Goal: Task Accomplishment & Management: Manage account settings

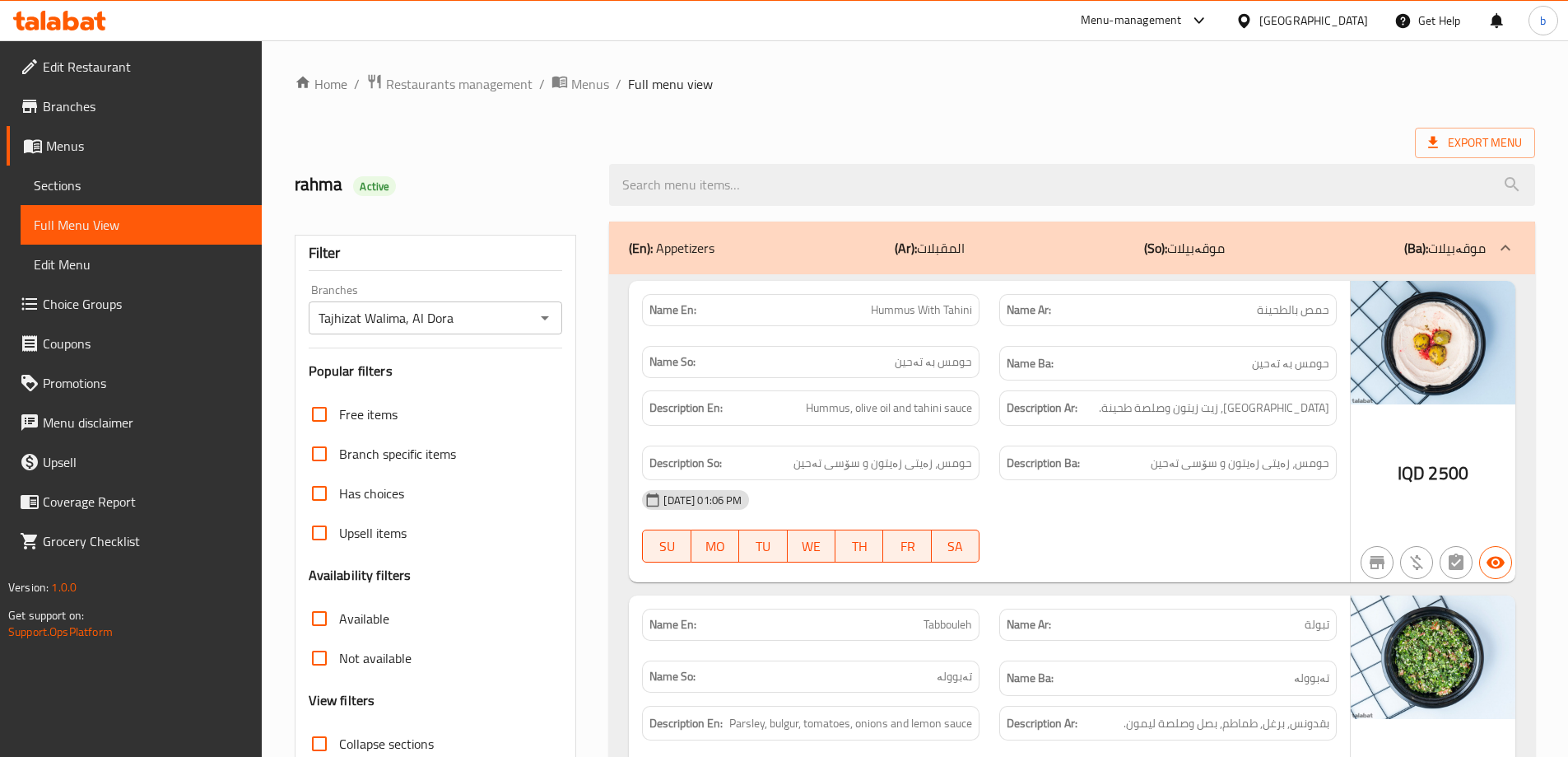
scroll to position [22026, 0]
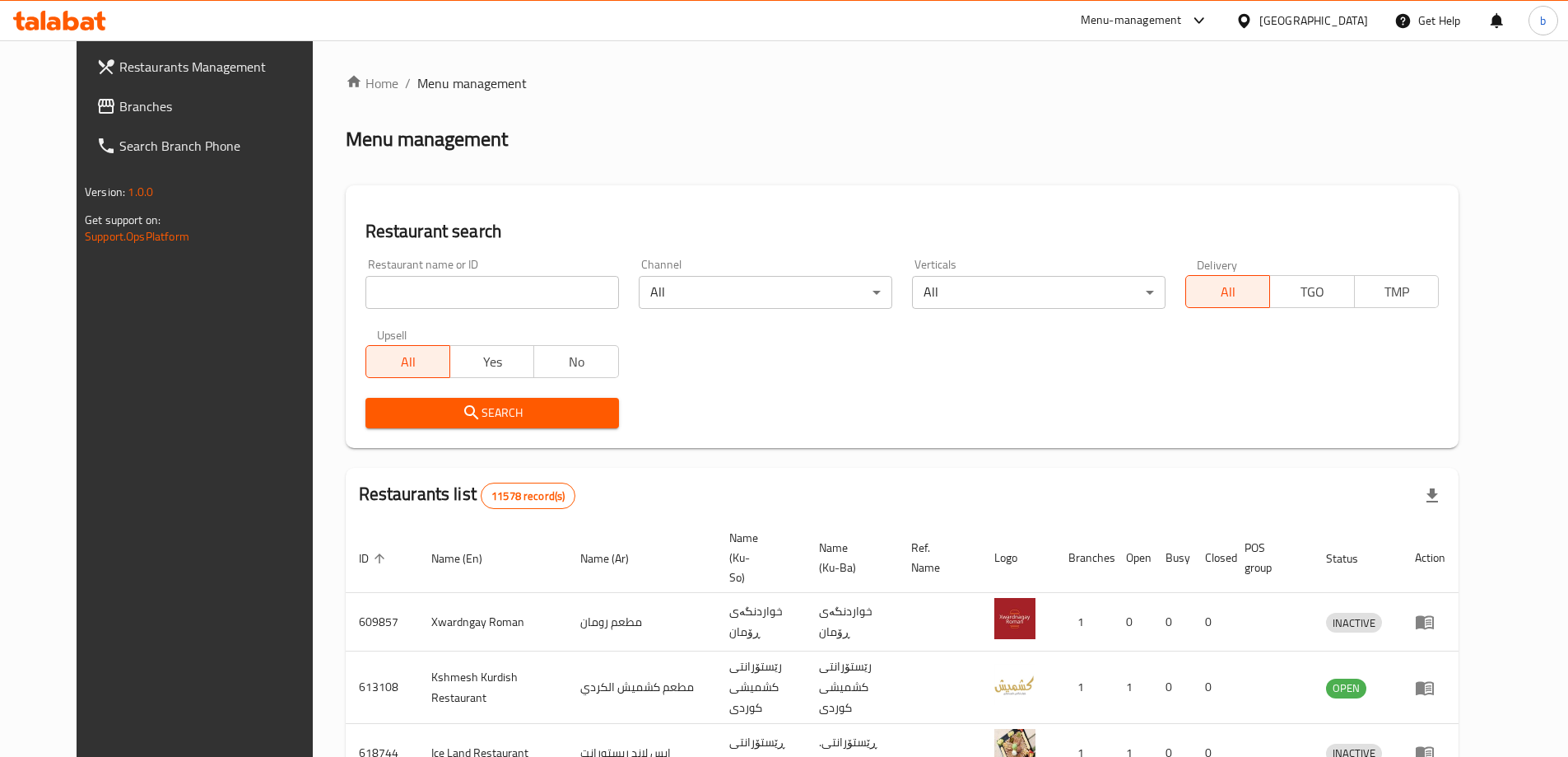
click at [125, 103] on span "Branches" at bounding box center [222, 106] width 205 height 19
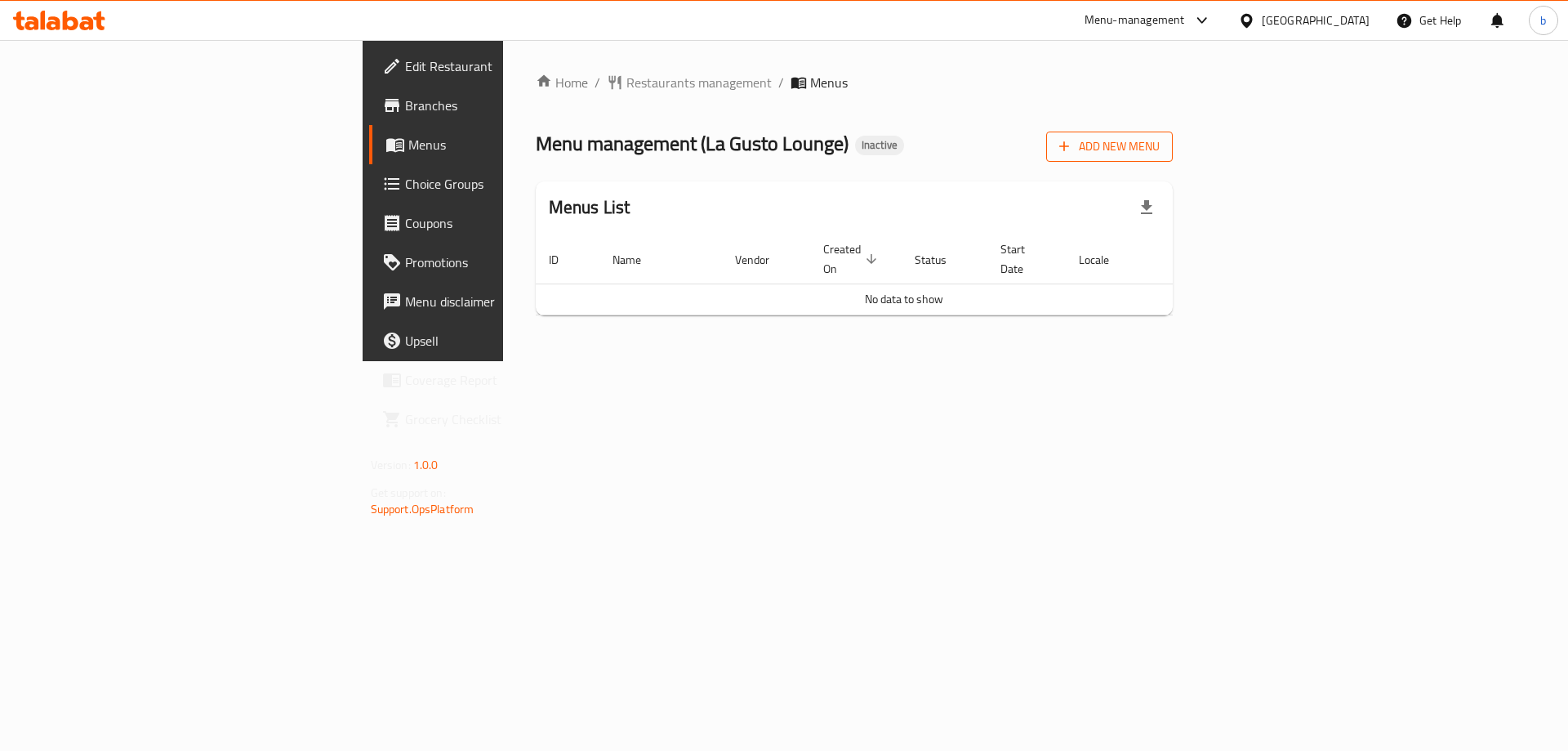
click at [1160, 143] on span "Add New Menu" at bounding box center [1109, 146] width 100 height 20
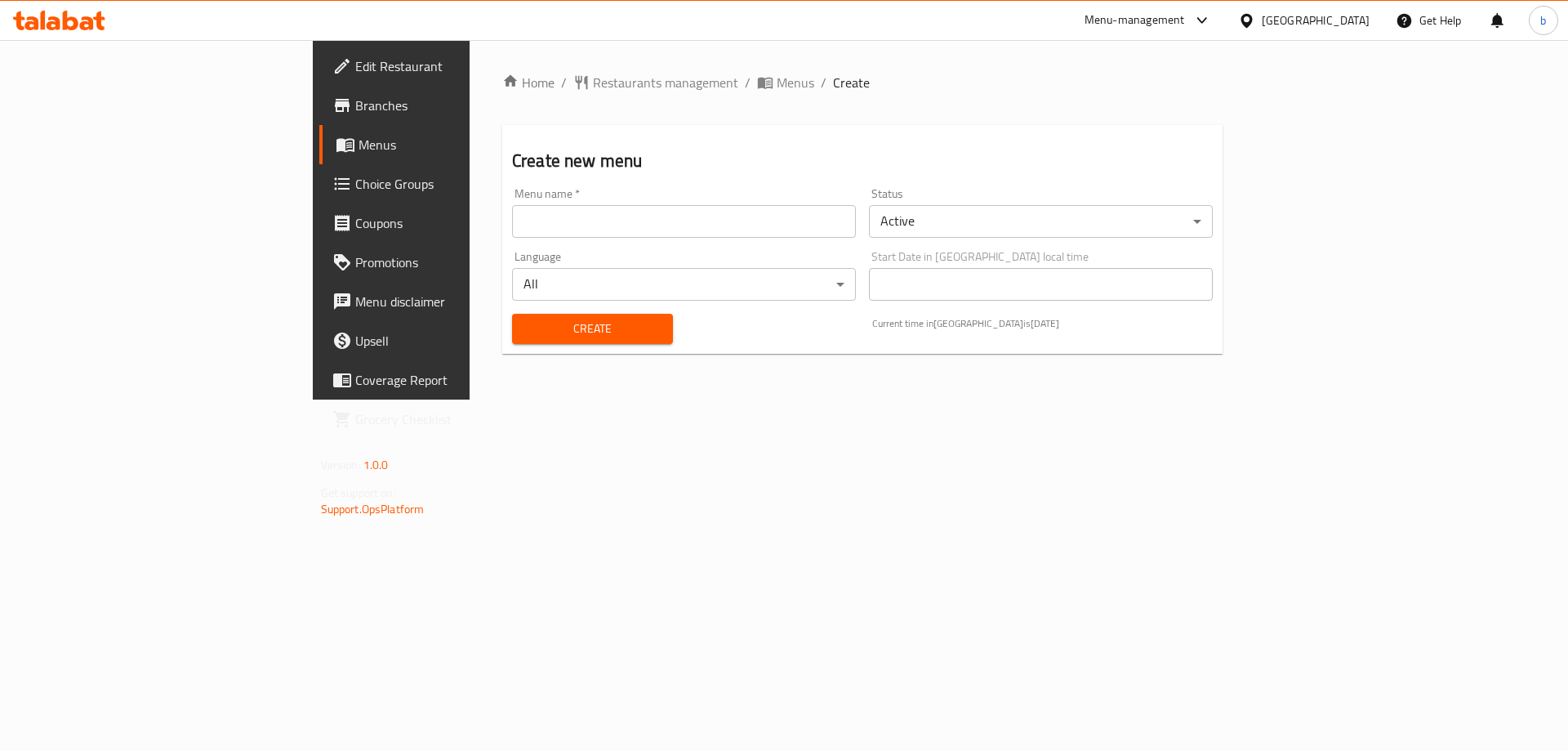
click at [512, 221] on input "text" at bounding box center [684, 221] width 344 height 33
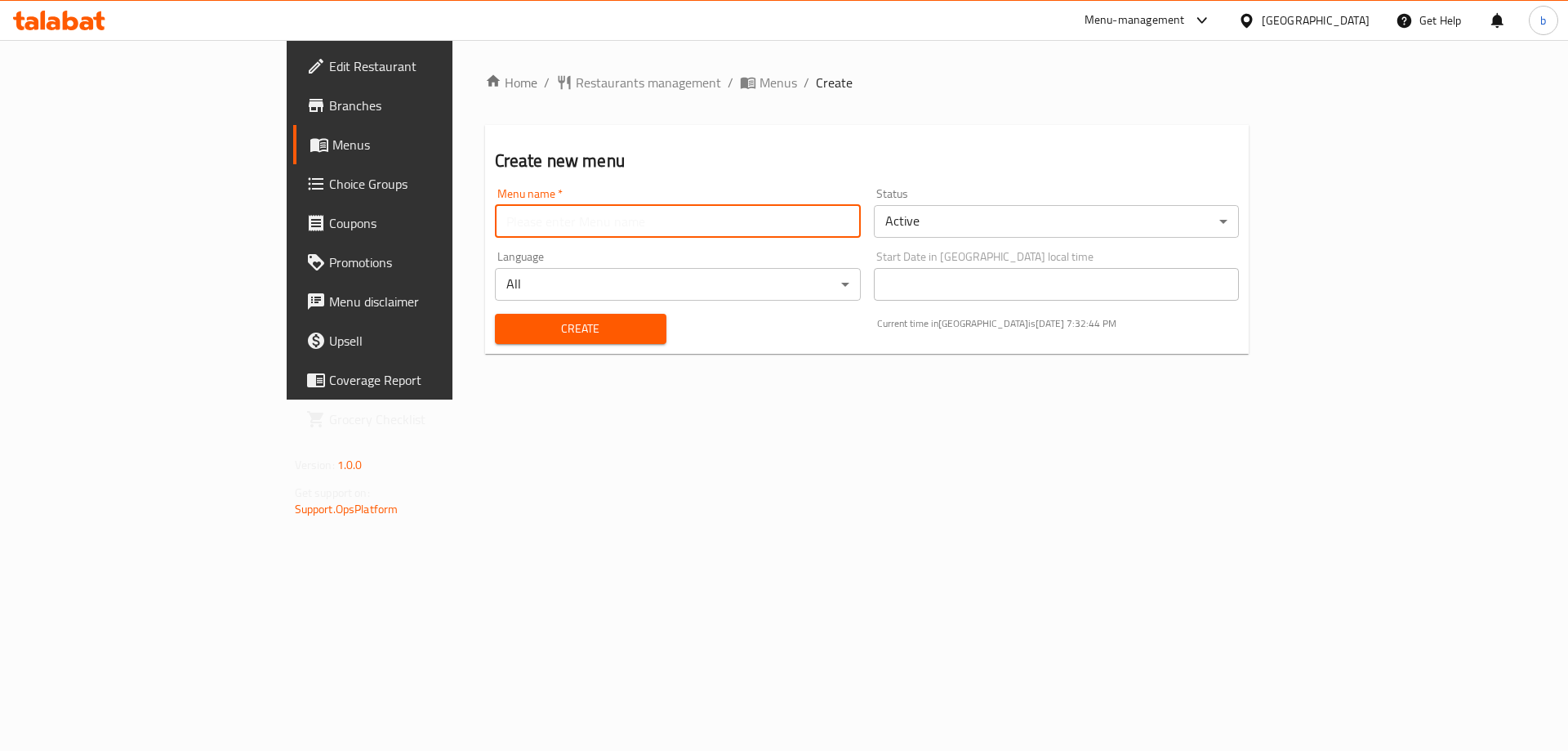
type input "Bawan"
click at [500, 350] on div "Create" at bounding box center [580, 329] width 191 height 50
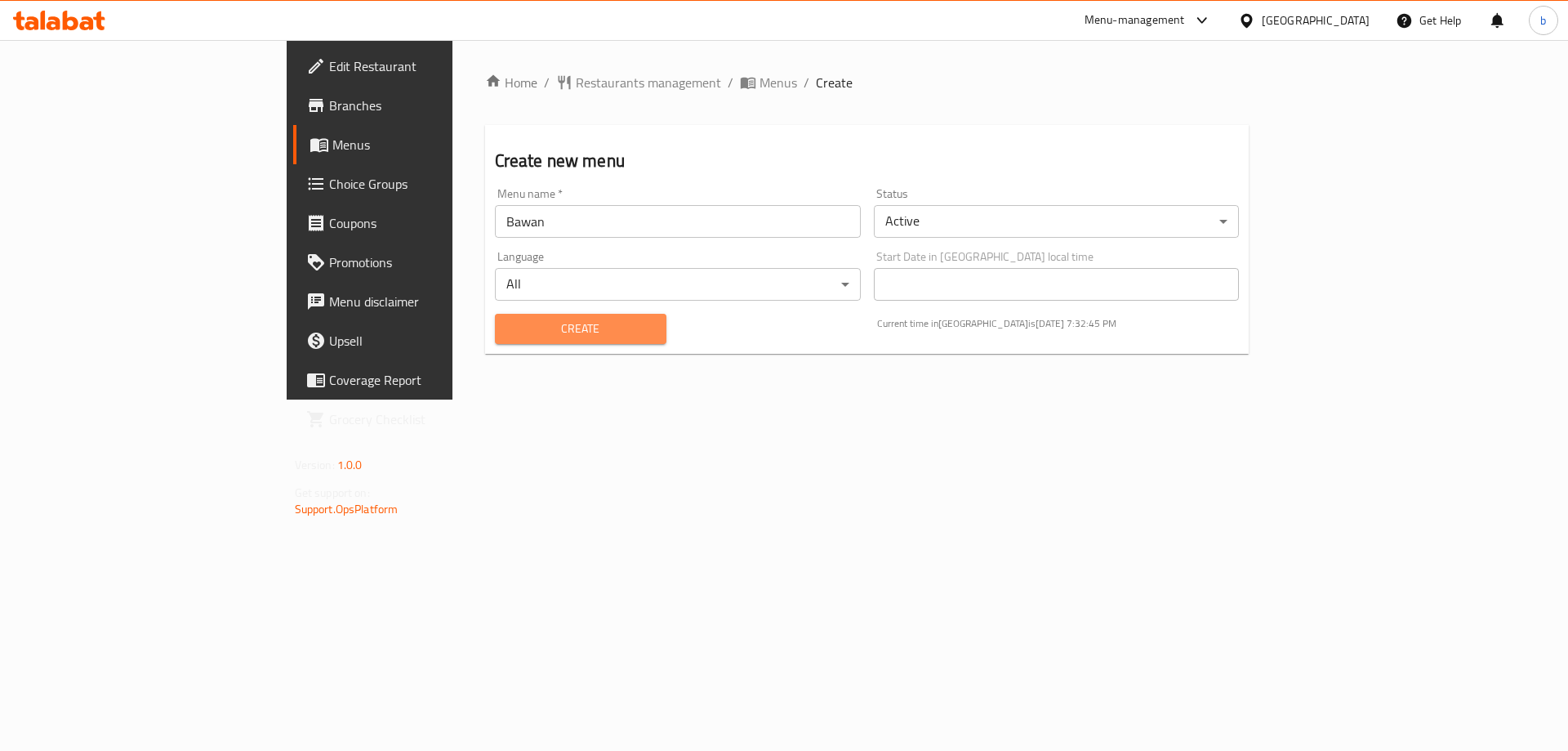
click at [508, 329] on span "Create" at bounding box center [580, 328] width 145 height 20
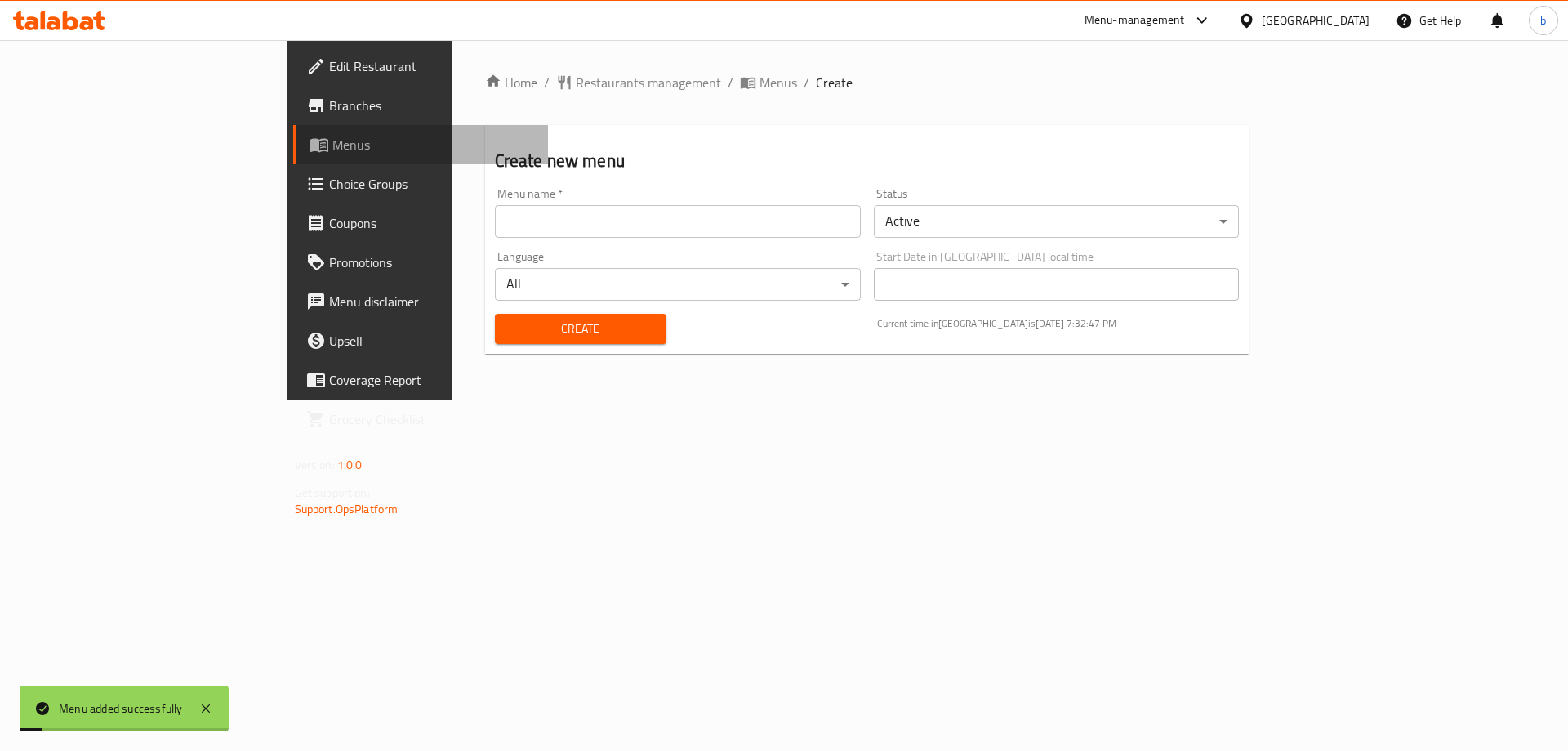
click at [333, 138] on span "Menus" at bounding box center [434, 144] width 204 height 19
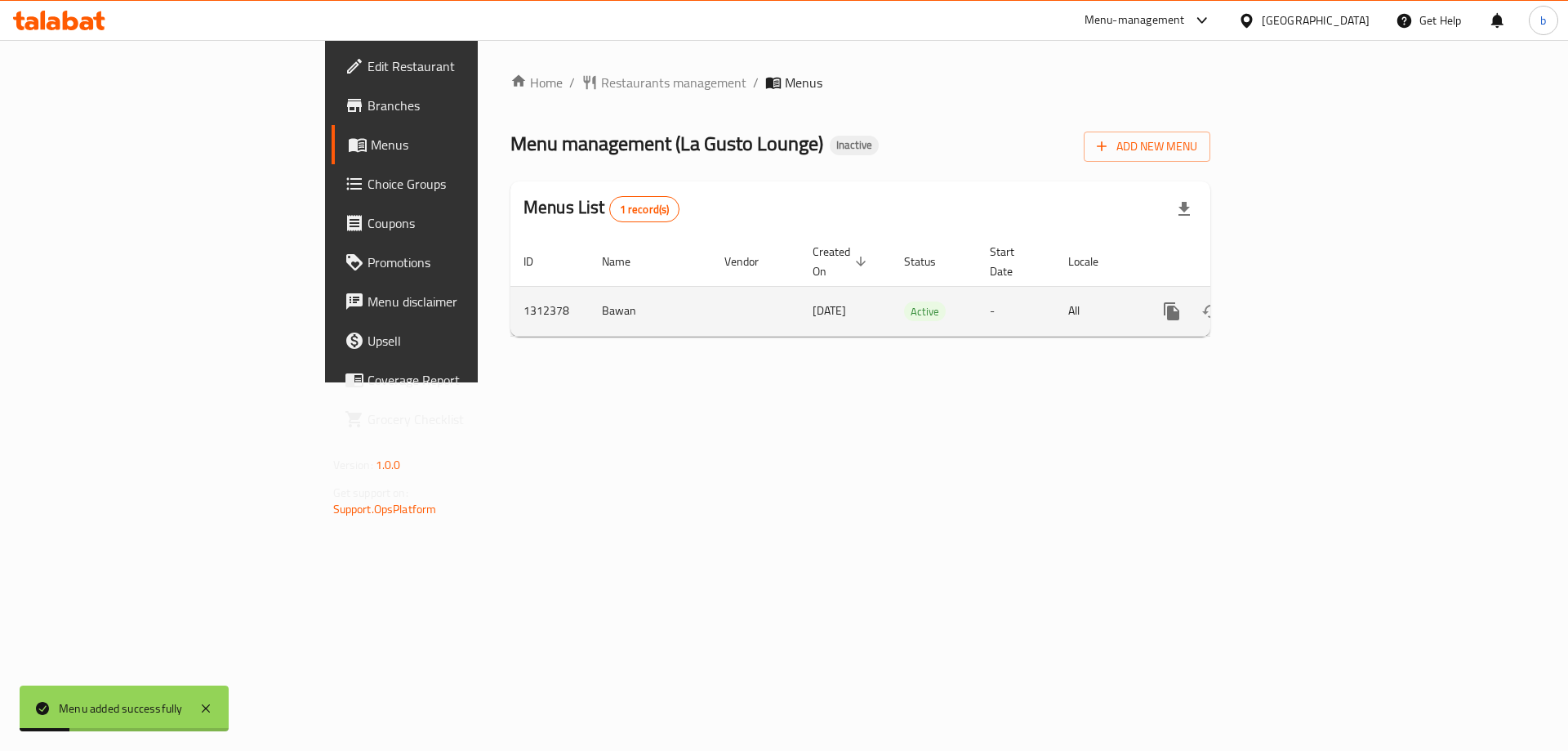
click at [1299, 301] on icon "enhanced table" at bounding box center [1289, 311] width 19 height 19
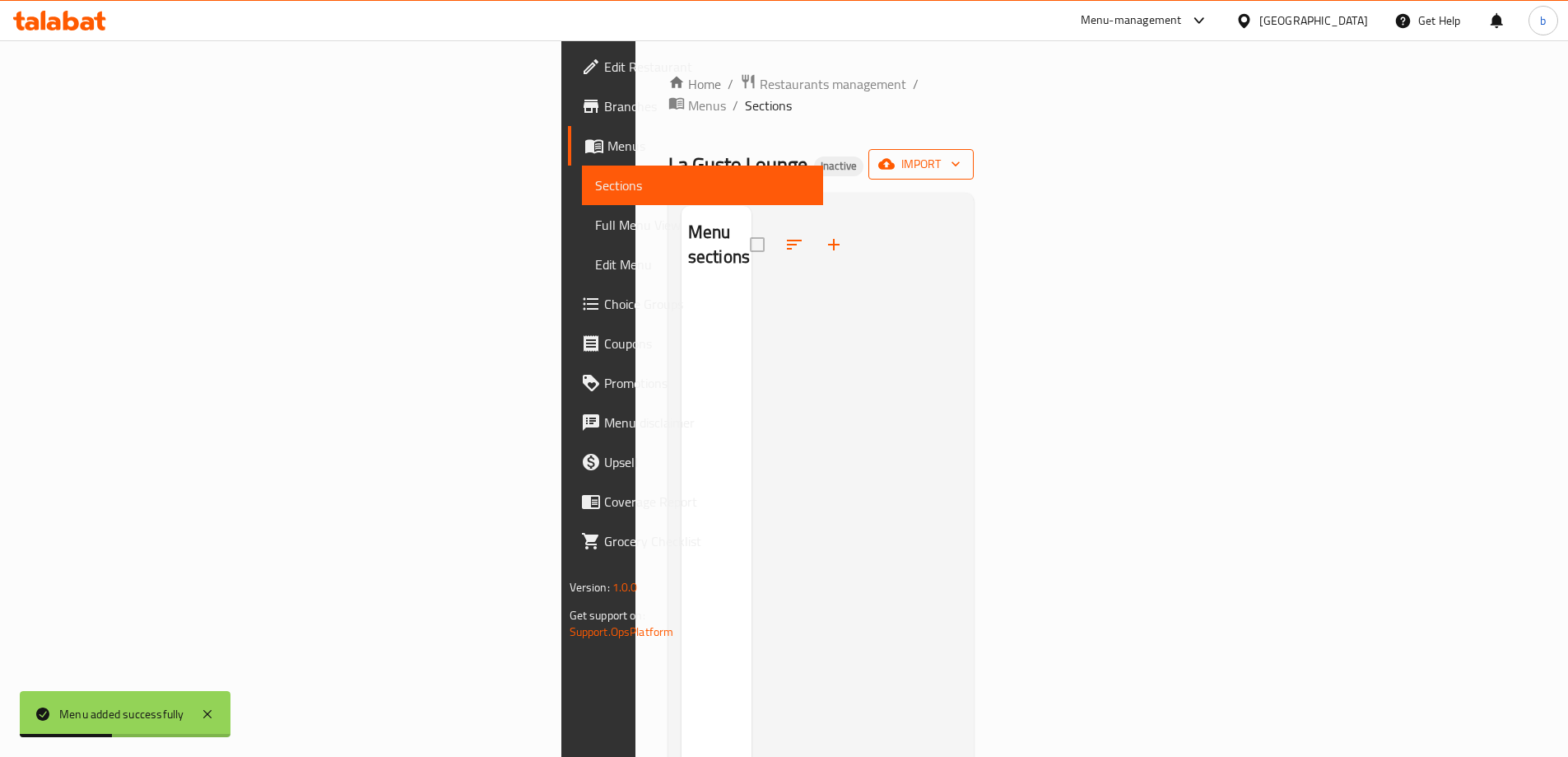
click at [894, 159] on icon "button" at bounding box center [886, 164] width 16 height 11
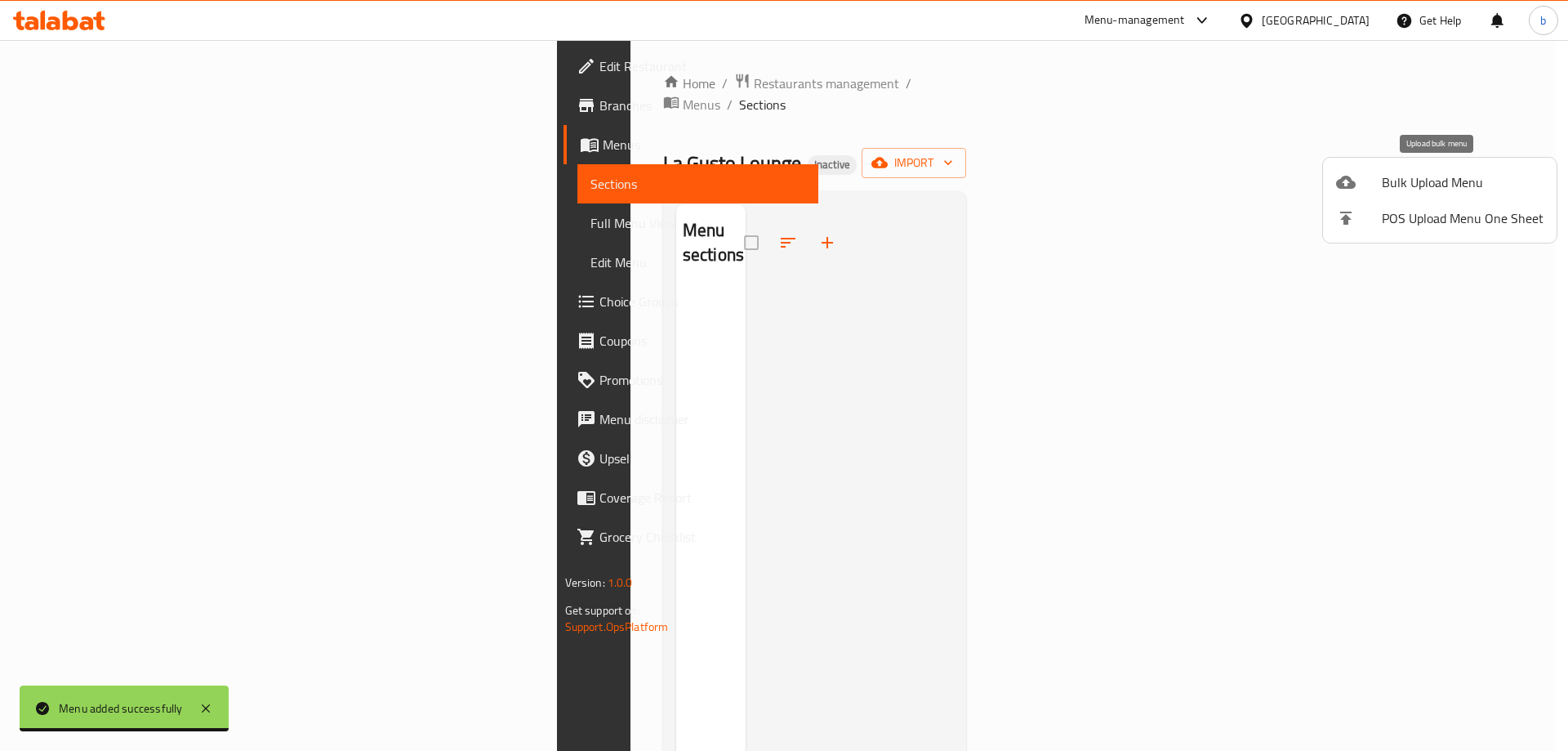
click at [1395, 188] on span "Bulk Upload Menu" at bounding box center [1462, 182] width 162 height 19
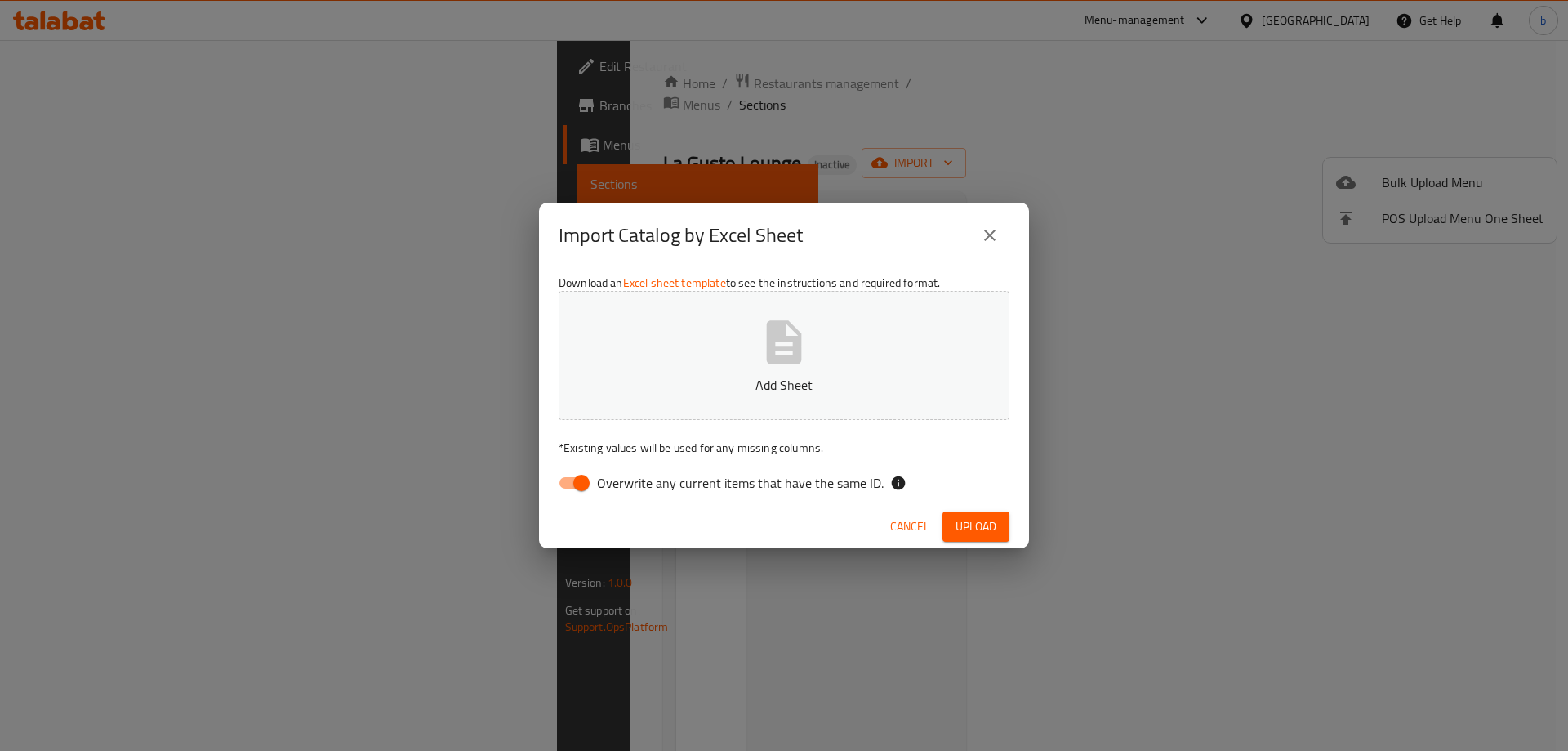
drag, startPoint x: 578, startPoint y: 484, endPoint x: 602, endPoint y: 456, distance: 36.9
click at [578, 484] on input "Overwrite any current items that have the same ID." at bounding box center [580, 482] width 93 height 31
checkbox input "false"
click at [691, 347] on button "Add Sheet" at bounding box center [783, 355] width 450 height 129
click at [981, 519] on span "Upload" at bounding box center [975, 526] width 41 height 20
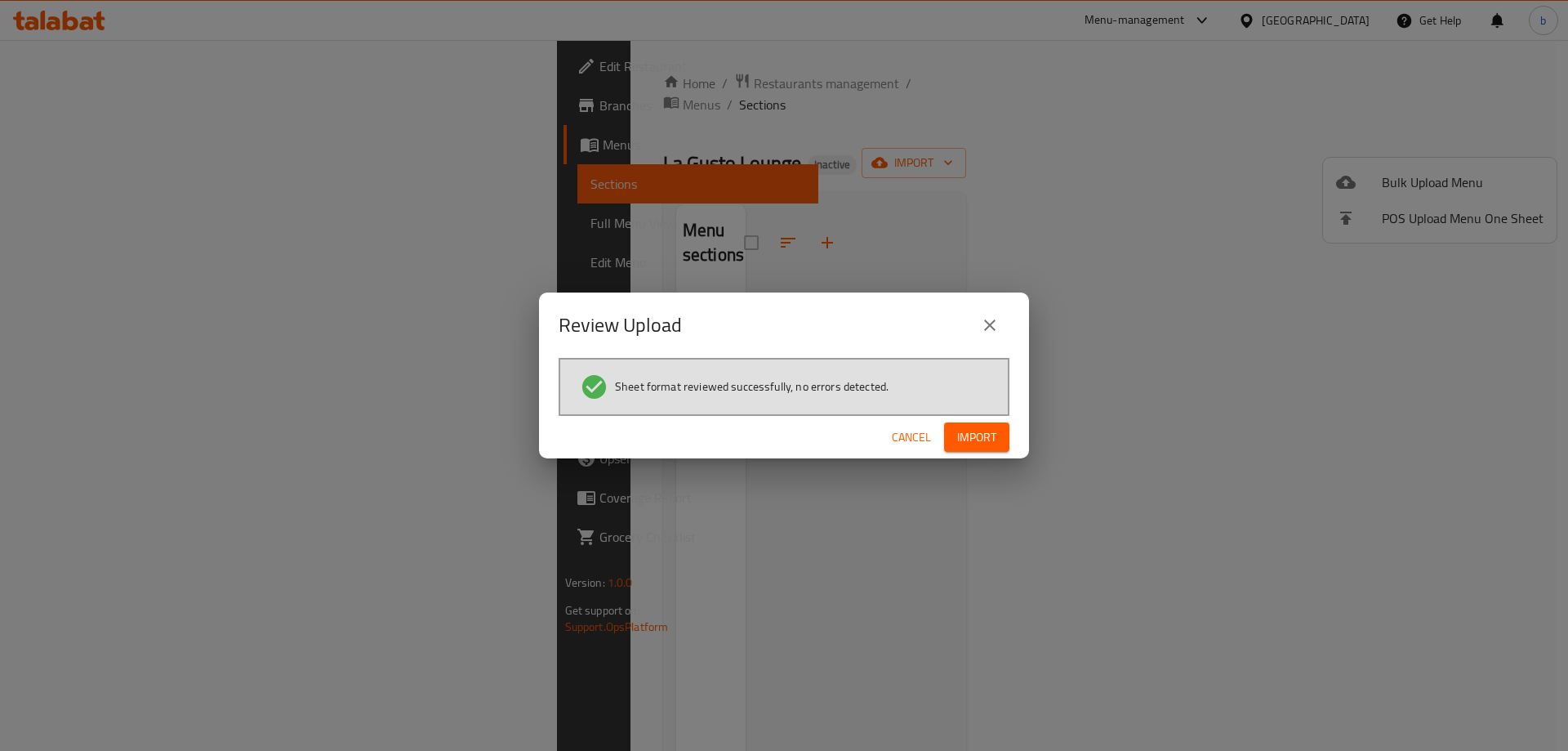
click at [959, 439] on span "Import" at bounding box center [976, 437] width 39 height 20
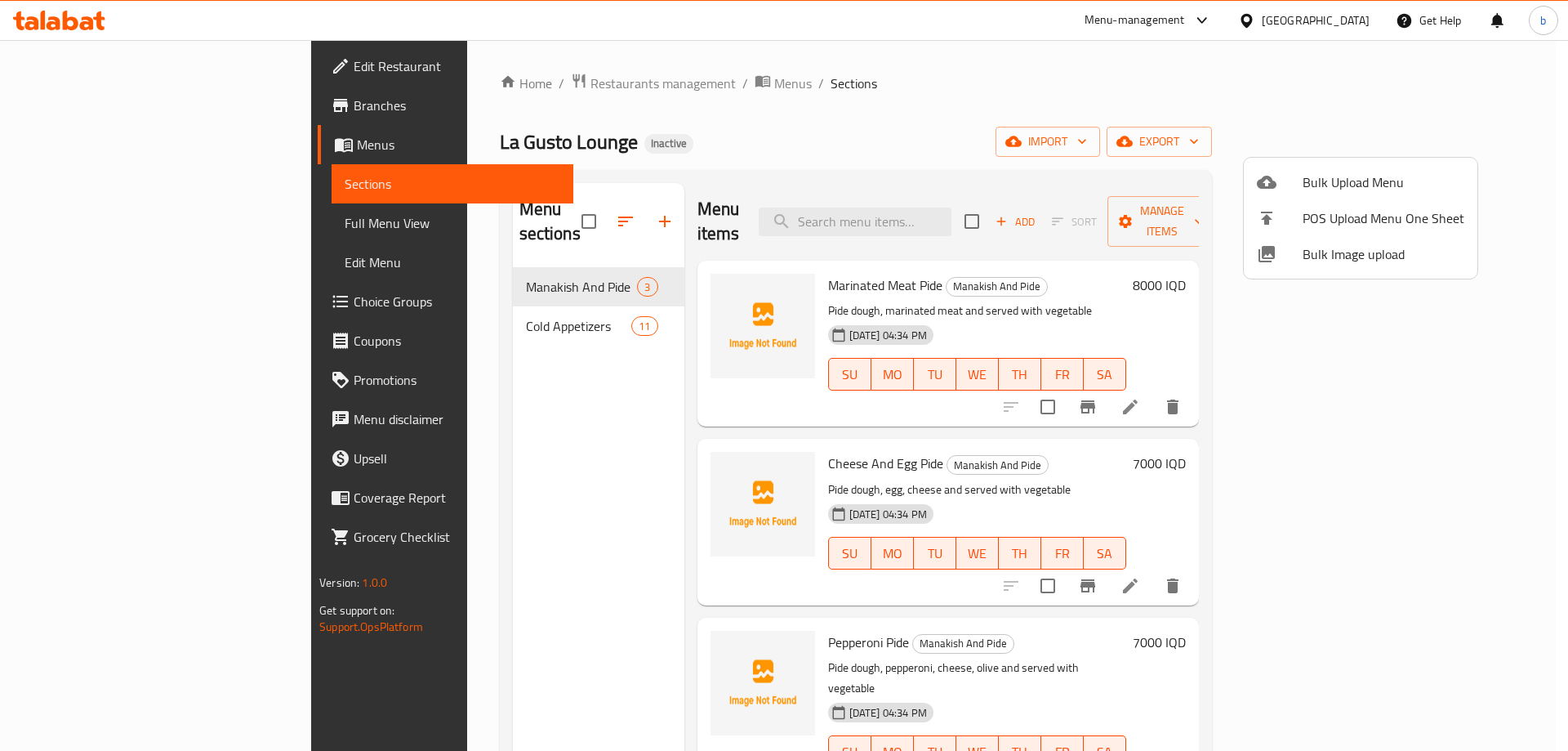
click at [806, 119] on div at bounding box center [784, 375] width 1568 height 751
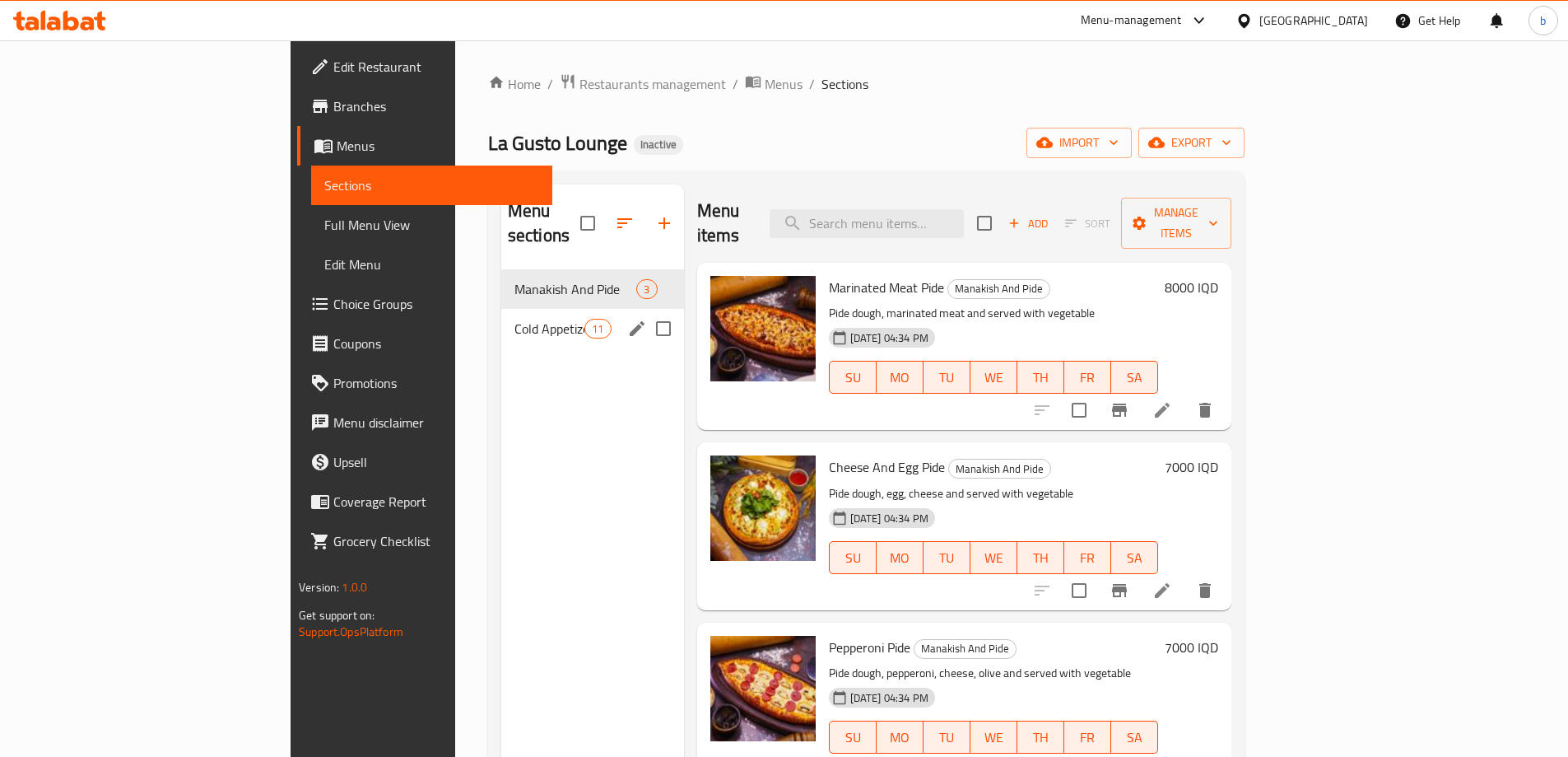
drag, startPoint x: 493, startPoint y: 305, endPoint x: 522, endPoint y: 326, distance: 35.8
click at [515, 318] on span "Cold Appetizers" at bounding box center [549, 328] width 70 height 19
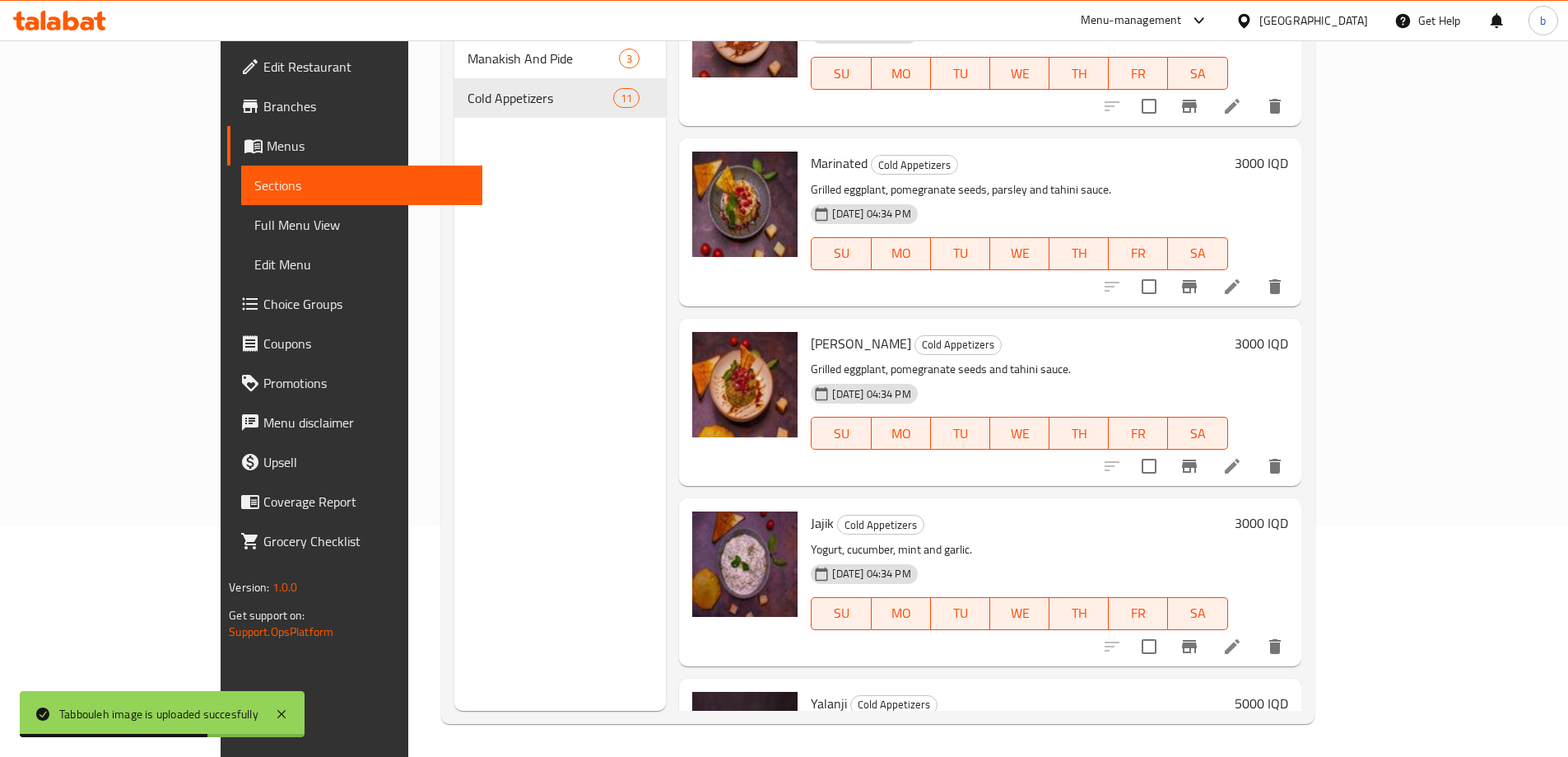
scroll to position [1263, 0]
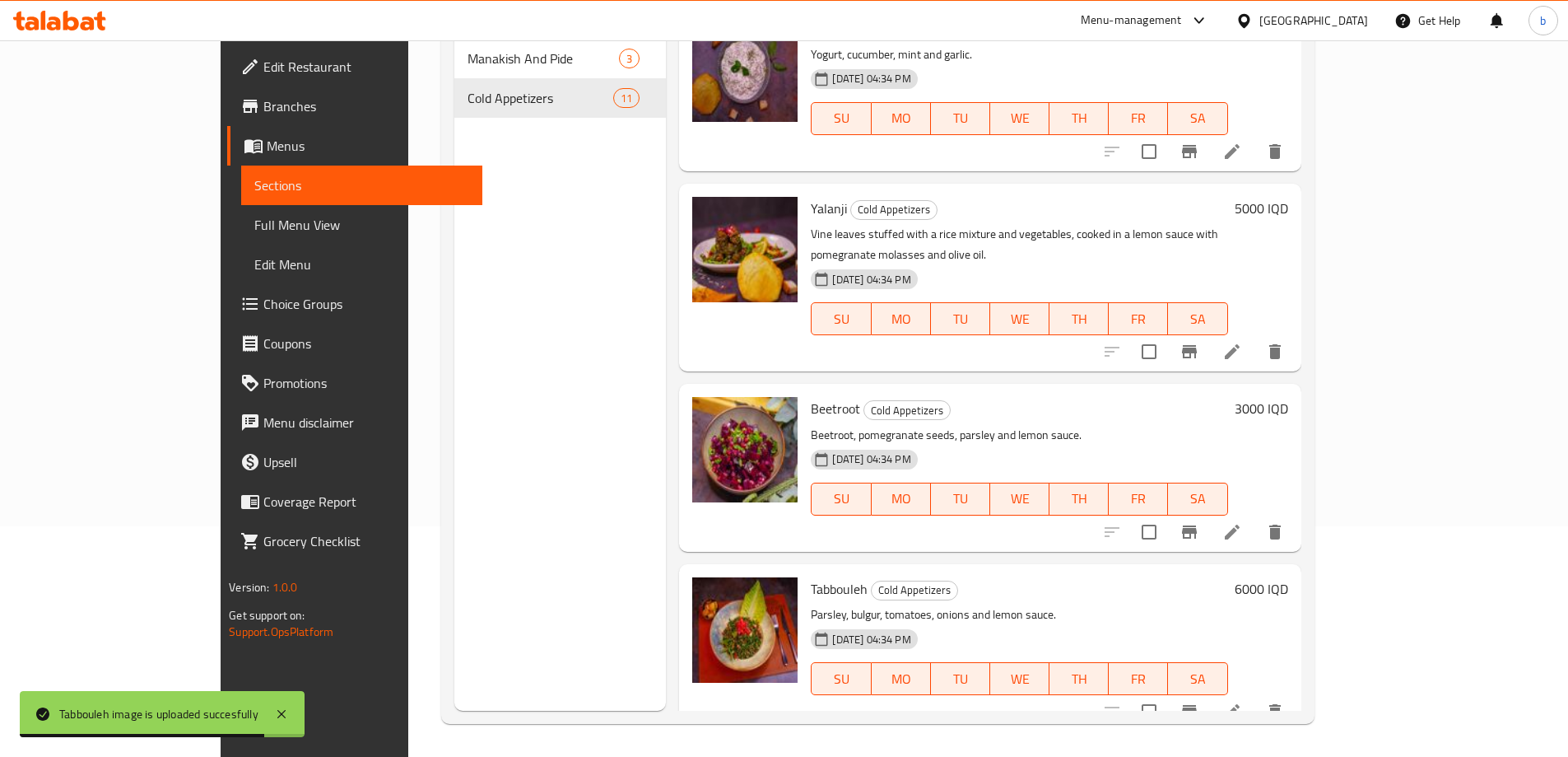
click at [567, 493] on div "Menu sections Manakish And Pide 3 Cold Appetizers 11" at bounding box center [559, 332] width 211 height 757
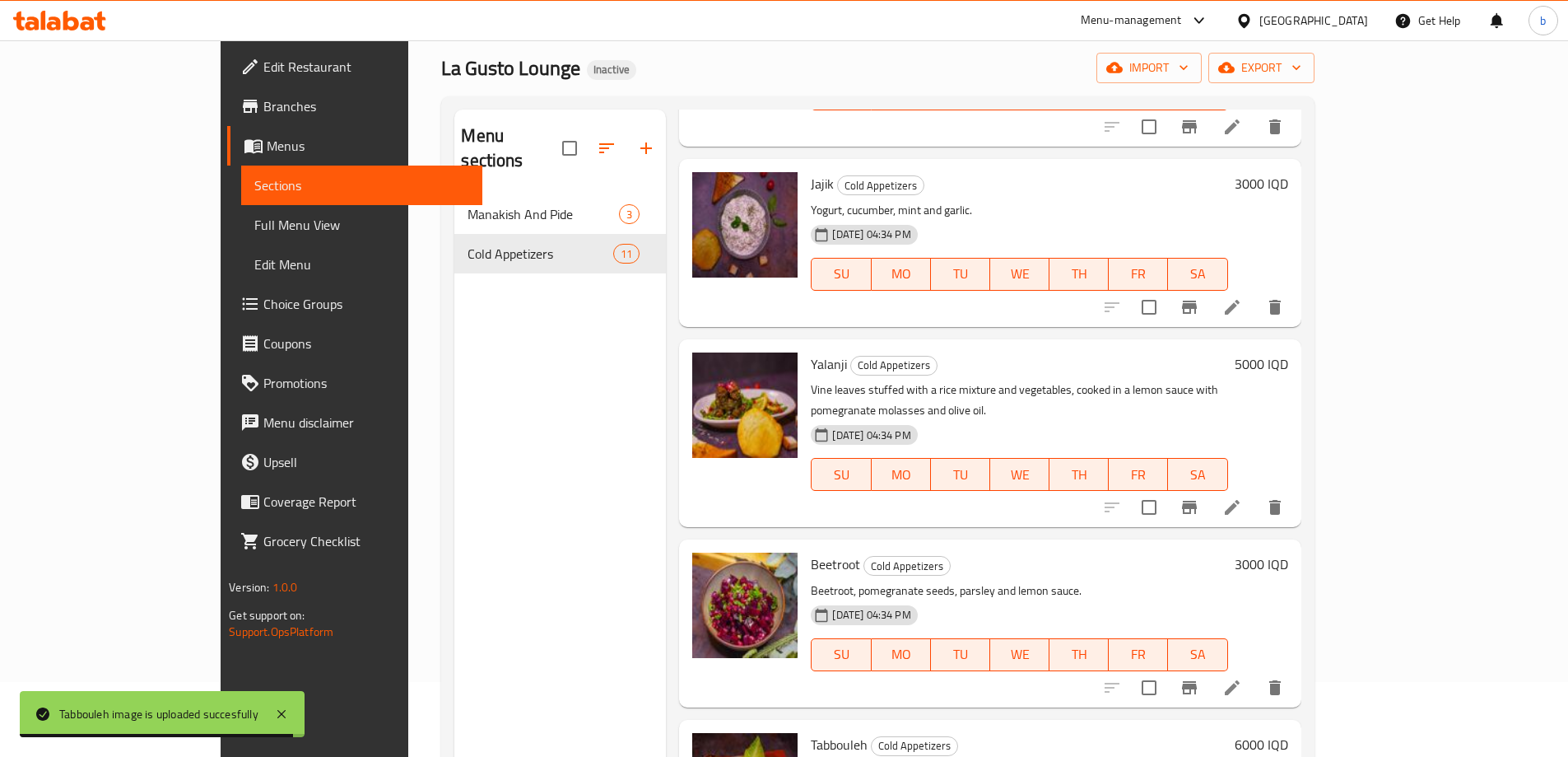
scroll to position [39, 0]
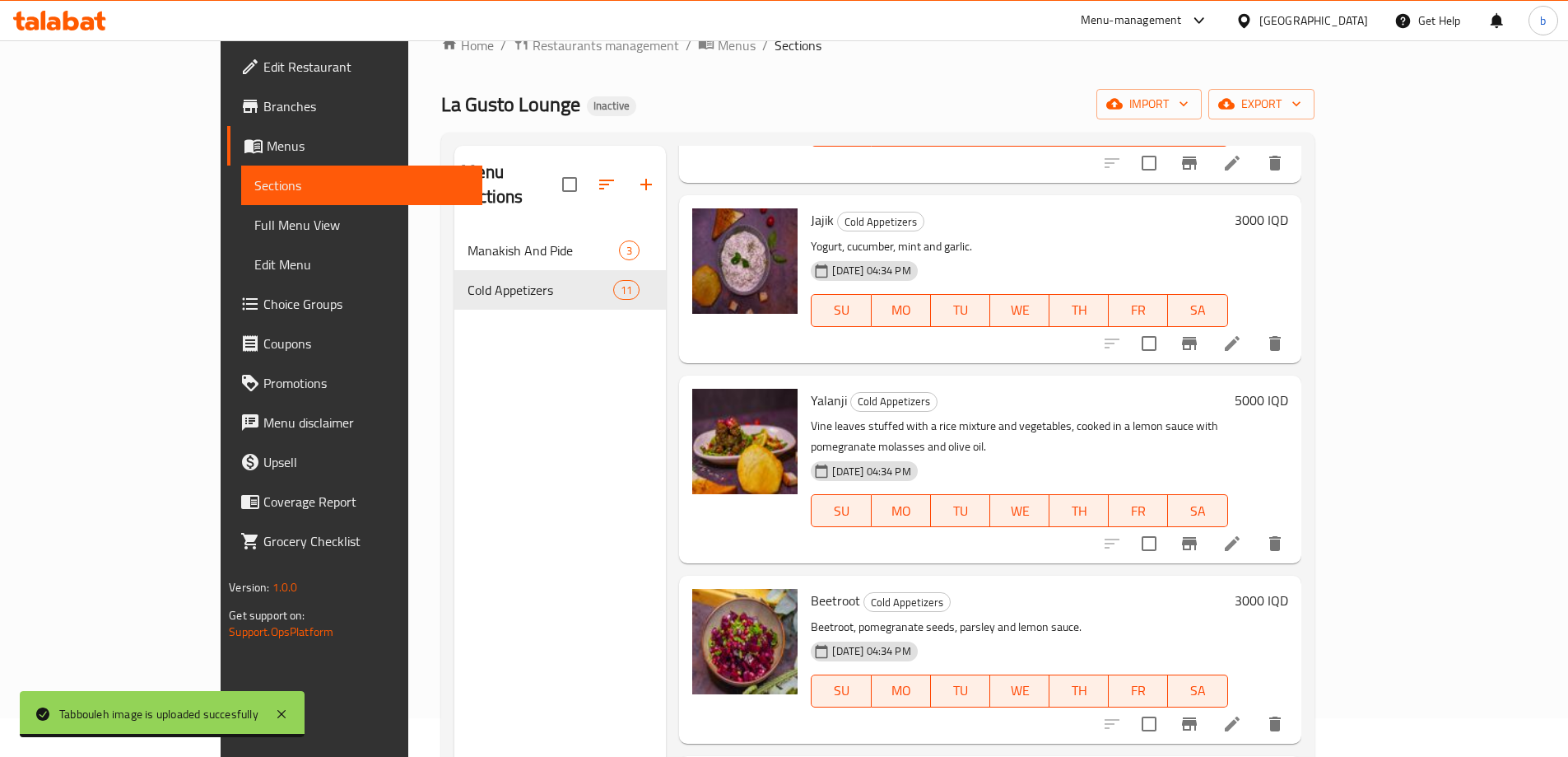
click at [254, 226] on span "Full Menu View" at bounding box center [361, 225] width 215 height 19
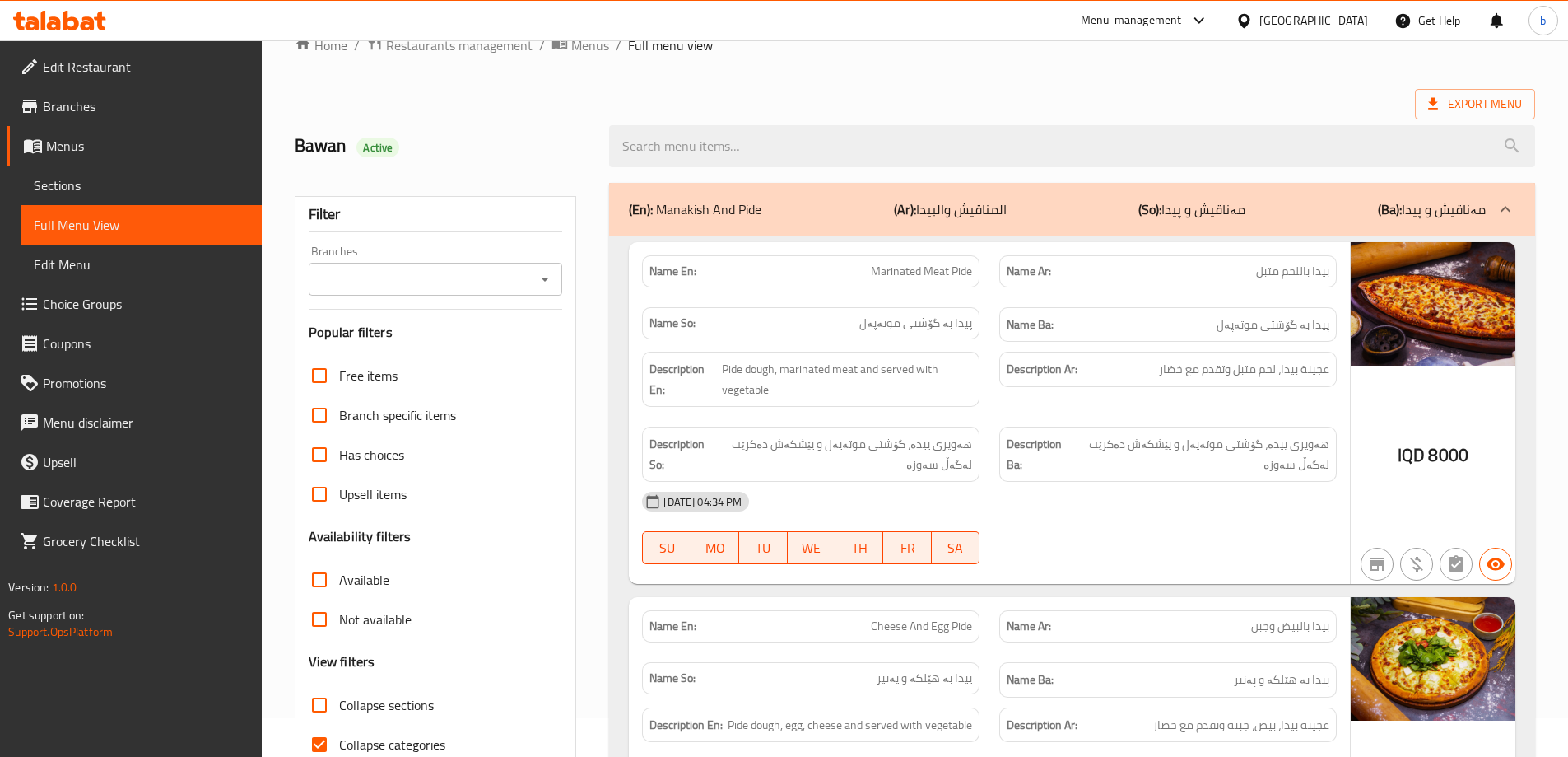
click at [541, 279] on icon "Open" at bounding box center [545, 279] width 19 height 19
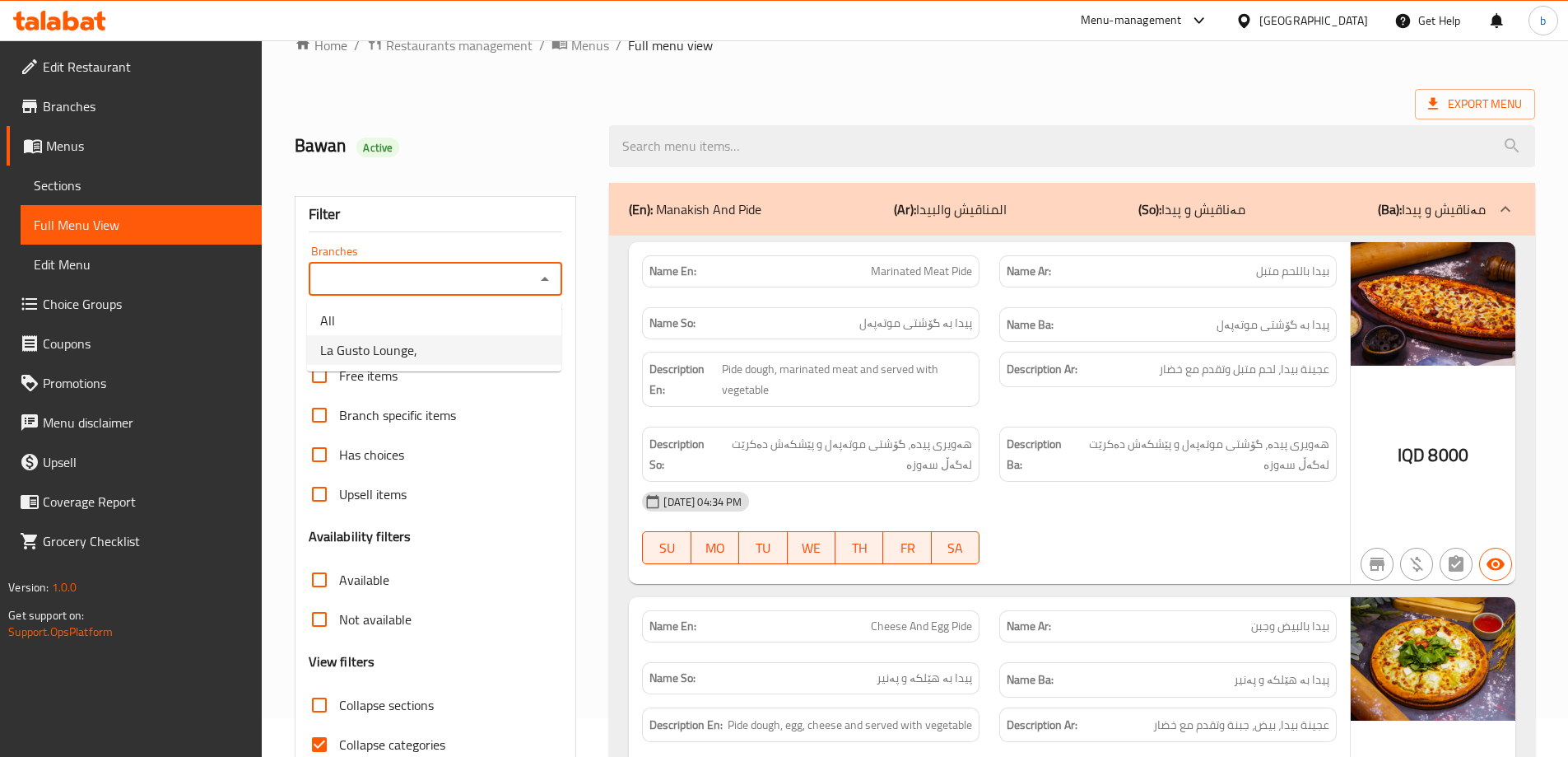
click at [455, 358] on li "La Gusto Lounge," at bounding box center [435, 350] width 254 height 30
type input "La Gusto Lounge,"
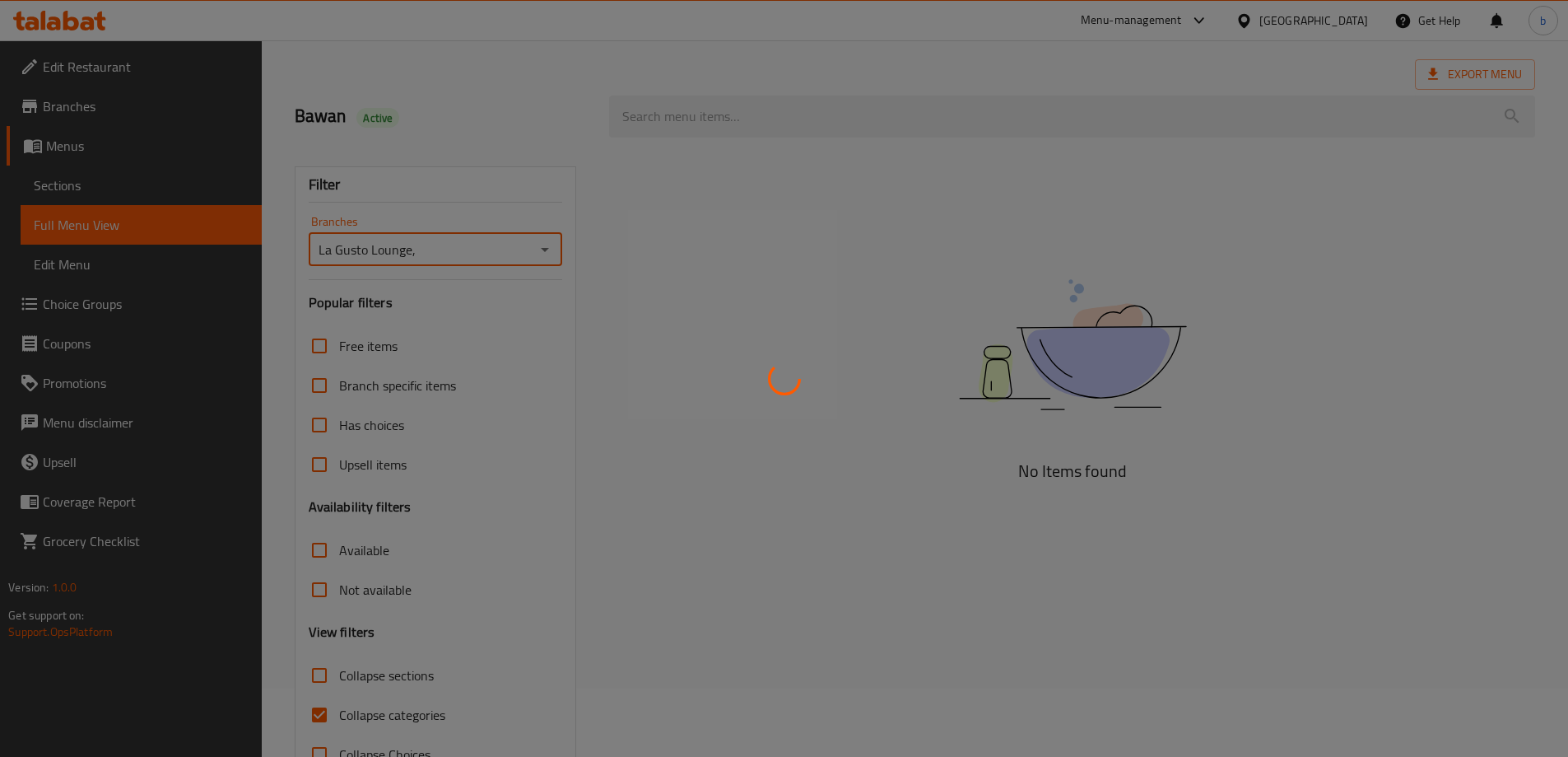
scroll to position [120, 0]
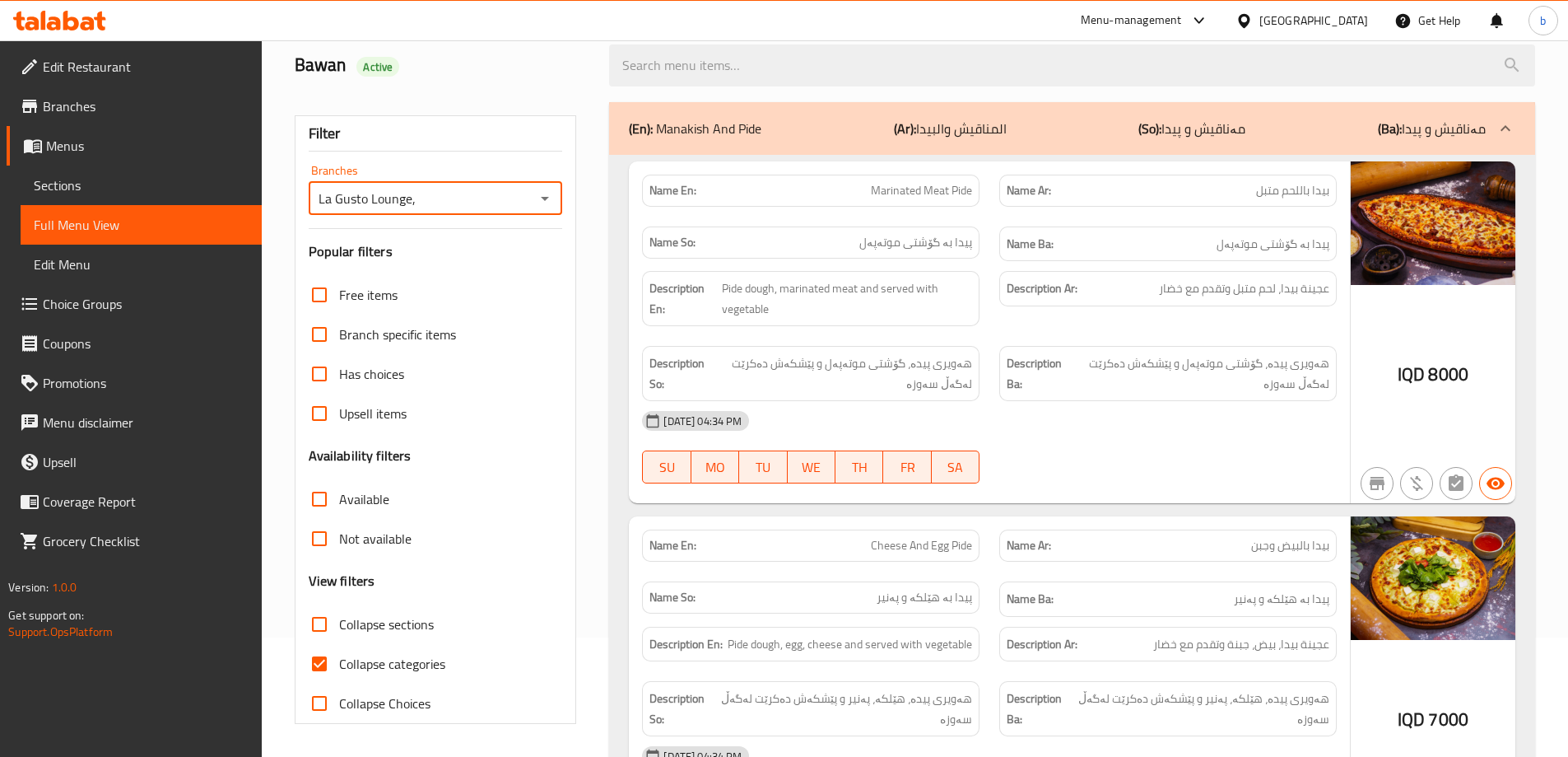
click at [325, 655] on input "Collapse categories" at bounding box center [319, 663] width 40 height 40
checkbox input "false"
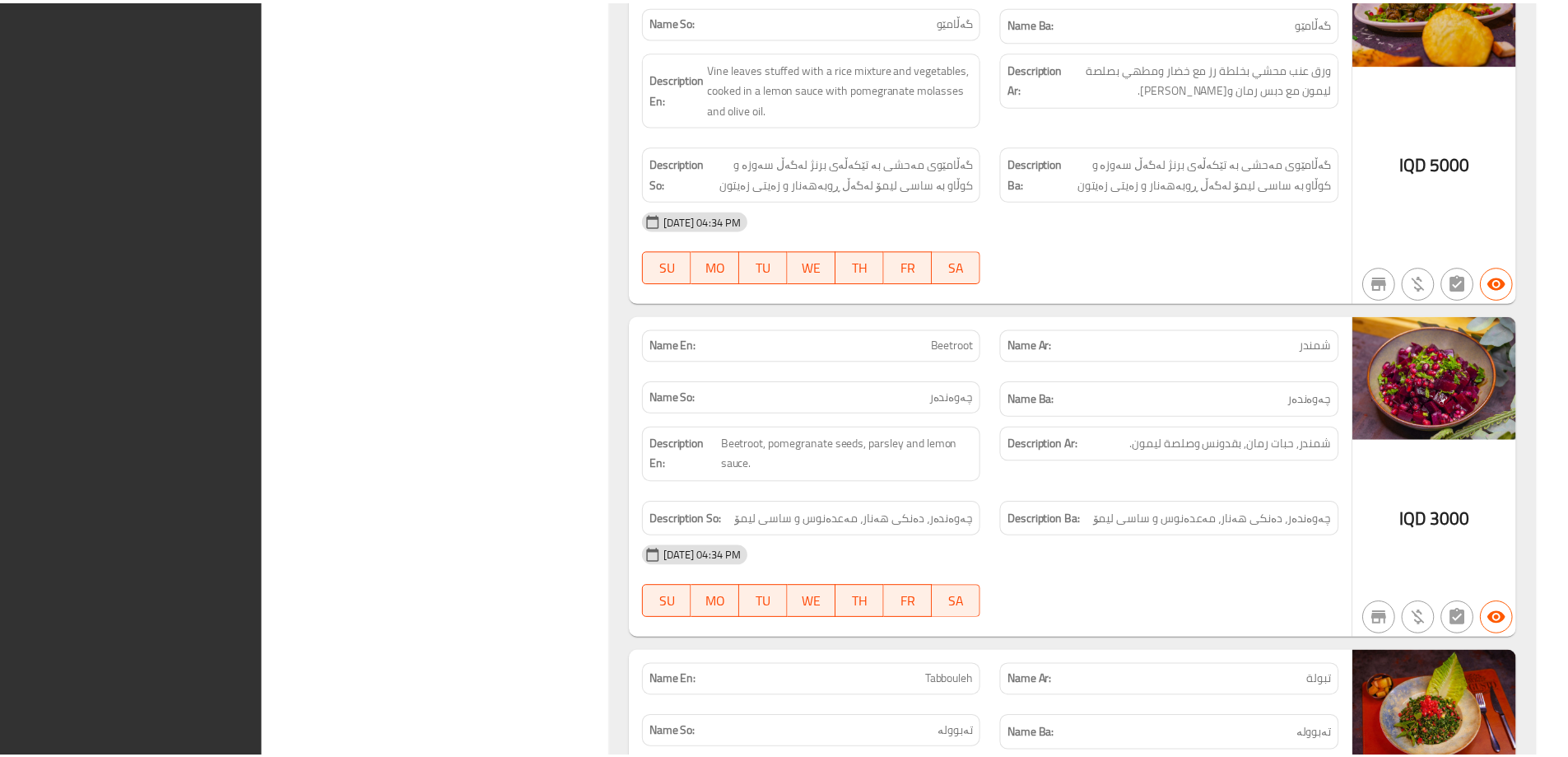
scroll to position [4381, 0]
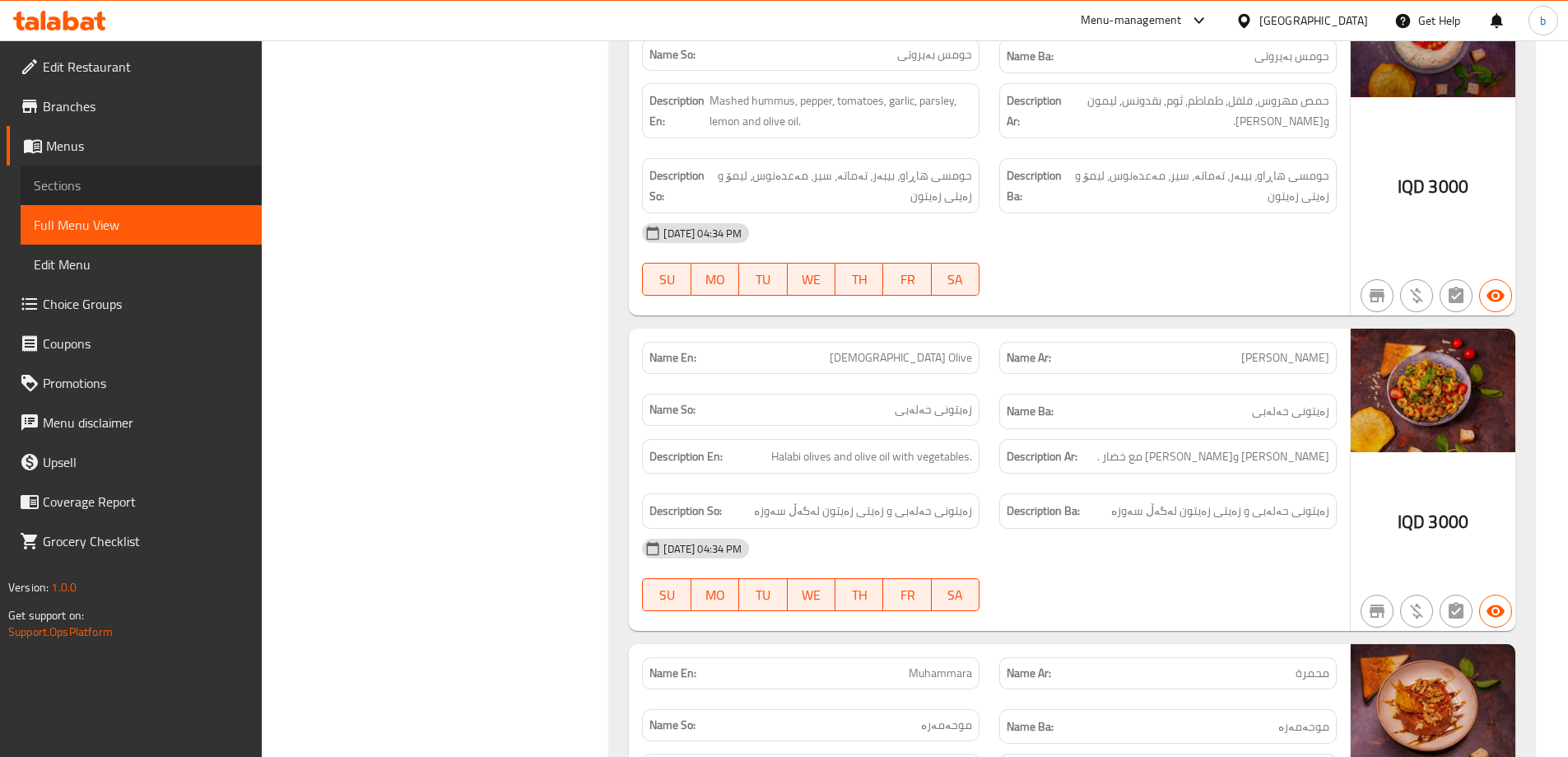
click at [96, 197] on link "Sections" at bounding box center [141, 185] width 241 height 40
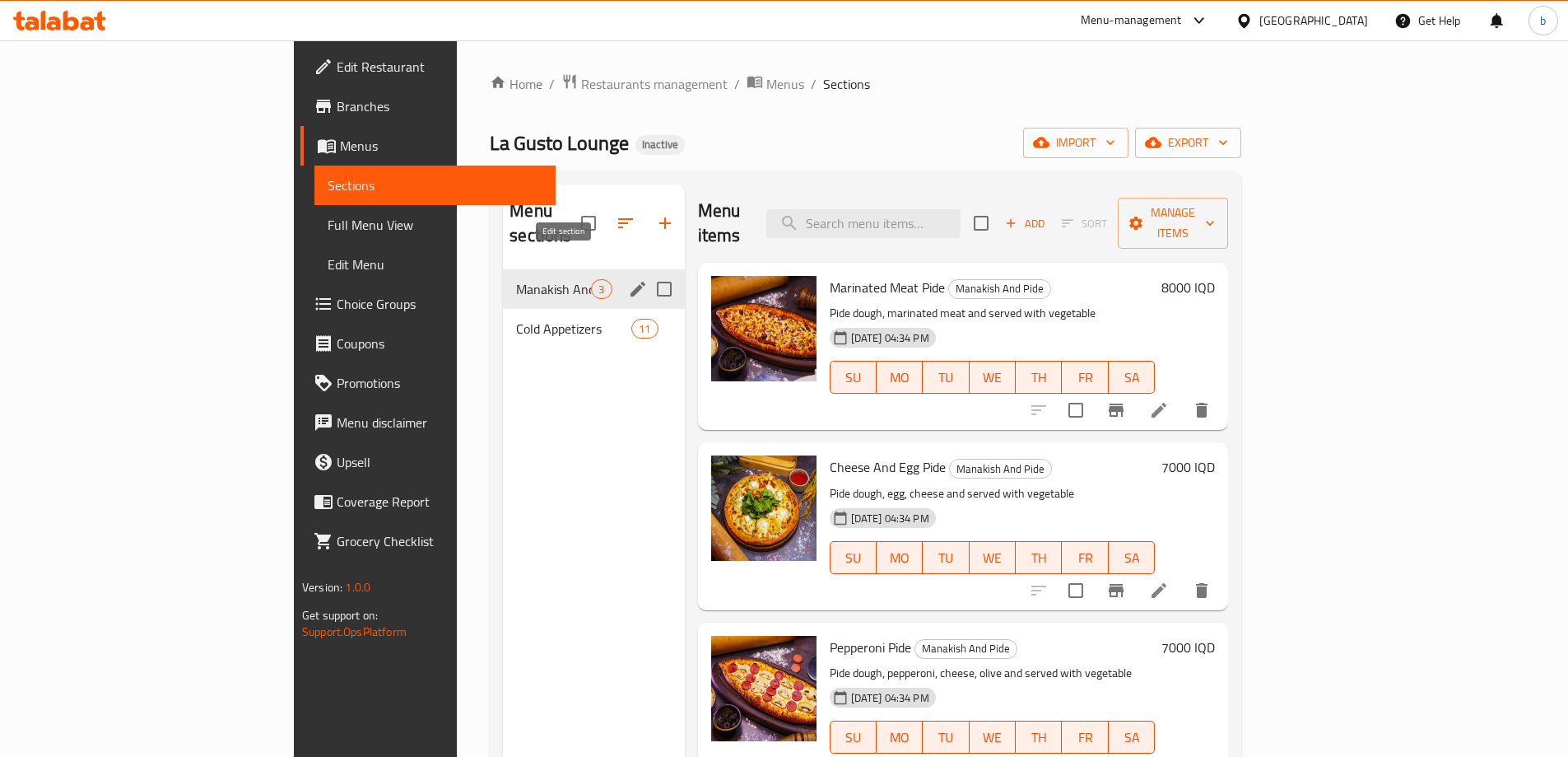
click at [628, 279] on icon "edit" at bounding box center [638, 288] width 19 height 19
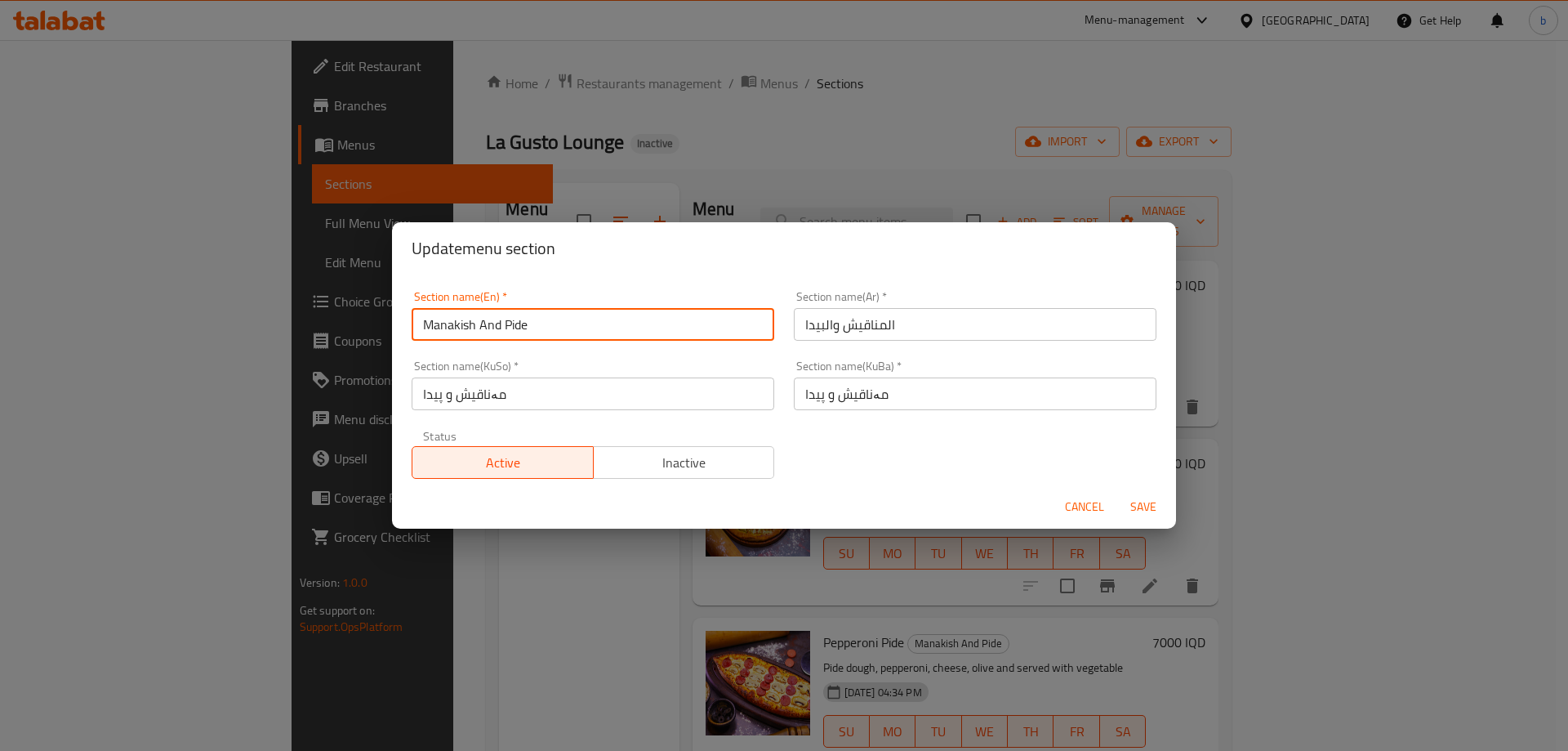
drag, startPoint x: 553, startPoint y: 309, endPoint x: 382, endPoint y: 310, distance: 171.0
click at [382, 310] on div "Update menu section Section name(En)   * Manakish And Pide Section name(En) * S…" at bounding box center [784, 375] width 1568 height 751
click at [1095, 508] on span "Cancel" at bounding box center [1084, 506] width 39 height 20
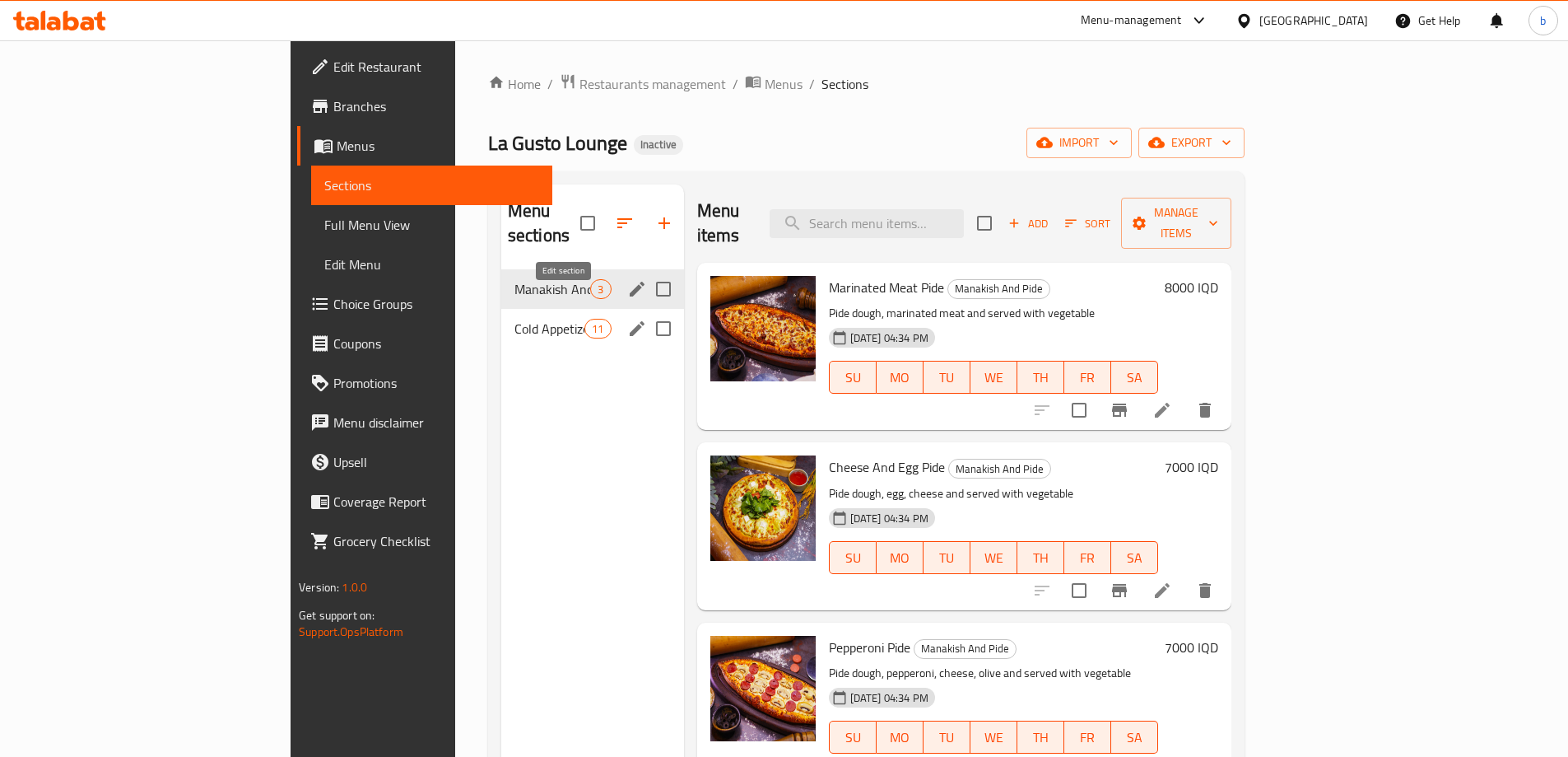
click at [627, 318] on icon "edit" at bounding box center [637, 328] width 19 height 19
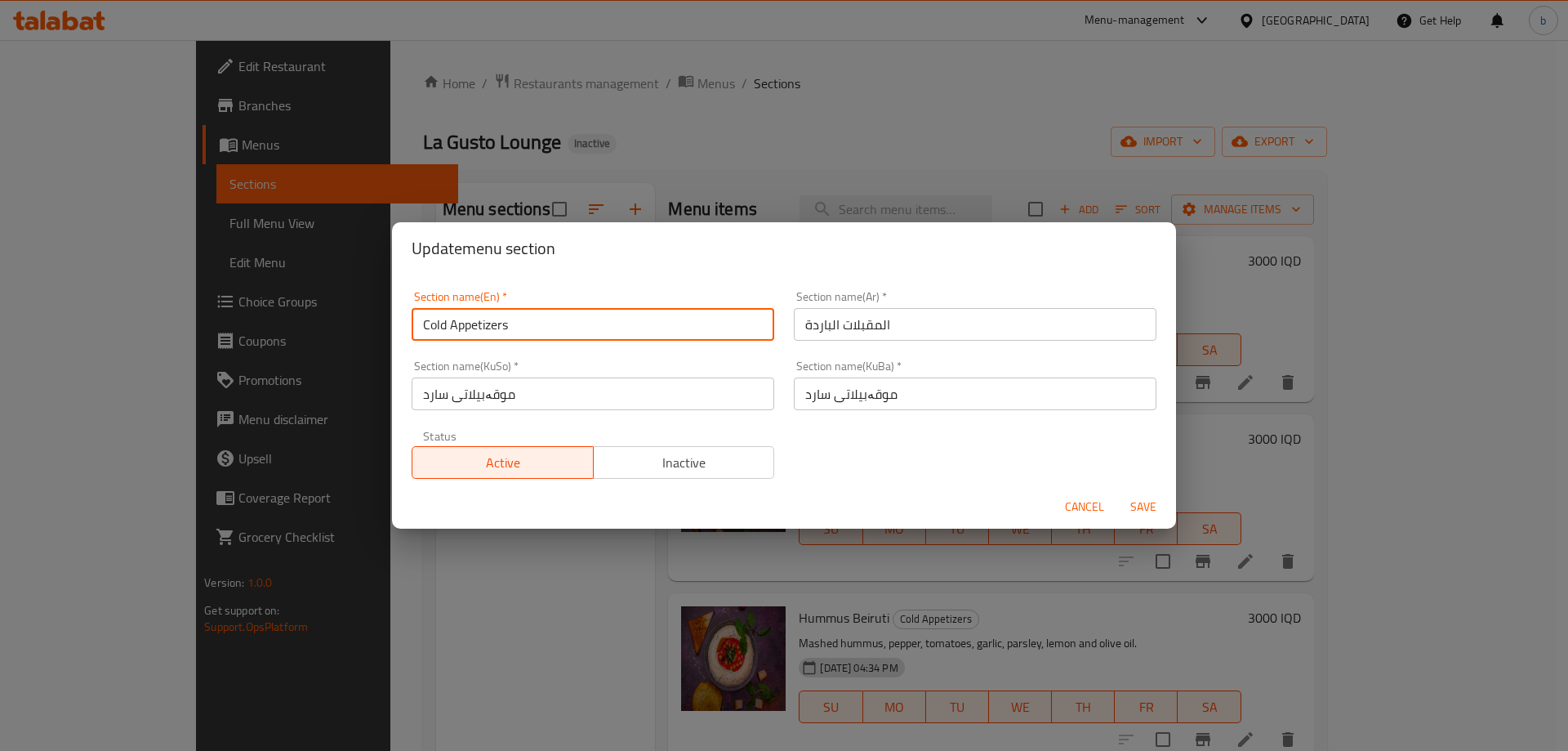
drag, startPoint x: 527, startPoint y: 324, endPoint x: 388, endPoint y: 318, distance: 139.1
click at [388, 318] on div "Update menu section Section name(En)   * Cold Appetizers Section name(En) * Sec…" at bounding box center [784, 375] width 1568 height 751
click at [1080, 501] on span "Cancel" at bounding box center [1084, 506] width 39 height 20
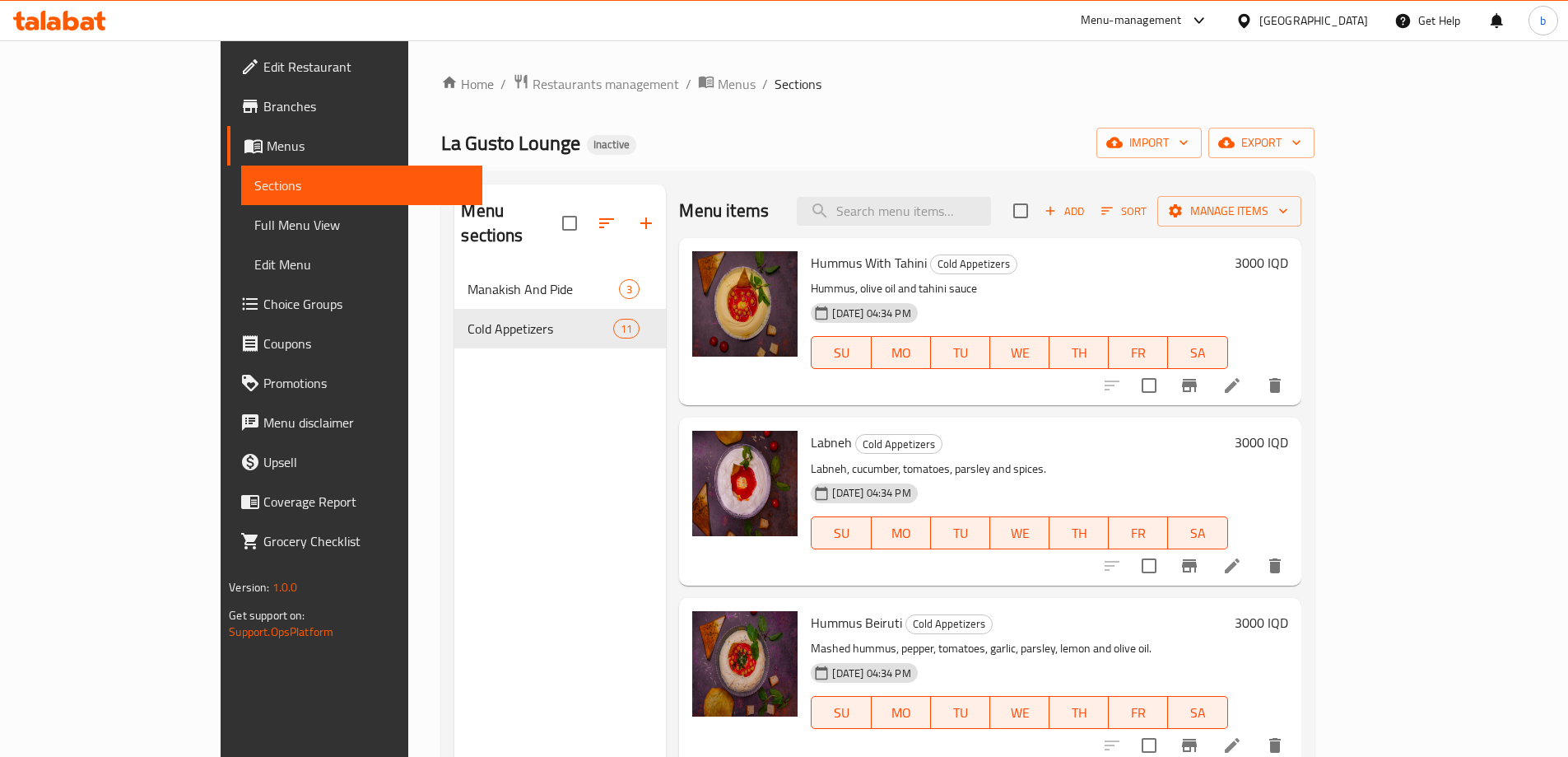
click at [93, 19] on icon at bounding box center [60, 20] width 93 height 19
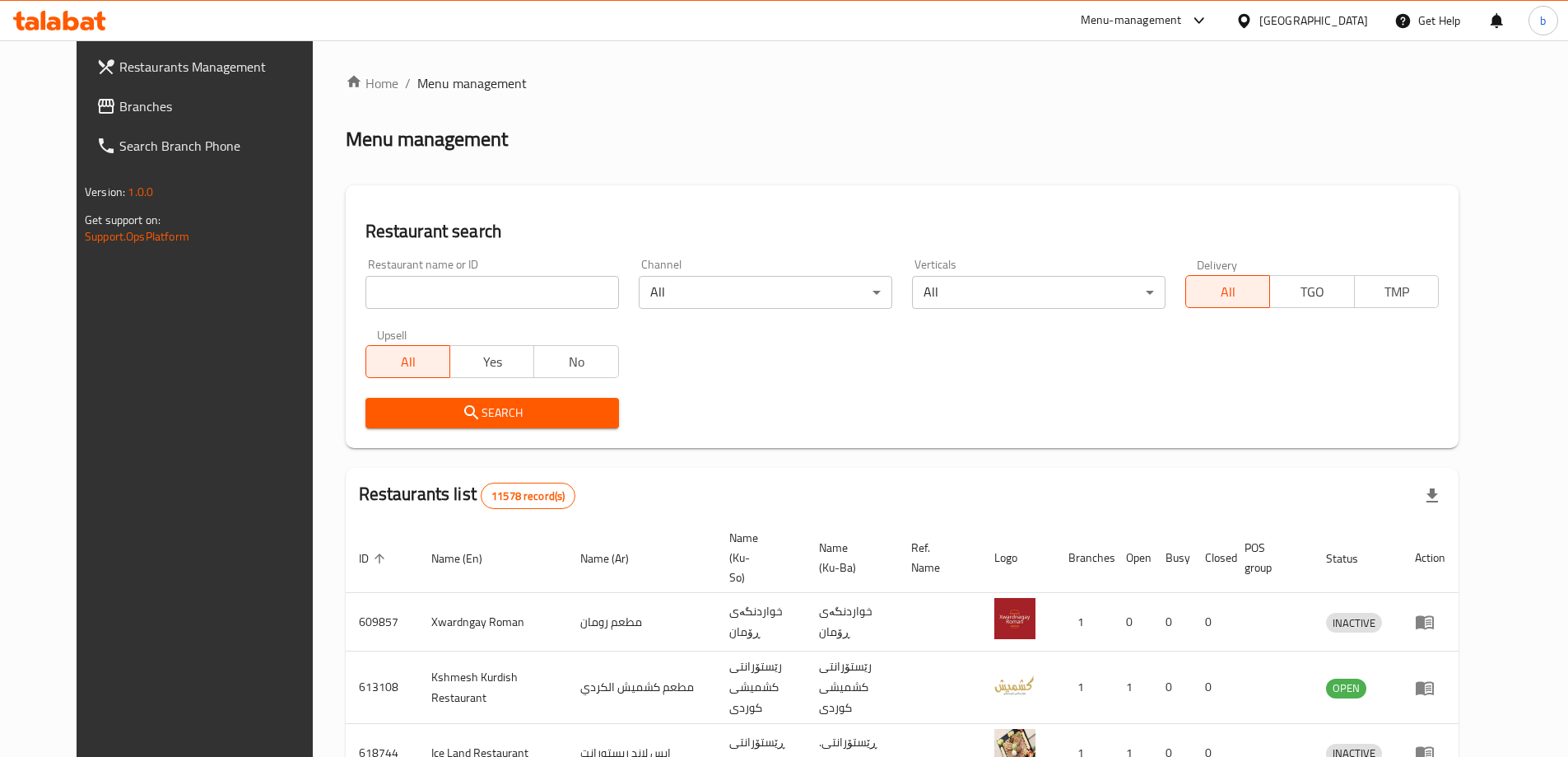
click at [120, 106] on span "Branches" at bounding box center [222, 106] width 205 height 19
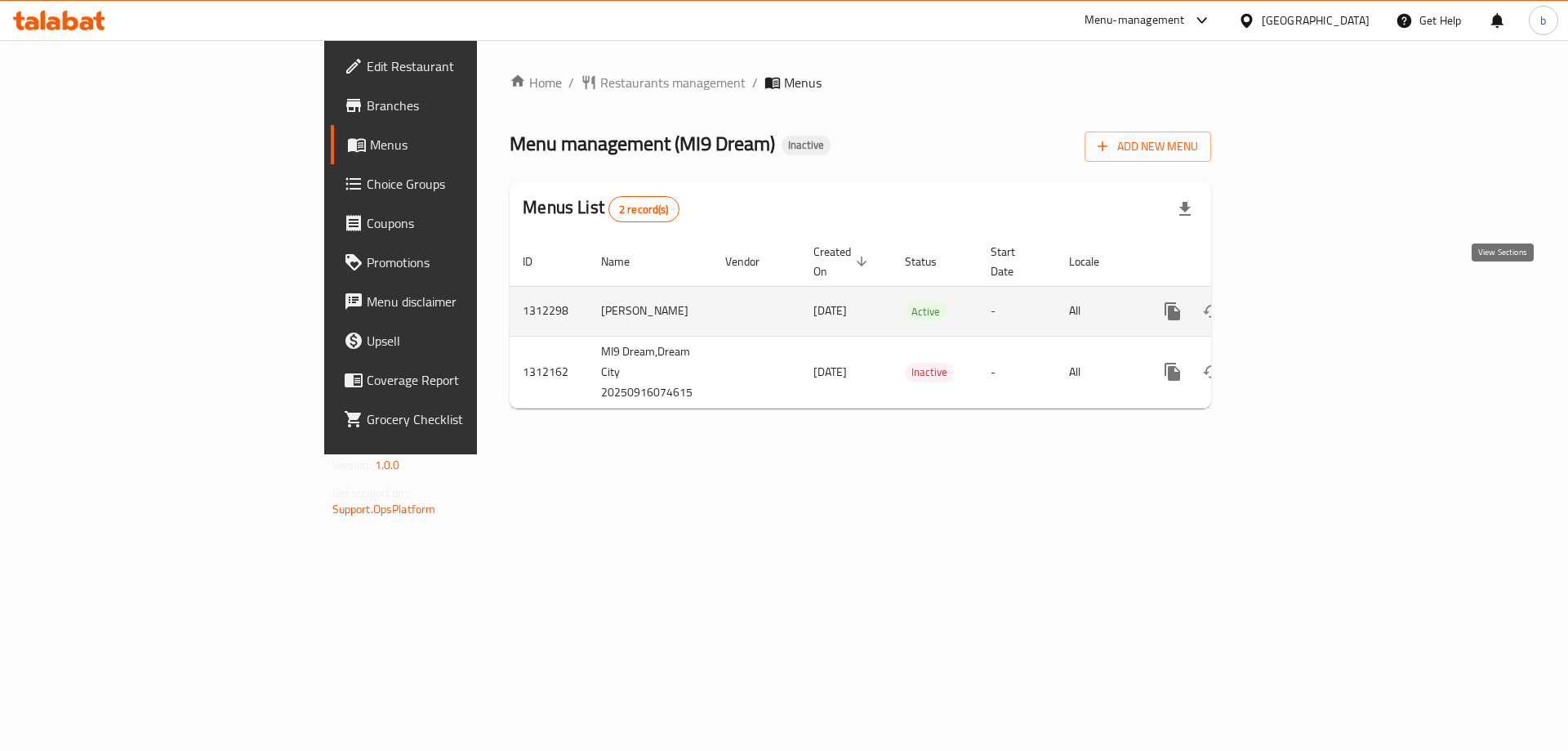
click at [1299, 301] on icon "enhanced table" at bounding box center [1290, 311] width 19 height 19
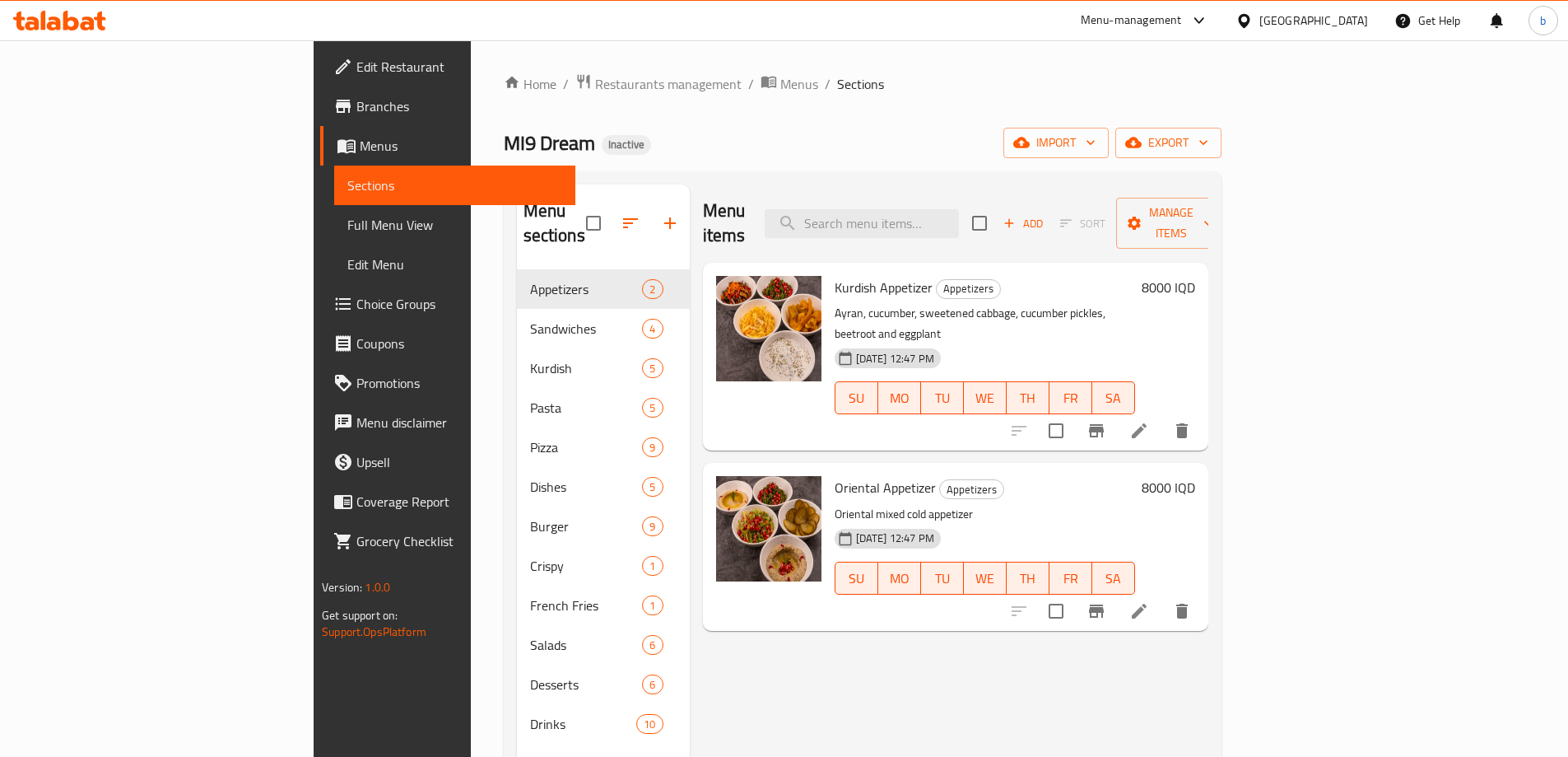
click at [347, 225] on span "Full Menu View" at bounding box center [454, 225] width 215 height 19
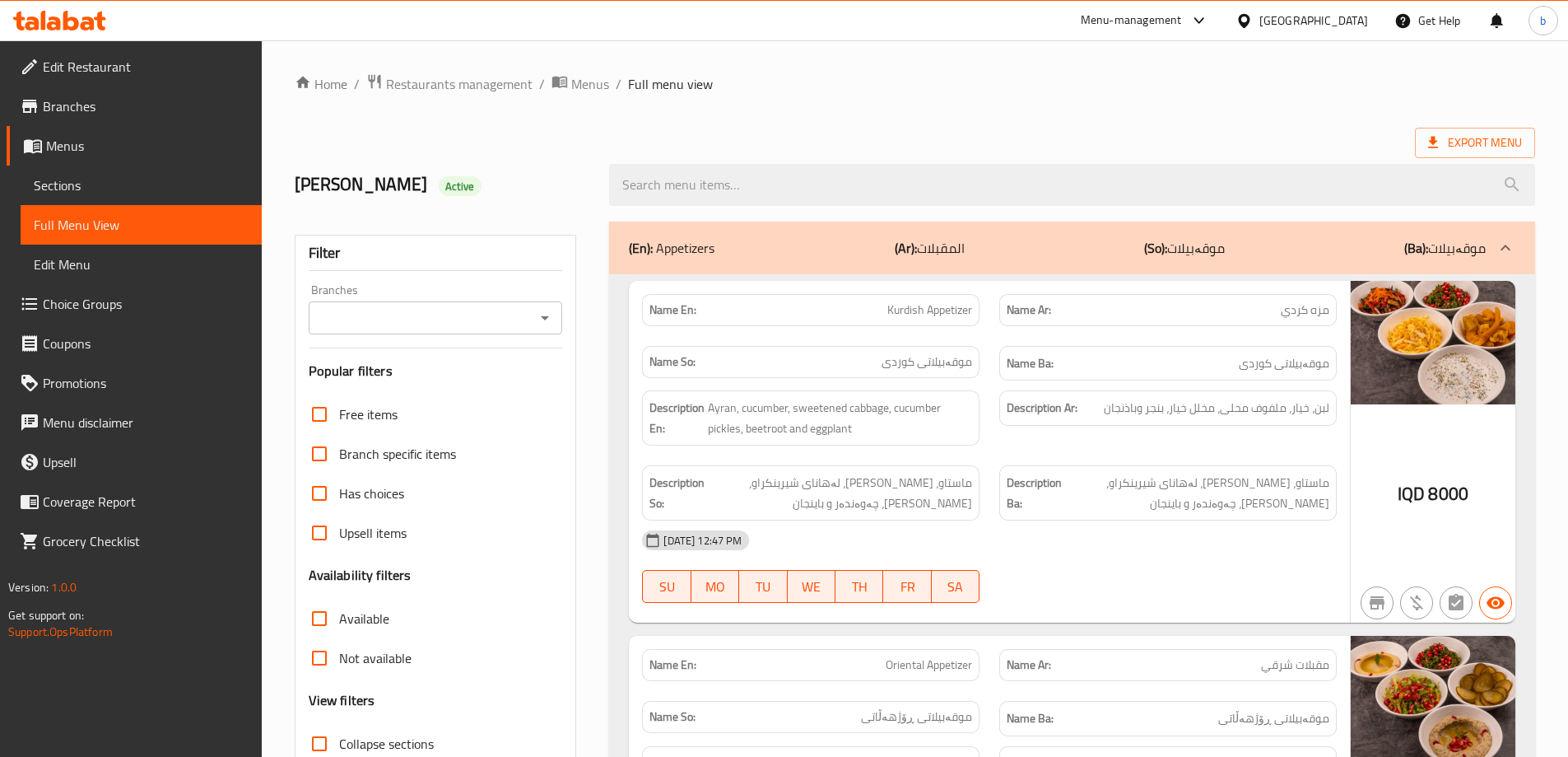
click at [545, 312] on icon "Open" at bounding box center [545, 317] width 19 height 19
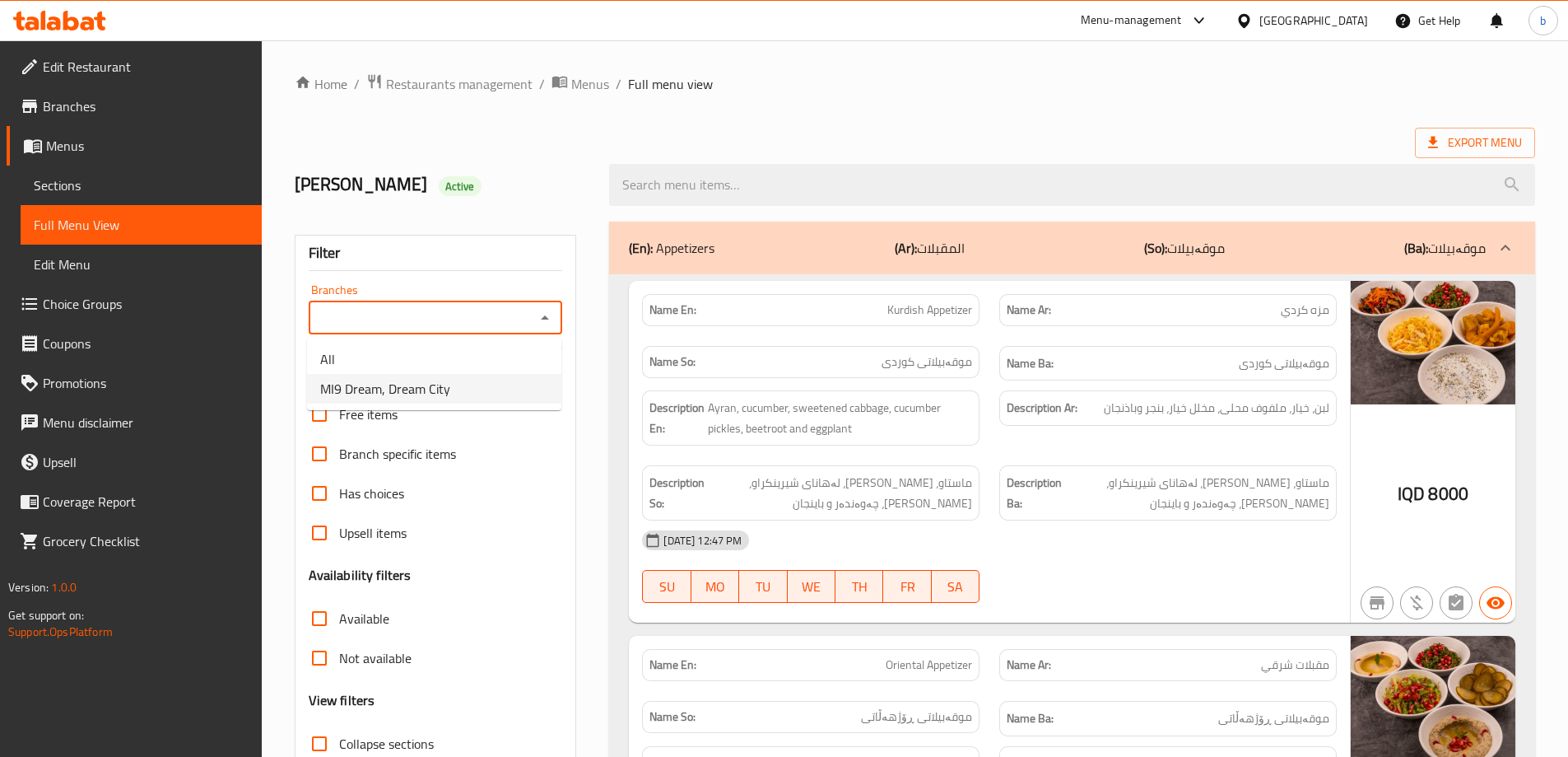
click at [428, 388] on span "MI9 Dream, Dream City" at bounding box center [385, 389] width 130 height 19
type input "MI9 Dream, Dream City"
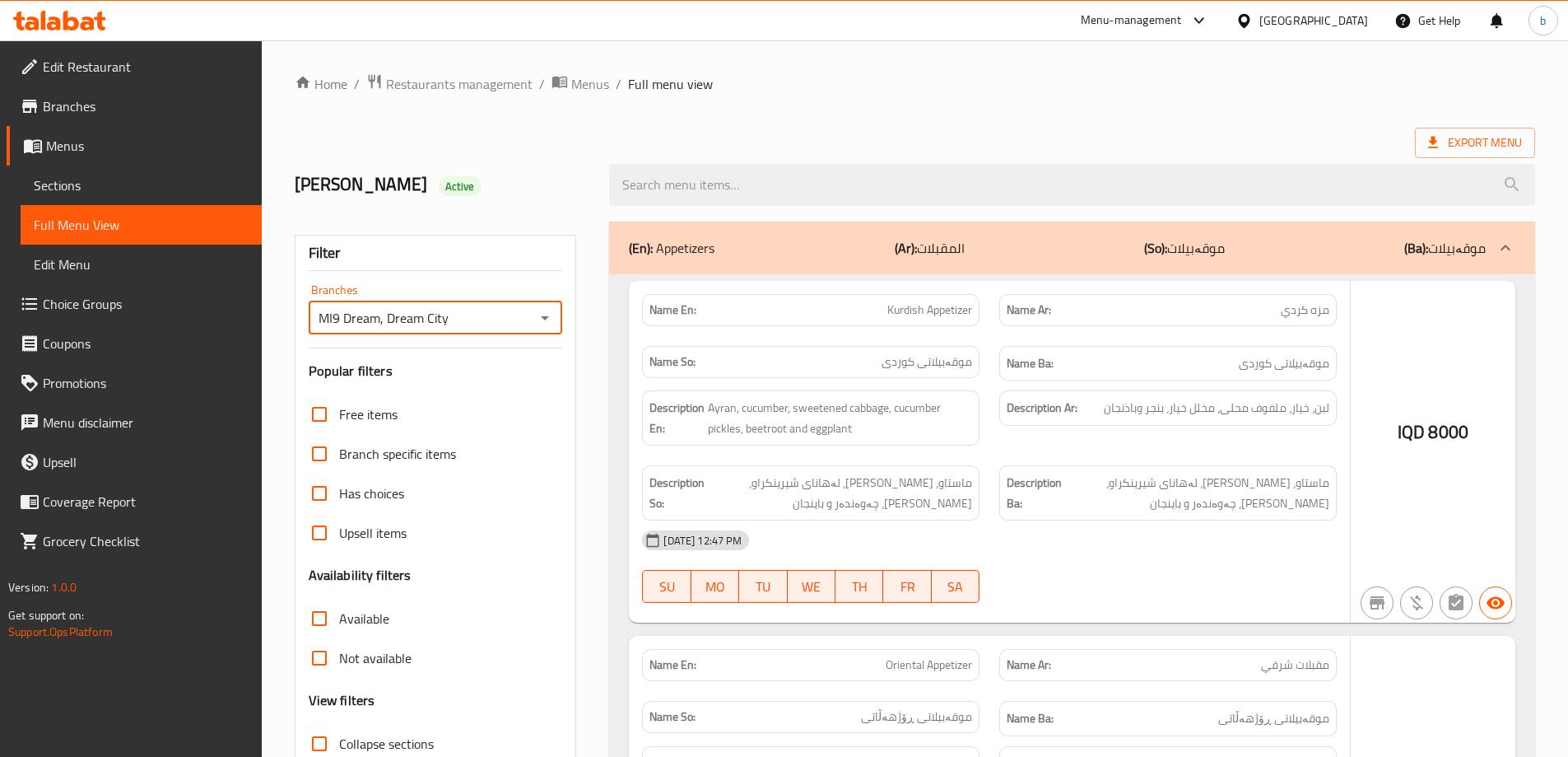
click at [786, 188] on div at bounding box center [784, 378] width 1568 height 757
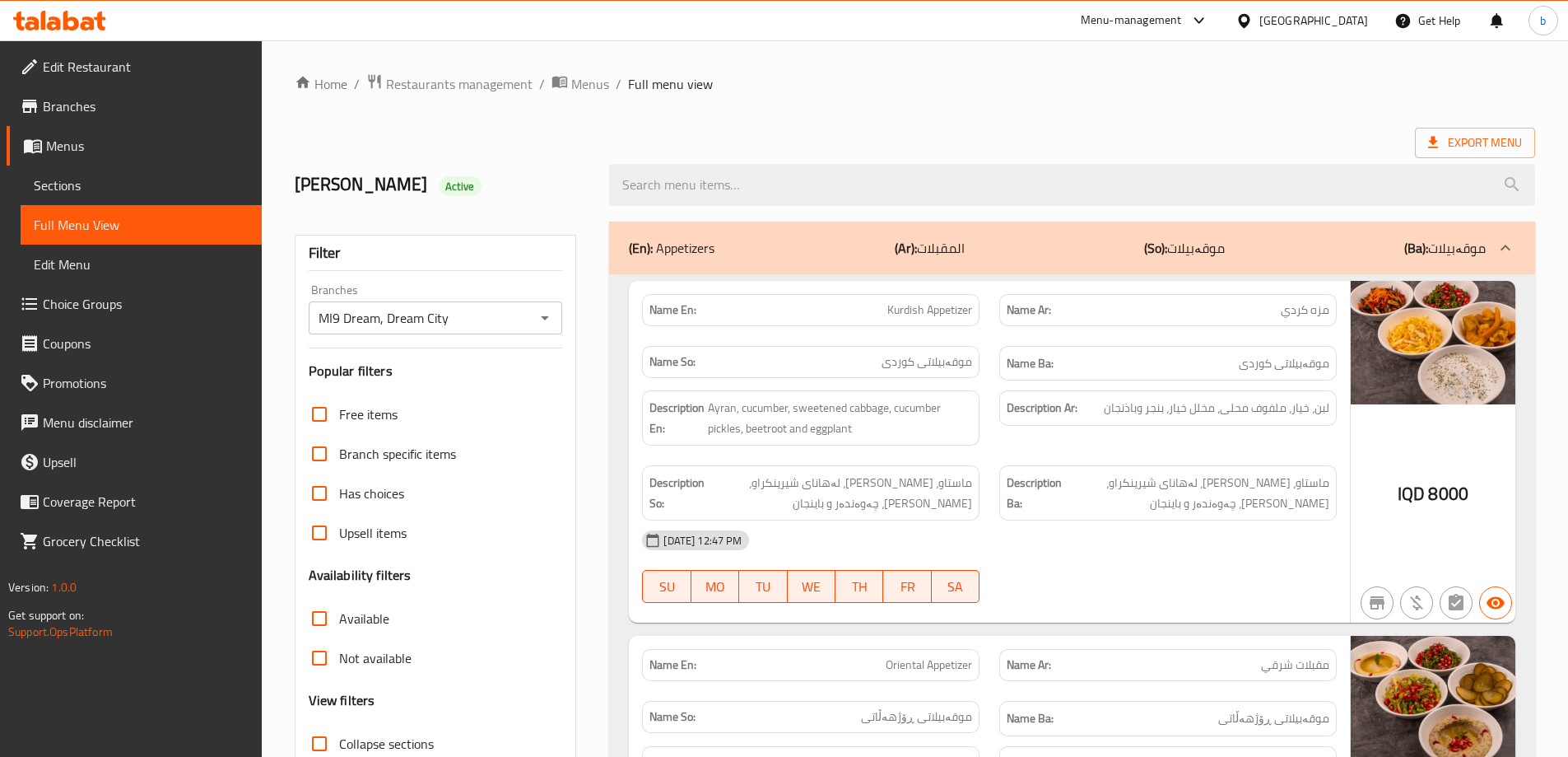
click at [786, 188] on input "search" at bounding box center [1072, 185] width 926 height 42
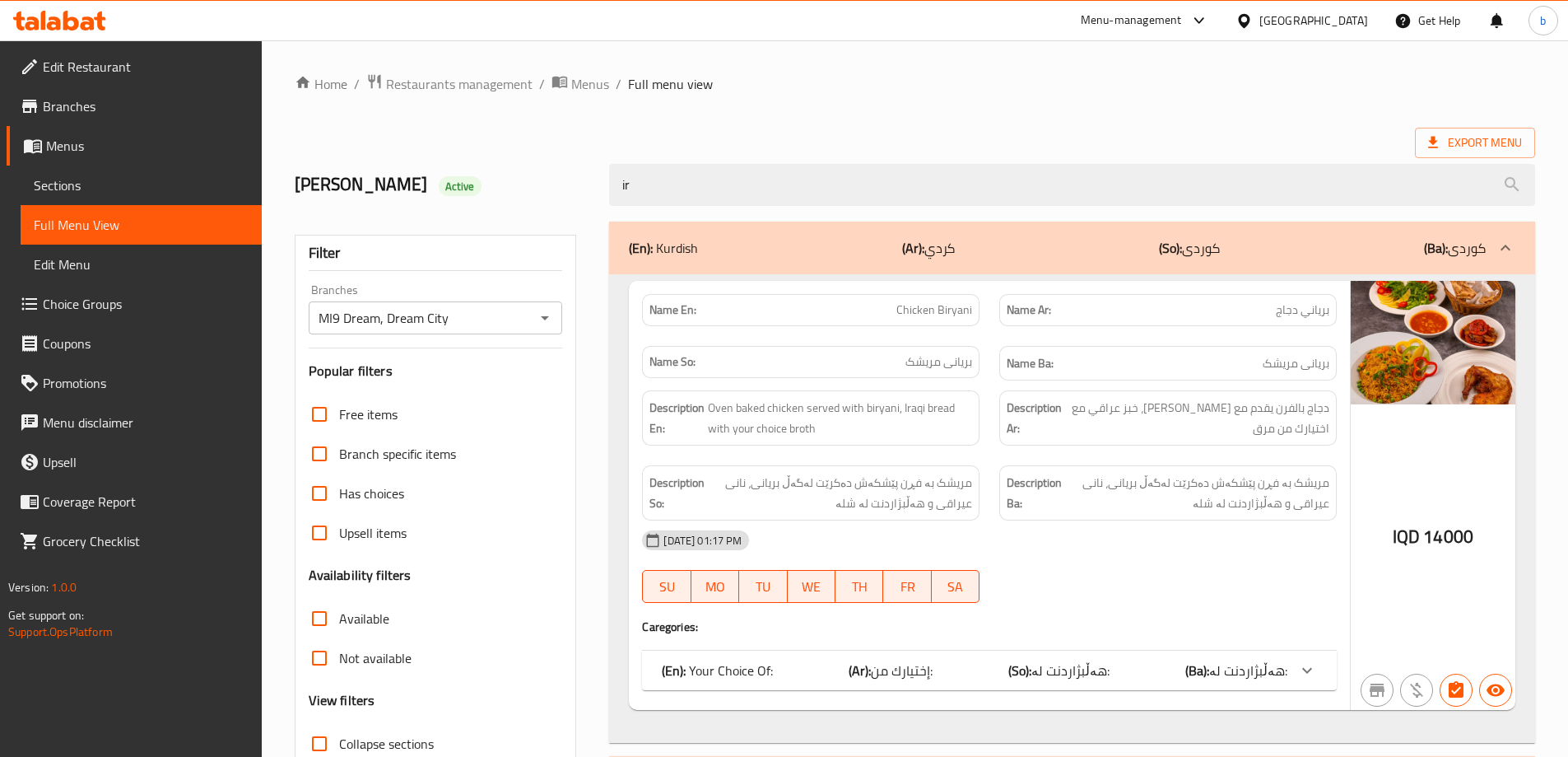
type input "i"
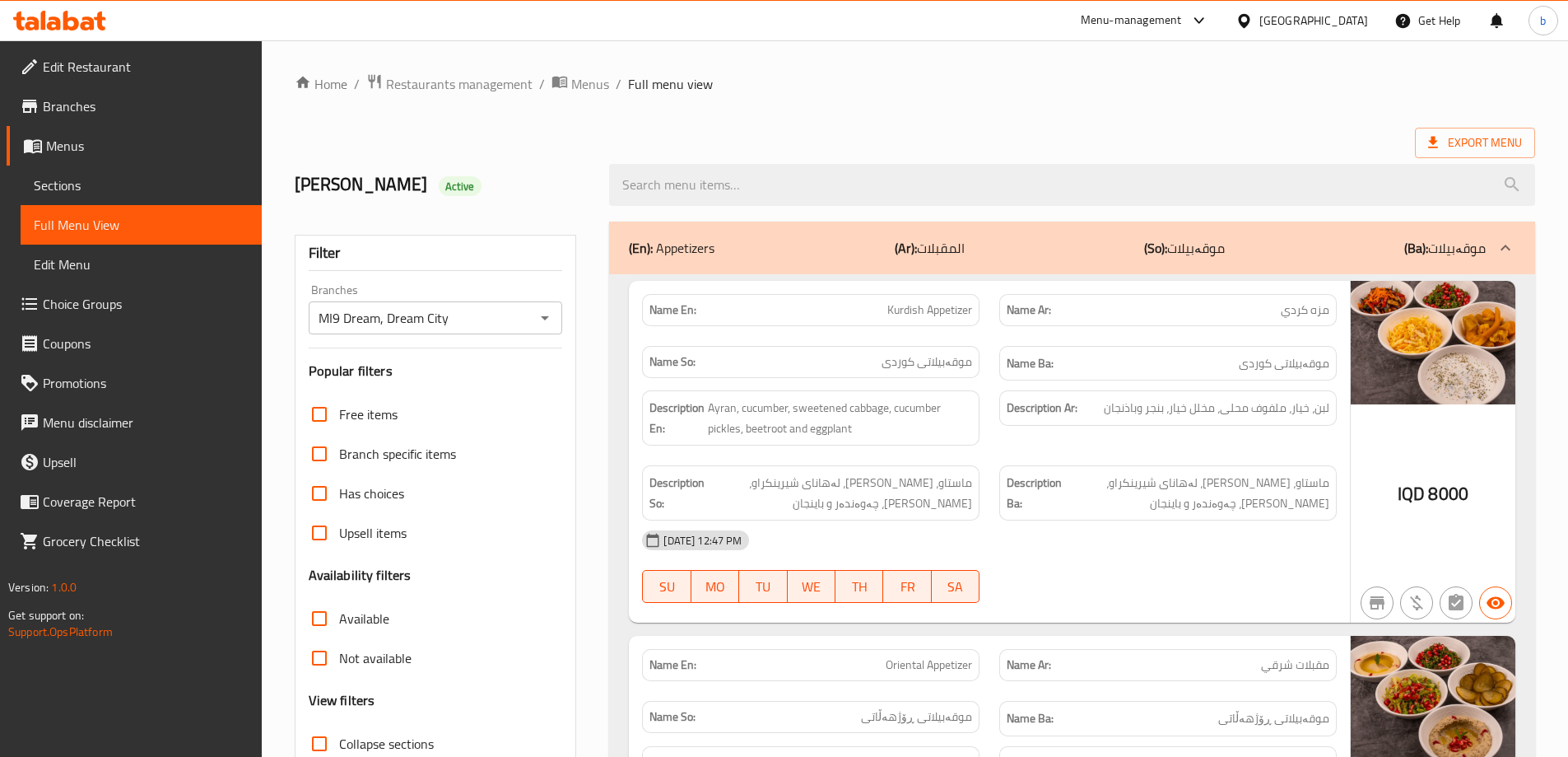
scroll to position [192, 0]
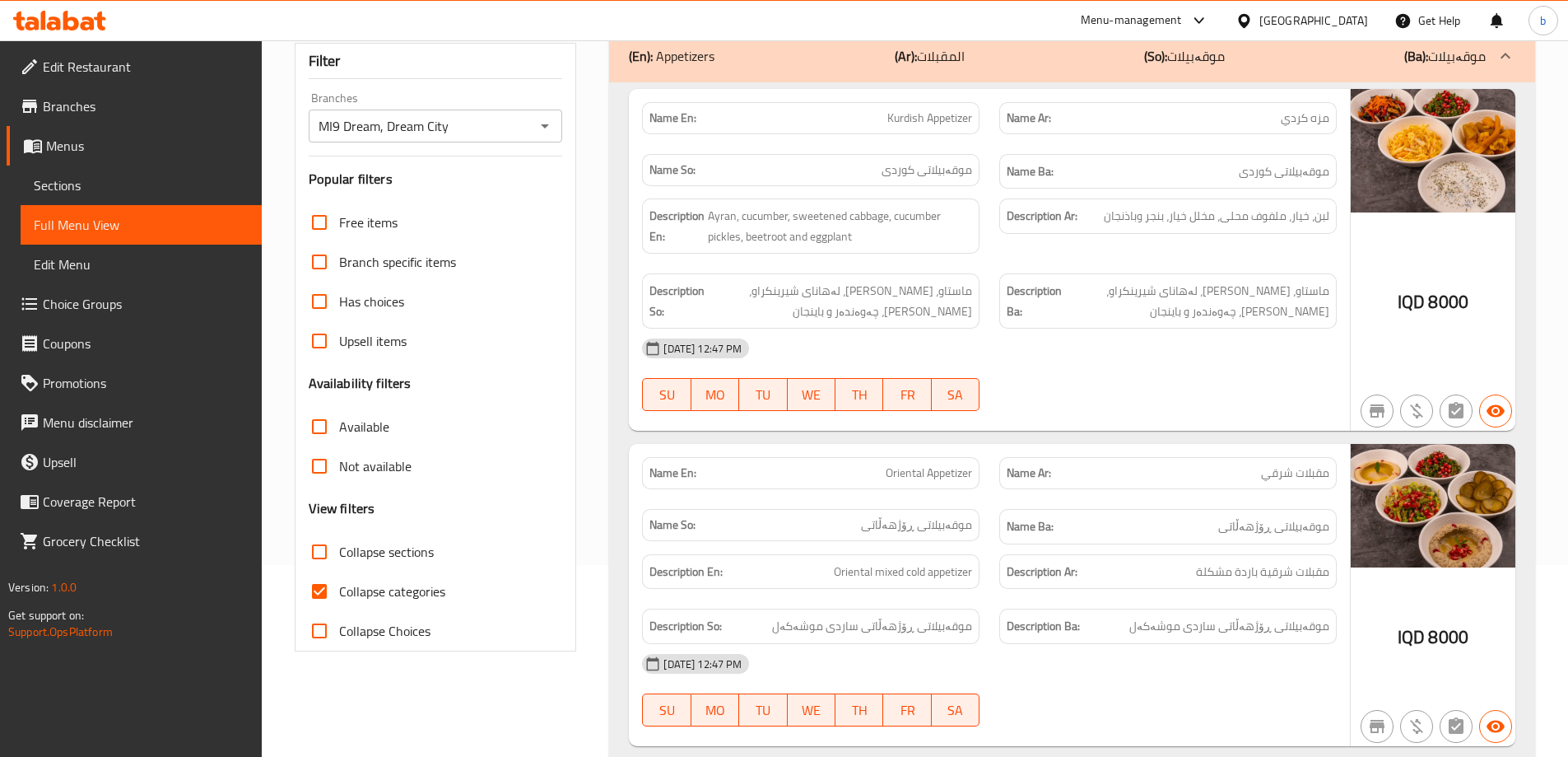
click at [324, 579] on input "Collapse categories" at bounding box center [319, 591] width 40 height 40
checkbox input "false"
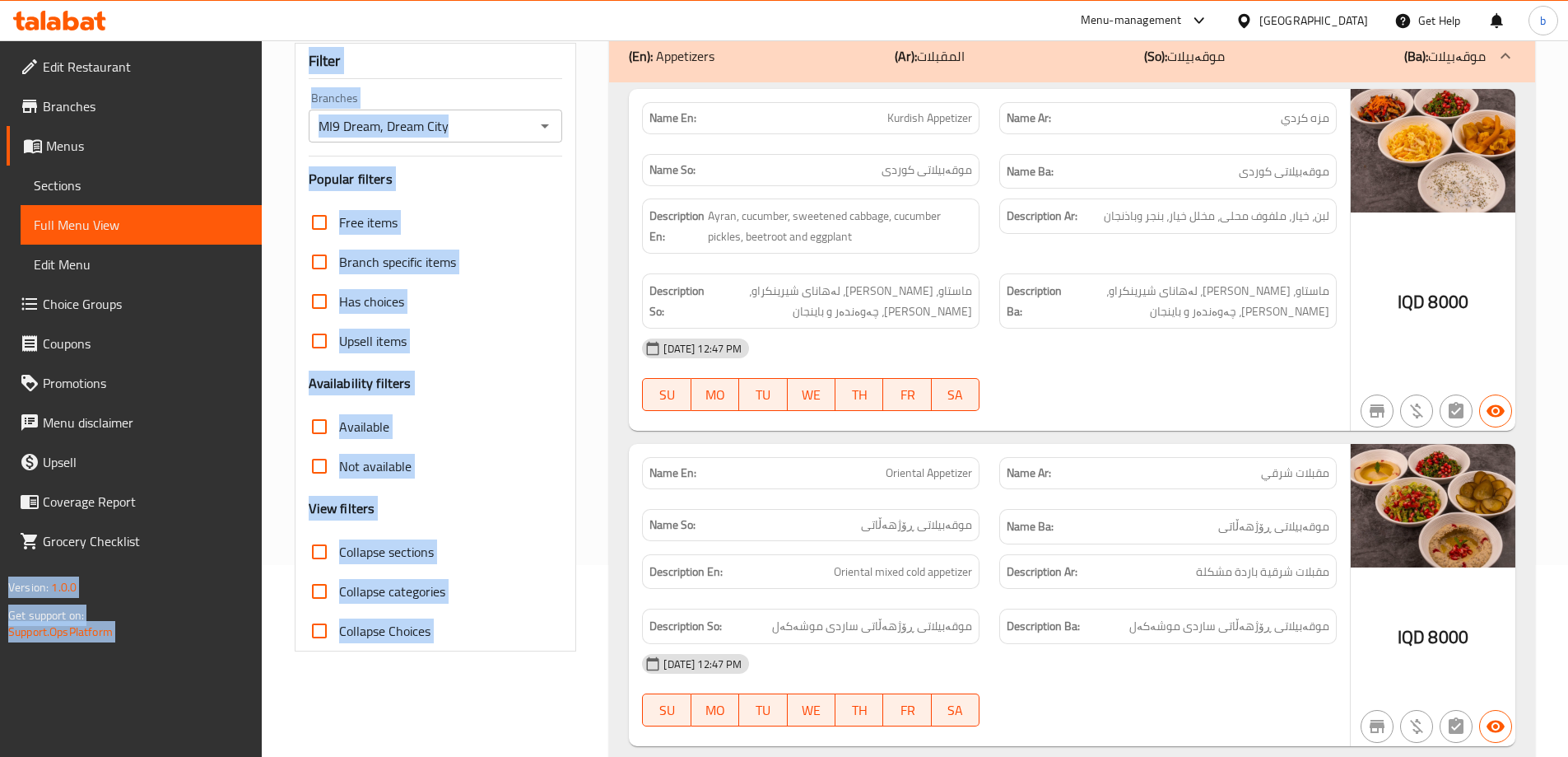
drag, startPoint x: 1566, startPoint y: 30, endPoint x: 1575, endPoint y: 76, distance: 46.9
click at [1568, 76] on html "​ Menu-management Iraq Get Help b Edit Restaurant Branches Menus Sections Full …" at bounding box center [784, 186] width 1568 height 757
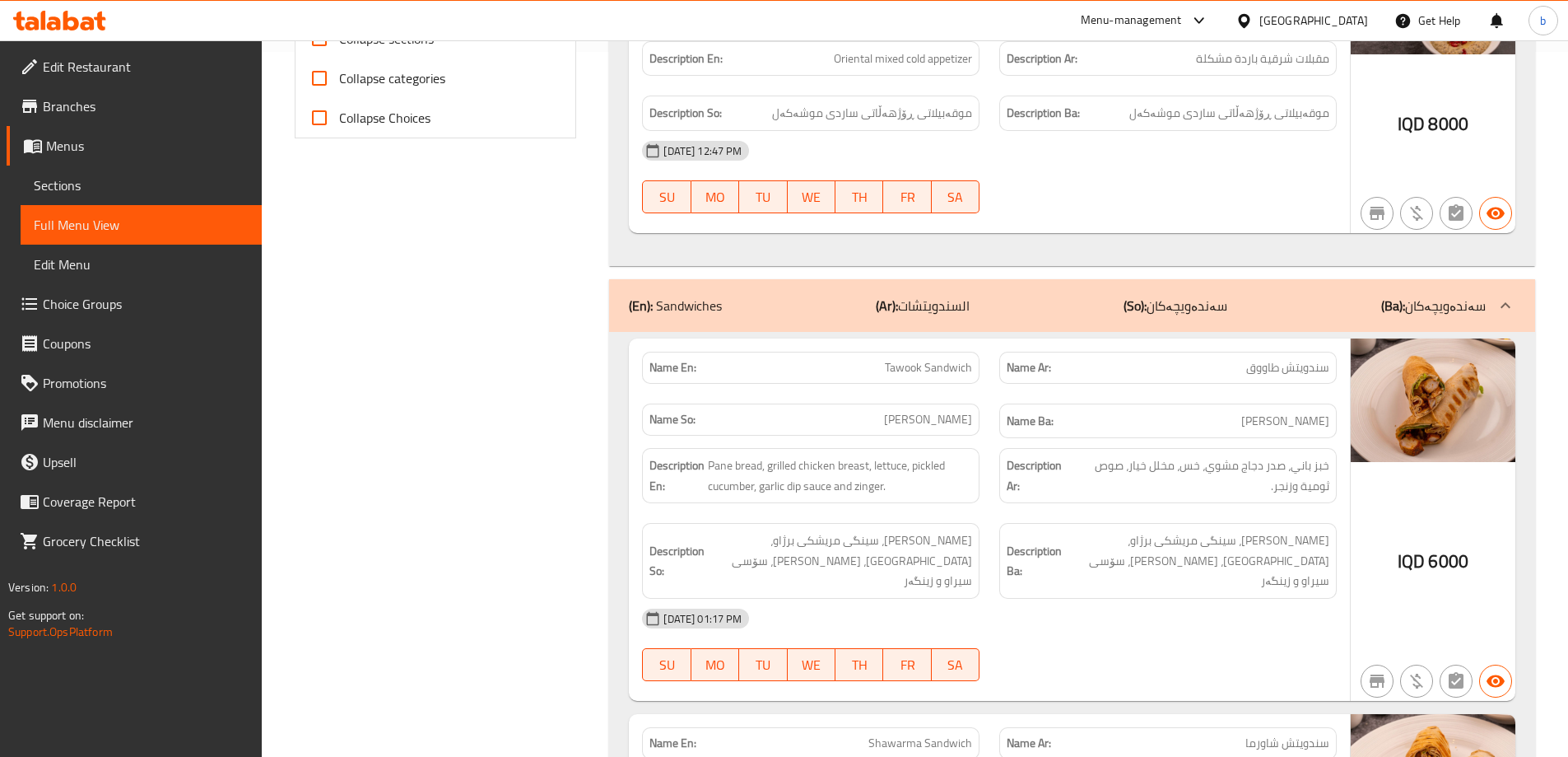
scroll to position [0, 0]
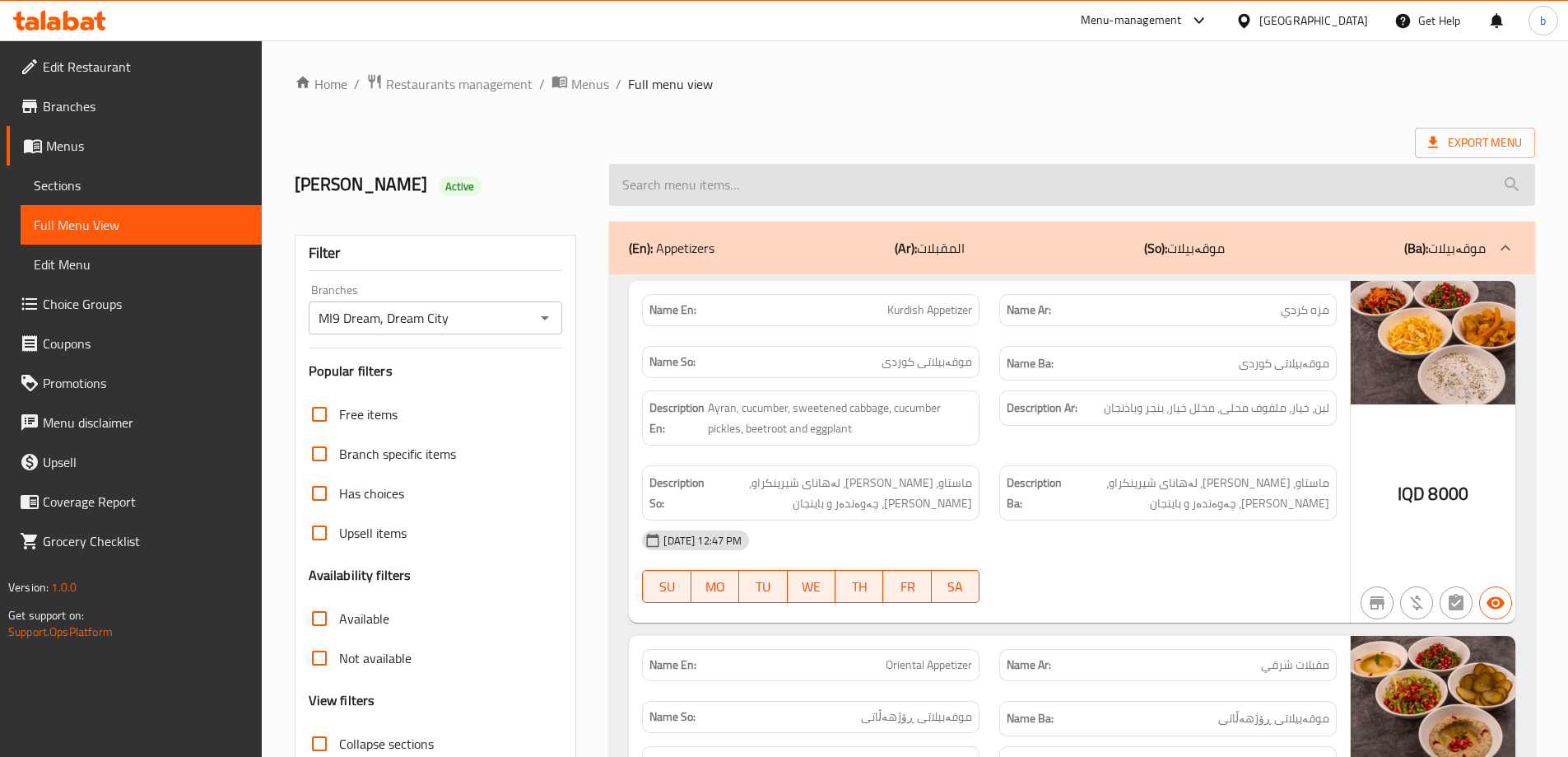
click at [978, 172] on input "search" at bounding box center [1072, 185] width 926 height 42
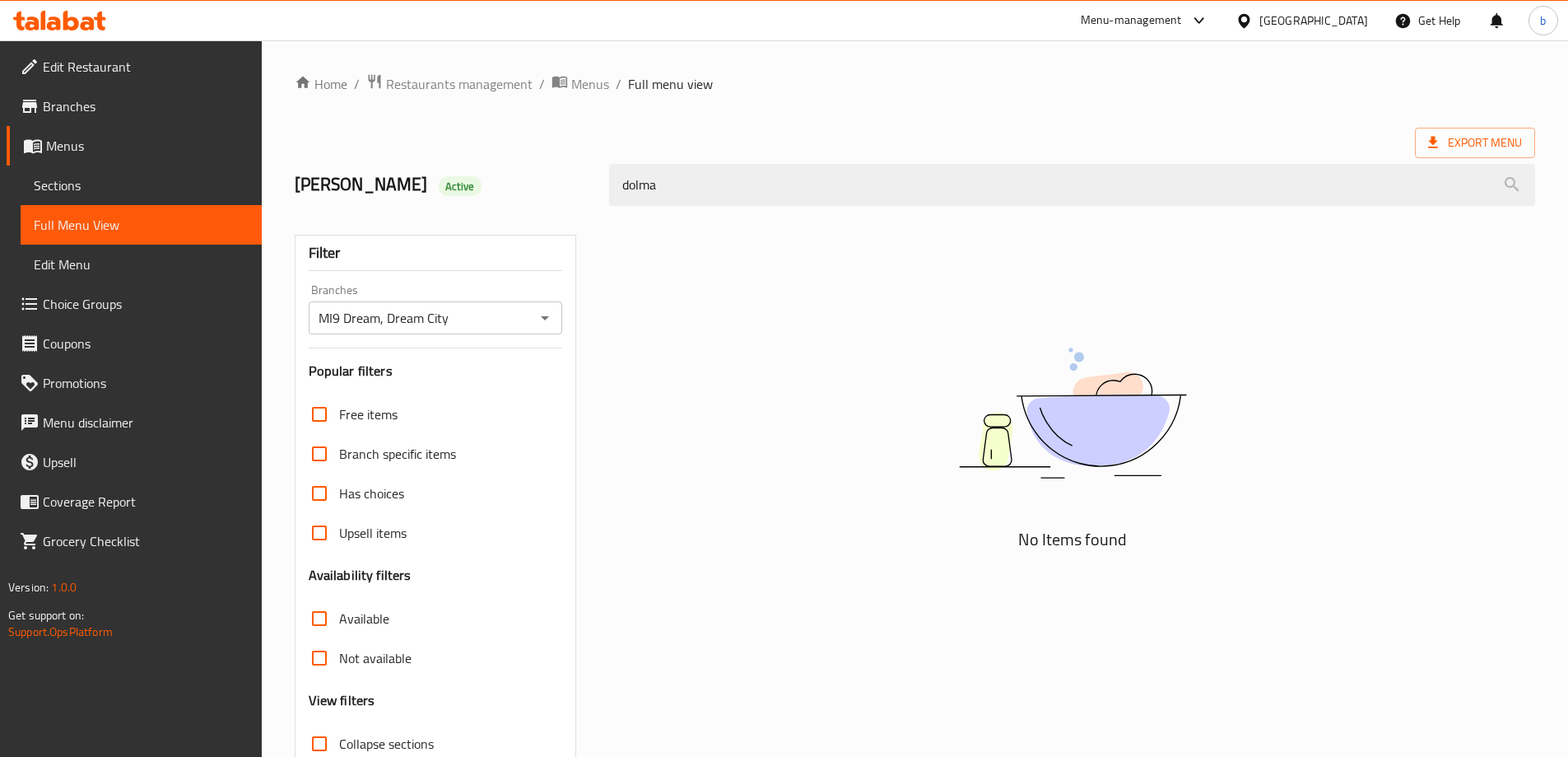
type input "dolma"
click at [101, 28] on icon at bounding box center [99, 21] width 12 height 19
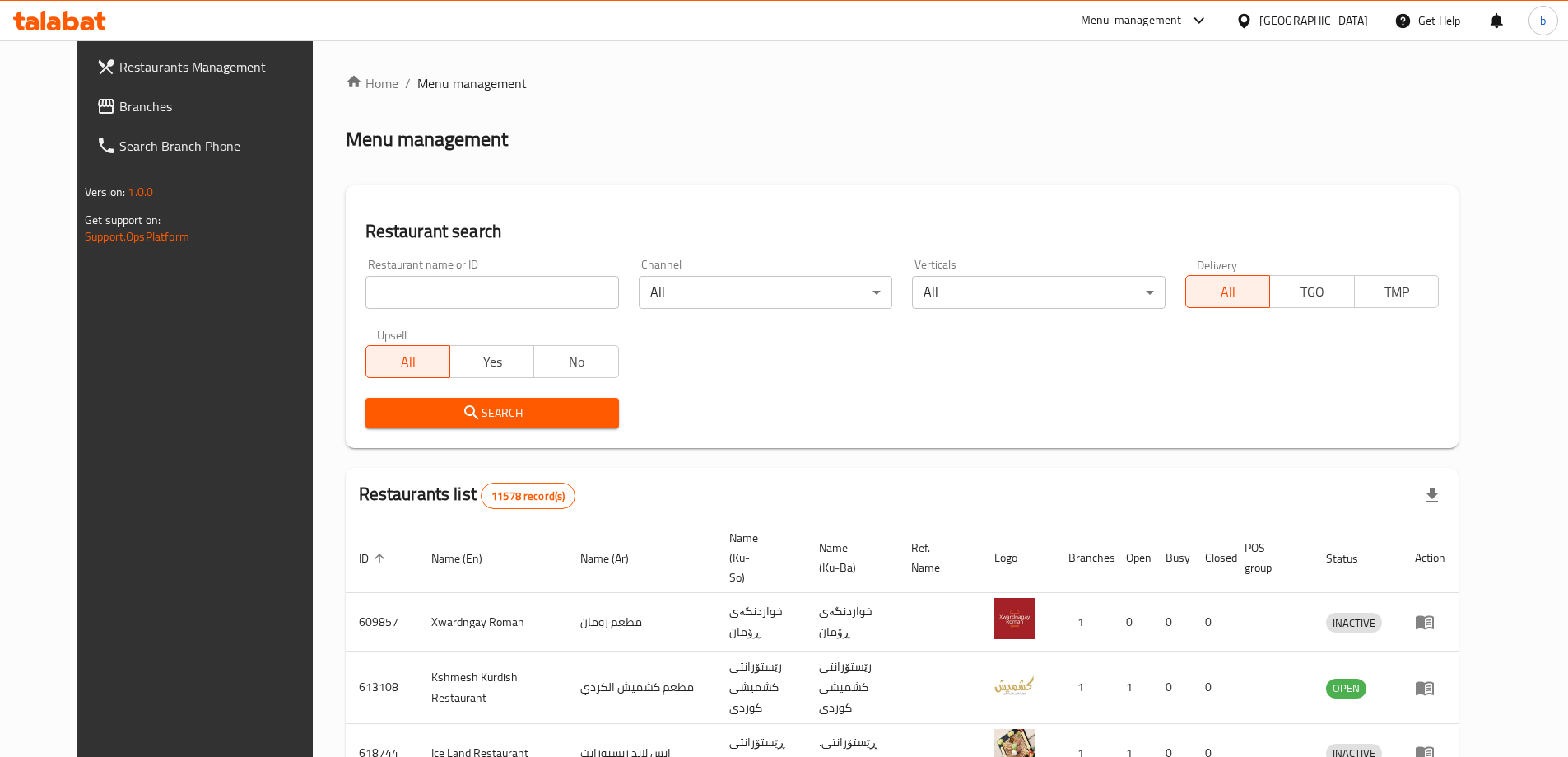
click at [120, 97] on span "Branches" at bounding box center [222, 106] width 205 height 19
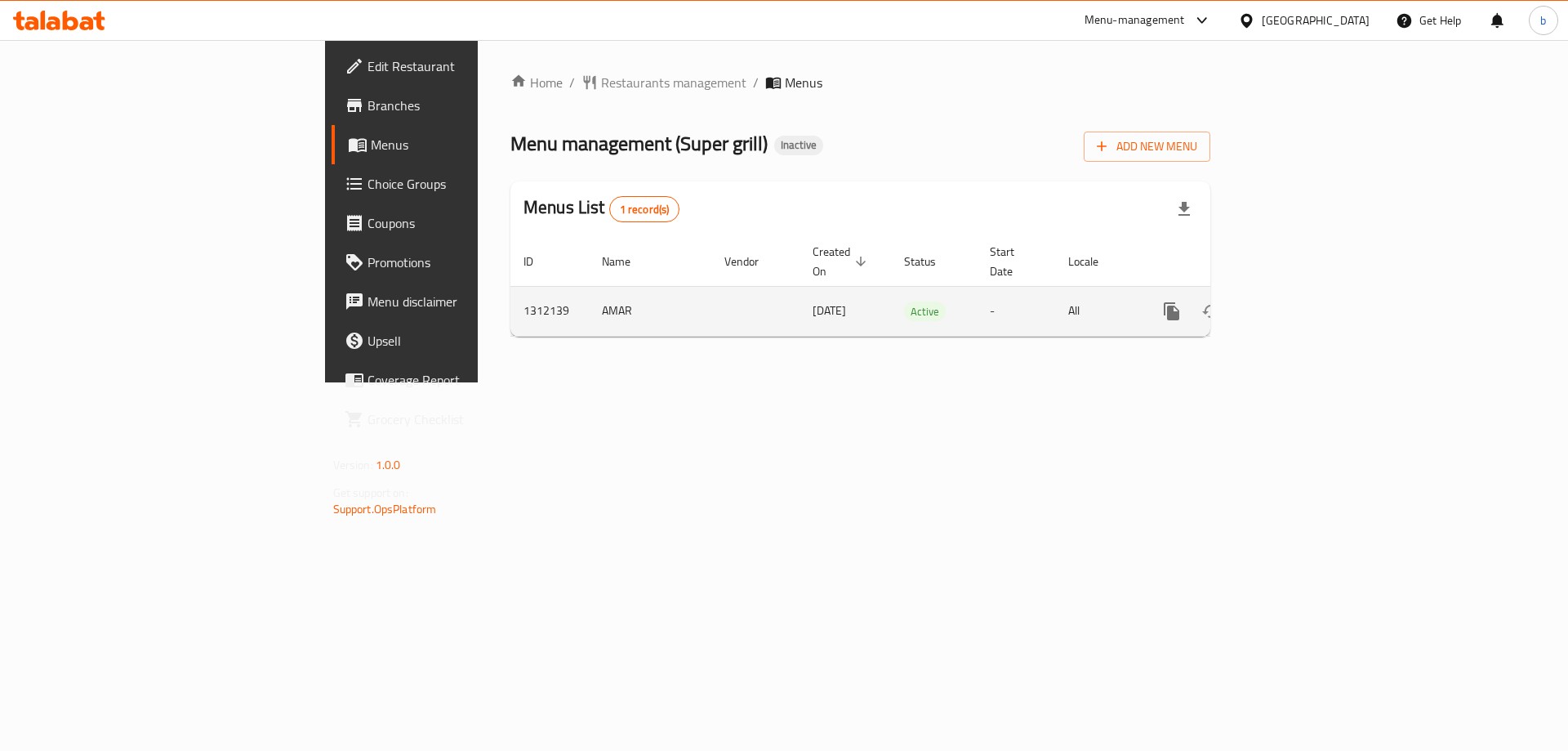
click at [1309, 295] on link "enhanced table" at bounding box center [1289, 311] width 39 height 39
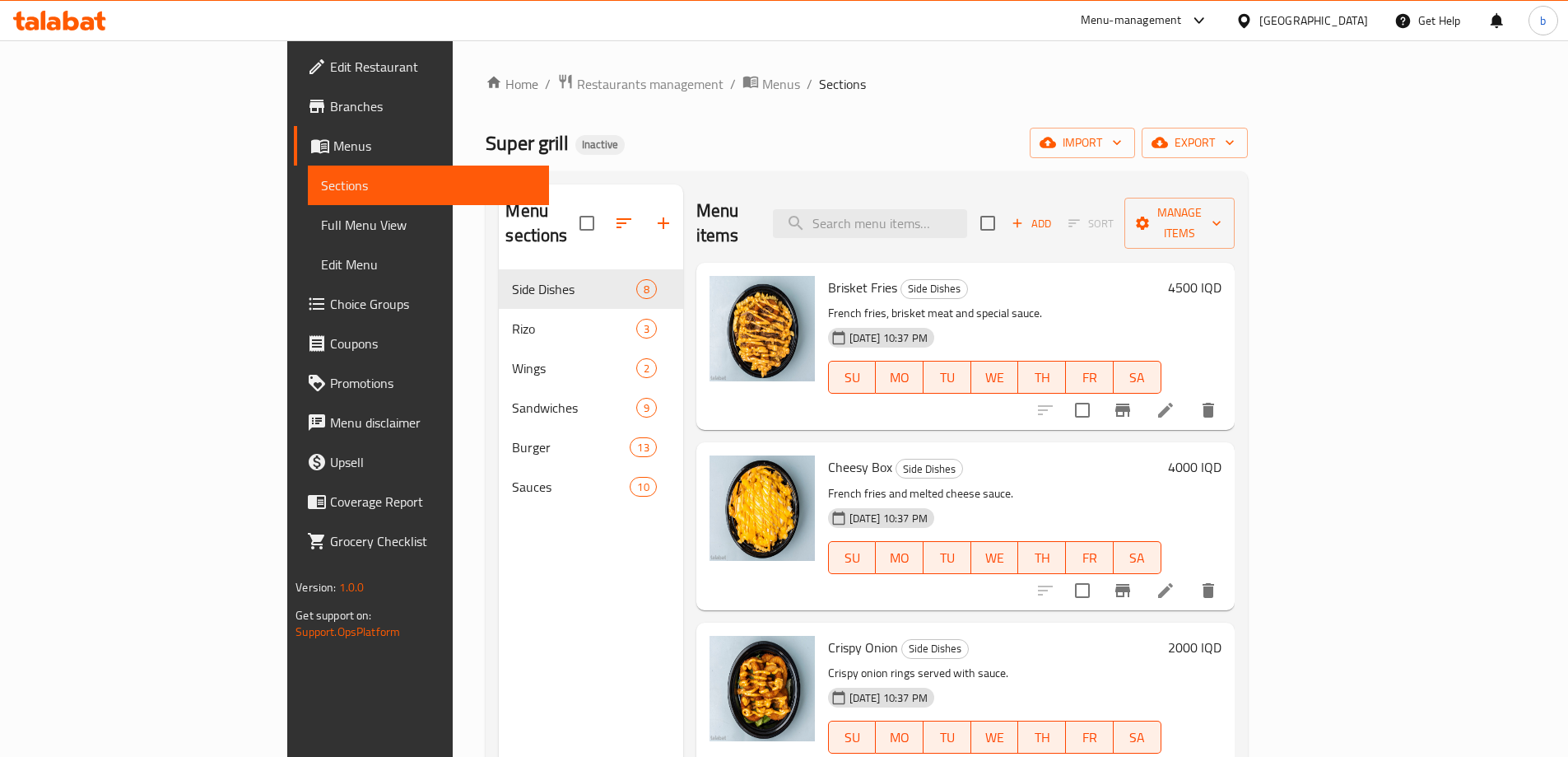
click at [321, 223] on span "Full Menu View" at bounding box center [428, 225] width 215 height 19
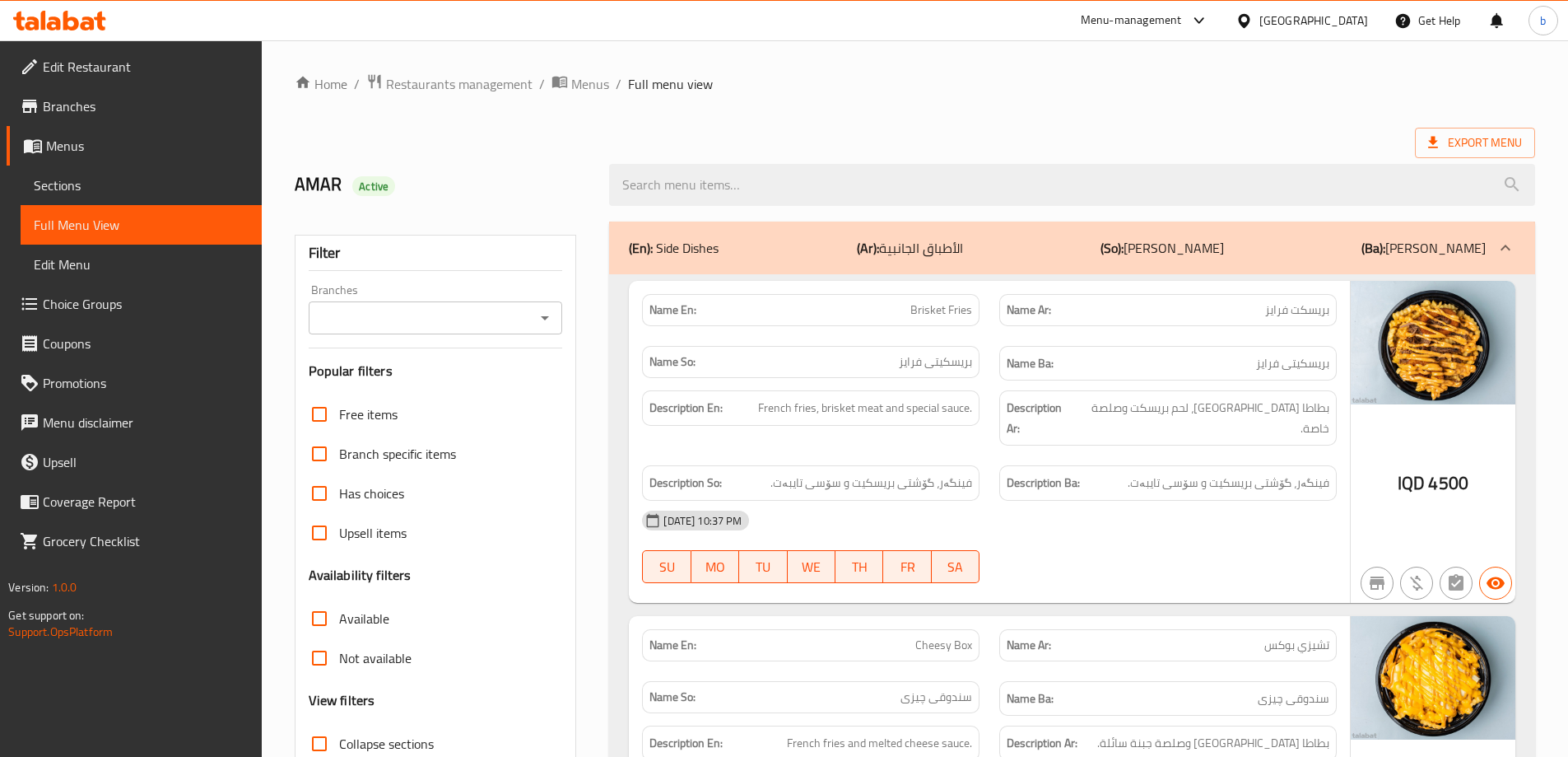
click at [537, 320] on icon "Open" at bounding box center [545, 317] width 19 height 19
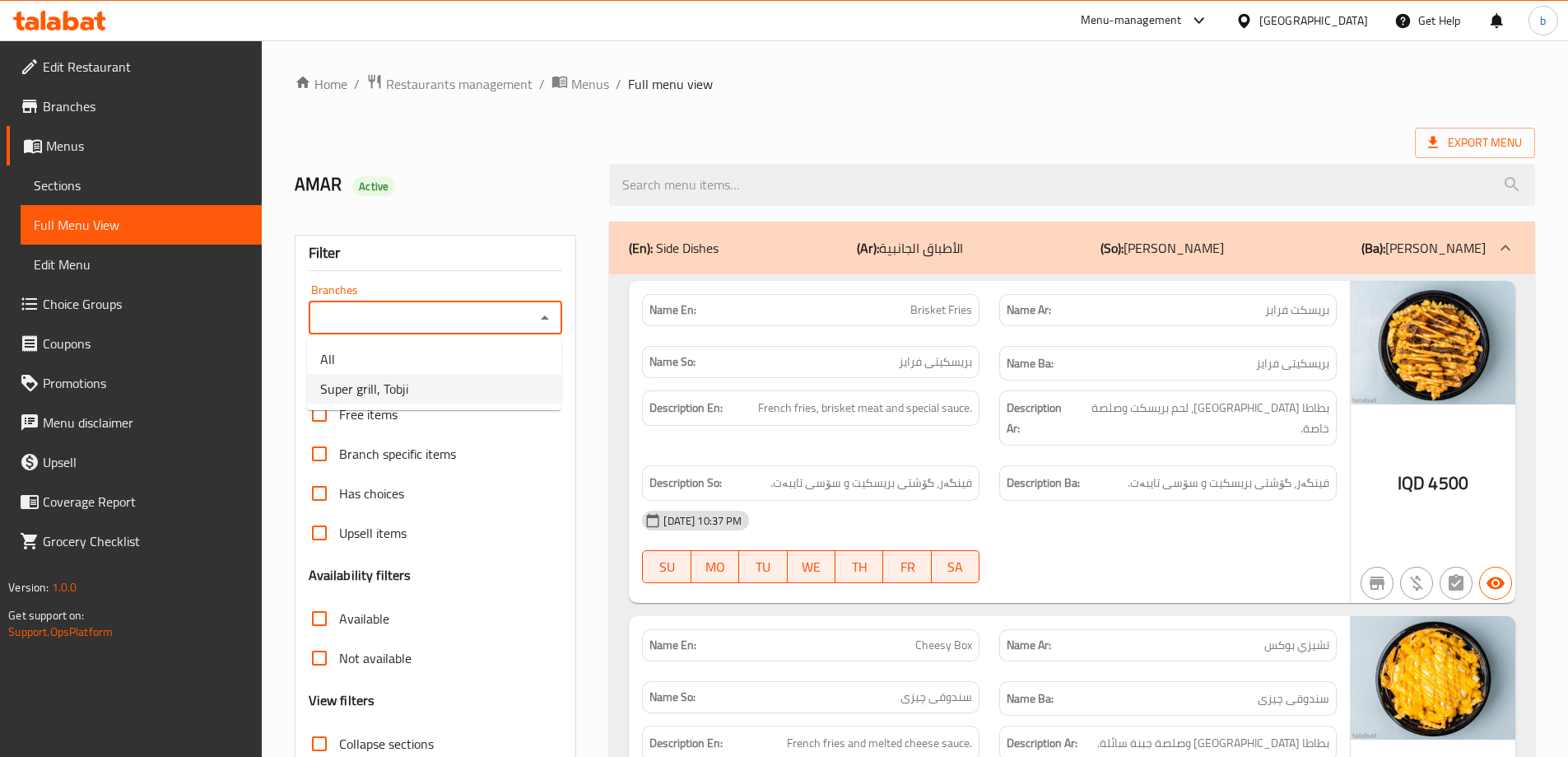
click at [461, 398] on li "Super grill, Tobji" at bounding box center [435, 389] width 254 height 30
type input "Super grill, Tobji"
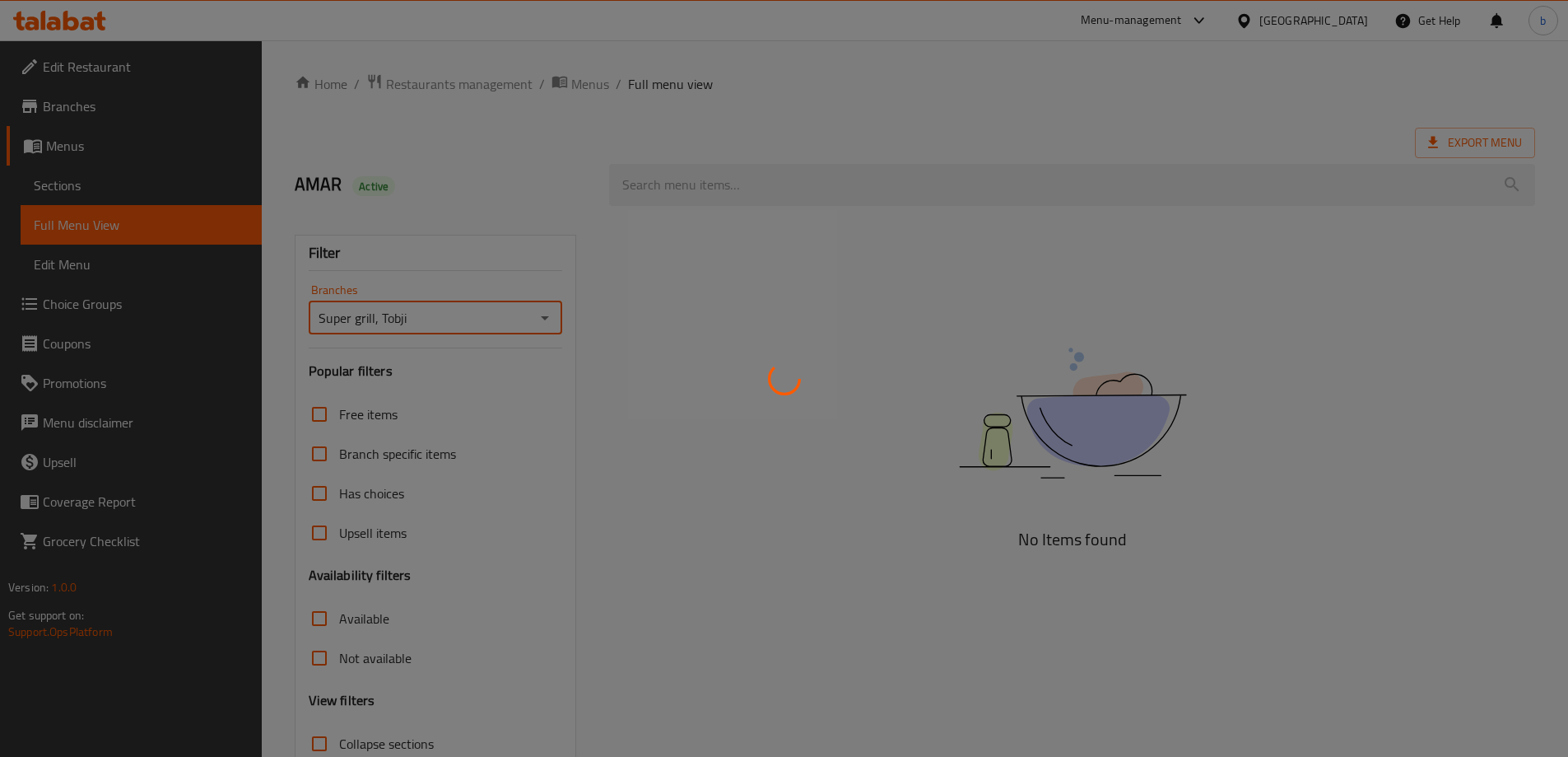
click at [786, 187] on div at bounding box center [784, 378] width 1568 height 757
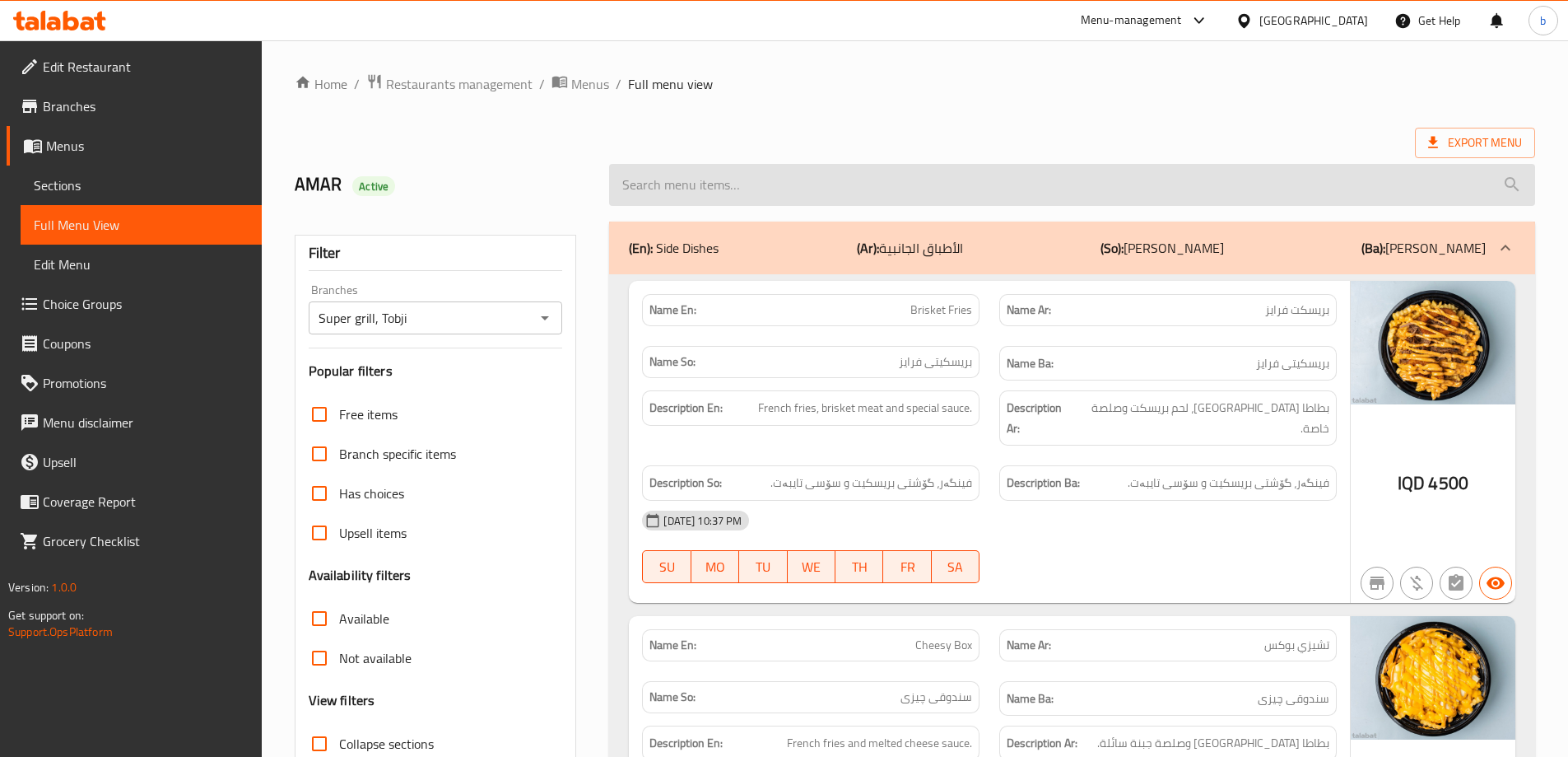
click at [972, 195] on input "search" at bounding box center [1072, 185] width 926 height 42
paste input "777568"
type input "777568"
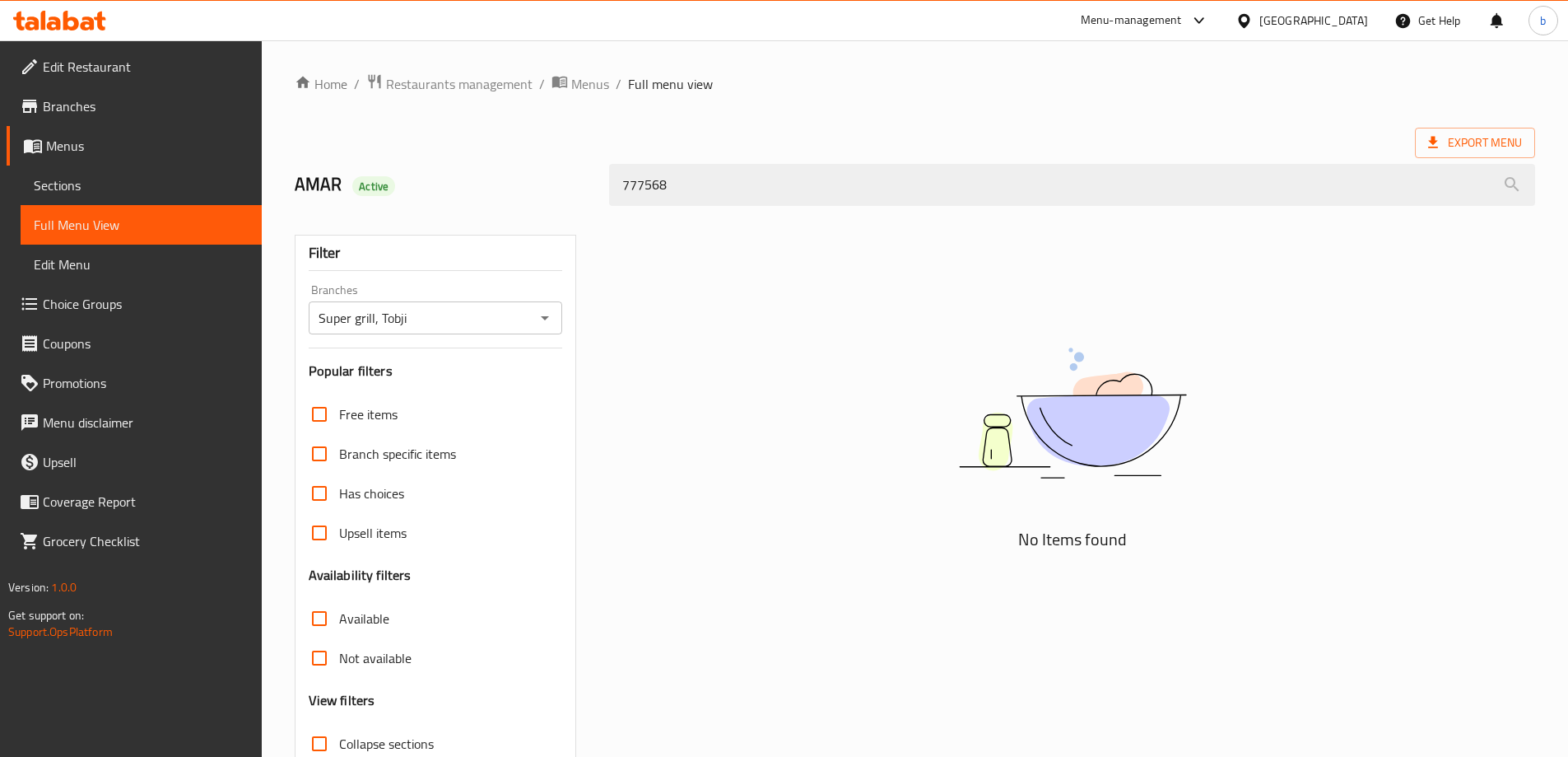
drag, startPoint x: 744, startPoint y: 181, endPoint x: 555, endPoint y: 164, distance: 189.8
click at [553, 164] on div "AMAR Active 777568" at bounding box center [914, 185] width 1260 height 73
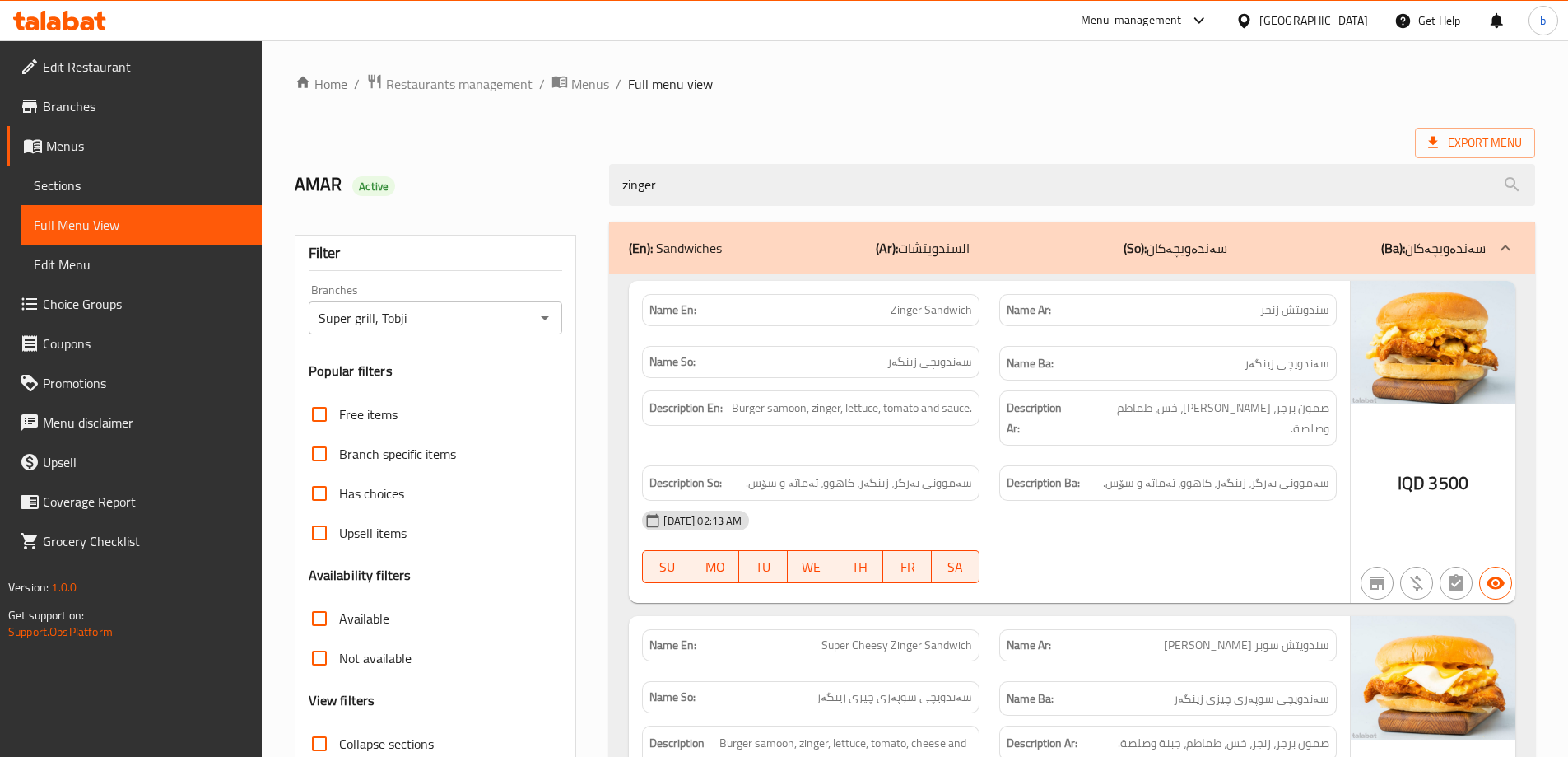
drag, startPoint x: 804, startPoint y: 195, endPoint x: 535, endPoint y: 187, distance: 269.1
click at [538, 187] on div "AMAR Active zinger" at bounding box center [914, 185] width 1260 height 73
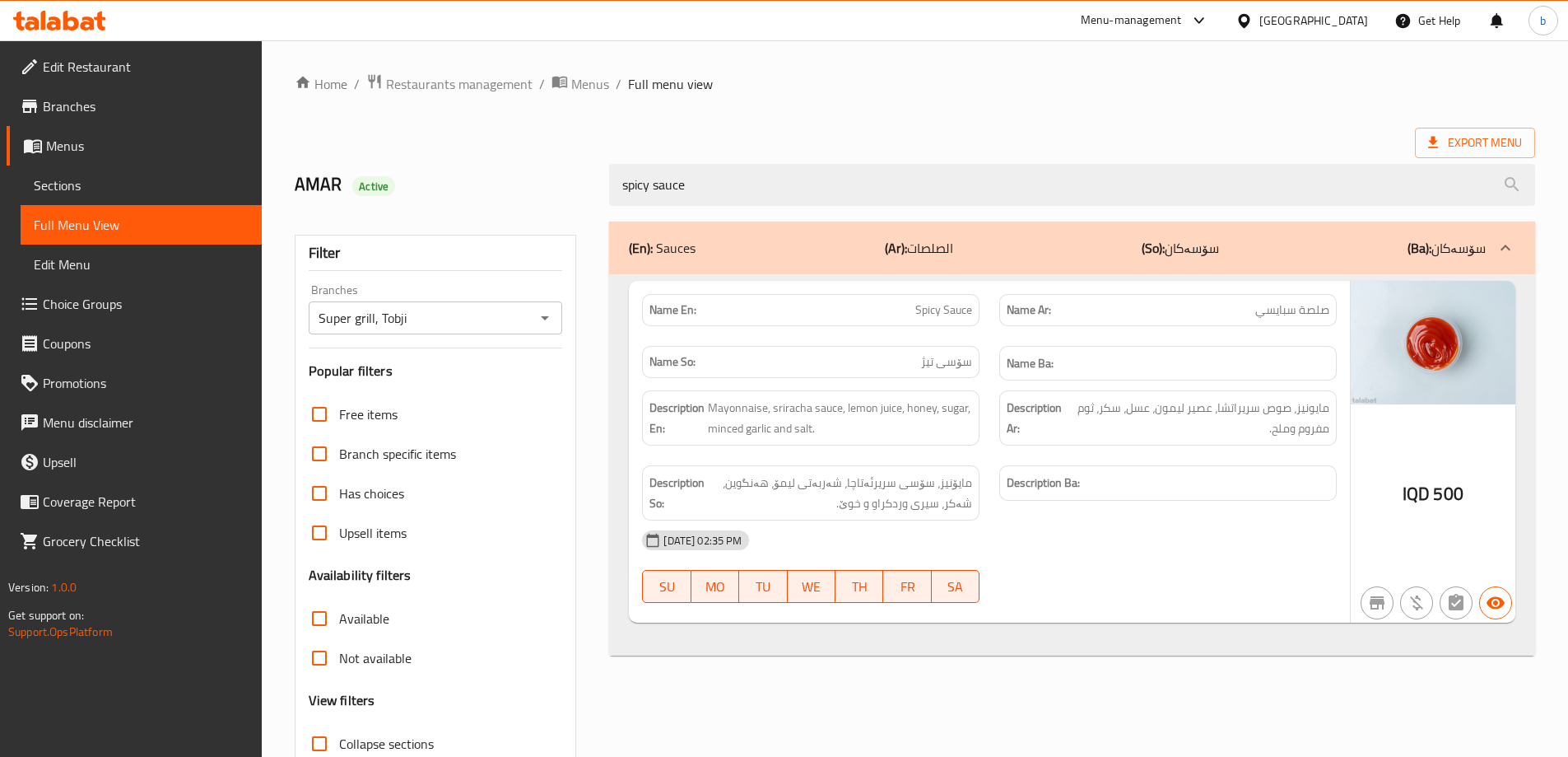
type input "spicy sauce"
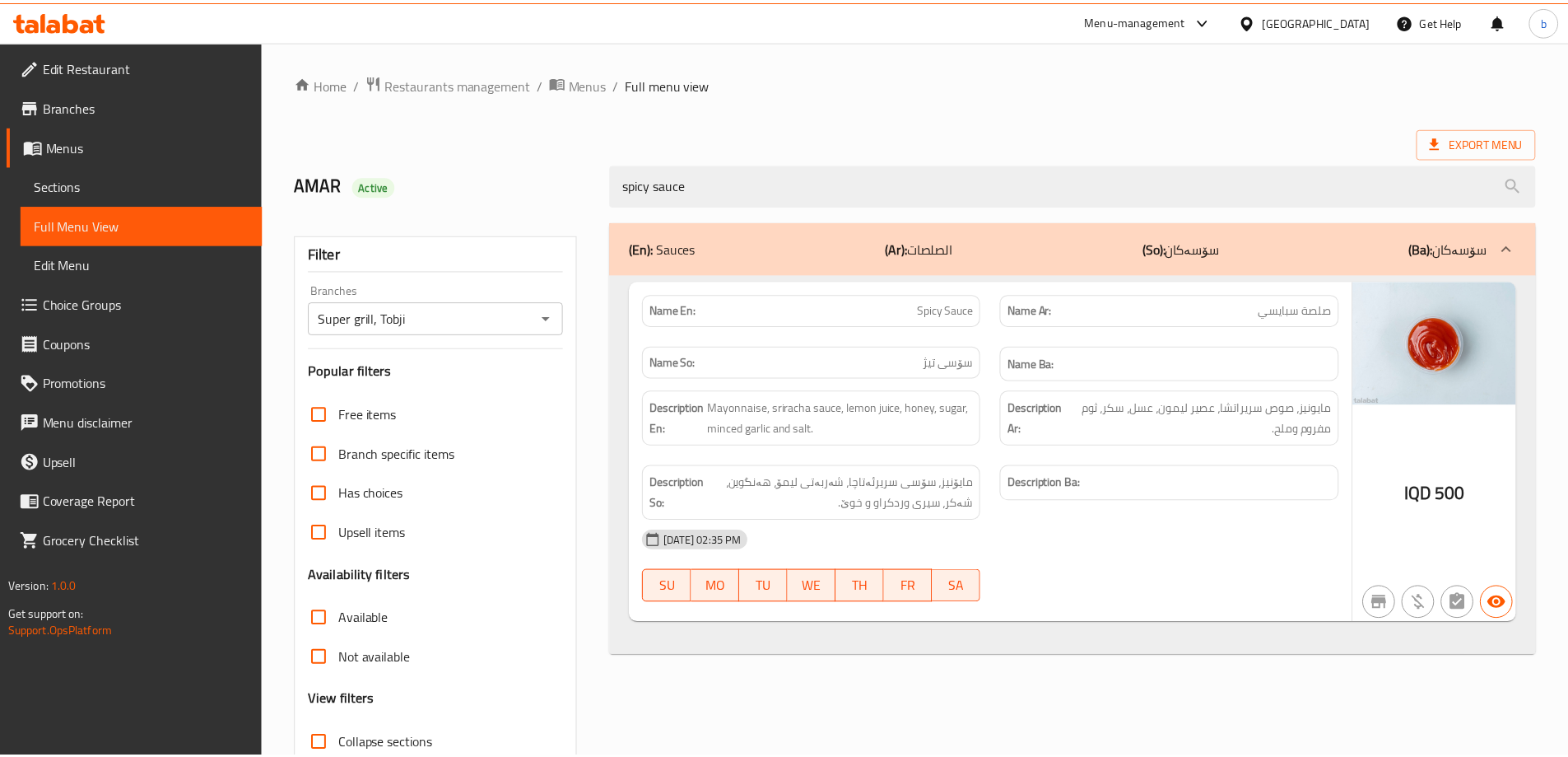
scroll to position [120, 0]
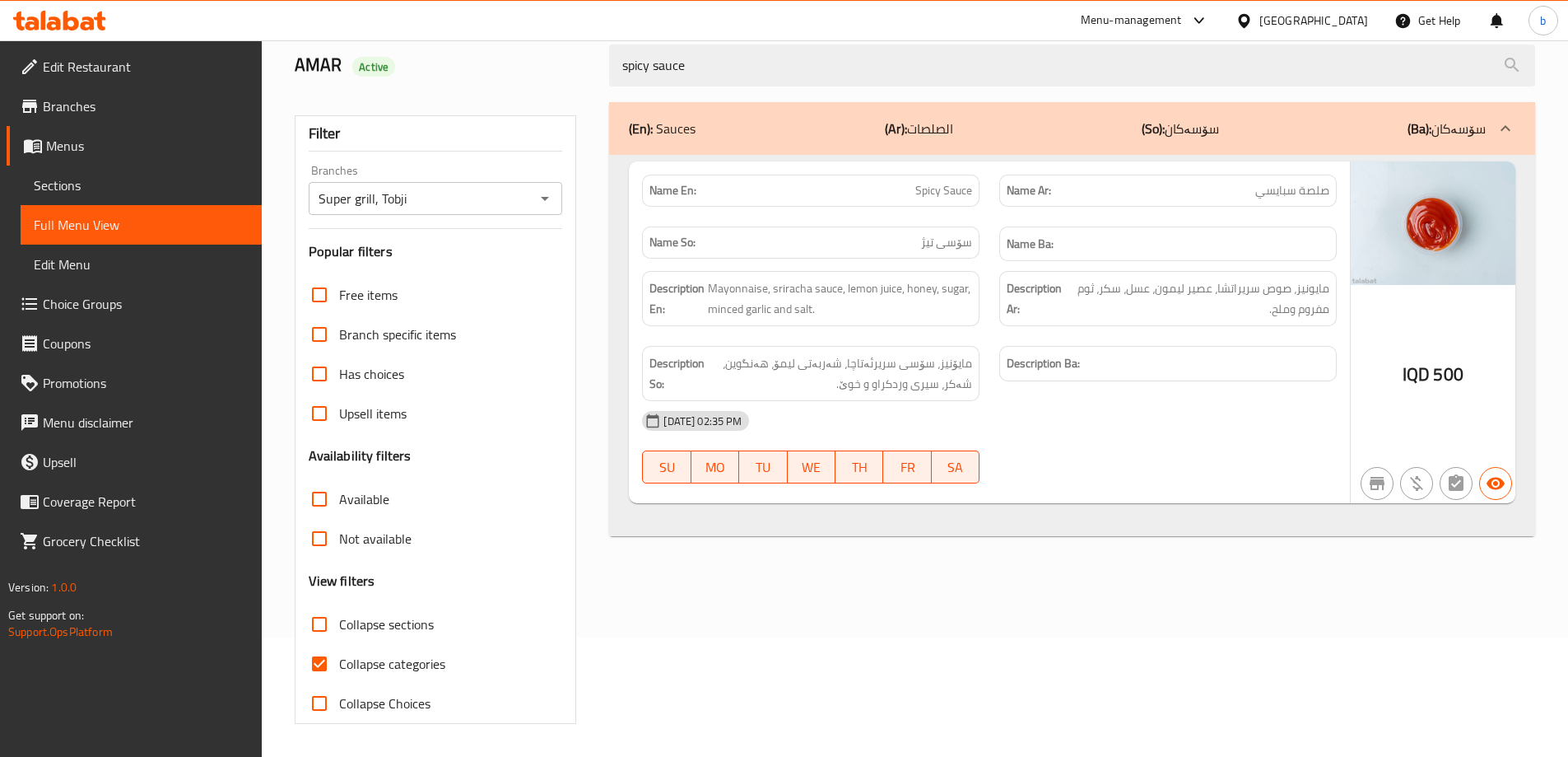
click at [52, 3] on div "Menu-management Iraq Get Help b" at bounding box center [784, 20] width 1568 height 40
click at [67, 9] on div at bounding box center [60, 20] width 120 height 33
click at [65, 20] on icon at bounding box center [71, 20] width 15 height 19
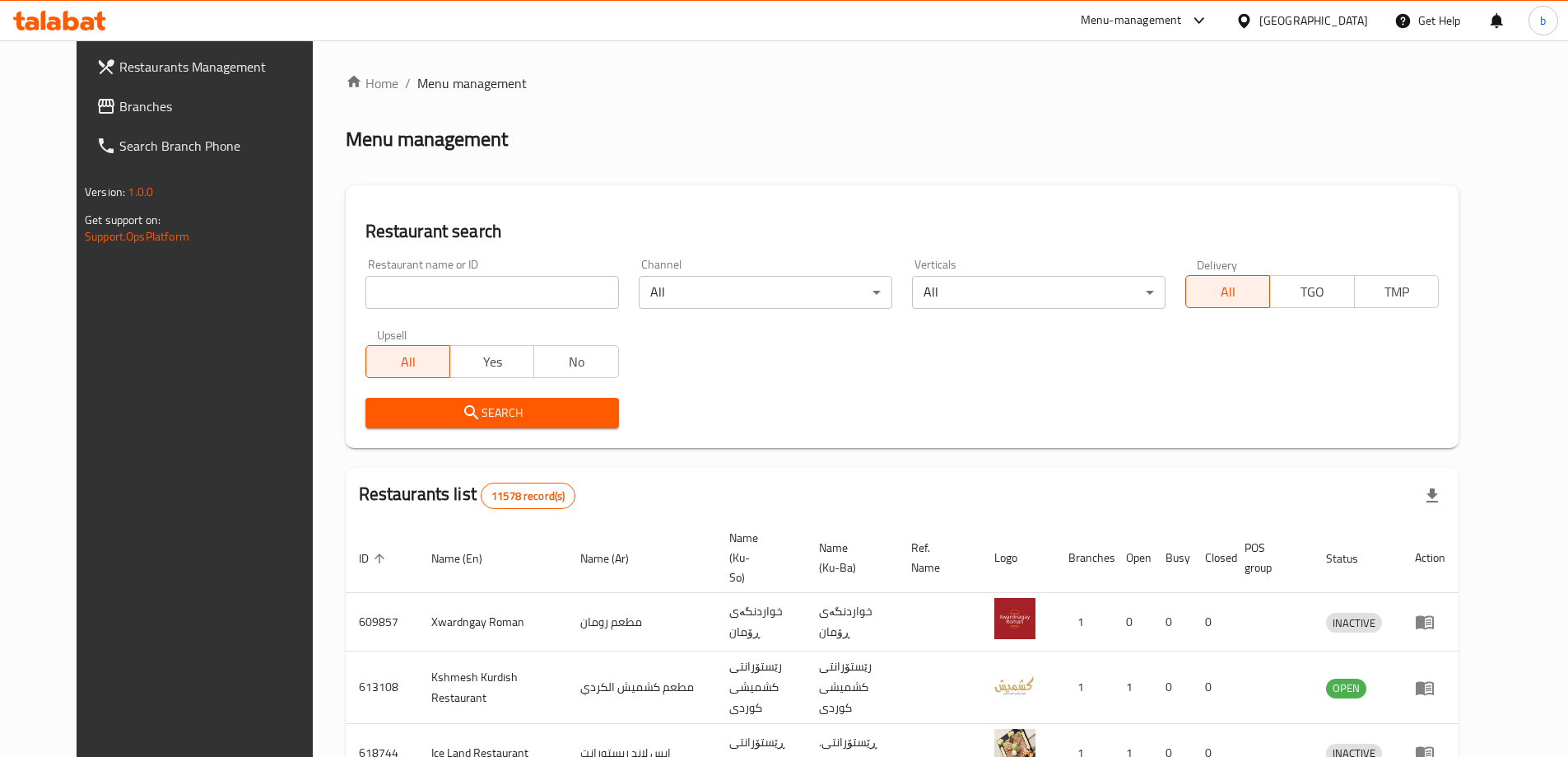
click at [120, 105] on span "Branches" at bounding box center [222, 106] width 205 height 19
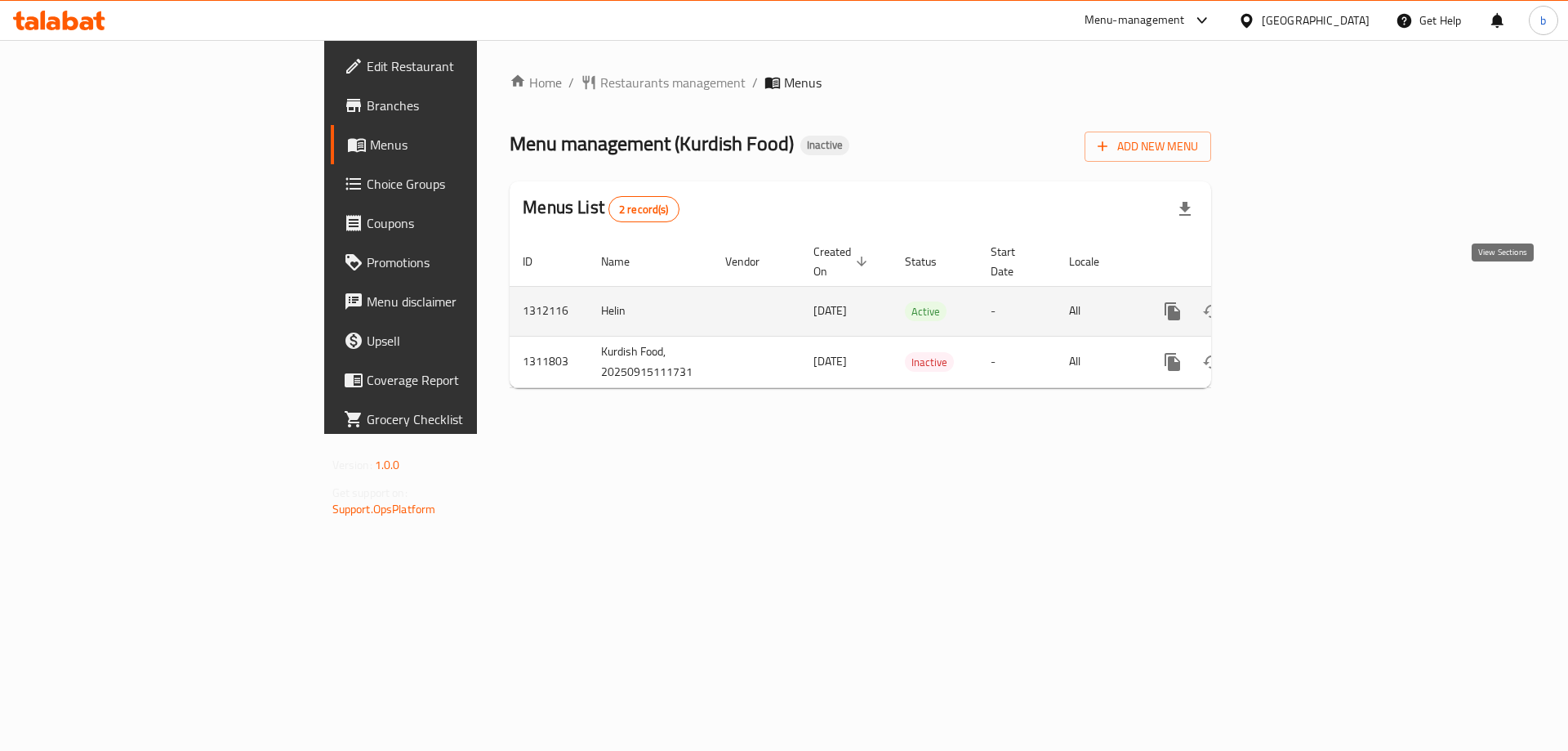
click at [1299, 301] on icon "enhanced table" at bounding box center [1290, 311] width 19 height 19
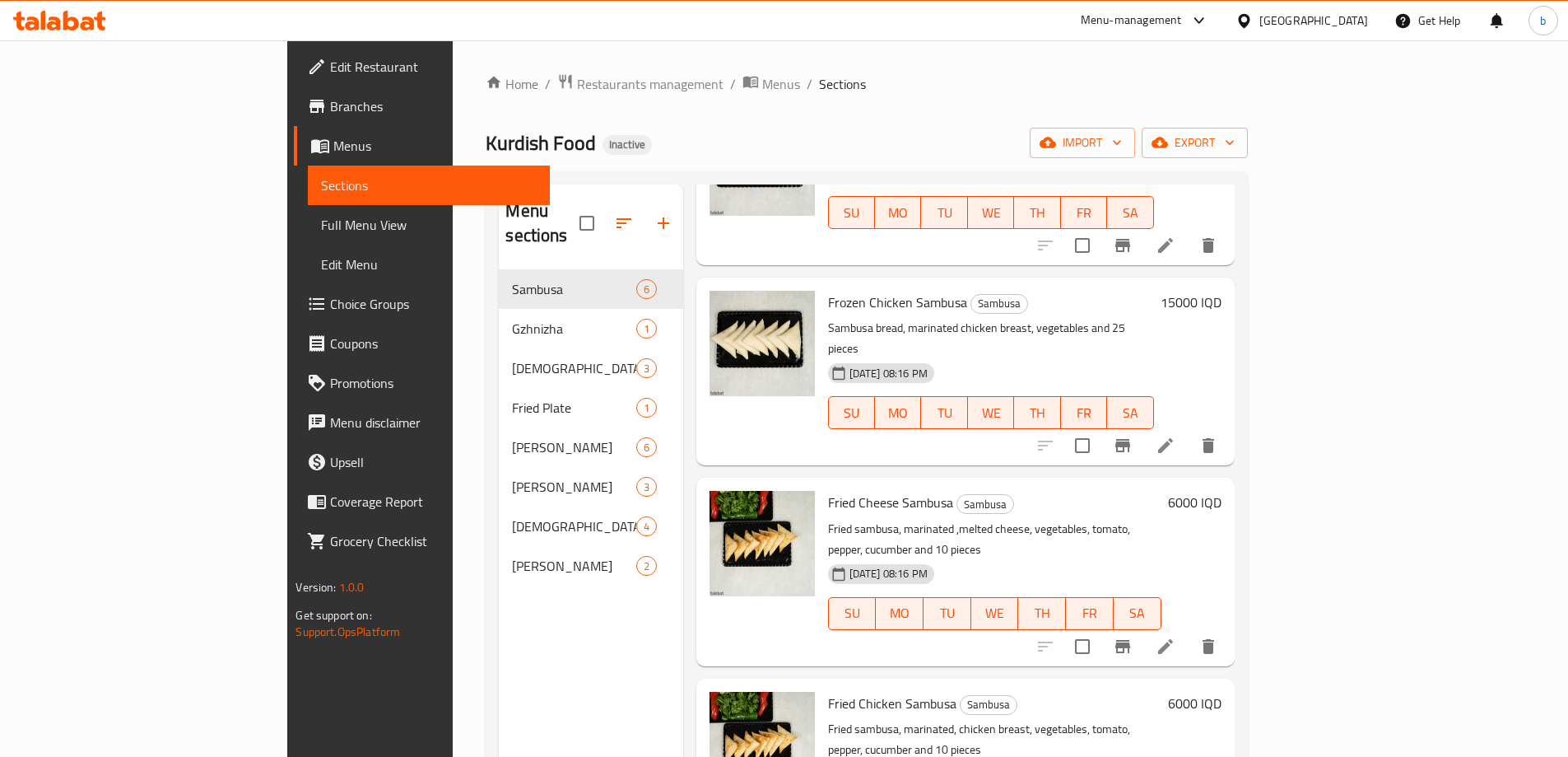
scroll to position [364, 0]
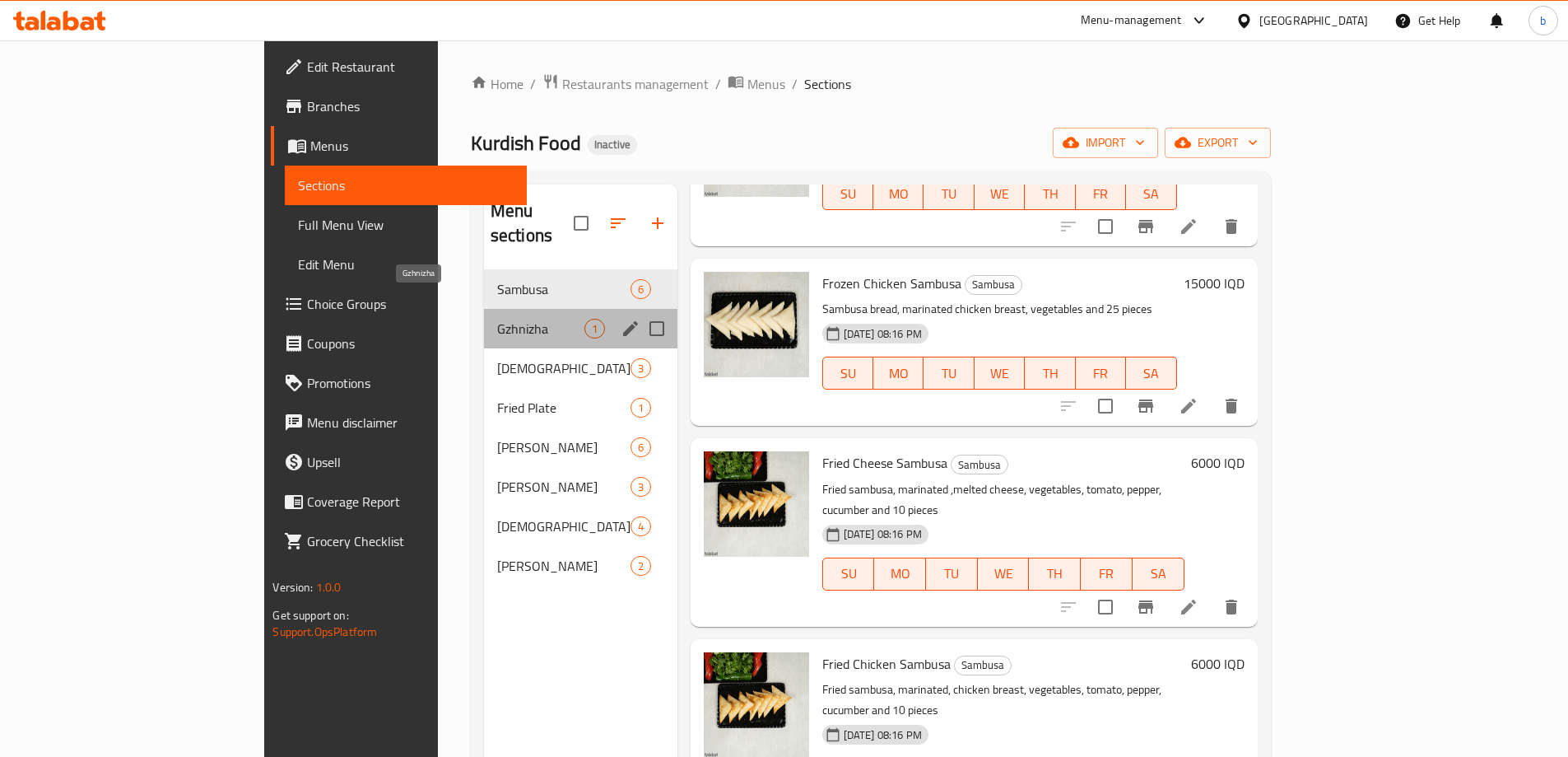
click at [497, 318] on span "Gzhnizha" at bounding box center [541, 328] width 88 height 19
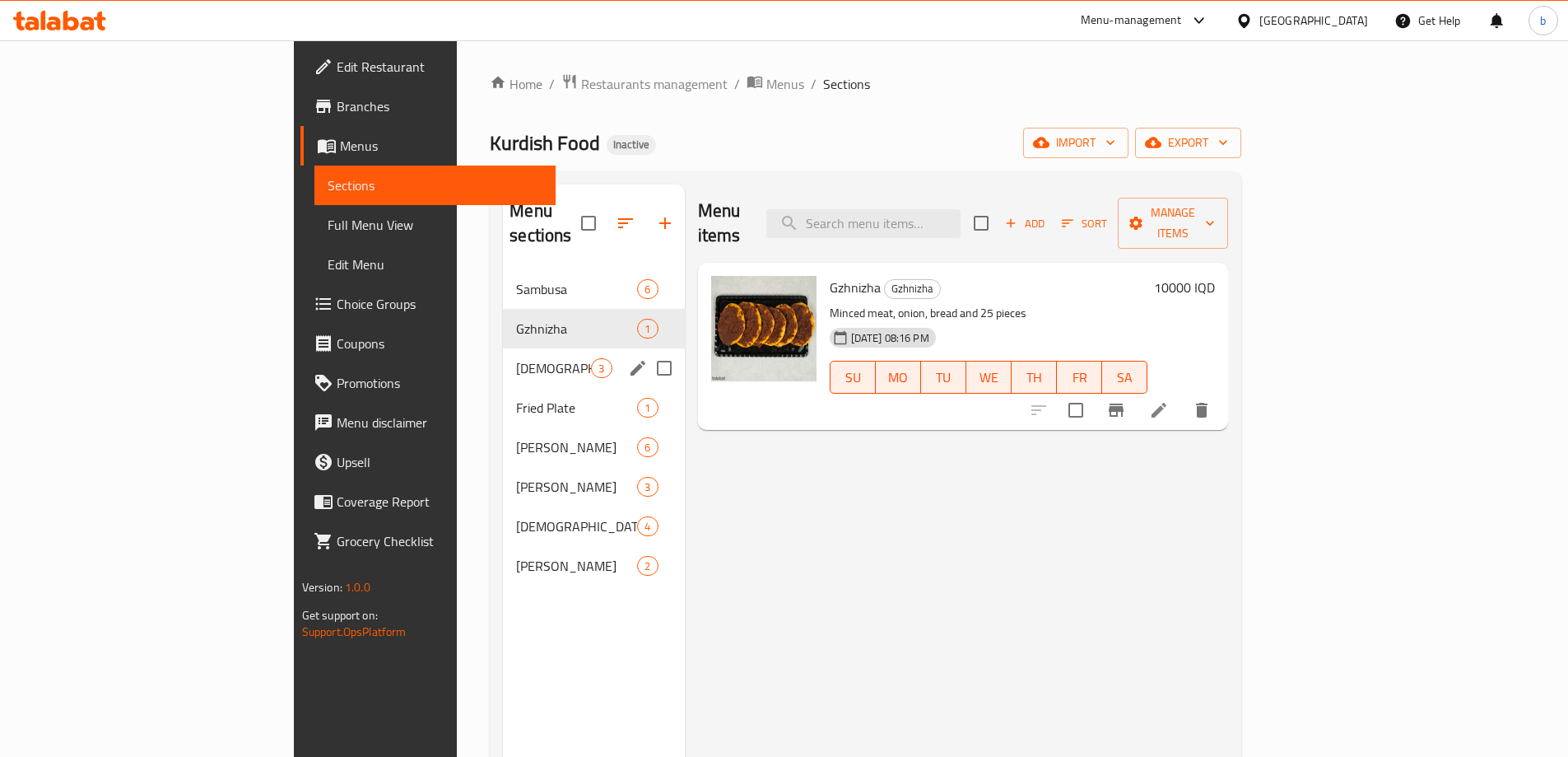
click at [503, 355] on div "Kulicha 3" at bounding box center [594, 367] width 181 height 40
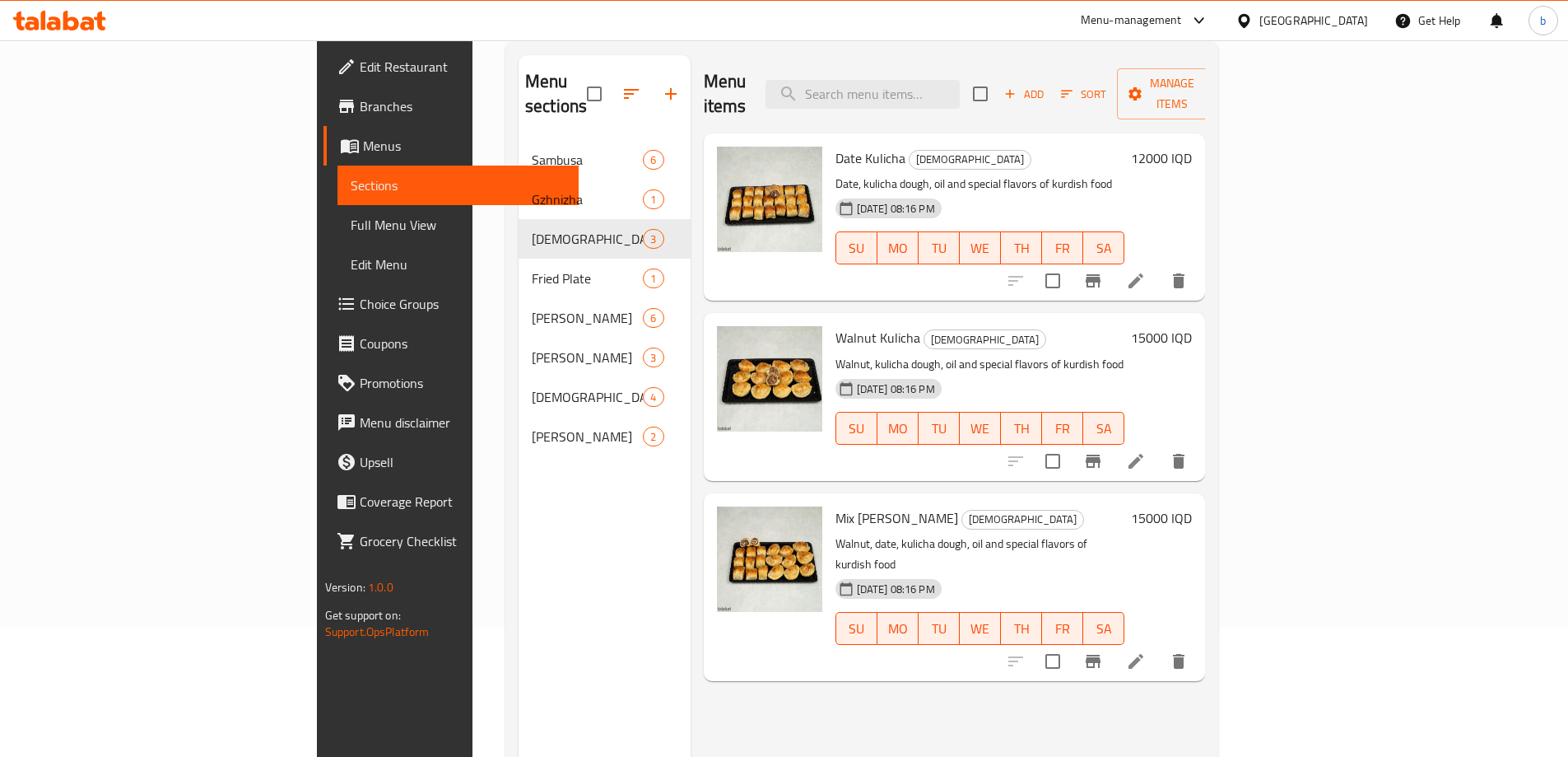
scroll to position [192, 0]
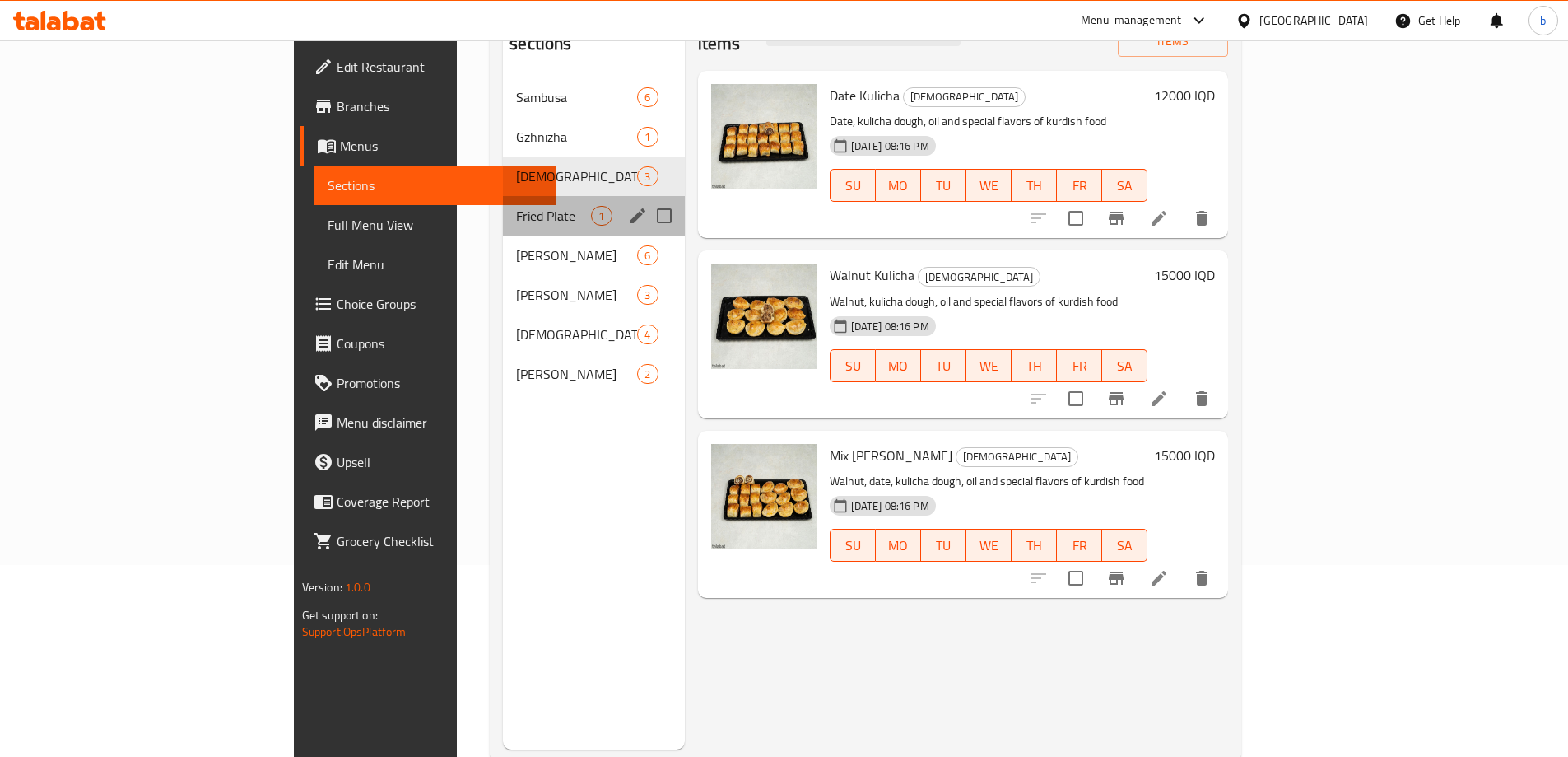
click at [503, 201] on div "Fried Plate 1" at bounding box center [594, 215] width 181 height 40
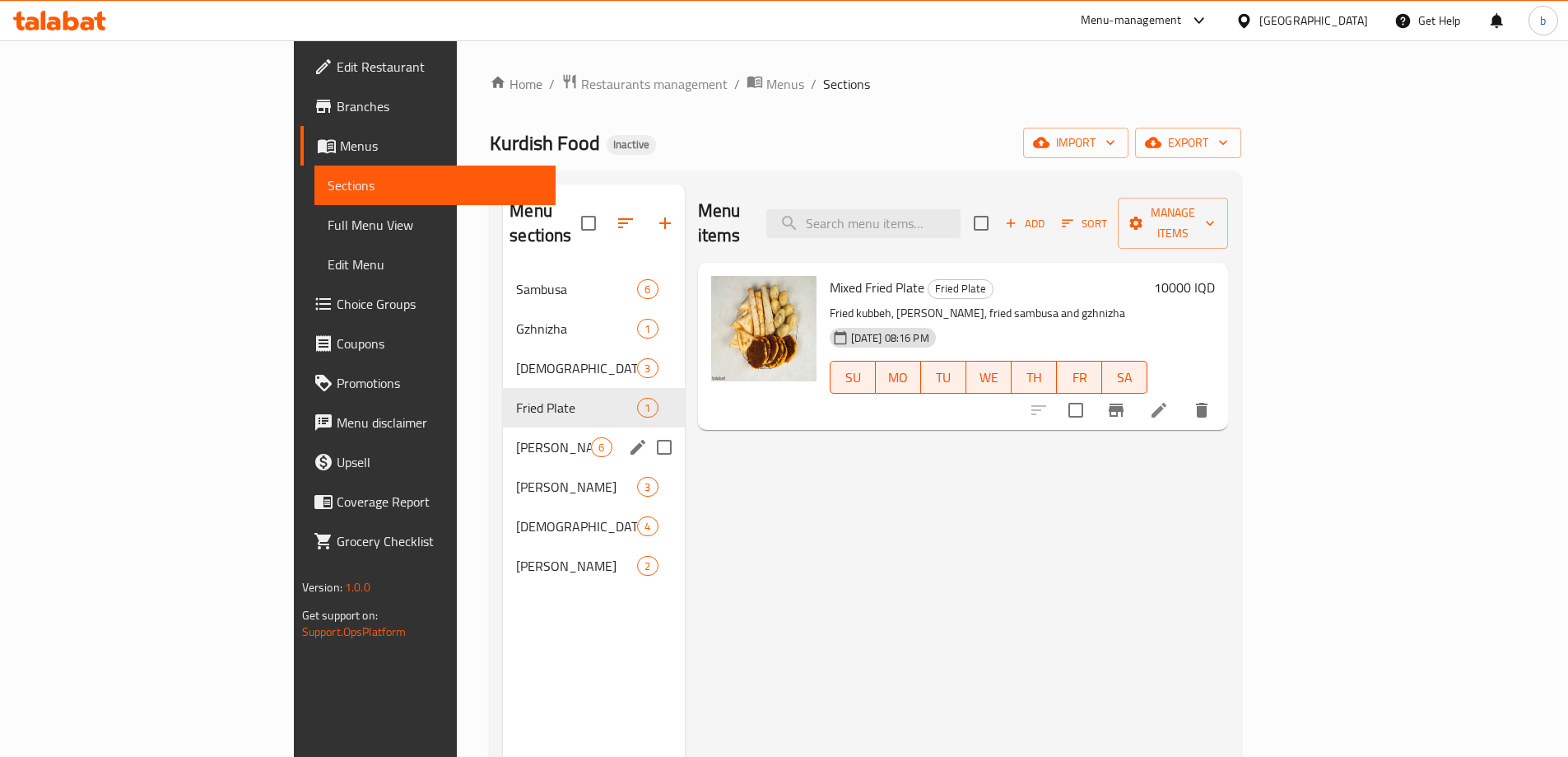
click at [503, 427] on div "Borek 6" at bounding box center [594, 446] width 181 height 40
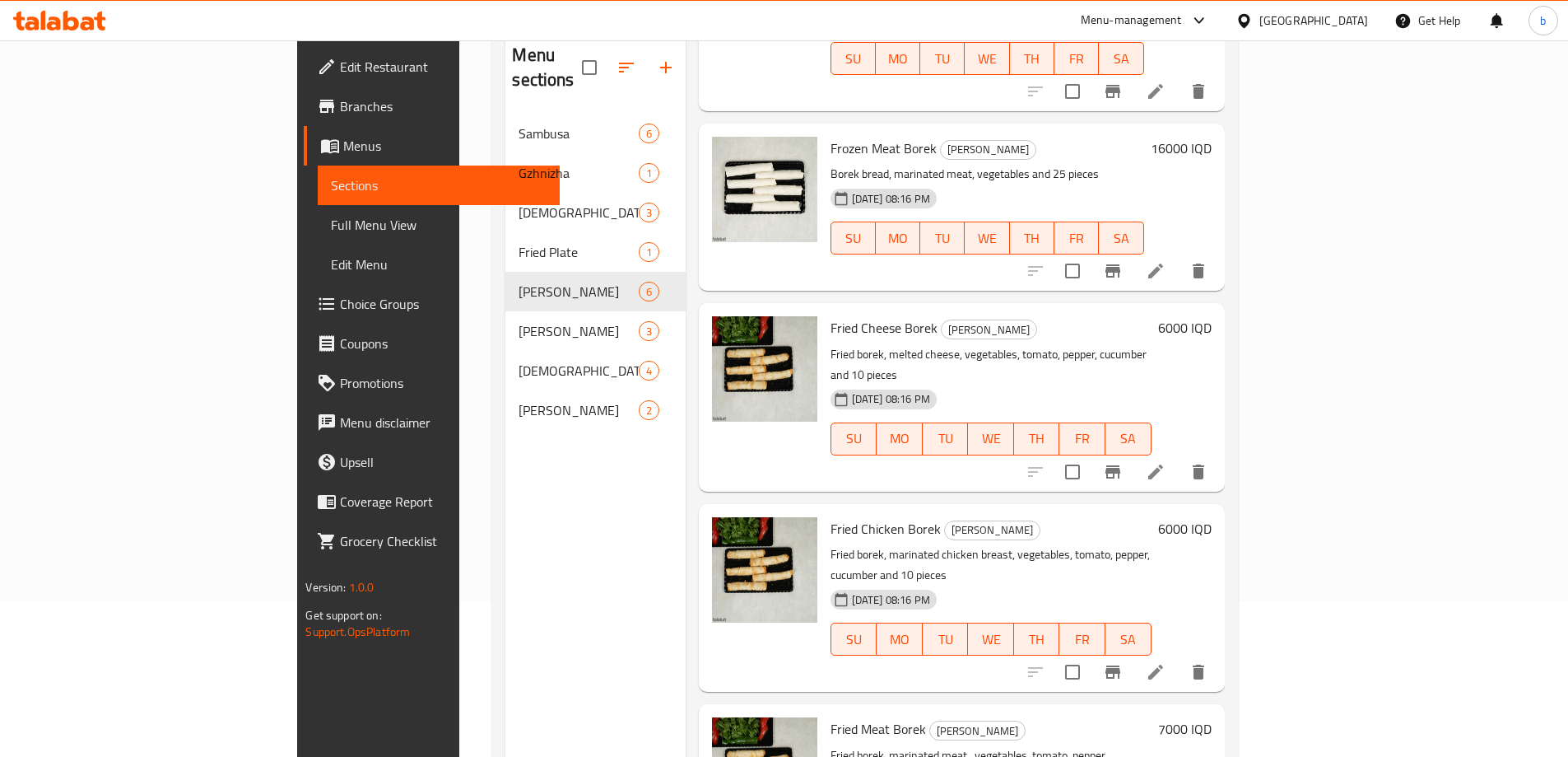
scroll to position [192, 0]
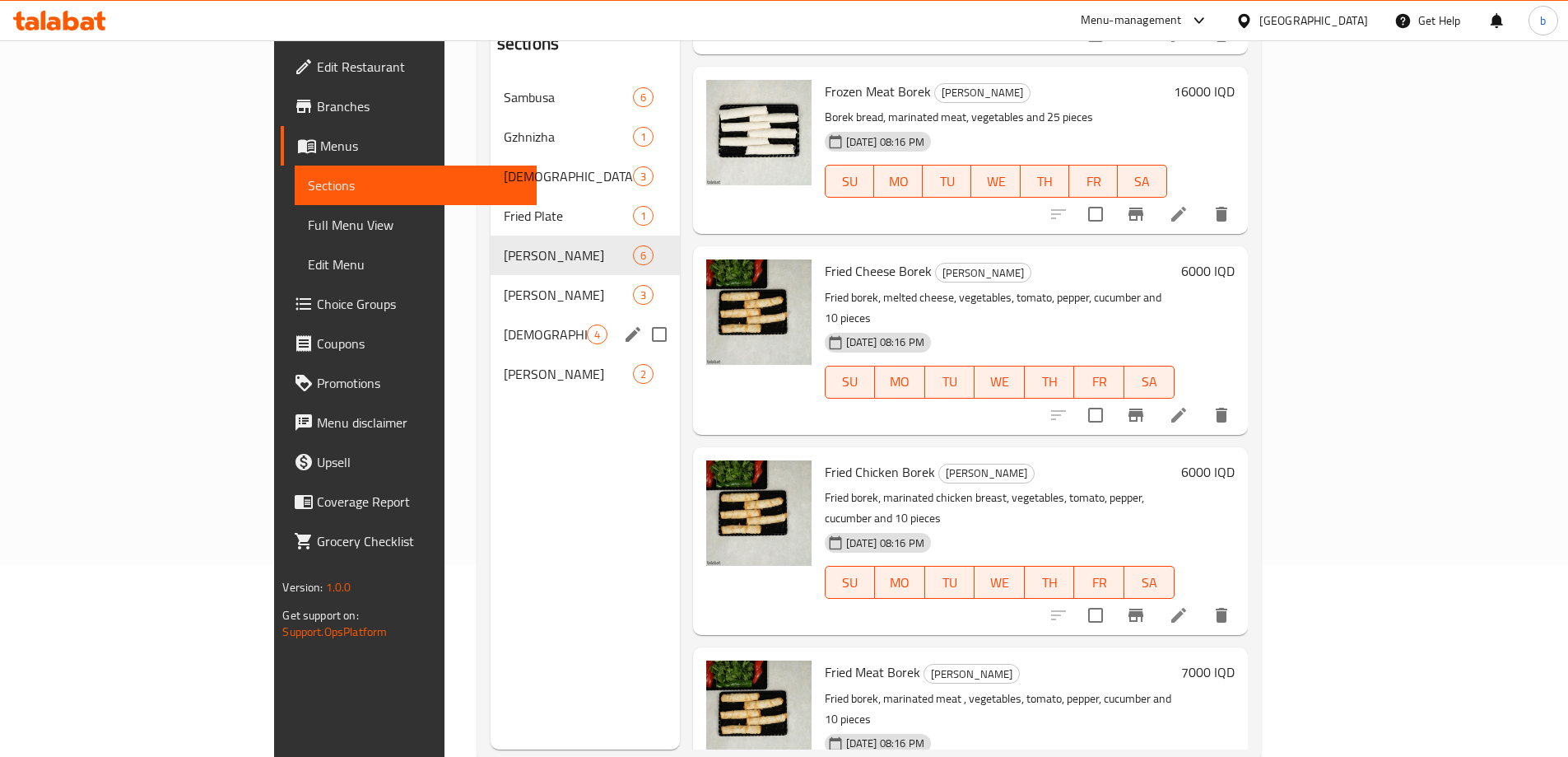
click at [504, 284] on span "Hamz Kubbeh" at bounding box center [569, 294] width 129 height 19
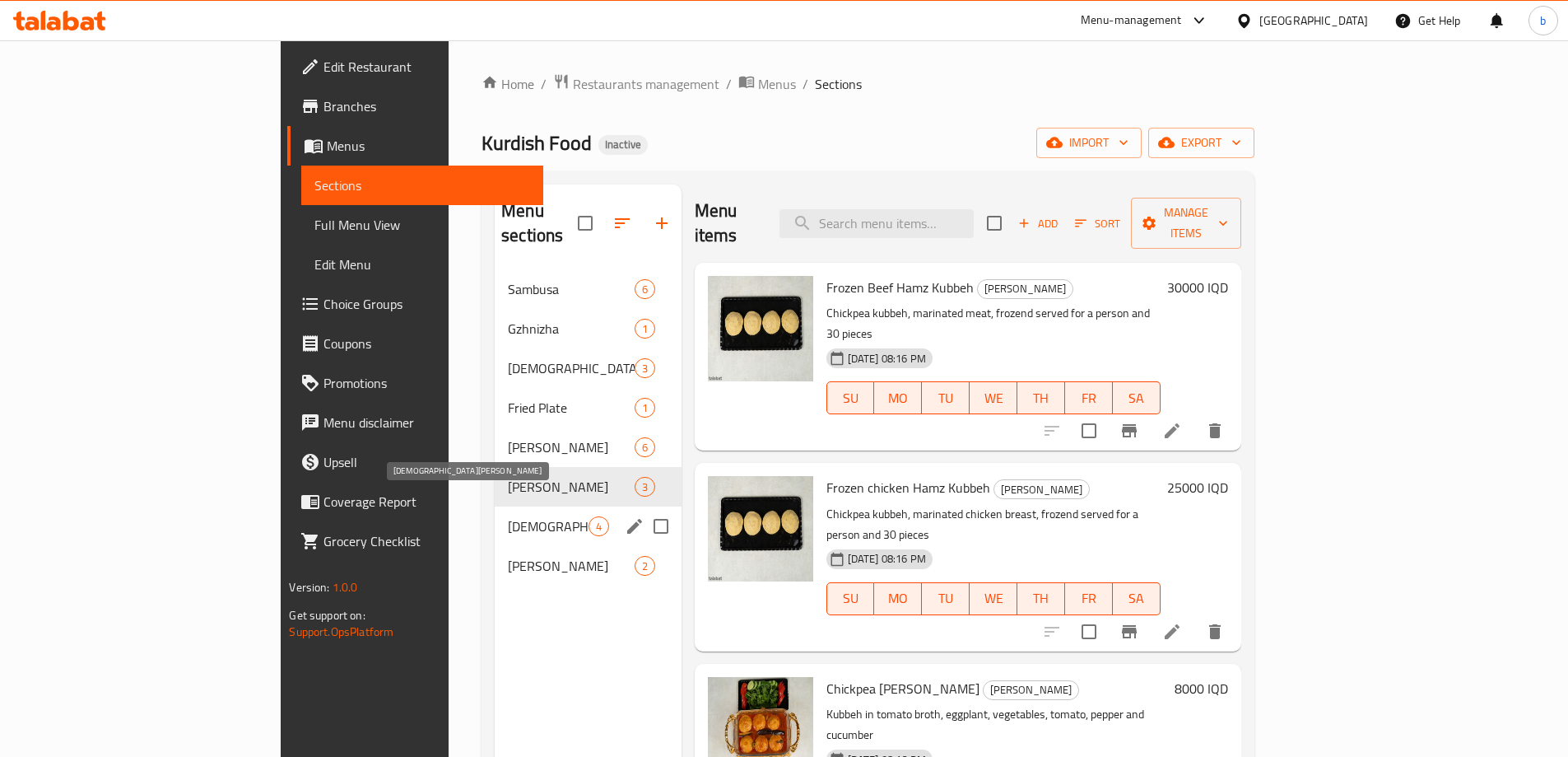
click at [508, 516] on span "Halabi Kubbeh" at bounding box center [547, 526] width 80 height 19
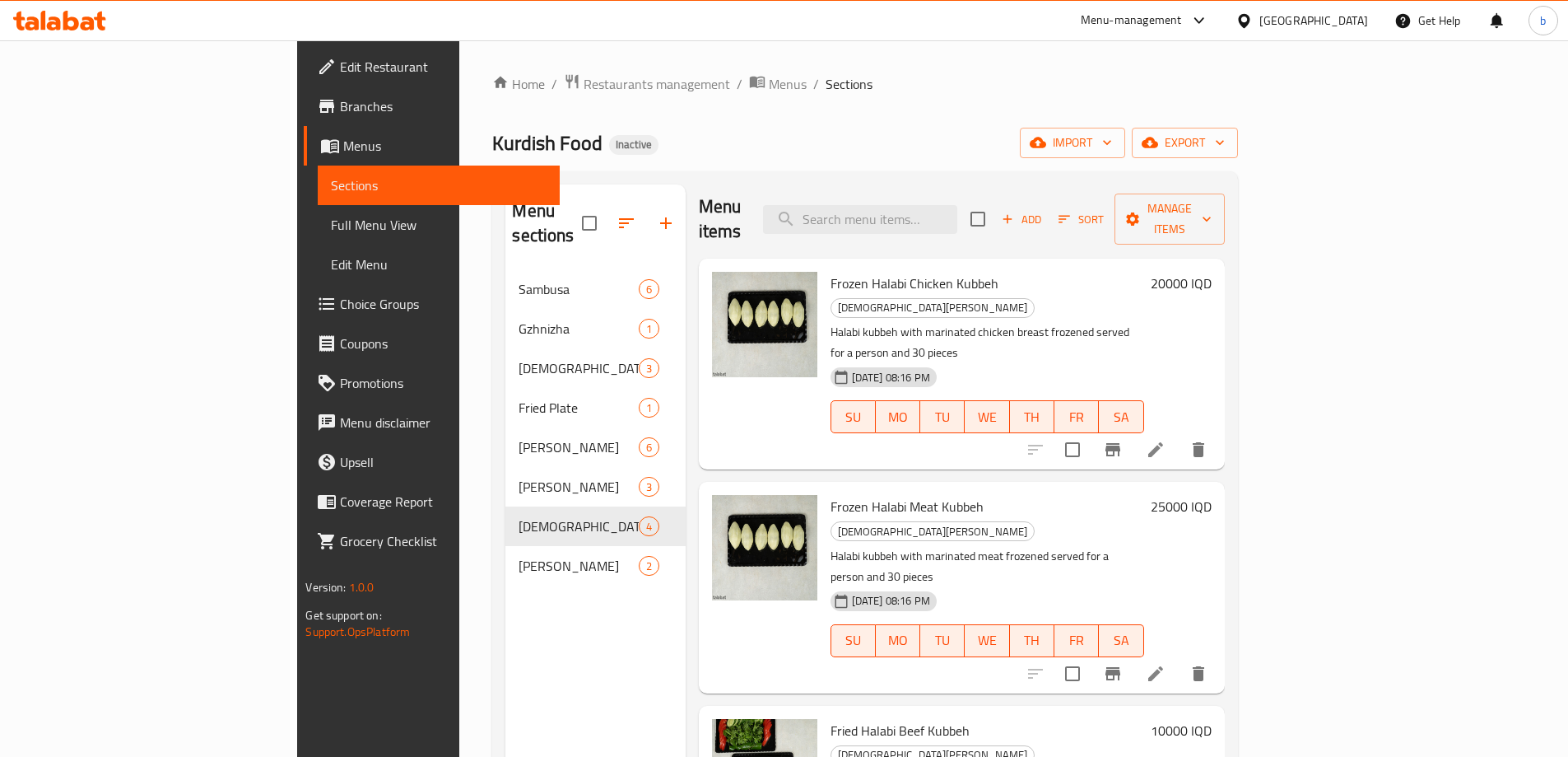
scroll to position [192, 0]
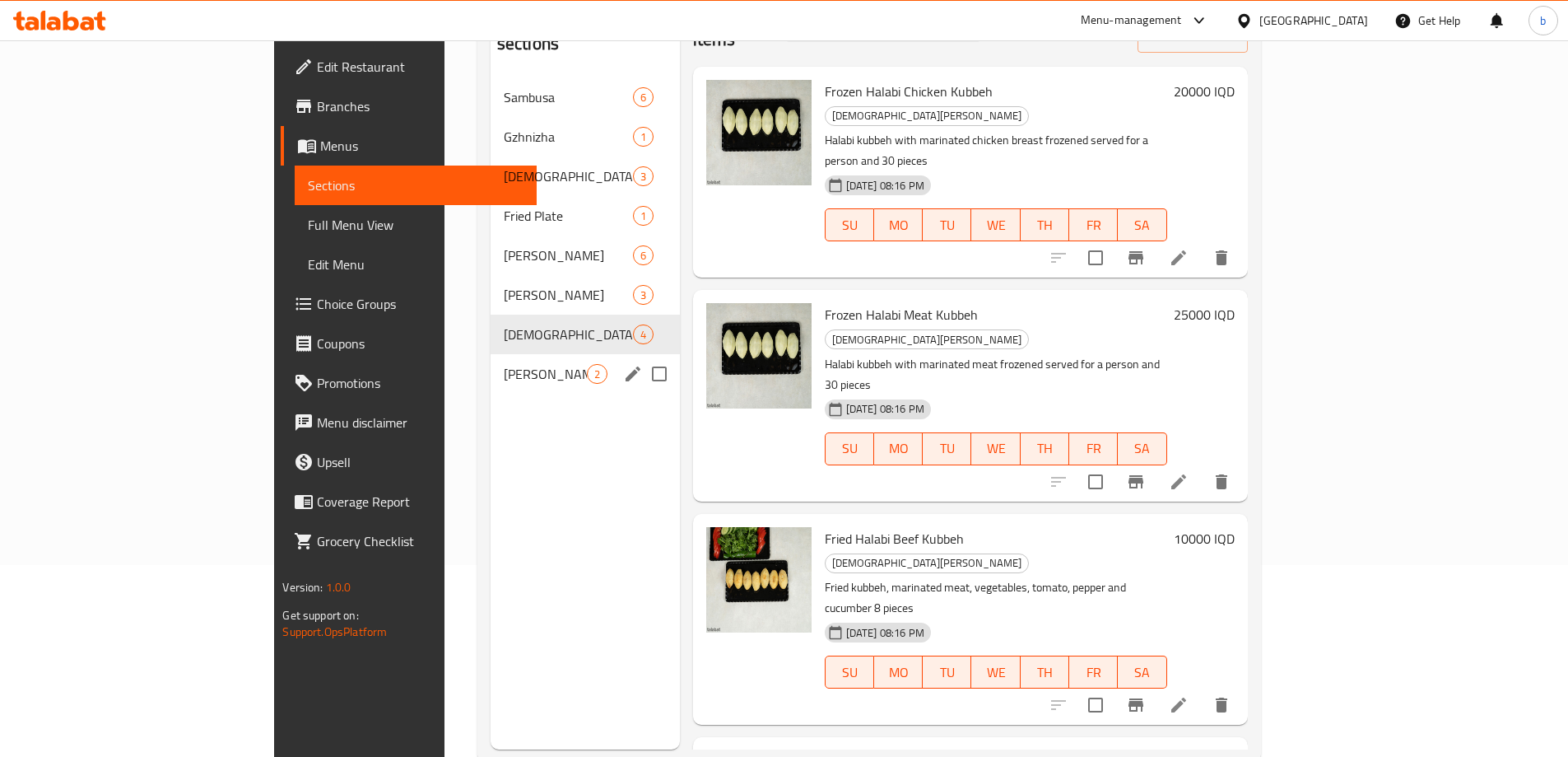
click at [504, 364] on span "Yoghurt Kubbeh" at bounding box center [545, 373] width 83 height 19
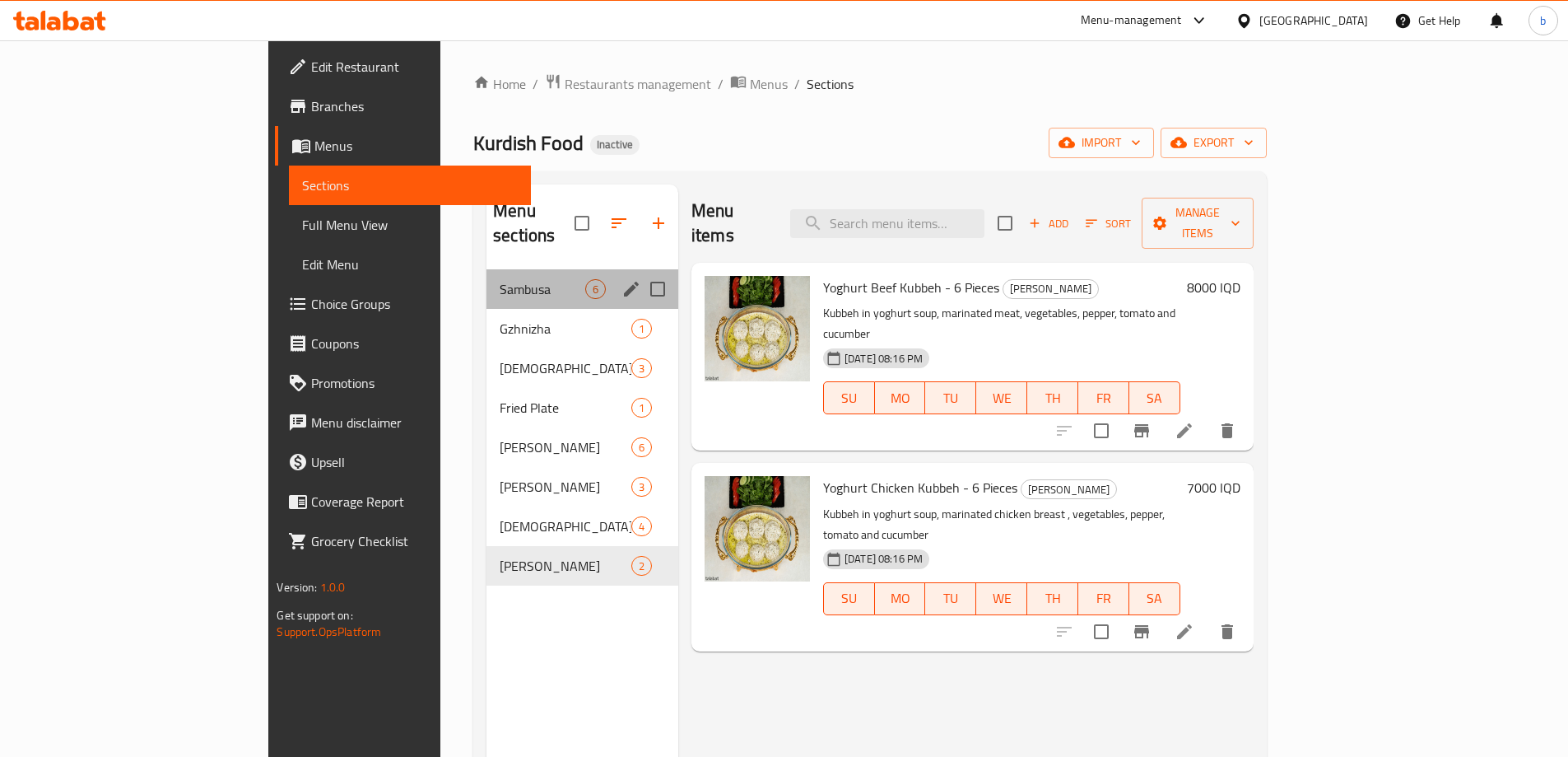
click at [487, 279] on div "Sambusa 6" at bounding box center [582, 288] width 192 height 40
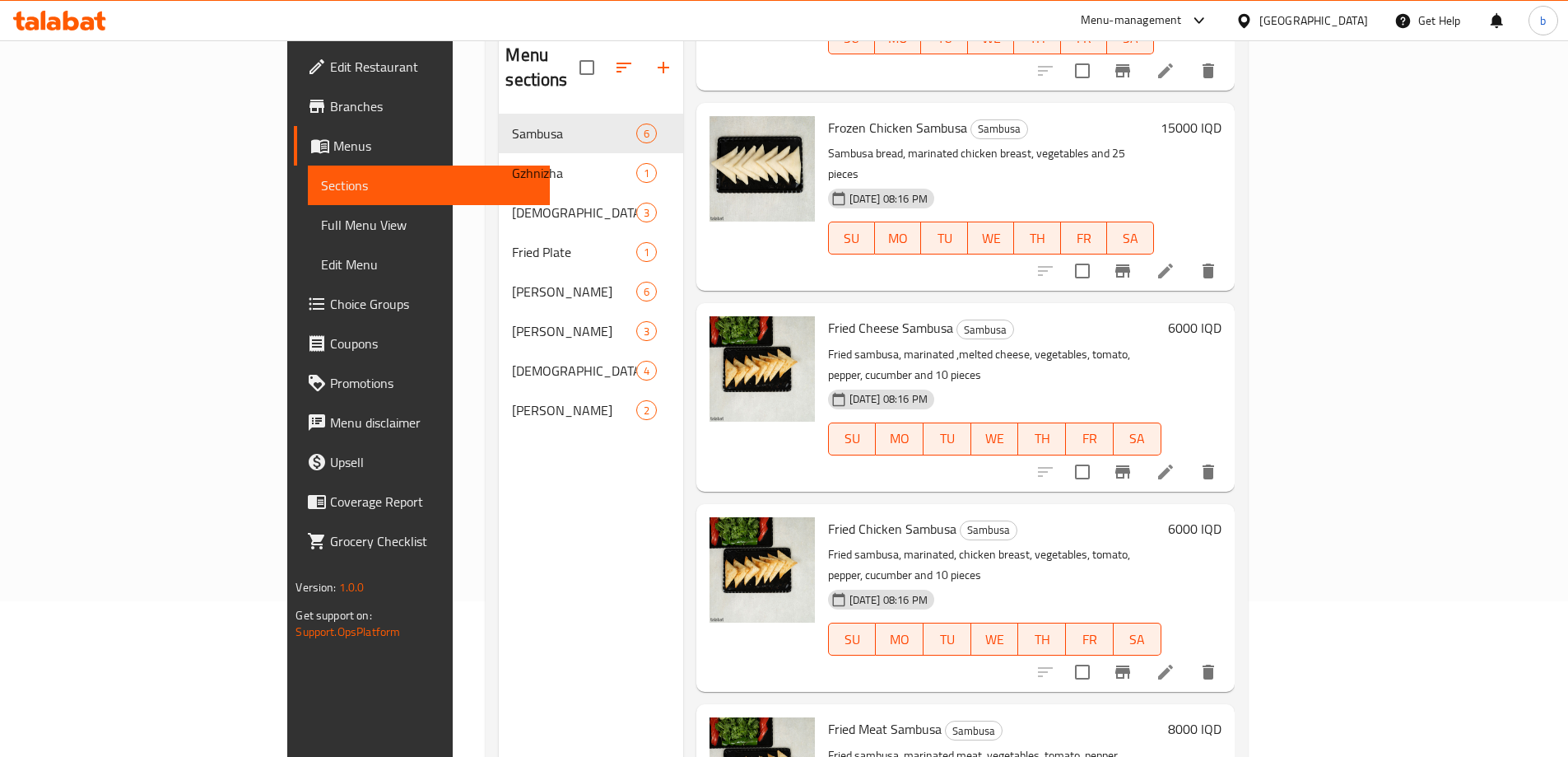
scroll to position [192, 0]
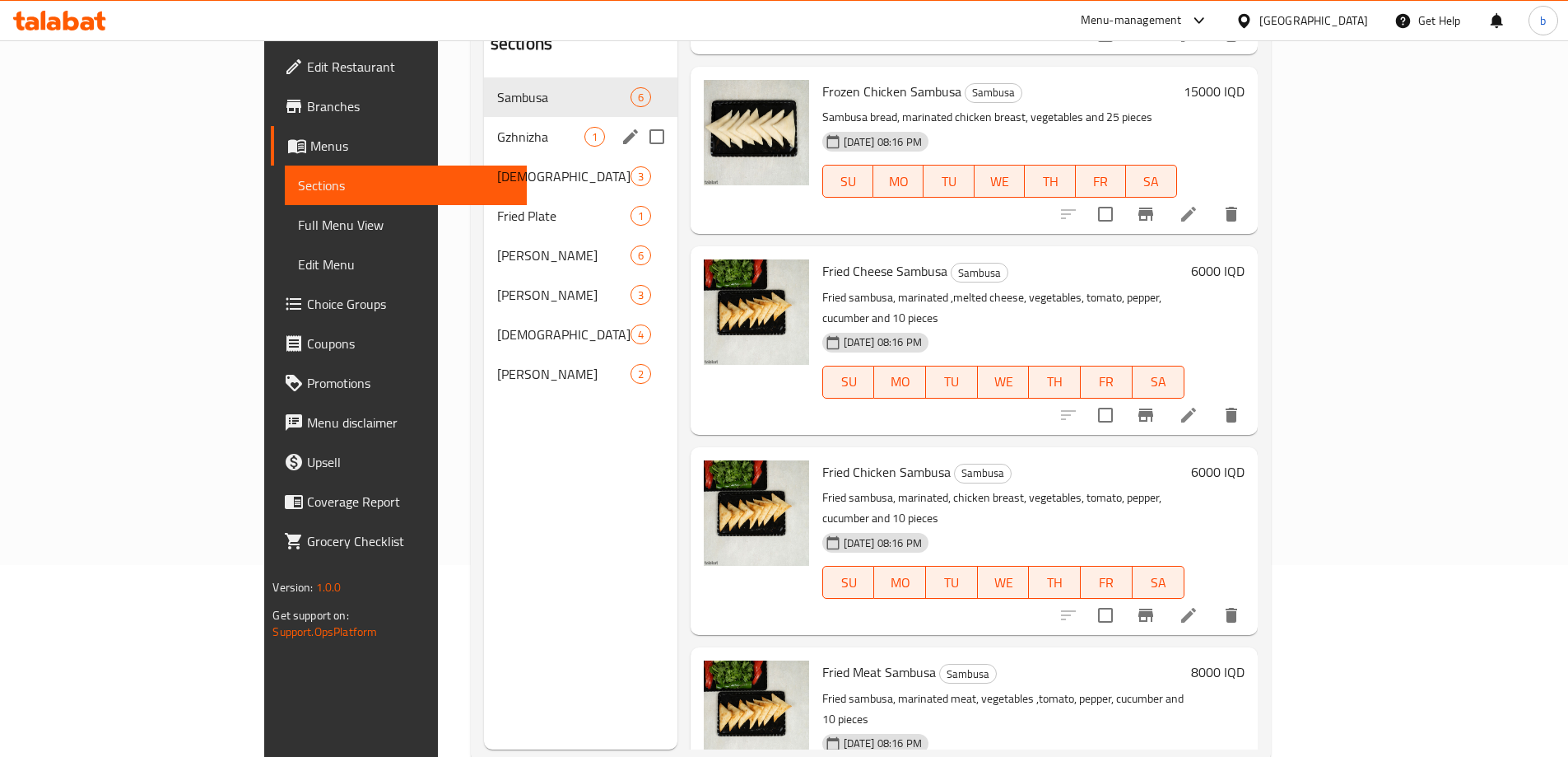
click at [484, 127] on div "Gzhnizha 1" at bounding box center [580, 136] width 194 height 40
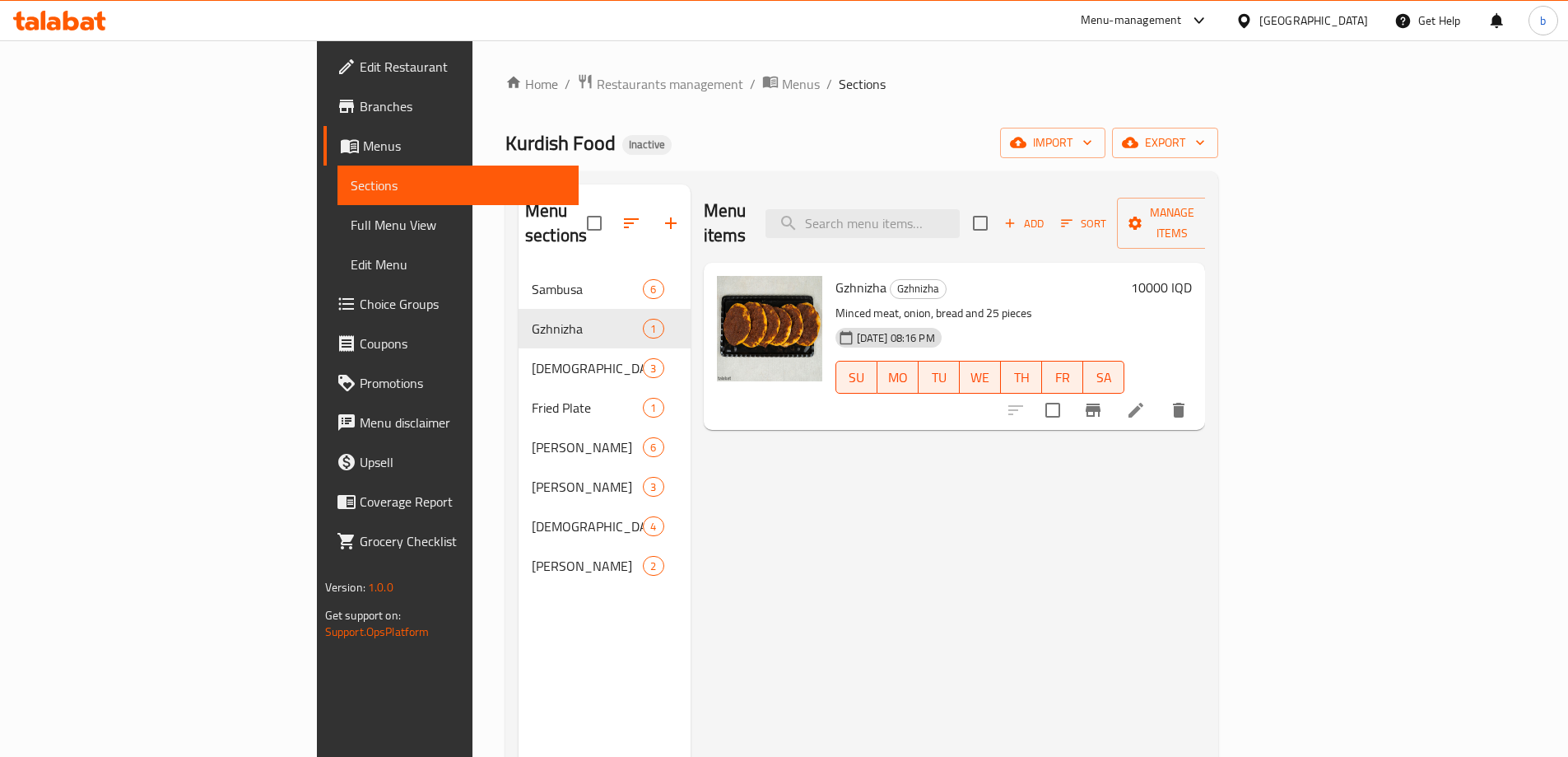
click at [359, 59] on span "Edit Restaurant" at bounding box center [462, 67] width 205 height 19
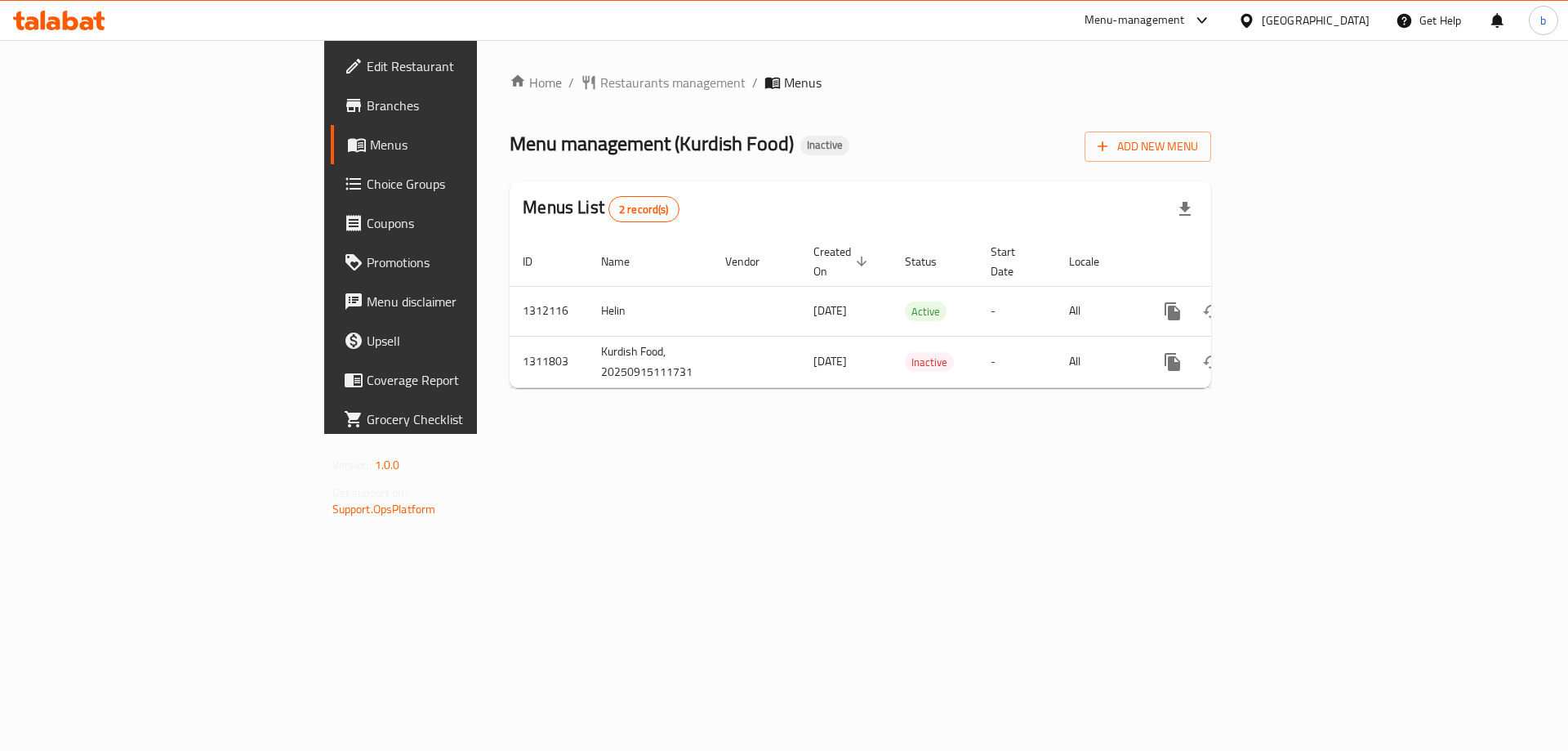
click at [69, 31] on div at bounding box center [59, 20] width 119 height 33
click at [69, 24] on icon at bounding box center [59, 20] width 92 height 19
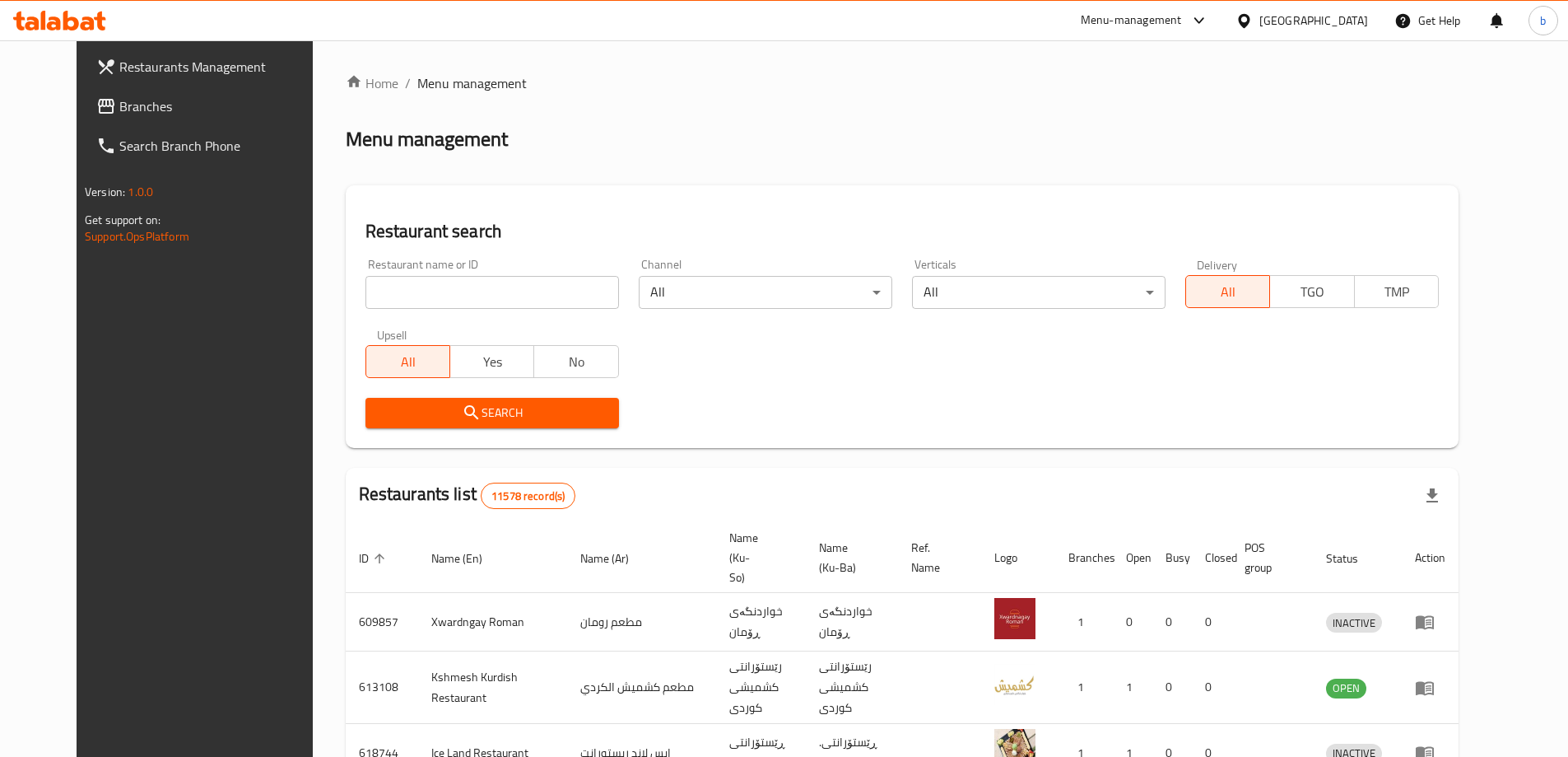
click at [120, 104] on span "Branches" at bounding box center [222, 106] width 205 height 19
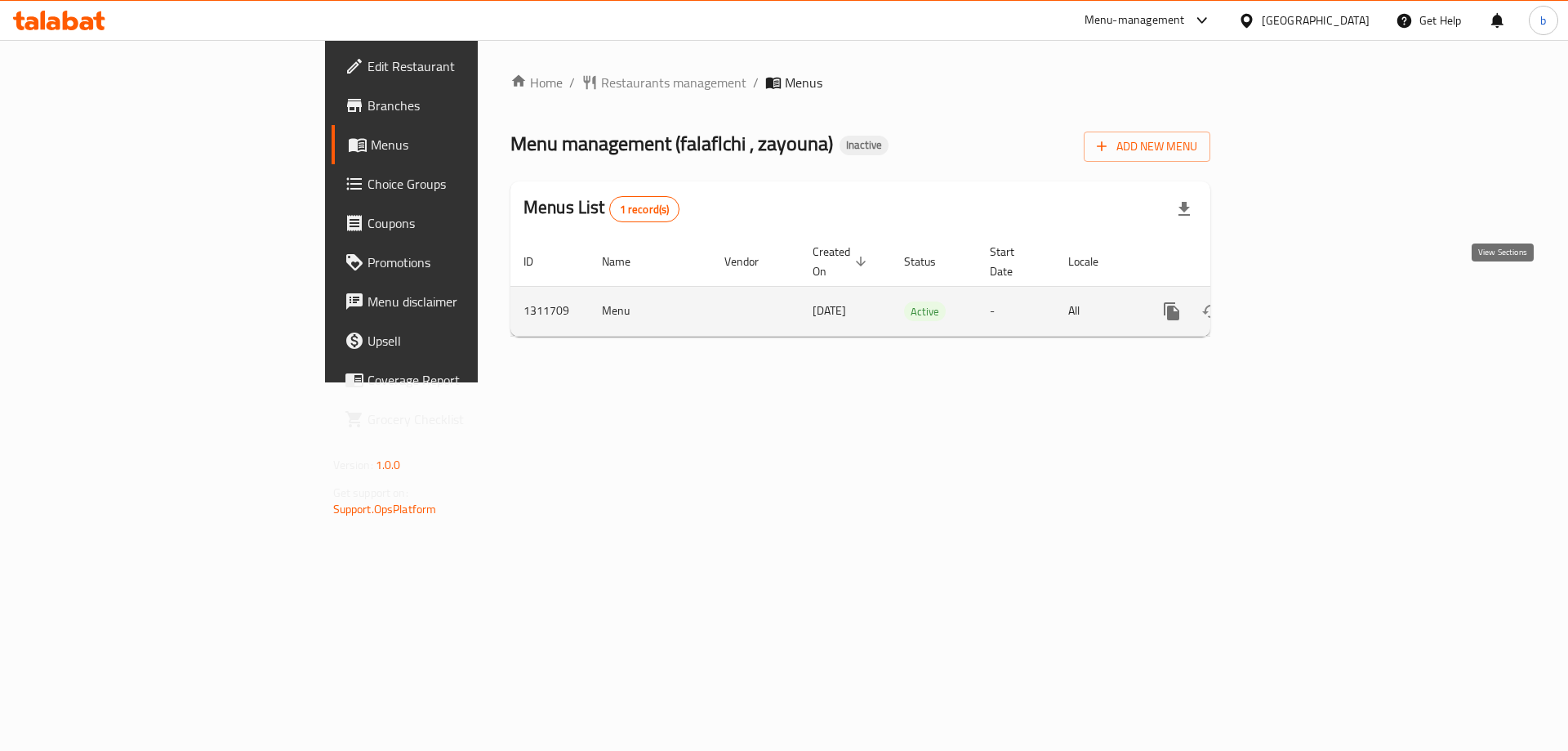
click at [1299, 301] on icon "enhanced table" at bounding box center [1289, 311] width 19 height 19
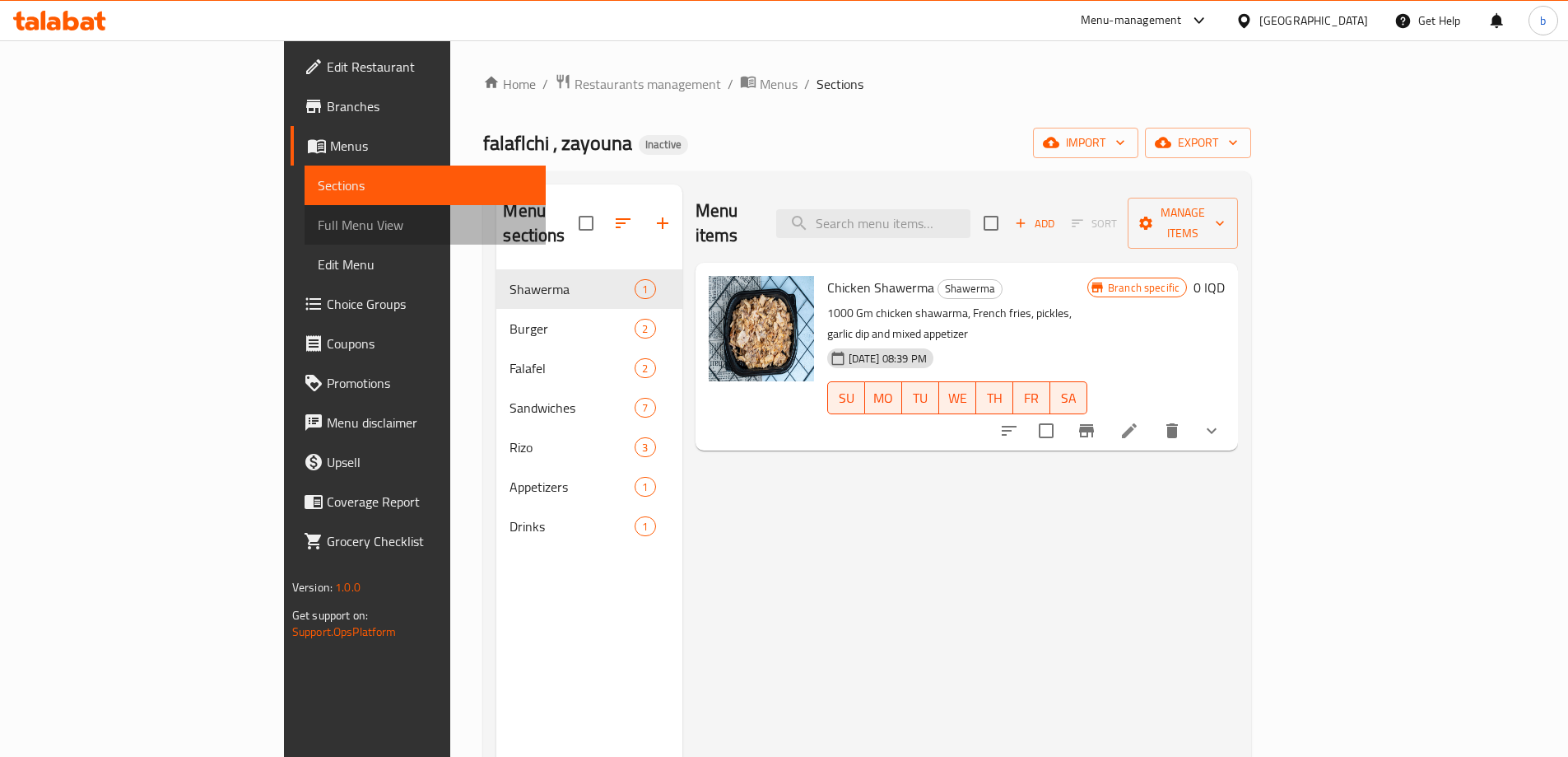
click at [318, 233] on span "Full Menu View" at bounding box center [425, 225] width 215 height 19
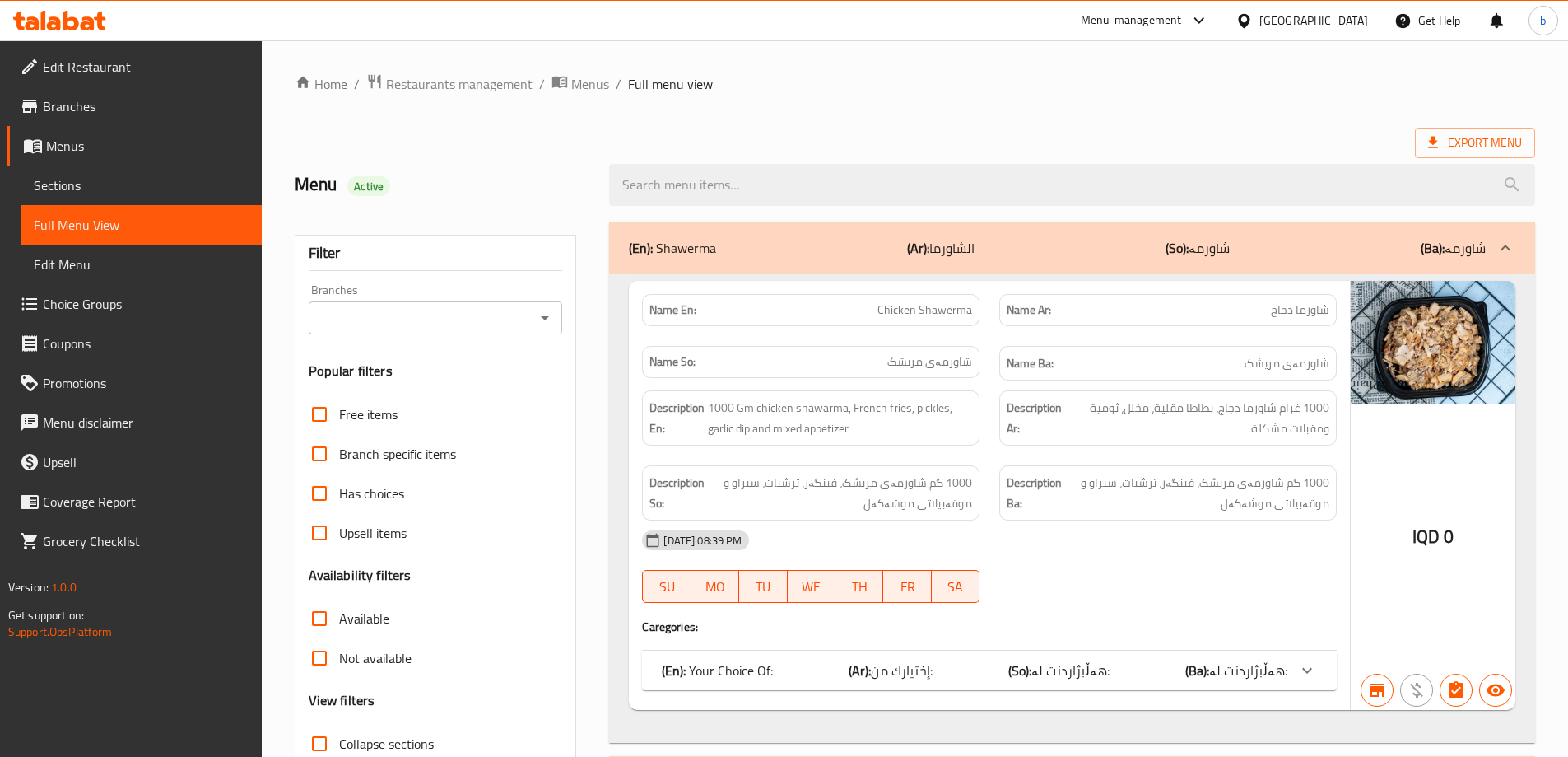
click at [546, 322] on icon "Open" at bounding box center [545, 317] width 19 height 19
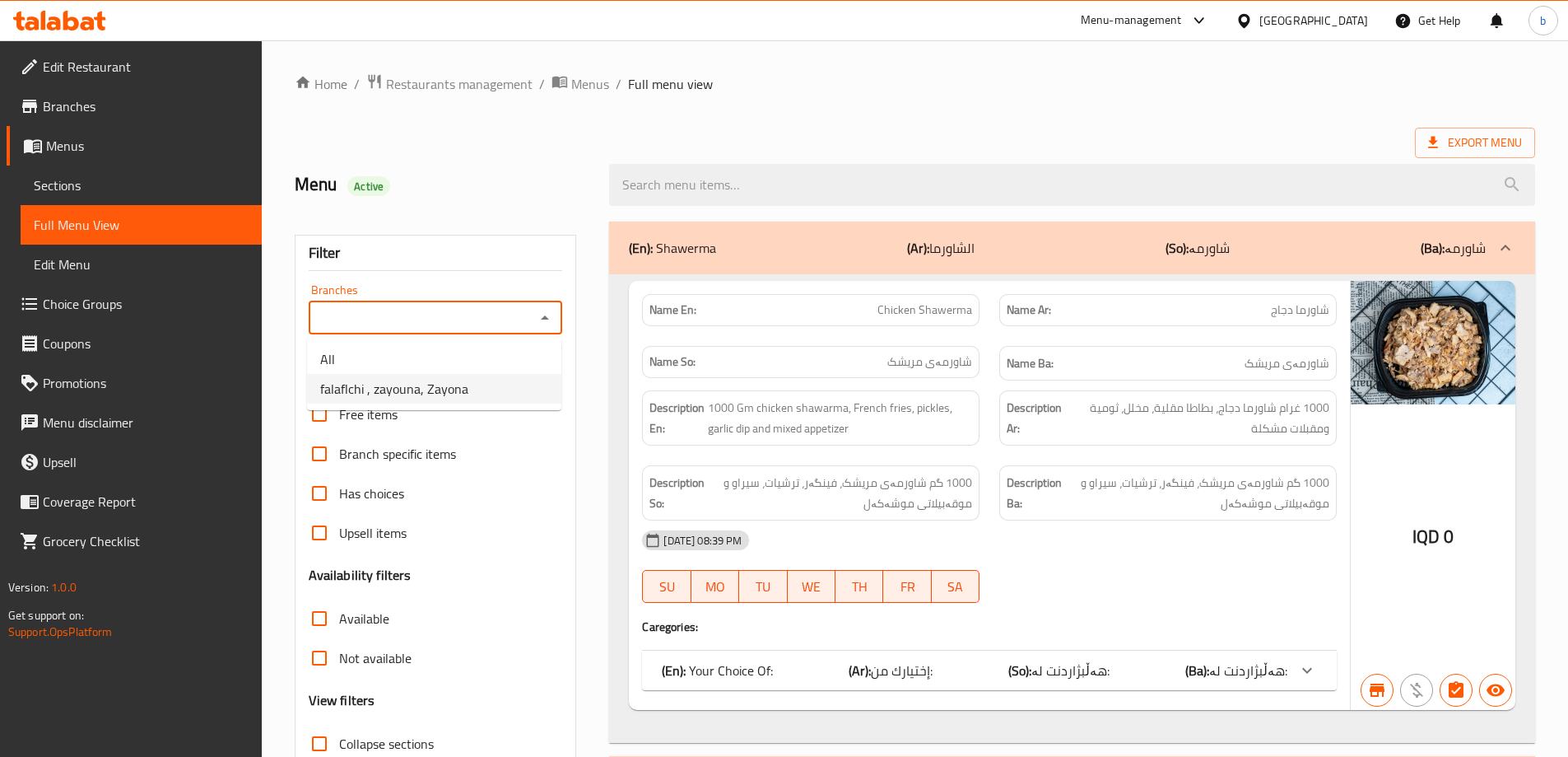
click at [385, 398] on span "falaflchi , zayouna, Zayona" at bounding box center [394, 389] width 148 height 19
type input "falaflchi , zayouna, Zayona"
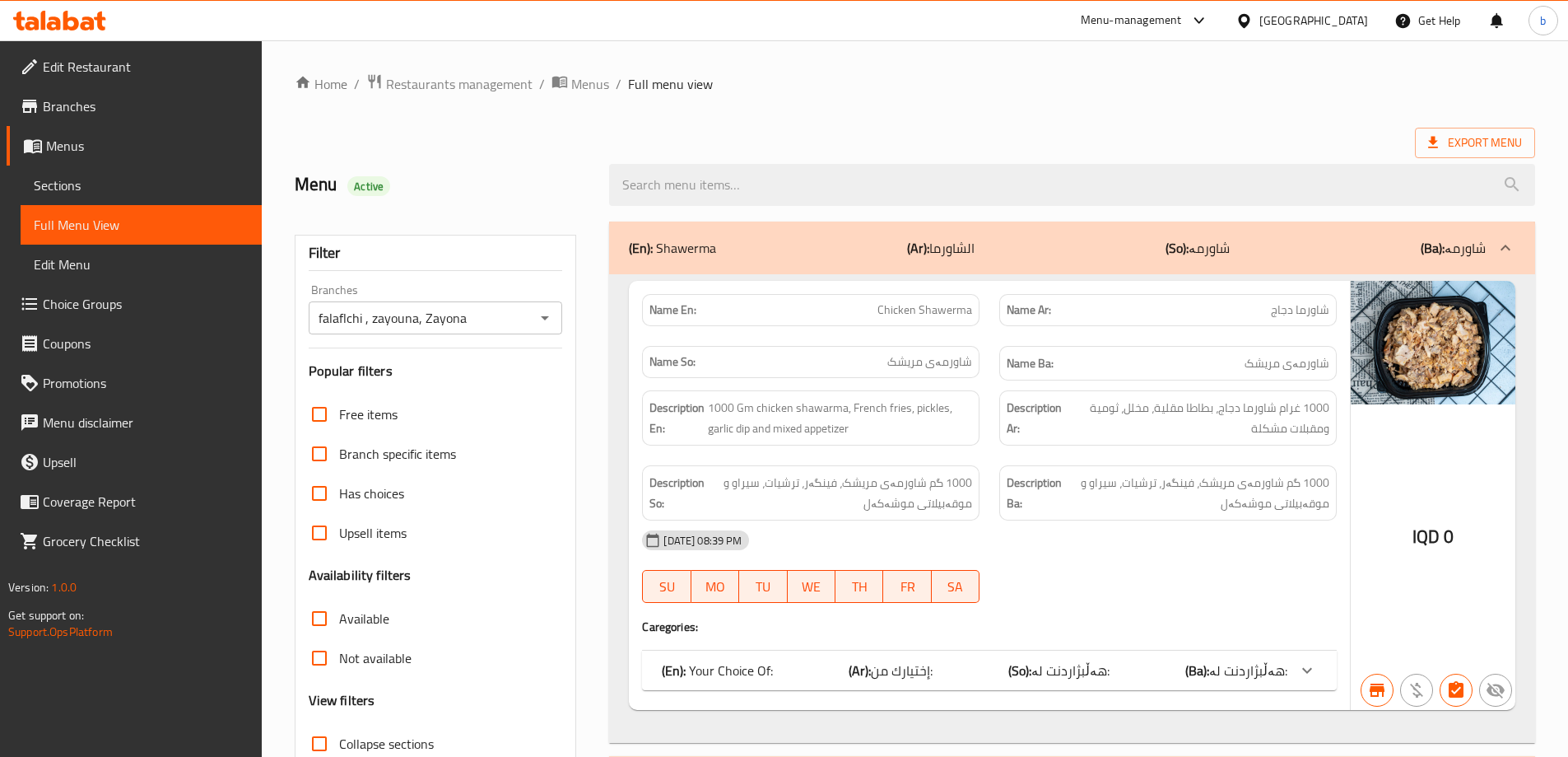
click at [813, 192] on input "search" at bounding box center [1072, 185] width 926 height 42
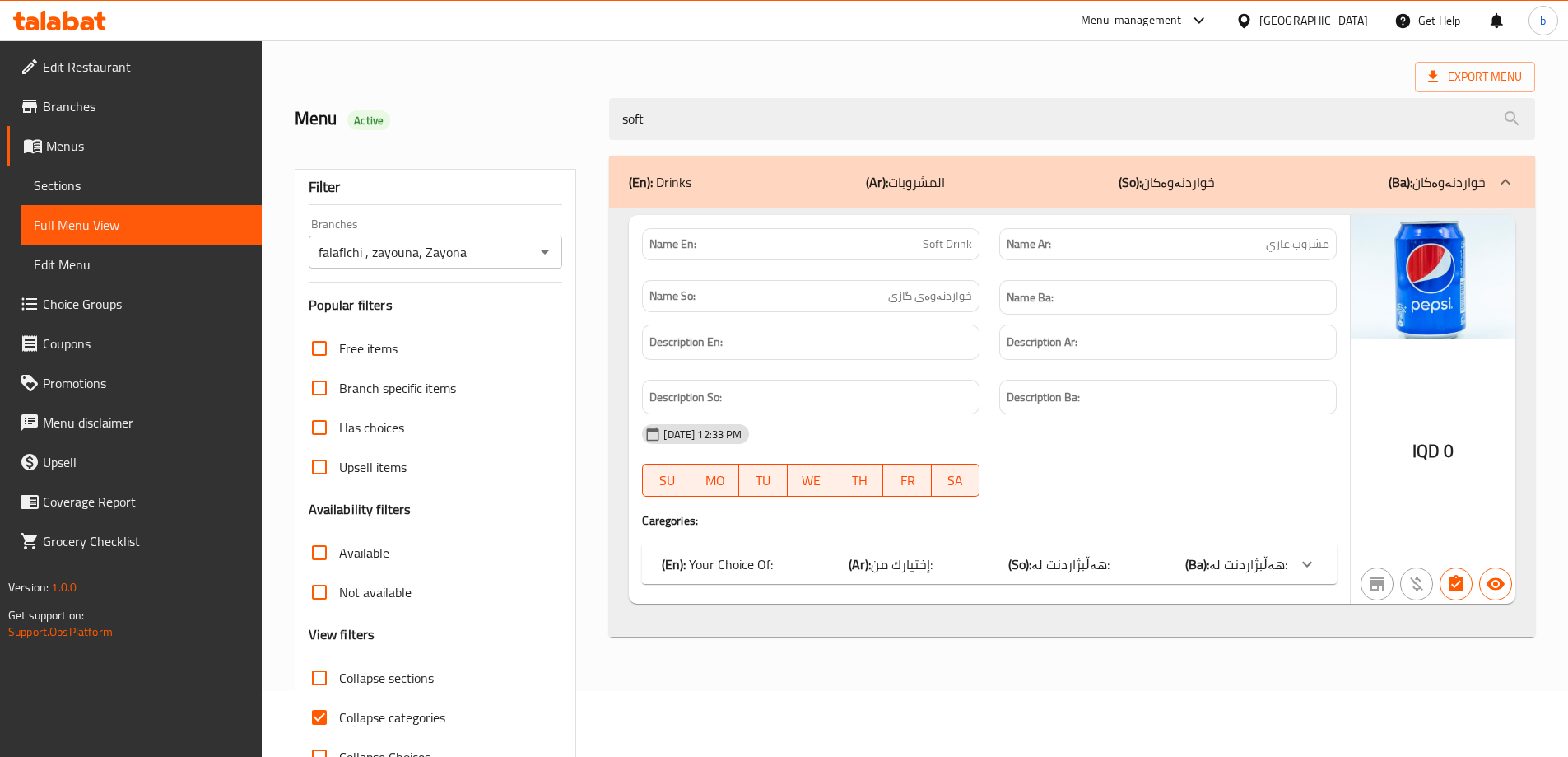
scroll to position [120, 0]
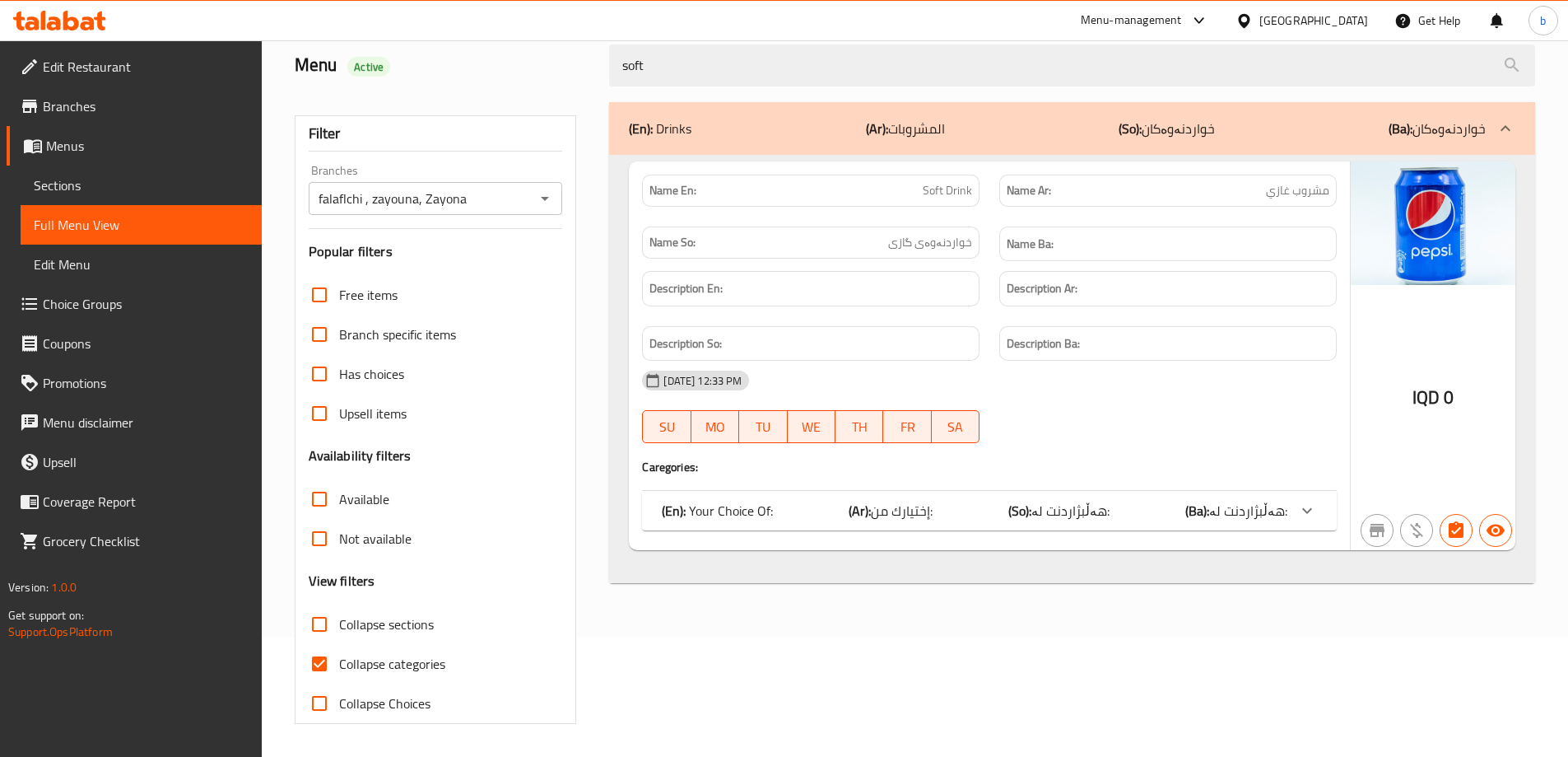
type input "soft"
click at [316, 667] on input "Collapse categories" at bounding box center [319, 663] width 40 height 40
checkbox input "false"
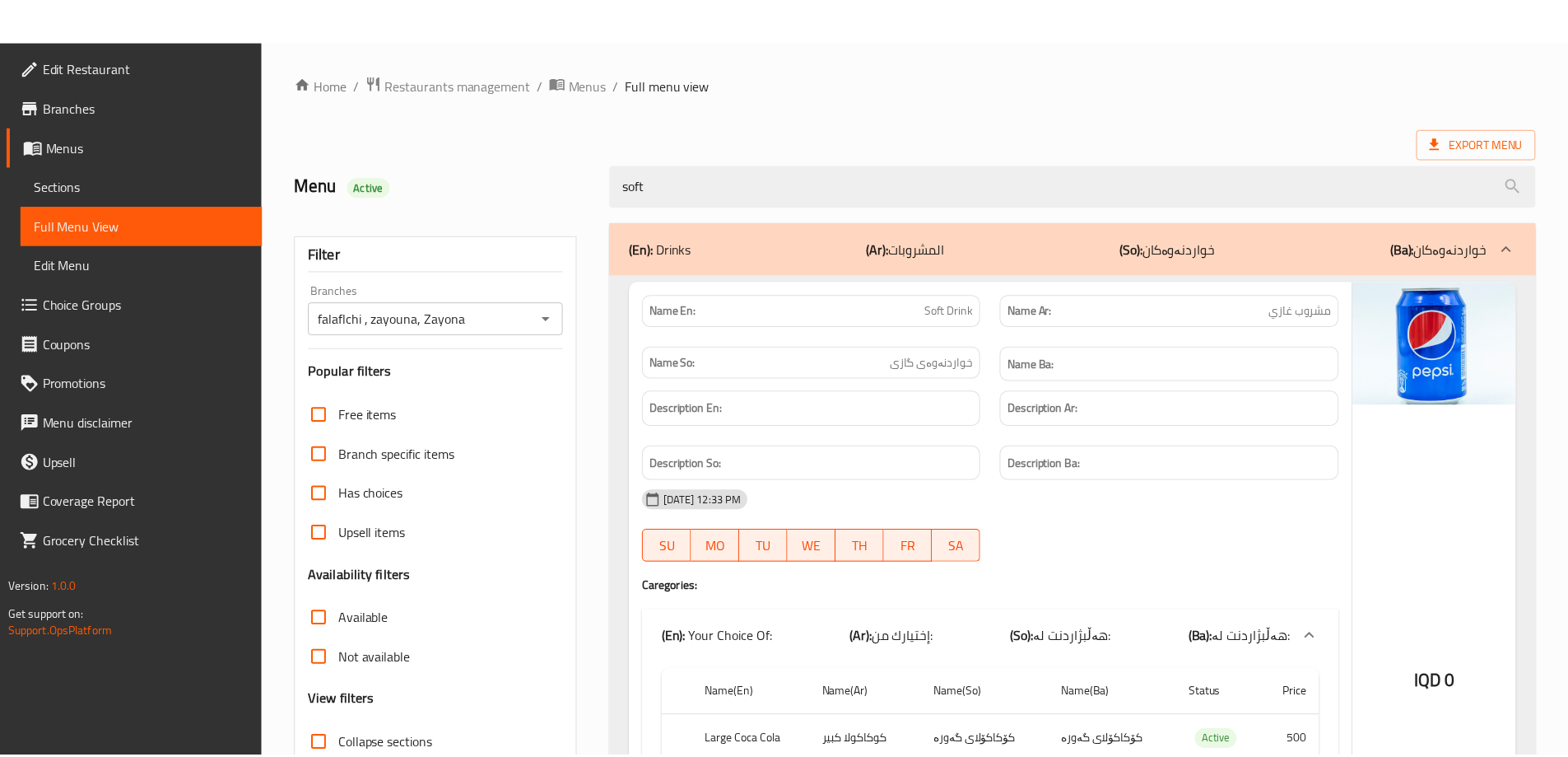
scroll to position [310, 0]
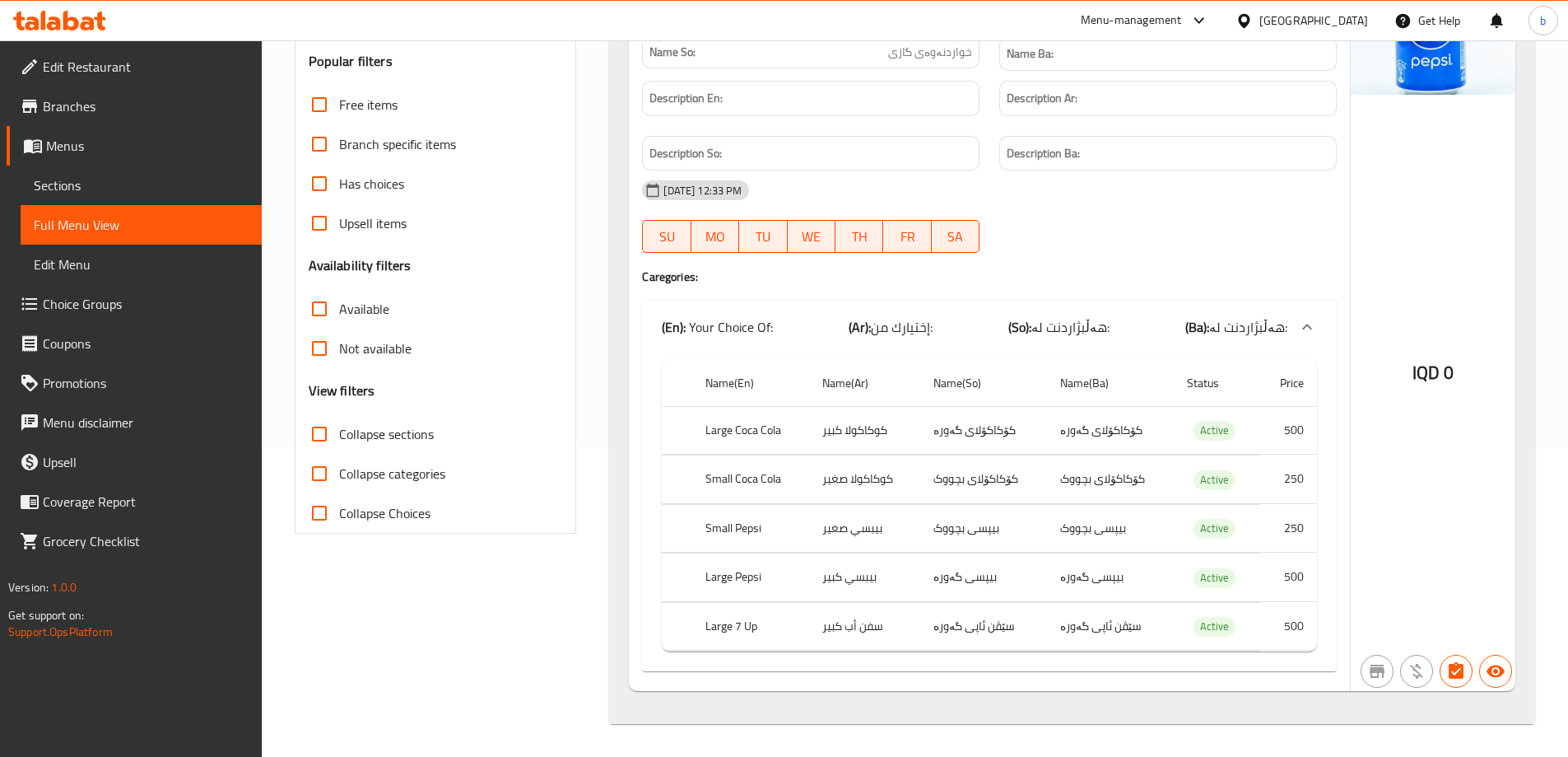
click at [63, 26] on icon at bounding box center [60, 20] width 93 height 19
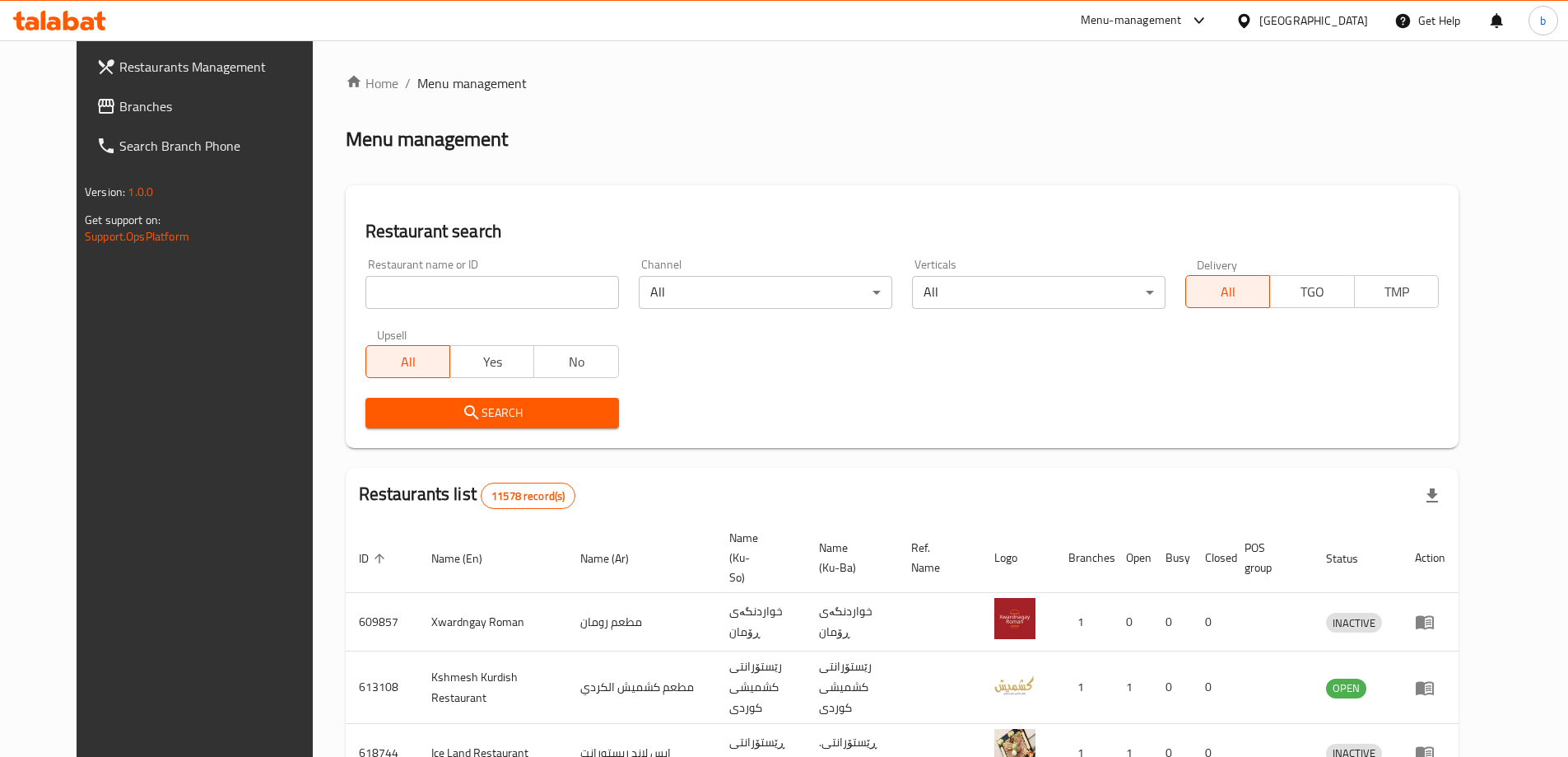
click at [120, 96] on span "Branches" at bounding box center [222, 106] width 205 height 19
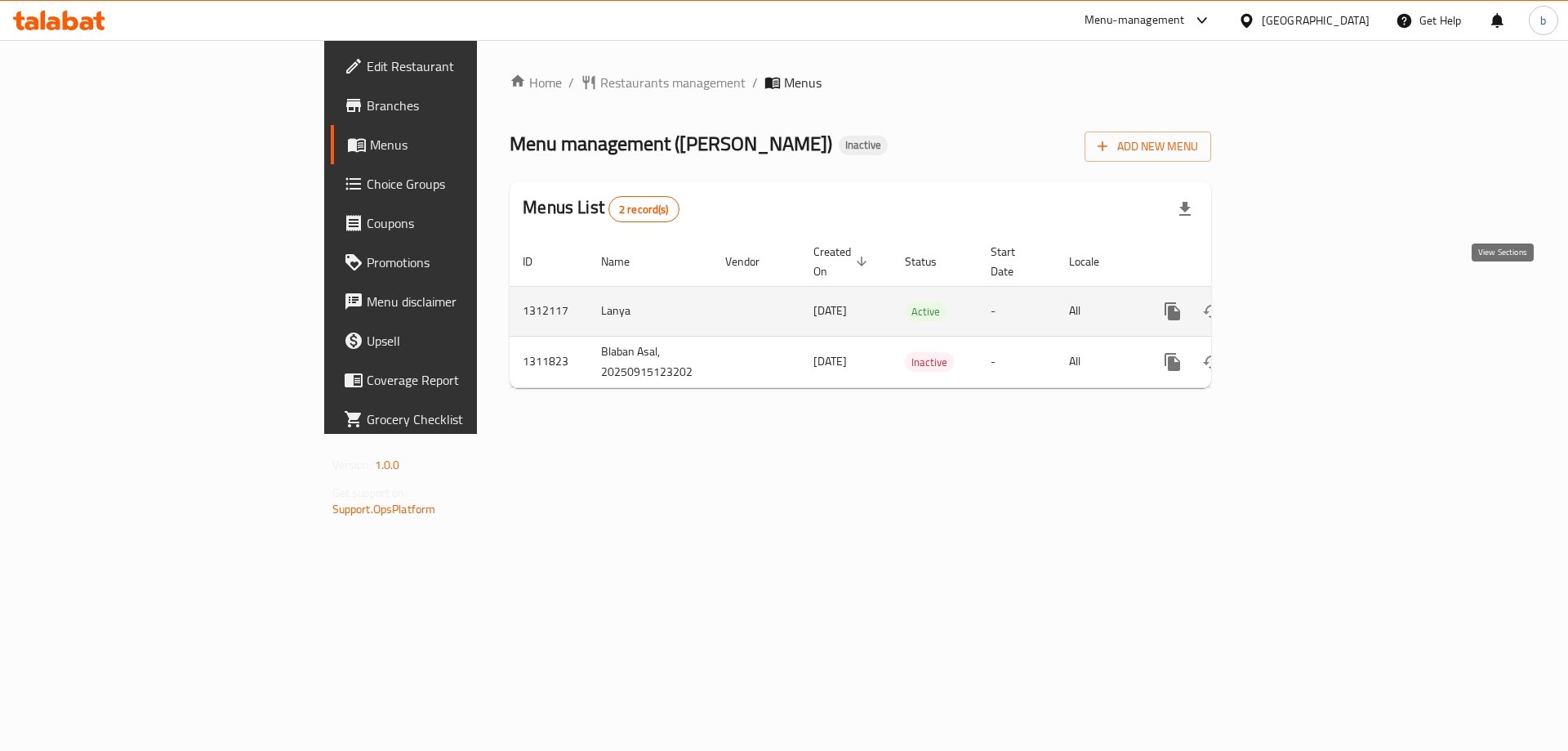
click at [1299, 301] on icon "enhanced table" at bounding box center [1290, 311] width 19 height 19
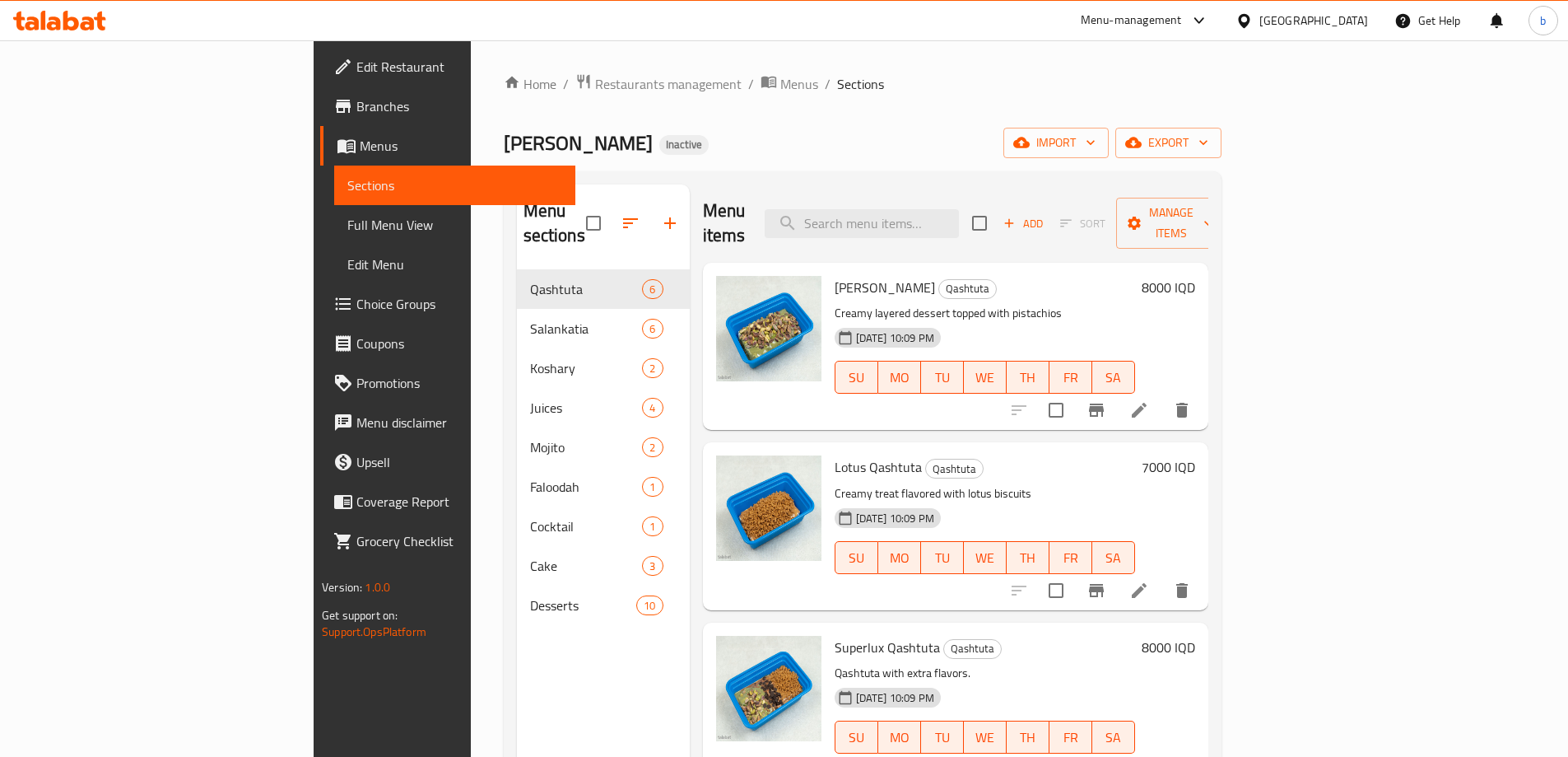
click at [347, 218] on span "Full Menu View" at bounding box center [454, 225] width 215 height 19
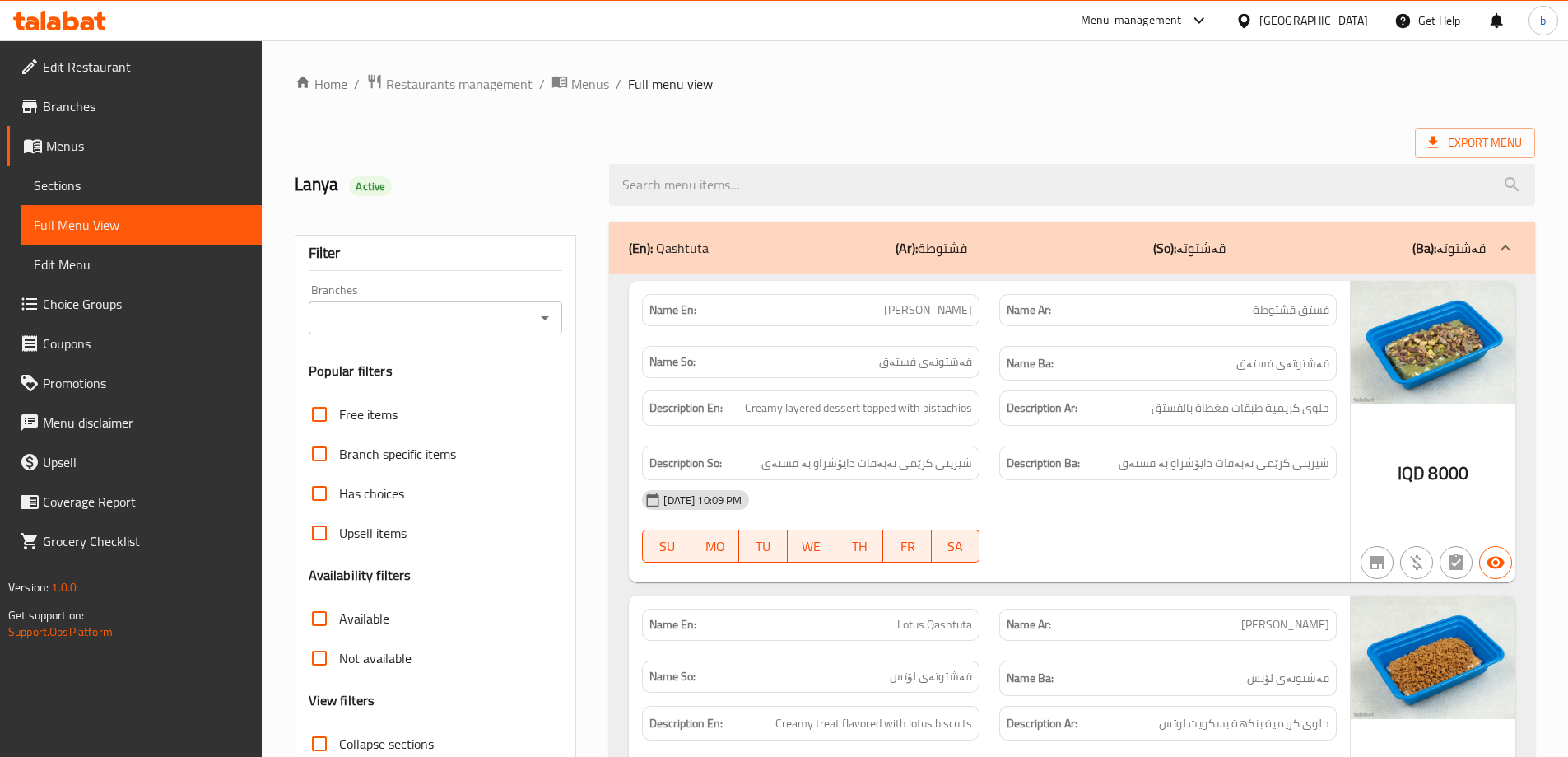
click at [542, 317] on icon "Open" at bounding box center [545, 317] width 19 height 19
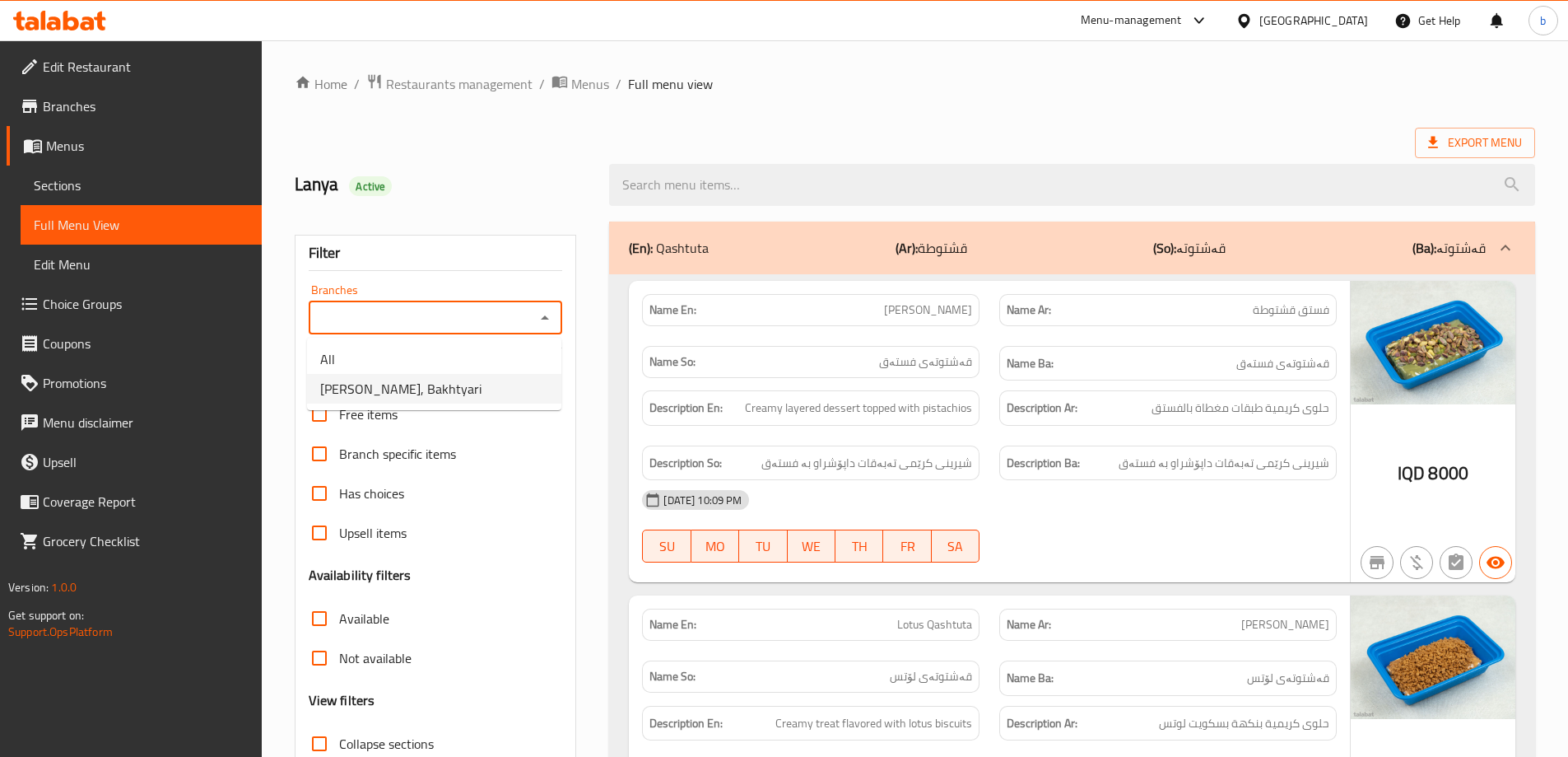
click at [401, 388] on span "[PERSON_NAME], Bakhtyari" at bounding box center [400, 389] width 161 height 19
type input "[PERSON_NAME], Bakhtyari"
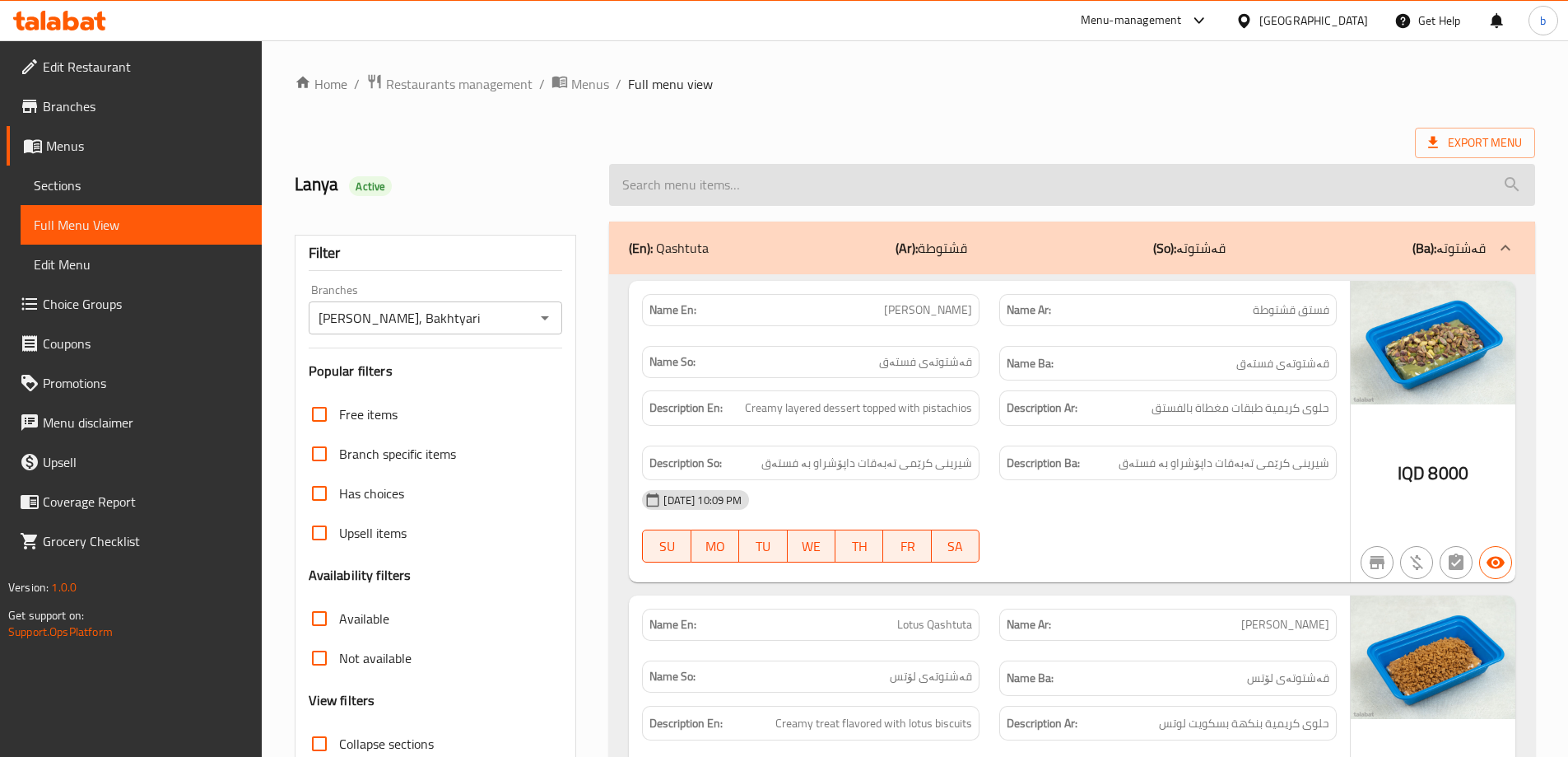
click at [934, 179] on input "search" at bounding box center [1072, 185] width 926 height 42
paste input "Huba Quito Mambo"
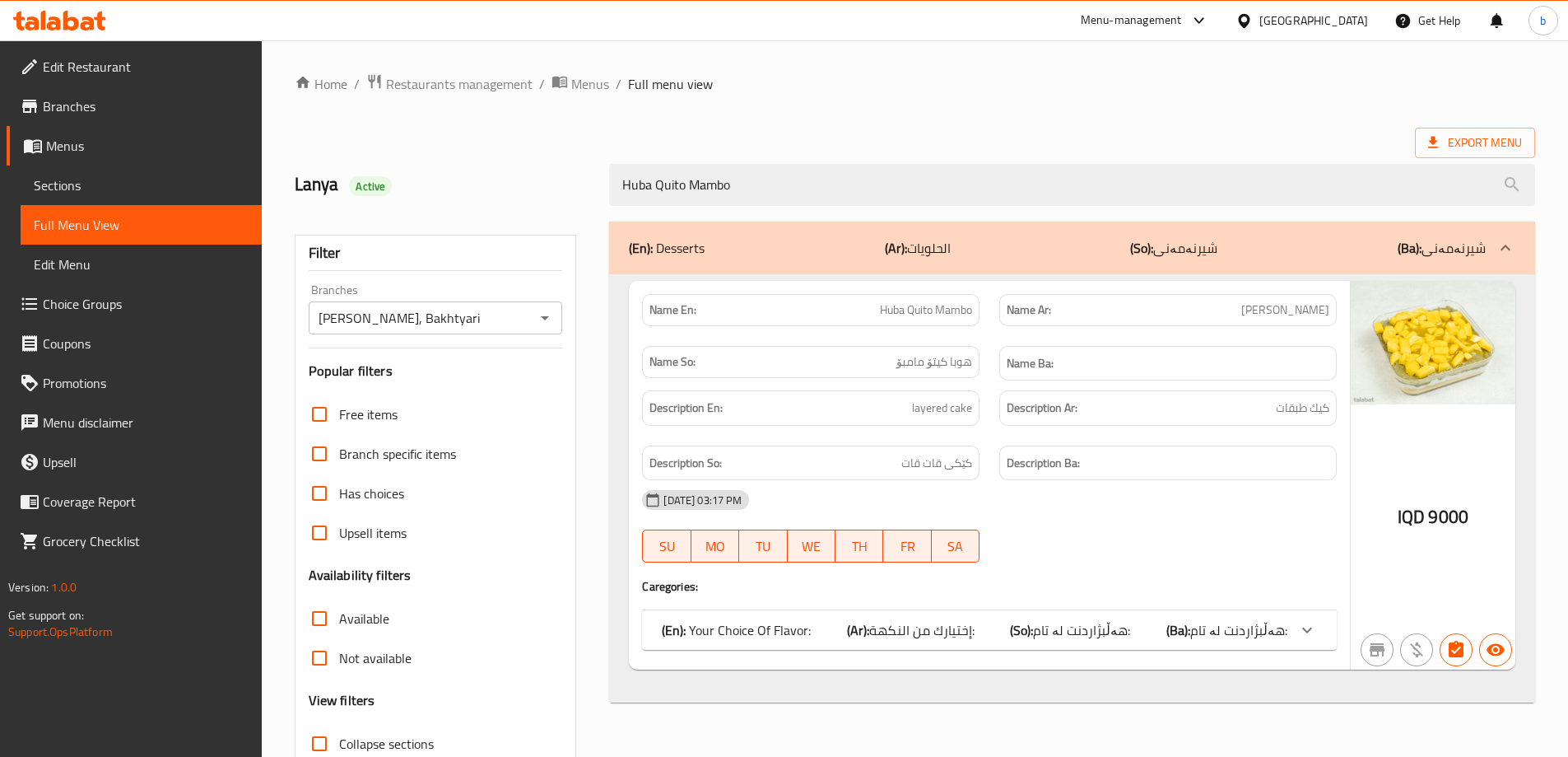
type input "Huba Quito Mambo"
click at [1311, 622] on icon at bounding box center [1307, 630] width 19 height 19
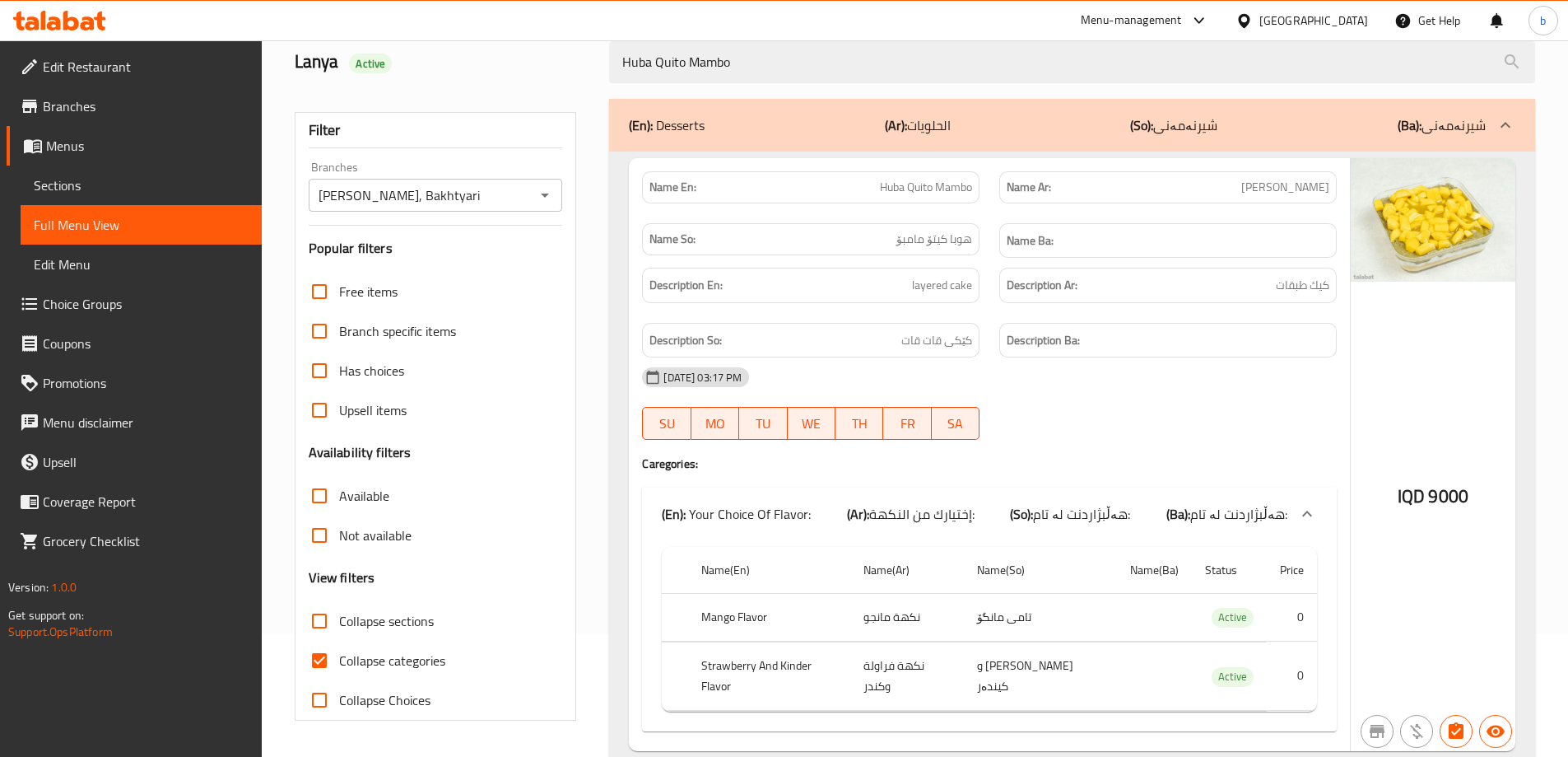
scroll to position [163, 0]
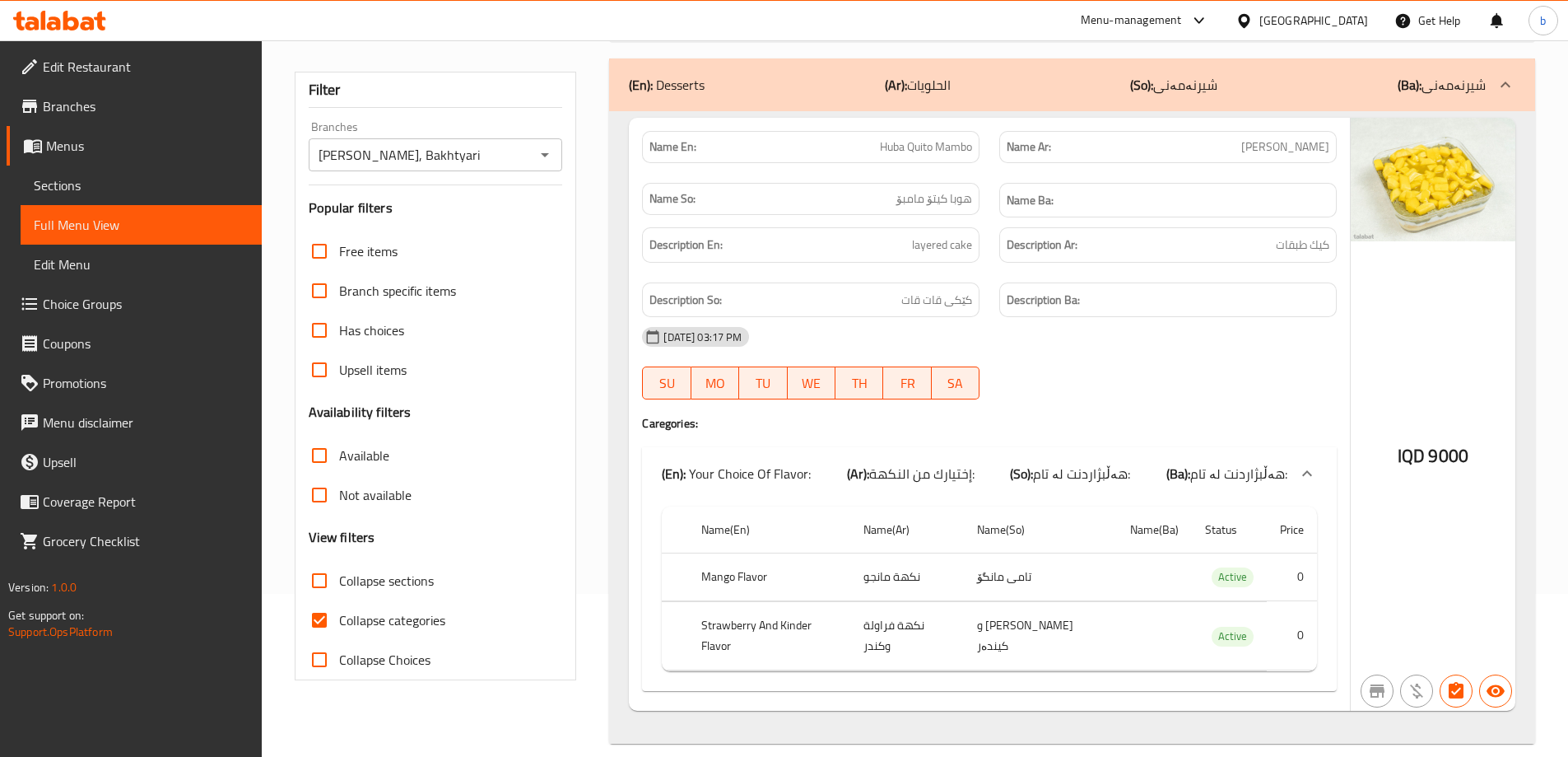
click at [316, 623] on input "Collapse categories" at bounding box center [319, 620] width 40 height 40
checkbox input "false"
click at [76, 29] on icon at bounding box center [71, 20] width 15 height 19
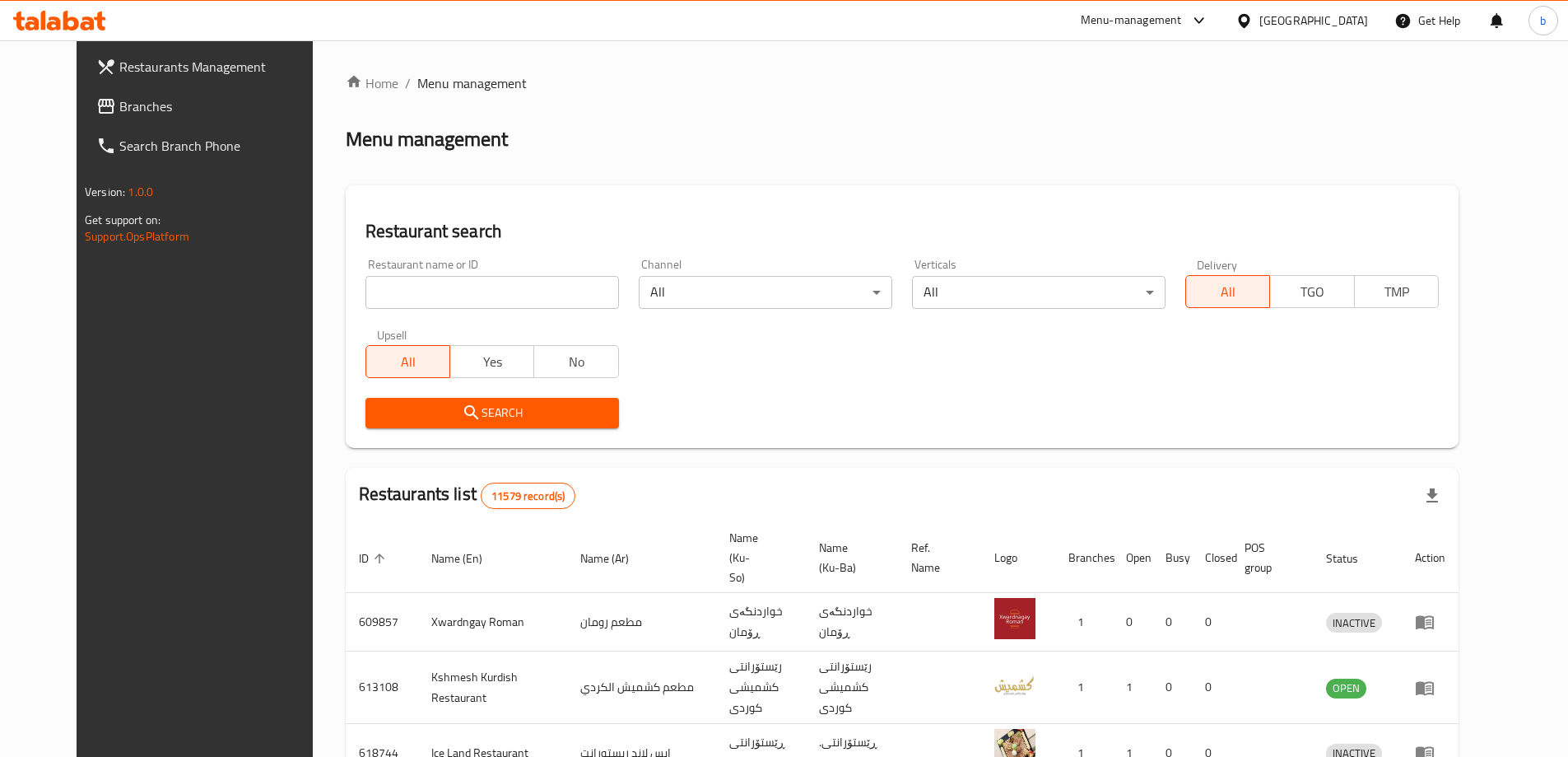
click at [153, 122] on link "Branches" at bounding box center [210, 106] width 255 height 40
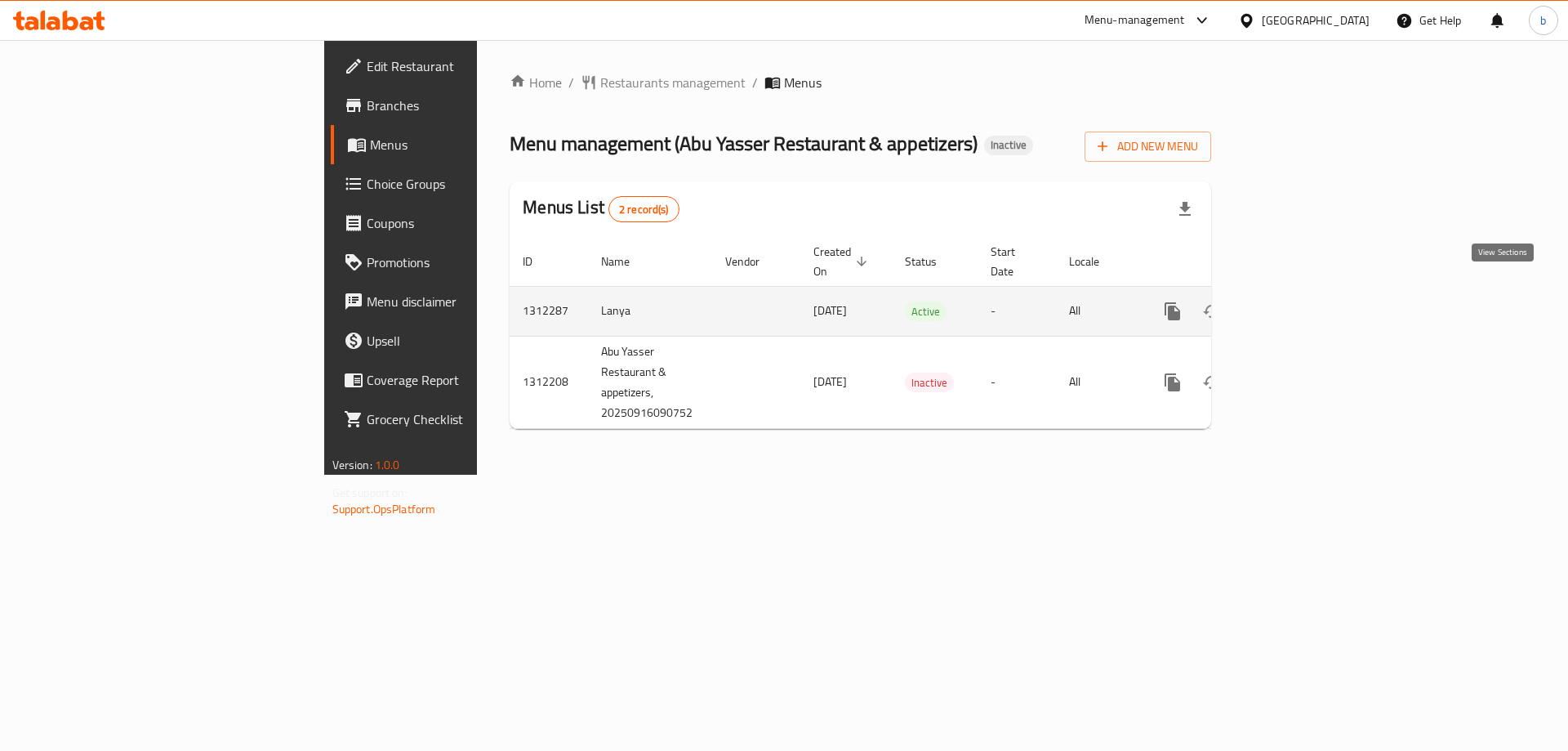
click at [1299, 301] on icon "enhanced table" at bounding box center [1290, 311] width 19 height 19
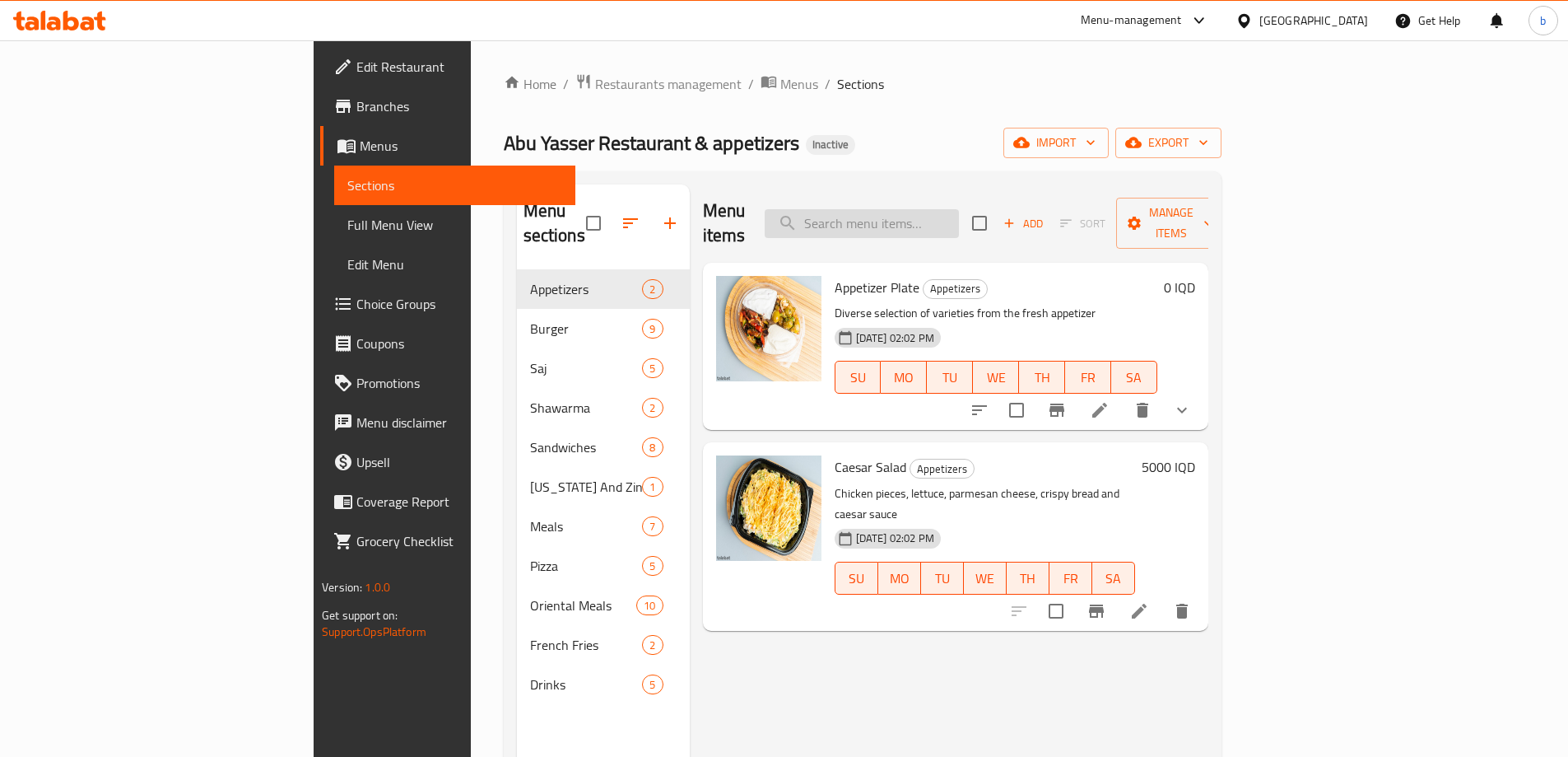
click at [958, 218] on input "search" at bounding box center [862, 224] width 195 height 29
type input "saj"
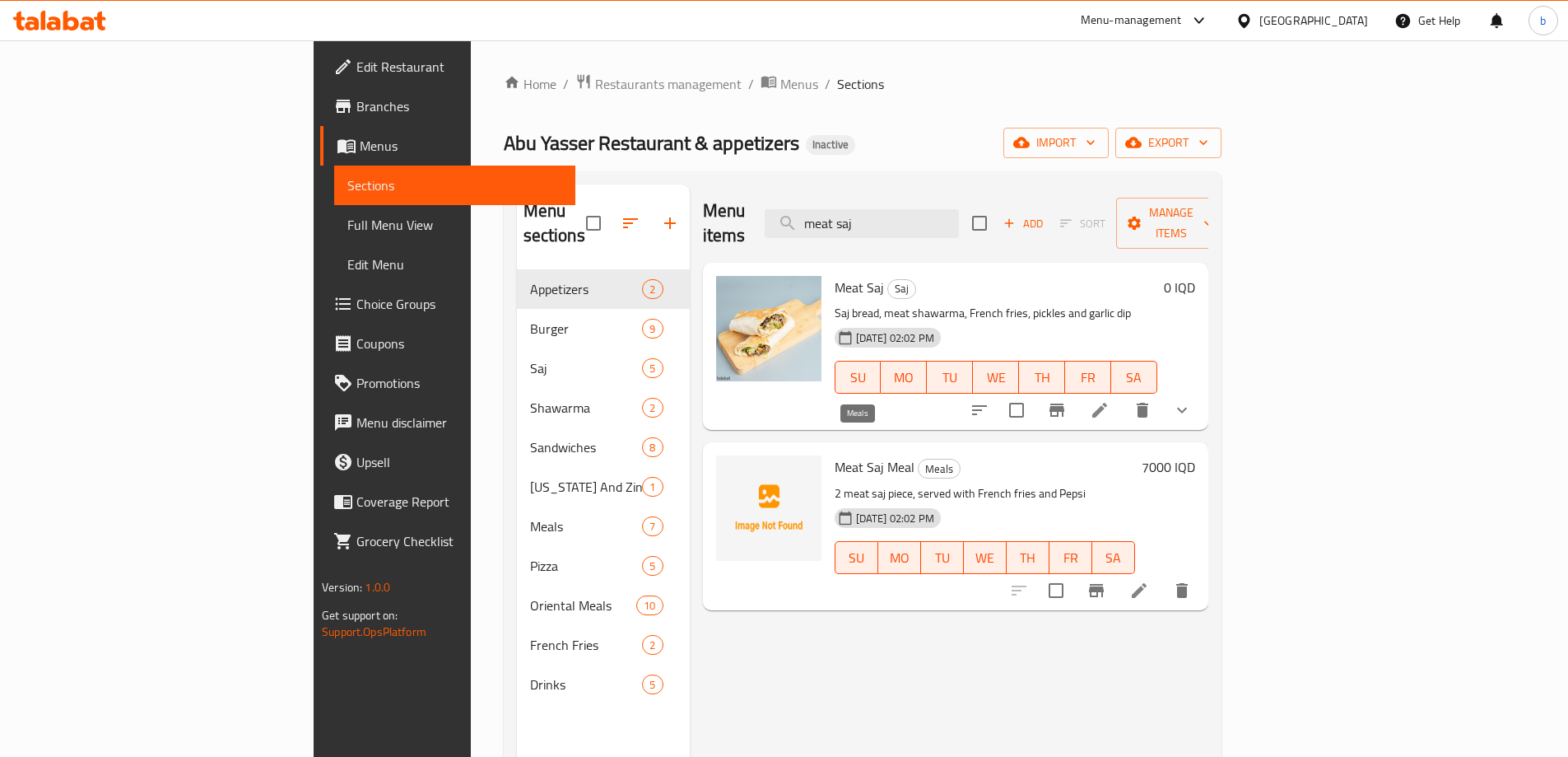
type input "meat saj"
click at [1162, 576] on li at bounding box center [1139, 590] width 46 height 30
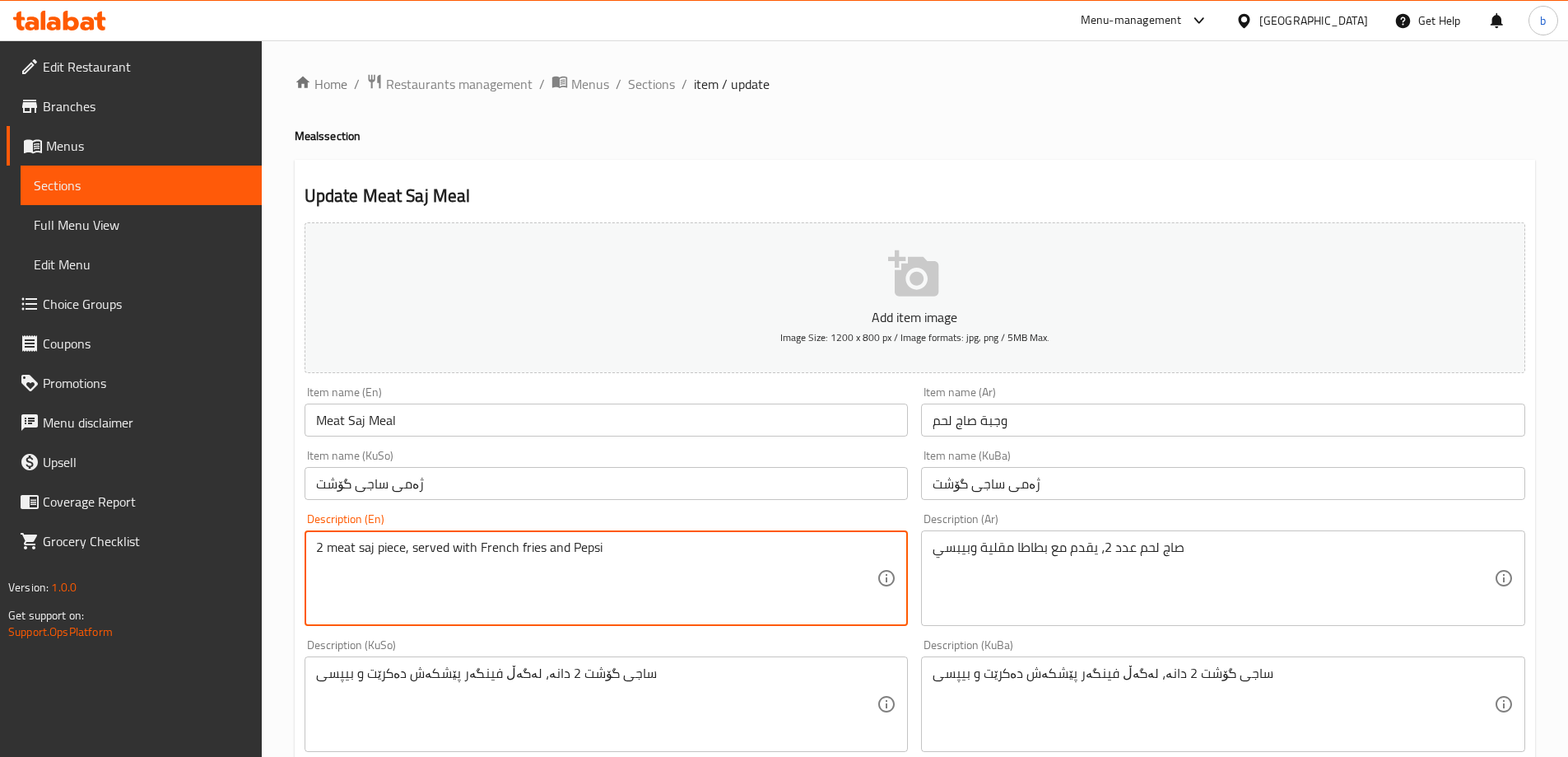
click at [575, 550] on textarea "2 meat saj piece, served with French fries and Pepsi" at bounding box center [597, 578] width 561 height 78
type textarea "2 meat saj piece, served with French fries and Coca-Cola"
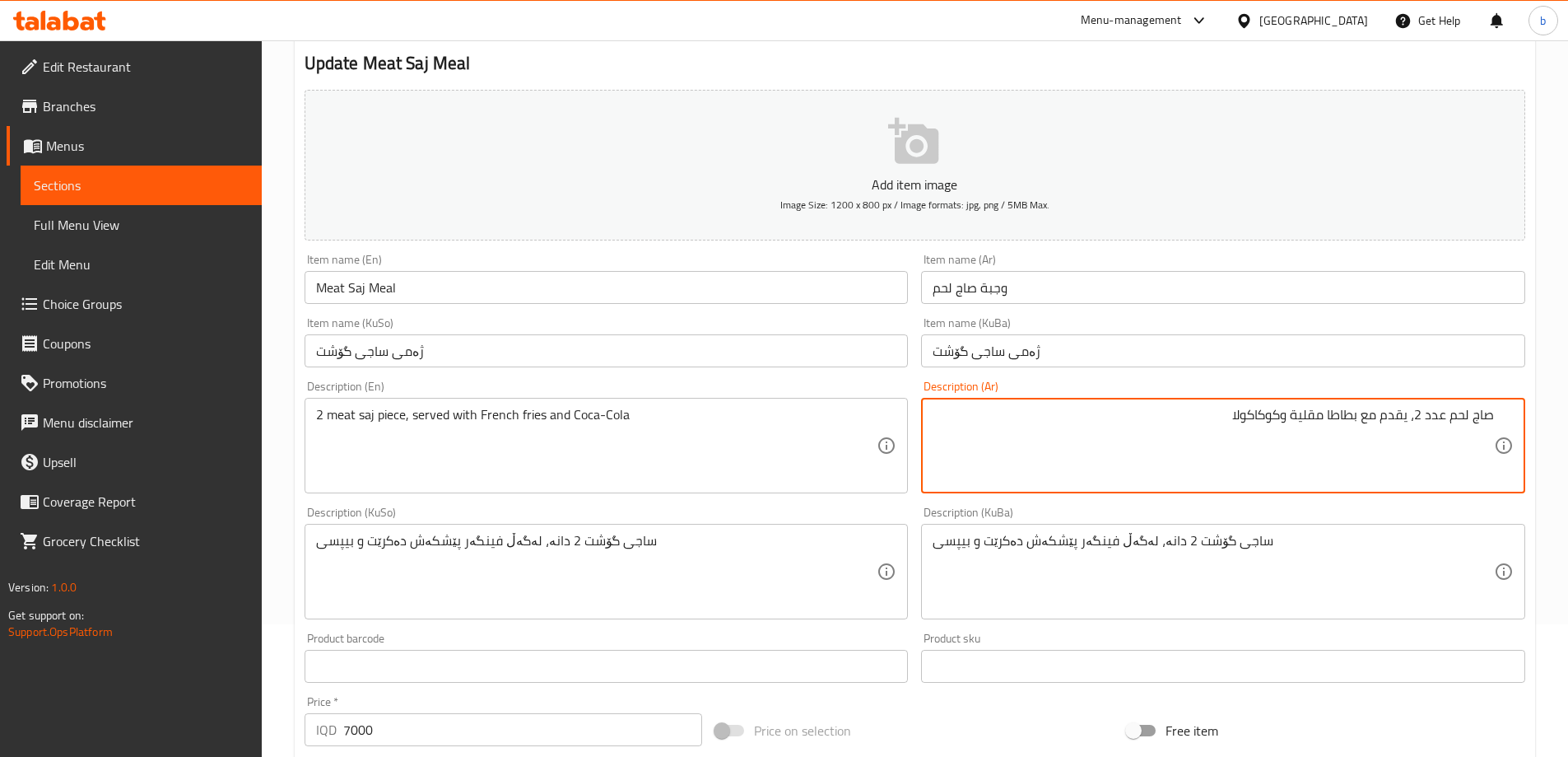
scroll to position [192, 0]
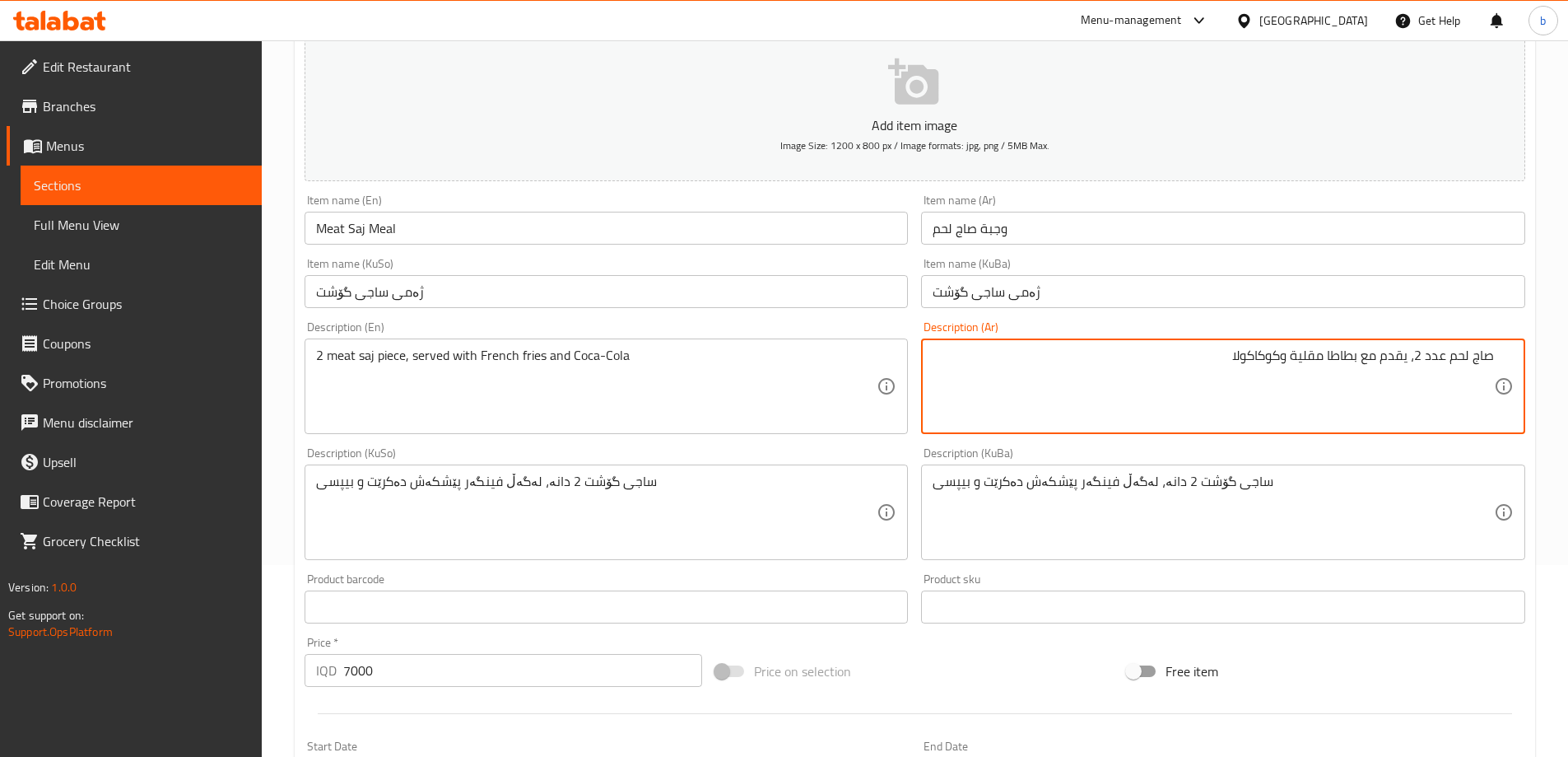
type textarea "صاج لحم عدد 2، يقدم مع بطاطا مقلية وكوكاكولا"
click at [293, 484] on div "Home / Restaurants management / Menus / Sections / item / update Meals section …" at bounding box center [915, 504] width 1306 height 1312
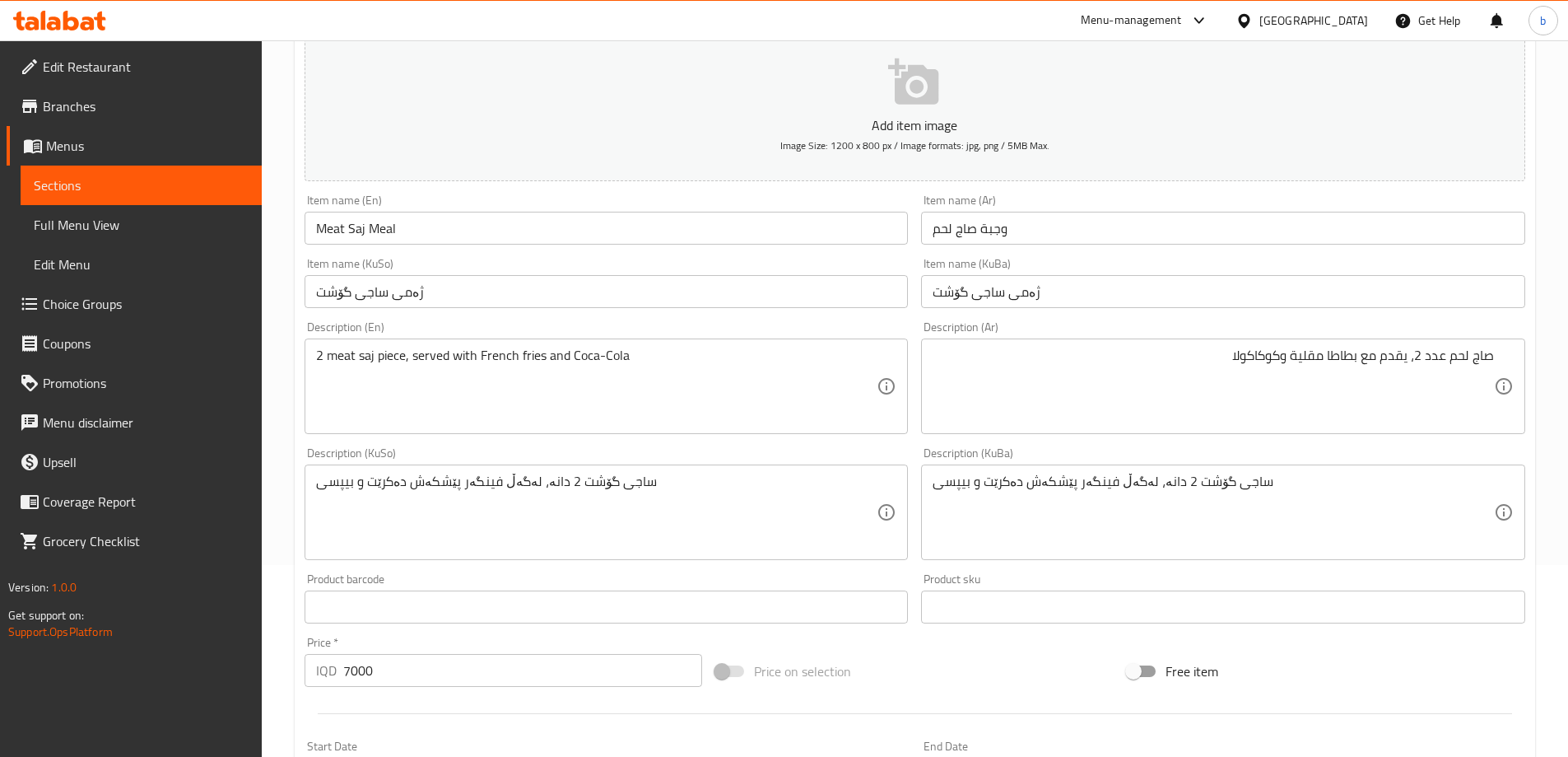
click at [341, 483] on textarea "ساجی گۆشت 2 دانە، لەگەڵ فینگەر پێشکەش دەکرێت و بیپسی" at bounding box center [597, 512] width 561 height 78
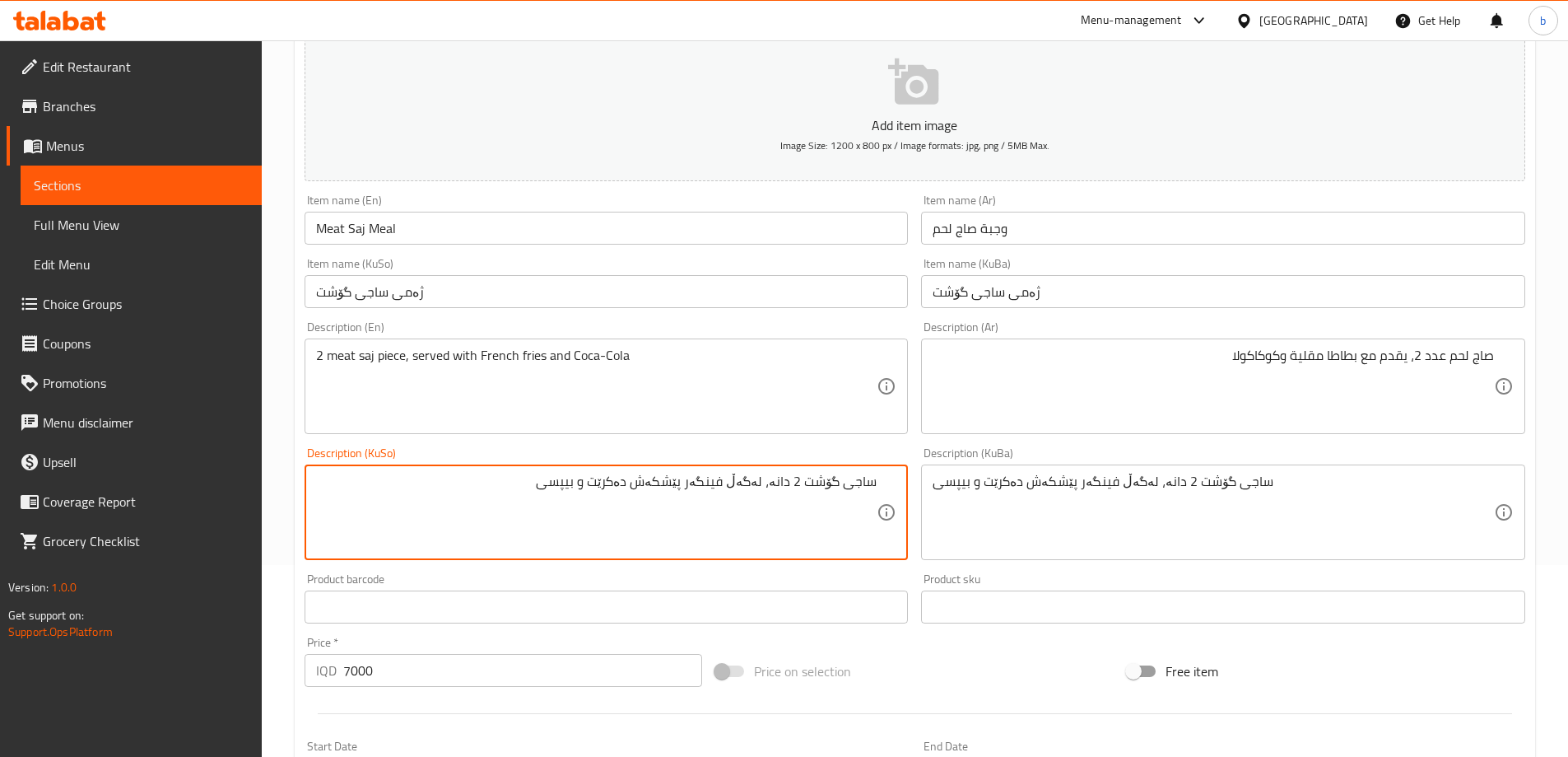
click at [584, 489] on textarea "ساجی گۆشت 2 دانە، لەگەڵ فینگەر پێشکەش دەکرێت و بیپسی" at bounding box center [597, 512] width 561 height 78
type textarea "ساجی گۆشت 2 دانە، لەگەڵ فینگەر پێشکەش دەکرێت و کۆکا کۆلا"
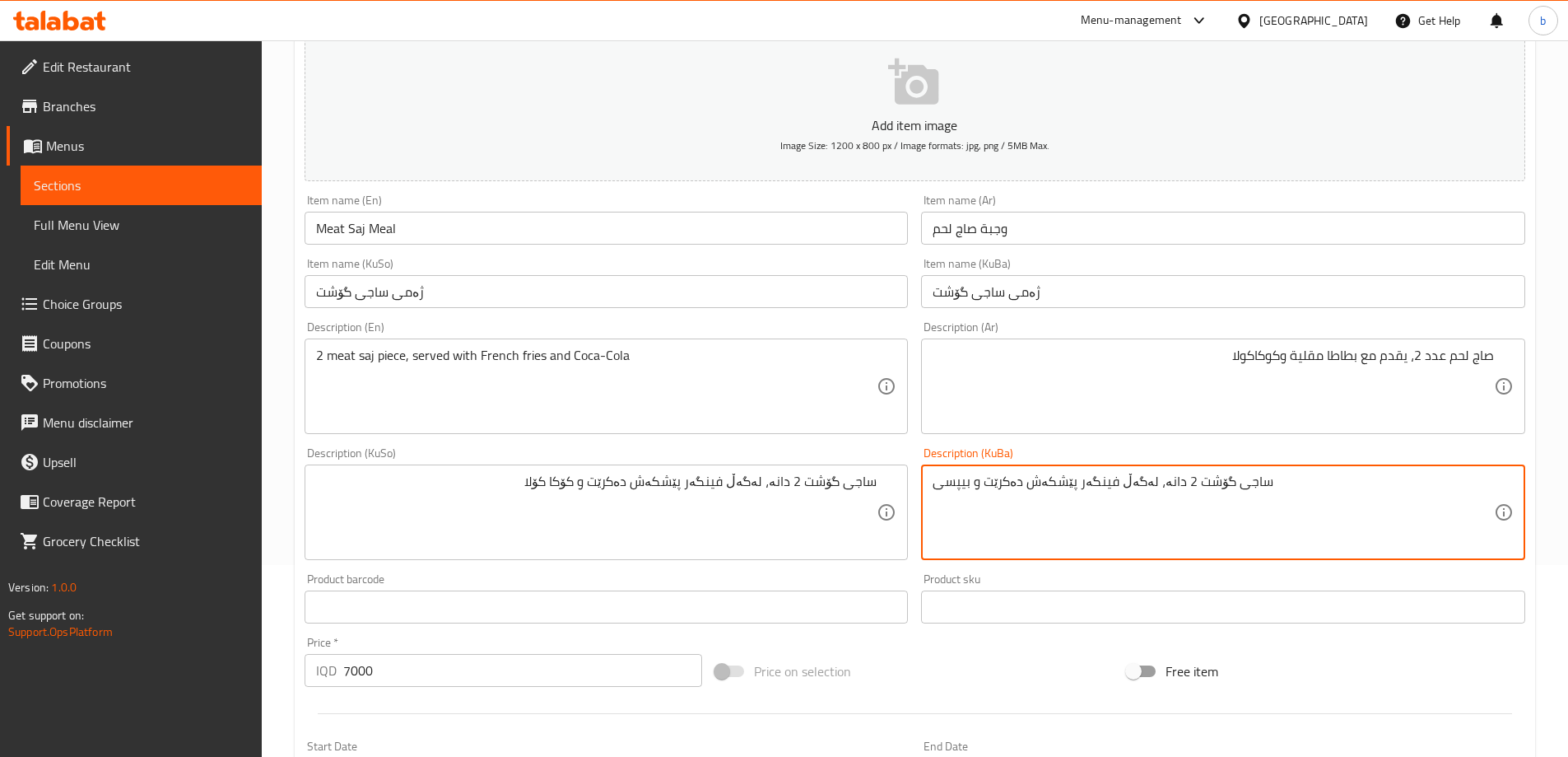
paste textarea "کۆکا کۆلا"
type textarea "ساجی گۆشت 2 دانە، لەگەڵ فینگەر پێشکەش دەکرێت و کۆکا کۆلا"
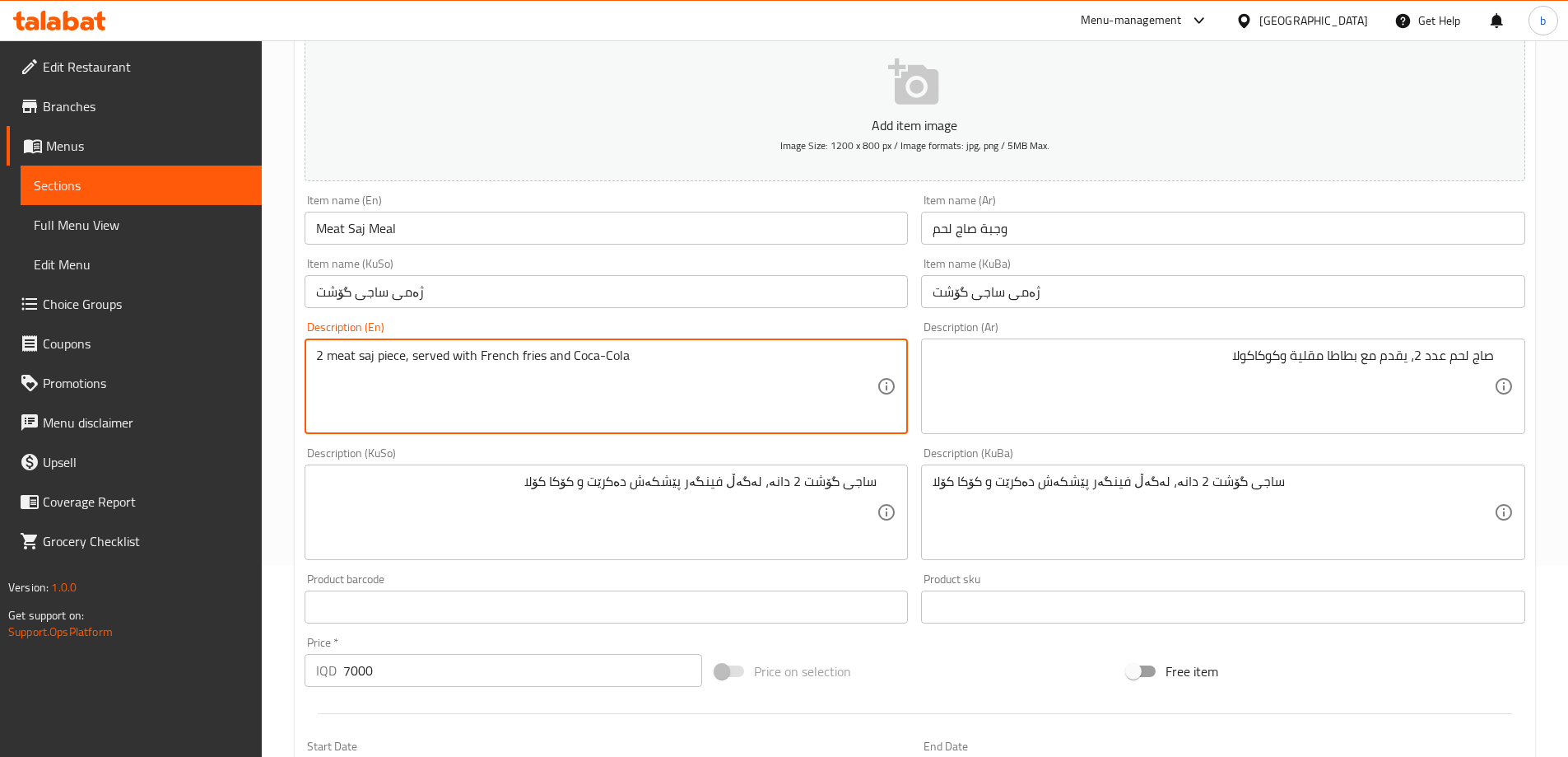
drag, startPoint x: 398, startPoint y: 352, endPoint x: 481, endPoint y: 401, distance: 96.4
click at [399, 352] on textarea "2 meat saj piece, served with French fries and Coca-Cola" at bounding box center [597, 386] width 561 height 78
type textarea "2 meat saj, served with French fries and Coca-Cola"
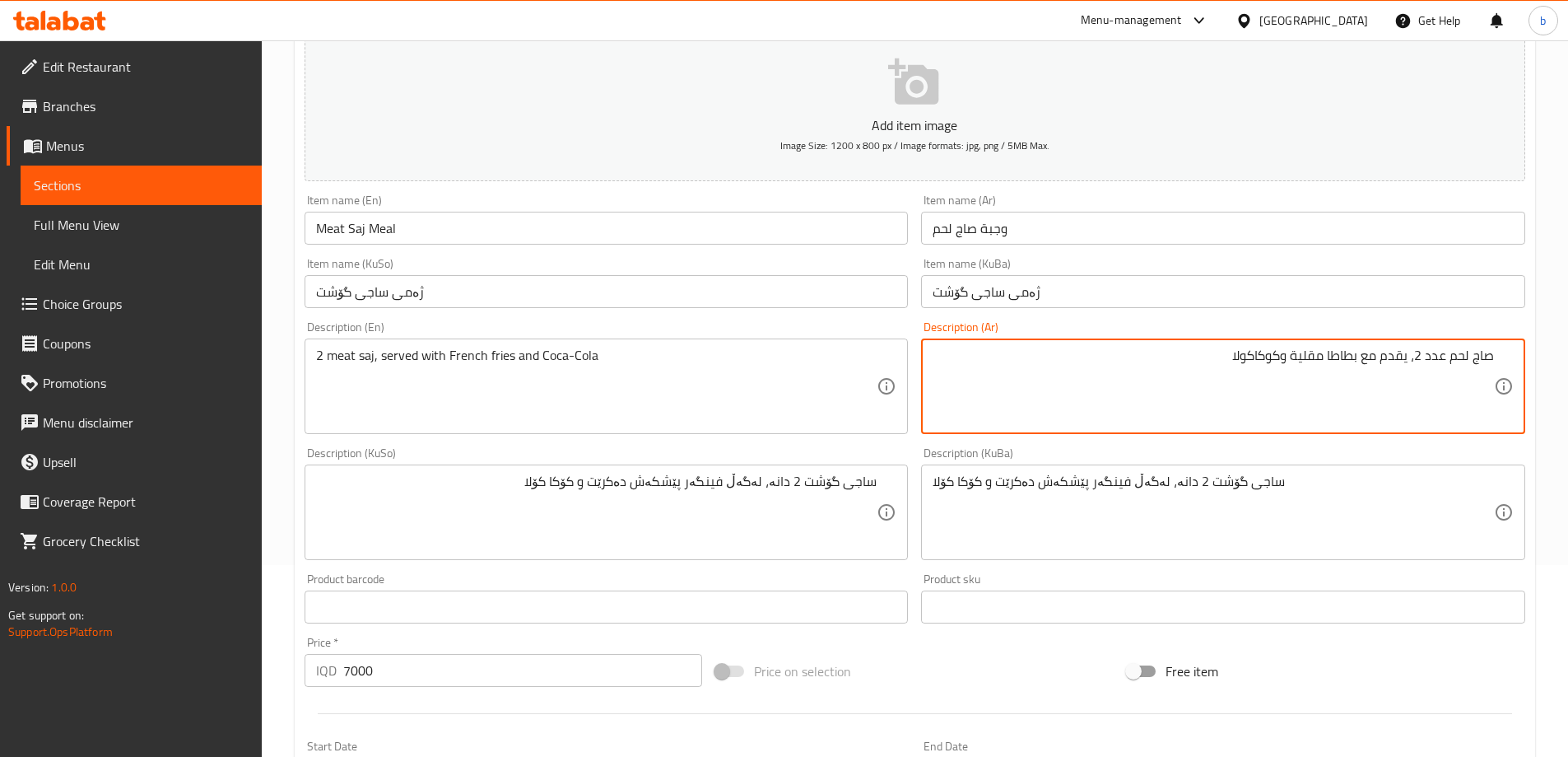
click at [1438, 352] on textarea "صاج لحم عدد 2، يقدم مع بطاطا مقلية وكوكاكولا" at bounding box center [1213, 386] width 561 height 78
drag, startPoint x: 1439, startPoint y: 358, endPoint x: 1448, endPoint y: 358, distance: 9.0
click at [1448, 358] on textarea "صاج لحم 2، يقدم مع بطاطا مقلية وكوكاكولا" at bounding box center [1213, 386] width 561 height 78
type textarea "2 صاج لحم، يقدم مع بطاطا مقلية وكوكاكولا"
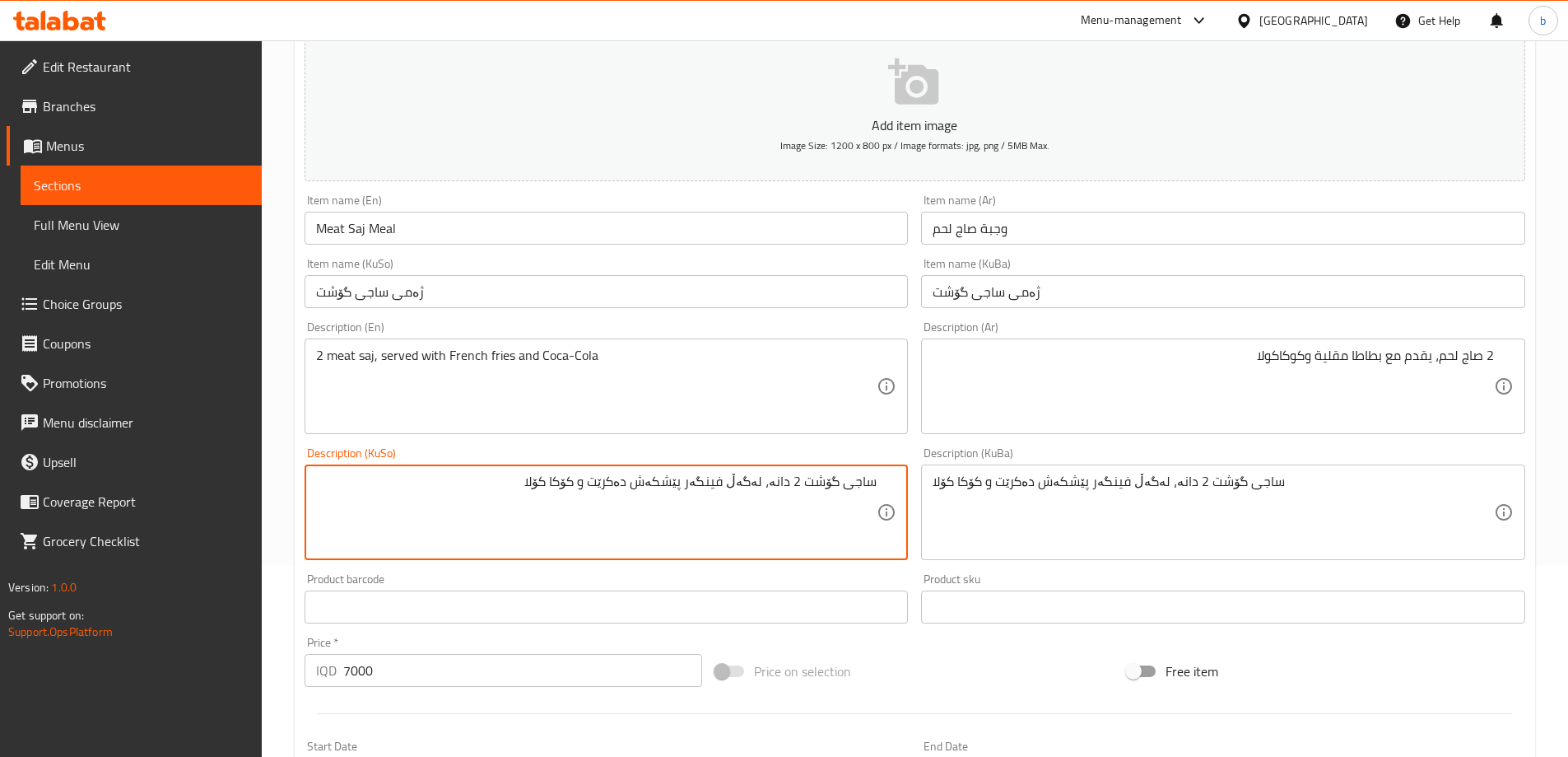
drag, startPoint x: 773, startPoint y: 482, endPoint x: 899, endPoint y: 482, distance: 126.0
drag, startPoint x: 630, startPoint y: 476, endPoint x: 792, endPoint y: 470, distance: 162.1
click at [792, 470] on div "2 ساجی گۆشت، لەگەڵ فینگەر پێشکەش دەکرێت و کۆکا کۆلا Description (KuSo)" at bounding box center [606, 512] width 604 height 95
type textarea "2 ساجی گۆشت، پێشکەش دەکرێت لەگەڵ فینگەر و کۆکا کۆلا"
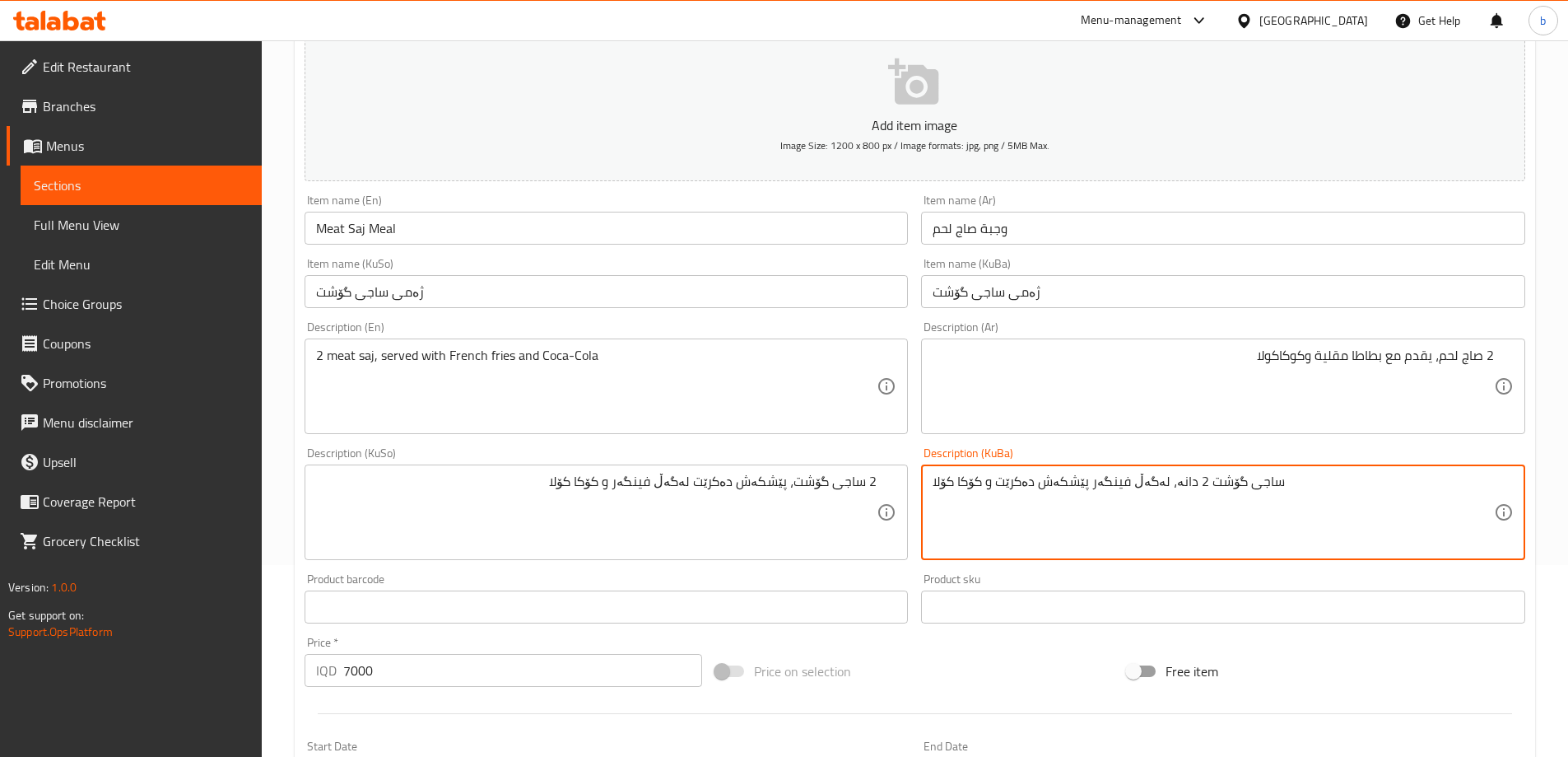
paste textarea "2 ساجی گۆشت، پێشکەش دەکرێت لەگەڵ فینگەر"
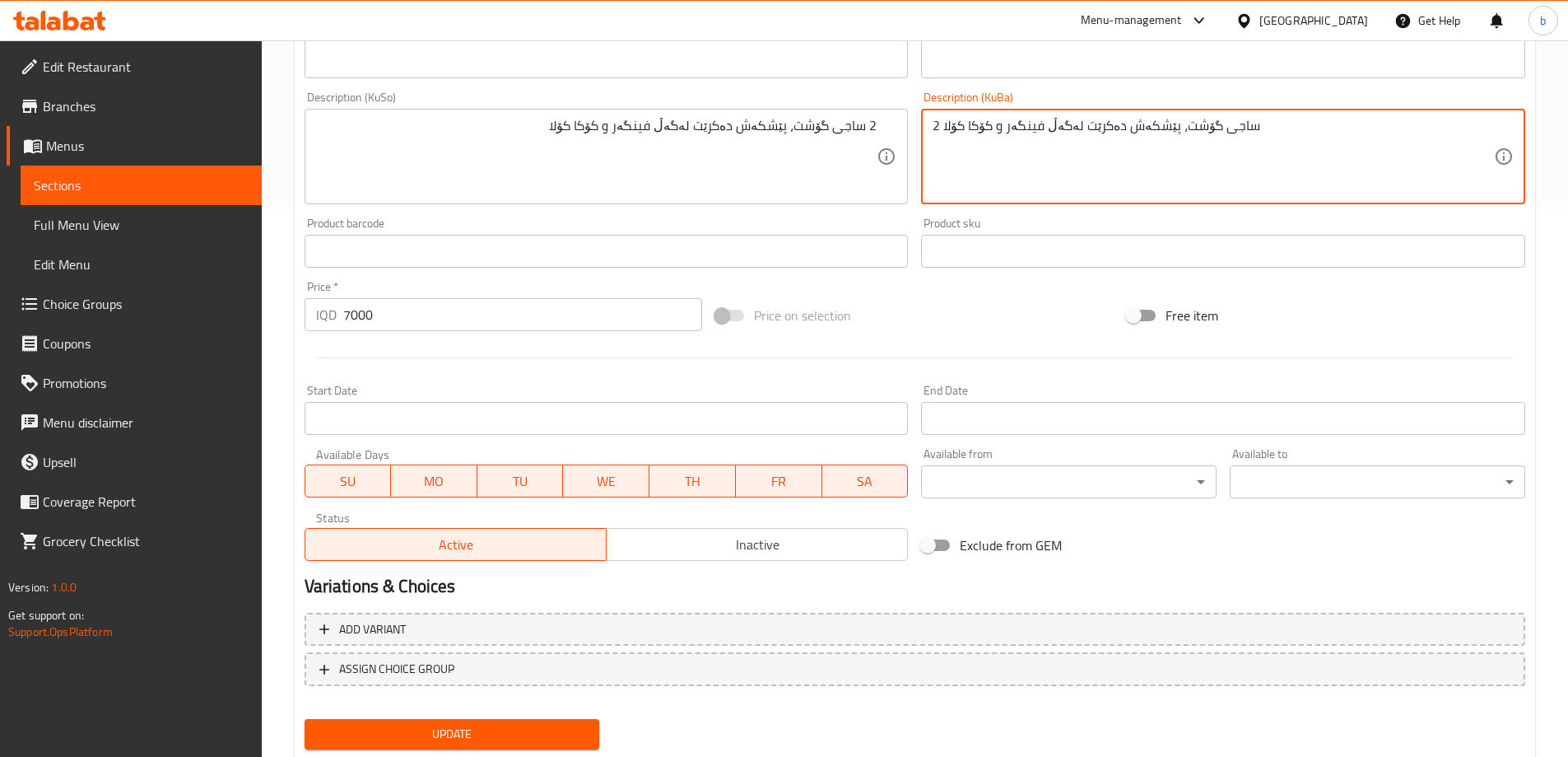
scroll to position [596, 0]
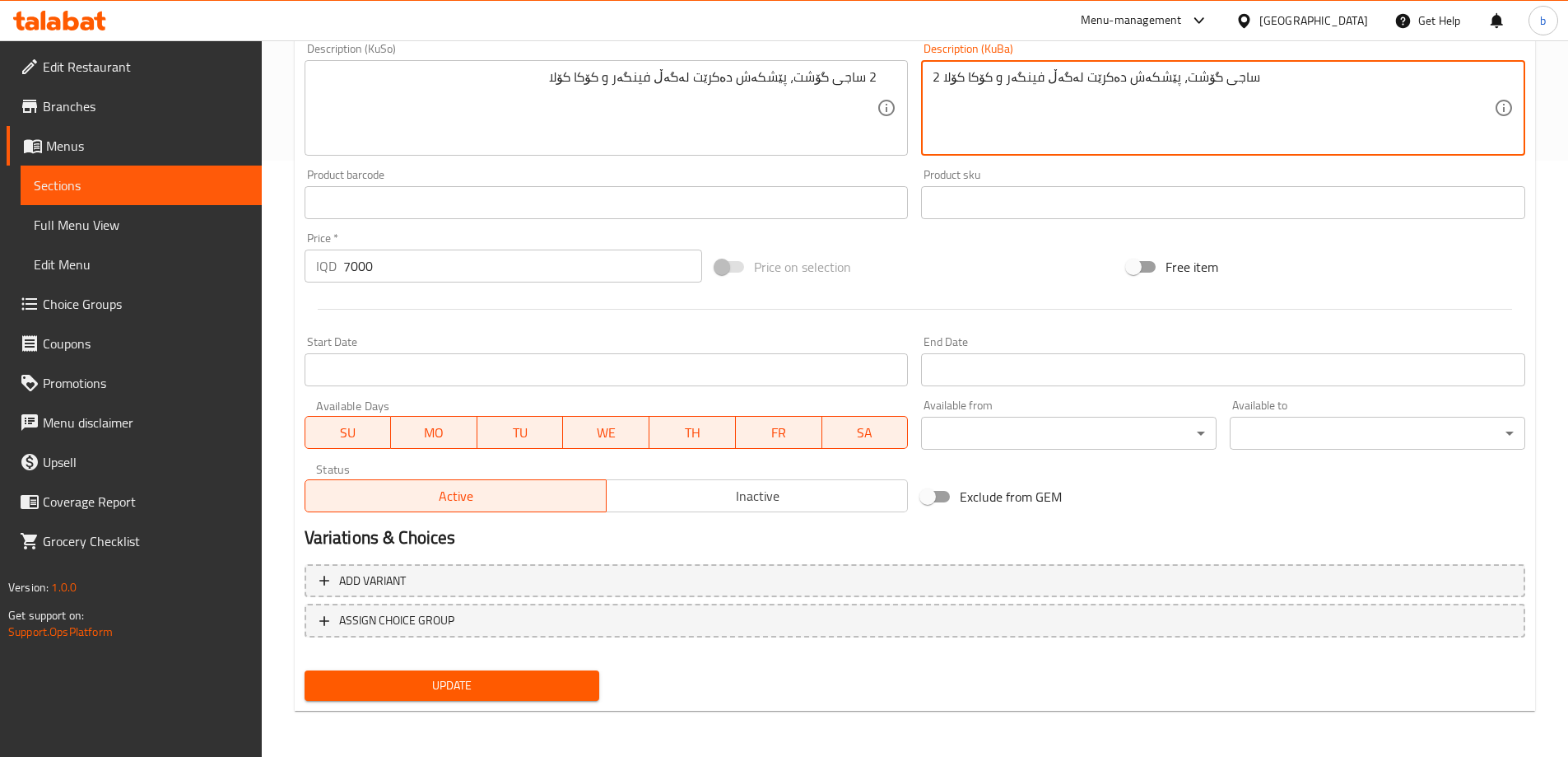
type textarea "2 ساجی گۆشت، پێشکەش دەکرێت لەگەڵ فینگەر و کۆکا کۆلا"
click at [547, 679] on span "Update" at bounding box center [452, 685] width 269 height 20
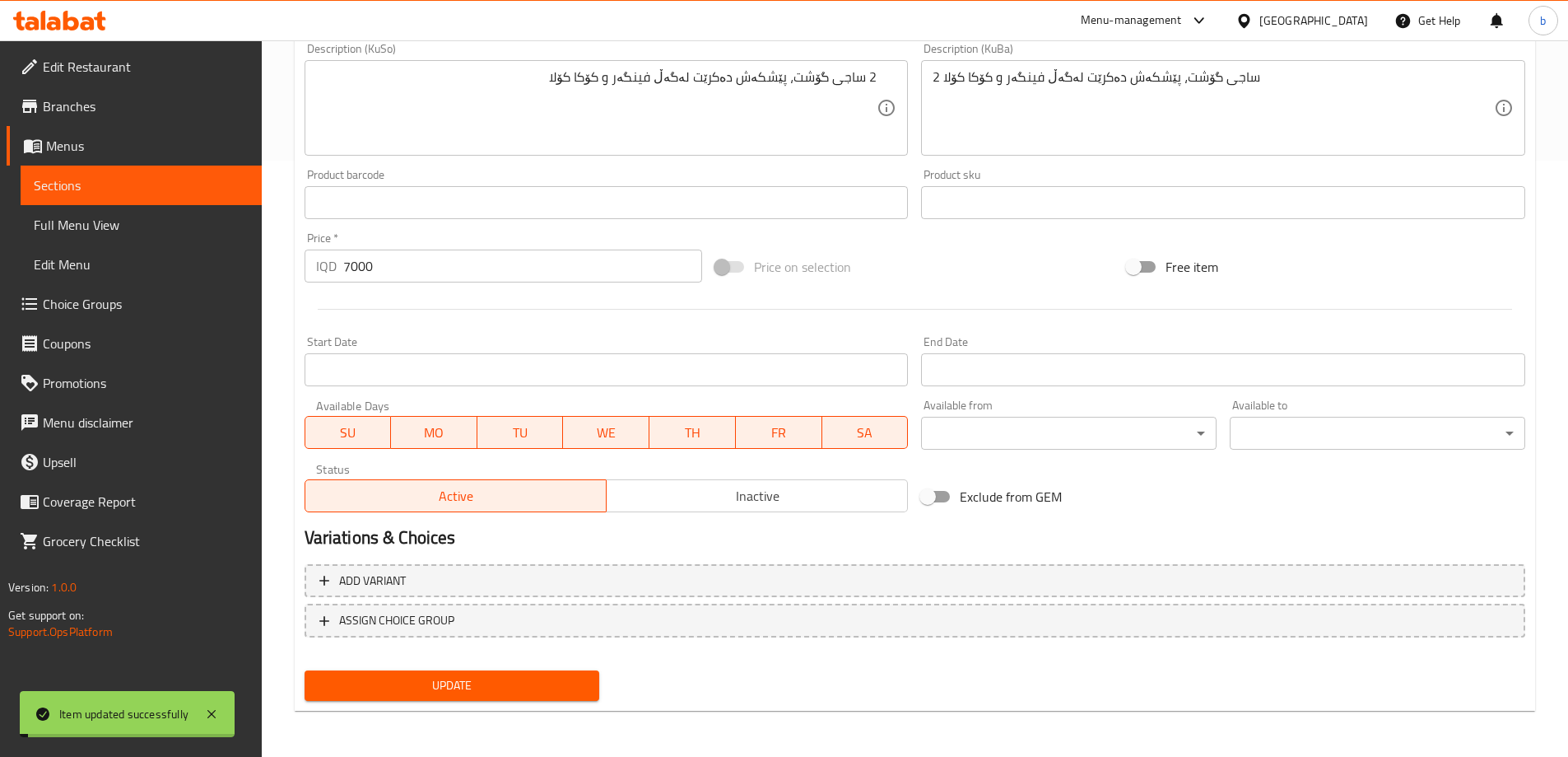
click at [102, 188] on span "Sections" at bounding box center [141, 185] width 215 height 19
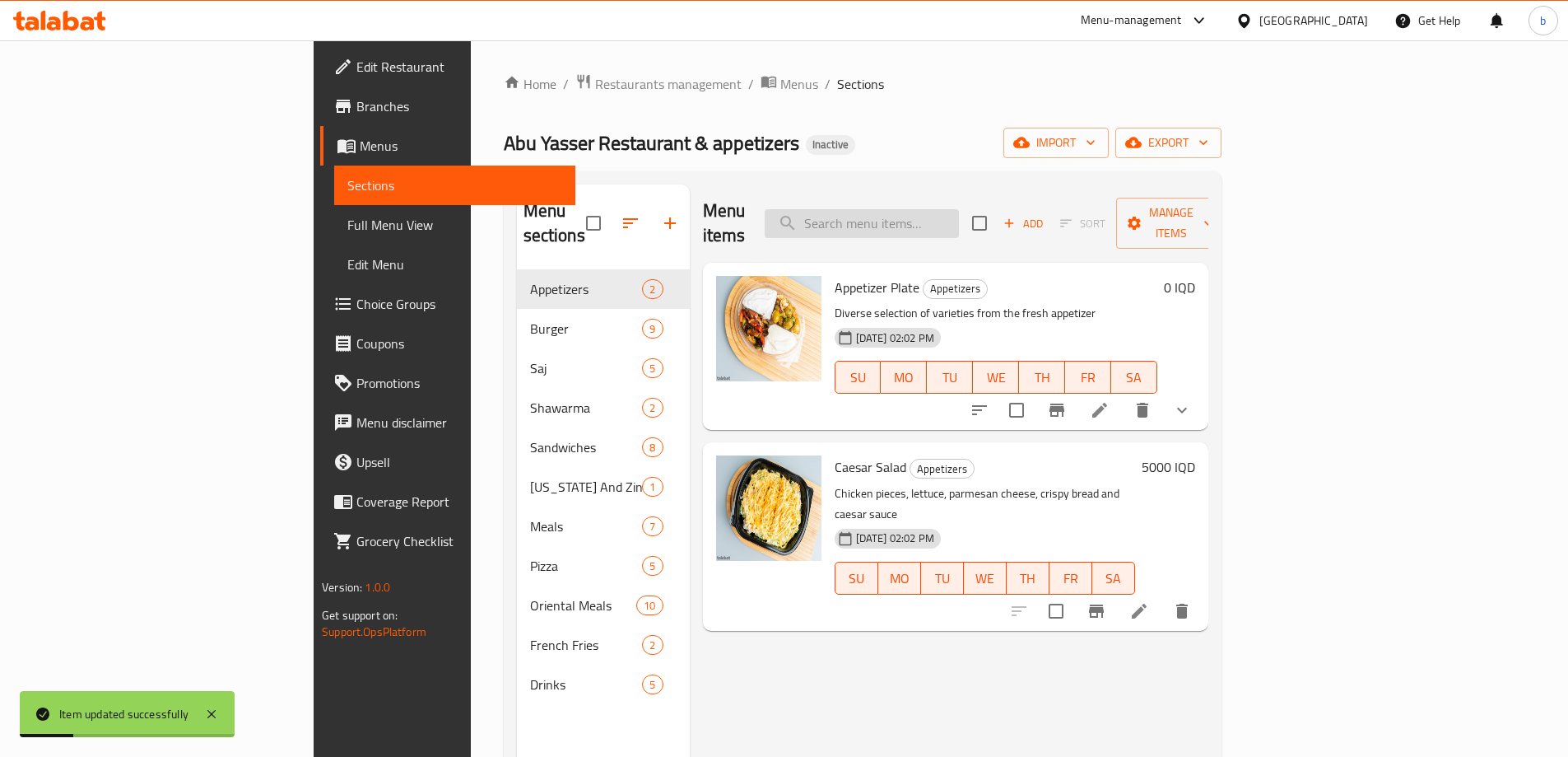
click at [945, 211] on input "search" at bounding box center [862, 224] width 195 height 29
type input "جهحجک"
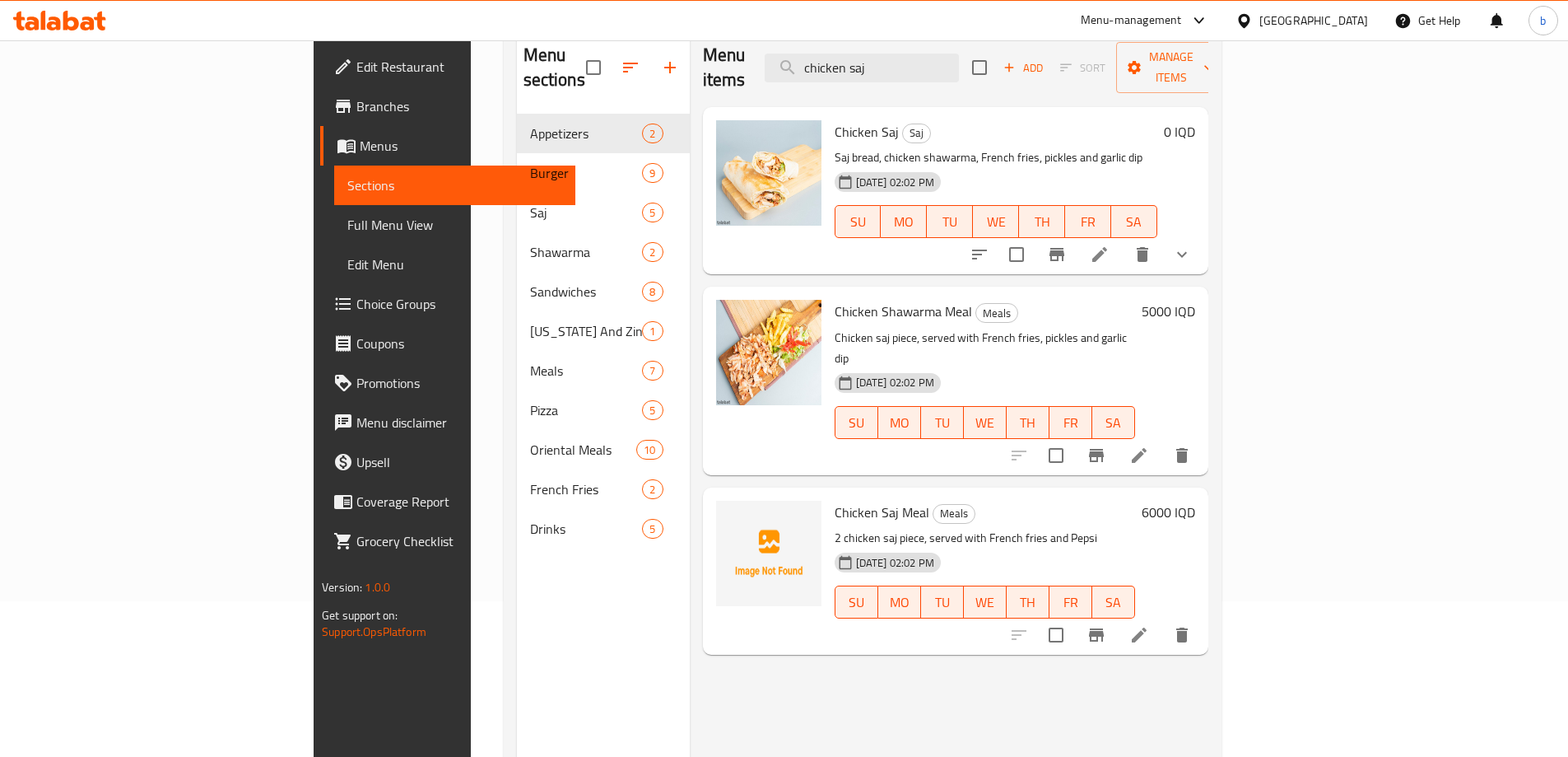
scroll to position [192, 0]
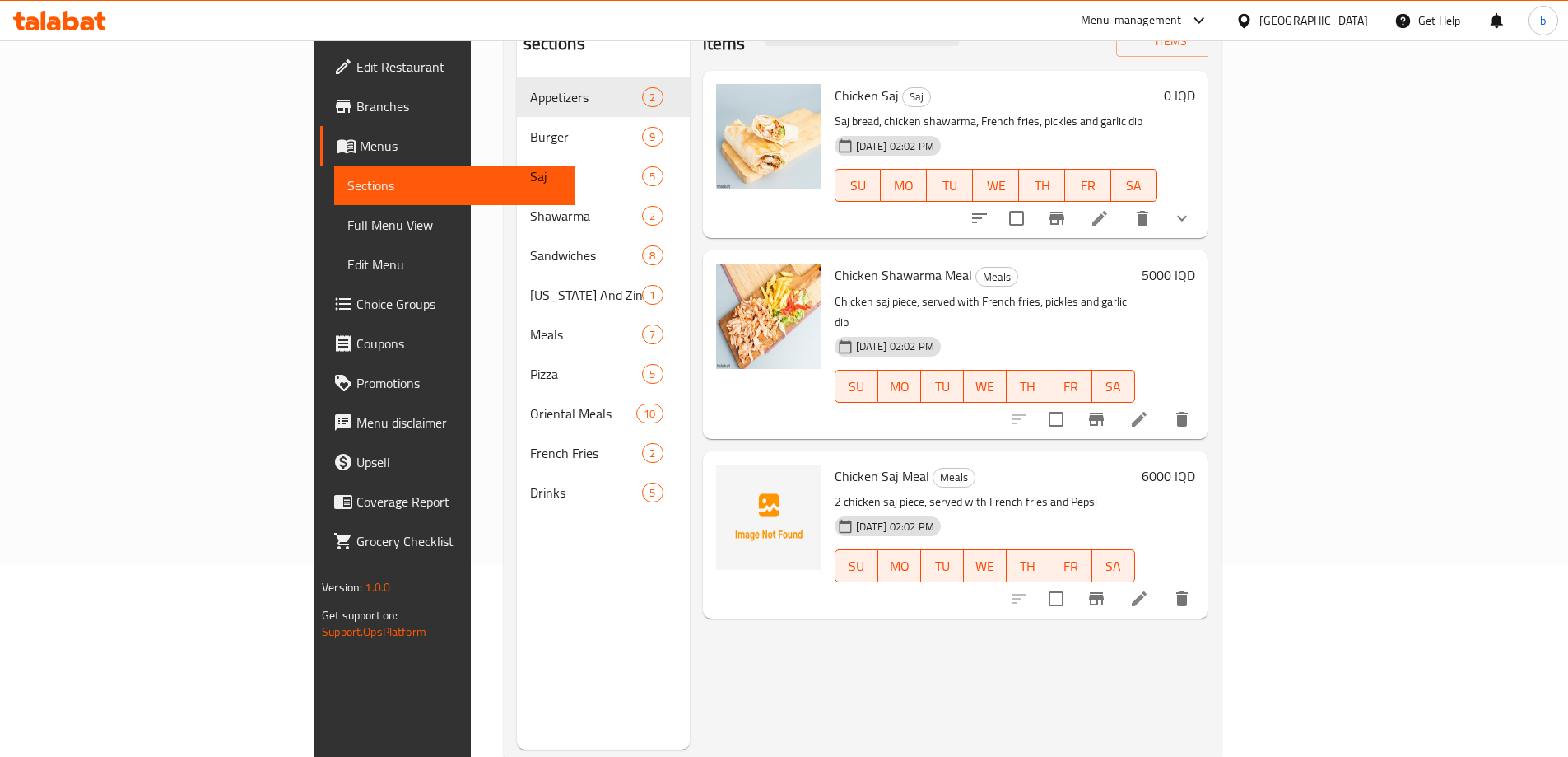
type input "chicken saj"
click at [1162, 583] on li at bounding box center [1139, 598] width 46 height 30
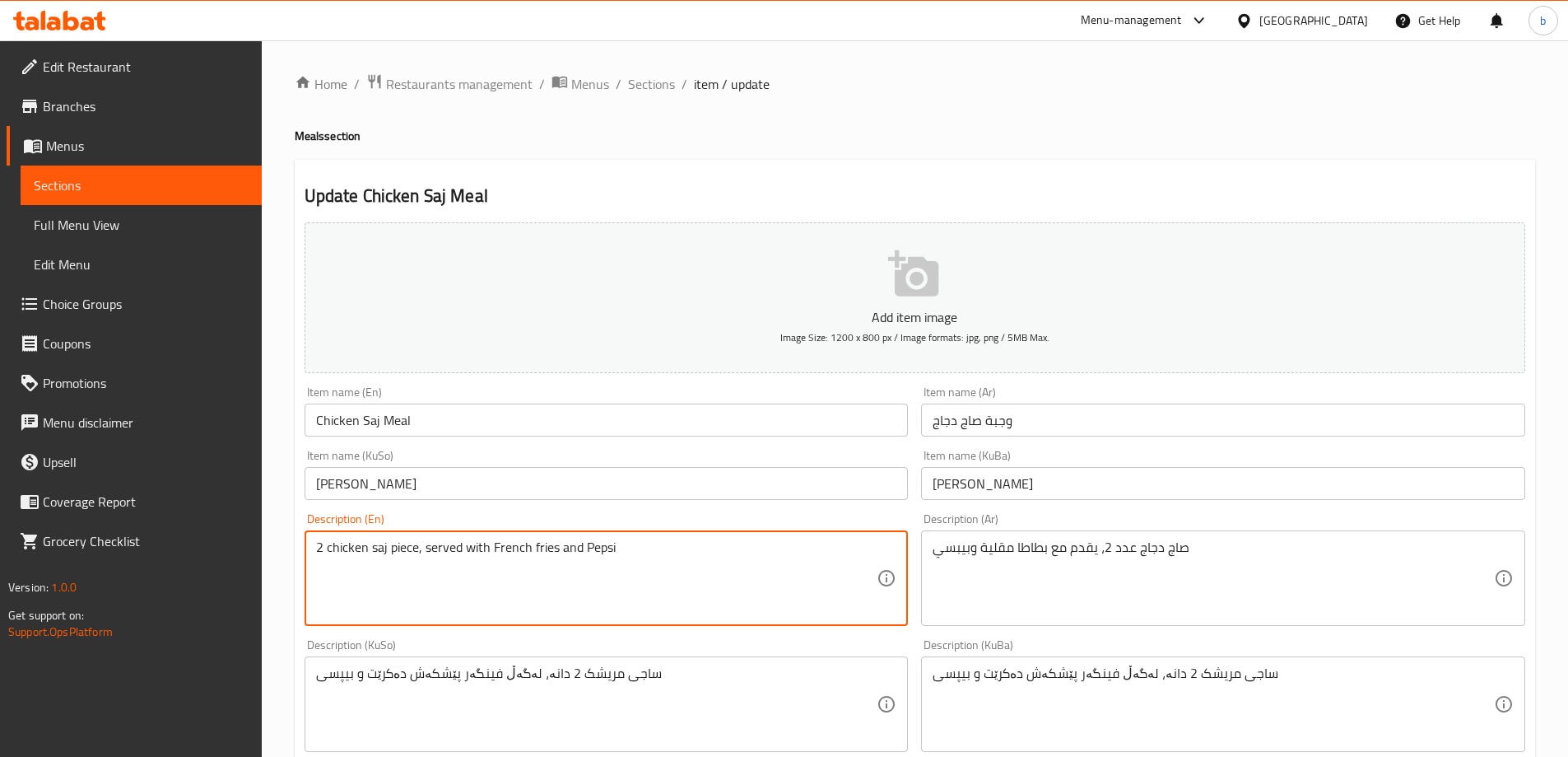
drag, startPoint x: 412, startPoint y: 552, endPoint x: 396, endPoint y: 550, distance: 16.1
click at [407, 545] on textarea "2 chicken saj piece, served with French fries and Pepsi" at bounding box center [597, 578] width 561 height 78
drag, startPoint x: 407, startPoint y: 545, endPoint x: 440, endPoint y: 568, distance: 40.2
click at [413, 548] on textarea "2 chicken saj piece, served with French fries and Pepsi" at bounding box center [597, 578] width 561 height 78
type textarea "2 chicken saj, served with French fries and Coca-Cola"
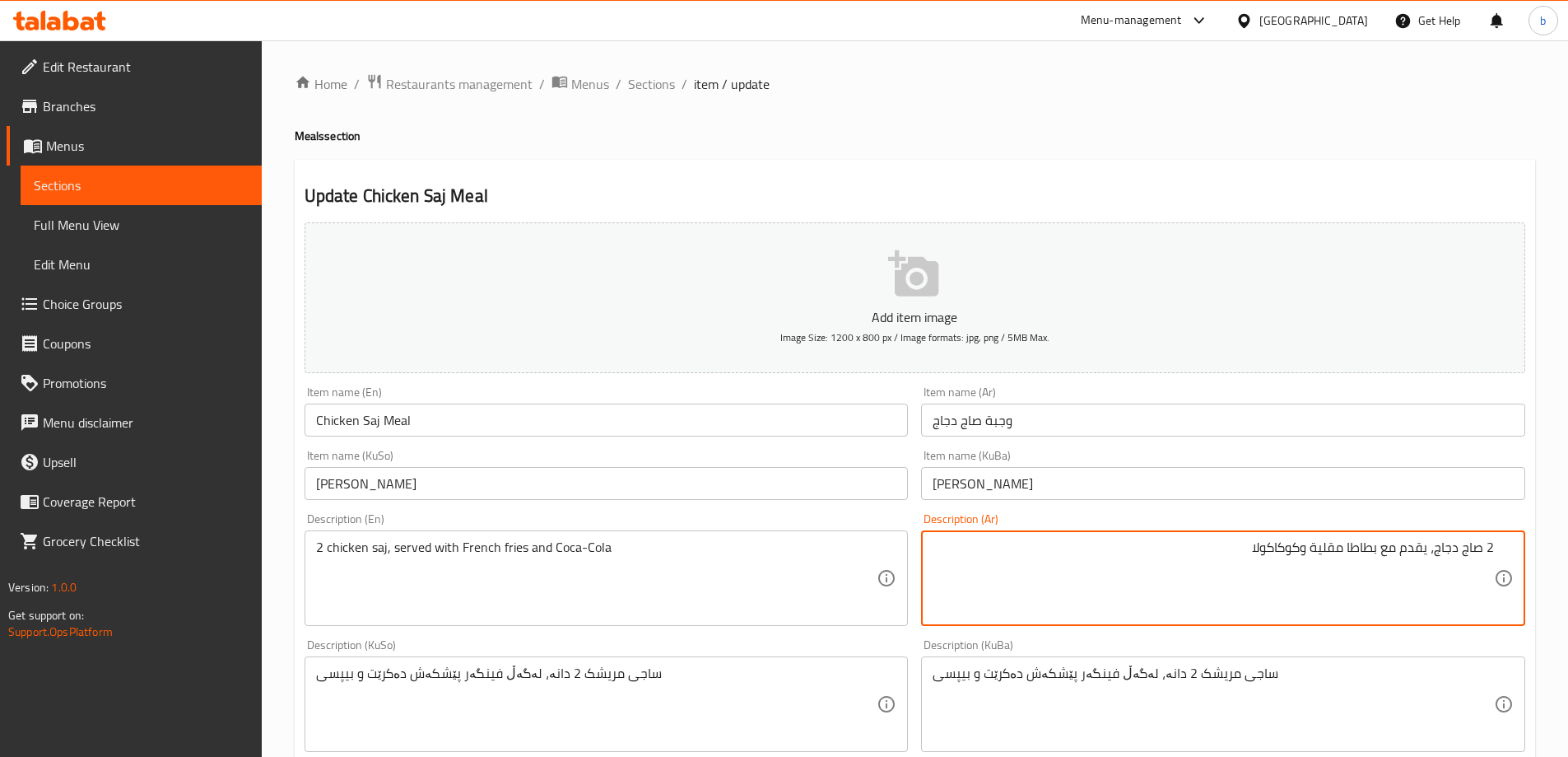
type textarea "2 صاج دجاج، يقدم مع بطاطا مقلية وكوكاكولا"
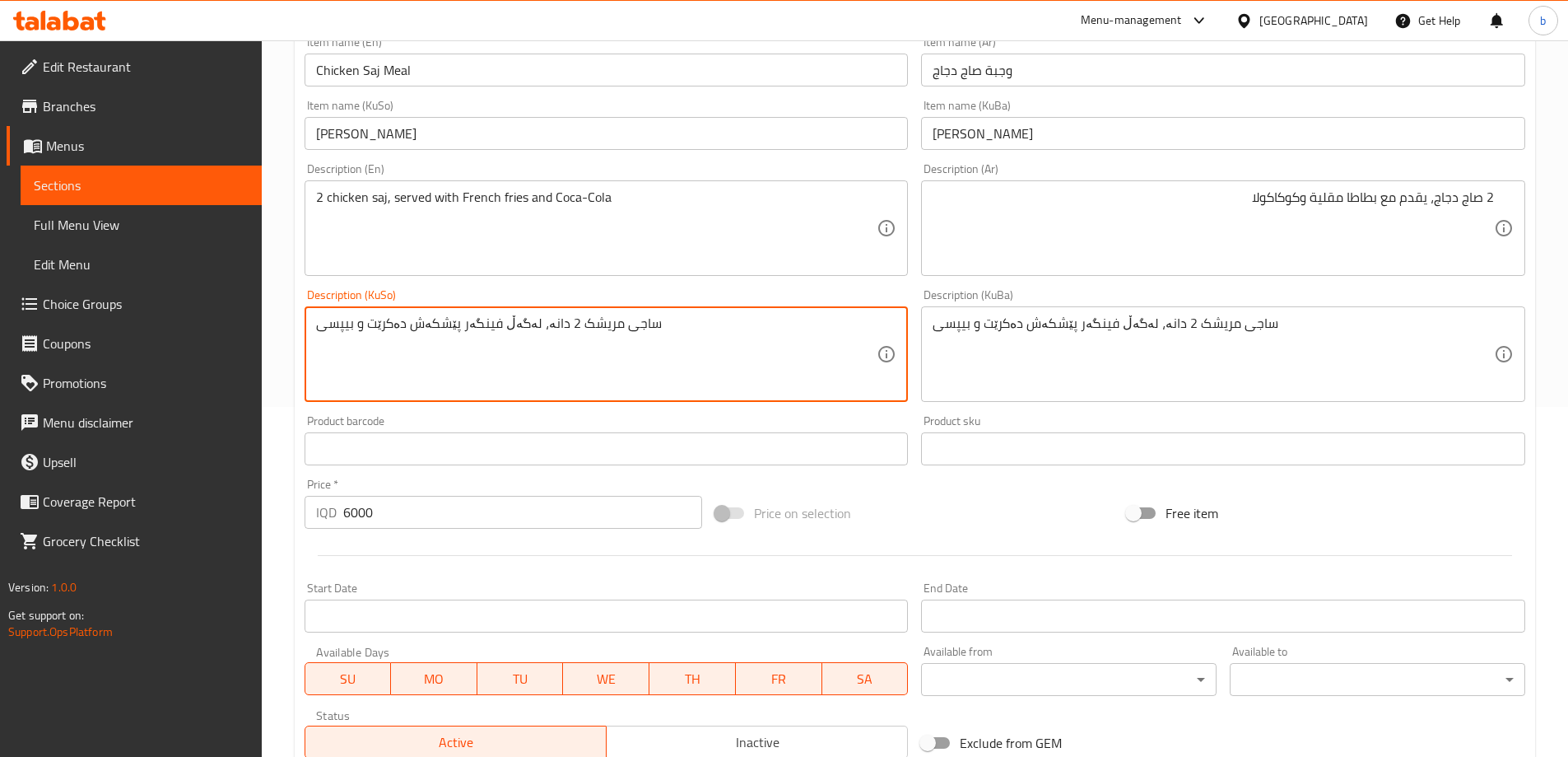
scroll to position [385, 0]
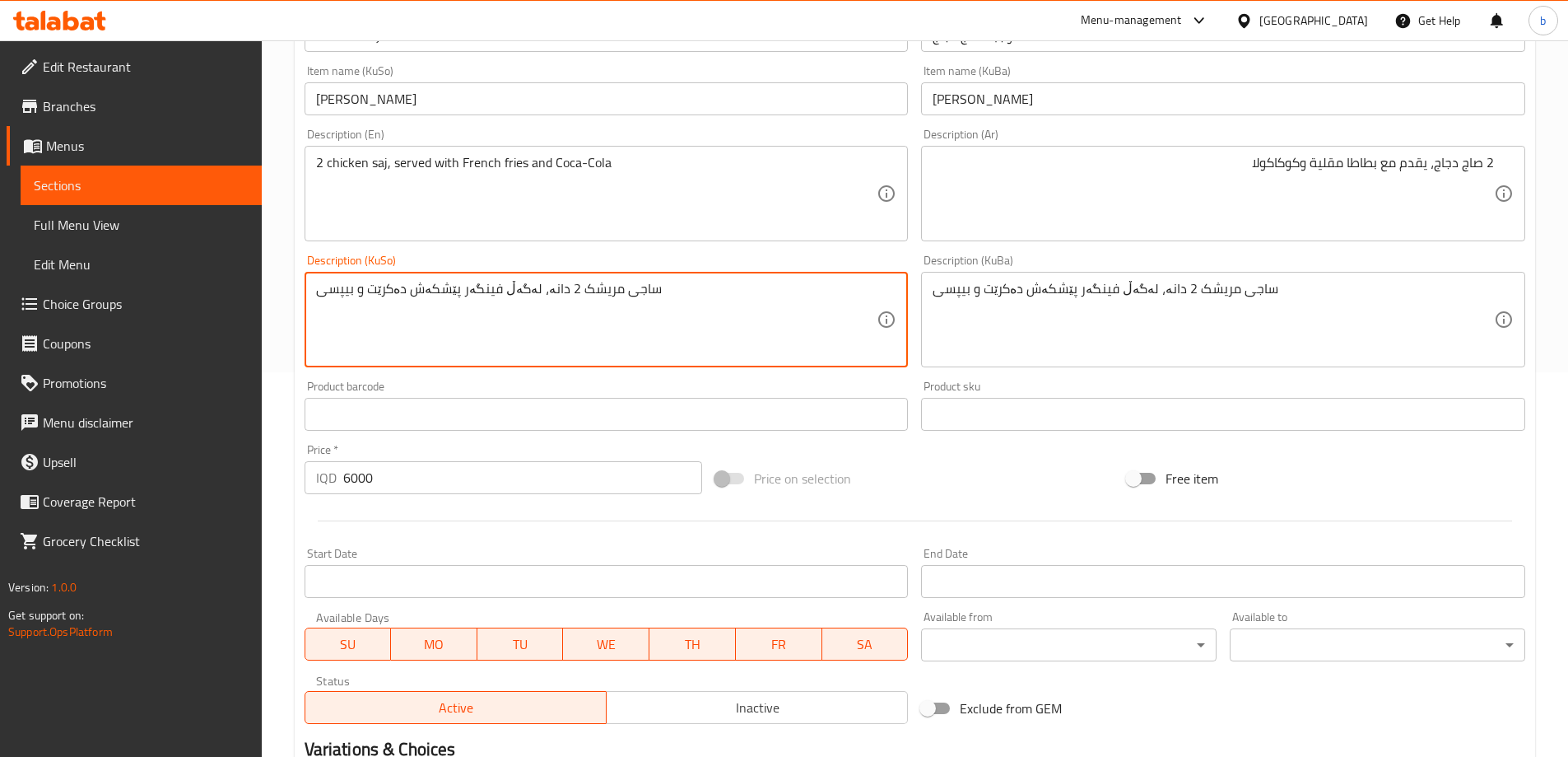
click at [624, 308] on textarea "ساجی مریشک 2 دانە، لەگەڵ فینگەر پێشکەش دەکرێت و بیپسی" at bounding box center [597, 319] width 561 height 78
type textarea "2 ساجی مریشک"
type textarea "3"
paste textarea "2 ساجی گۆشت، پێشکەش دەکرێت لەگەڵ فینگەر و کۆکا کۆلا"
click at [815, 283] on textarea "2 ساجی گۆشت، پێشکەش دەکرێت لەگەڵ فینگەر و کۆکا کۆلا" at bounding box center [597, 319] width 561 height 78
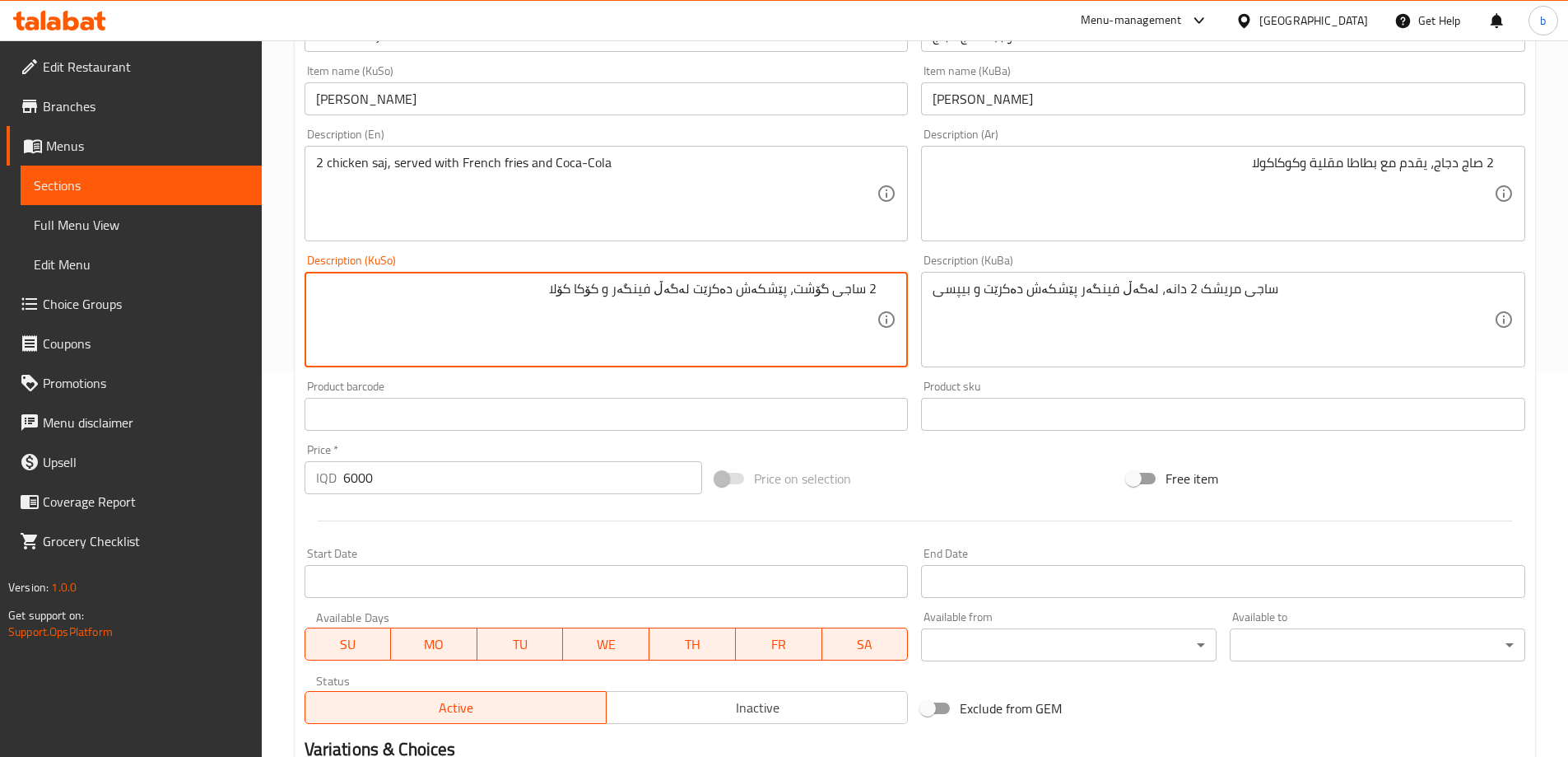
click at [815, 283] on textarea "2 ساجی گۆشت، پێشکەش دەکرێت لەگەڵ فینگەر و کۆکا کۆلا" at bounding box center [597, 319] width 561 height 78
type textarea "2 ساجی مریشک، پێشکەش دەکرێت لەگەڵ فینگەر و کۆکا کۆلا"
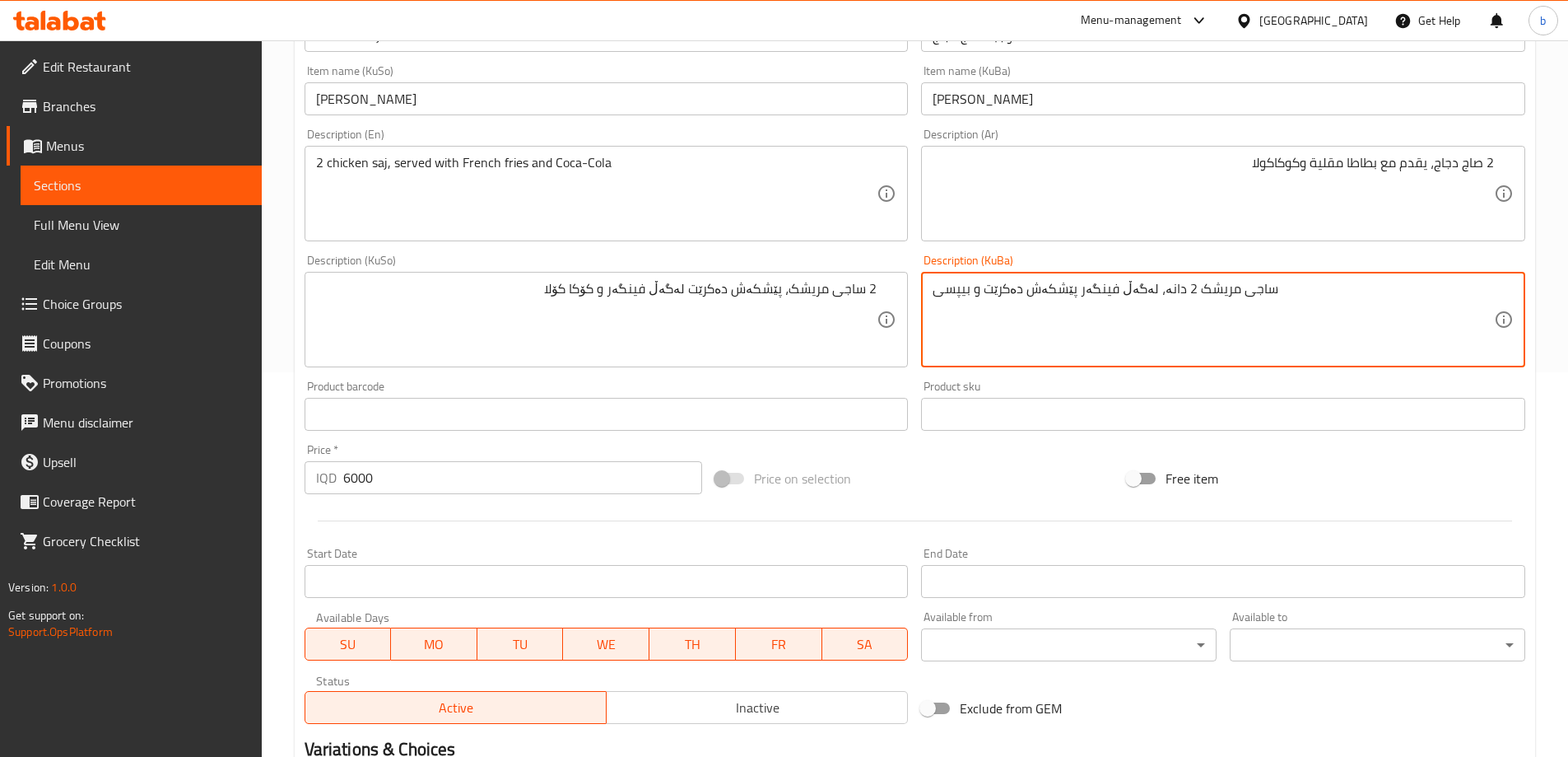
paste textarea "2 ساجی مریشک، پێشکەش دەکرێت لەگەڵ فینگەر و کۆکا کۆلا"
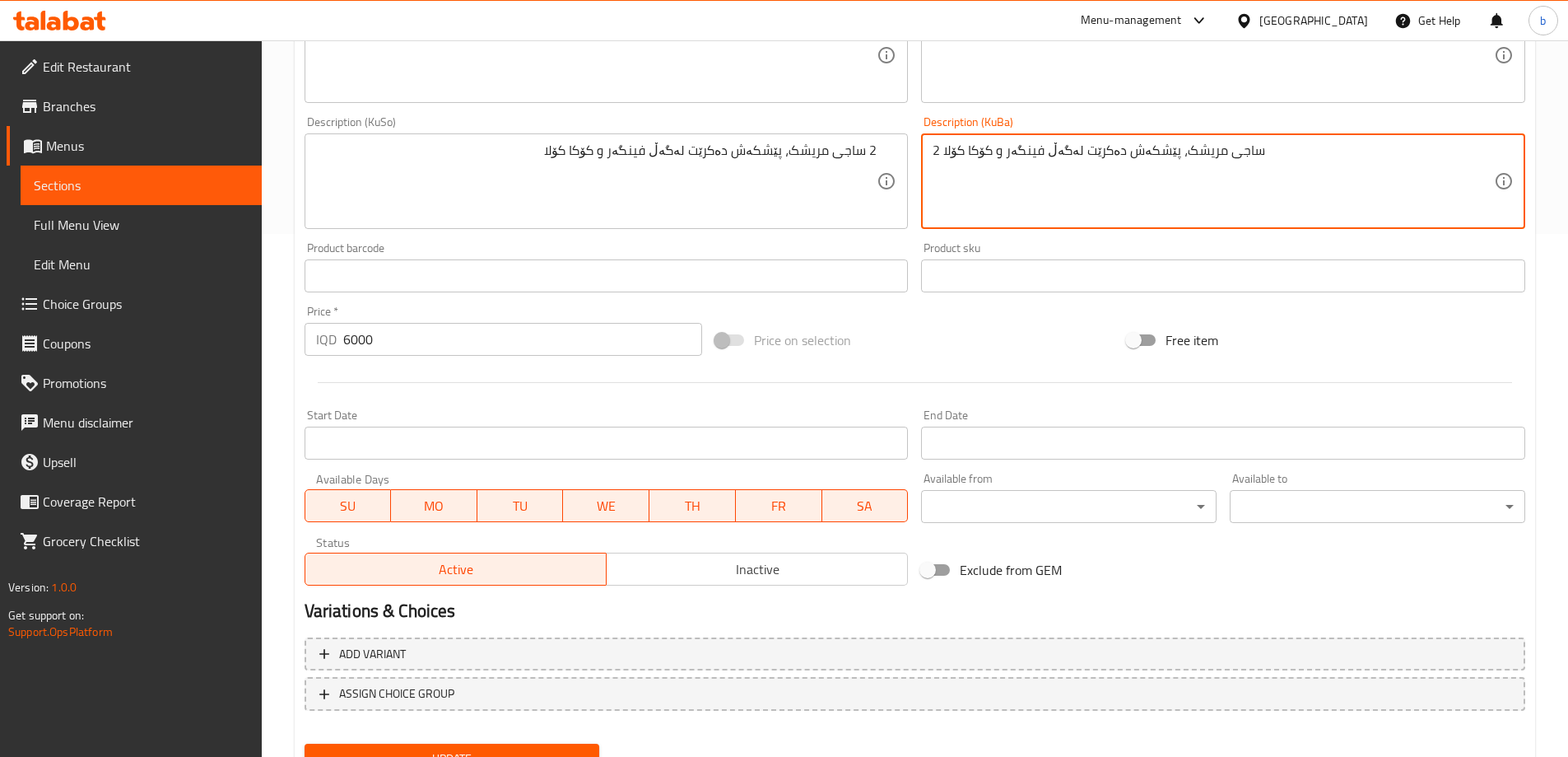
scroll to position [596, 0]
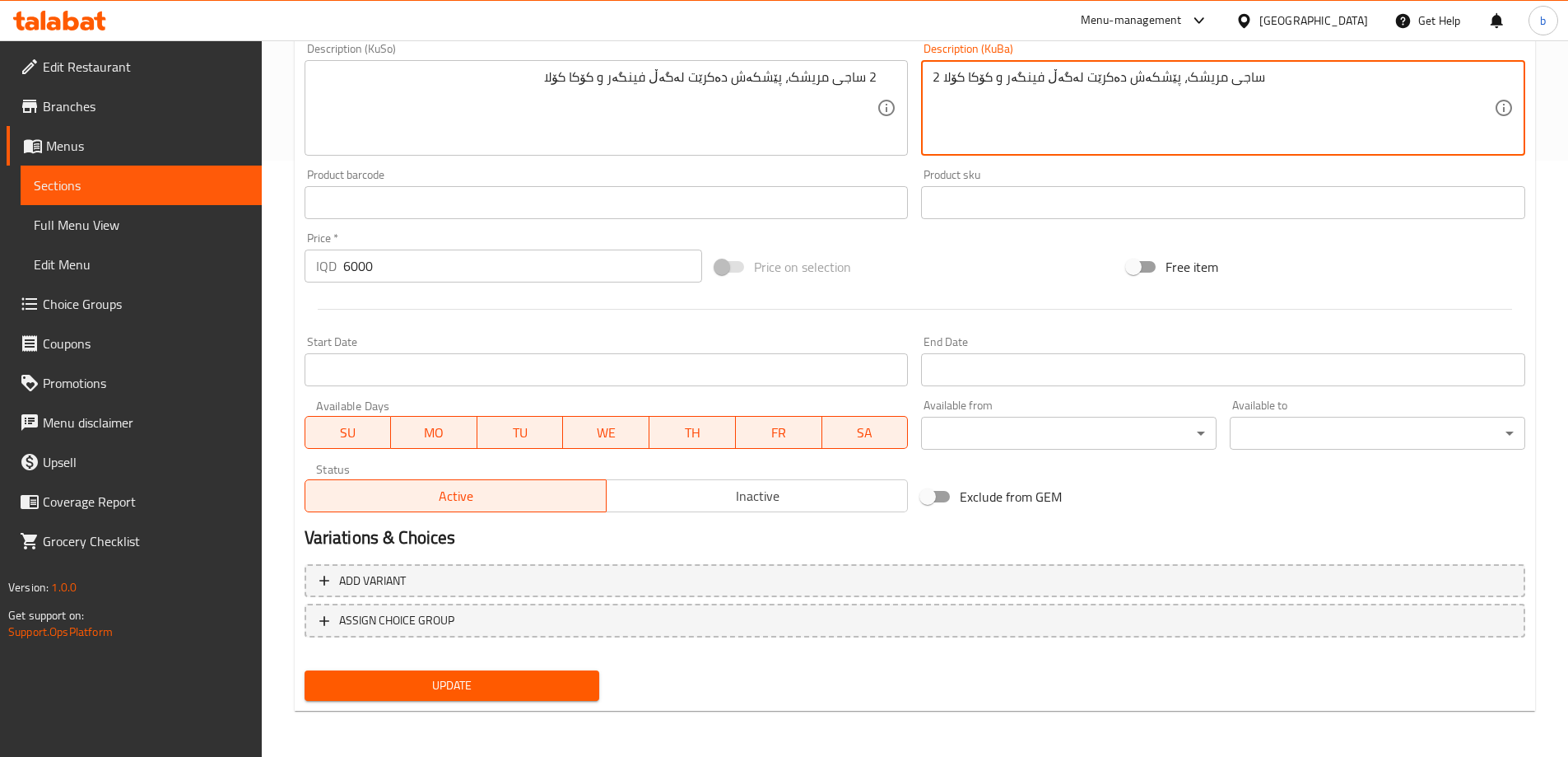
type textarea "2 ساجی مریشک، پێشکەش دەکرێت لەگەڵ فینگەر و کۆکا کۆلا"
click at [544, 682] on span "Update" at bounding box center [452, 685] width 269 height 20
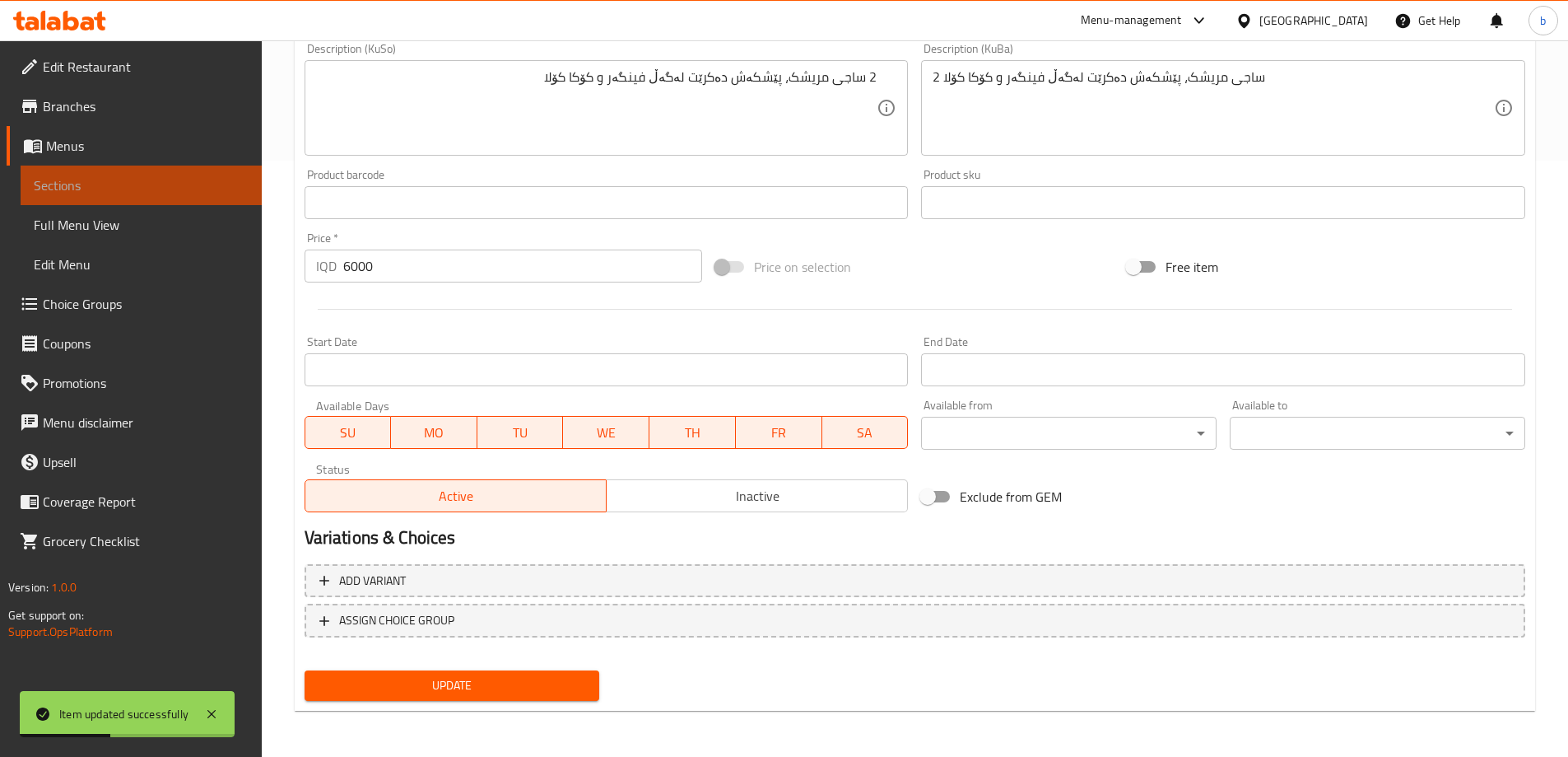
click at [112, 175] on link "Sections" at bounding box center [141, 185] width 241 height 40
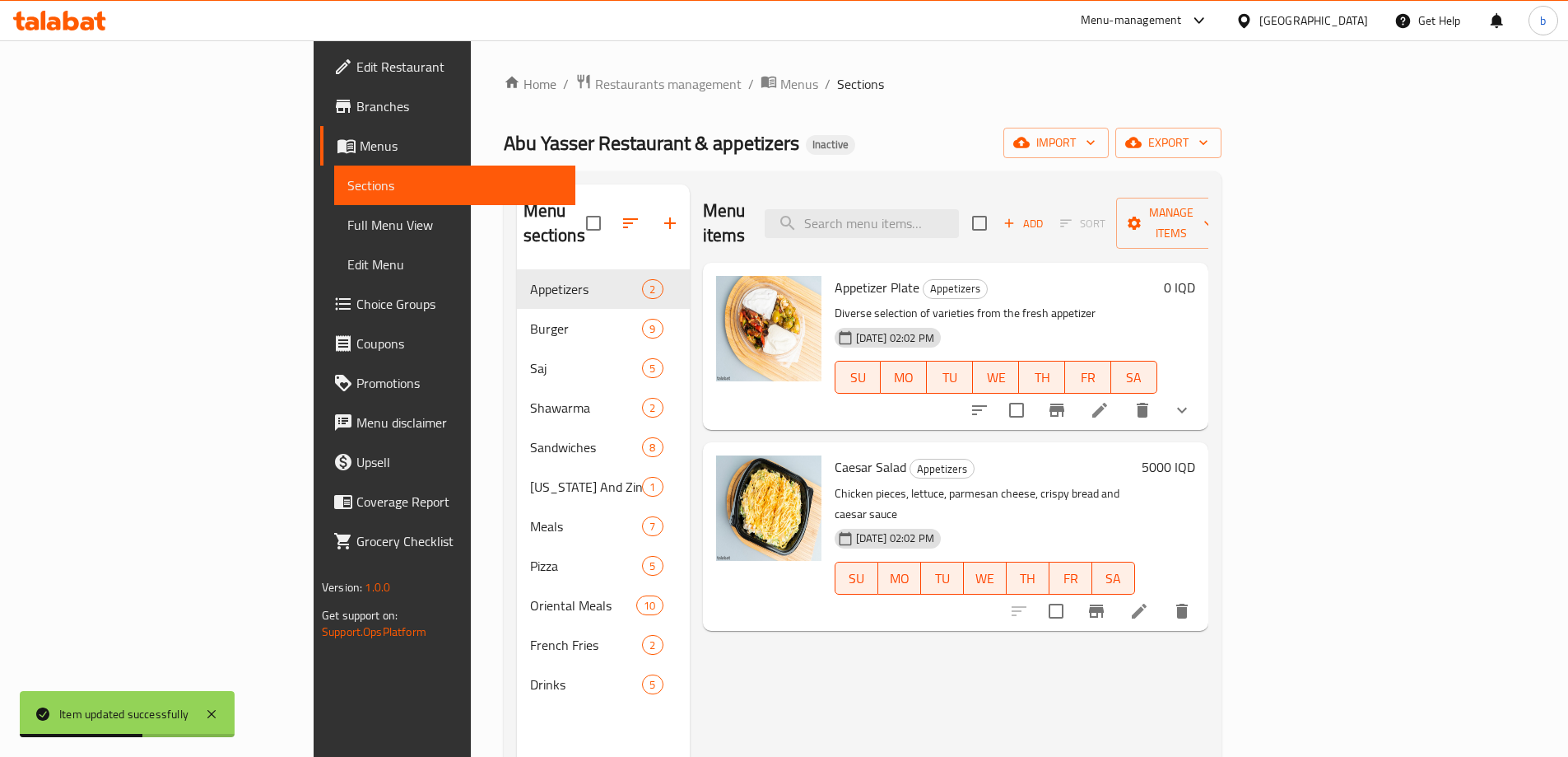
click at [982, 190] on div "Menu items Add Sort Manage items" at bounding box center [955, 223] width 505 height 78
click at [959, 209] on input "search" at bounding box center [862, 224] width 195 height 29
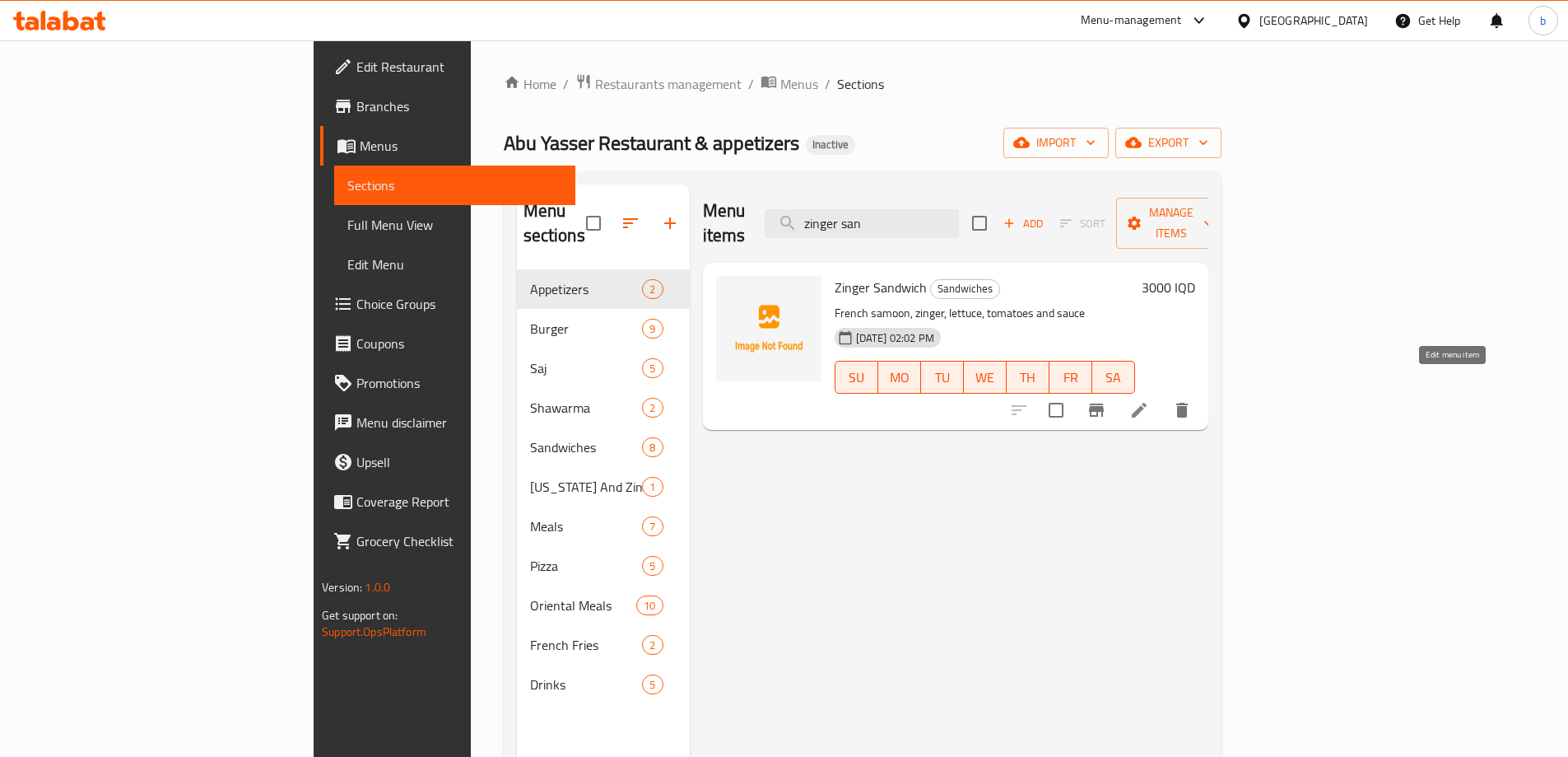
type input "zinger san"
click at [1147, 403] on icon at bounding box center [1138, 410] width 14 height 14
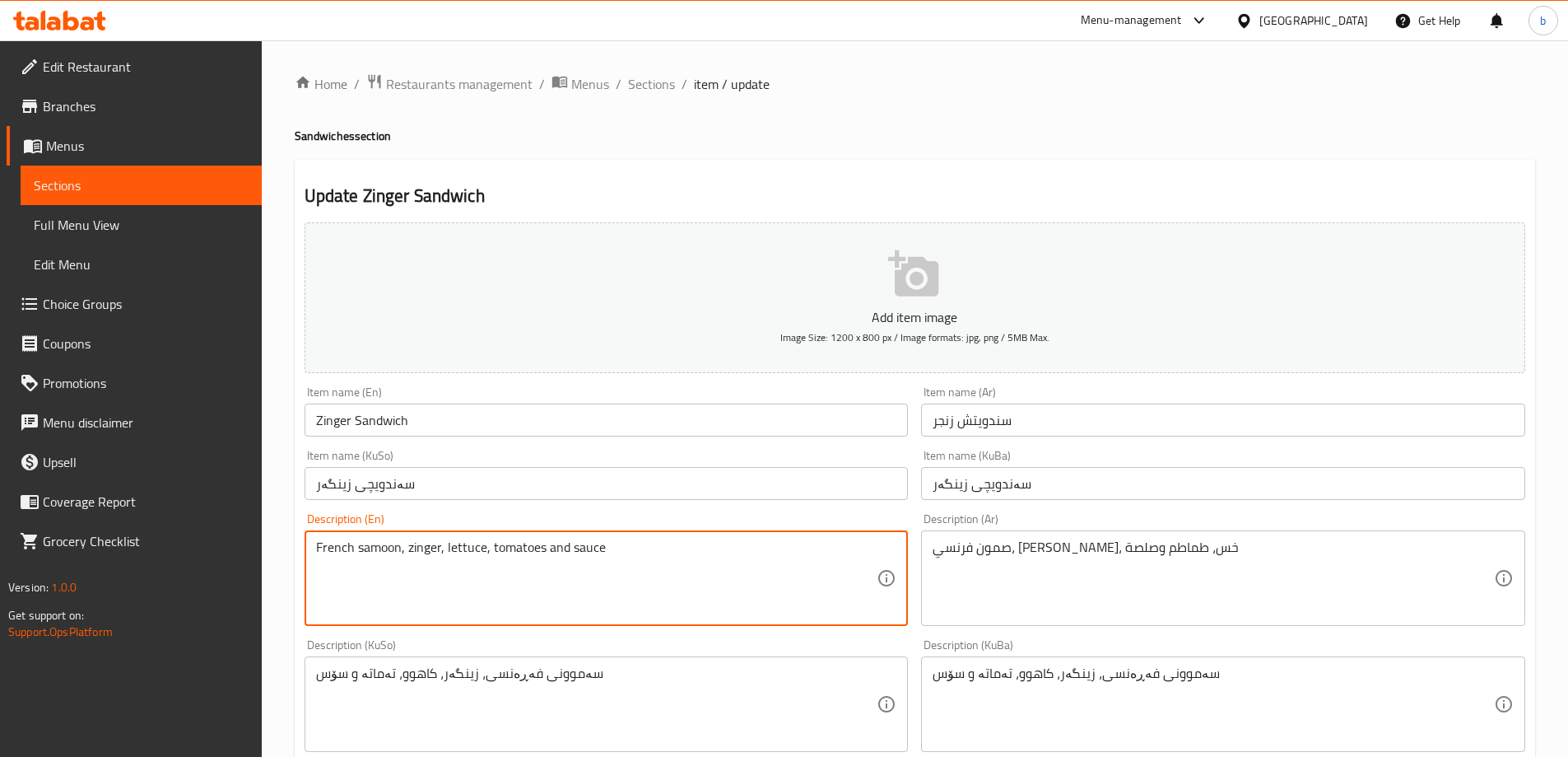
drag, startPoint x: 666, startPoint y: 541, endPoint x: 0, endPoint y: 506, distance: 666.9
type textarea "Round samoon, zinger, lettuce, tomato and sauce"
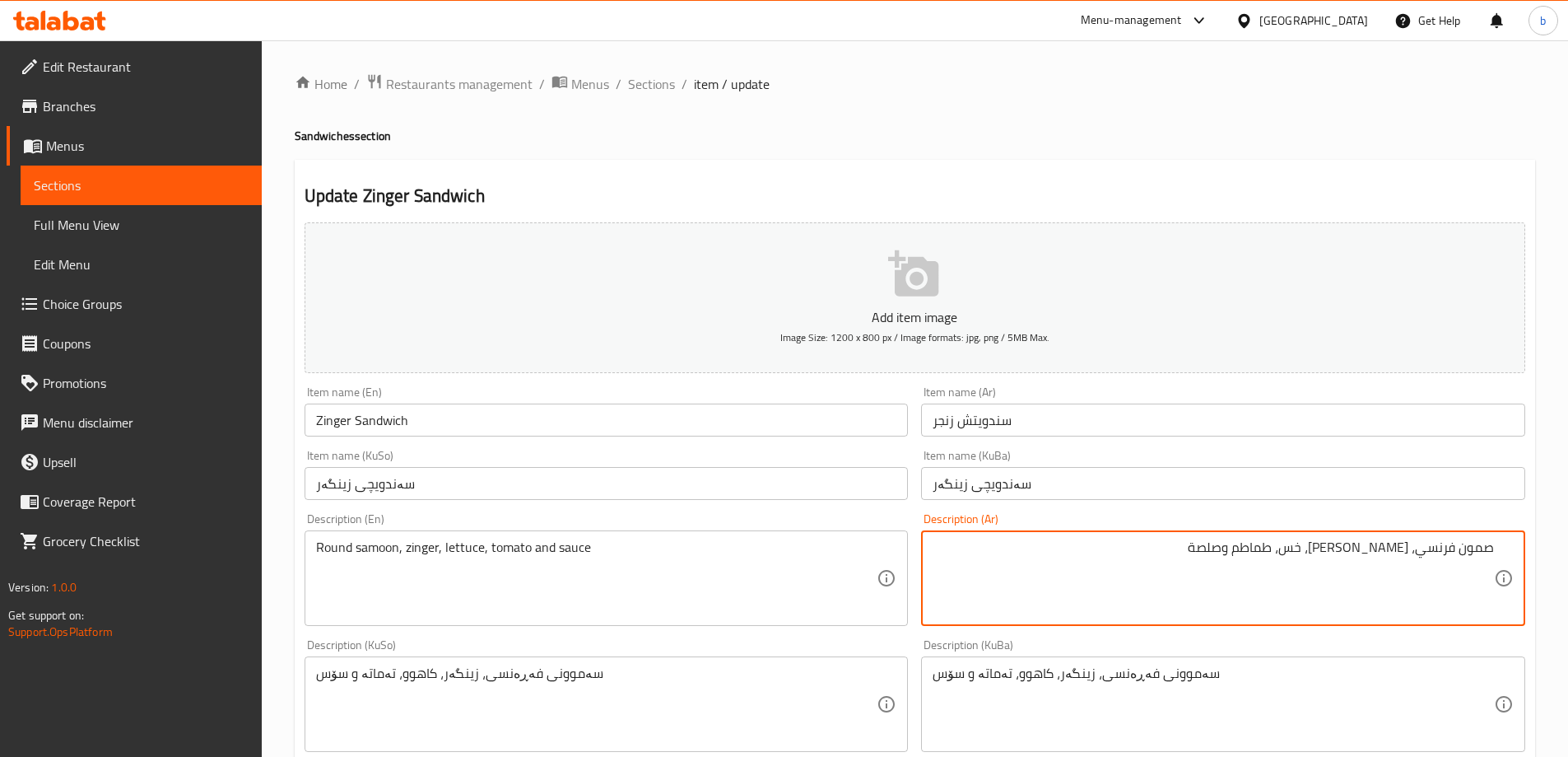
click at [1426, 545] on textarea "صمون فرنسي، زنجر، خس، طماطم وصلصة" at bounding box center [1213, 578] width 561 height 78
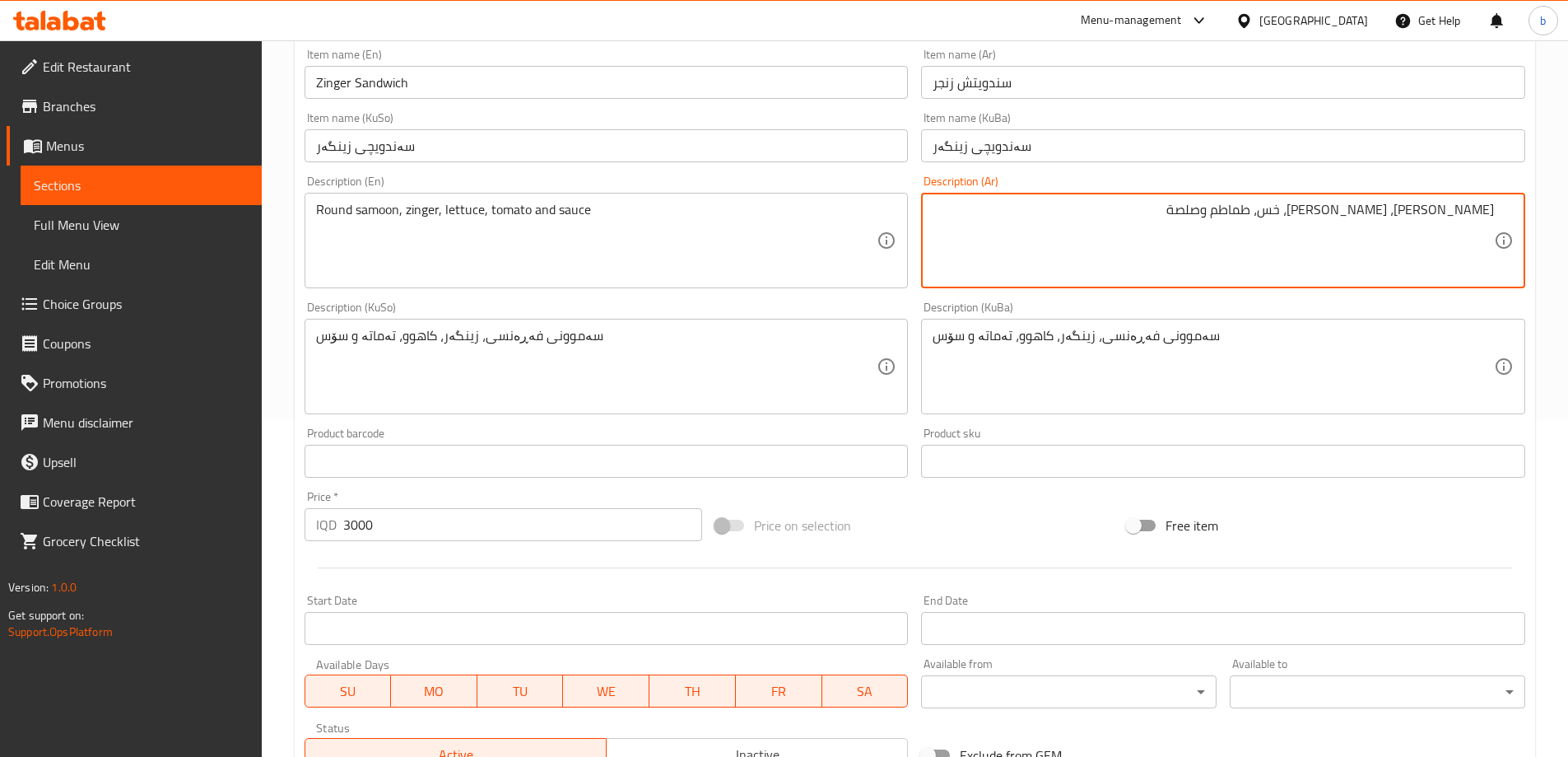
scroll to position [385, 0]
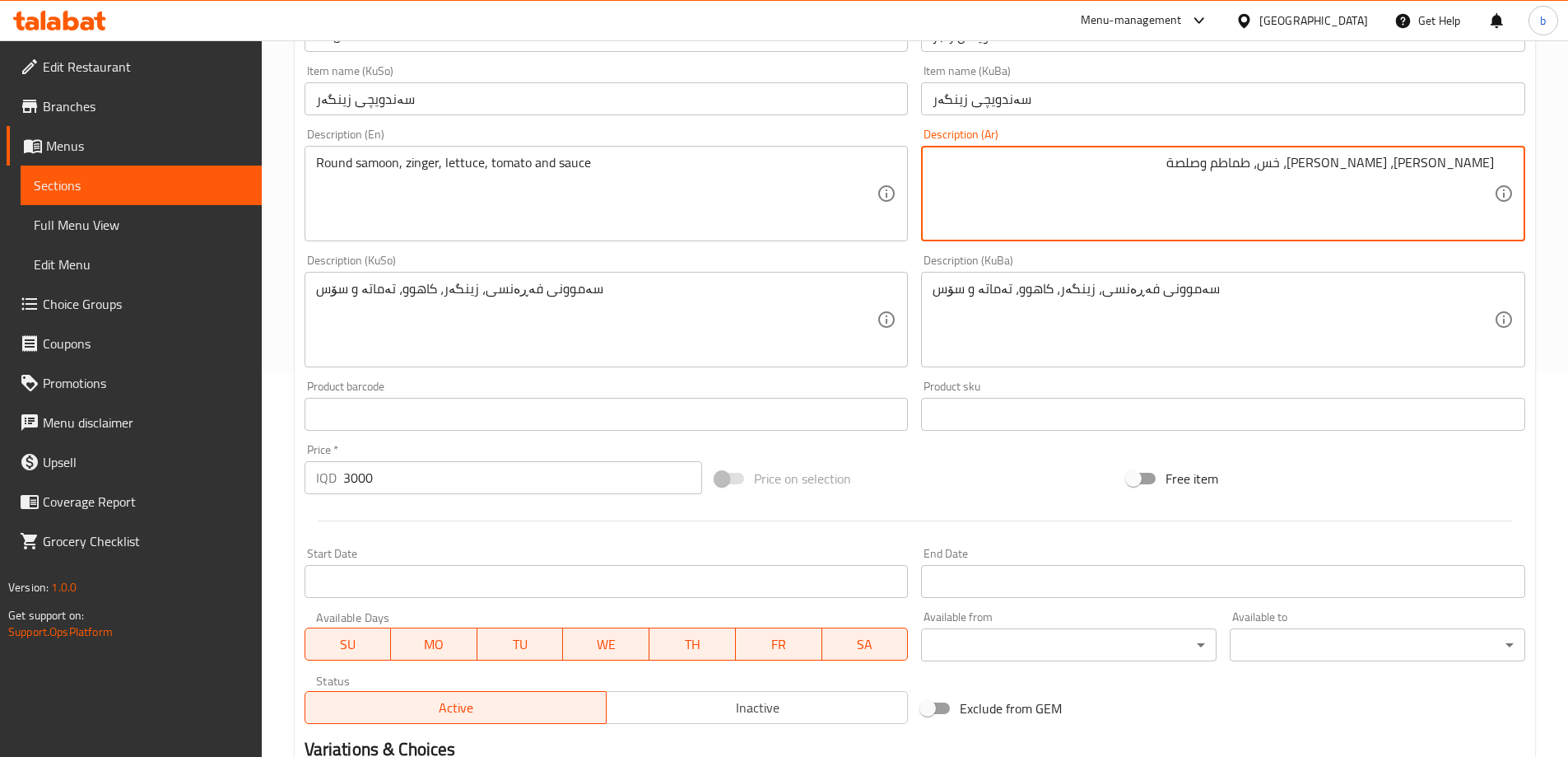
type textarea "[PERSON_NAME]، [PERSON_NAME]، خس، طماطم وصلصة"
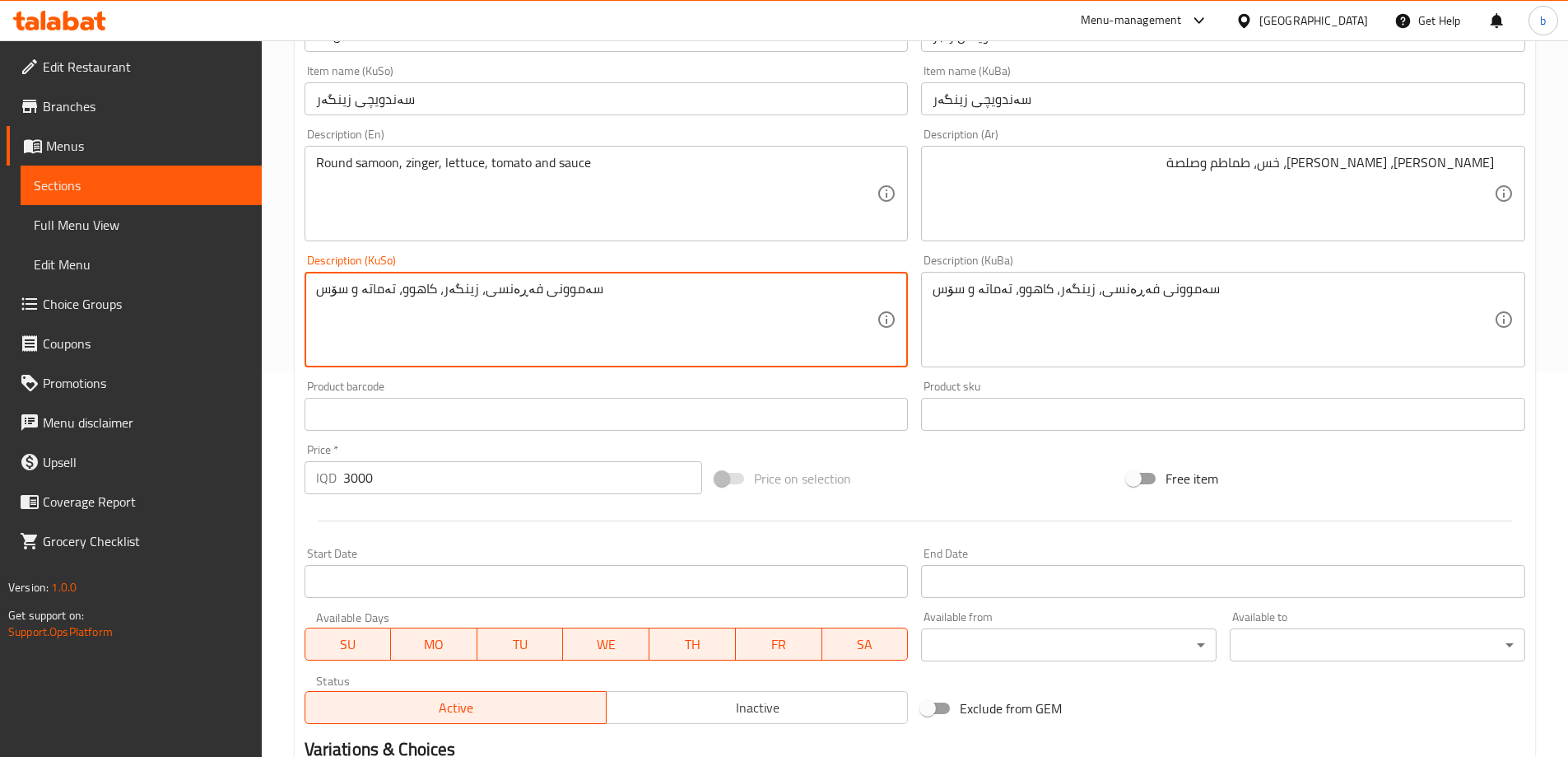
click at [510, 281] on textarea "سەموونی فەڕەنسی، زینگەر، کاهوو، تەماتە و سۆس" at bounding box center [597, 319] width 561 height 78
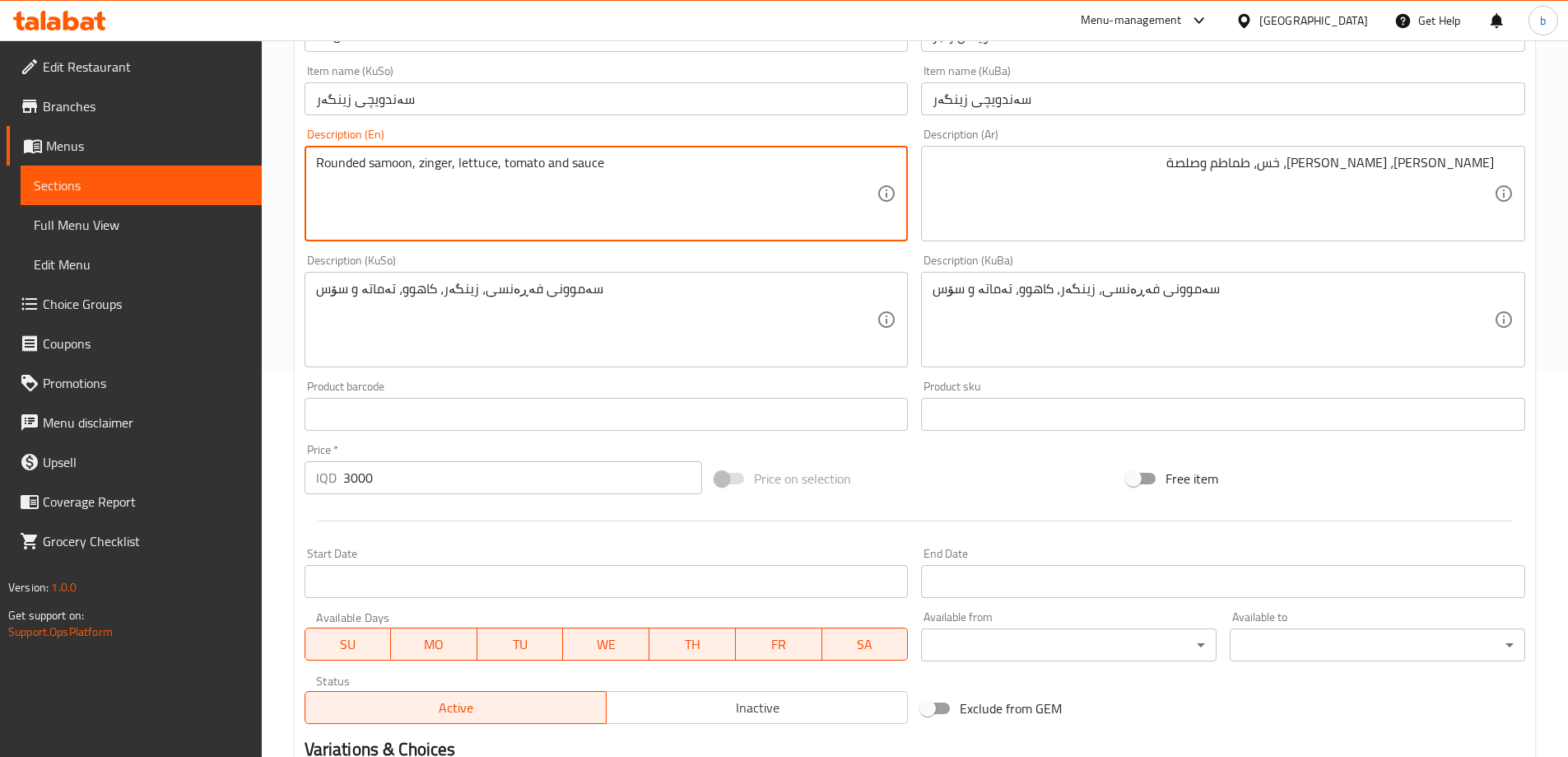
type textarea "Rounded samoon, zinger, lettuce, tomato and sauce"
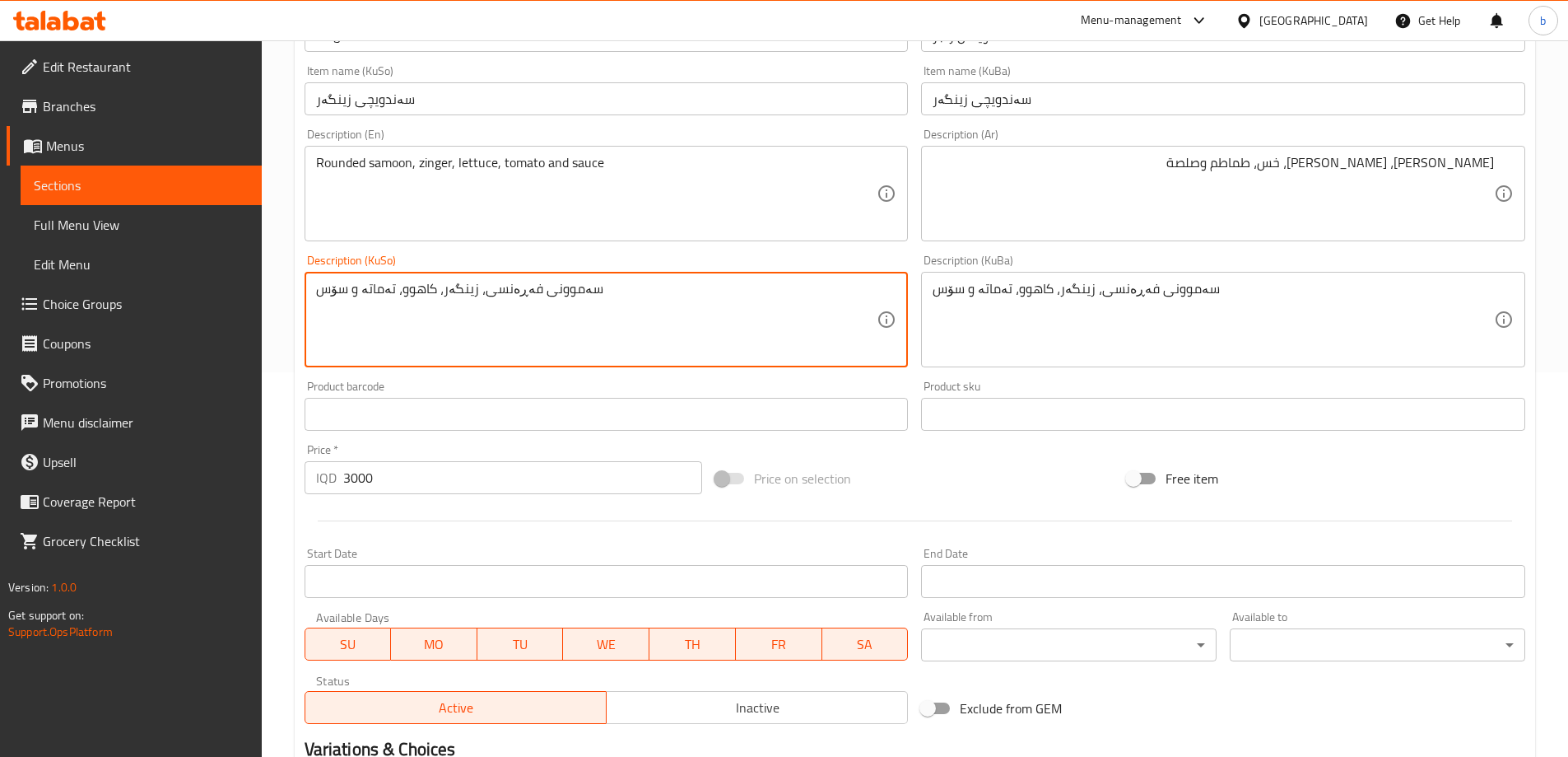
drag, startPoint x: 504, startPoint y: 284, endPoint x: 718, endPoint y: 408, distance: 247.3
click at [513, 287] on textarea "سەموونی فەڕەنسی، زینگەر، کاهوو، تەماتە و سۆس" at bounding box center [597, 319] width 561 height 78
type textarea "سەموونی بازنەیی، زینگەر، کاهوو، تەماتە و سۆس"
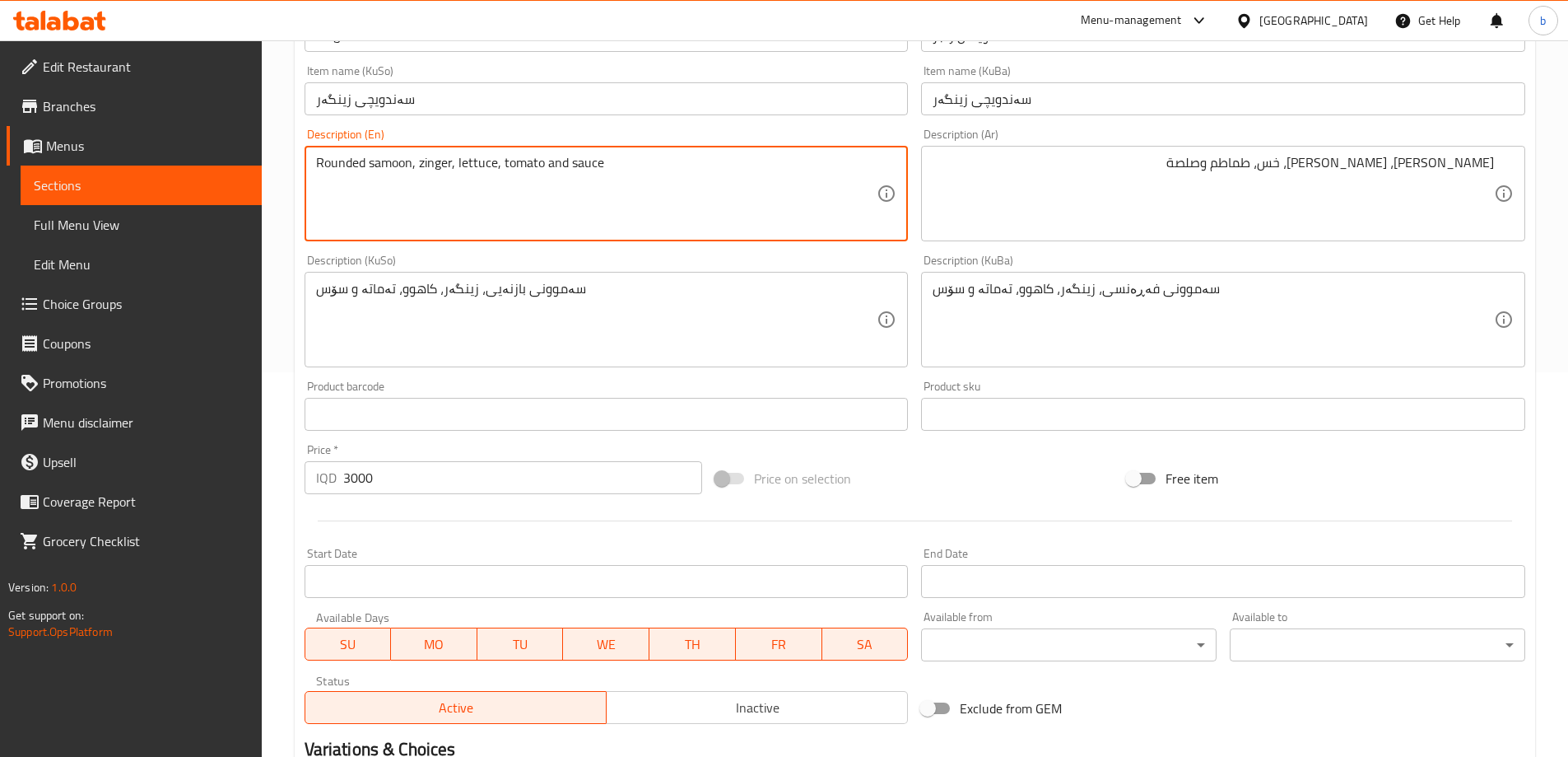
click at [330, 164] on textarea "Rounded samoon, zinger, lettuce, tomato and sauce" at bounding box center [597, 194] width 561 height 78
click at [330, 162] on textarea "Circle samoon, zinger, lettuce, tomato and sauce" at bounding box center [597, 194] width 561 height 78
paste textarea "circular"
click at [323, 155] on textarea "circular samoon, zinger, lettuce, tomato and sauce" at bounding box center [597, 194] width 561 height 78
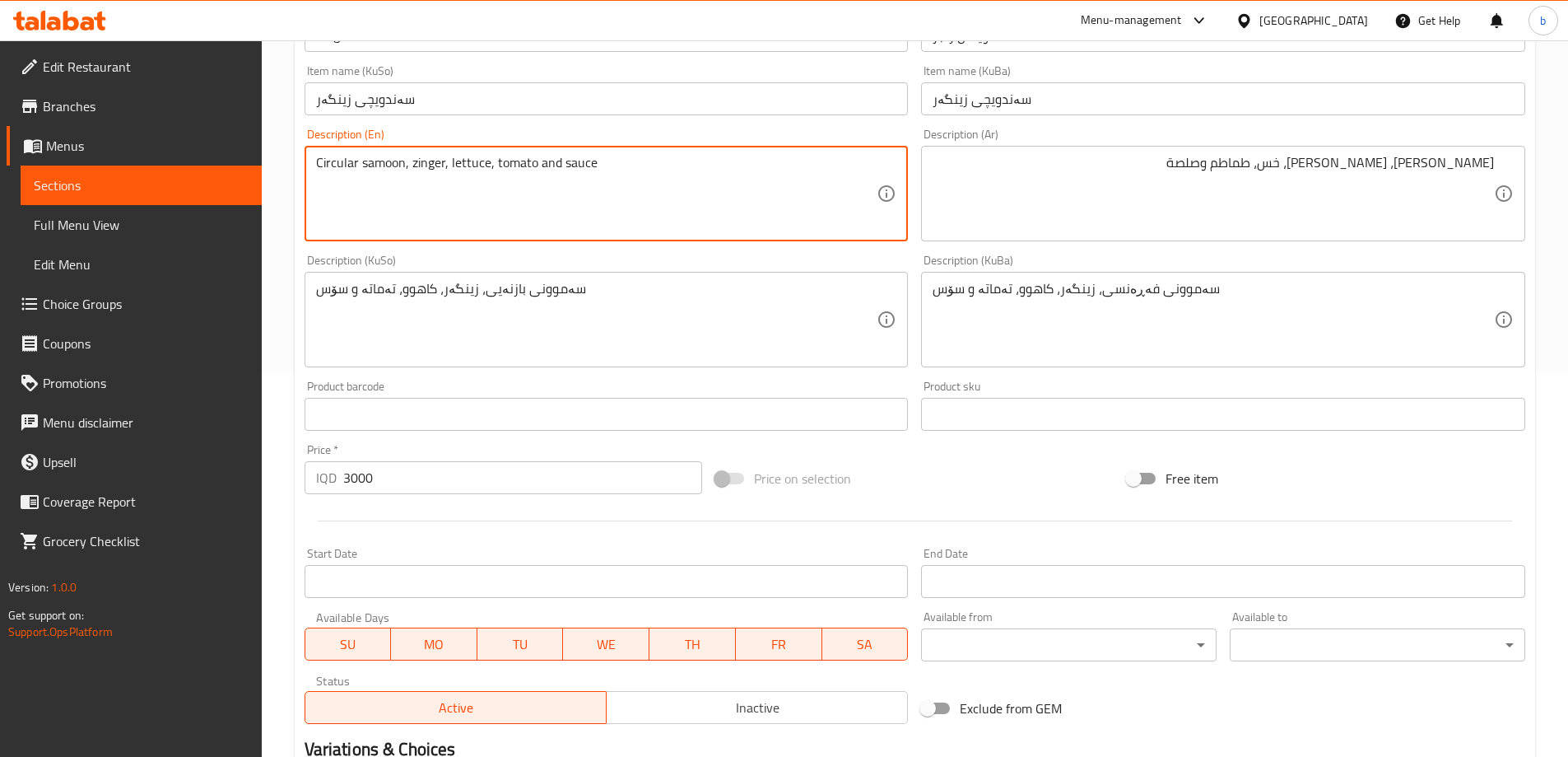
type textarea "Circular samoon, zinger, lettuce, tomato and sauce"
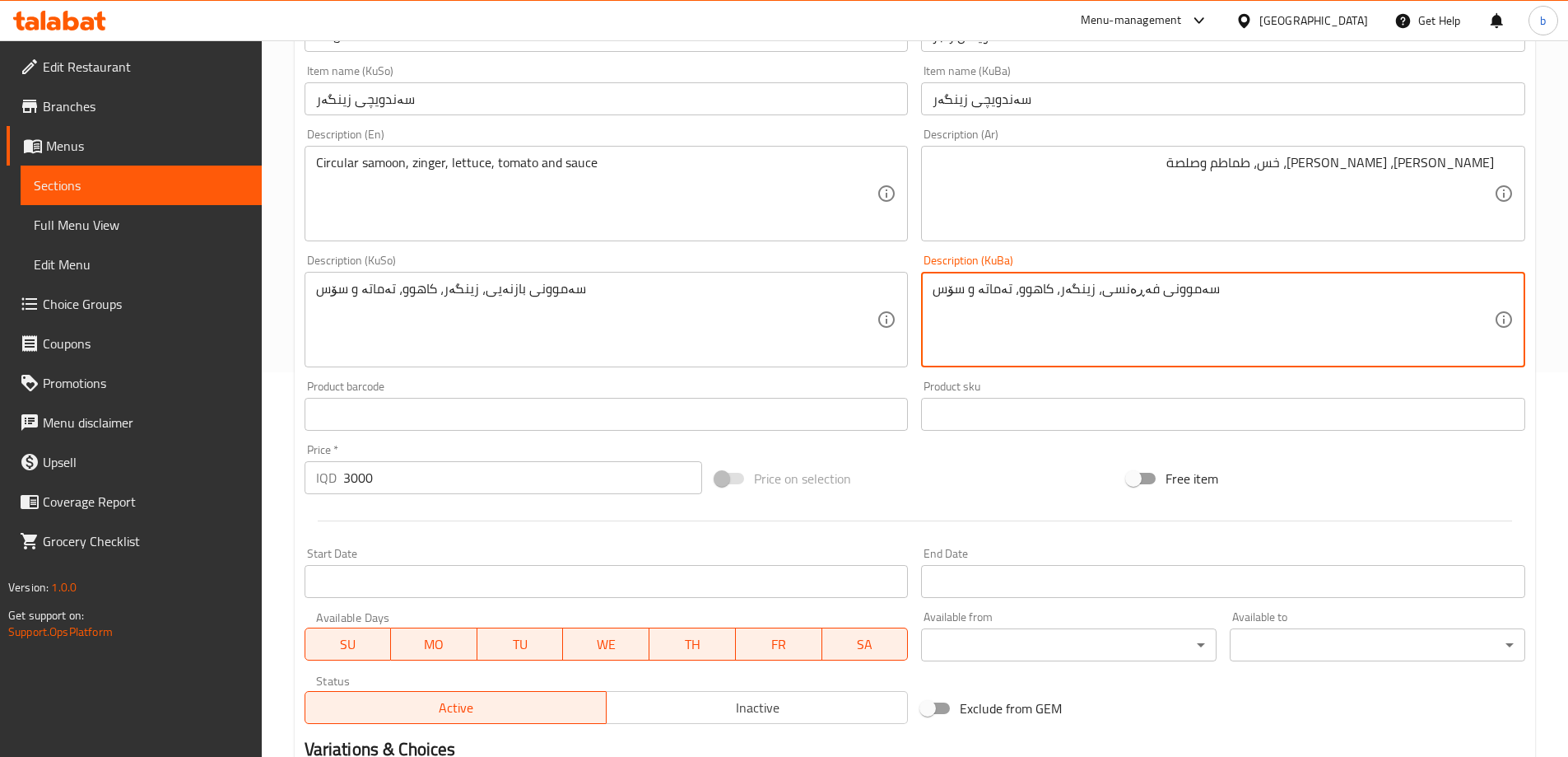
paste textarea "بازنەی"
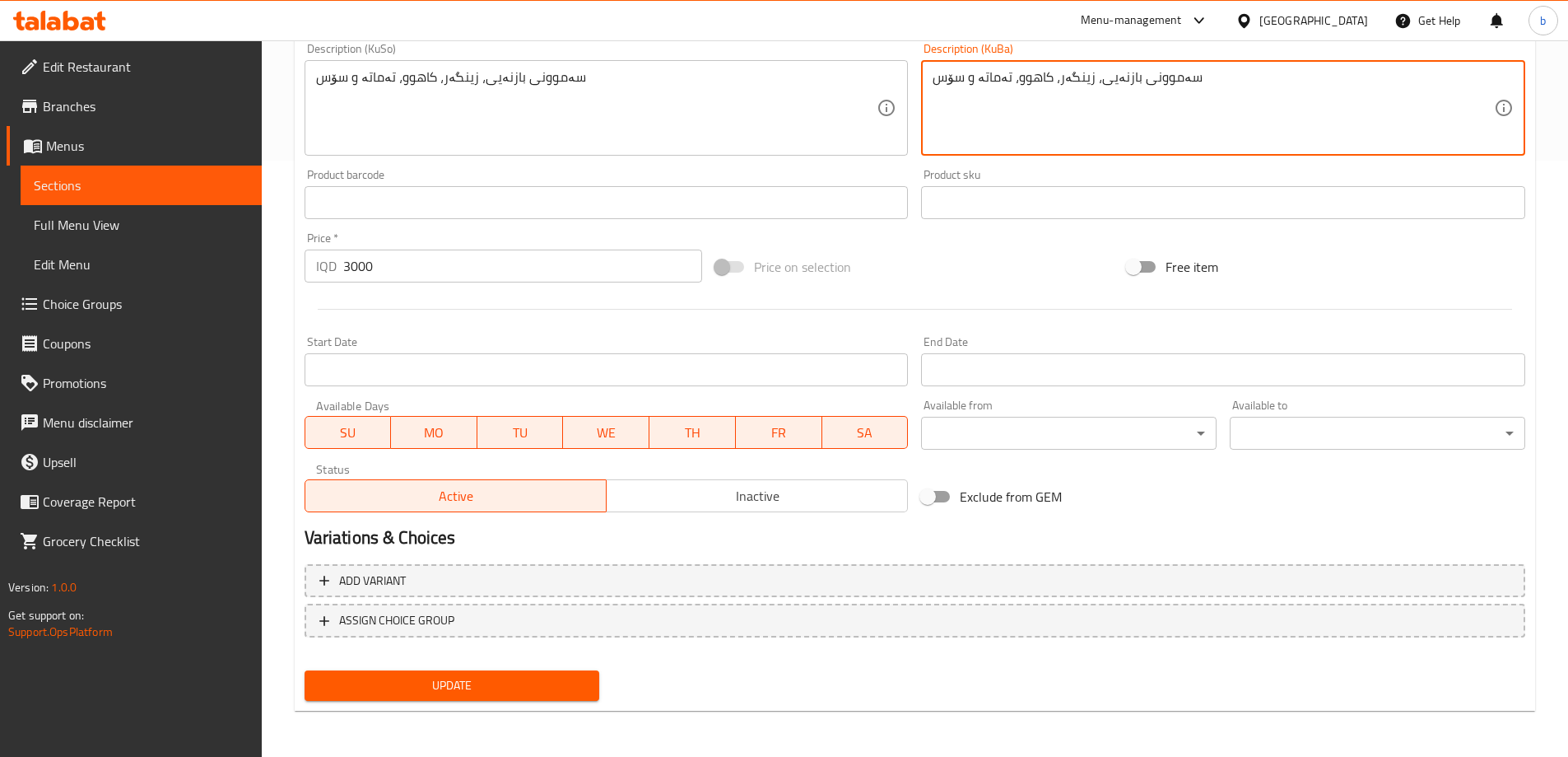
type textarea "سەموونی بازنەیی، زینگەر، کاهوو، تەماتە و سۆس"
click at [472, 674] on button "Update" at bounding box center [452, 686] width 296 height 31
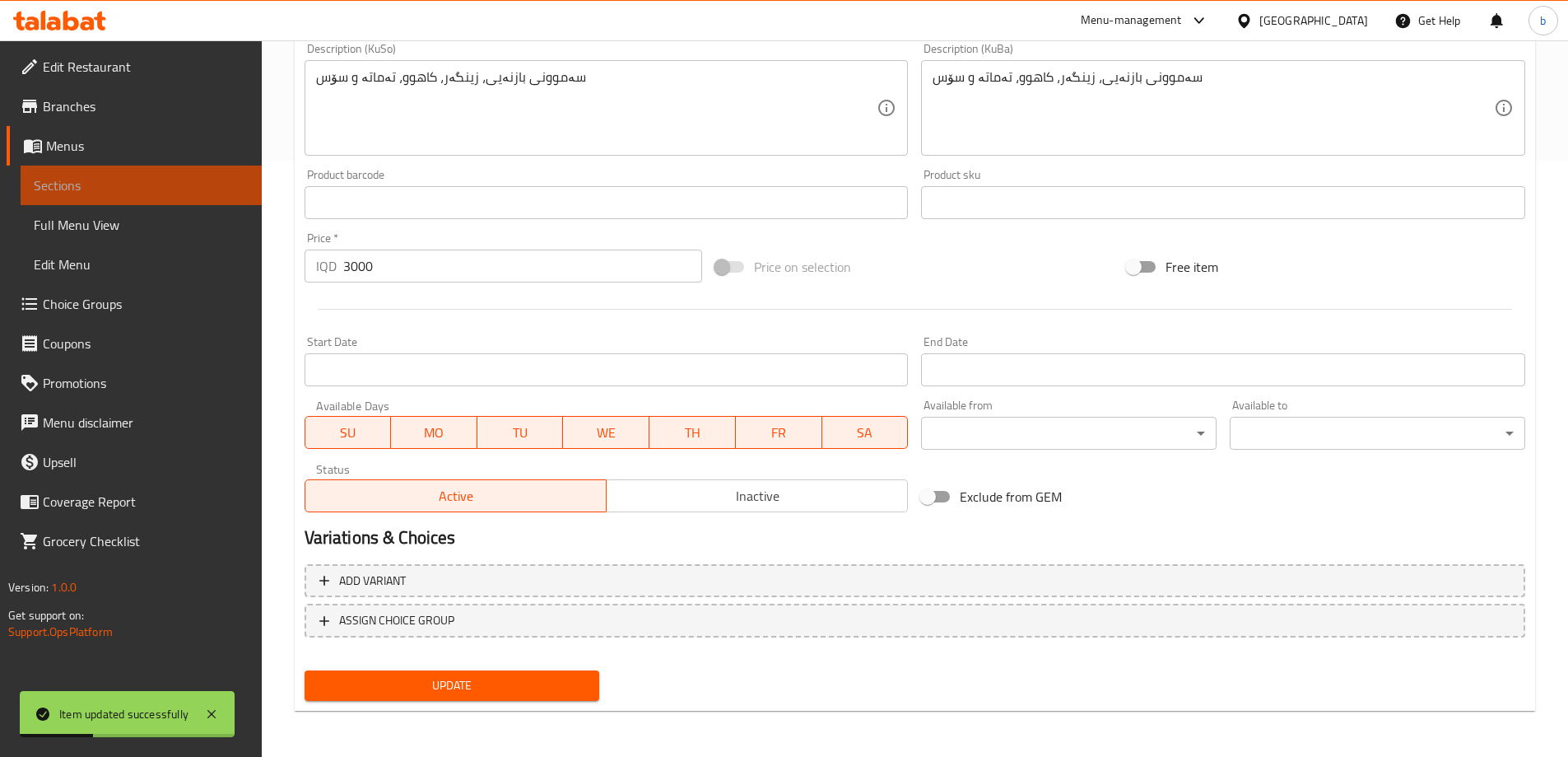
click at [162, 193] on span "Sections" at bounding box center [141, 185] width 215 height 19
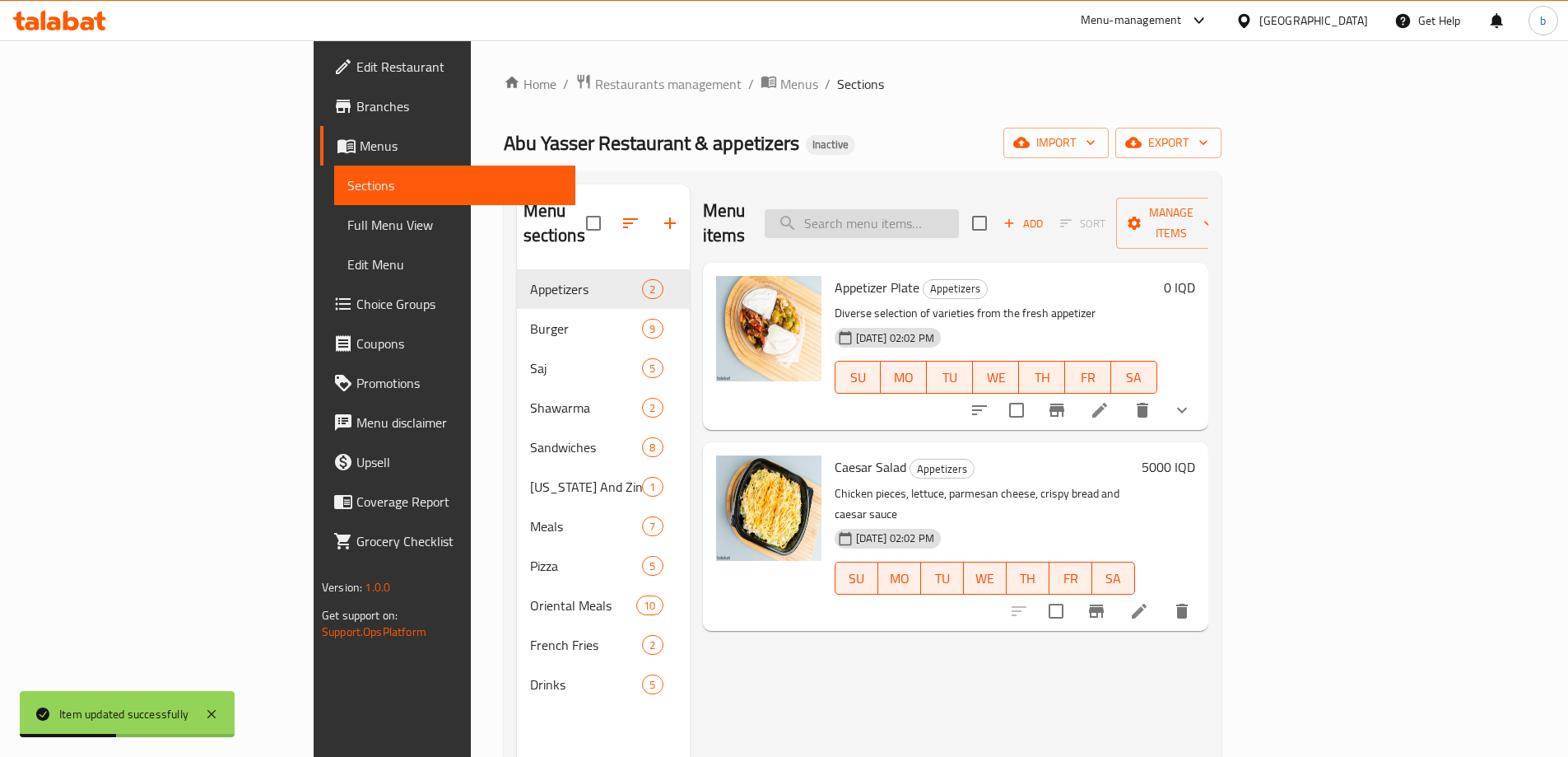
click at [959, 209] on input "search" at bounding box center [862, 224] width 195 height 29
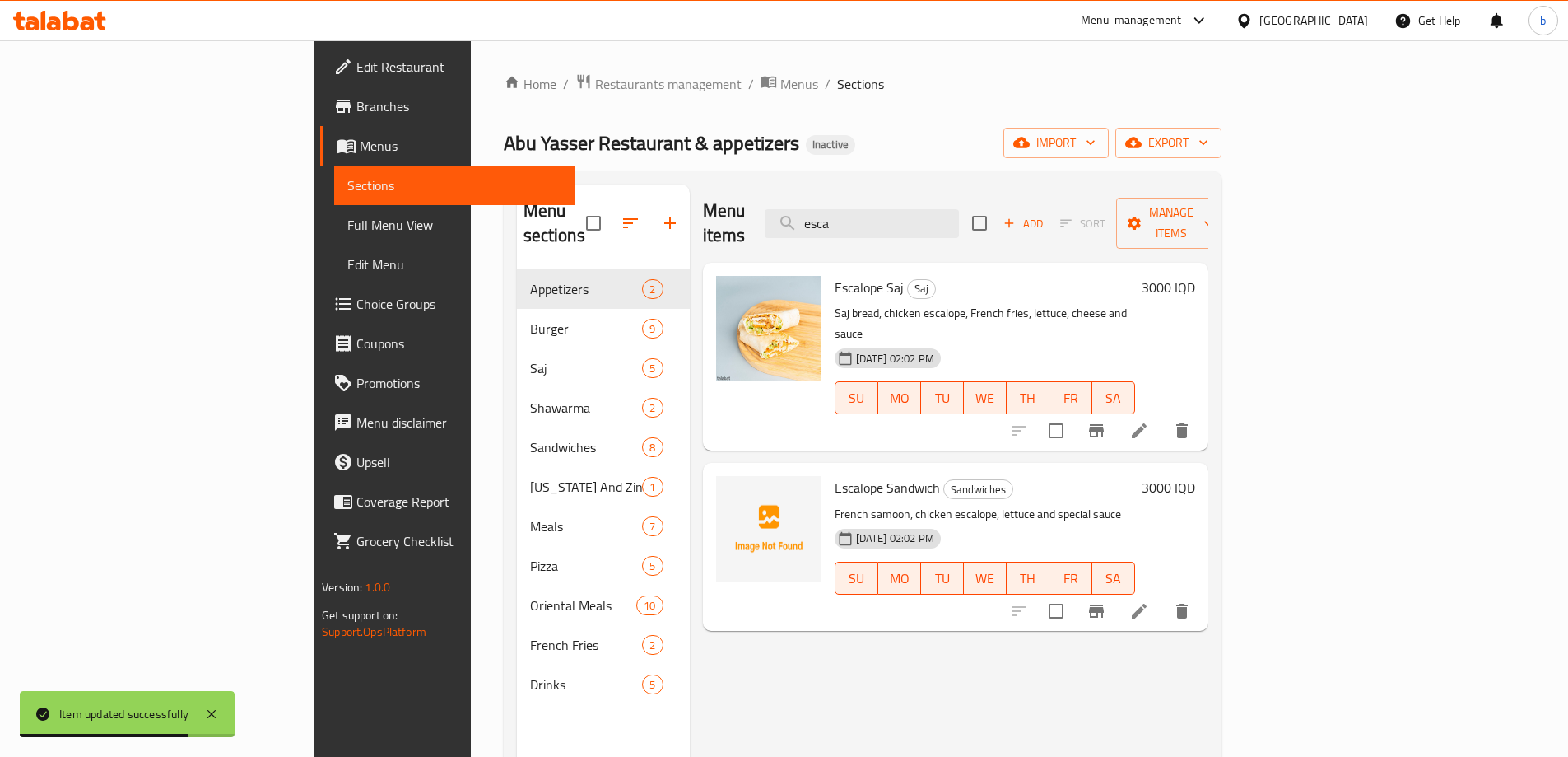
type input "esca"
click at [1162, 596] on li at bounding box center [1139, 610] width 46 height 30
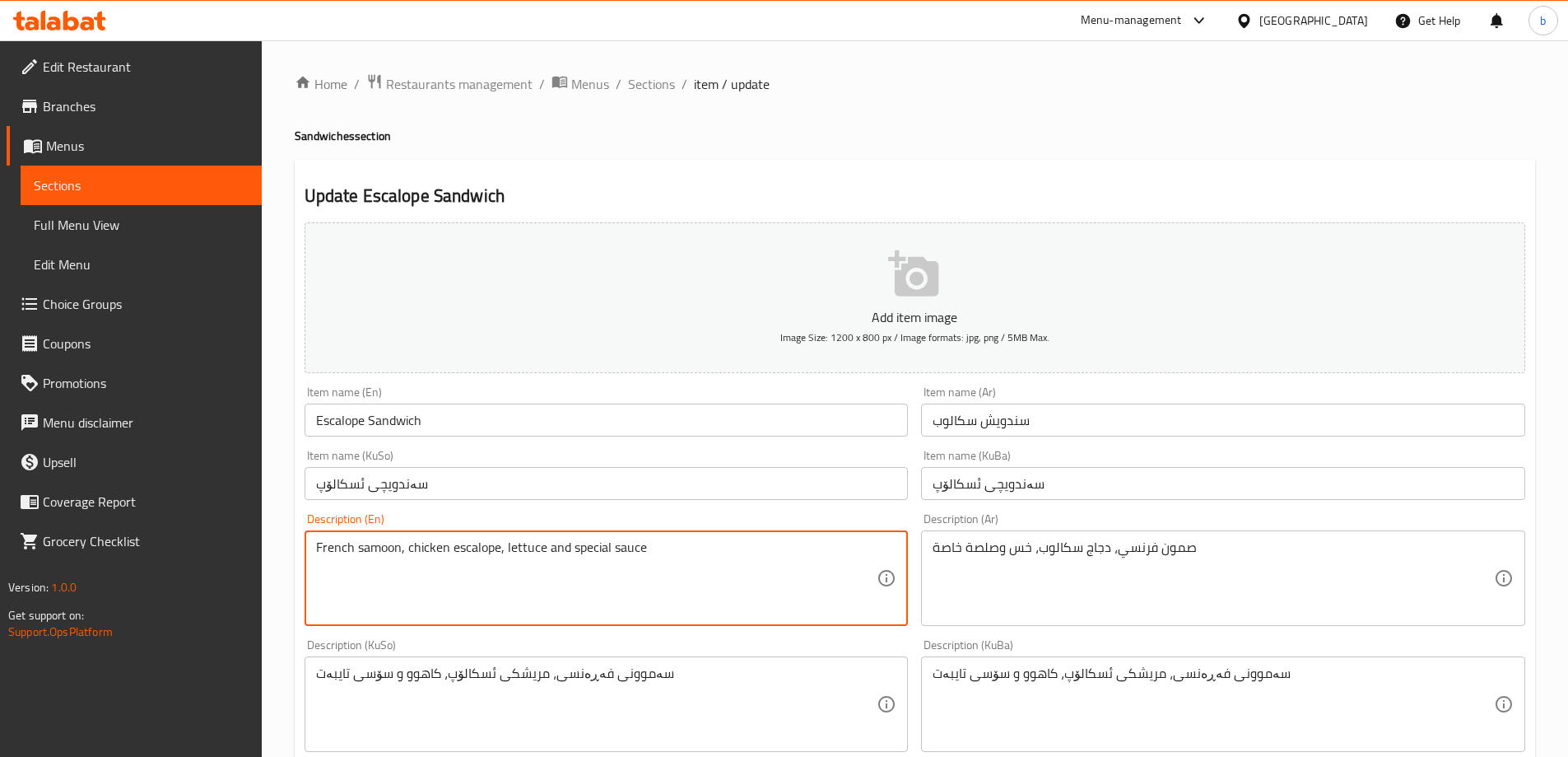
drag, startPoint x: 352, startPoint y: 543, endPoint x: 259, endPoint y: 543, distance: 93.0
paste textarea "circular"
drag, startPoint x: 323, startPoint y: 544, endPoint x: 306, endPoint y: 544, distance: 17.0
click at [306, 544] on div "circular samoon, chicken escalope, lettuce and special sauce Description (En)" at bounding box center [606, 578] width 604 height 95
type textarea "Circular samoon, chicken escalope, lettuce and special sauce"
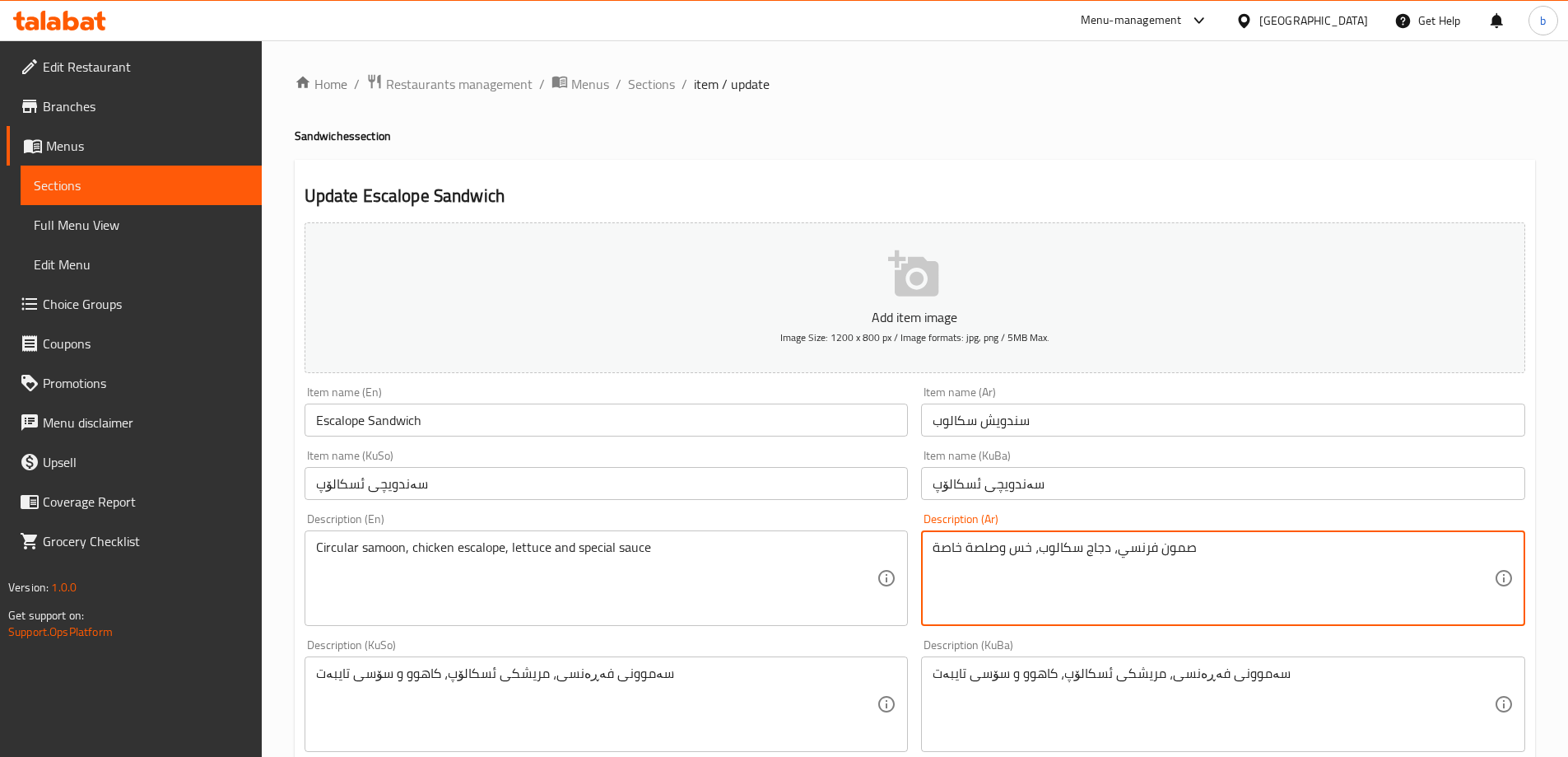
click at [1132, 556] on textarea "صمون فرنسي، دجاج سكالوب، خس وصلصة خاصة" at bounding box center [1213, 578] width 561 height 78
type textarea "صمون دائري، دجاج سكالوب، خس وصلصة خاصة"
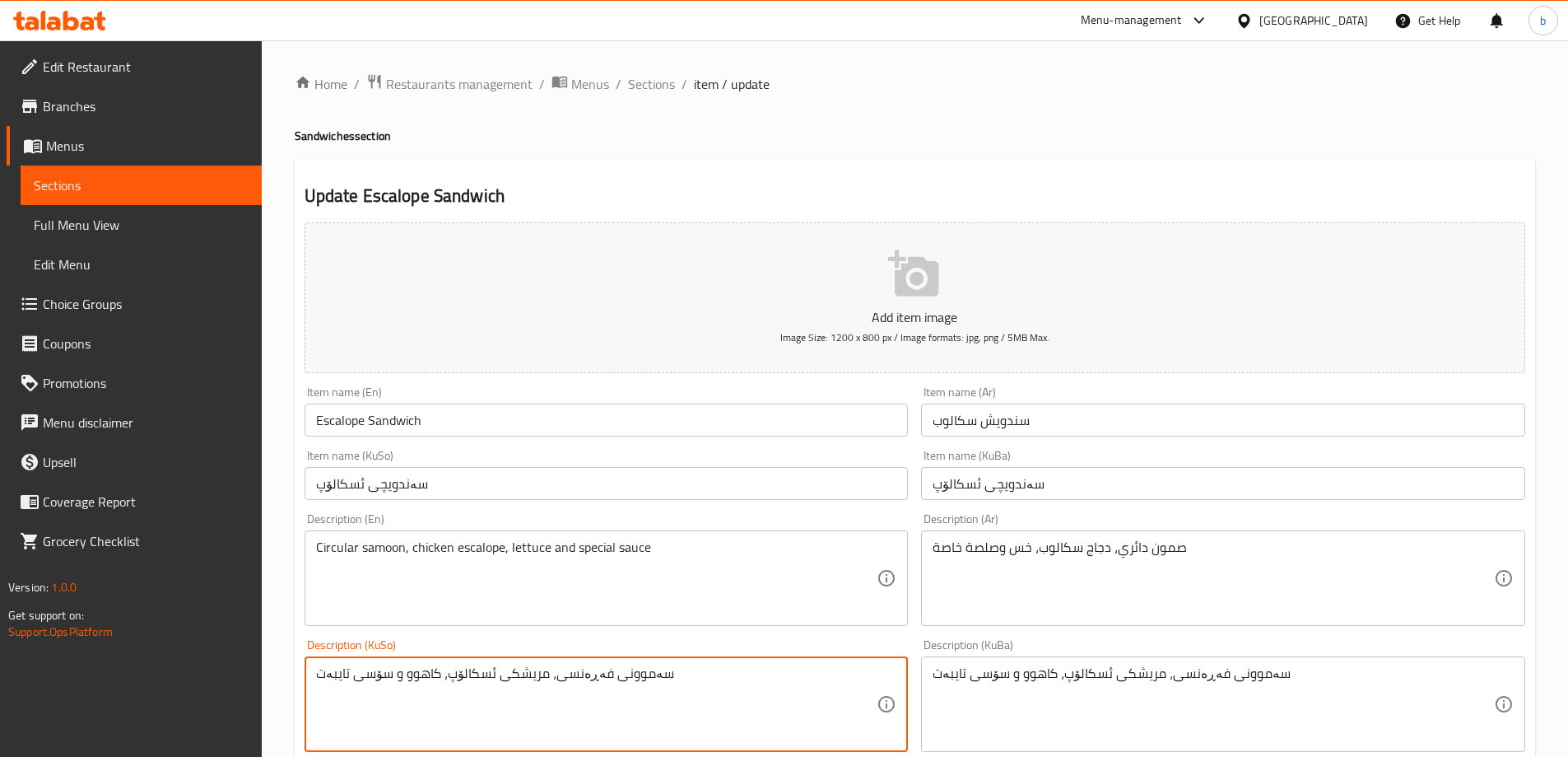
click at [566, 679] on textarea "سەموونی فەڕەنسی، مریشکی ئسکالۆپ، کاهوو و سۆسی تایبەت" at bounding box center [597, 704] width 561 height 78
type textarea "سەموونی بازنەیی، مریشکی ئسکالۆپ، کاهوو و سۆسی تایبەت"
click at [671, 683] on textarea "سەموونی بازنەیی، مریشکی ئسکالۆپ، کاهوو و سۆسی تایبەت" at bounding box center [597, 704] width 561 height 78
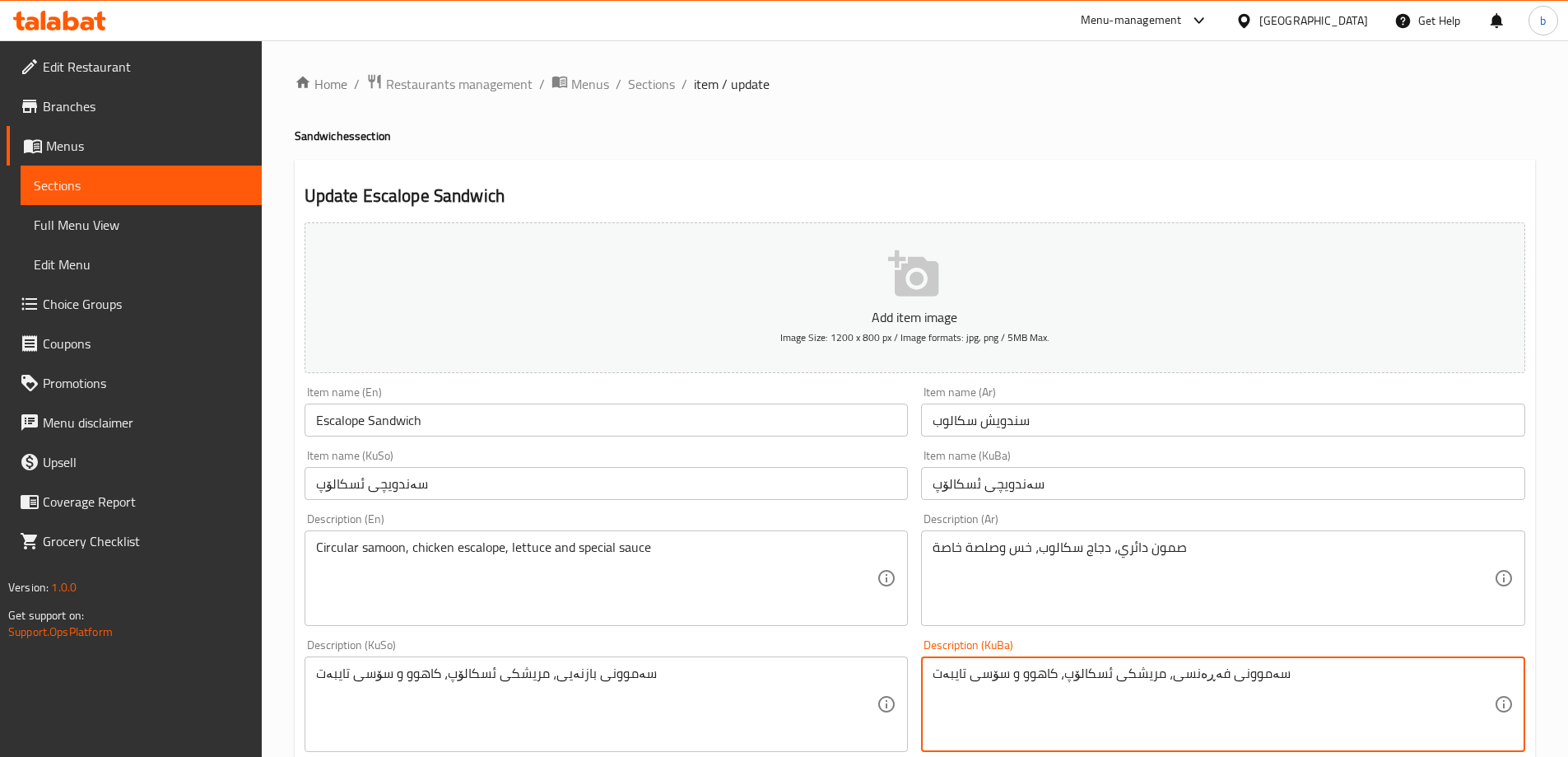
paste textarea "بازنەی"
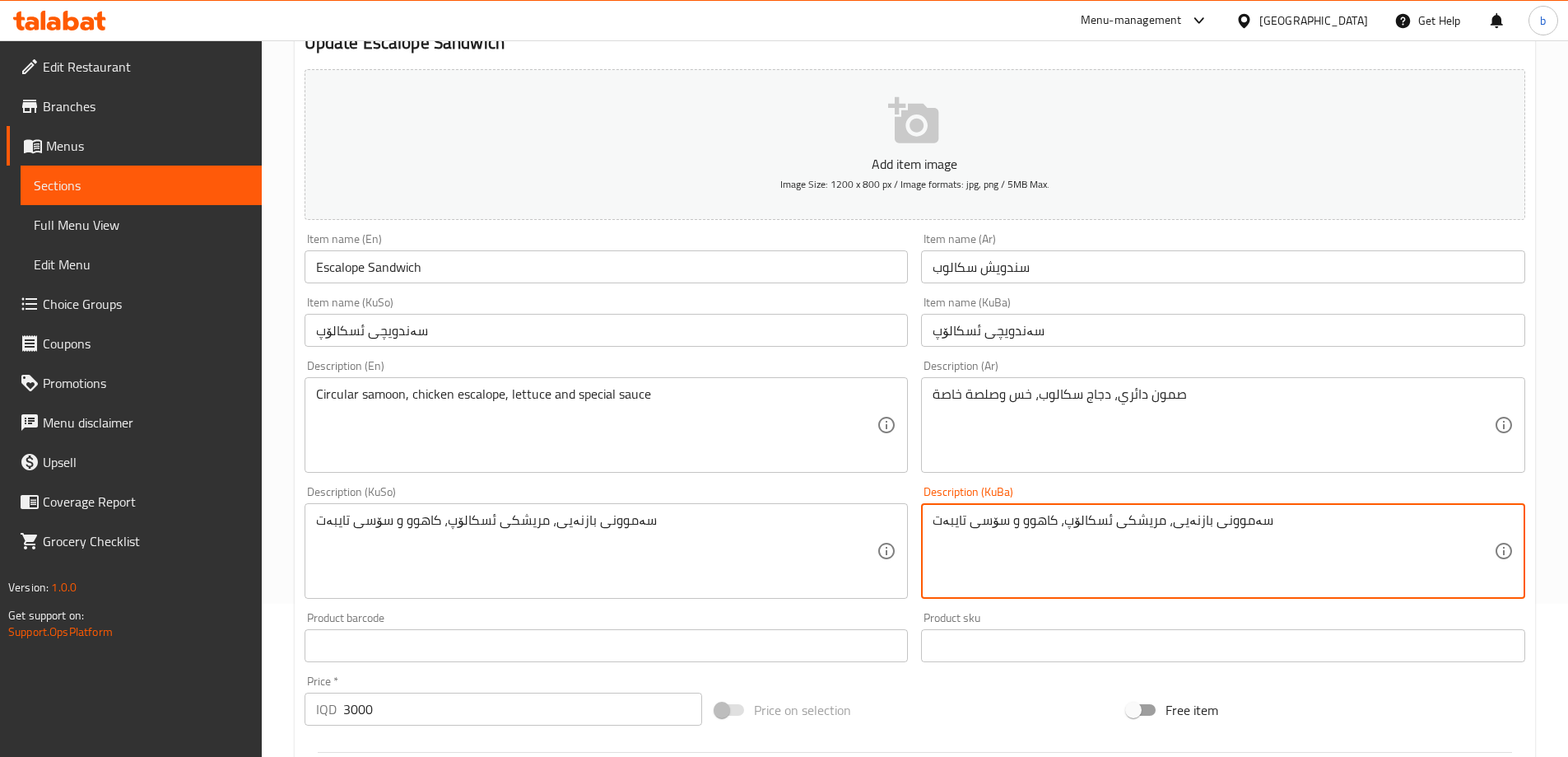
scroll to position [385, 0]
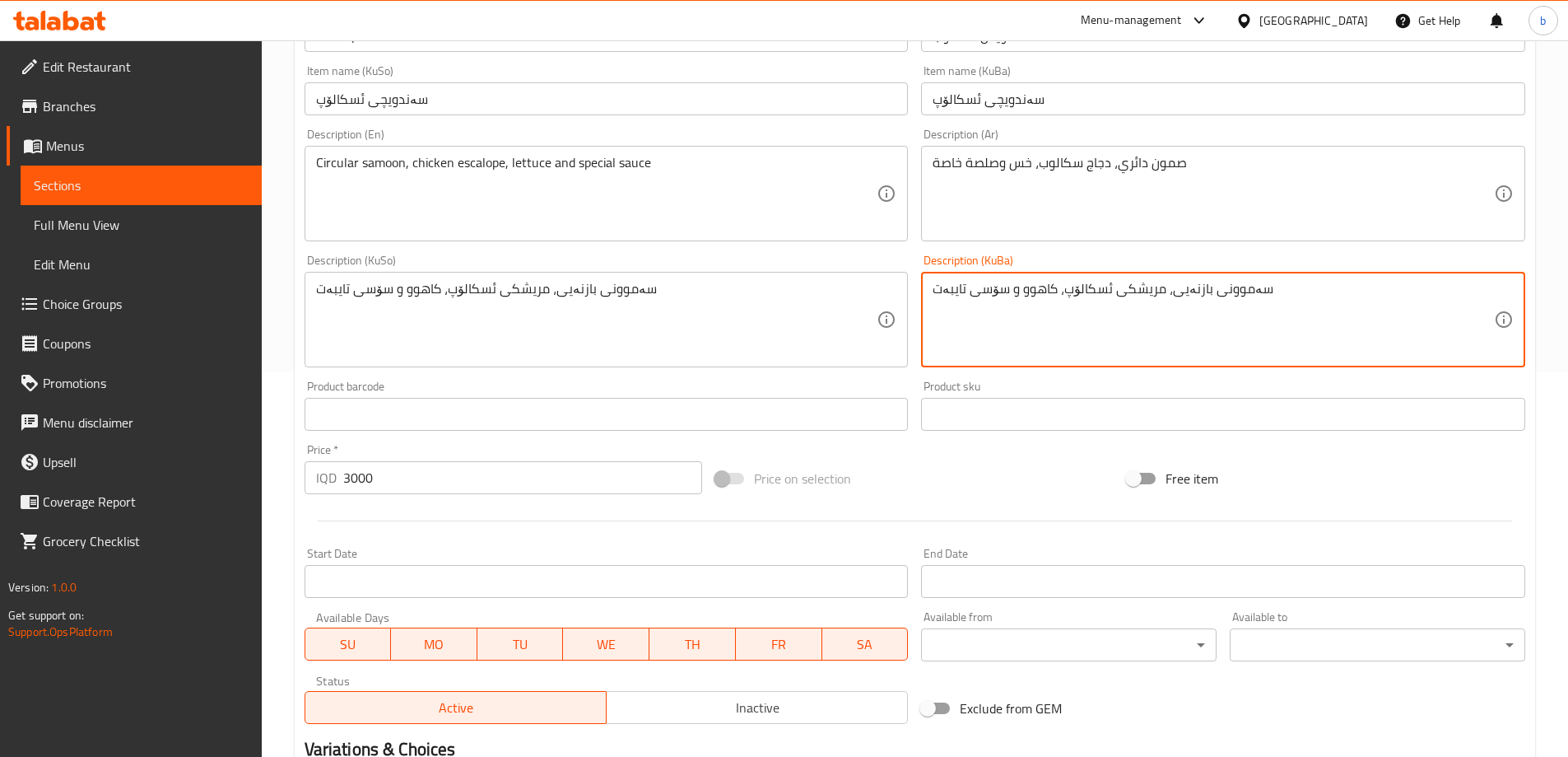
type textarea "سەموونی بازنەیی، مریشکی ئسکالۆپ، کاهوو و سۆسی تایبەت"
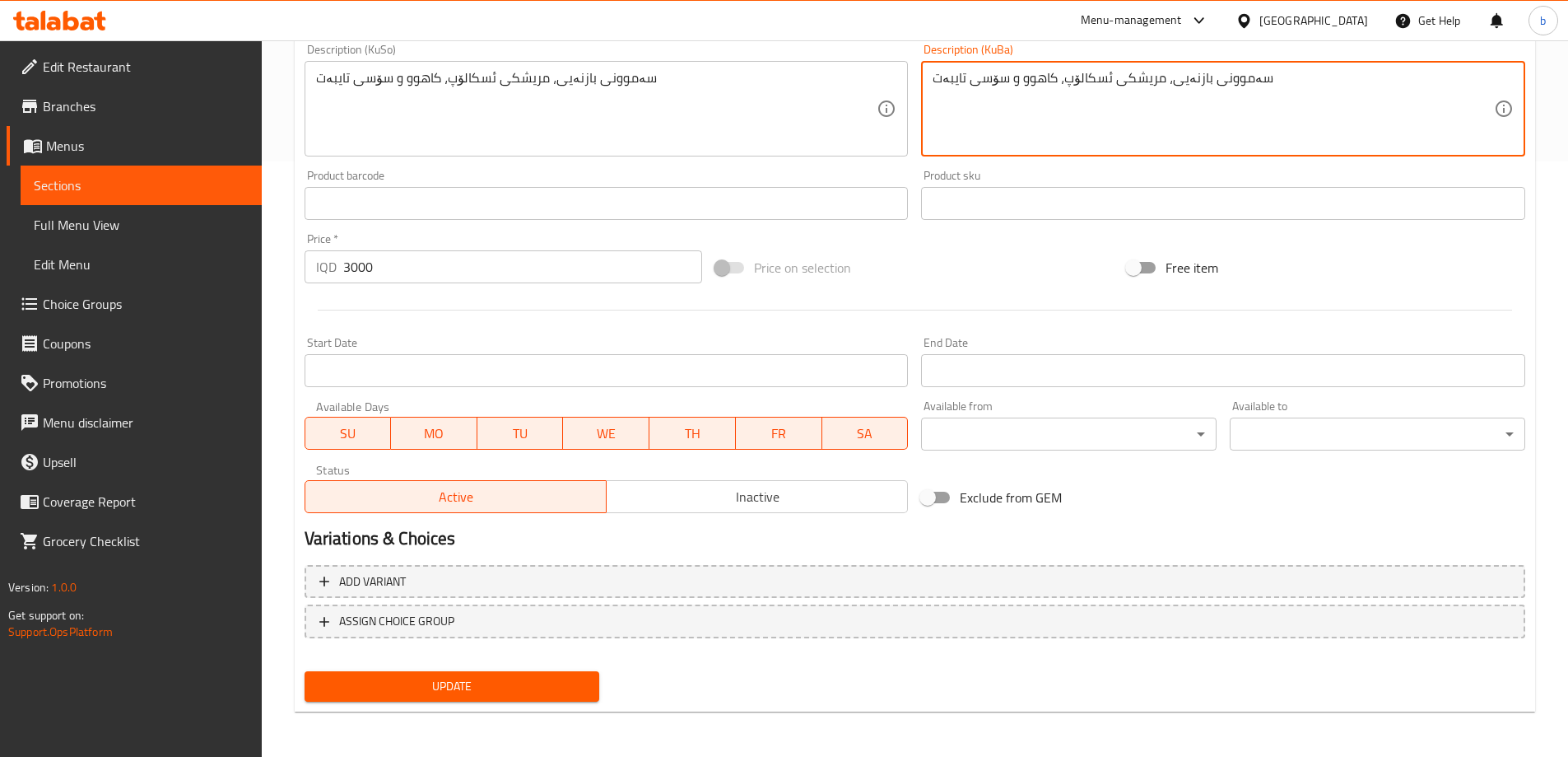
scroll to position [596, 0]
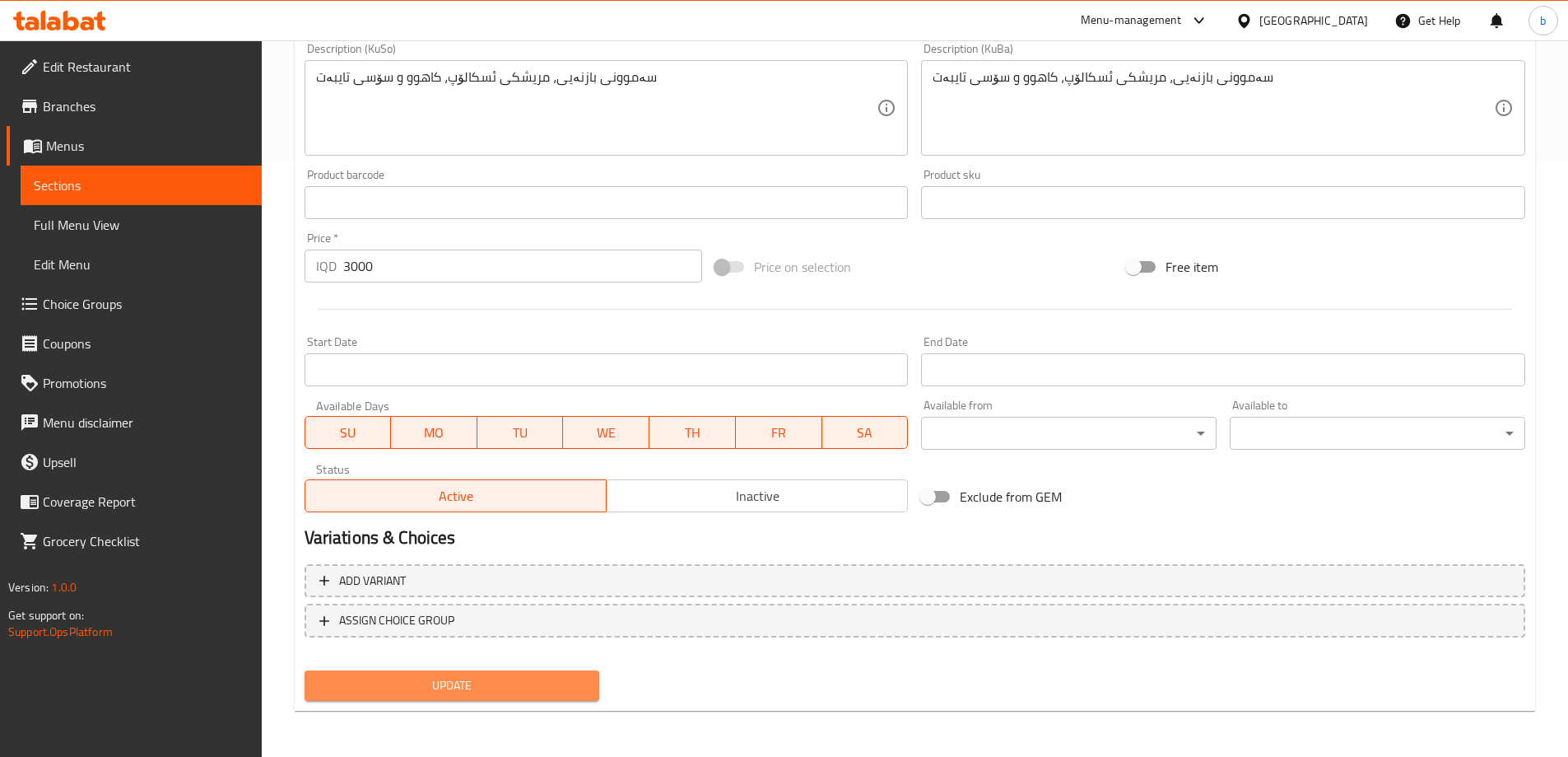
click at [493, 683] on span "Update" at bounding box center [452, 685] width 269 height 20
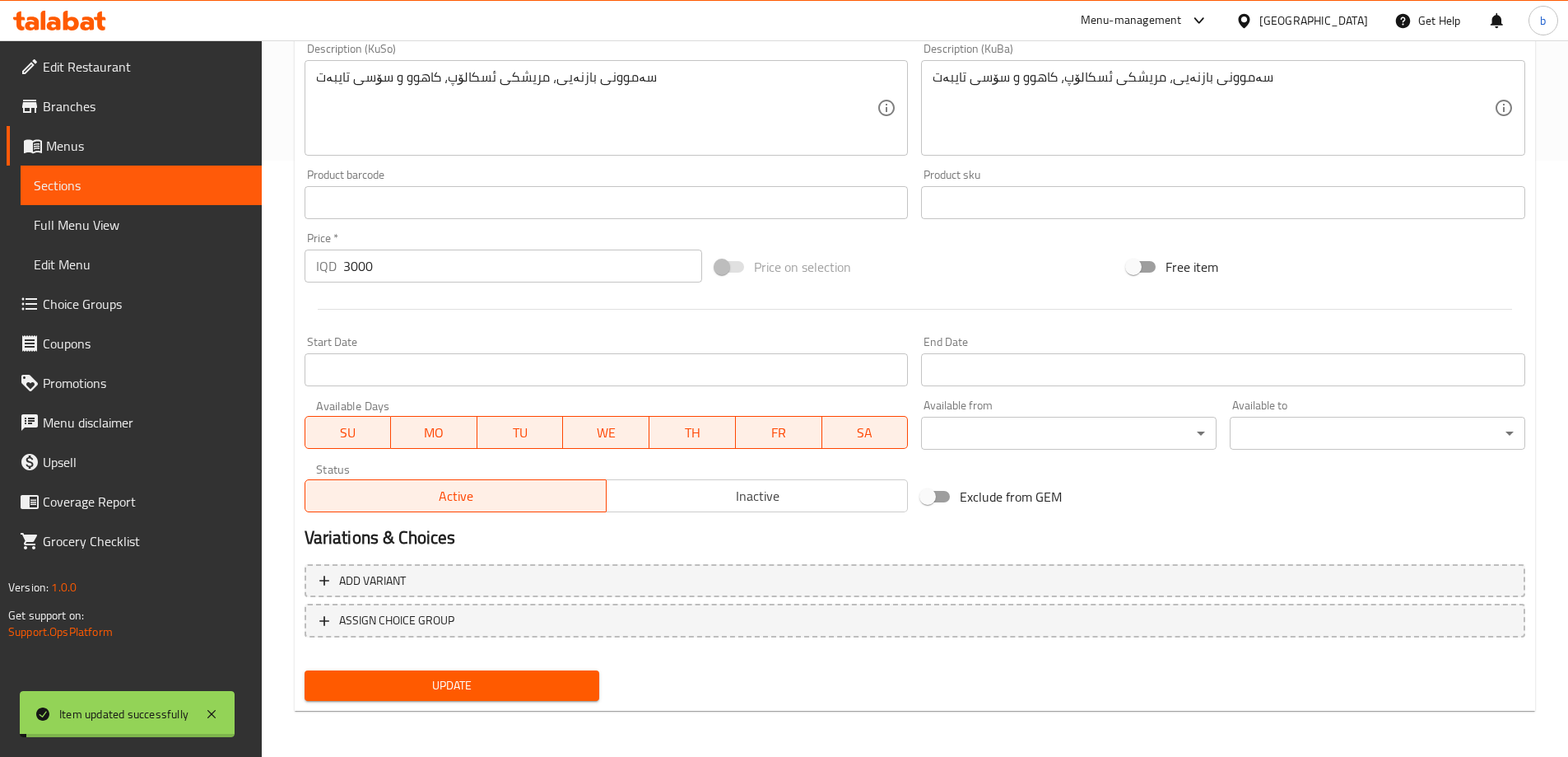
click at [128, 193] on span "Sections" at bounding box center [141, 185] width 215 height 19
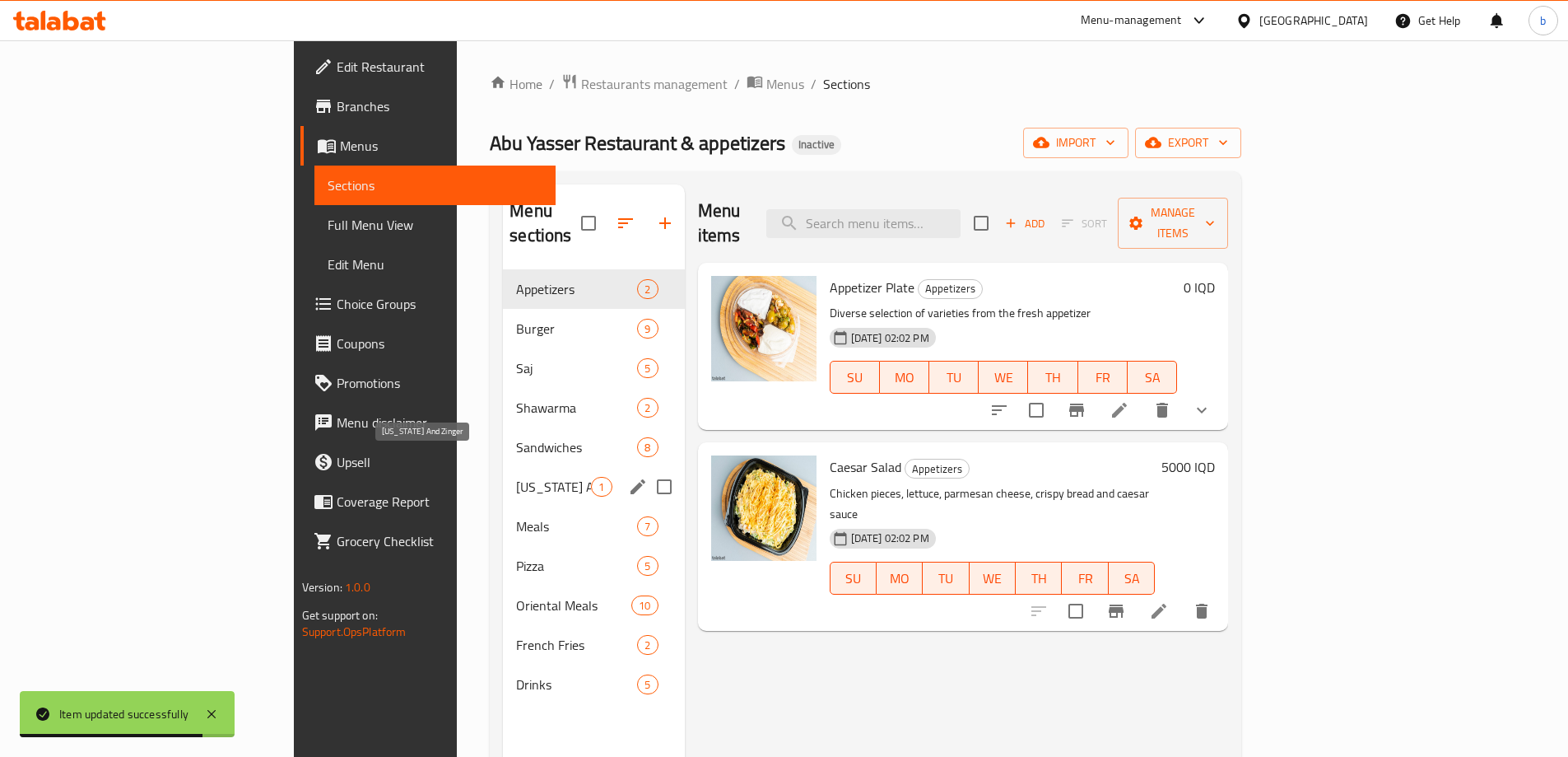
click at [516, 476] on span "[US_STATE] And Zinger" at bounding box center [553, 486] width 75 height 19
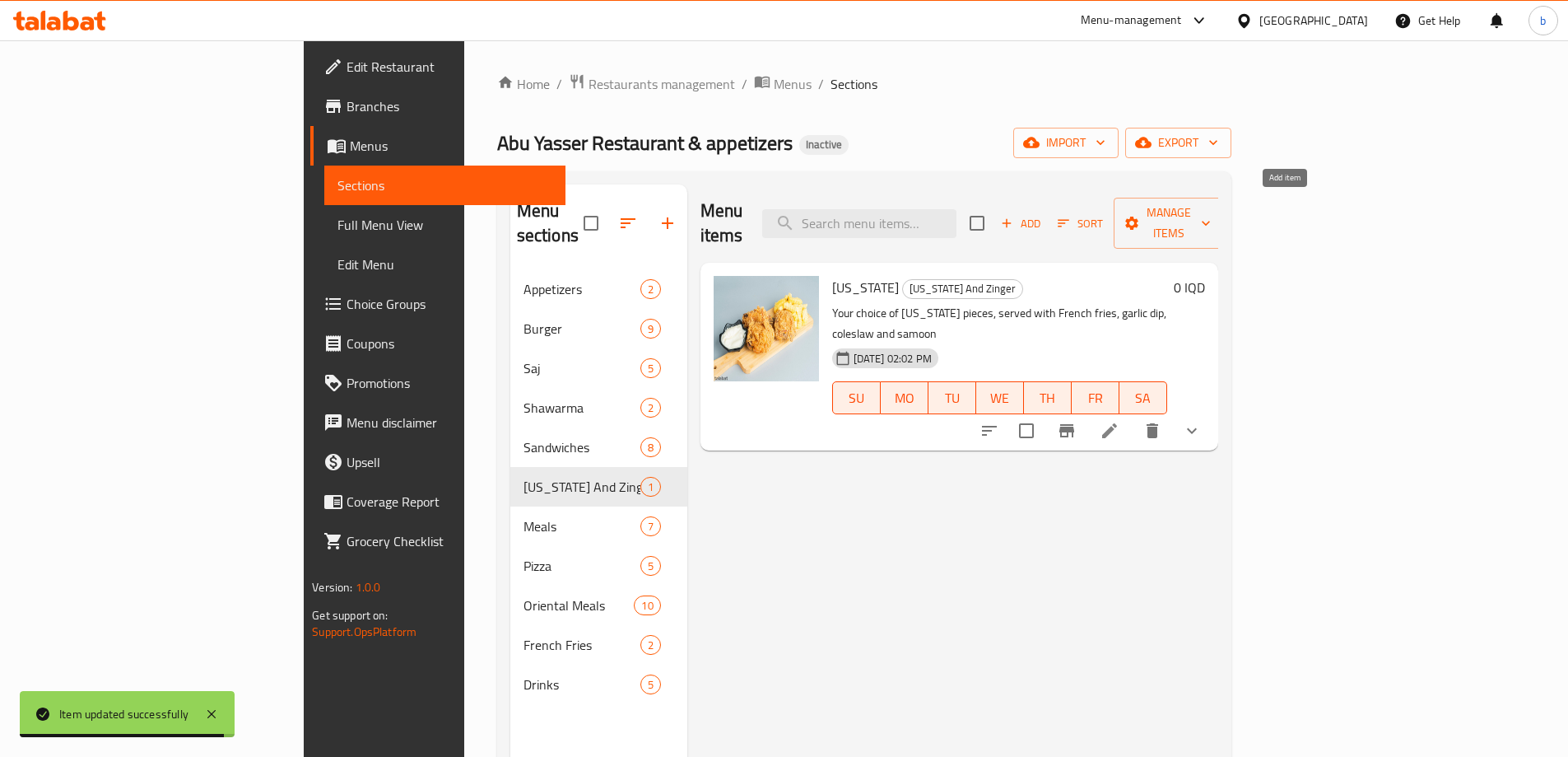
click at [1043, 217] on span "Add" at bounding box center [1021, 224] width 44 height 19
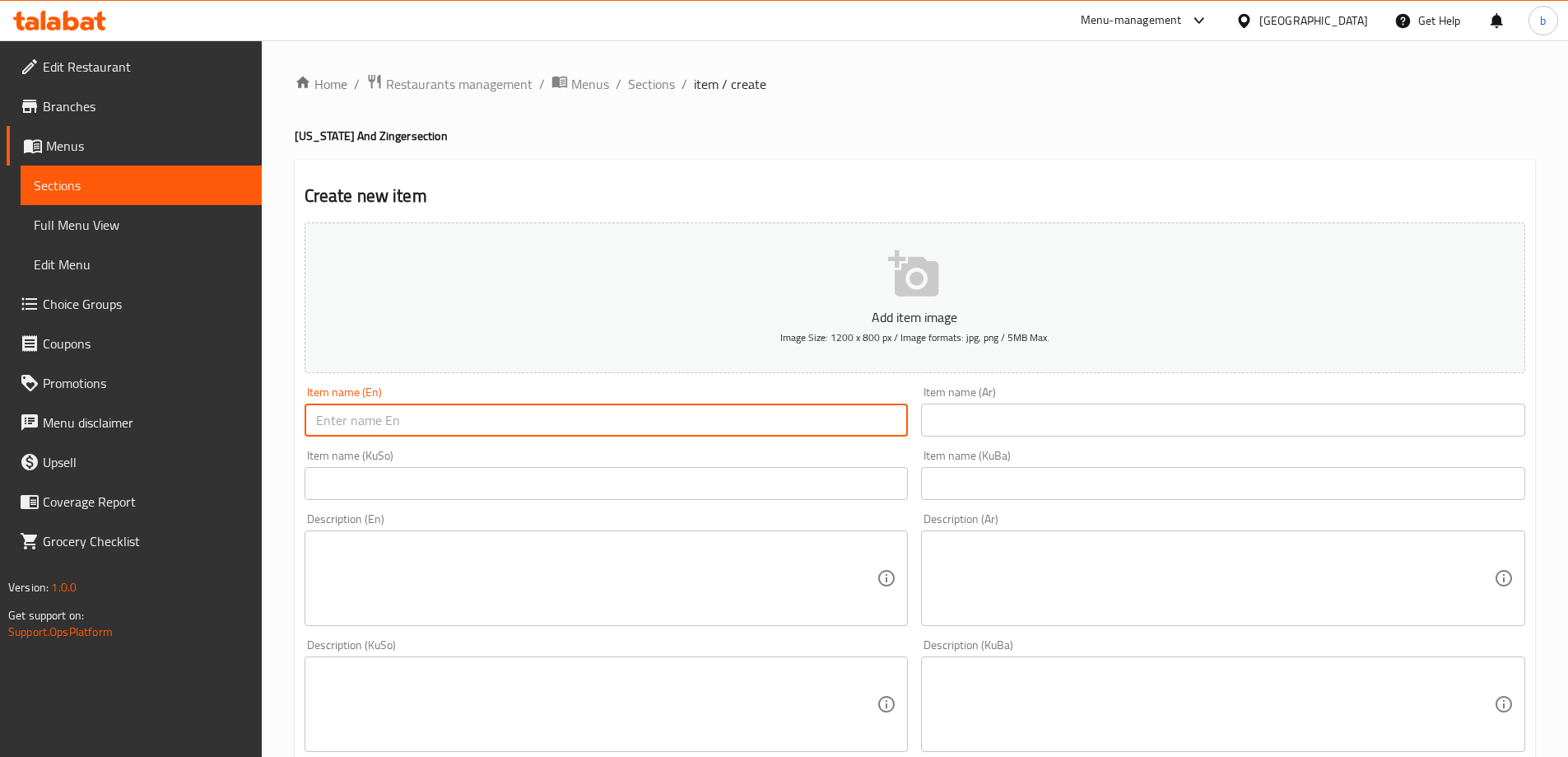
click at [389, 420] on input "text" at bounding box center [606, 419] width 604 height 33
type input "Zinger"
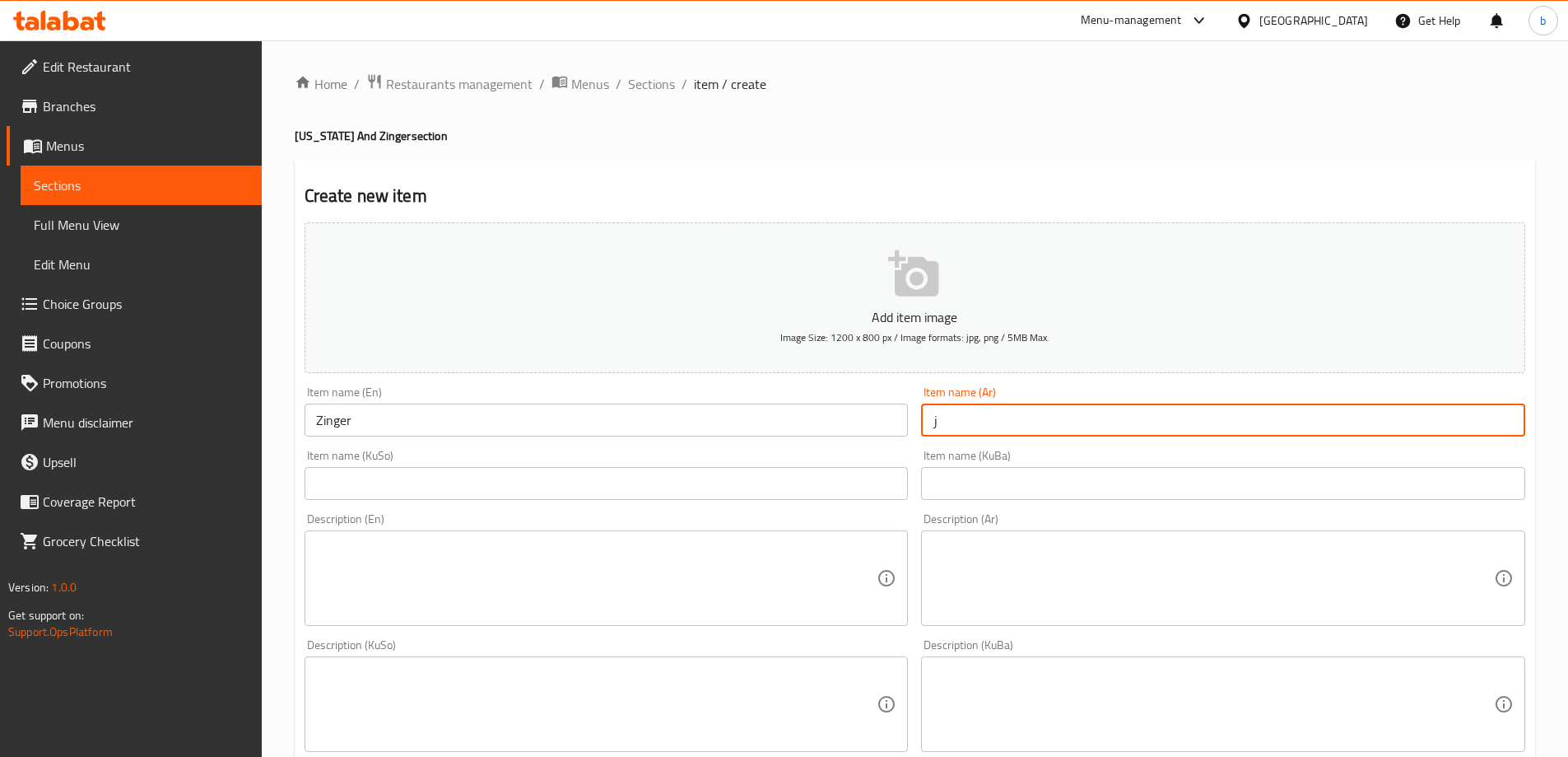
type input "زنجر"
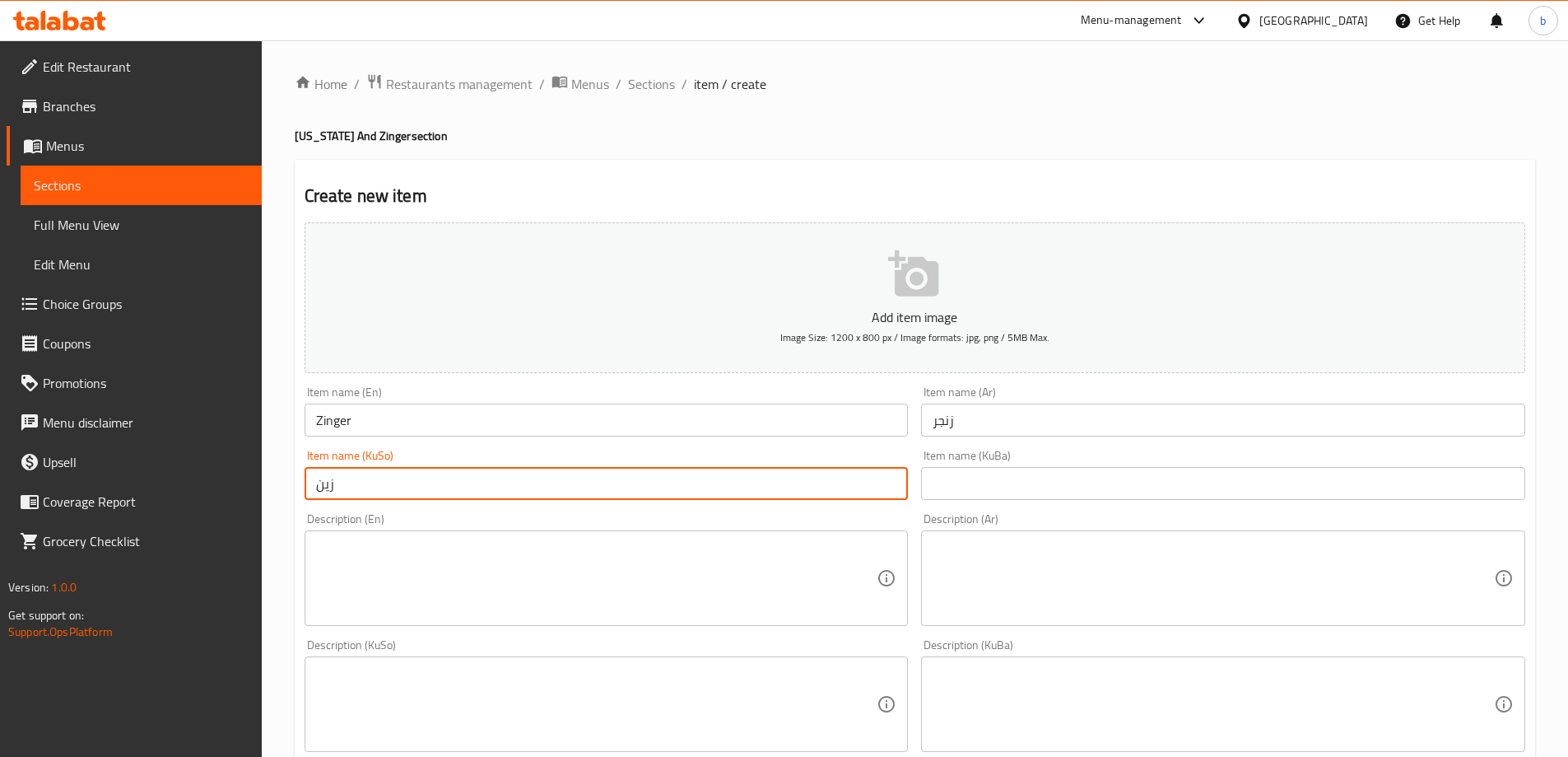
type input "زینگەر"
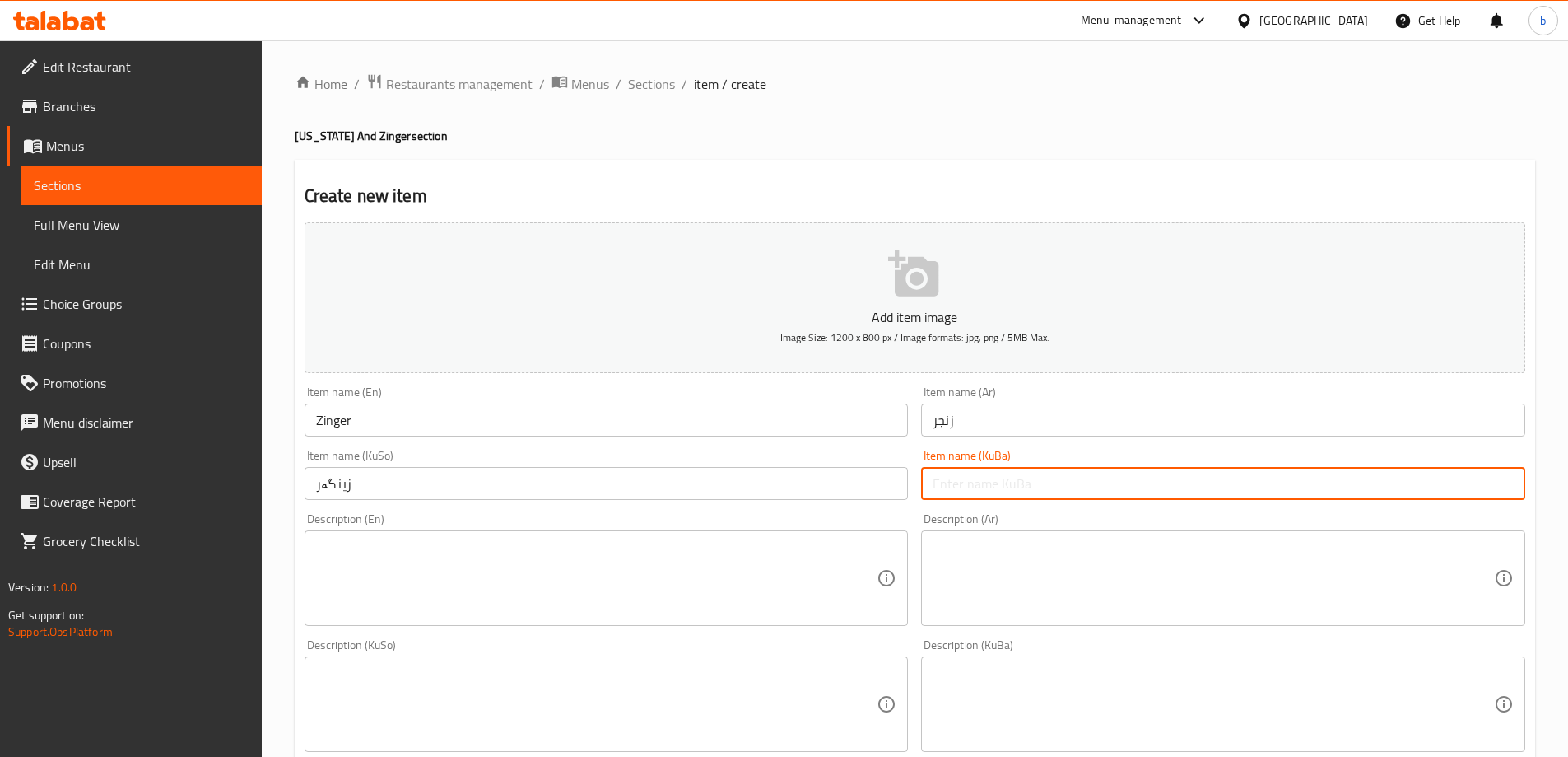
paste input "زینگەر"
type input "زینگەر"
click at [397, 524] on div "Description (En) Description (En)" at bounding box center [606, 569] width 604 height 113
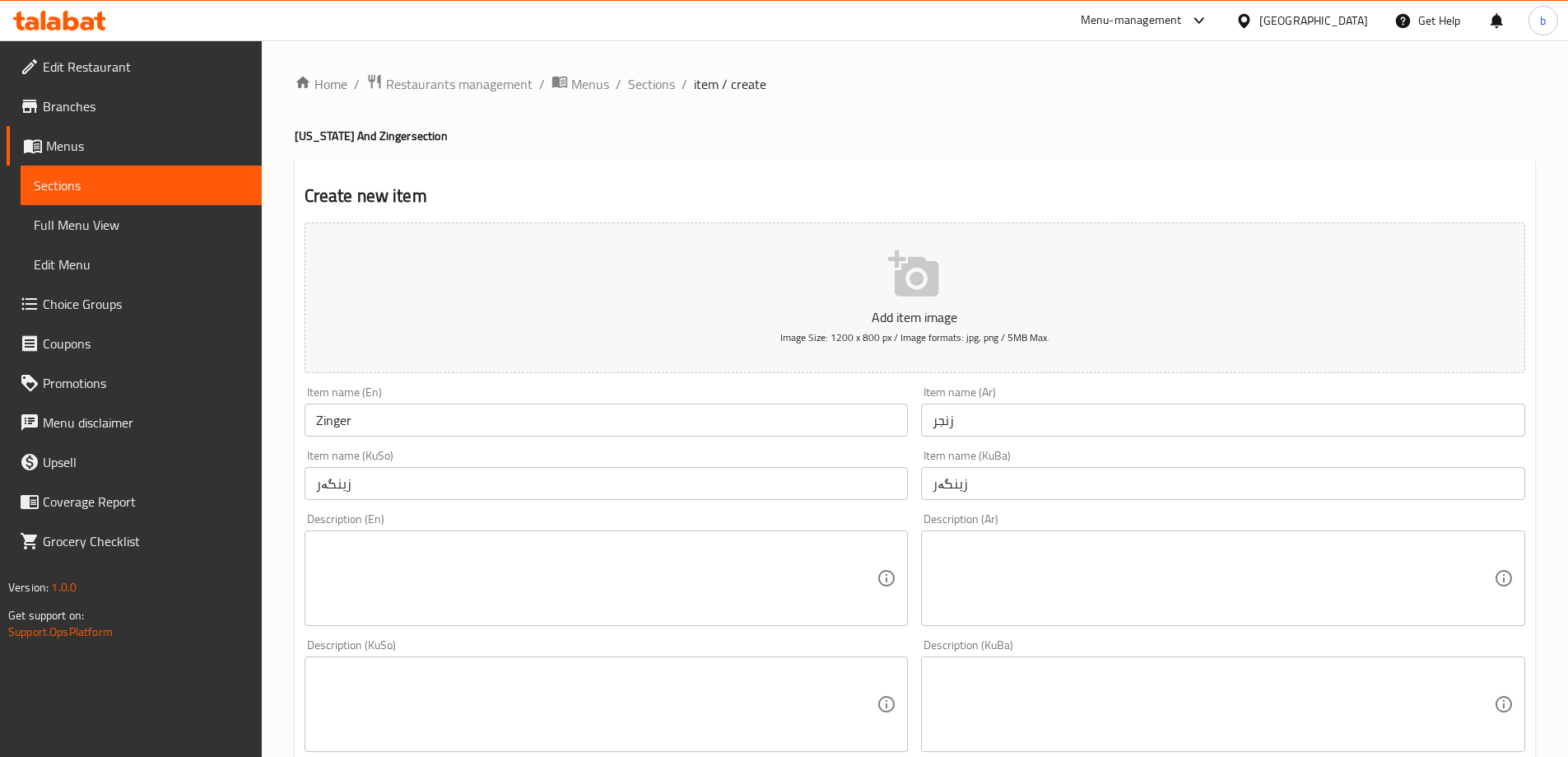
click at [448, 550] on textarea at bounding box center [597, 578] width 561 height 78
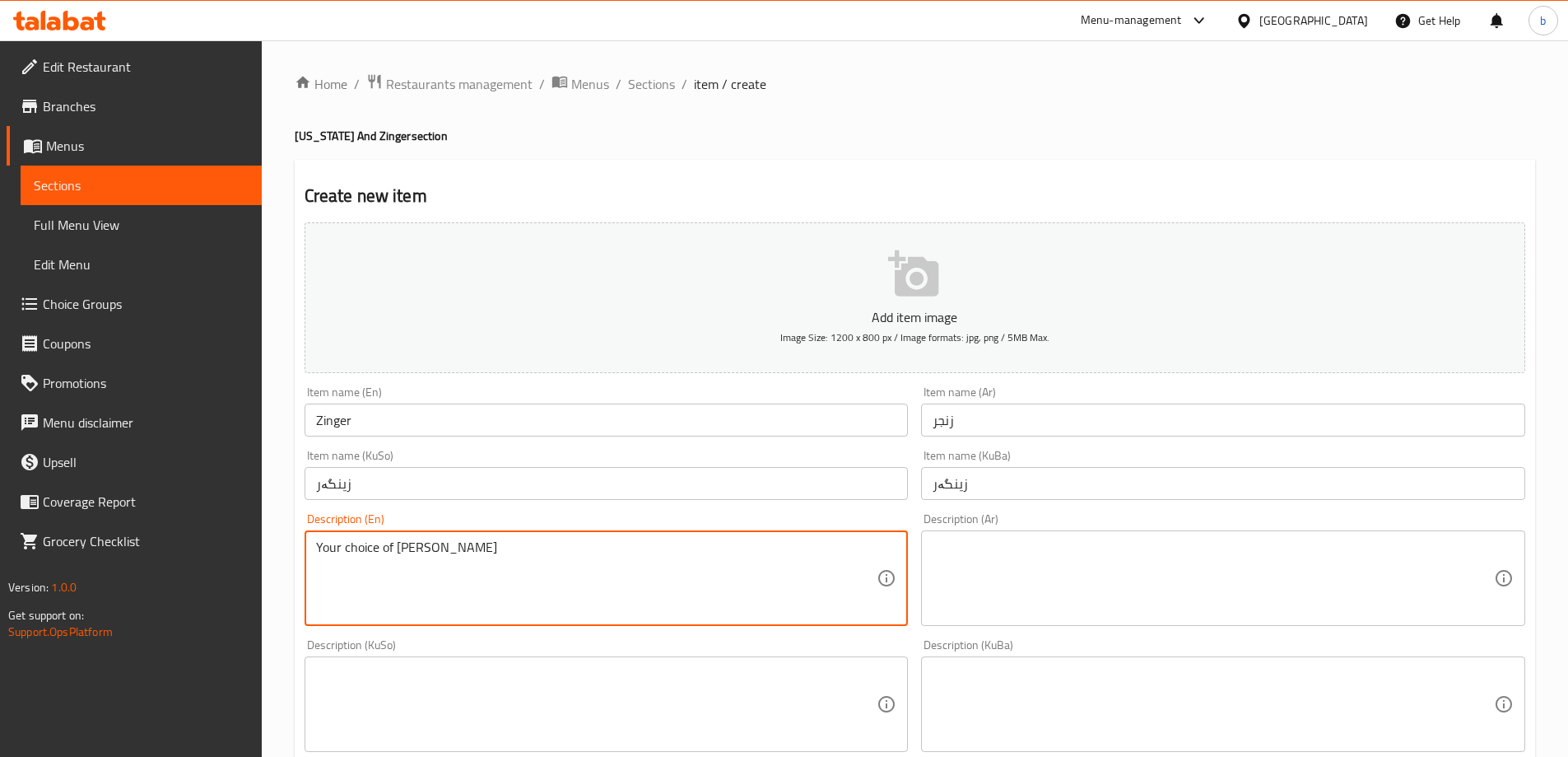
click at [407, 547] on textarea "Your choice of wight" at bounding box center [597, 578] width 561 height 78
click at [410, 544] on textarea "Your choice of Wight" at bounding box center [597, 578] width 561 height 78
paste textarea "e"
click at [405, 544] on textarea "Your choice of Weight" at bounding box center [597, 578] width 561 height 78
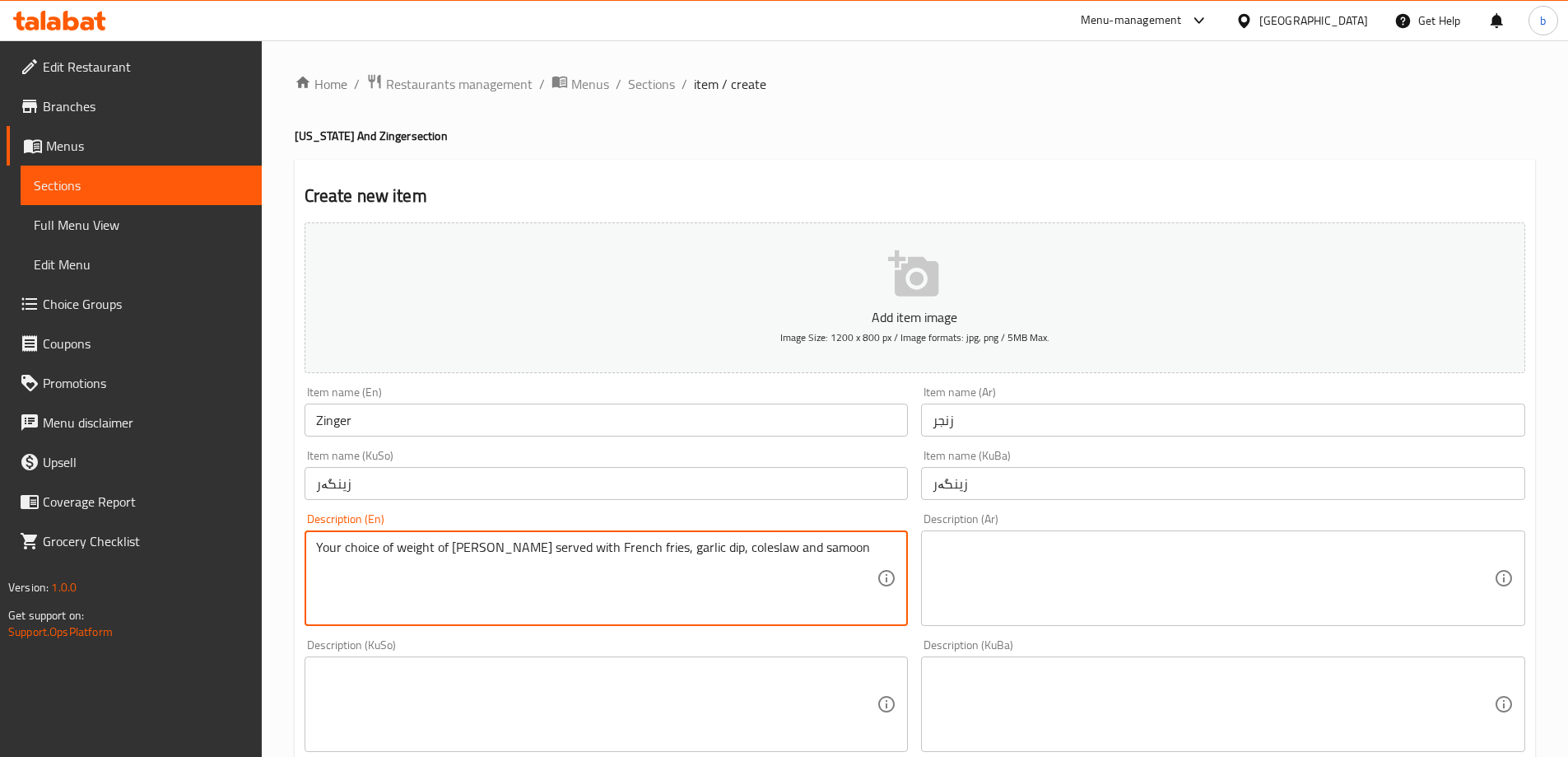
type textarea "Your choice of weight of [PERSON_NAME] served with French fries, garlic dip, co…"
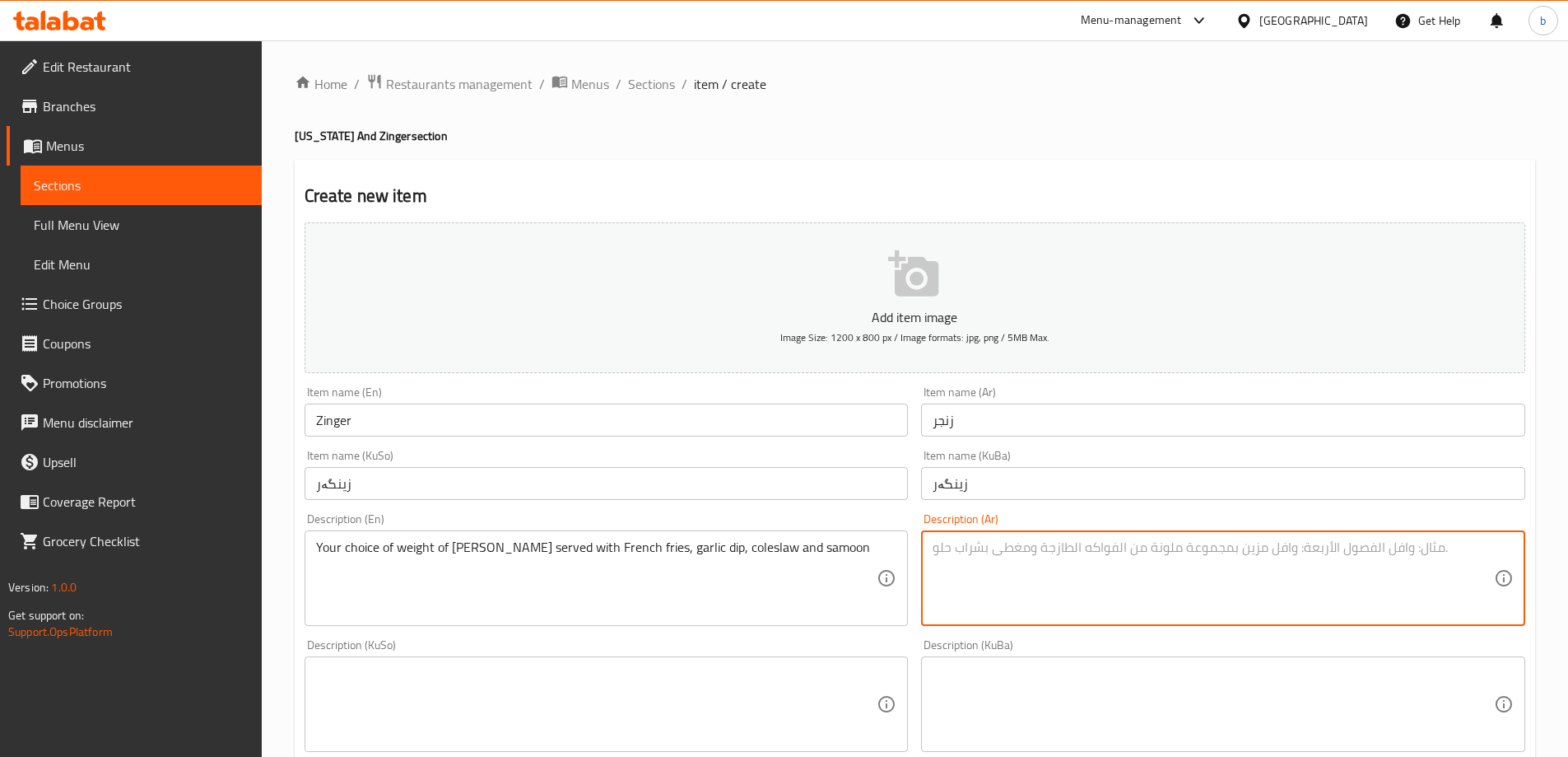
click at [1146, 565] on textarea at bounding box center [1213, 578] width 561 height 78
paste textarea "اختيارك من الوزن من الزنجر تقدم مع بطاطا مقلية, ثومية, كولسلو وصمون."
click at [1293, 553] on textarea "اختيارك من الوزن من الزنجر تقدم مع بطاطا مقلية, ثومية, كولسلو وصمون." at bounding box center [1213, 578] width 561 height 78
click at [1417, 544] on textarea "اختيارك من الوزن من الزنجر تقدم مع بطاطا مقلية, ثومية, كولسلو وصمون." at bounding box center [1213, 578] width 561 height 78
click at [1427, 549] on textarea "اختيارك من الوزن من الزنجر تقدم مع بطاطا مقلية, ثومية, كولسلو وصمون." at bounding box center [1213, 578] width 561 height 78
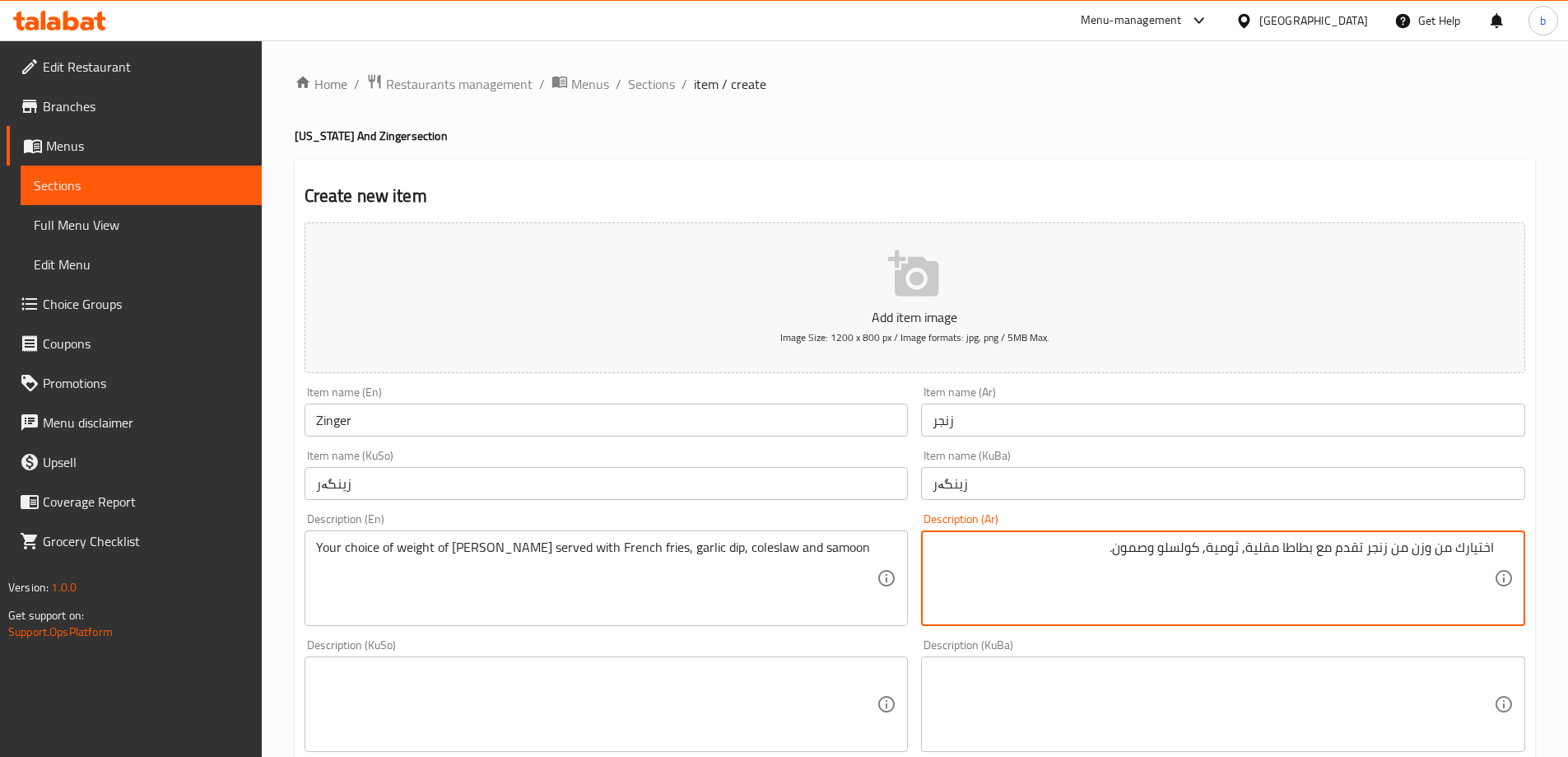
type textarea "اختيارك من وزن من زنجر تقدم مع بطاطا مقلية, ثومية, كولسلو وصمون."
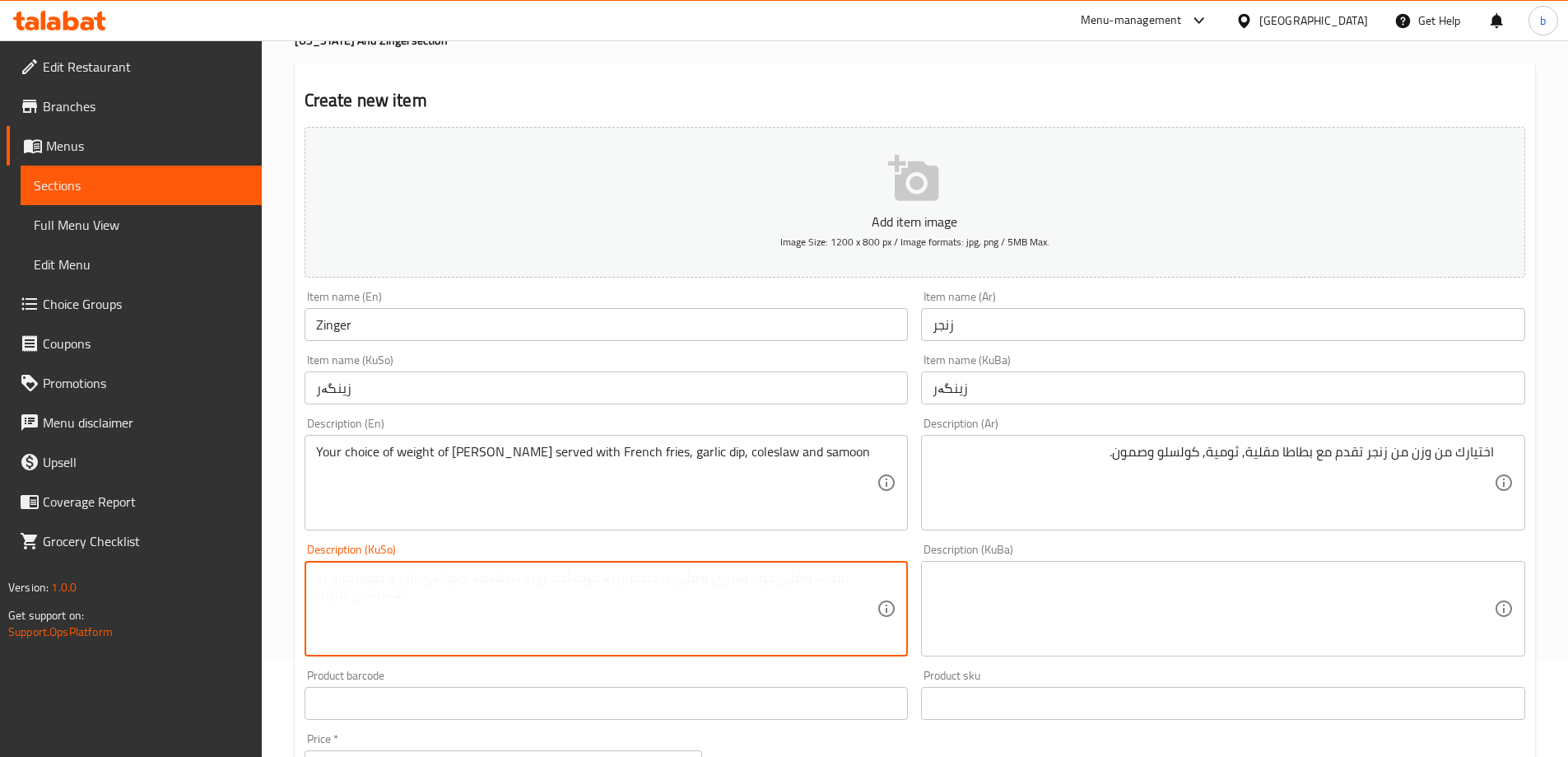
scroll to position [192, 0]
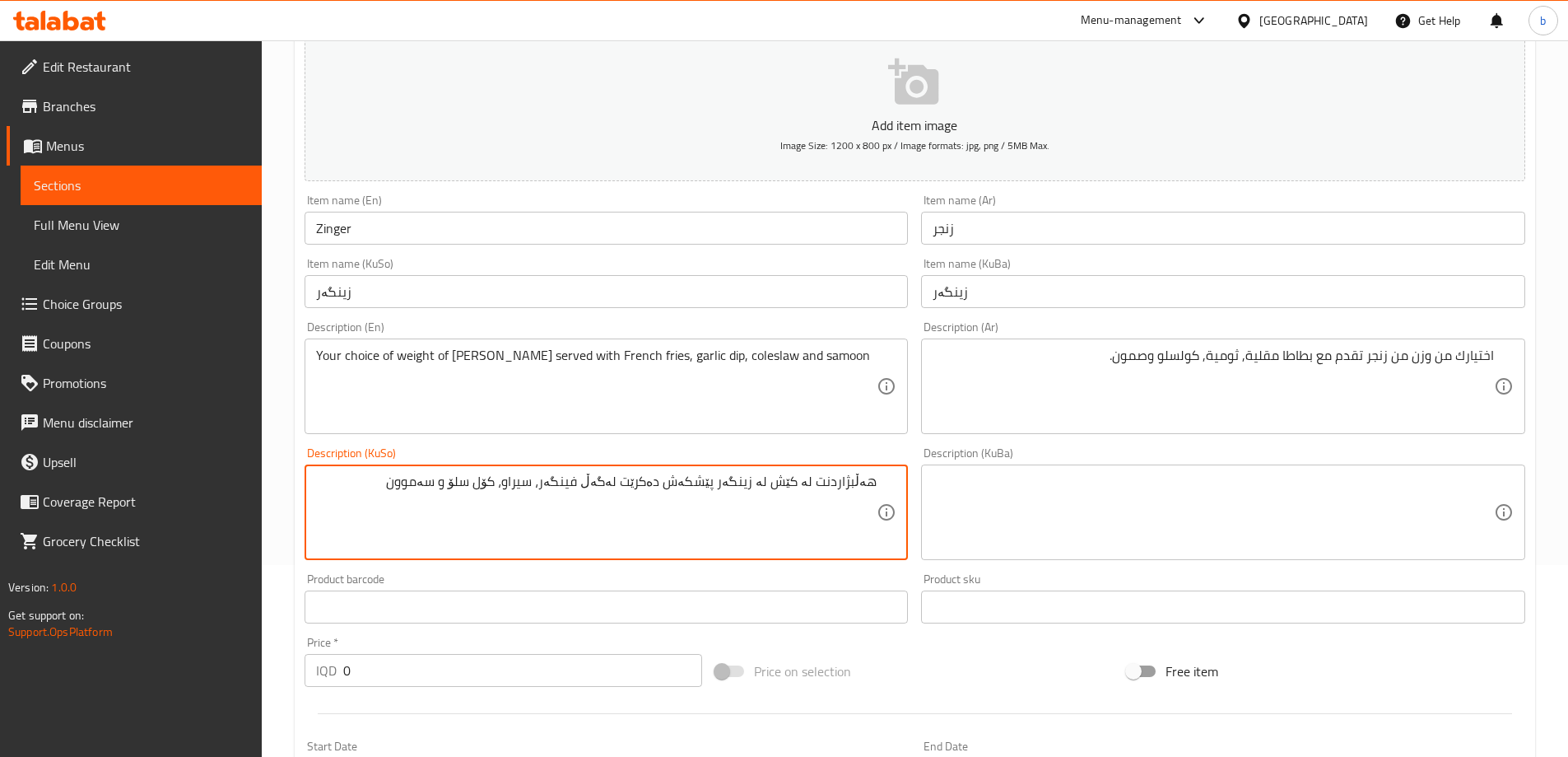
type textarea "هەڵبژاردنت لە کێش لە زینگەر پێشکەش دەکرێت لەگەڵ فینگەر، سیراو، کۆل سلۆ و سەموون"
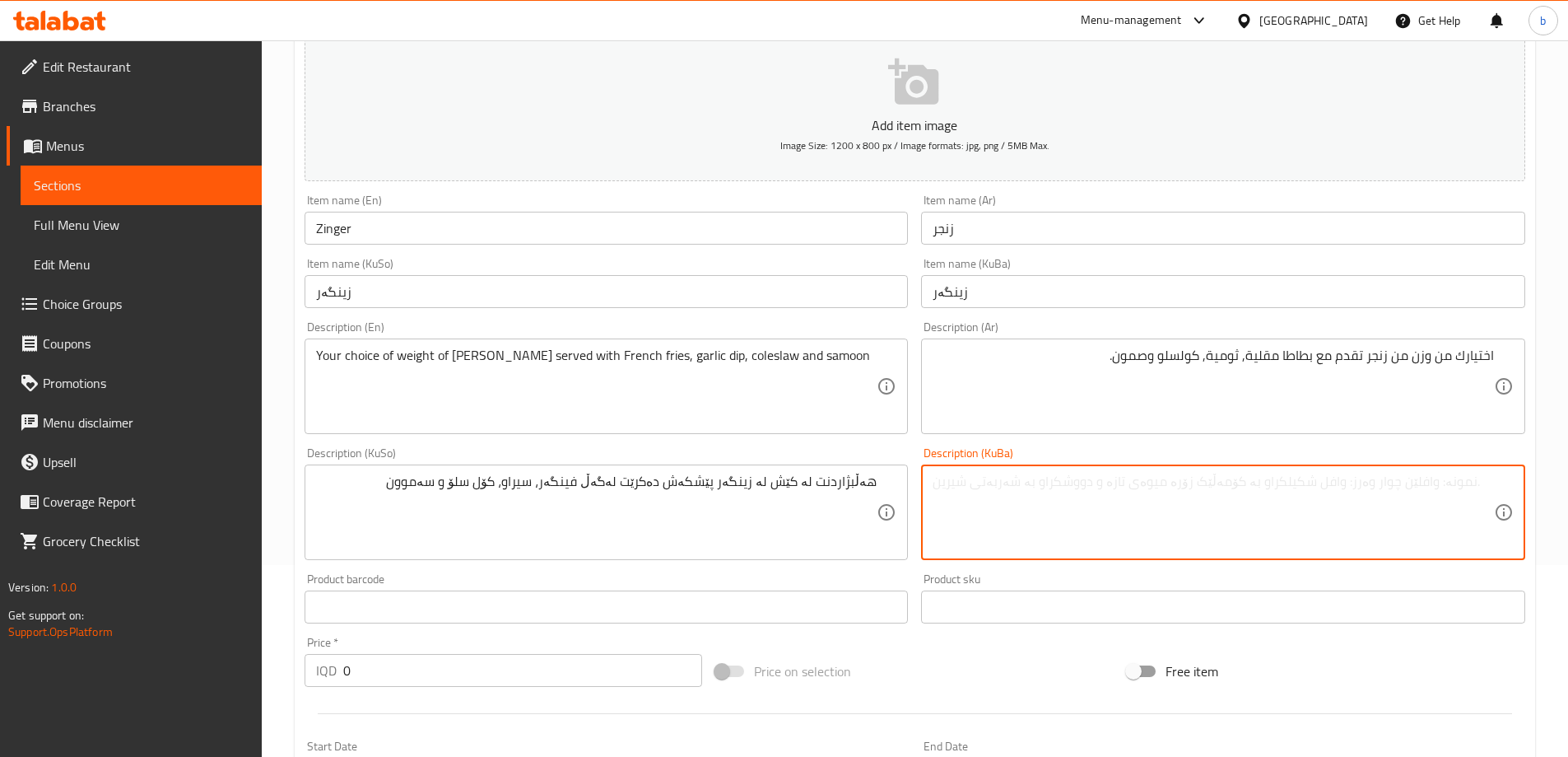
paste textarea "هەڵبژاردنت لە کێش لە زینگەر پێشکەش دەکرێت لەگەڵ فینگەر، سیراو، کۆل سلۆ و سەموون"
type textarea "هەڵبژاردنت لە کێش لە زینگەر پێشکەش دەکرێت لەگەڵ فینگەر، سیراو، کۆل سلۆ و سەموون"
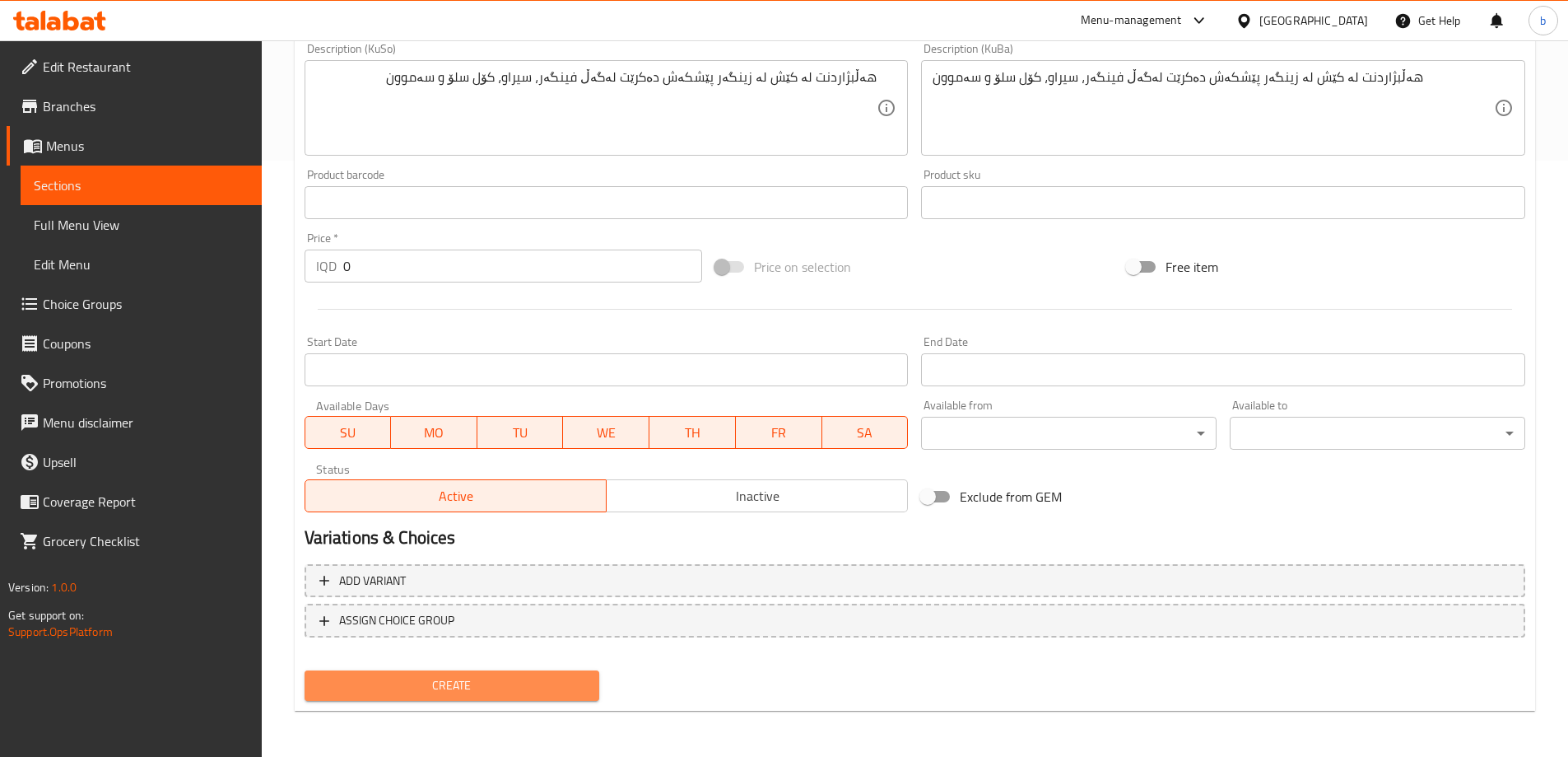
click at [520, 682] on span "Create" at bounding box center [452, 685] width 269 height 20
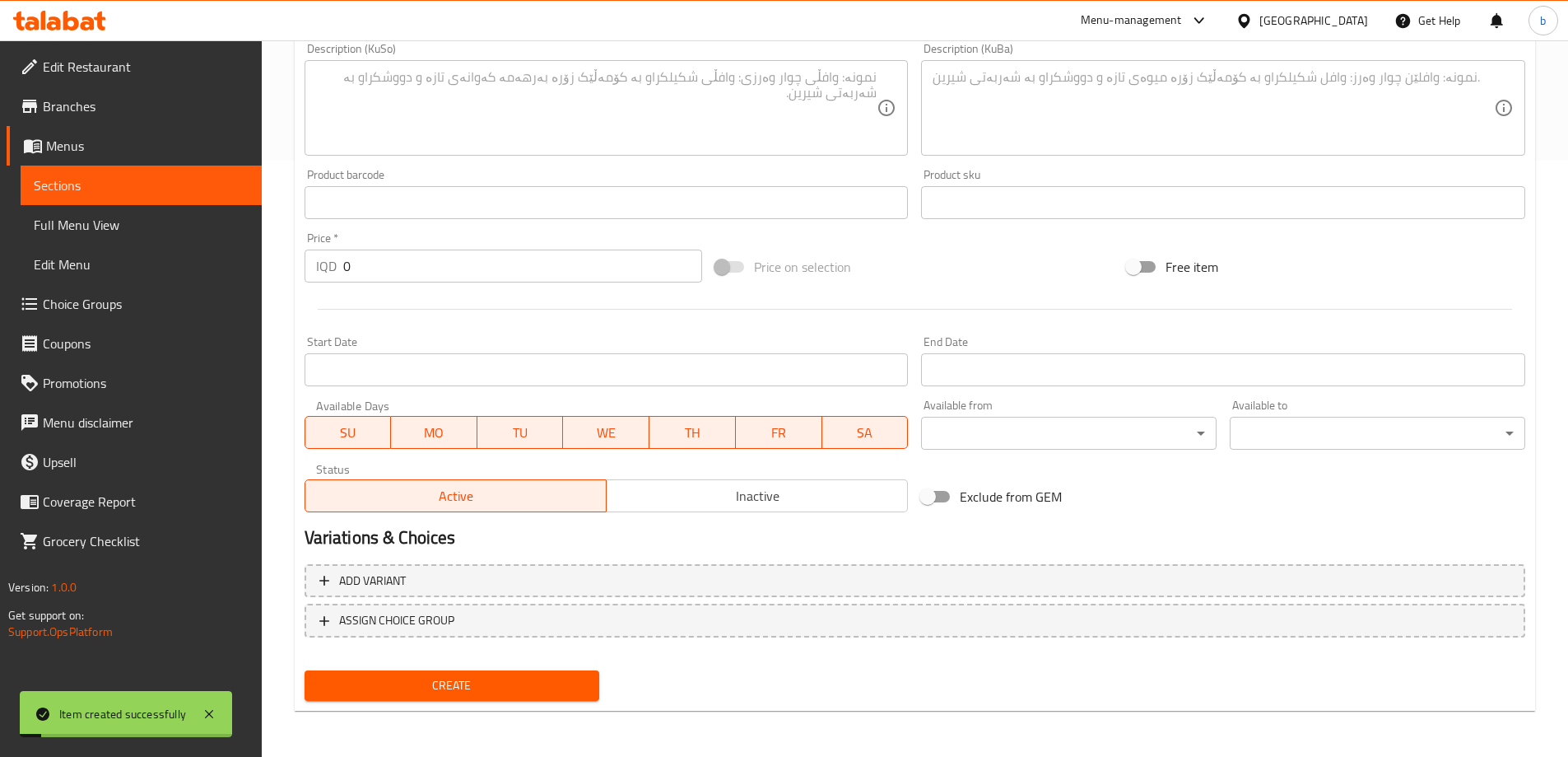
click at [131, 310] on span "Choice Groups" at bounding box center [145, 304] width 205 height 19
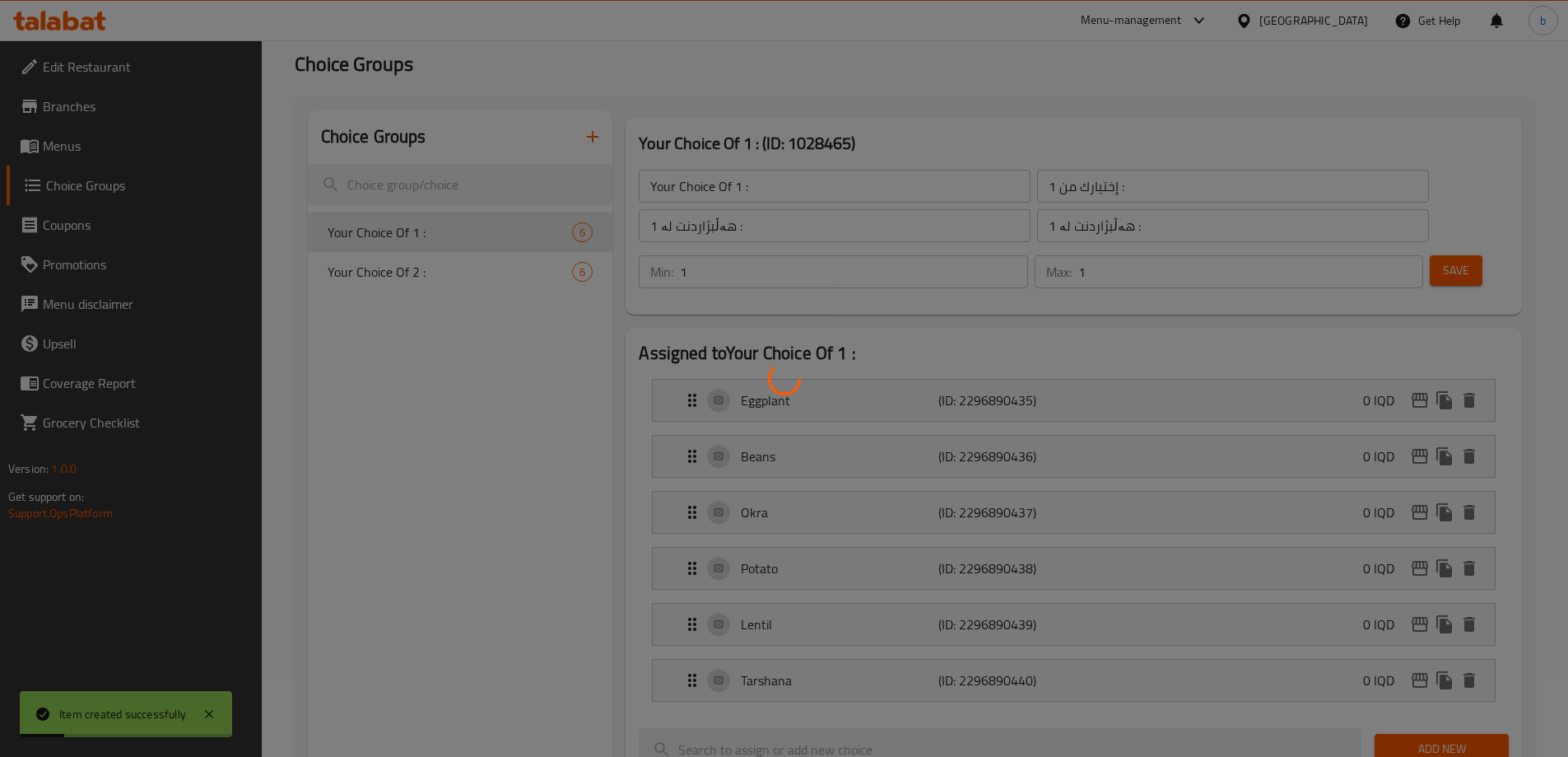
scroll to position [41, 0]
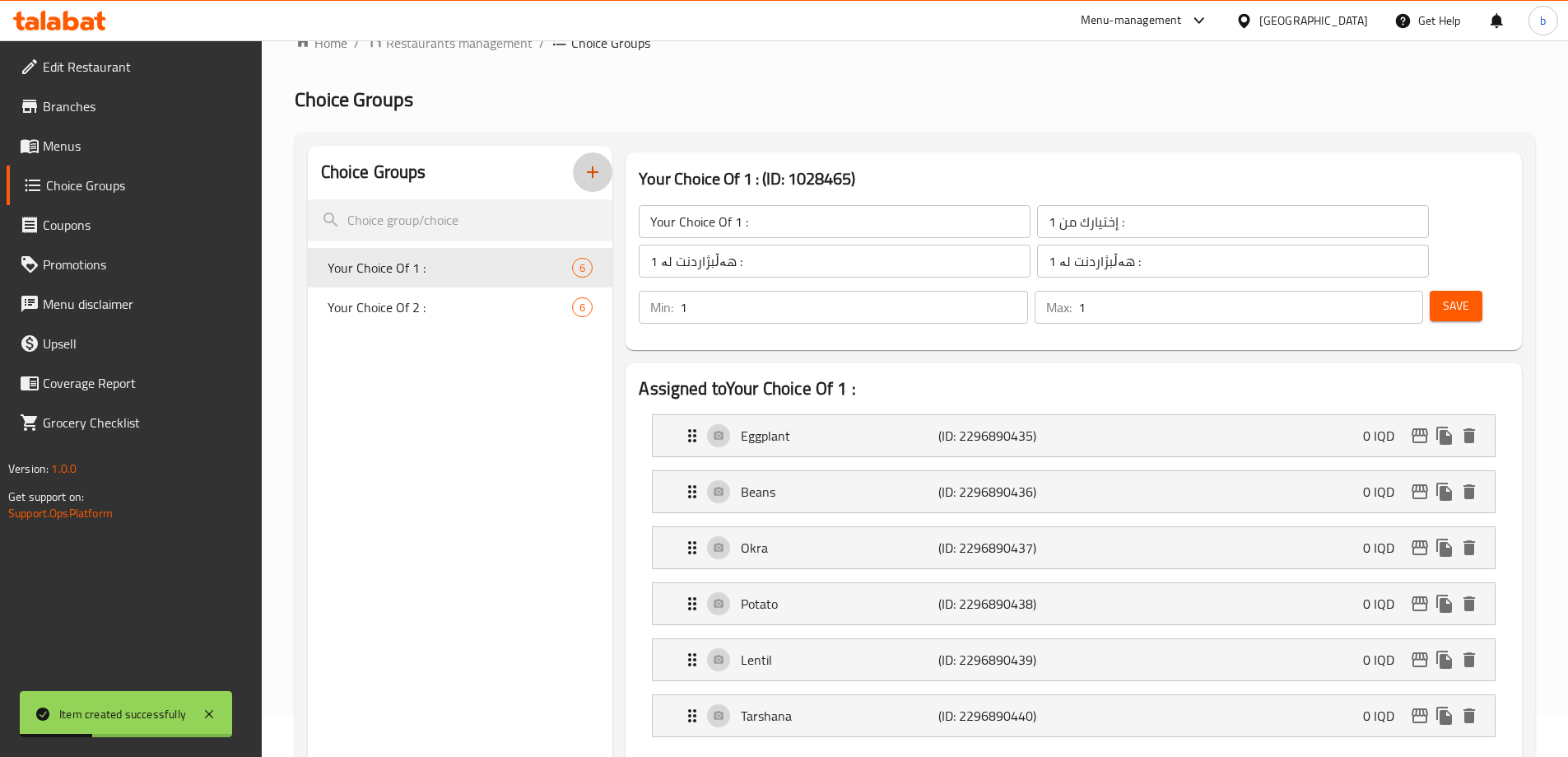
click at [595, 177] on icon "button" at bounding box center [593, 172] width 19 height 19
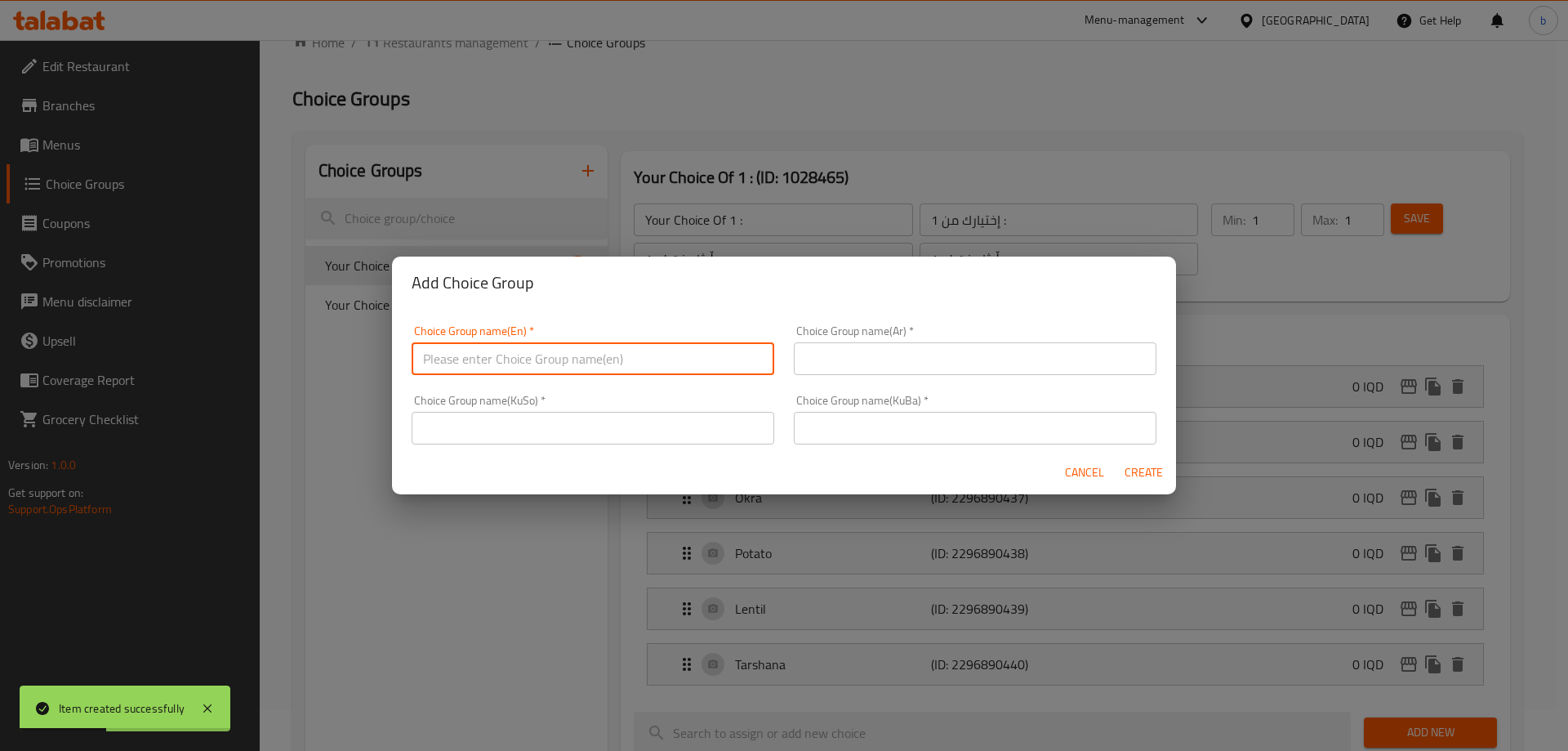
click at [596, 361] on input "text" at bounding box center [592, 359] width 362 height 33
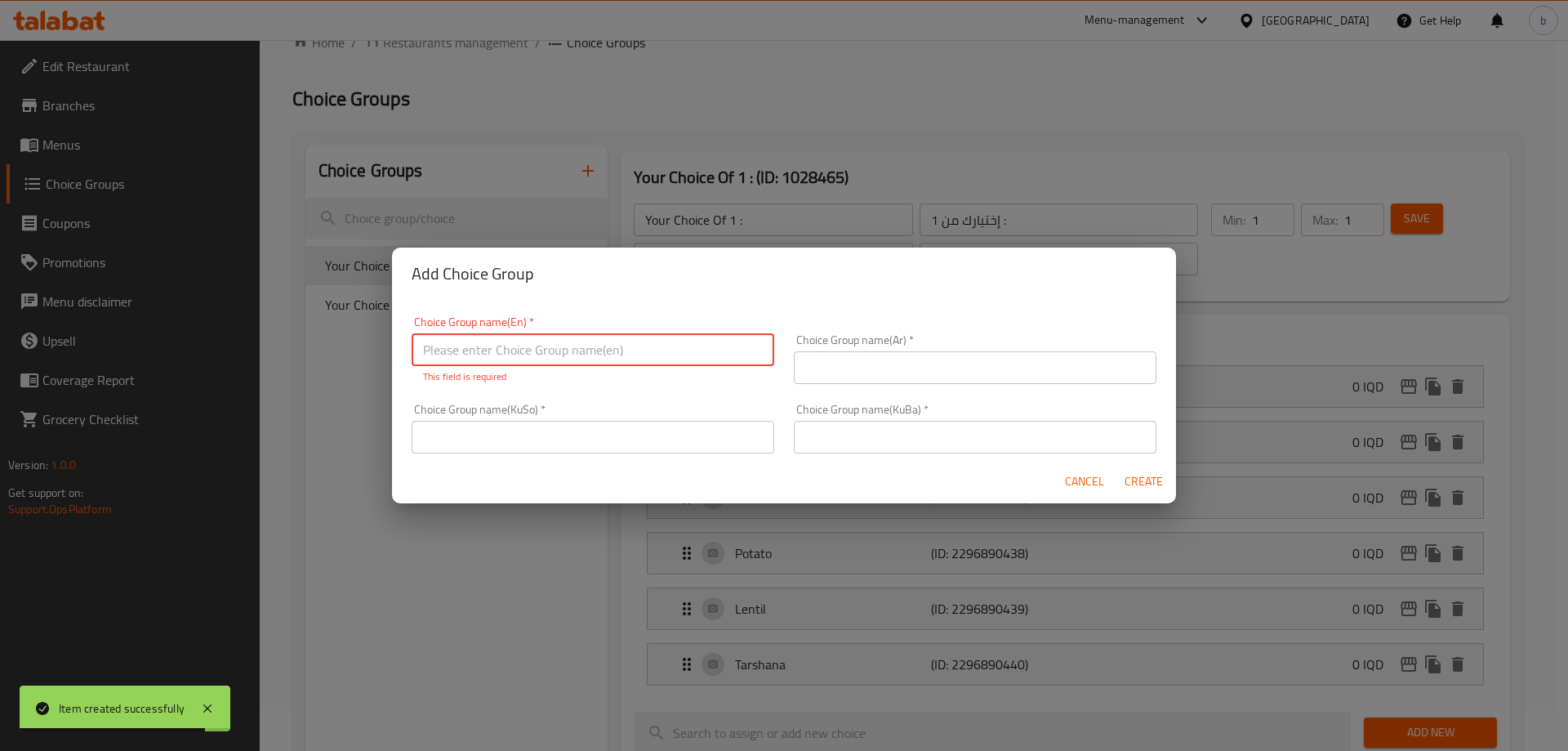
paste input "Your Choice Of Weight:"
type input "Your Choice Of Weight:"
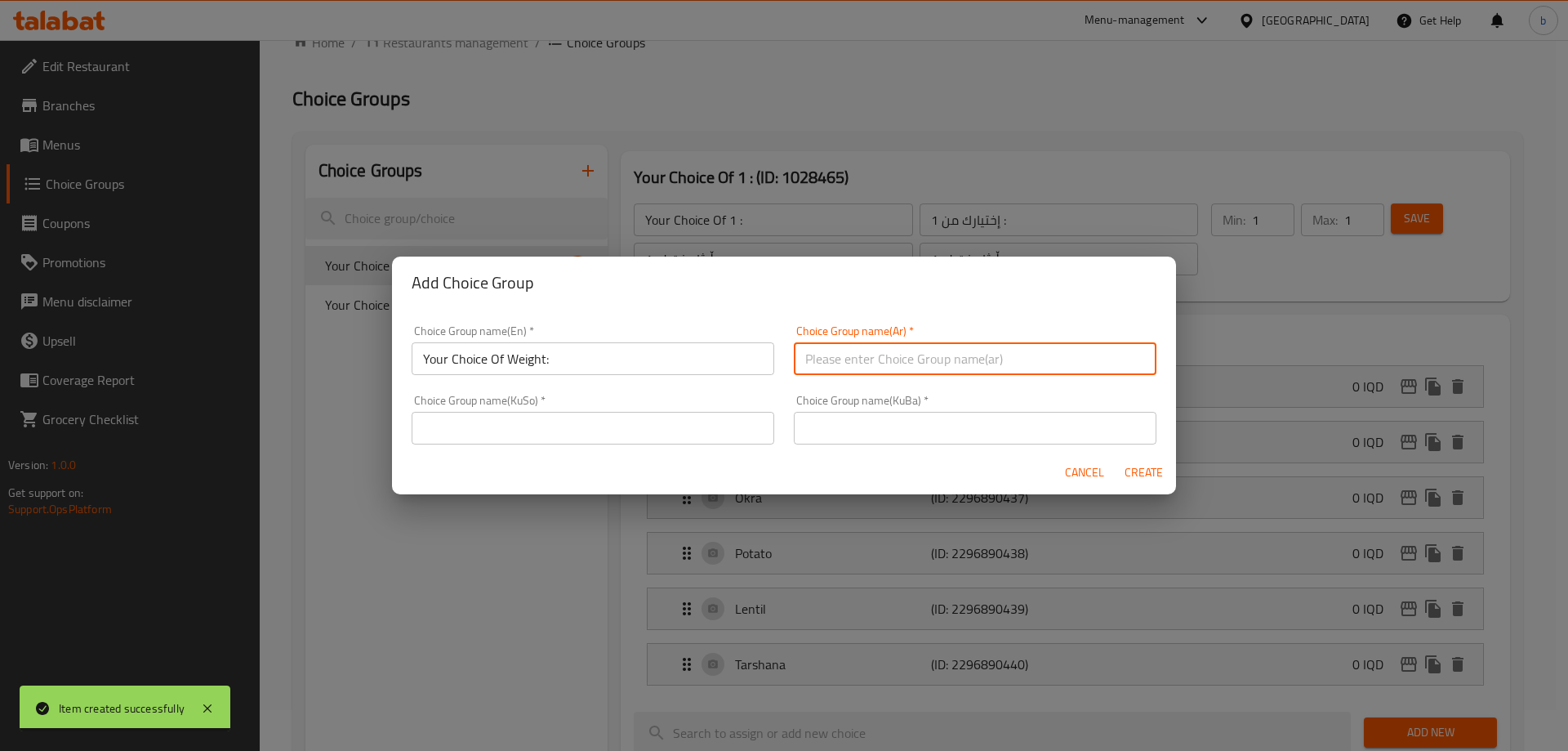
paste input "إختيارك من الوزن:"
type input "إختيارك من الوزن:"
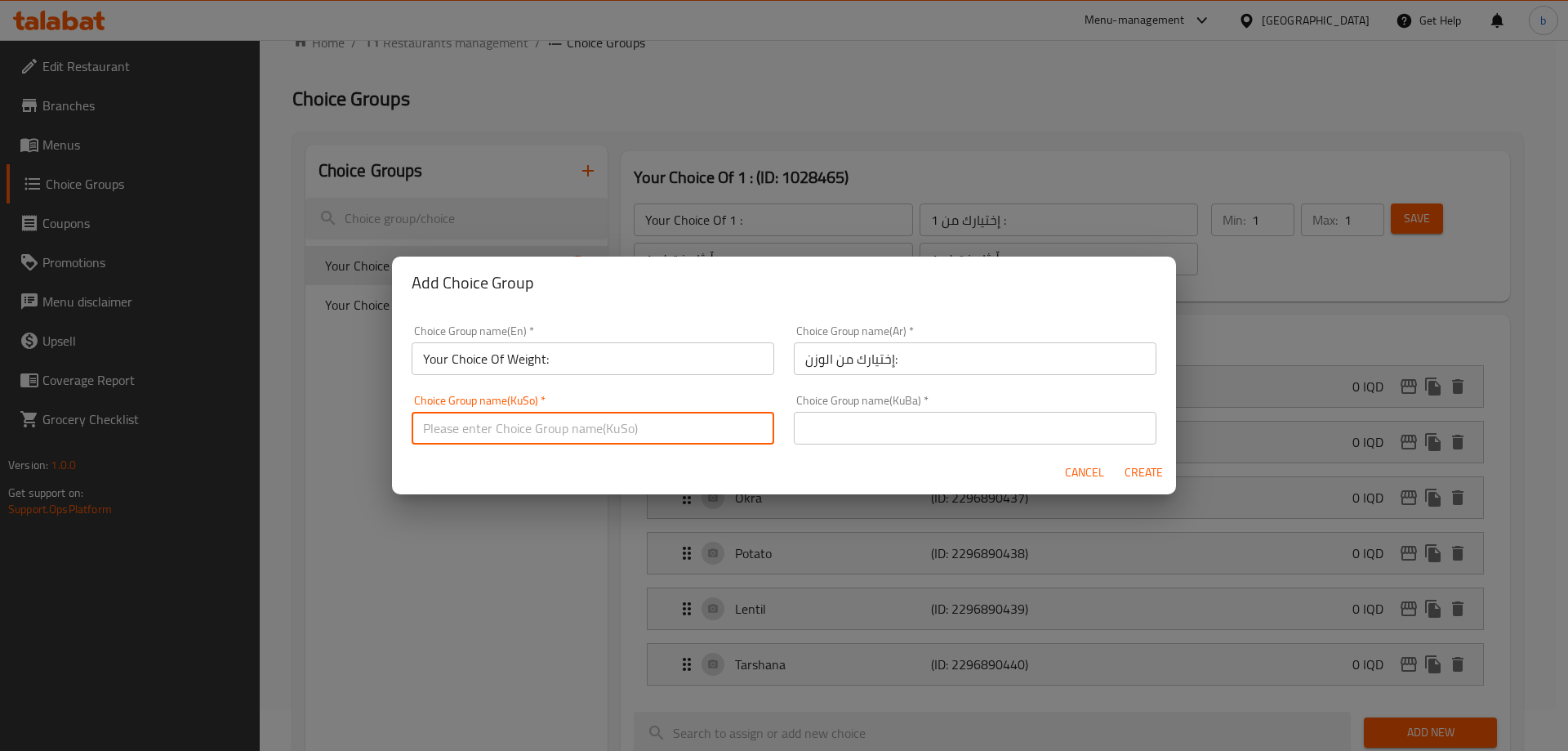
paste input "هەڵبژاردنت لە کێش:"
type input "هەڵبژاردنت لە کێش:"
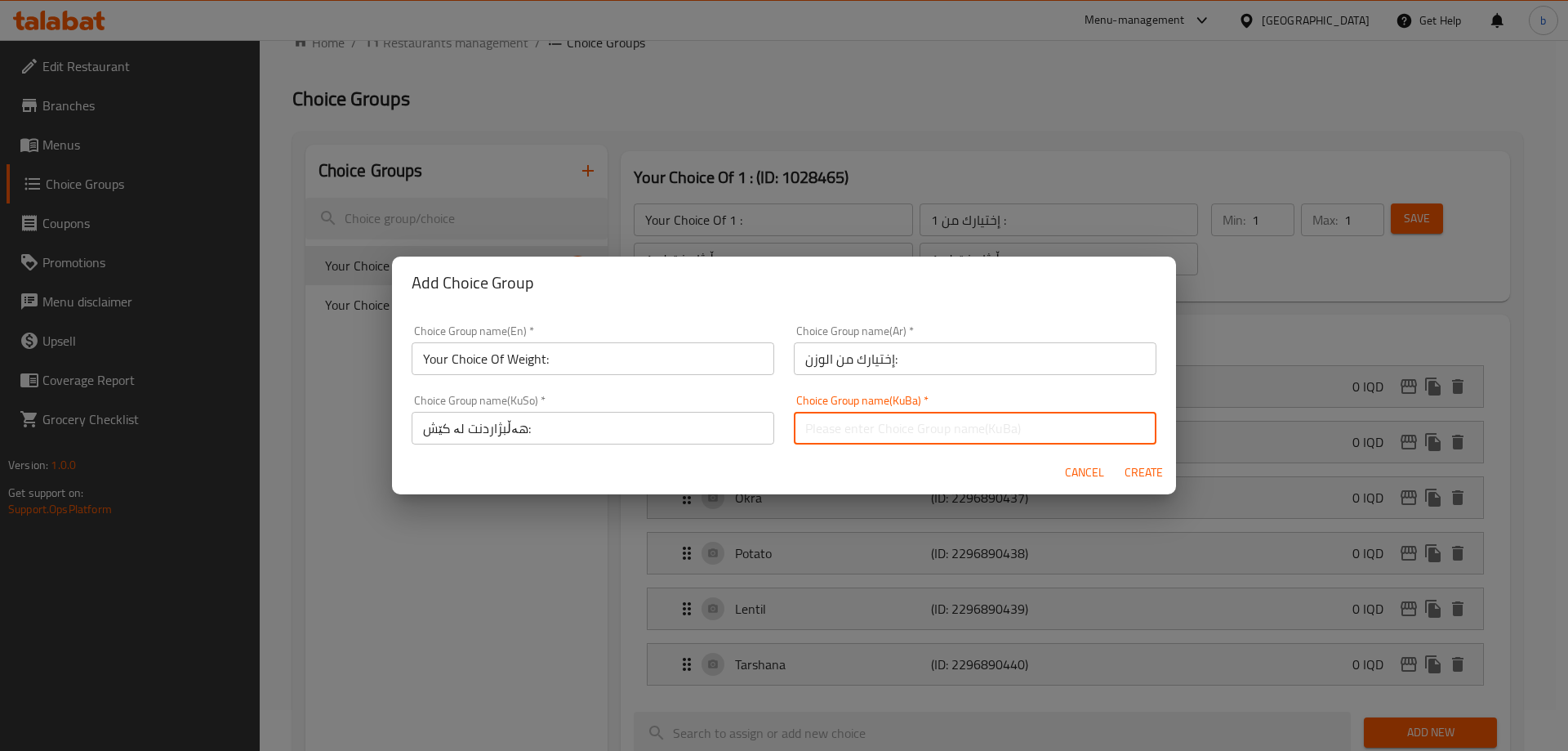
paste input "هەڵبژاردنت لە کێش:"
type input "هەڵبژاردنت لە کێش:"
click at [1130, 467] on span "Create" at bounding box center [1143, 472] width 39 height 20
type input "Your Choice Of Weight:"
type input "إختيارك من الوزن:"
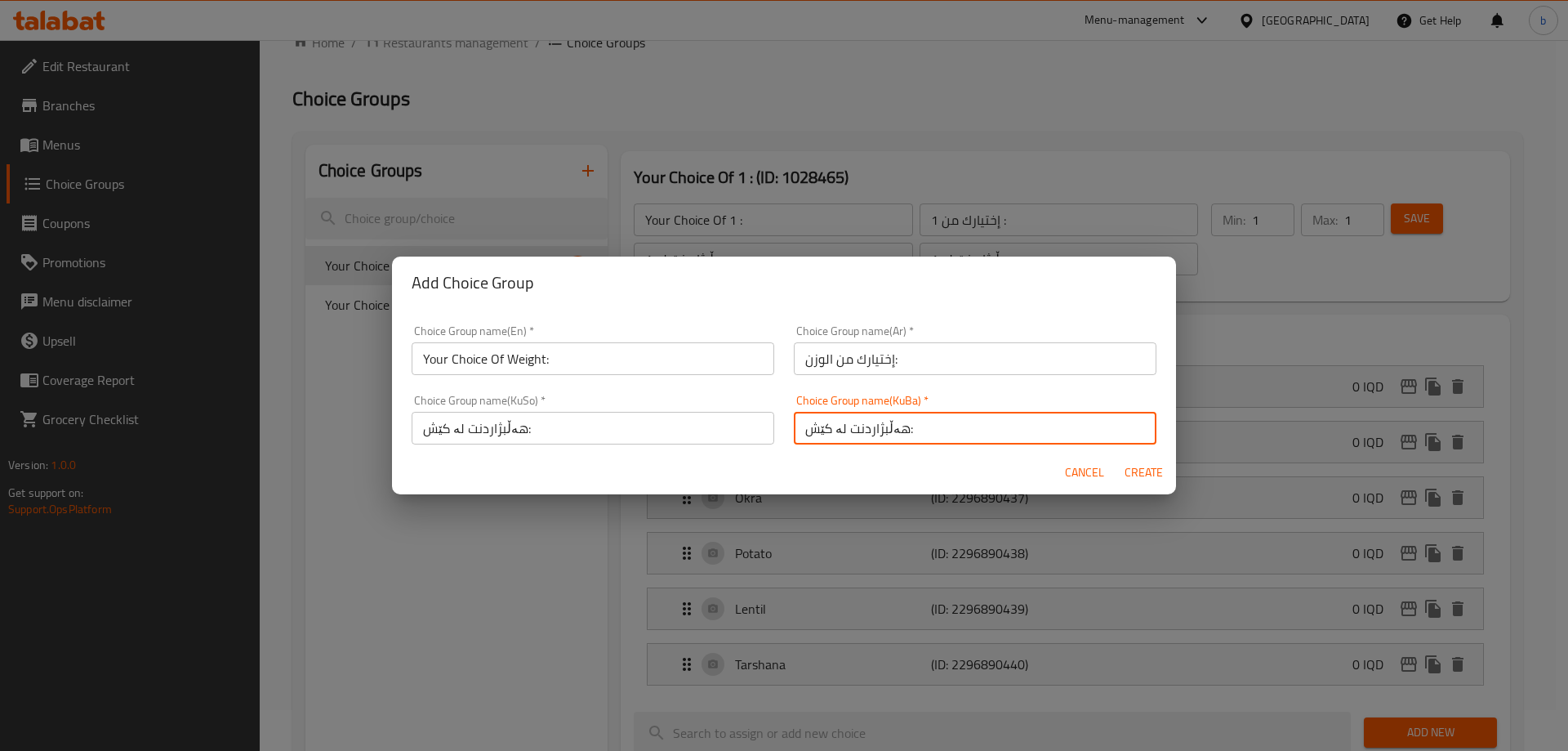
type input "هەڵبژاردنت لە کێش:"
type input "0"
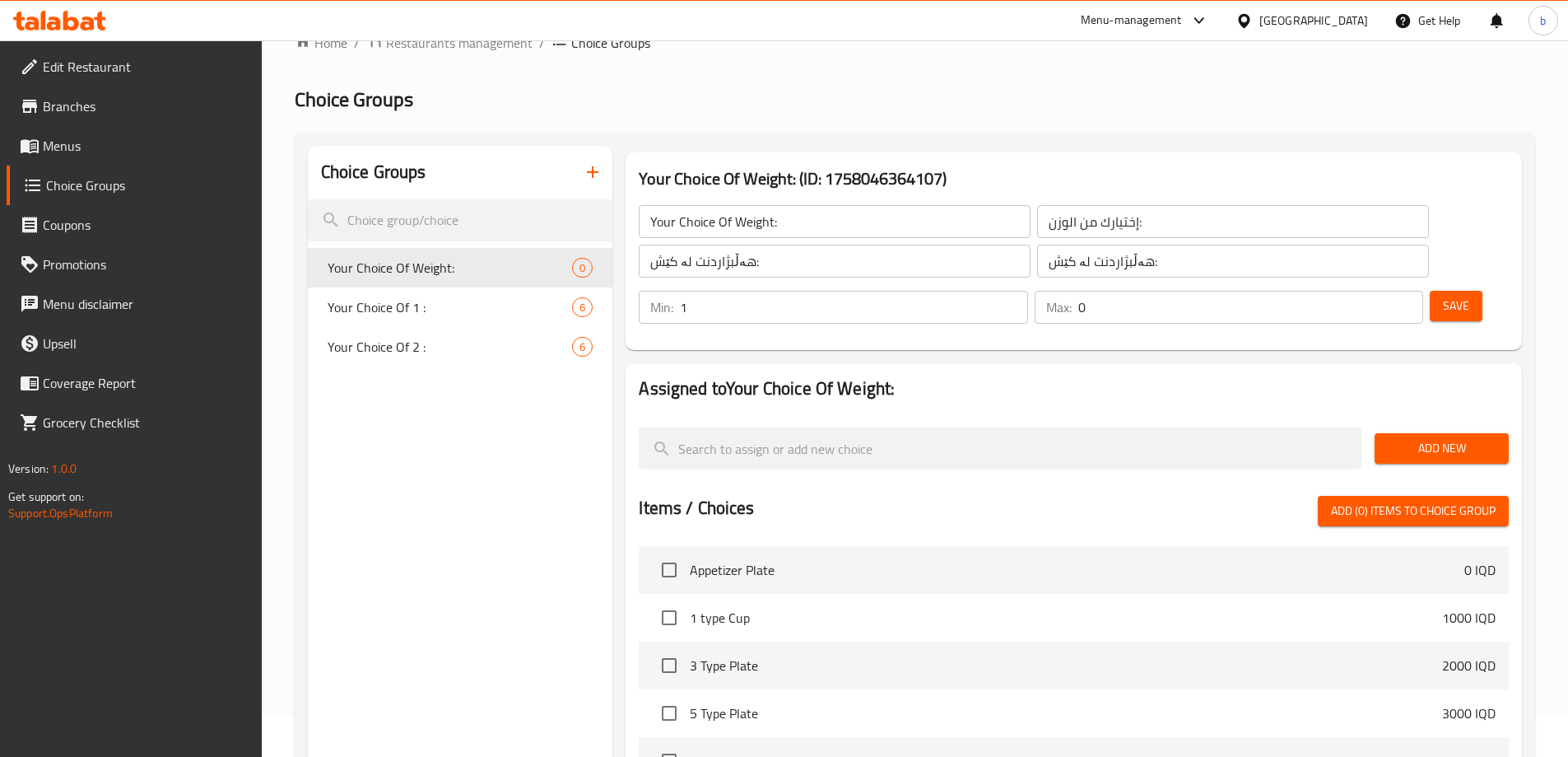
type input "1"
click at [1027, 290] on input "1" at bounding box center [853, 307] width 347 height 33
type input "1"
click at [1378, 290] on input "1" at bounding box center [1251, 307] width 345 height 33
click at [1440, 290] on button "Save" at bounding box center [1455, 306] width 53 height 31
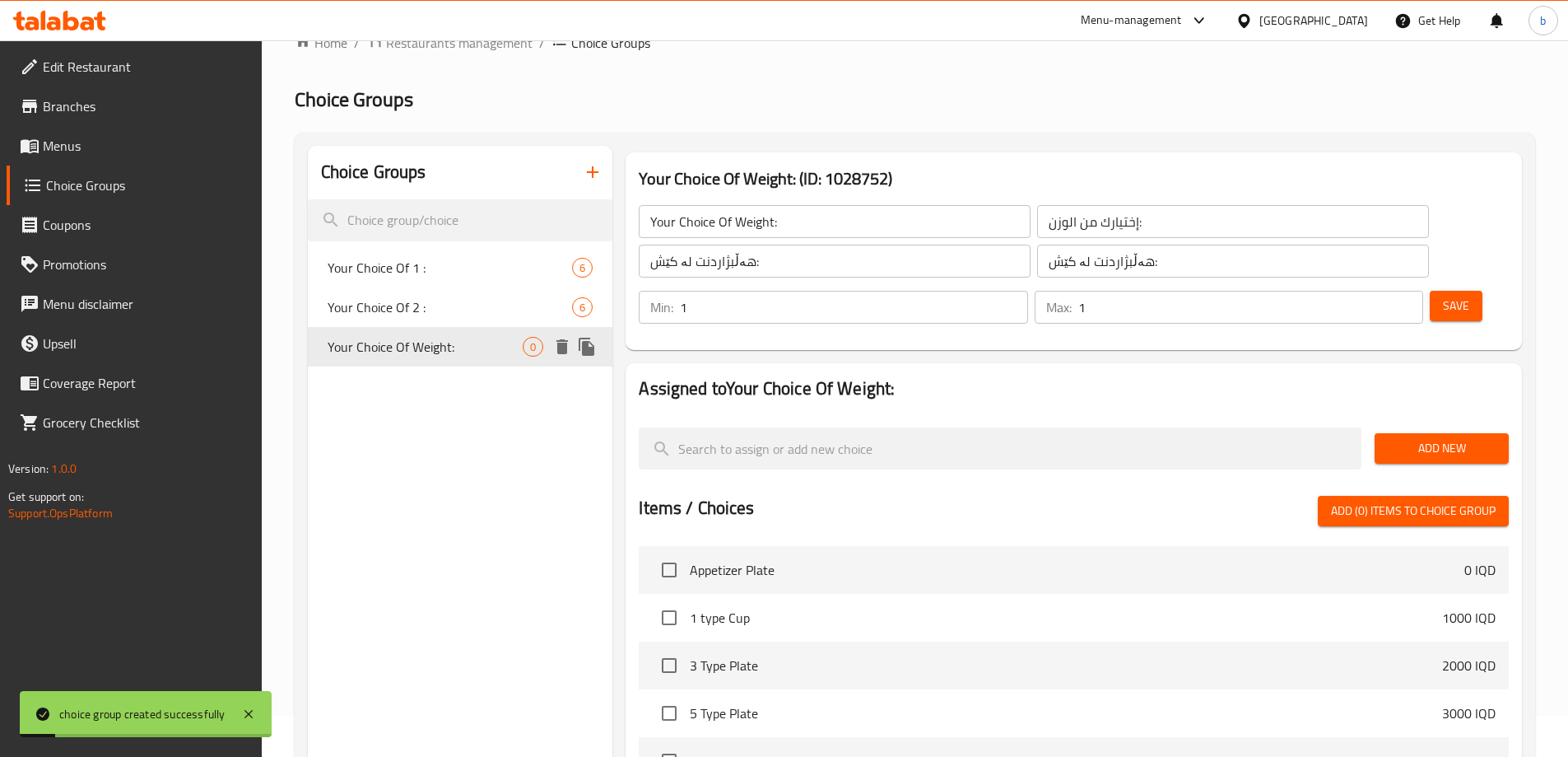
click at [454, 357] on div "Your Choice Of Weight: 0" at bounding box center [460, 346] width 306 height 40
click at [1429, 290] on button "Save" at bounding box center [1455, 306] width 53 height 31
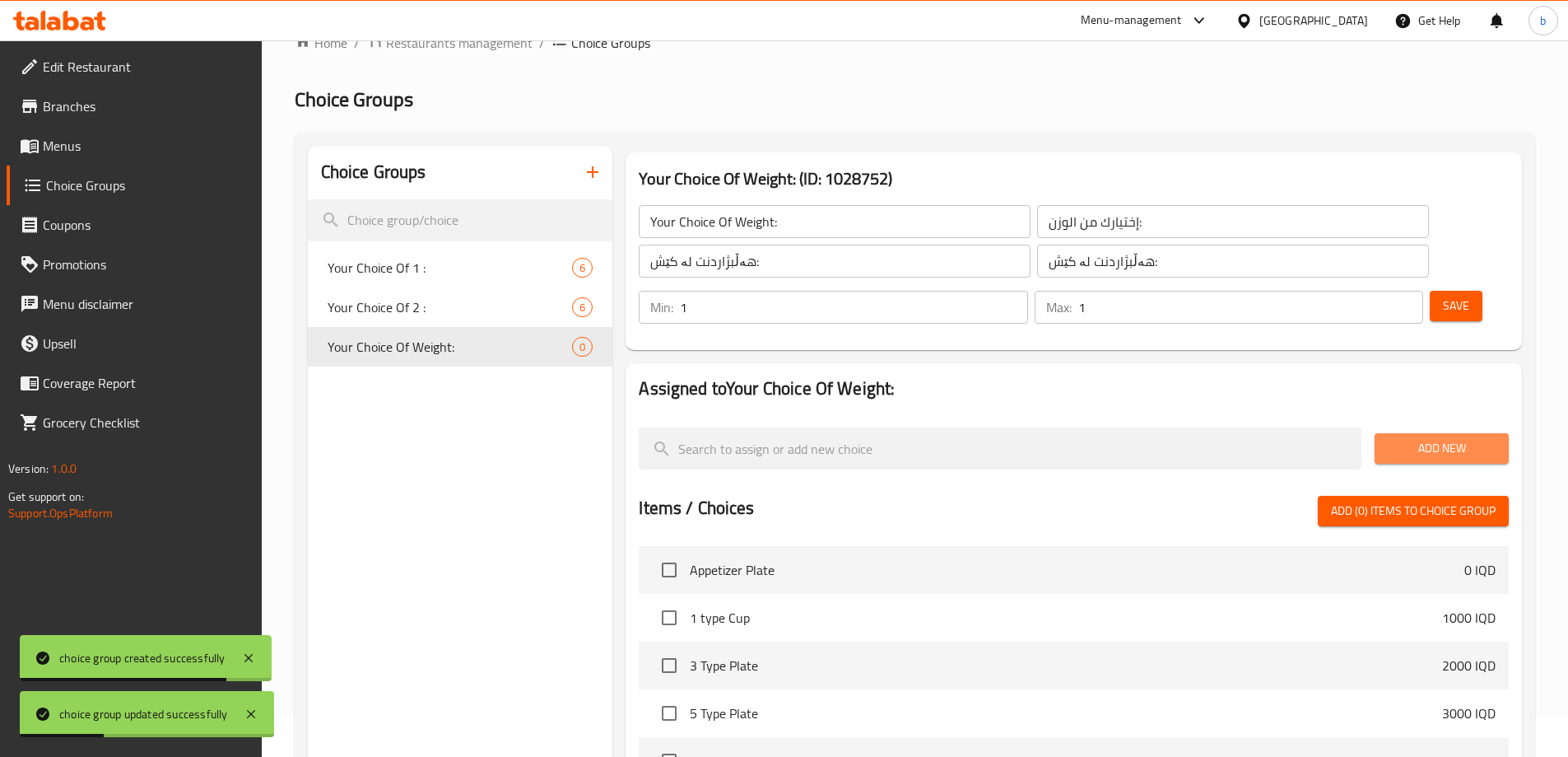
click at [1443, 438] on span "Add New" at bounding box center [1442, 447] width 108 height 20
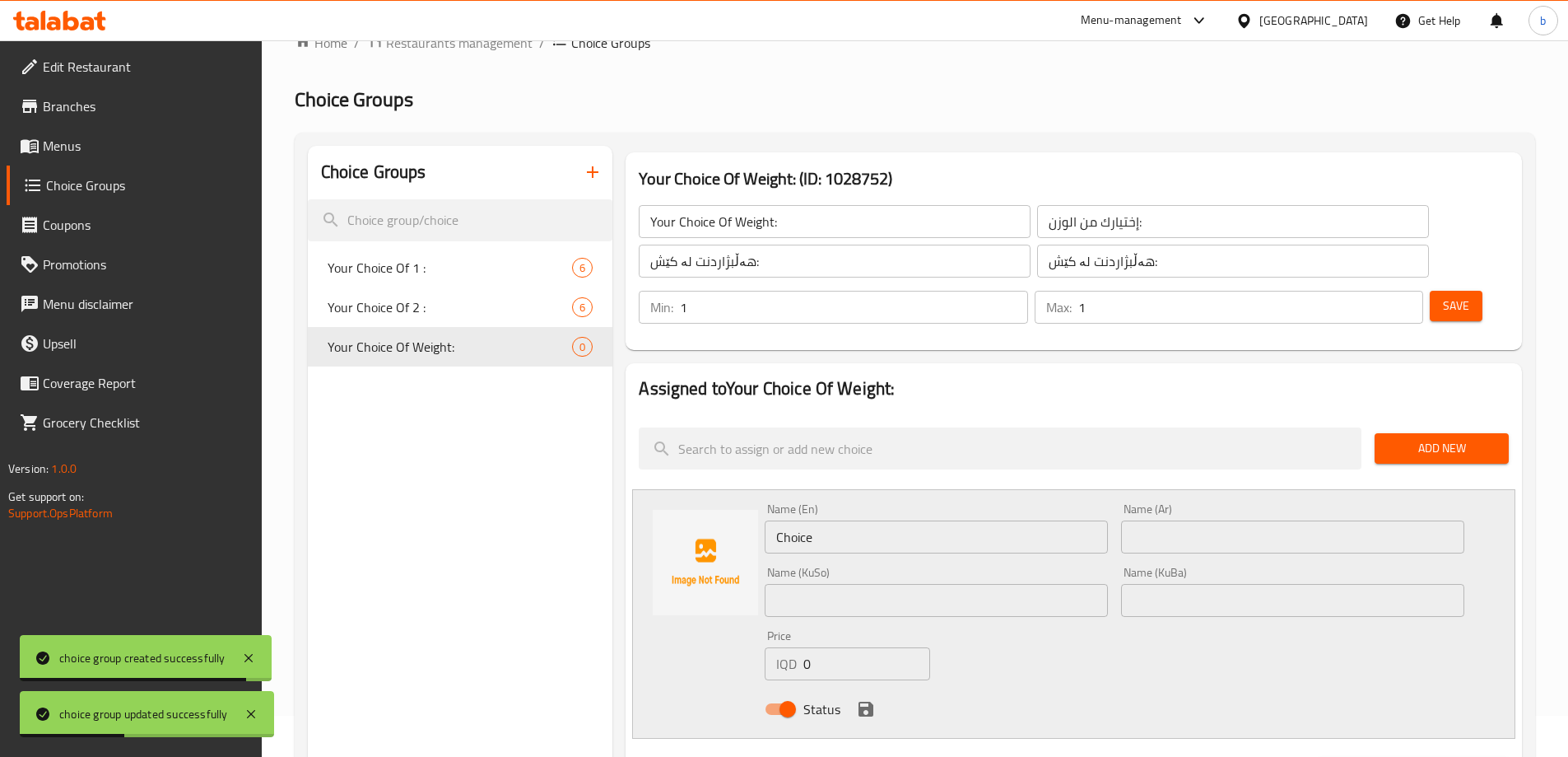
drag, startPoint x: 899, startPoint y: 484, endPoint x: 531, endPoint y: 500, distance: 368.3
click at [531, 500] on div "Choice Groups Your Choice Of 1 : 6 Your Choice Of 2 : 6 Your Choice Of Weight: …" at bounding box center [917, 768] width 1220 height 1245
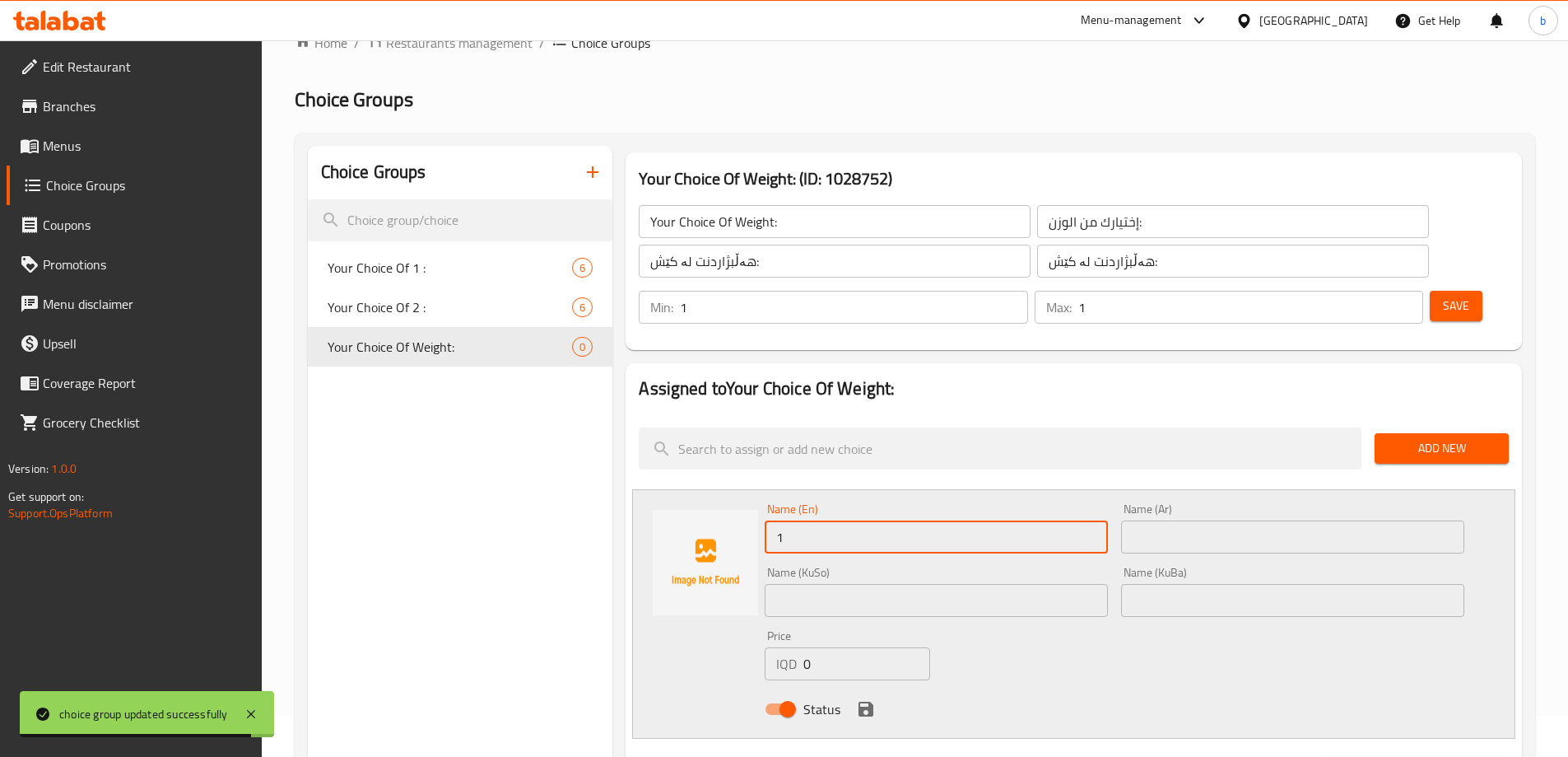
type input "1 Kilo"
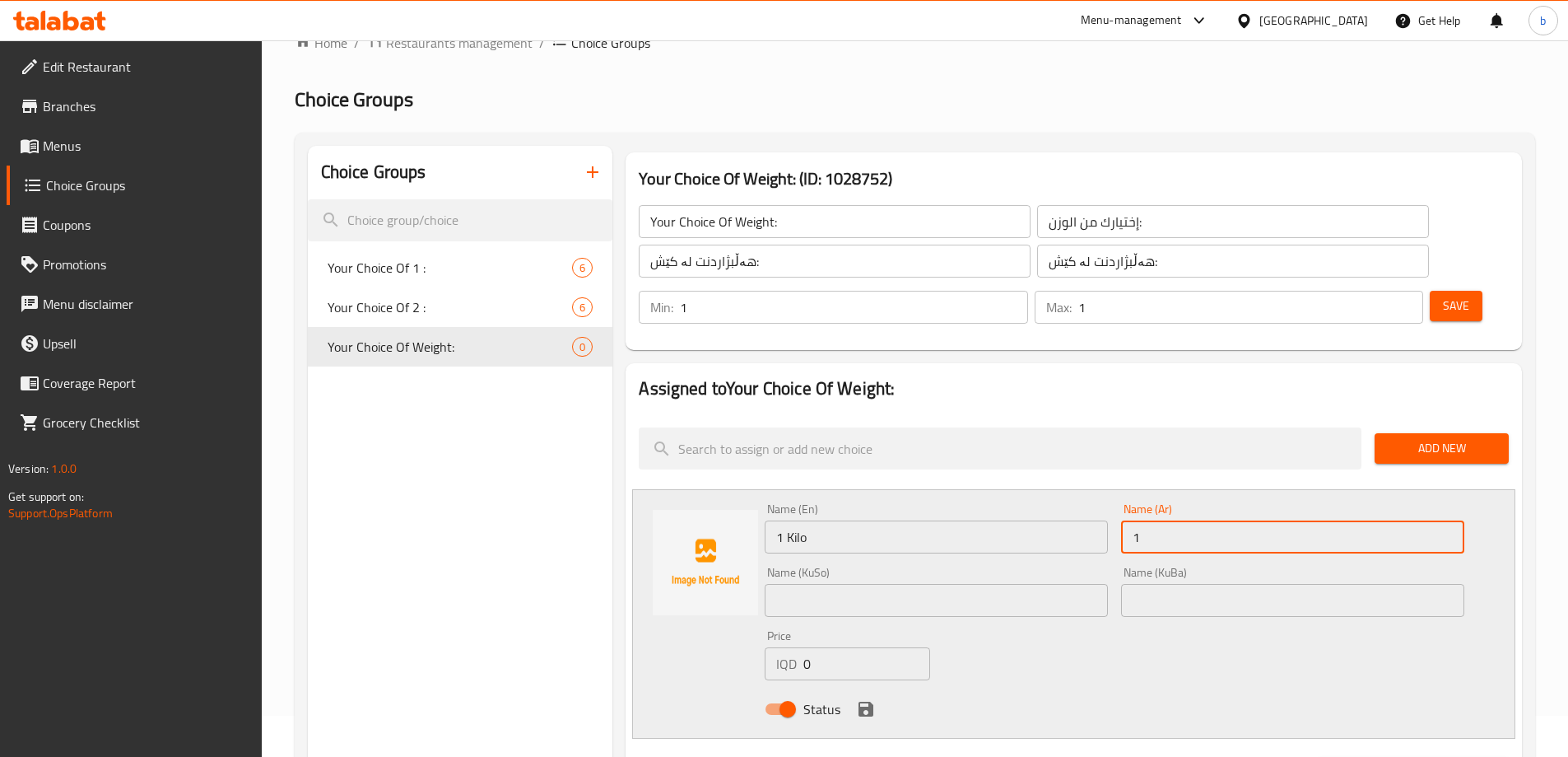
type input "1 كيلو"
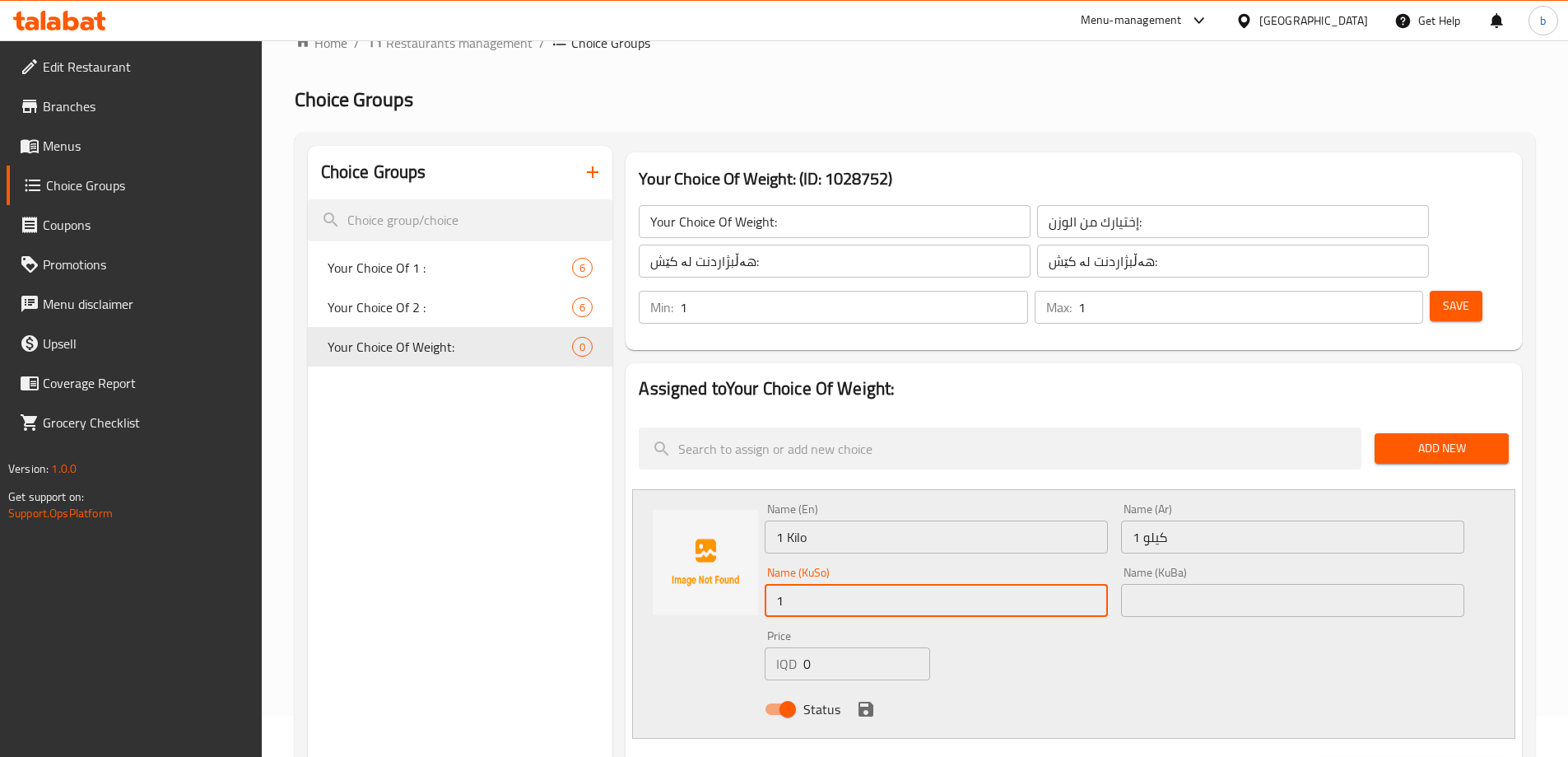
type input "1 کیلۆ"
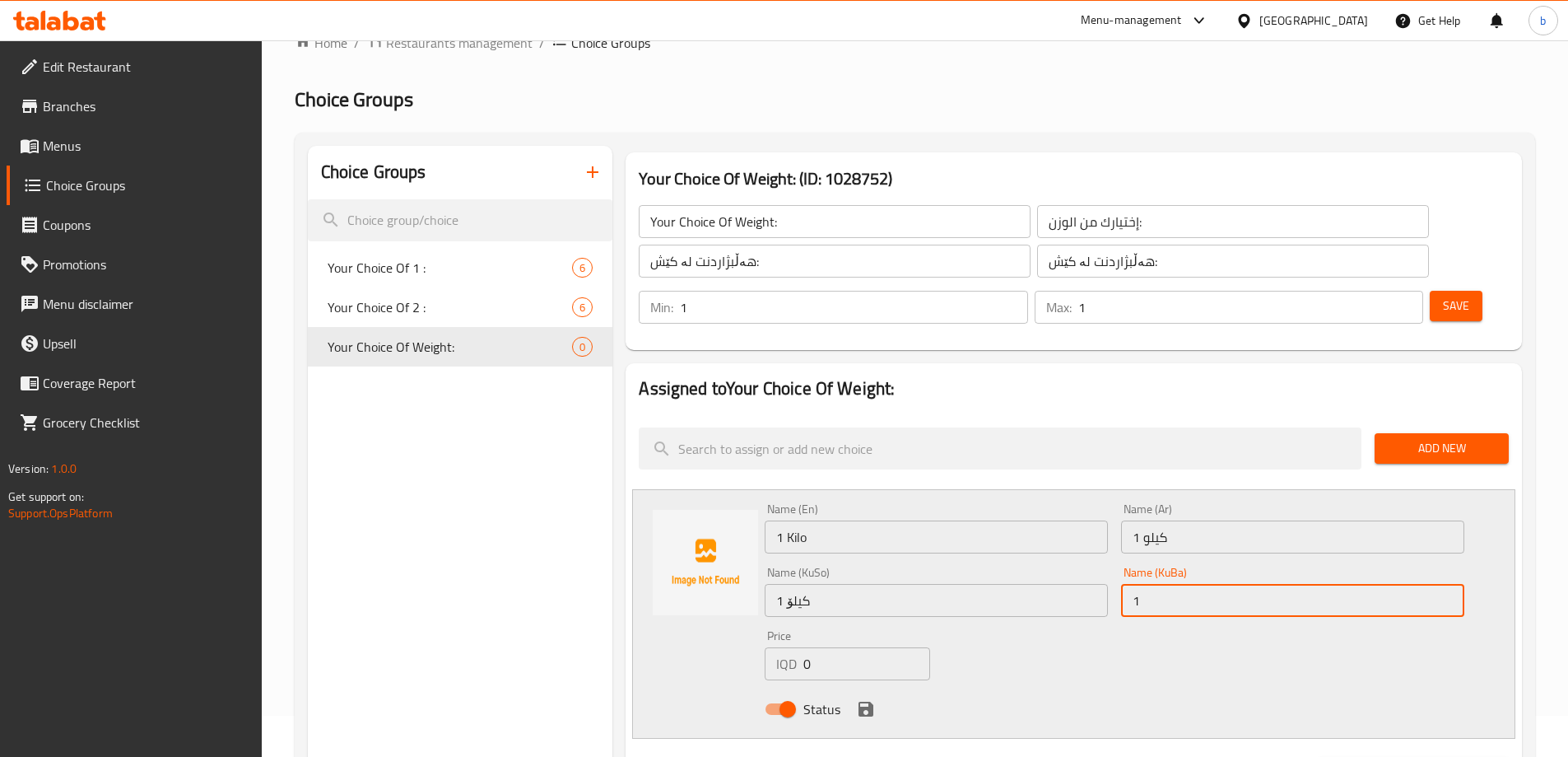
type input "1 کیلۆ"
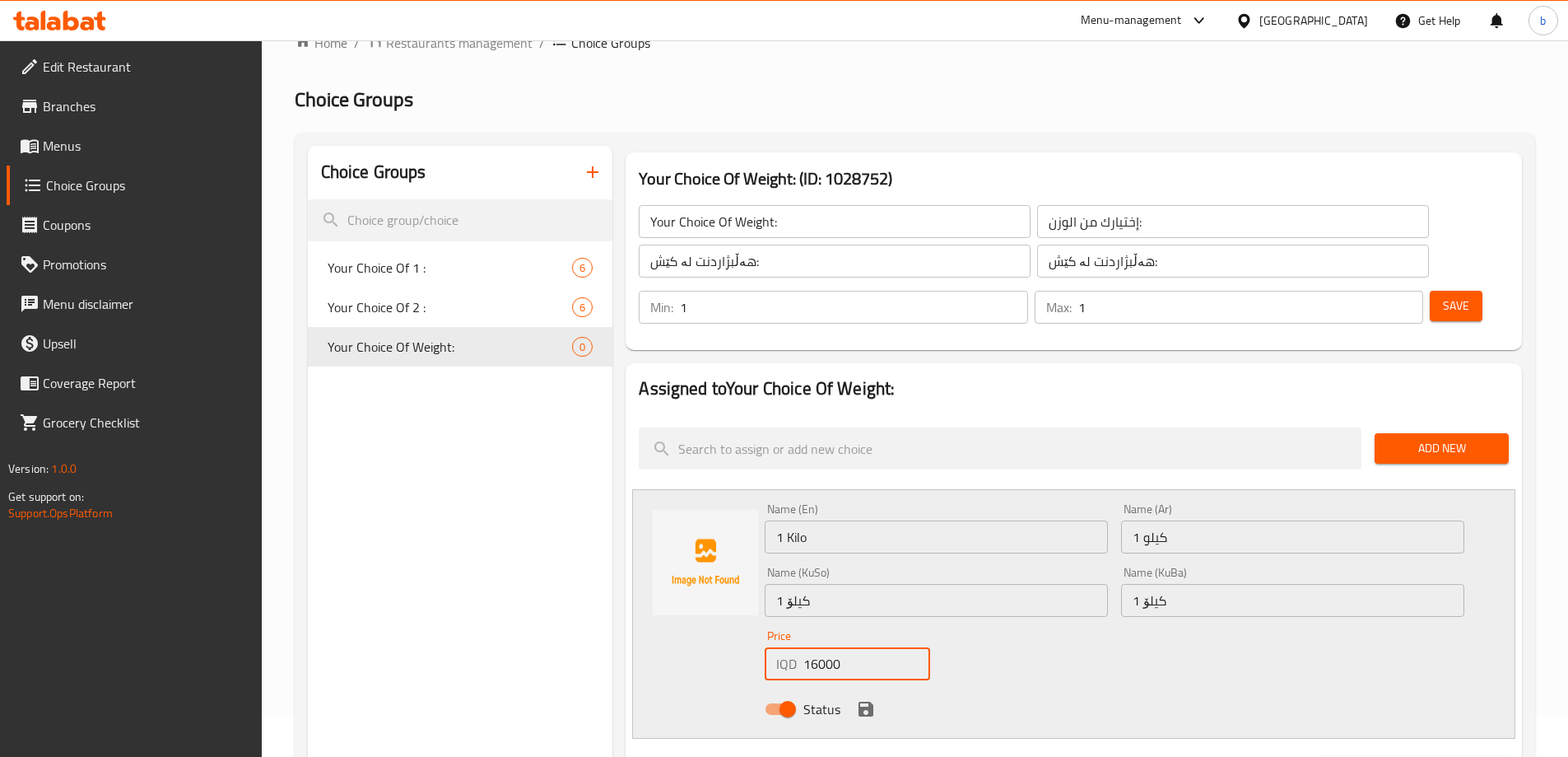
type input "16000"
click at [856, 699] on icon "save" at bounding box center [865, 709] width 19 height 19
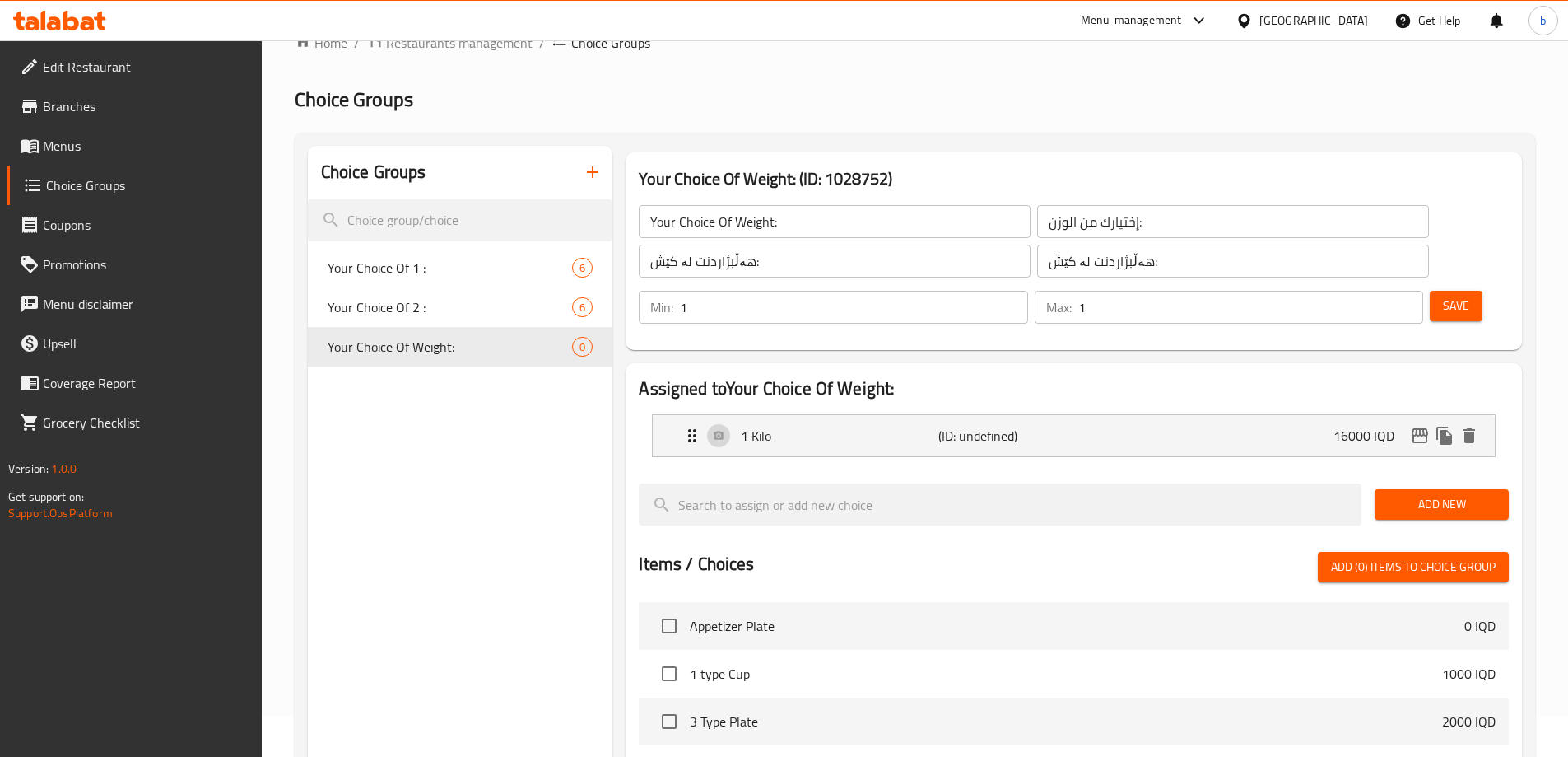
click at [1429, 290] on button "Save" at bounding box center [1455, 306] width 53 height 31
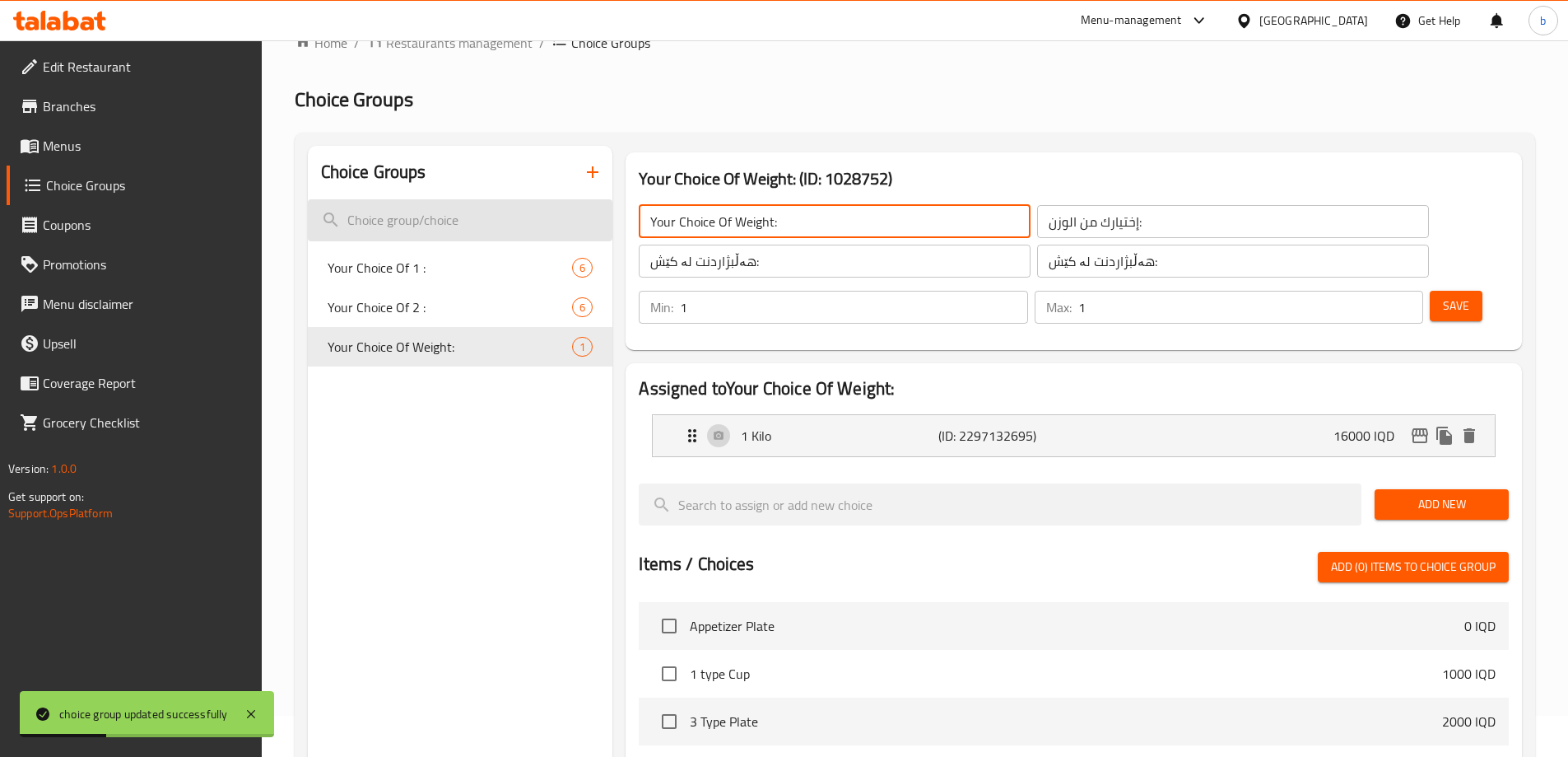
drag, startPoint x: 791, startPoint y: 217, endPoint x: 530, endPoint y: 214, distance: 261.0
click at [530, 214] on div "Choice Groups Your Choice Of 1 : 6 Your Choice Of 2 : 6 Your Choice Of Weight: …" at bounding box center [917, 664] width 1220 height 1039
paste input "text"
type input "Your Choice Of:"
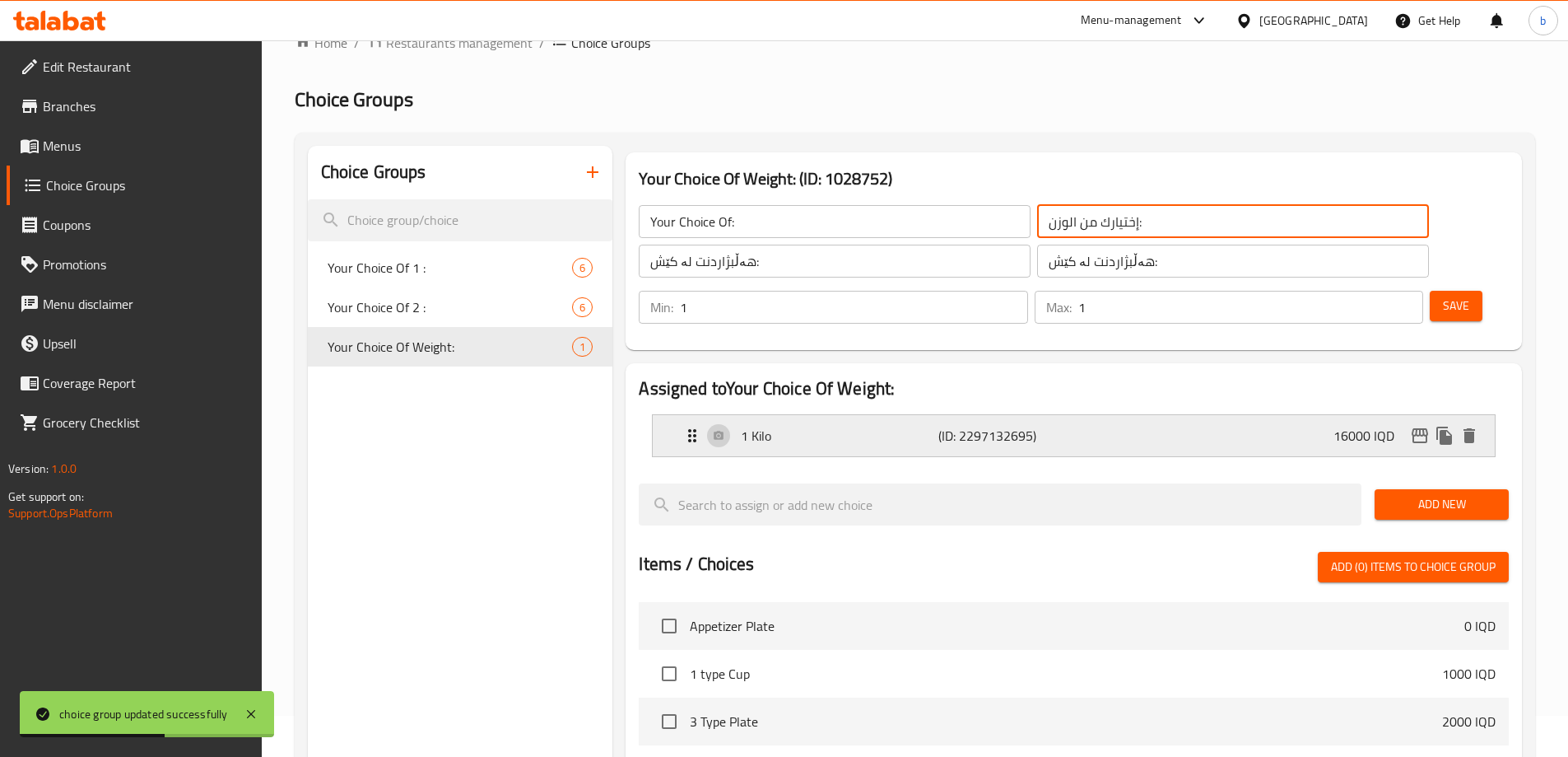
paste input "text"
type input "إختيارك من:"
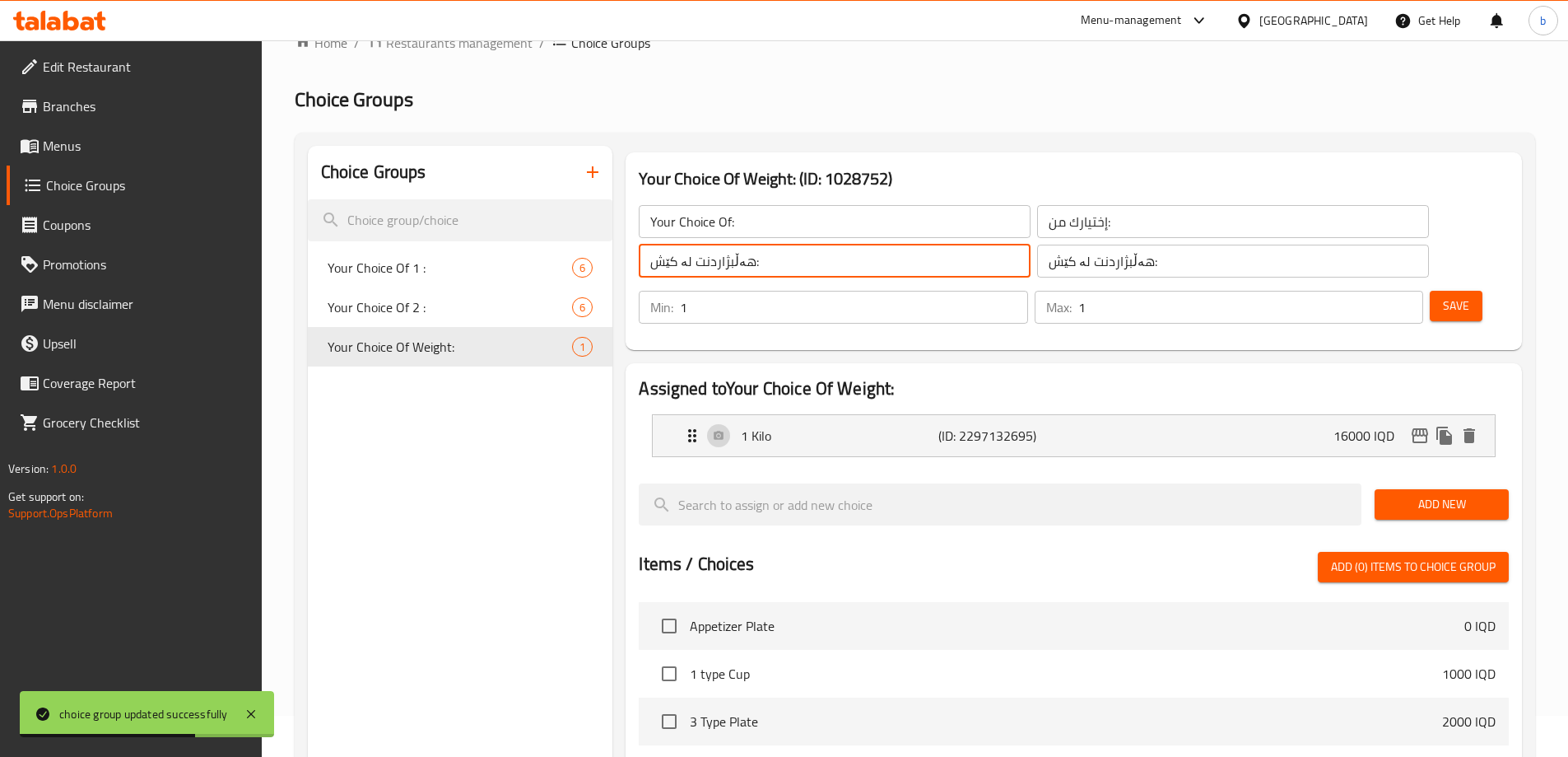
paste input "text"
type input "هەڵبژاردنت لە:"
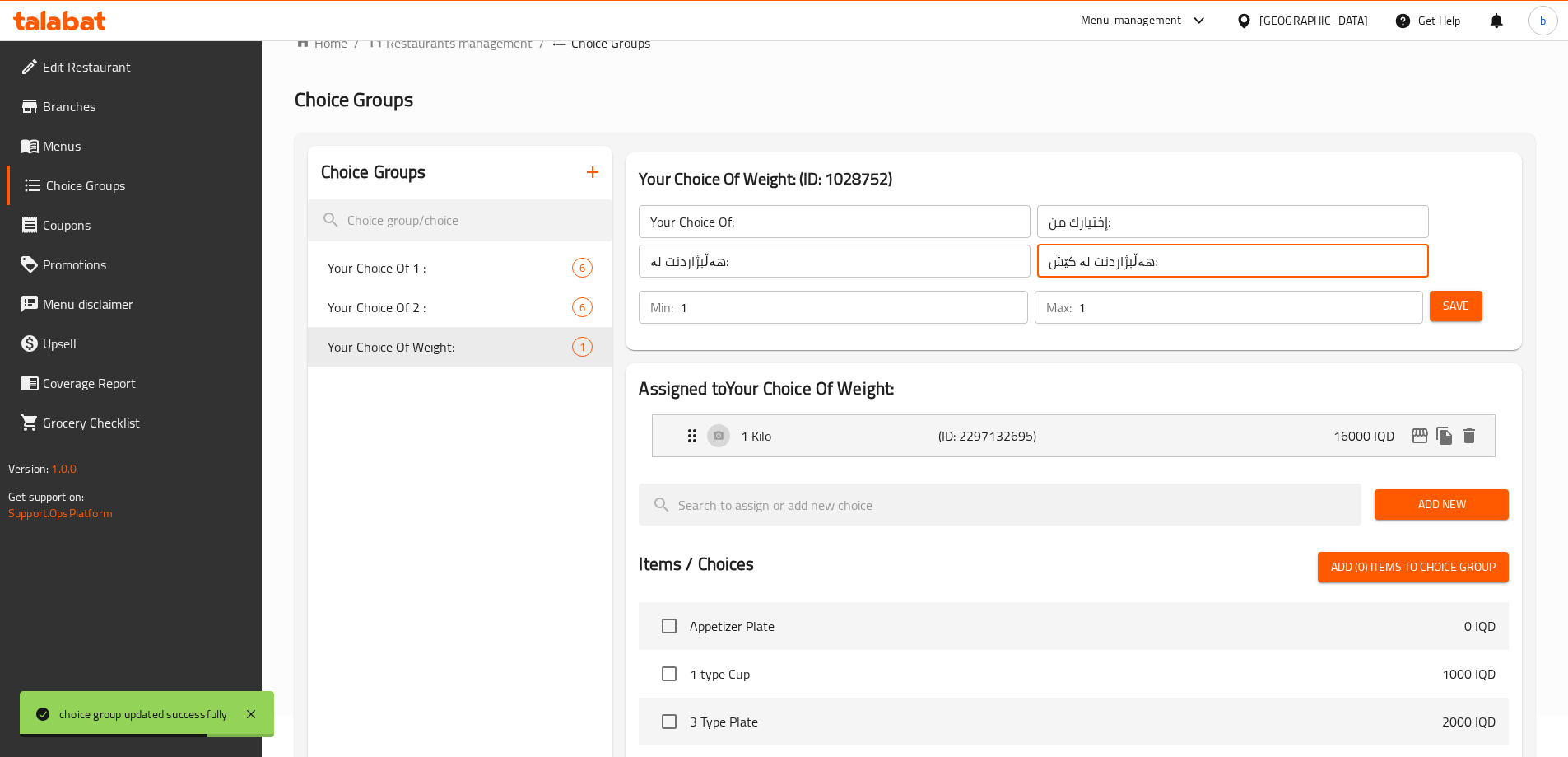
paste input "text"
type input "هەڵبژاردنت لە:"
click at [1443, 296] on span "Save" at bounding box center [1455, 306] width 26 height 20
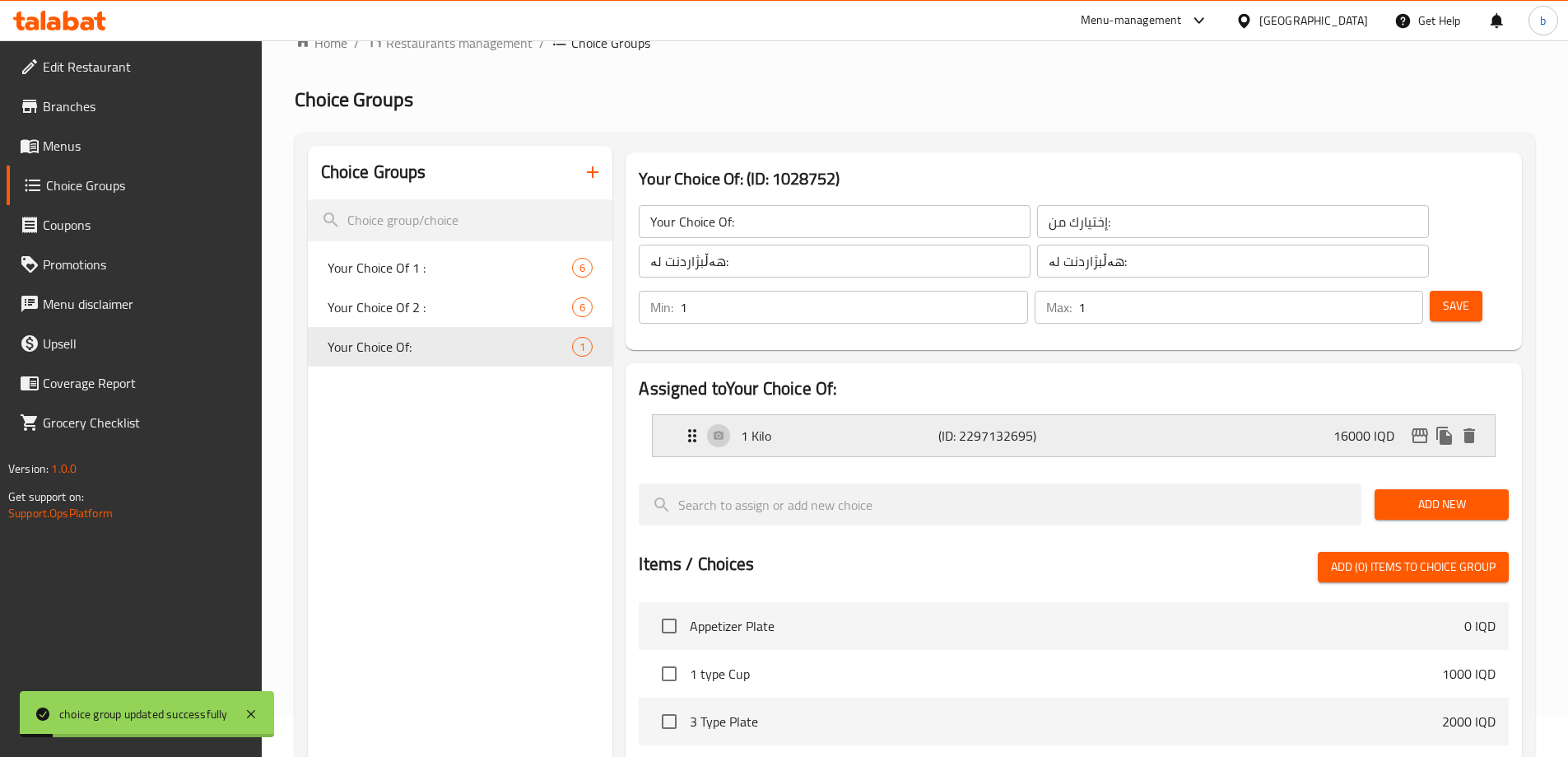
click at [1256, 415] on div "1 Kilo (ID: 2297132695) 16000 IQD" at bounding box center [1078, 435] width 792 height 41
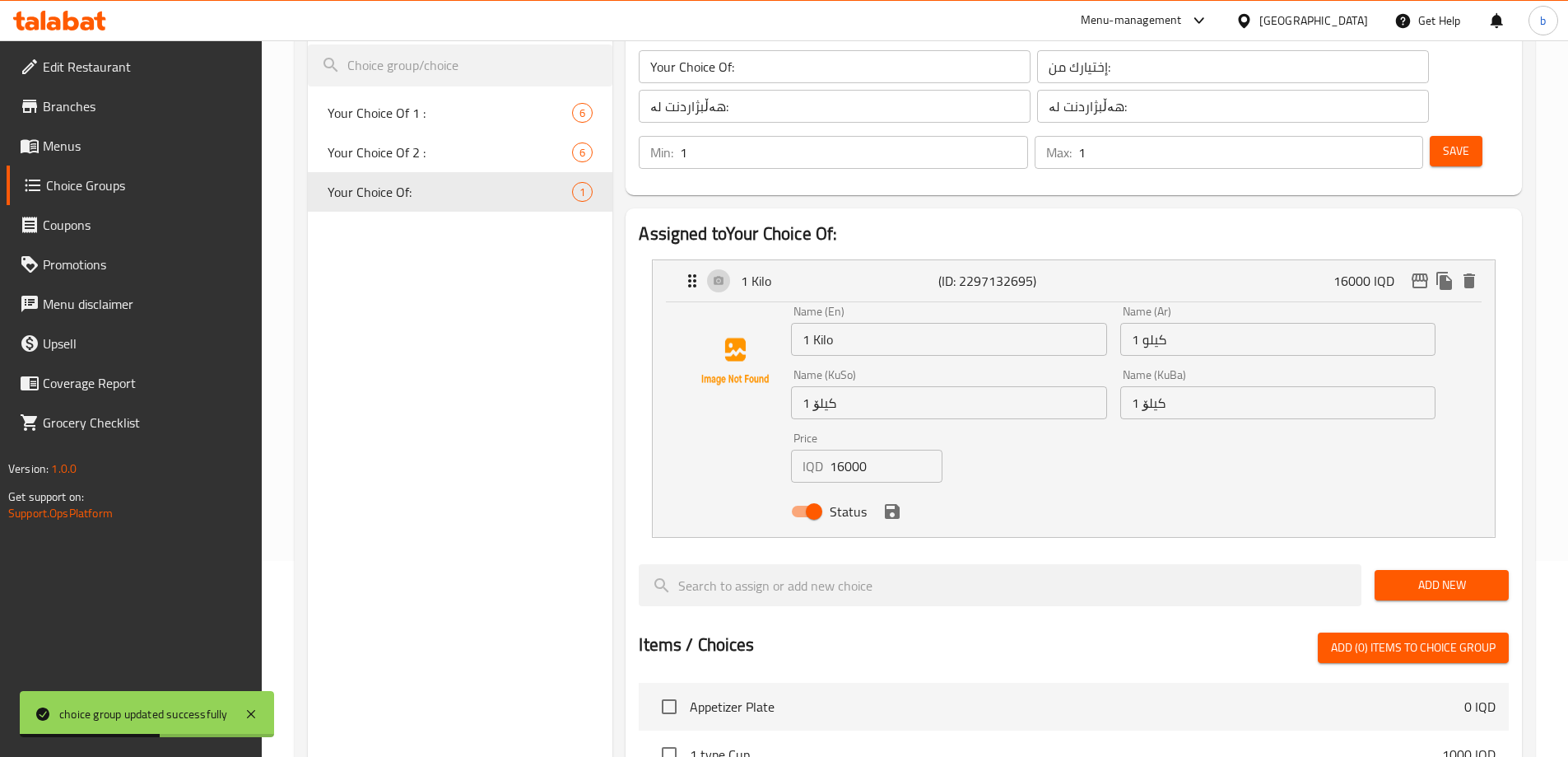
scroll to position [233, 0]
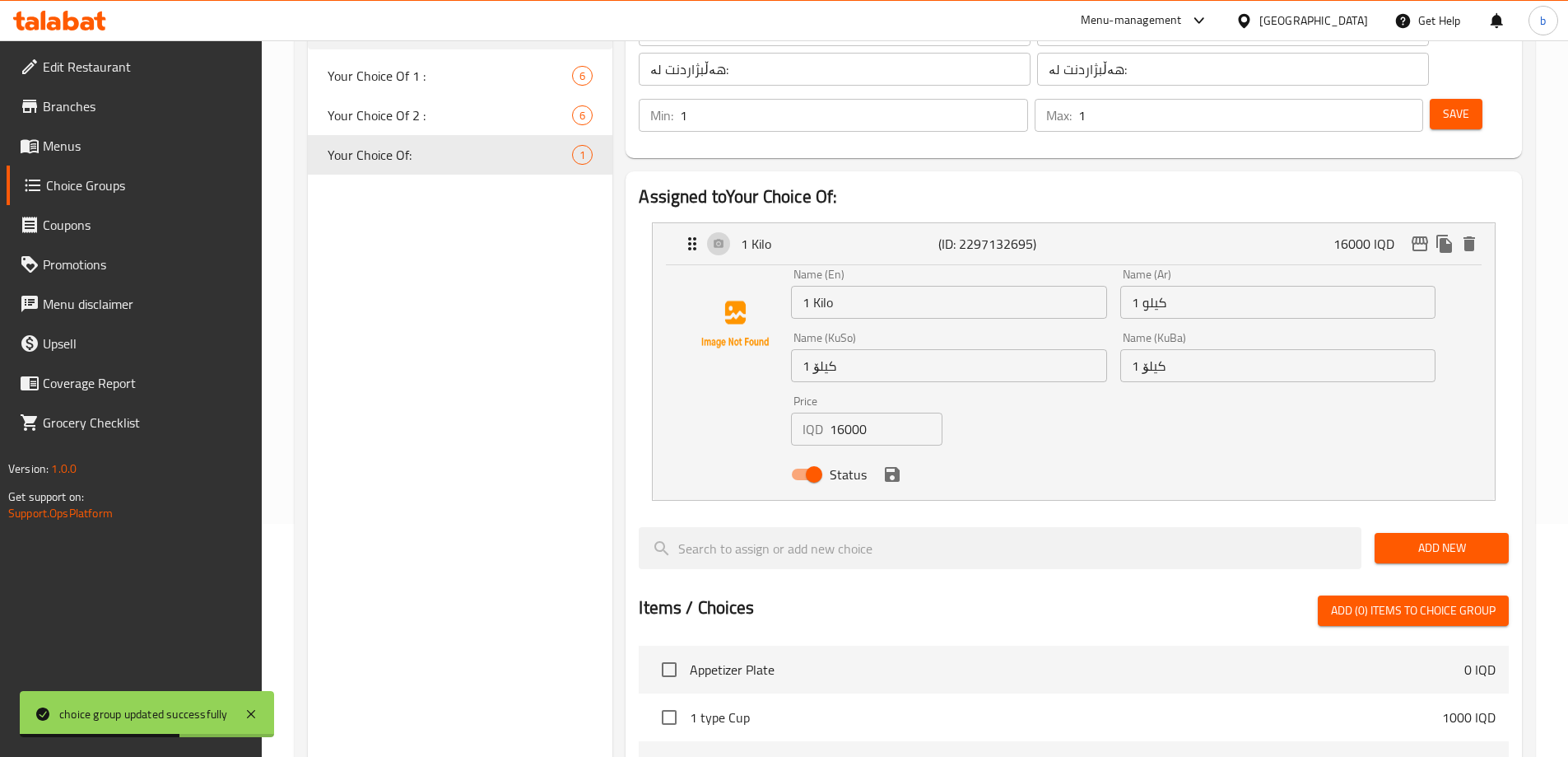
click at [1435, 538] on span "Add New" at bounding box center [1442, 548] width 108 height 20
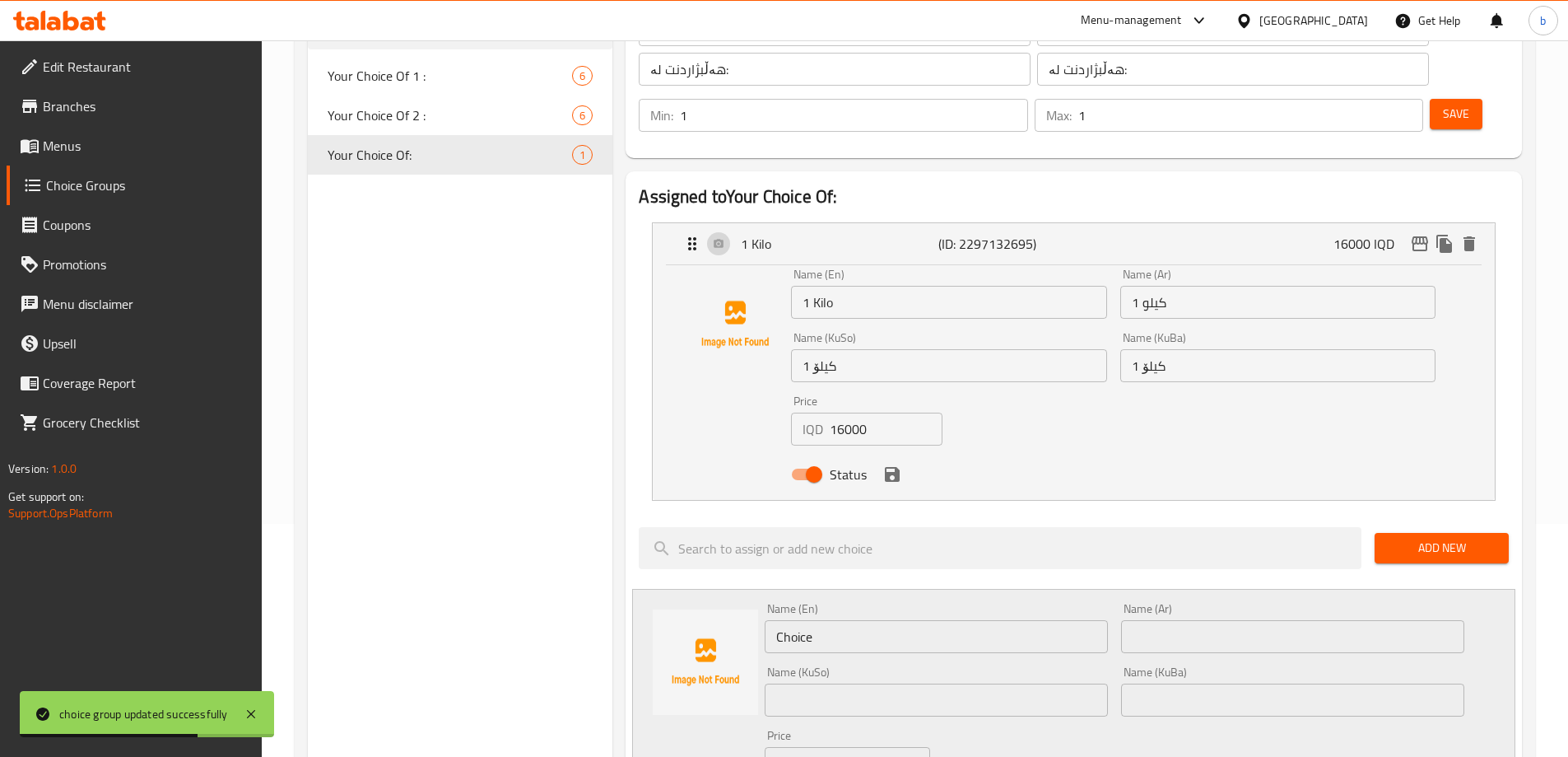
drag, startPoint x: 679, startPoint y: 585, endPoint x: 562, endPoint y: 583, distance: 117.0
click at [562, 583] on div "Choice Groups Your Choice Of 1 : 6 Your Choice Of 2 : 6 Your Choice Of: 1 Your …" at bounding box center [917, 721] width 1220 height 1536
type input "Half Kilo"
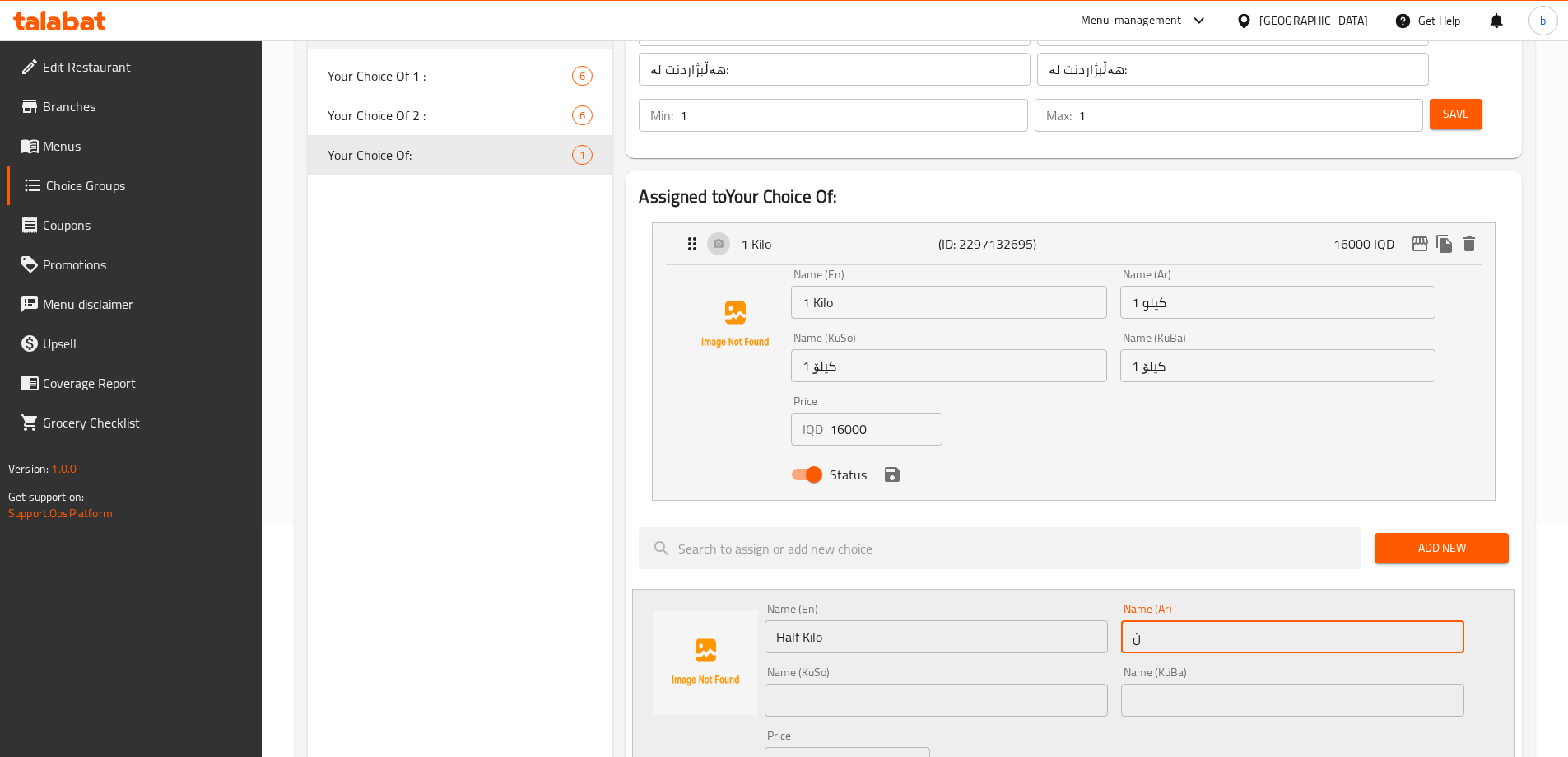
type input "نصف كيلو"
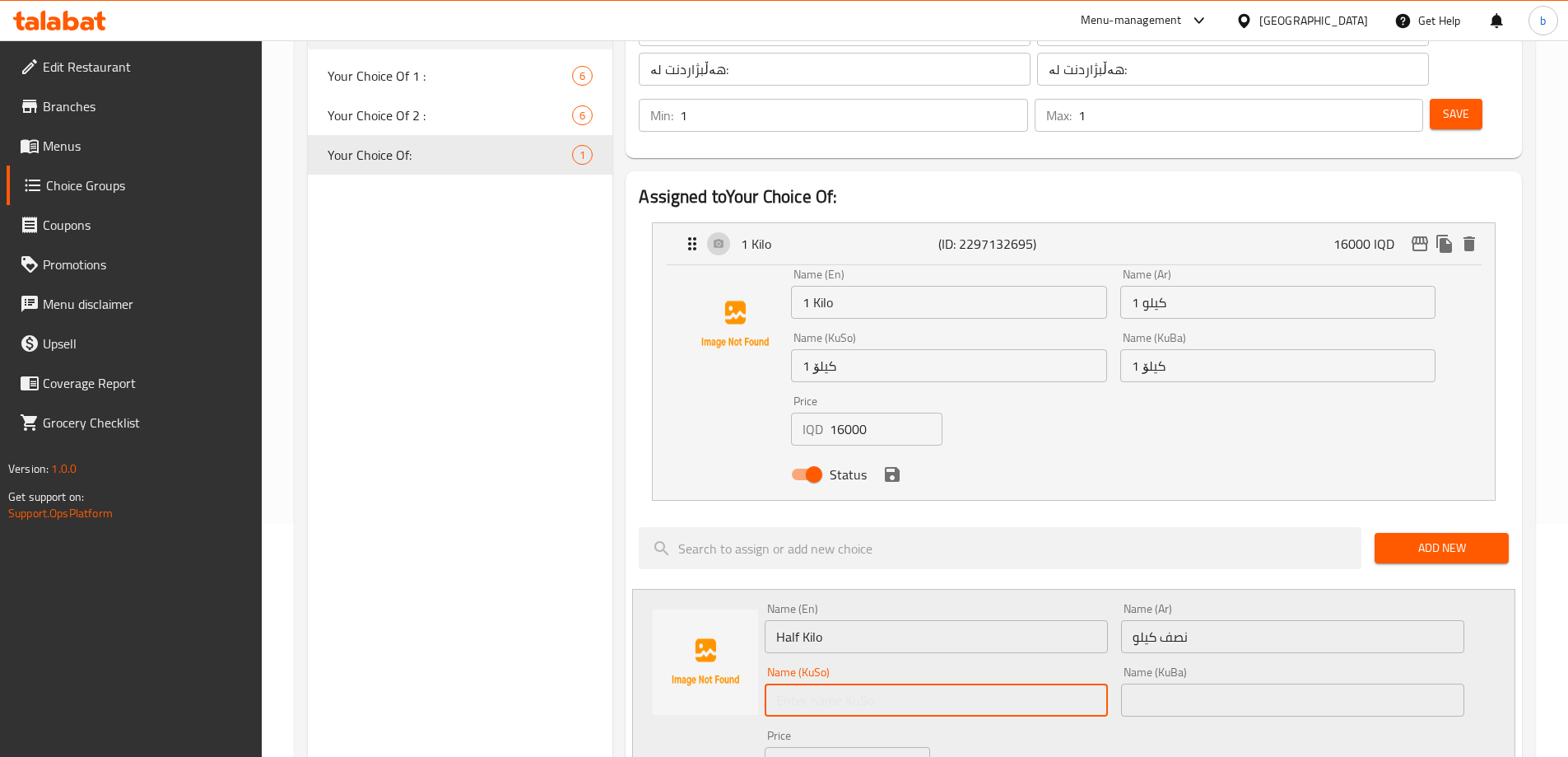
type input "م"
type input "نیو کیلۆ"
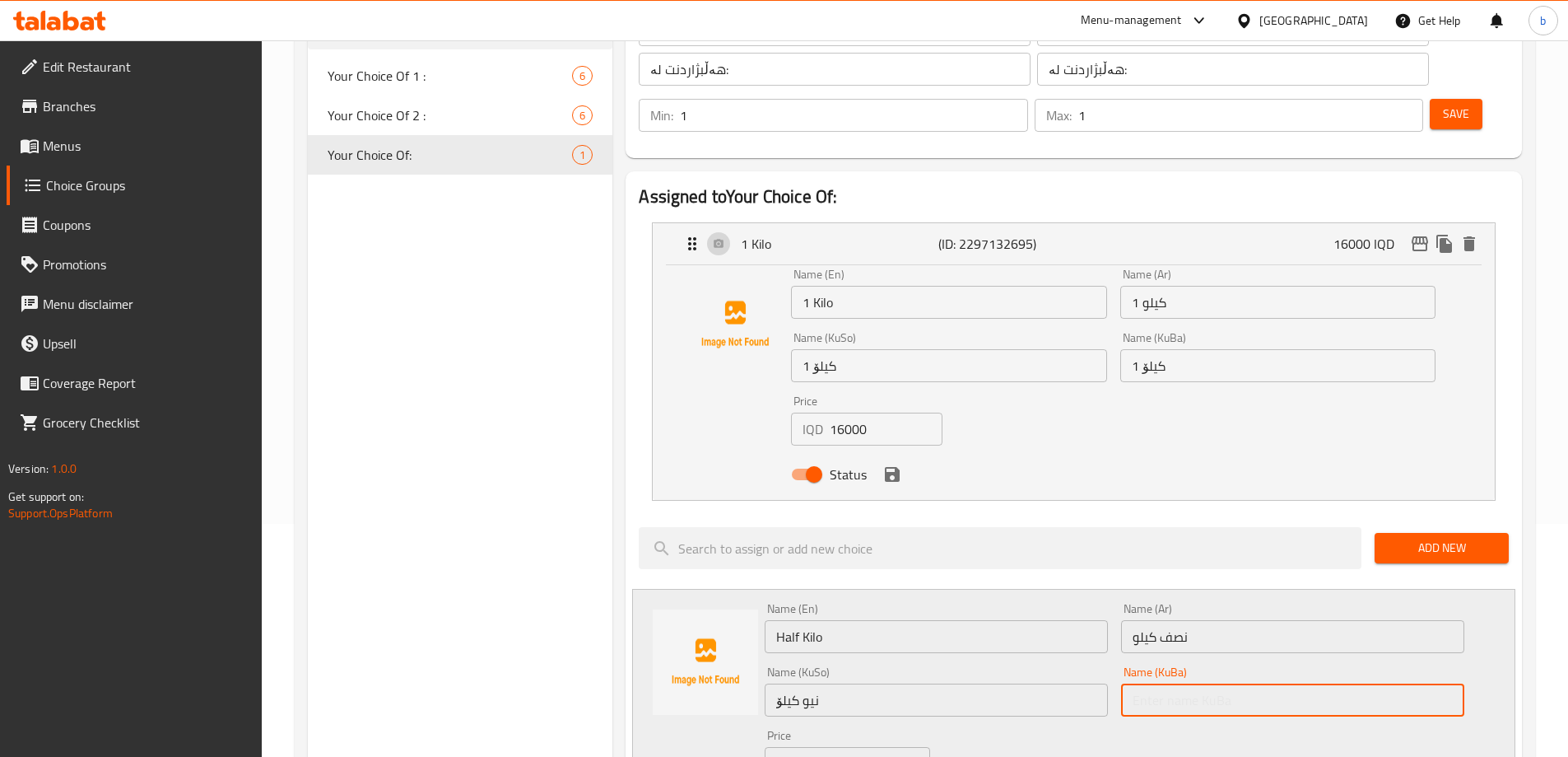
paste input "نیو کیلۆ"
type input "نیو کیلۆ"
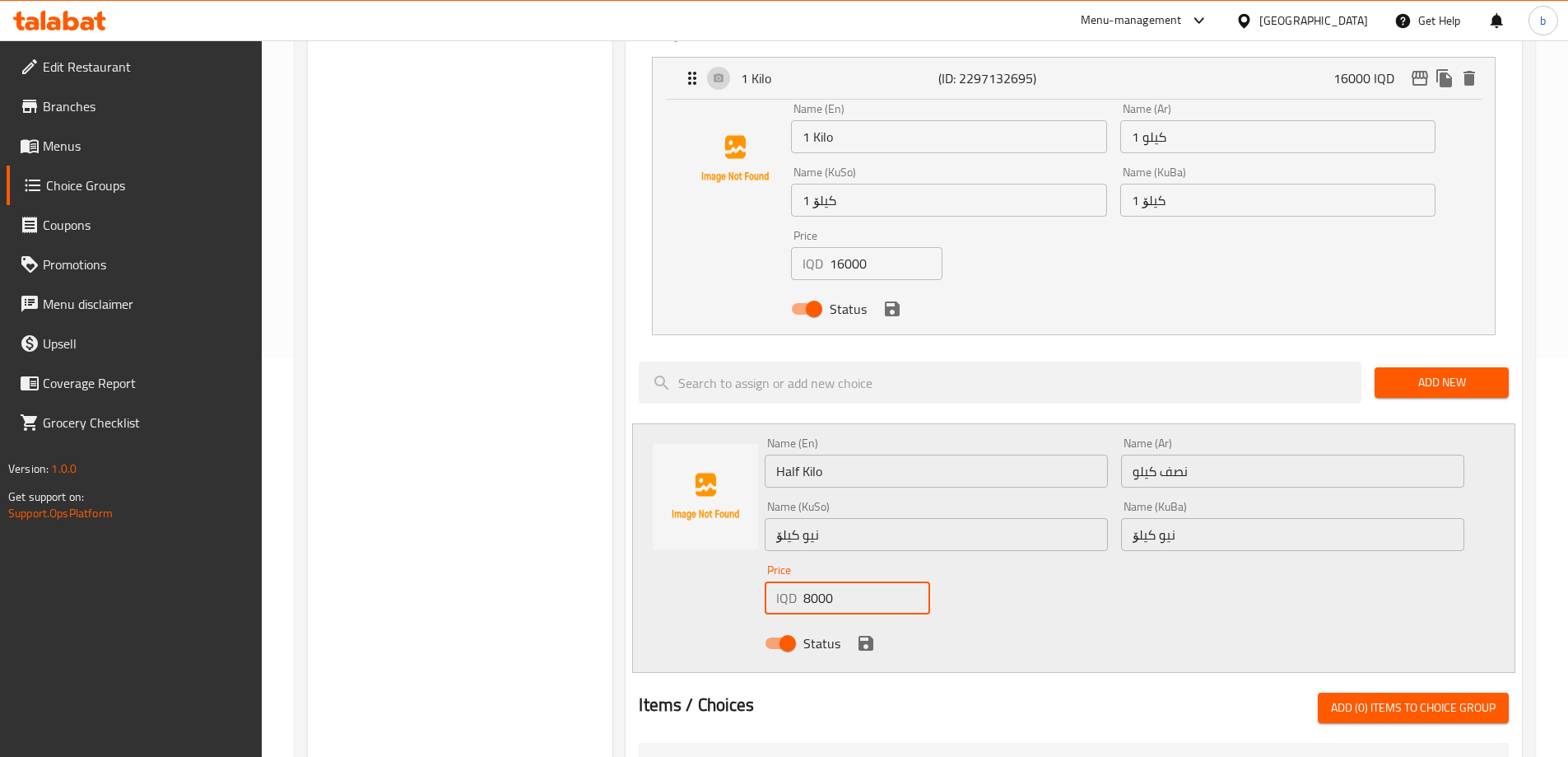
scroll to position [425, 0]
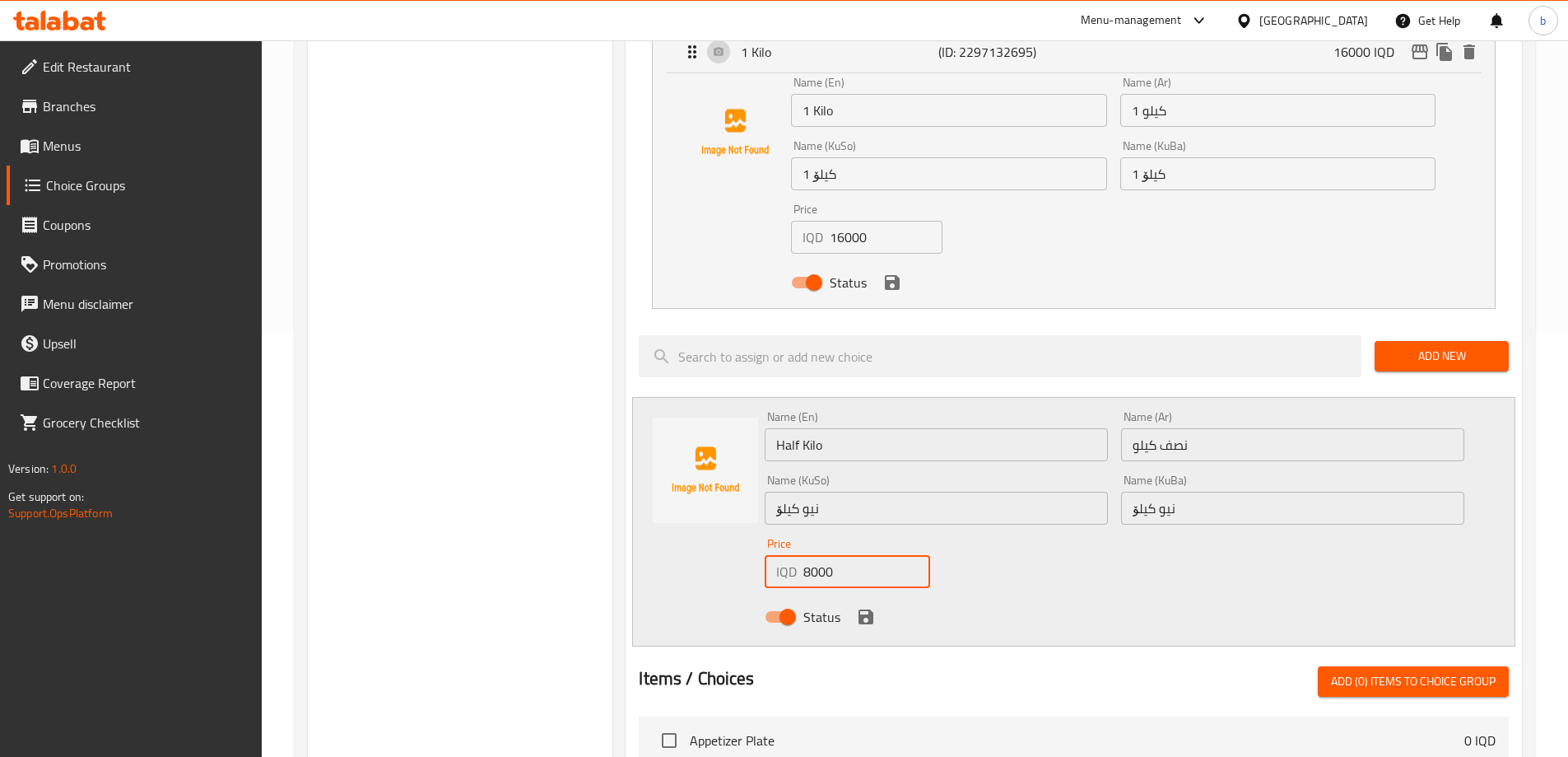
type input "8000"
click at [863, 609] on icon "save" at bounding box center [865, 616] width 14 height 14
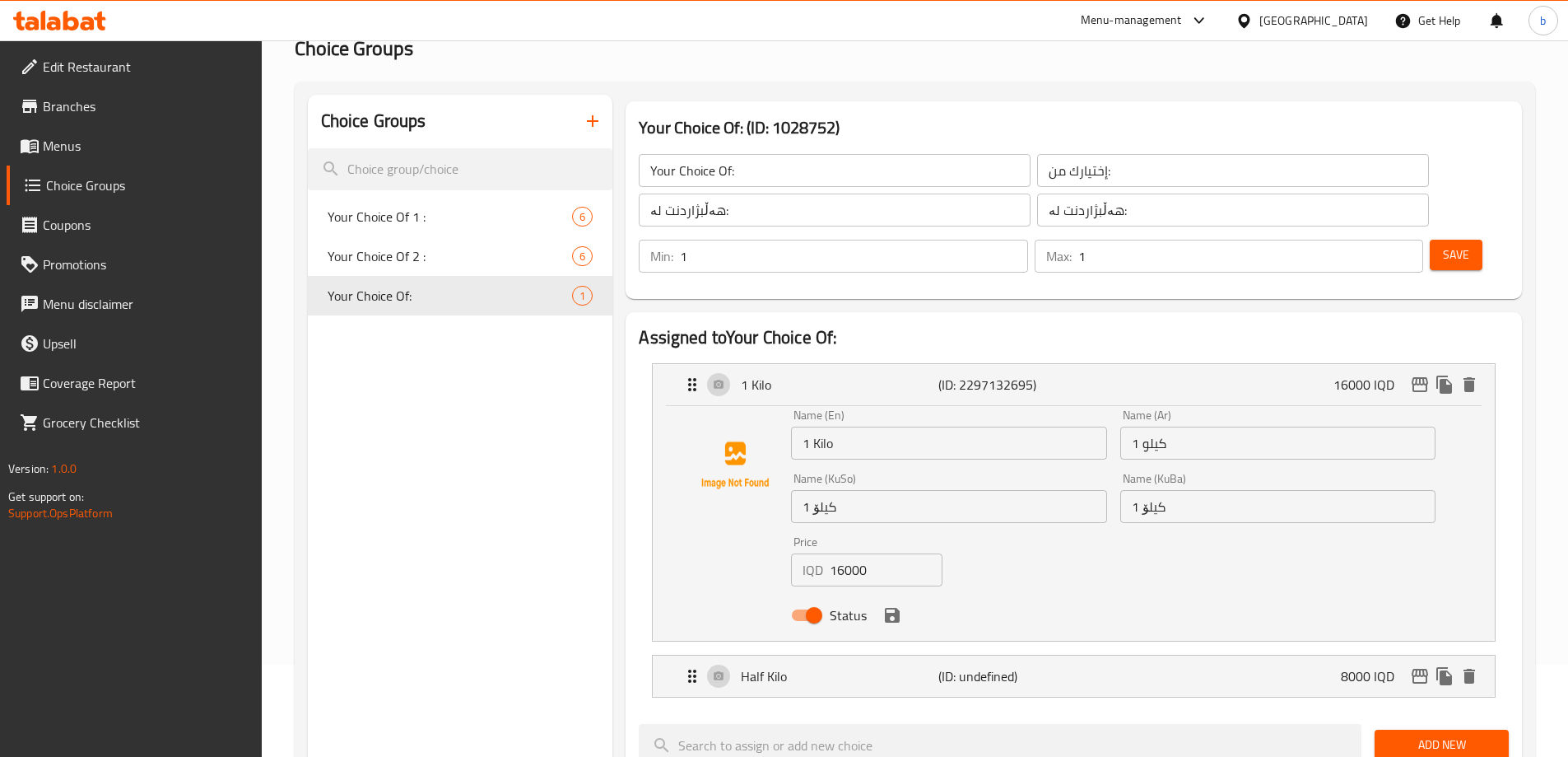
scroll to position [0, 0]
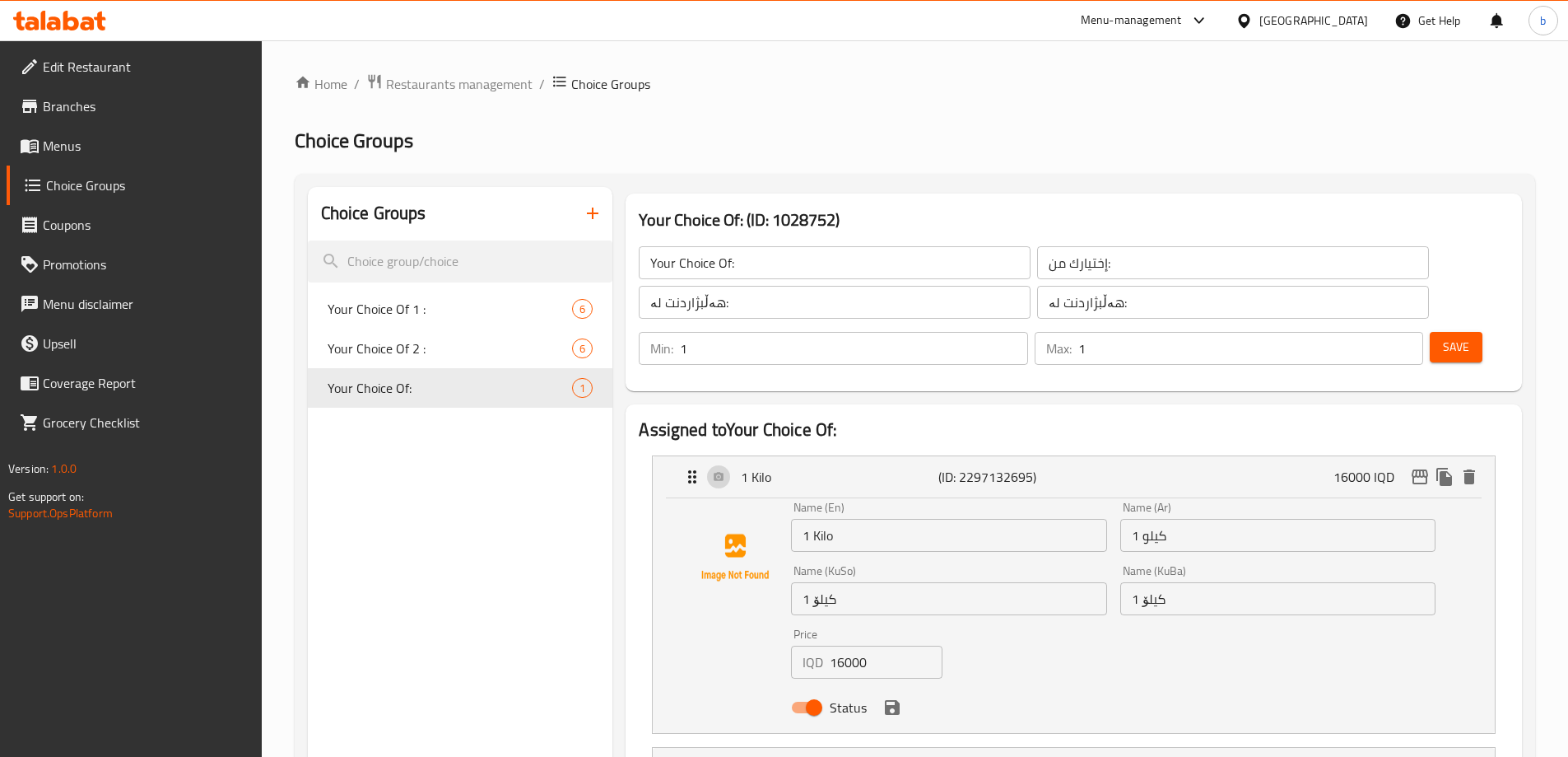
click at [1443, 337] on span "Save" at bounding box center [1455, 346] width 26 height 20
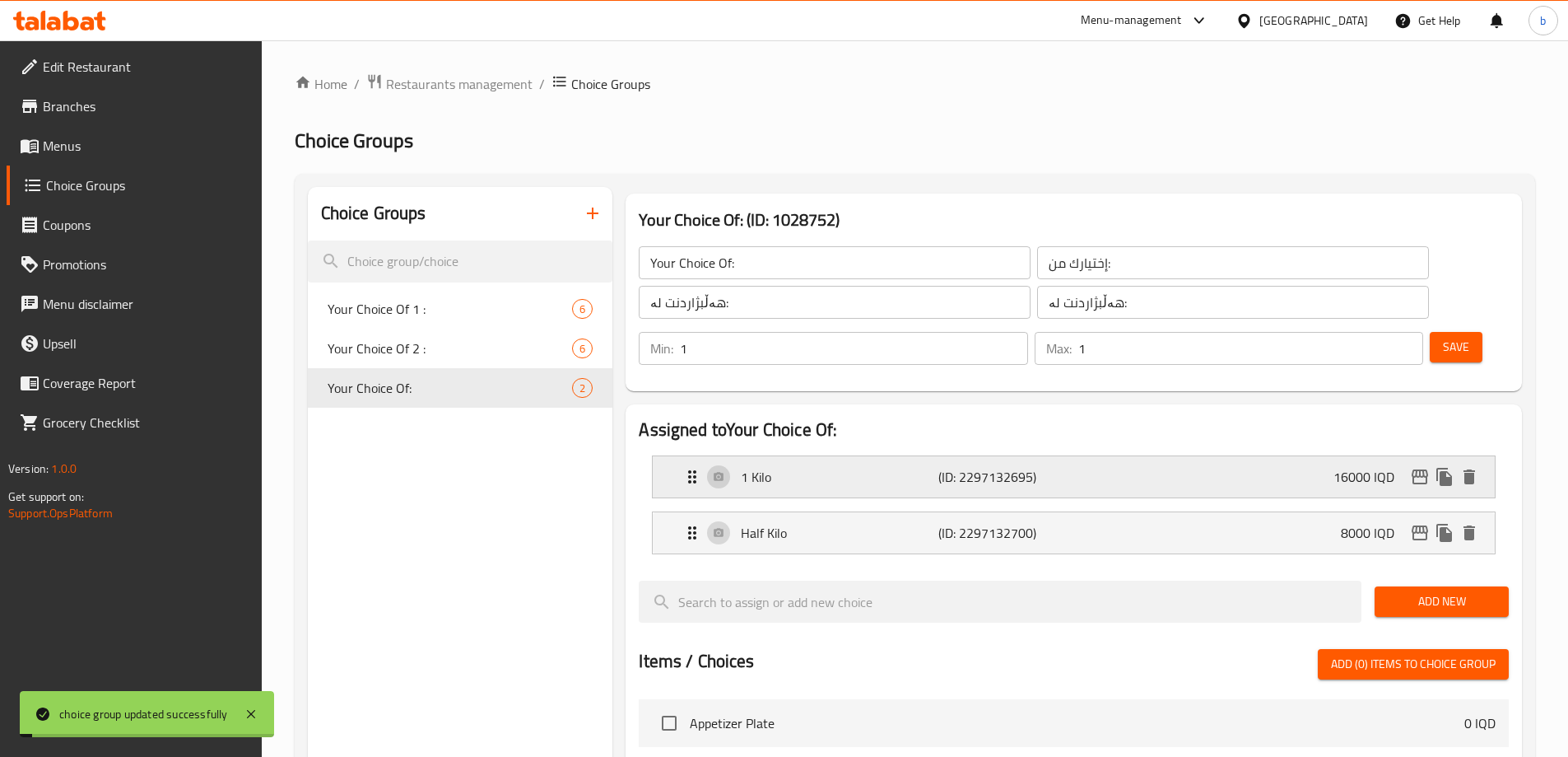
click at [1076, 456] on div "1 Kilo (ID: 2297132695) 16000 IQD" at bounding box center [1078, 476] width 792 height 41
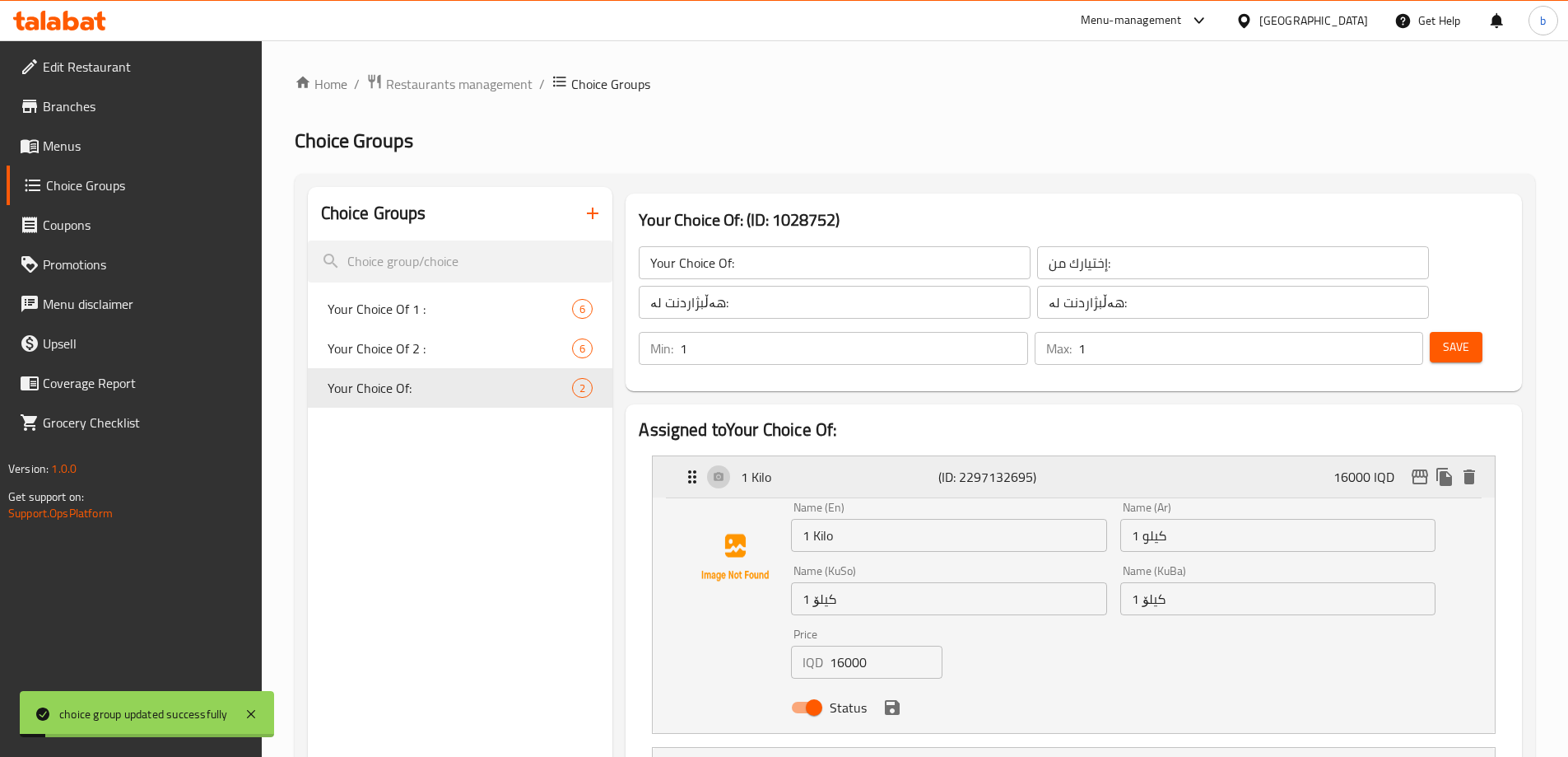
click at [1076, 456] on div "1 Kilo (ID: 2297132695) 16000 IQD" at bounding box center [1078, 476] width 792 height 41
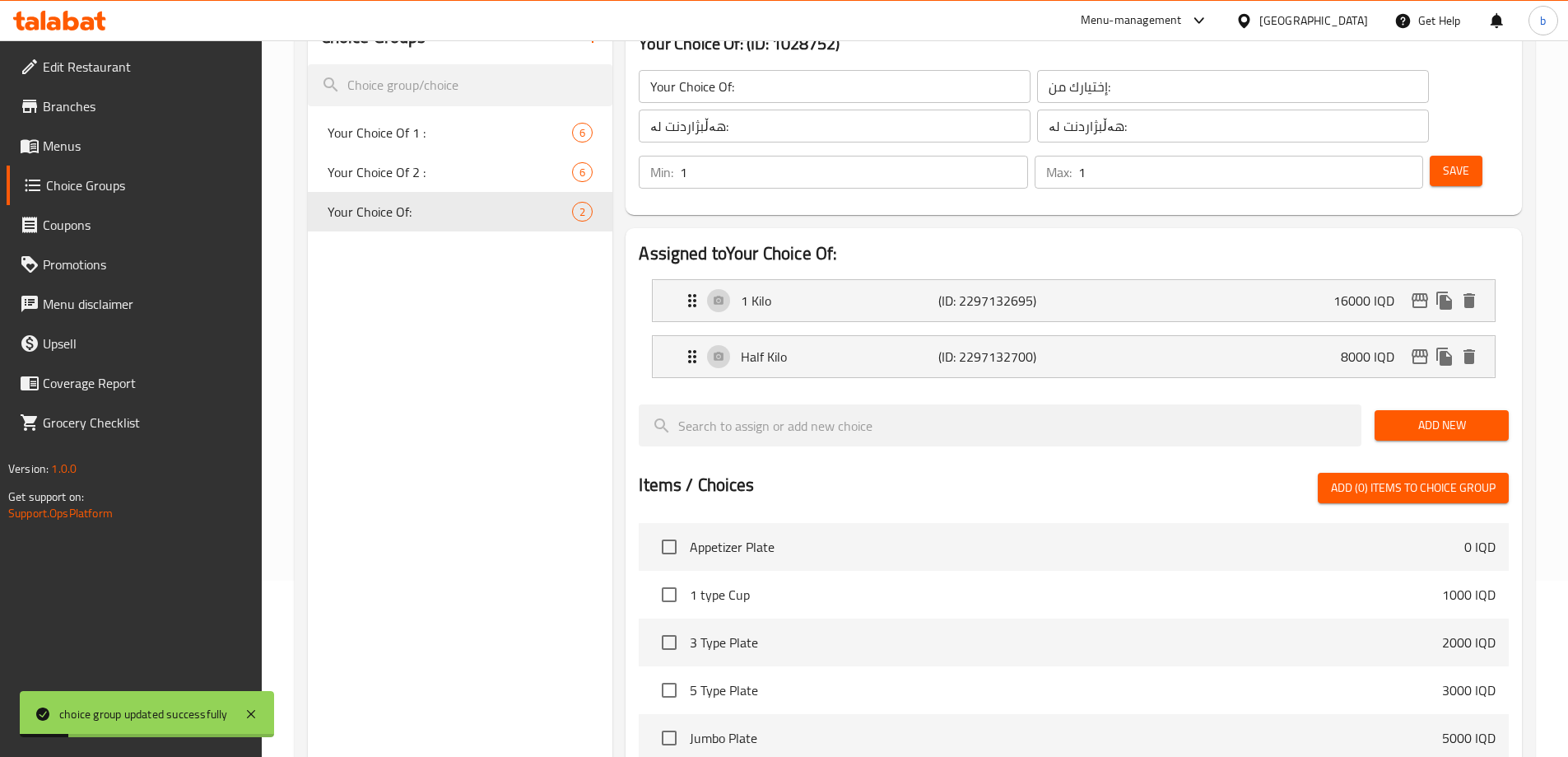
scroll to position [192, 0]
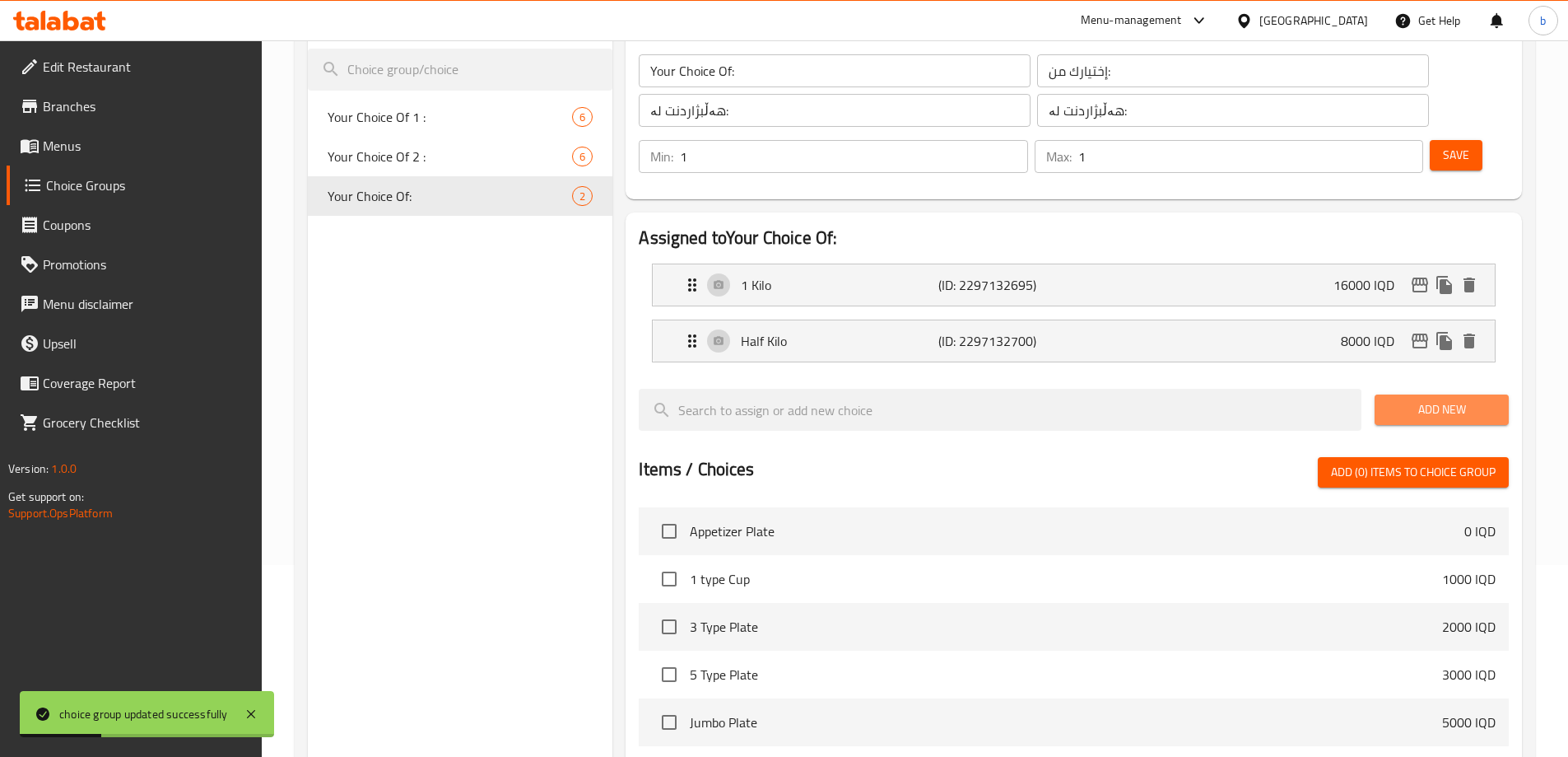
click at [1446, 399] on span "Add New" at bounding box center [1442, 409] width 108 height 20
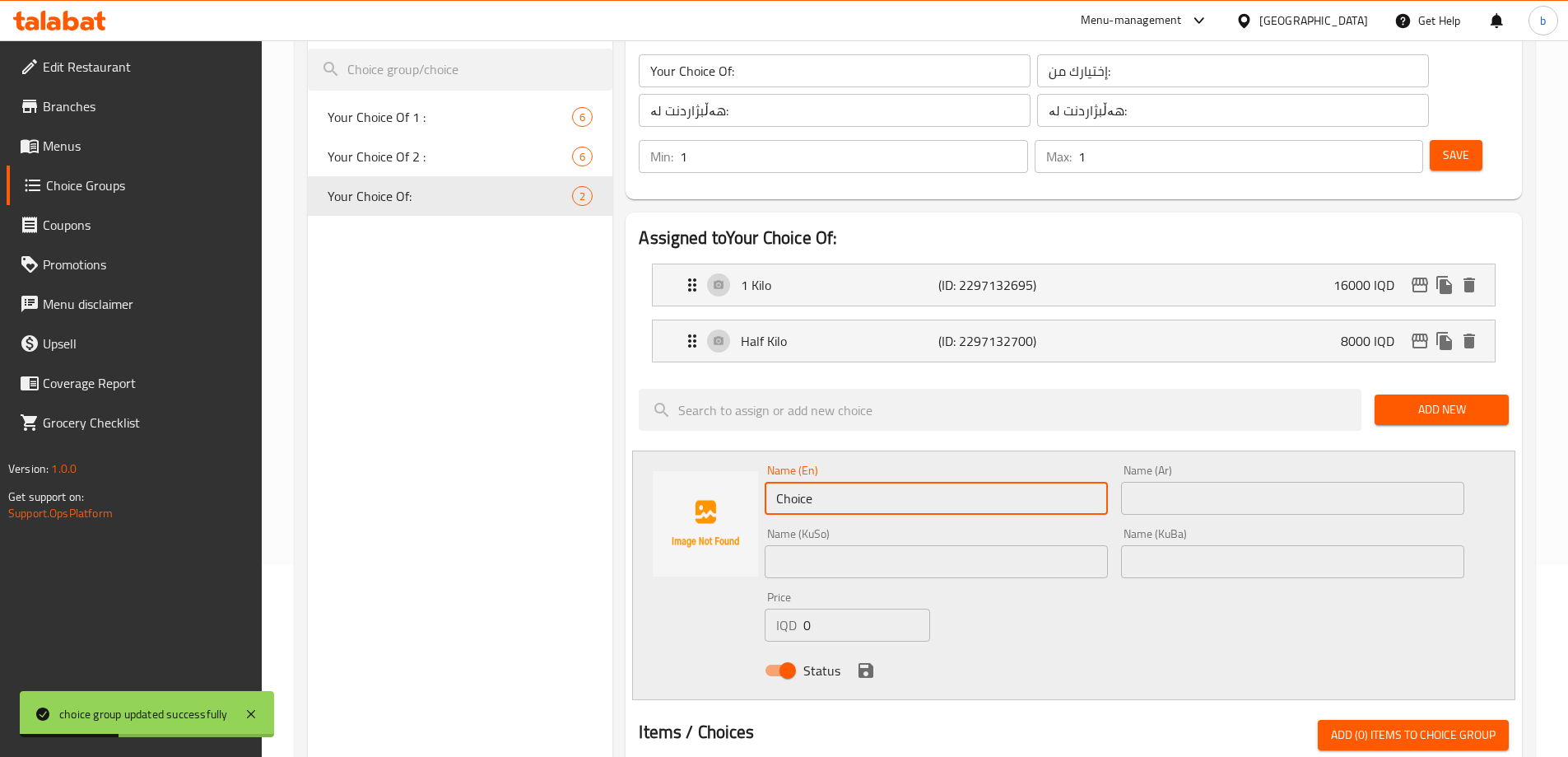
drag, startPoint x: 820, startPoint y: 426, endPoint x: 985, endPoint y: 432, distance: 165.1
click at [683, 398] on div "Assigned to Your Choice Of: 1 Kilo (ID: 2297132695) 16000 IQD Name (En) 1 Kilo …" at bounding box center [1074, 720] width 896 height 1017
type input "Zinger Meal"
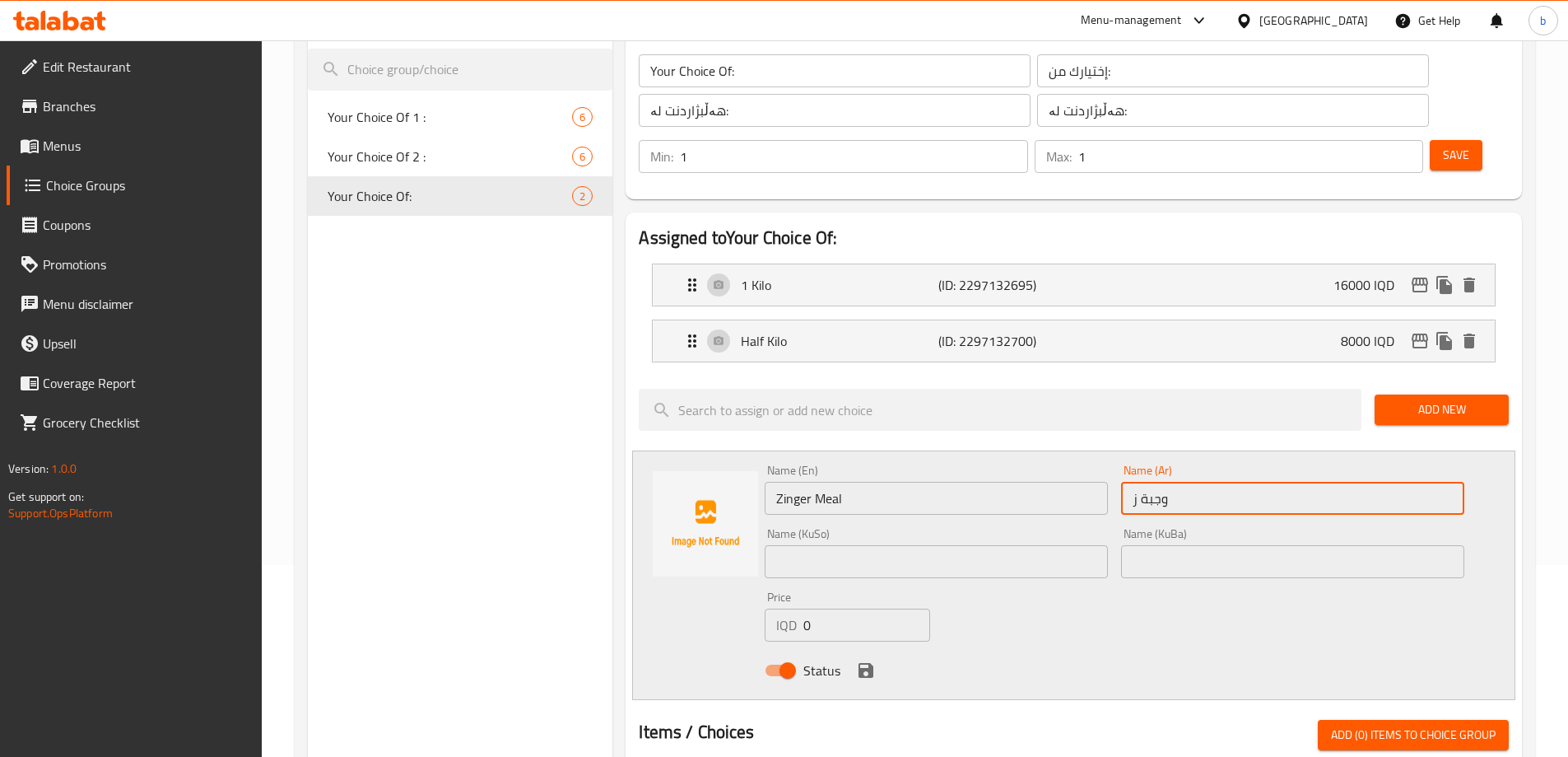
type input "وجبة زنجر"
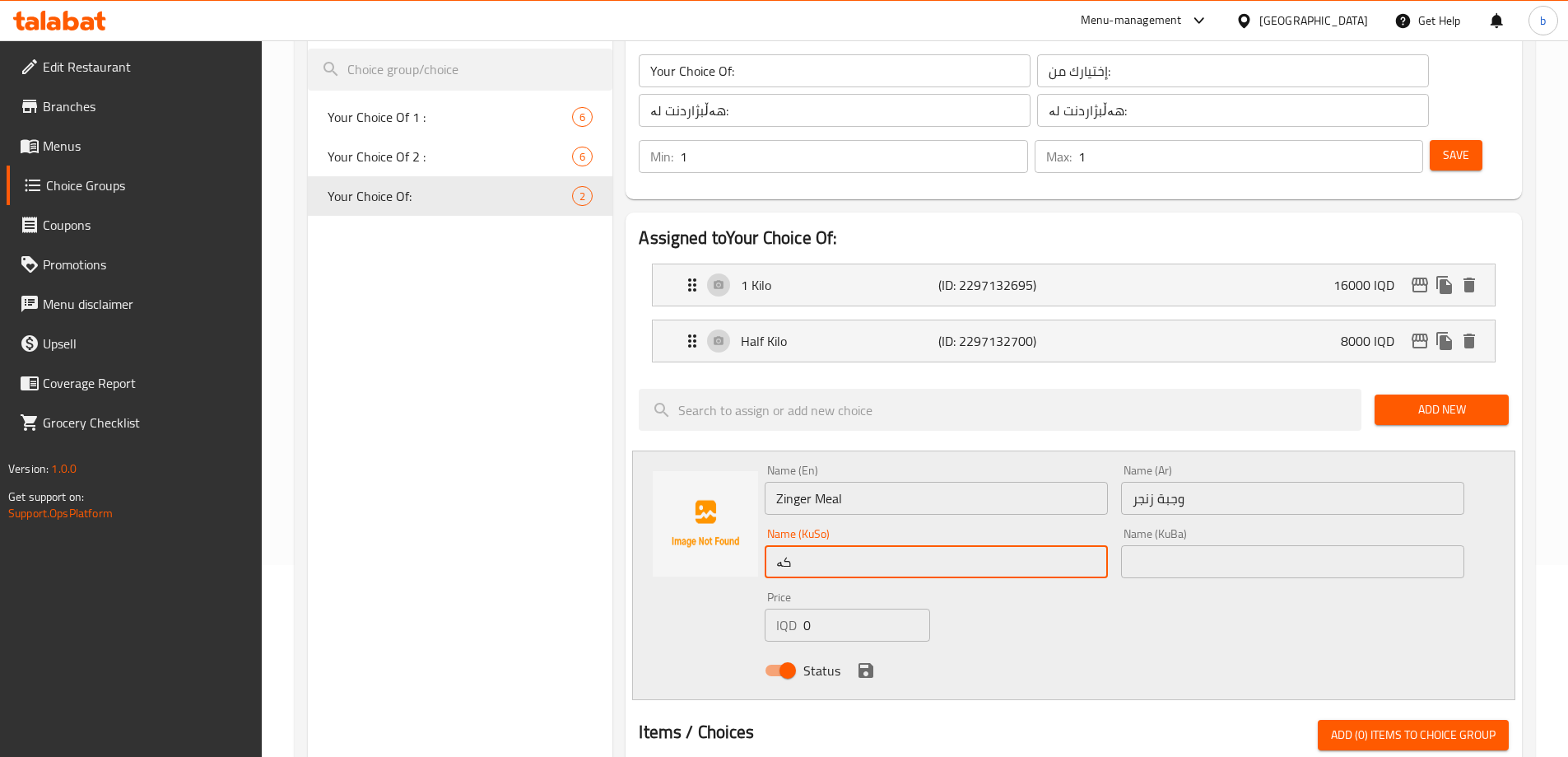
type input "ک"
type input "[PERSON_NAME]"
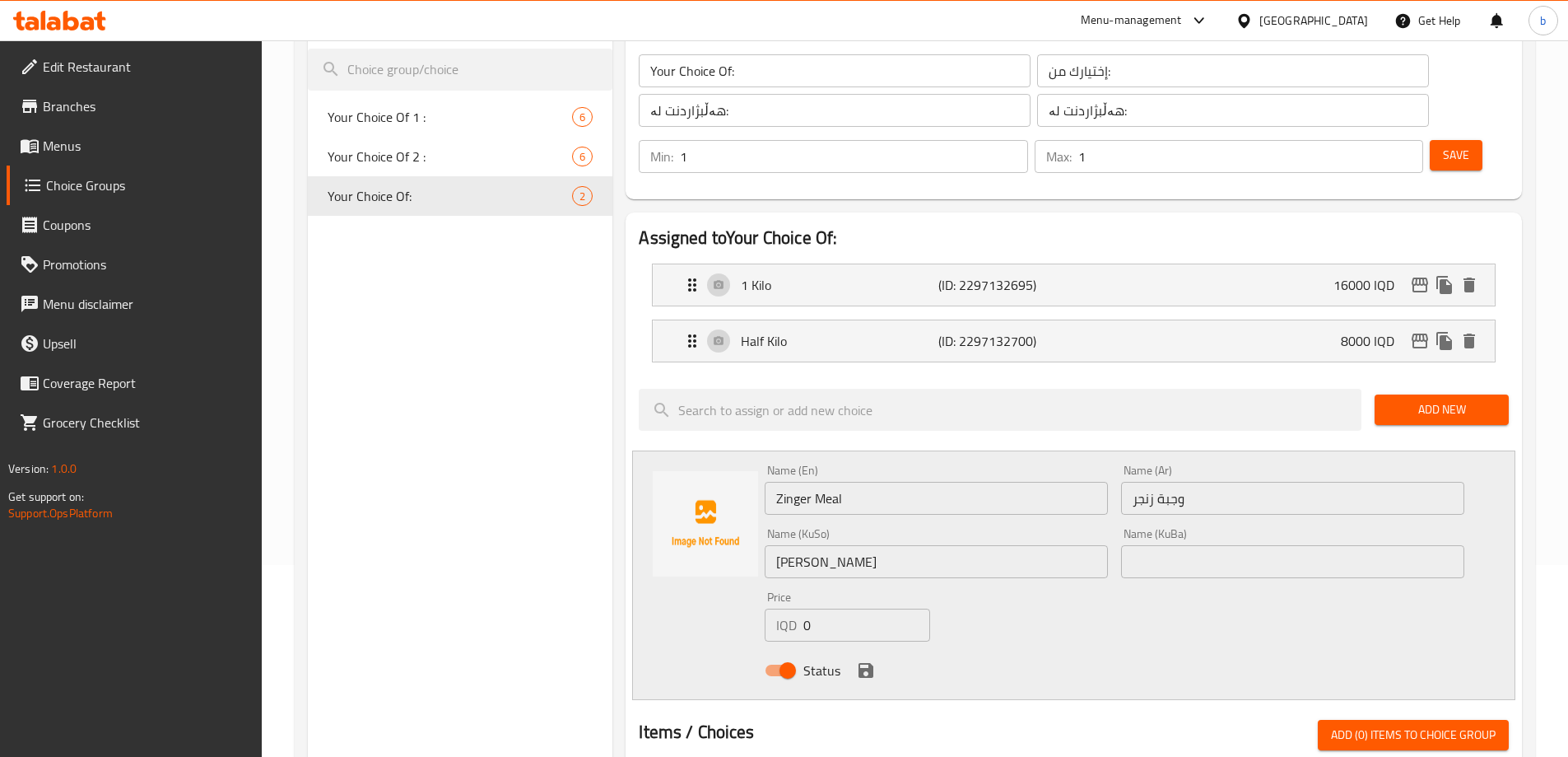
click at [868, 527] on div "Name (KuSo) ژەمی زینگەر Name (KuSo)" at bounding box center [936, 553] width 343 height 50
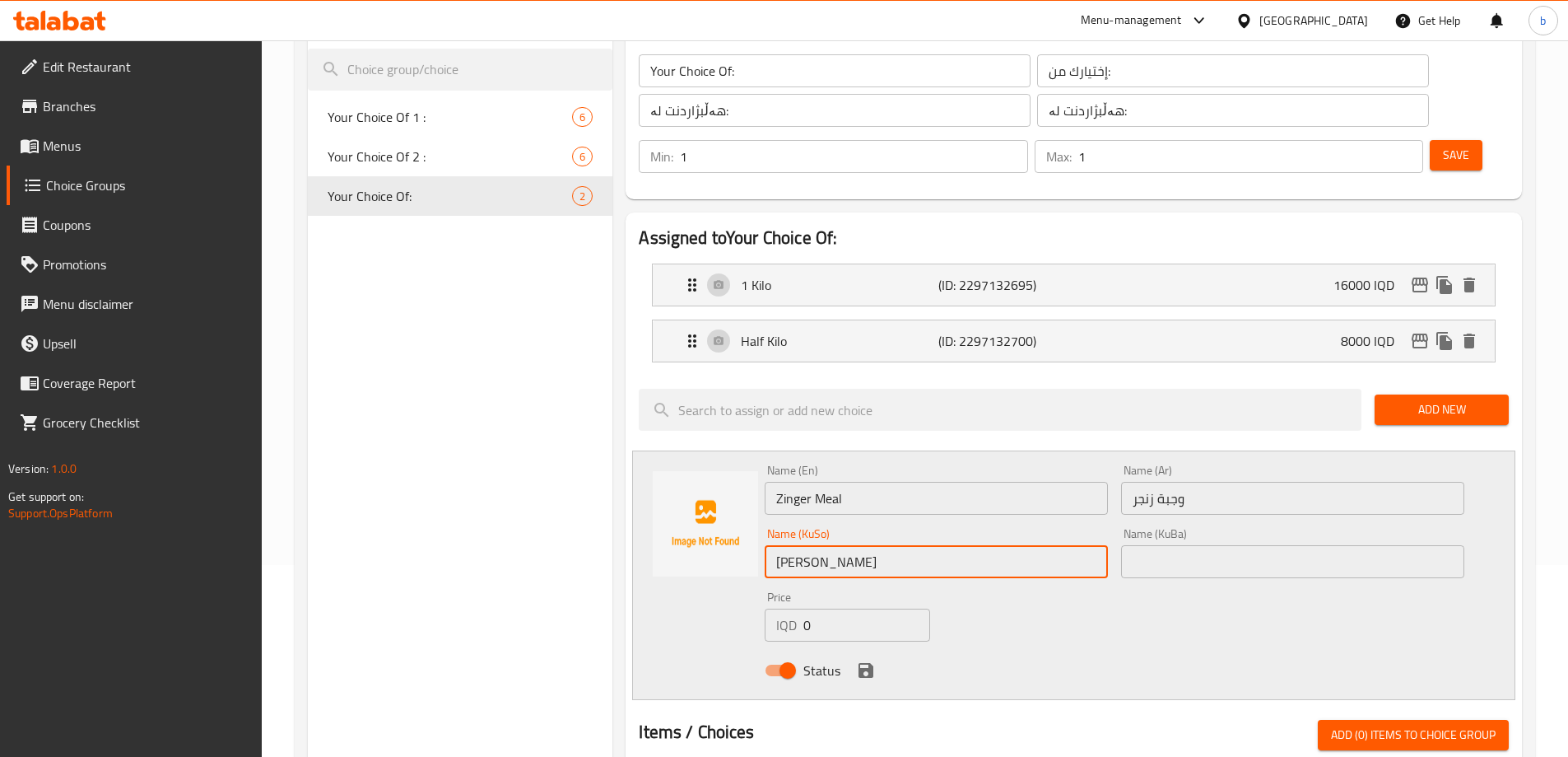
click at [924, 545] on input "[PERSON_NAME]" at bounding box center [936, 561] width 343 height 33
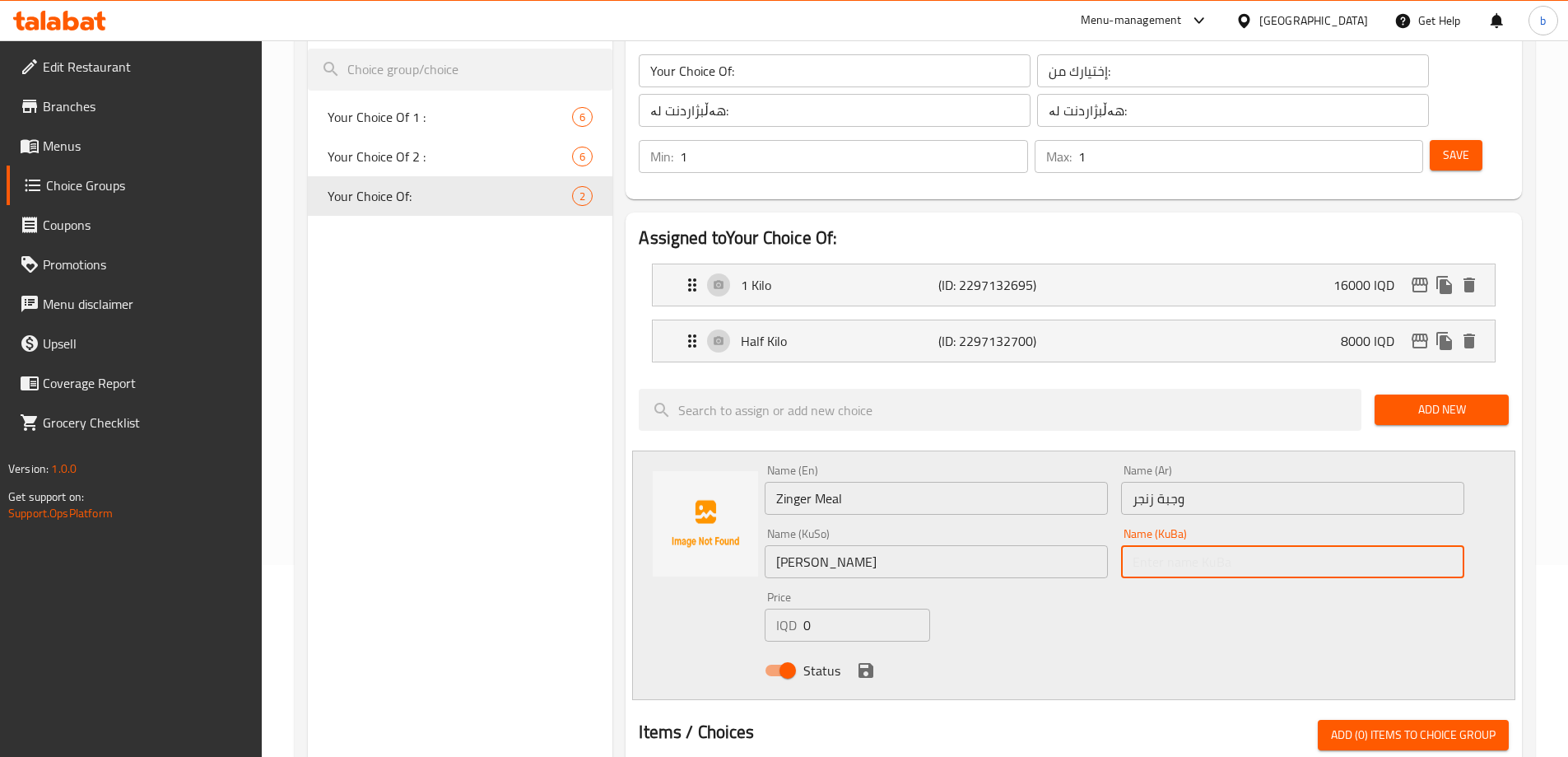
paste input "[PERSON_NAME]"
type input "[PERSON_NAME]"
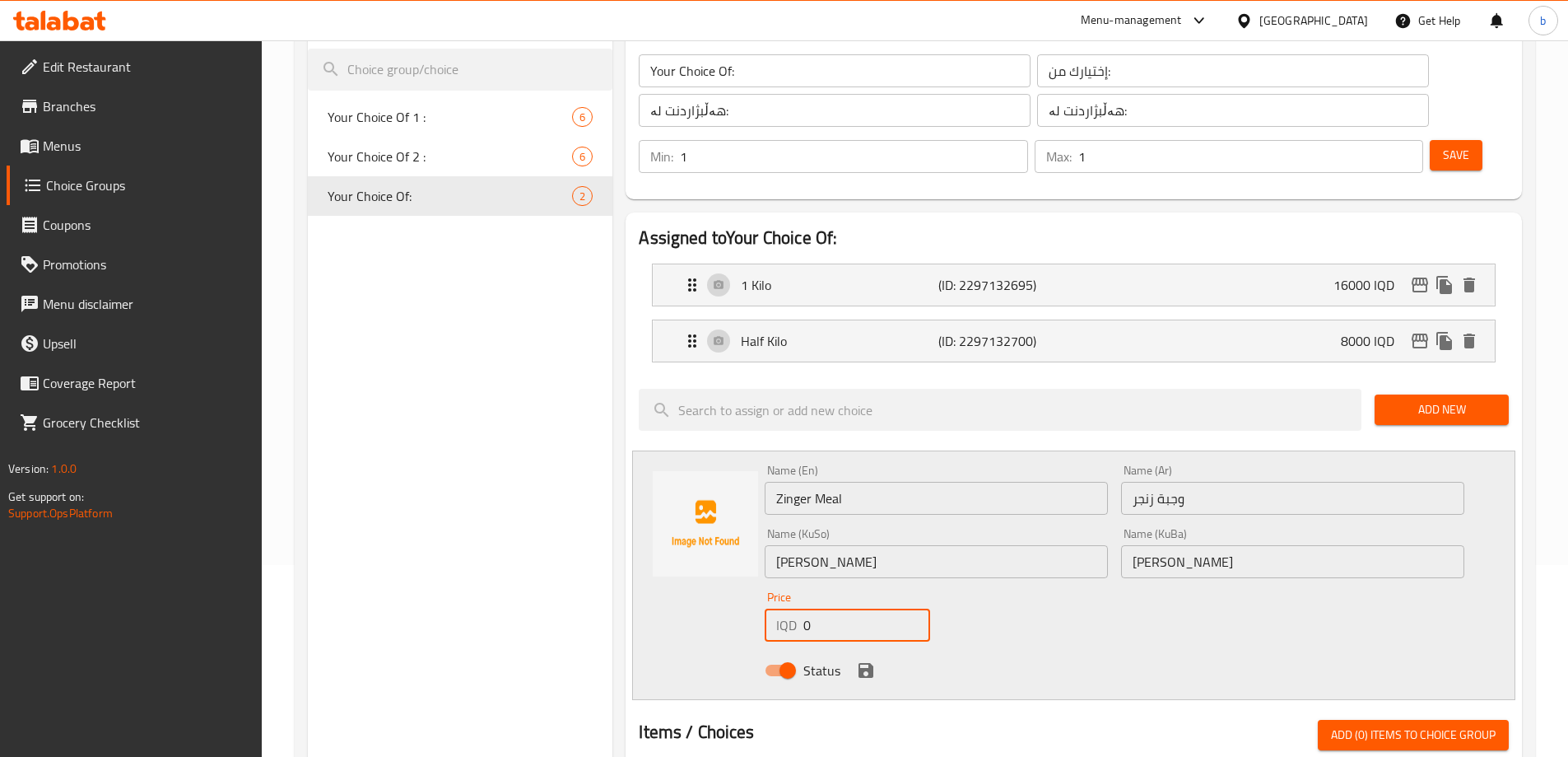
drag, startPoint x: 813, startPoint y: 575, endPoint x: 736, endPoint y: 583, distance: 77.4
click at [736, 583] on div "Name (En) Zinger Meal Name (En) Name (Ar) وجبة زنجر Name (Ar) Name (KuSo) ژەمی …" at bounding box center [1074, 575] width 883 height 250
type input "6000"
click at [869, 662] on icon "save" at bounding box center [865, 669] width 14 height 14
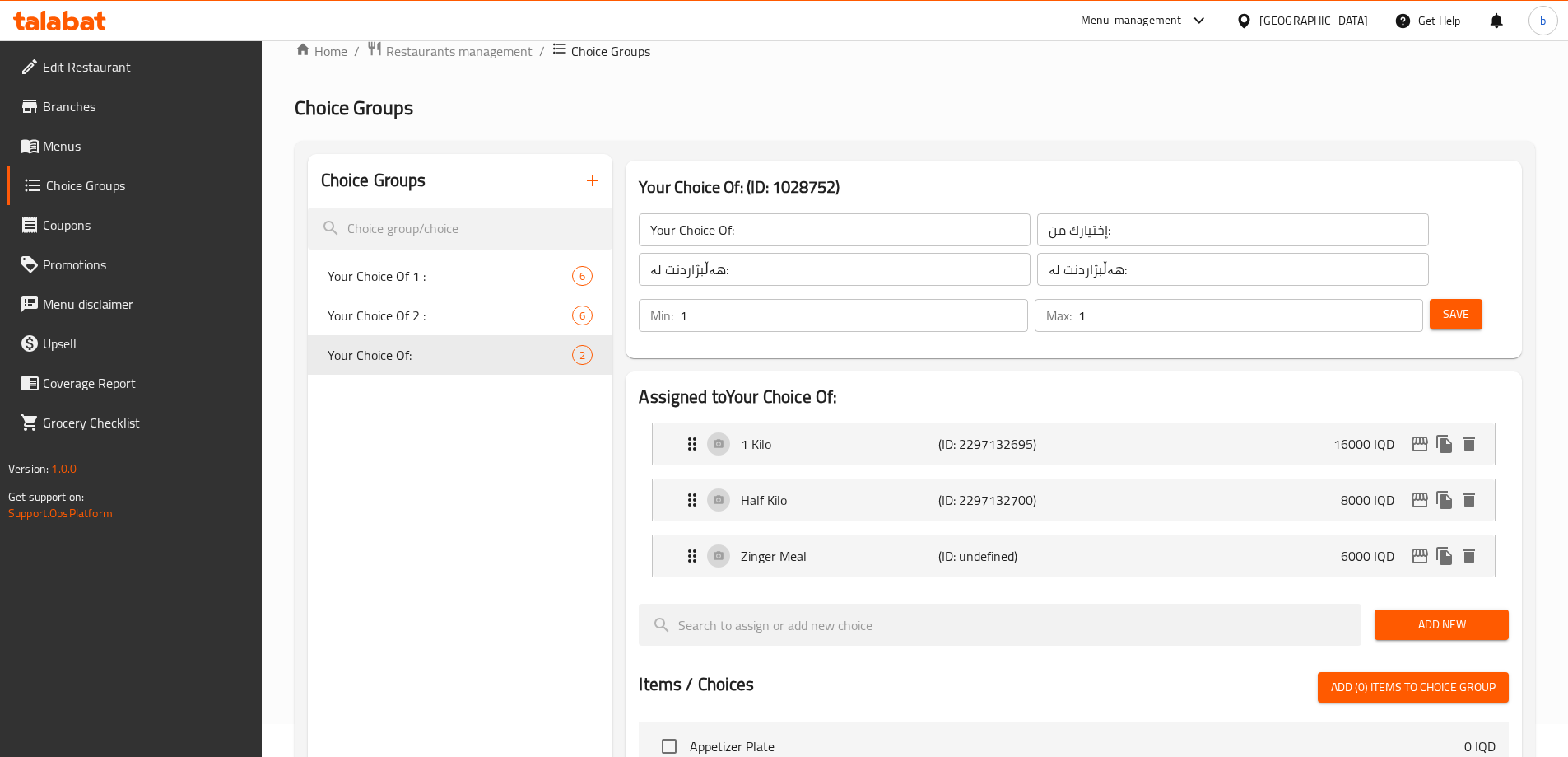
scroll to position [0, 0]
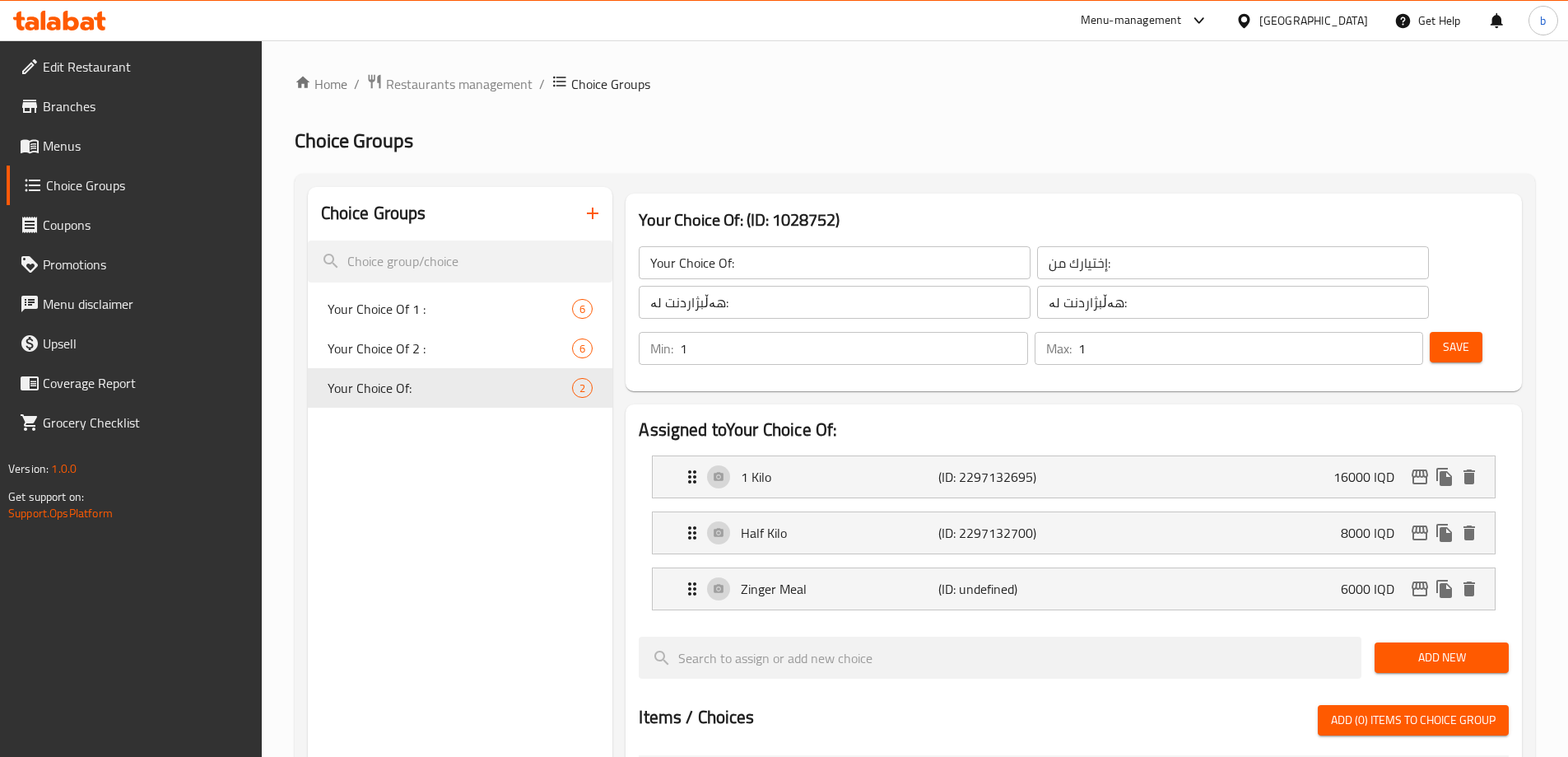
click at [1443, 337] on span "Save" at bounding box center [1455, 346] width 26 height 20
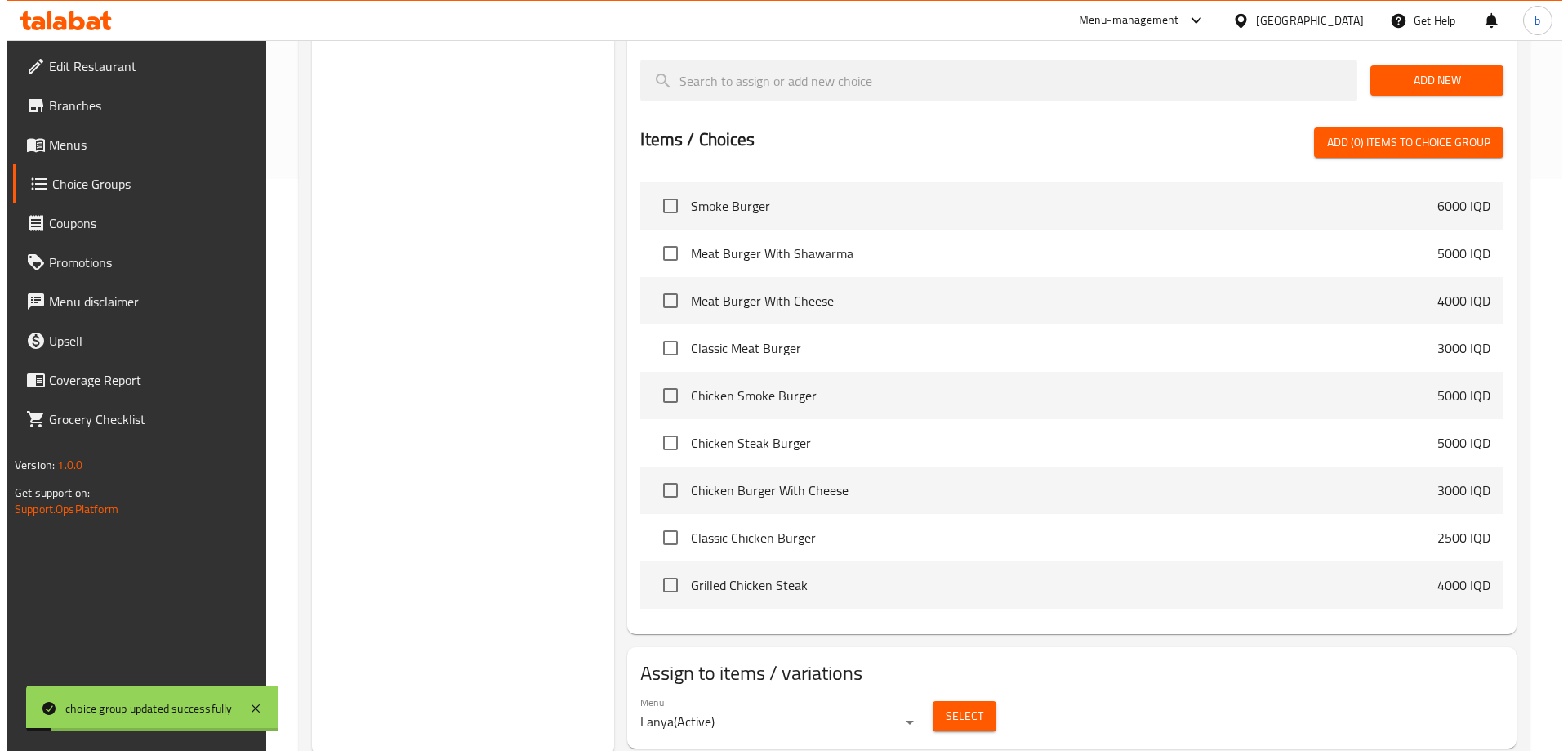
scroll to position [382, 0]
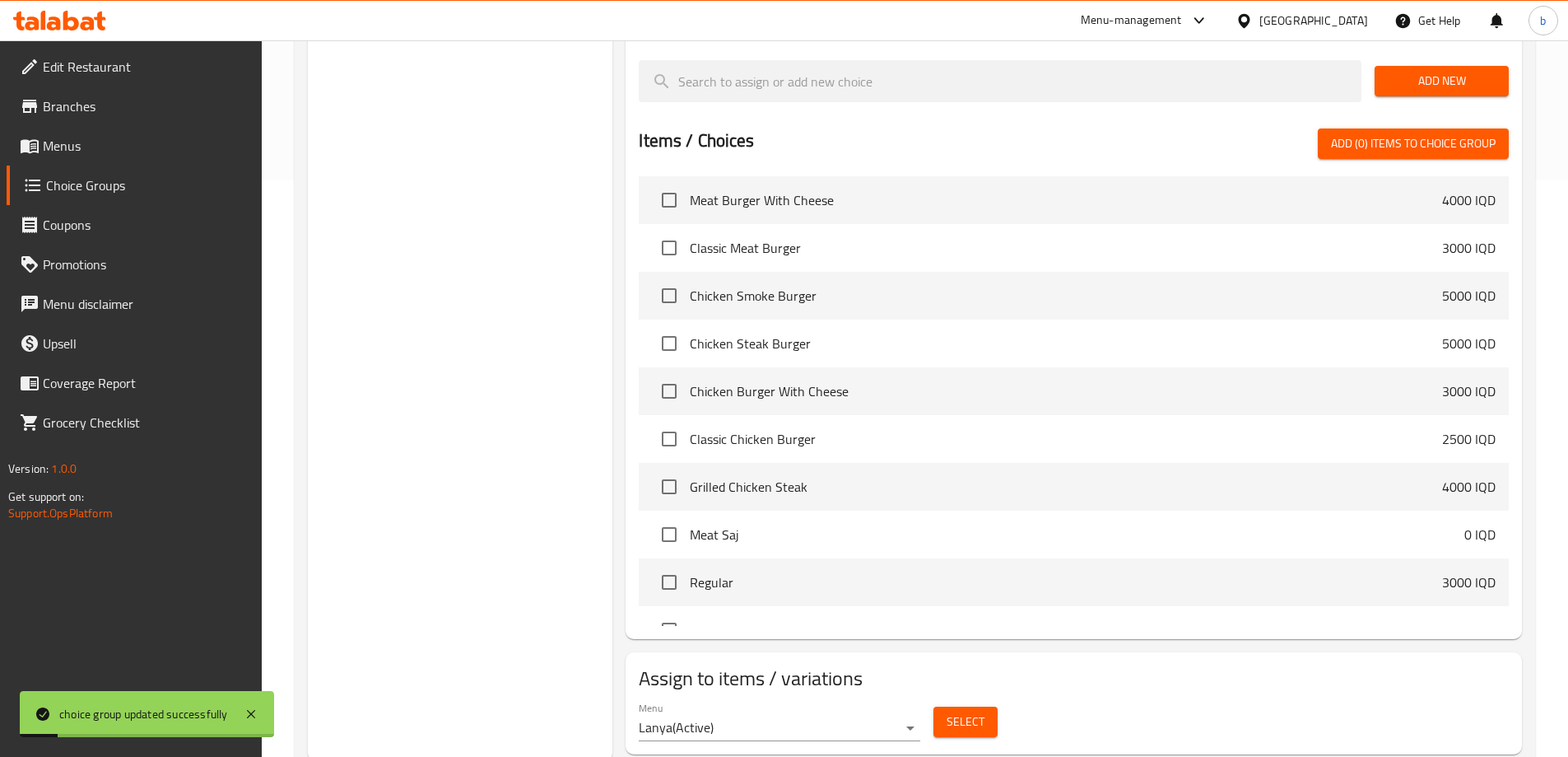
click at [976, 712] on span "Select" at bounding box center [965, 721] width 38 height 20
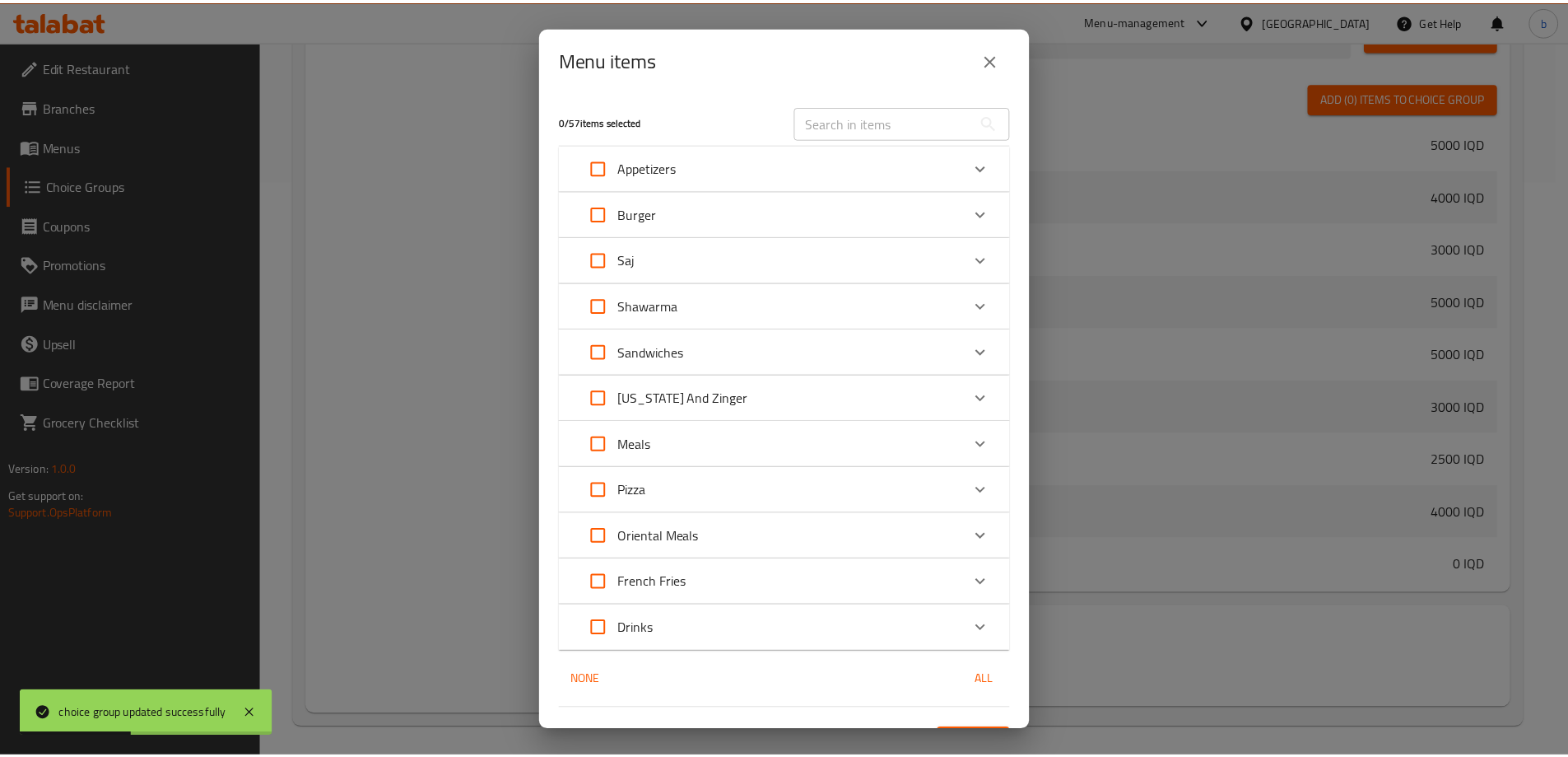
scroll to position [419, 0]
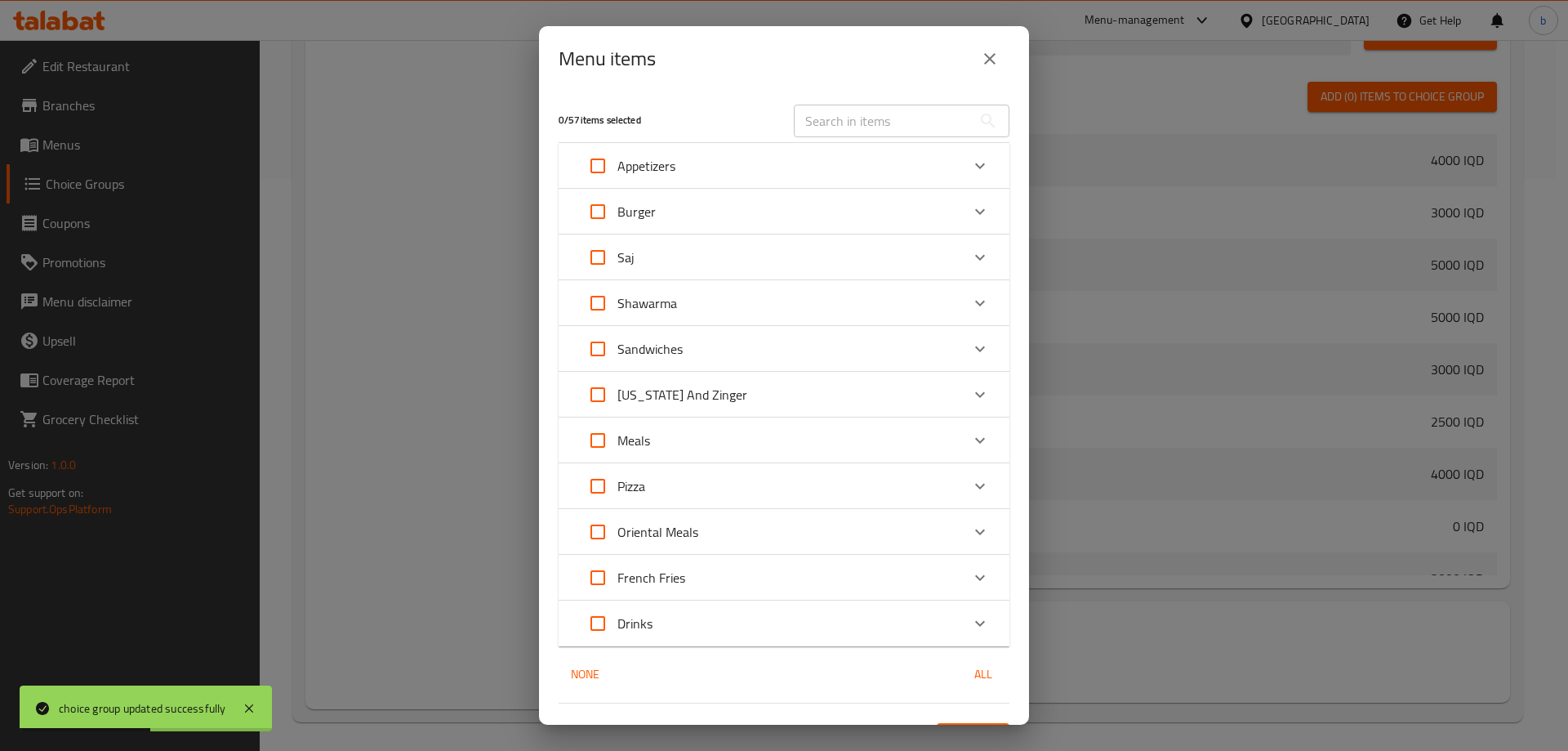
click at [863, 128] on input "text" at bounding box center [882, 121] width 178 height 33
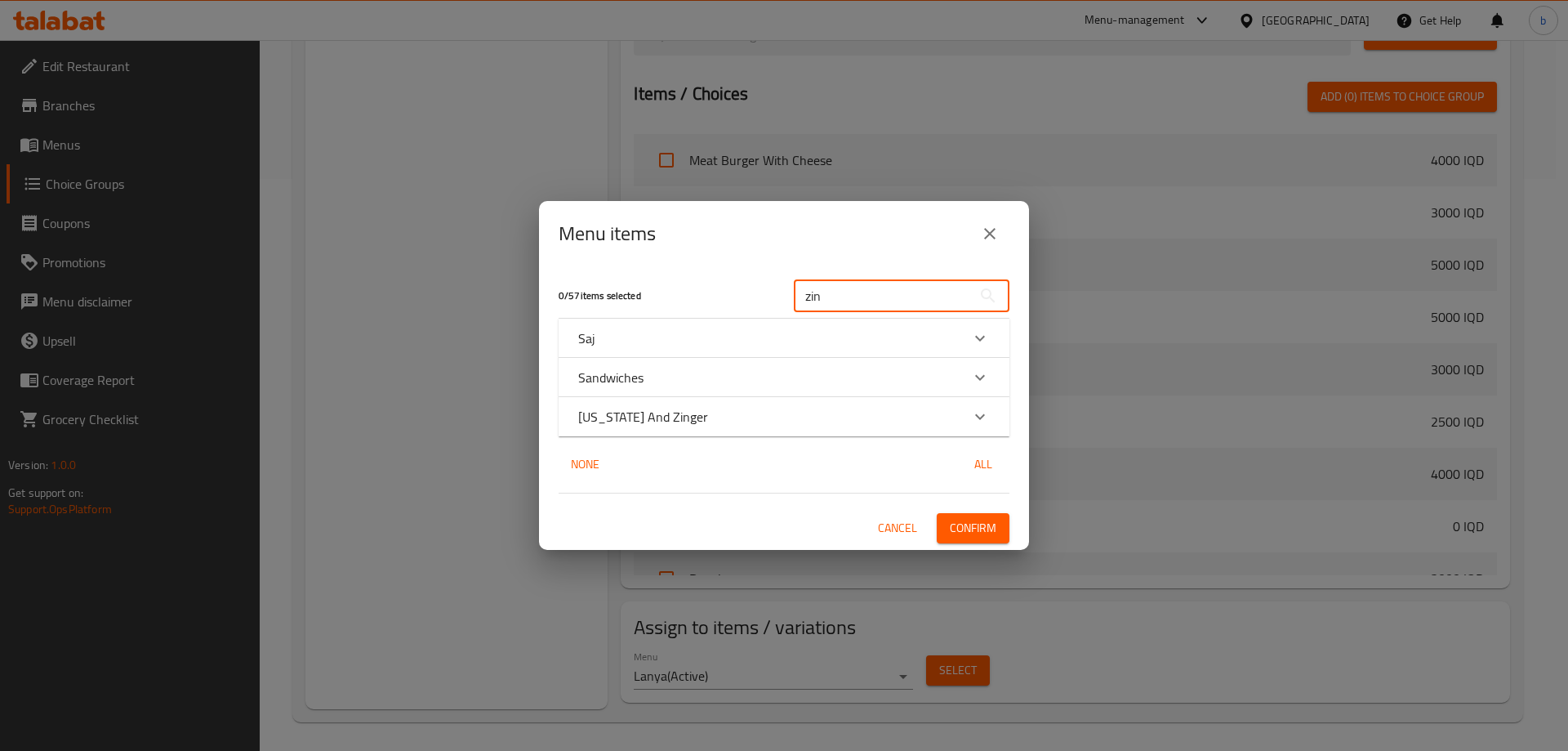
type input "zin"
click at [973, 417] on icon "Expand" at bounding box center [979, 416] width 19 height 19
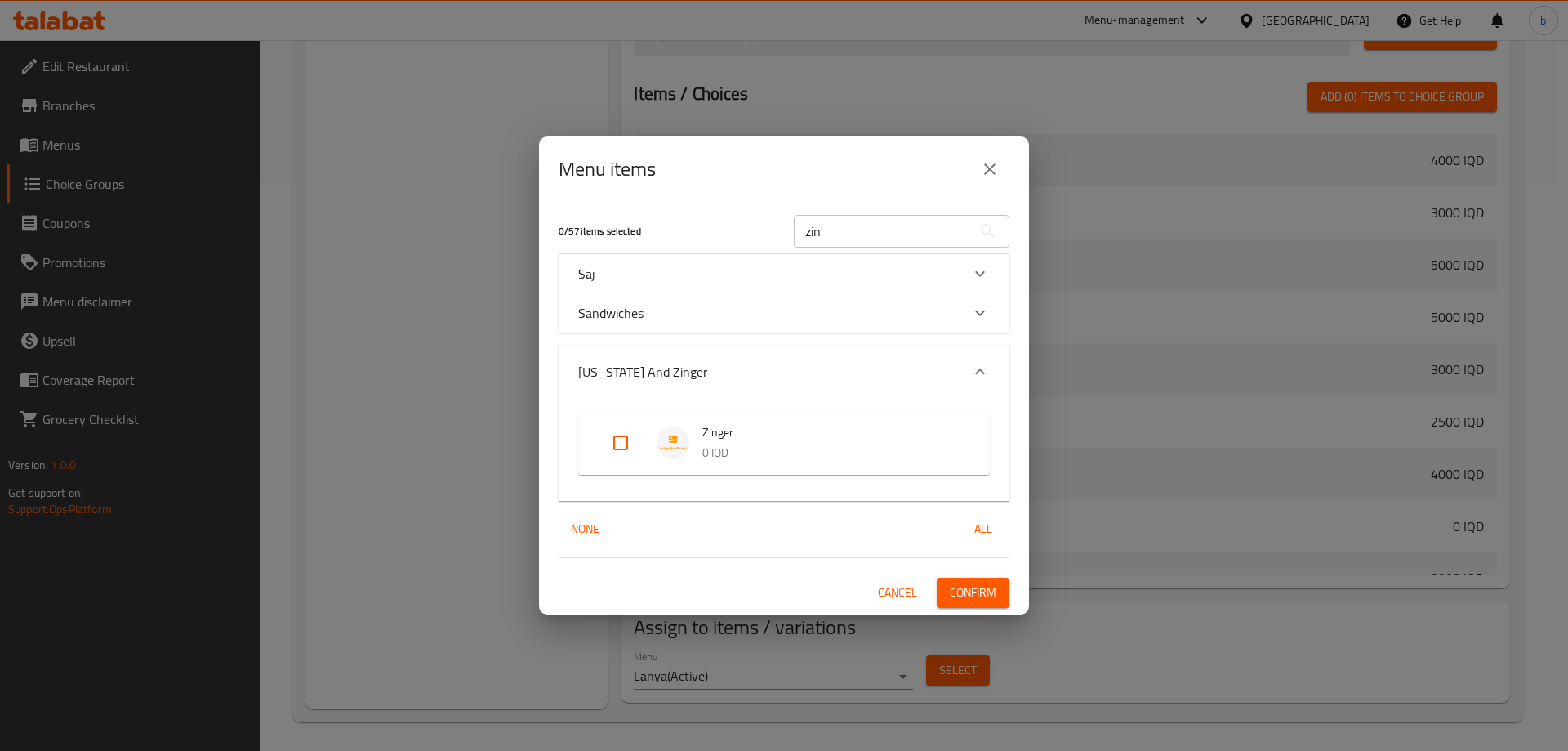
click at [615, 446] on input "Expand" at bounding box center [621, 442] width 39 height 39
checkbox input "true"
click at [987, 593] on span "Confirm" at bounding box center [972, 592] width 47 height 20
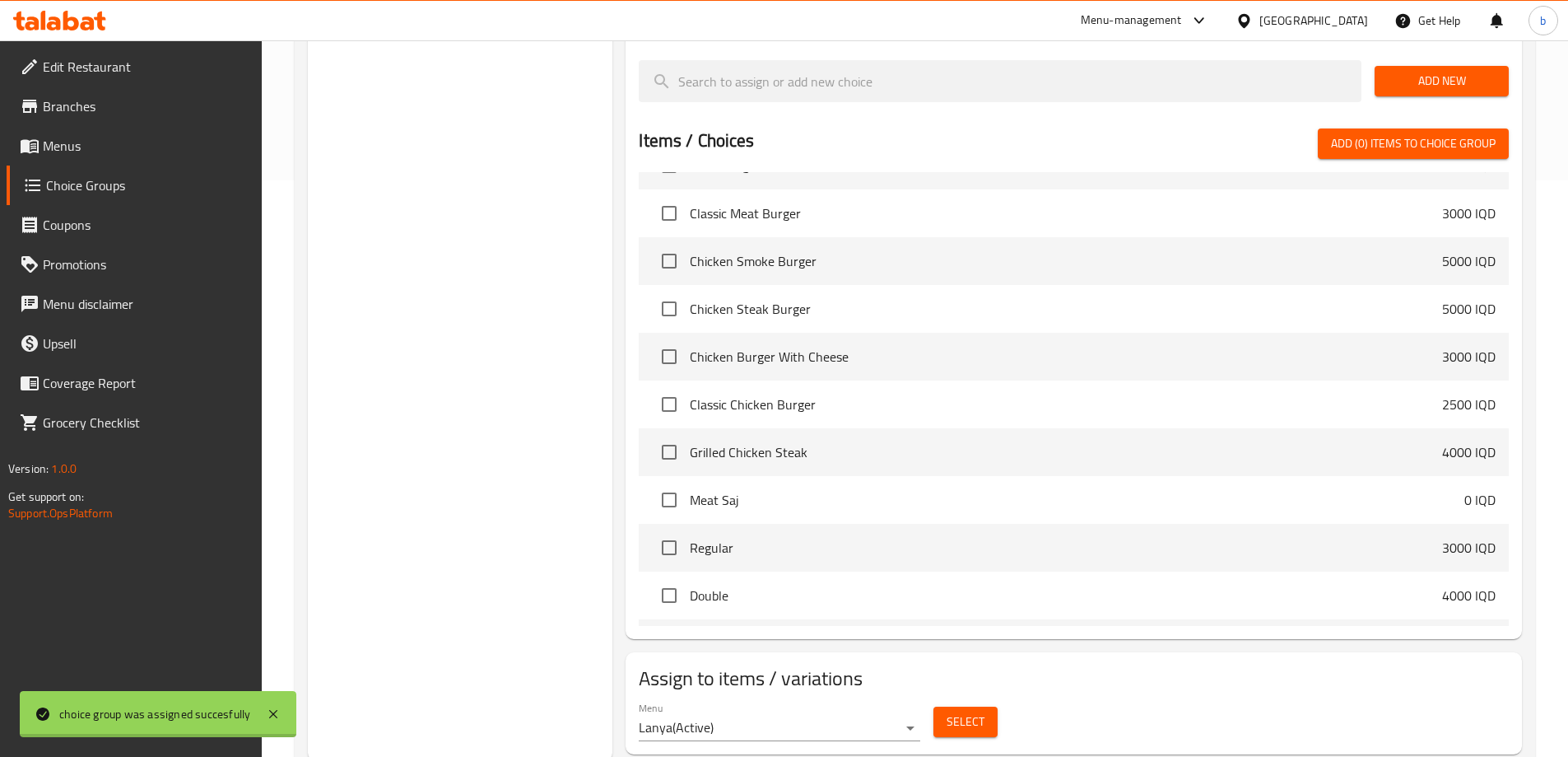
scroll to position [385, 0]
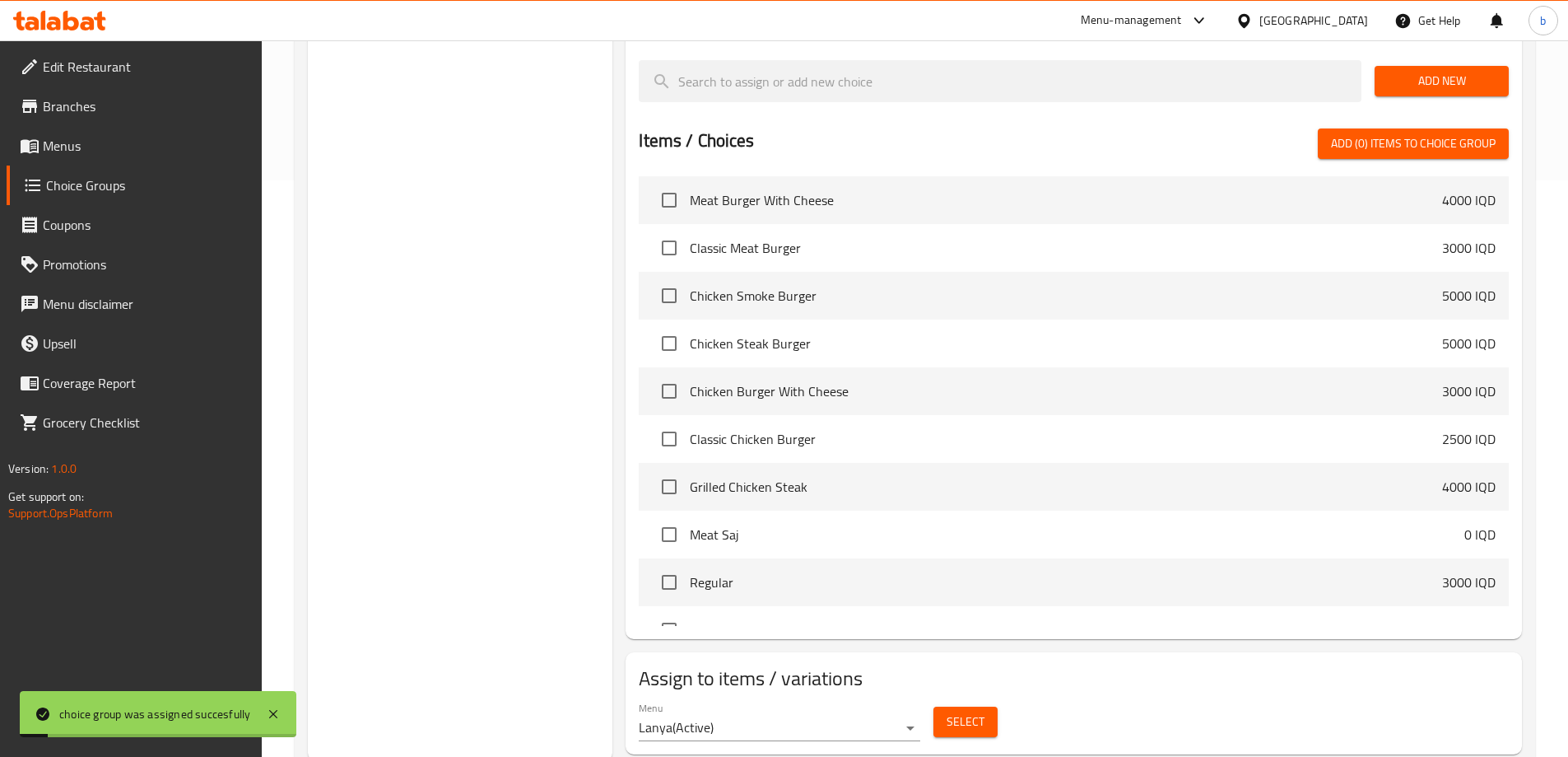
click at [110, 149] on span "Menus" at bounding box center [145, 146] width 205 height 19
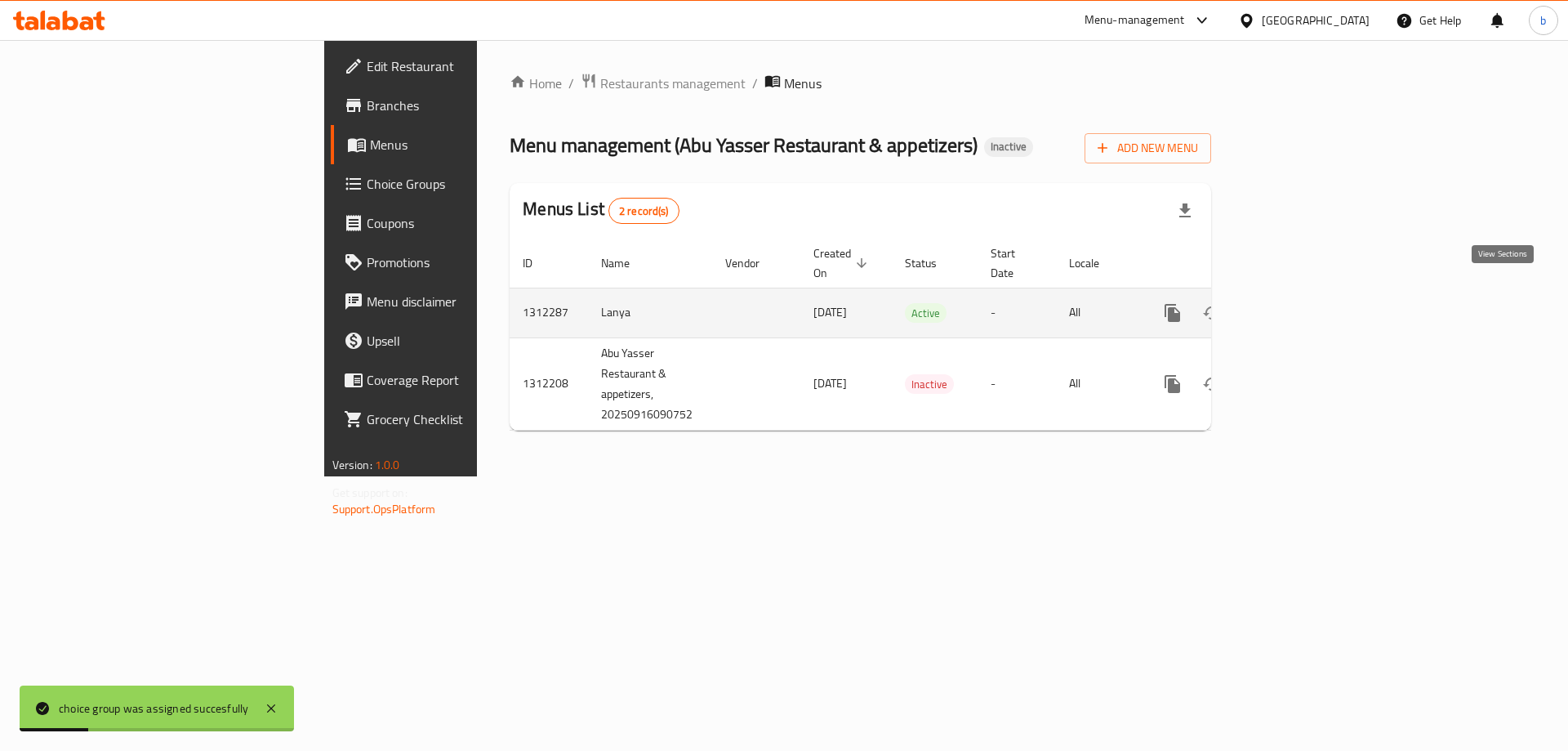
click at [1297, 305] on icon "enhanced table" at bounding box center [1290, 312] width 14 height 14
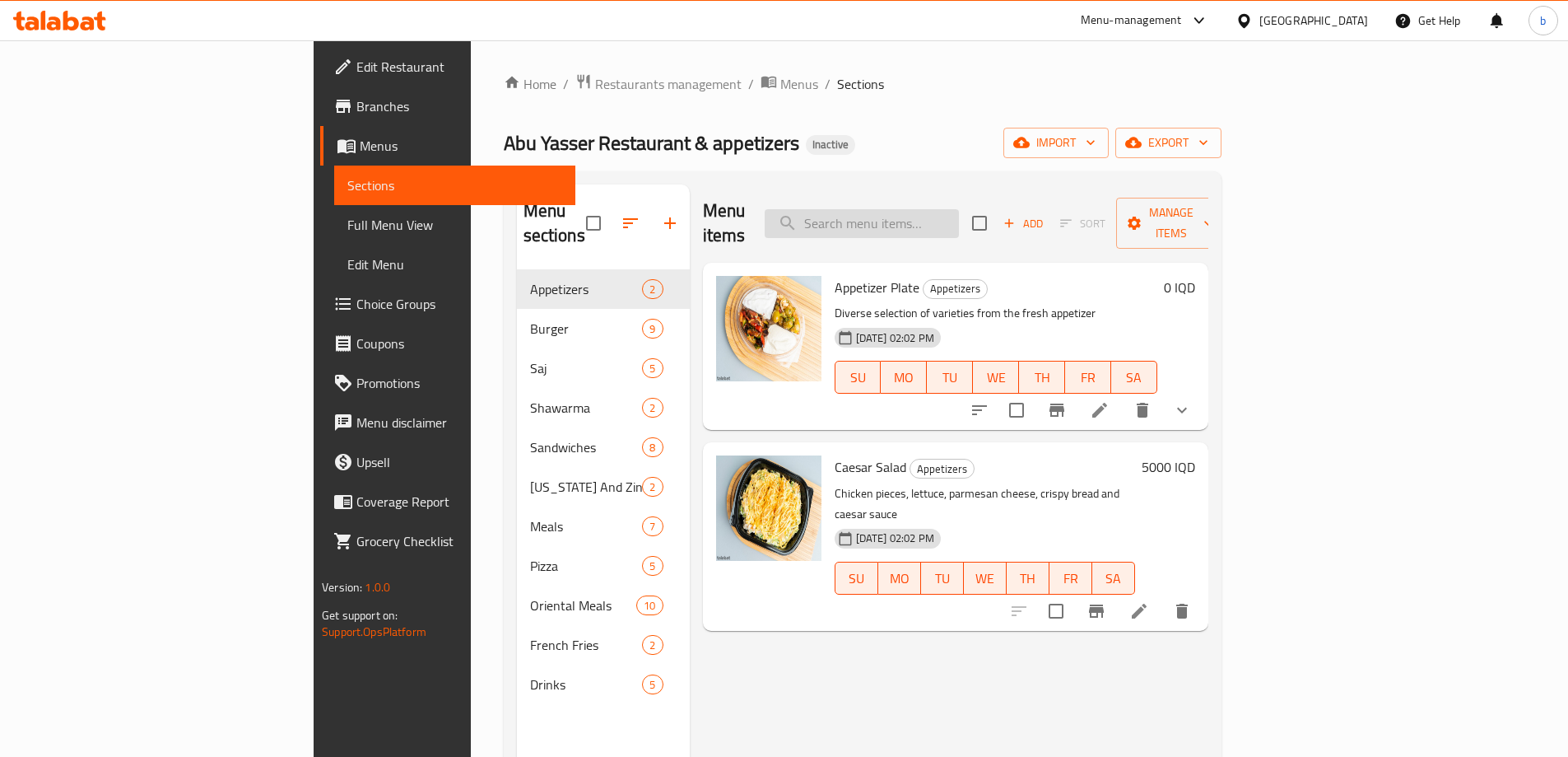
click at [959, 217] on input "search" at bounding box center [862, 224] width 195 height 29
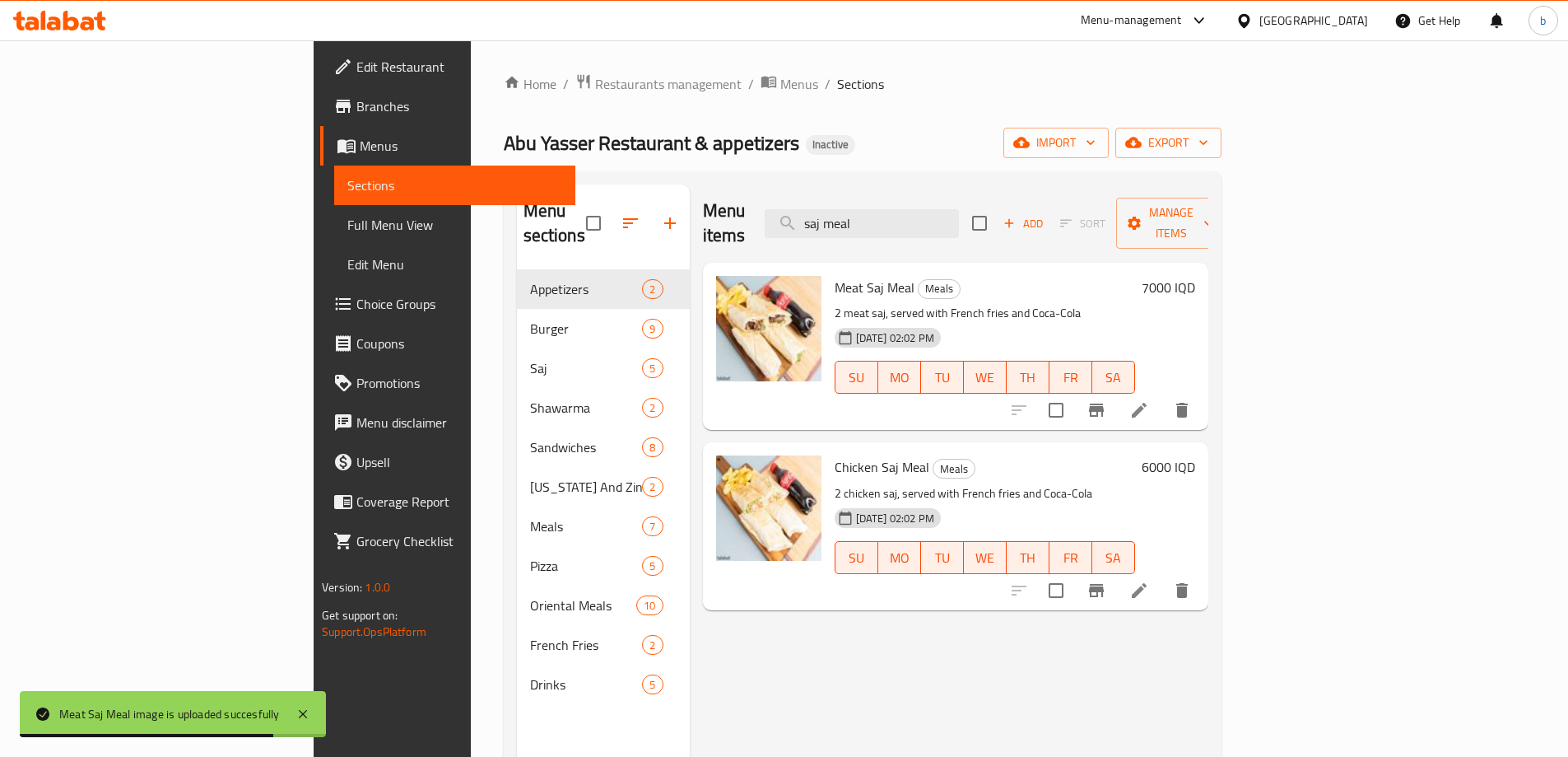
drag, startPoint x: 1020, startPoint y: 203, endPoint x: 656, endPoint y: 211, distance: 364.1
click at [703, 211] on div "Menu items saj meal Add Sort Manage items" at bounding box center [955, 223] width 505 height 78
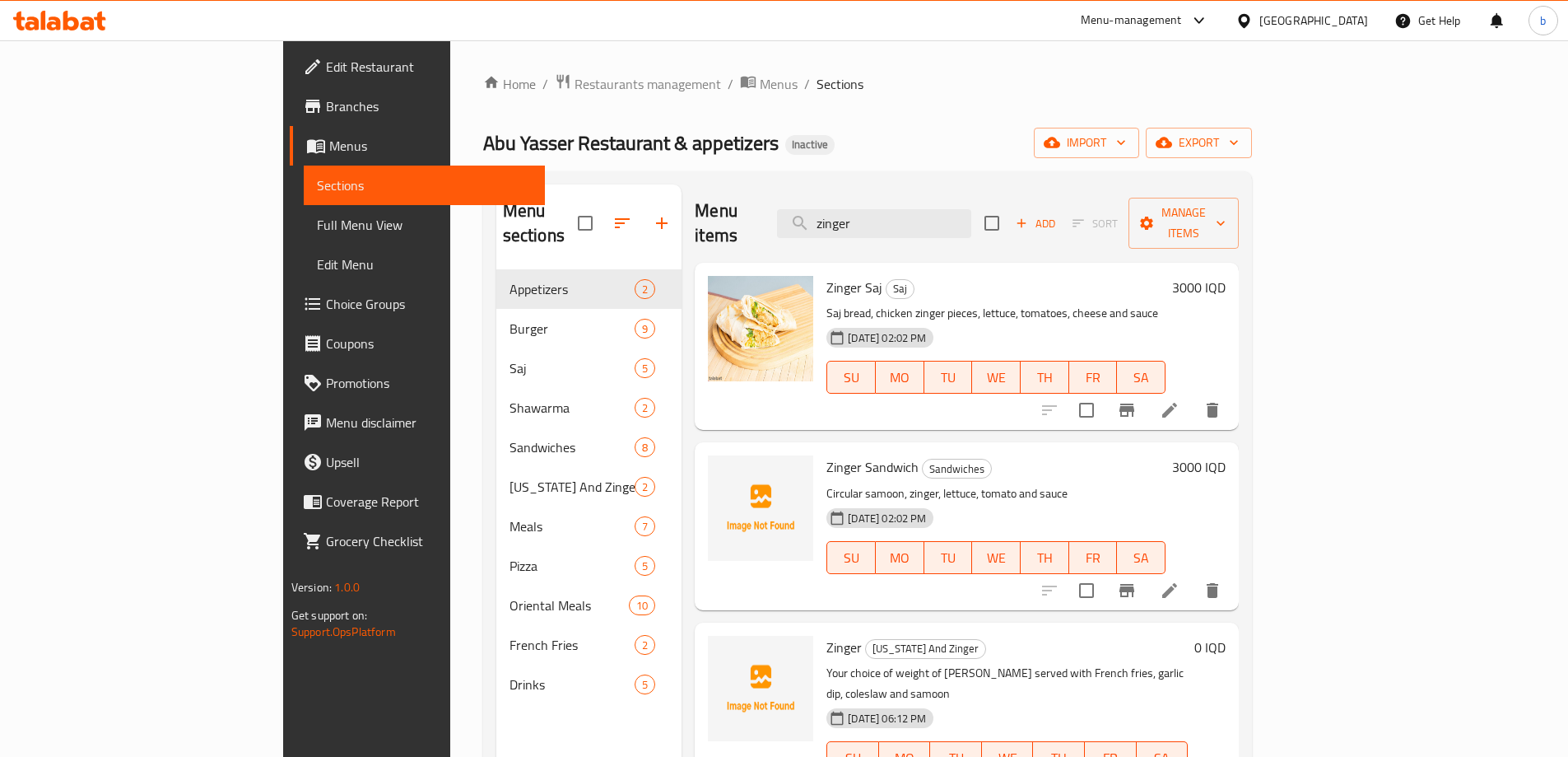
type input "zinger"
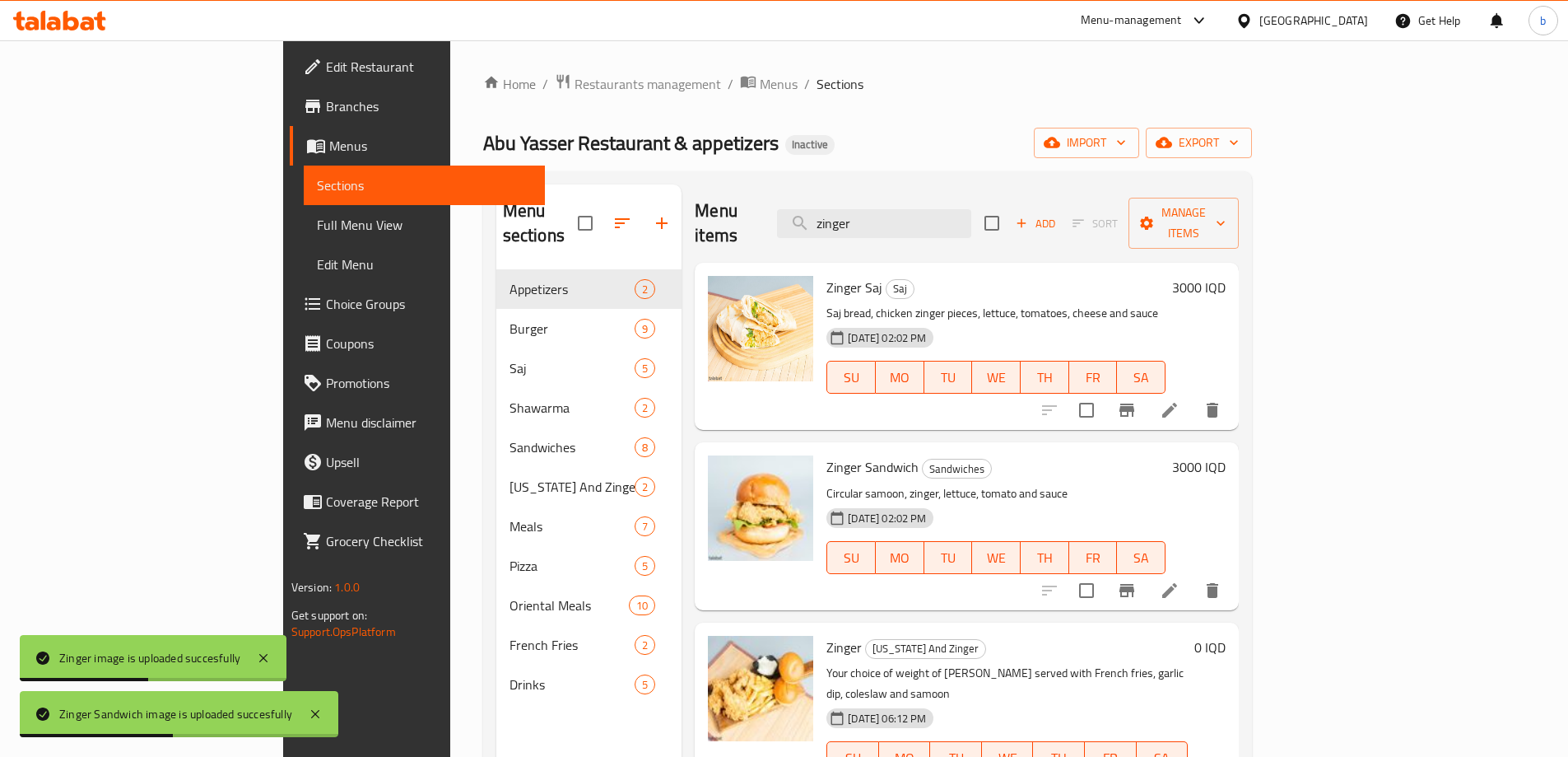
drag, startPoint x: 970, startPoint y: 222, endPoint x: 690, endPoint y: 222, distance: 280.0
click at [771, 222] on div "Menu items zinger Add Sort Manage items" at bounding box center [967, 223] width 544 height 78
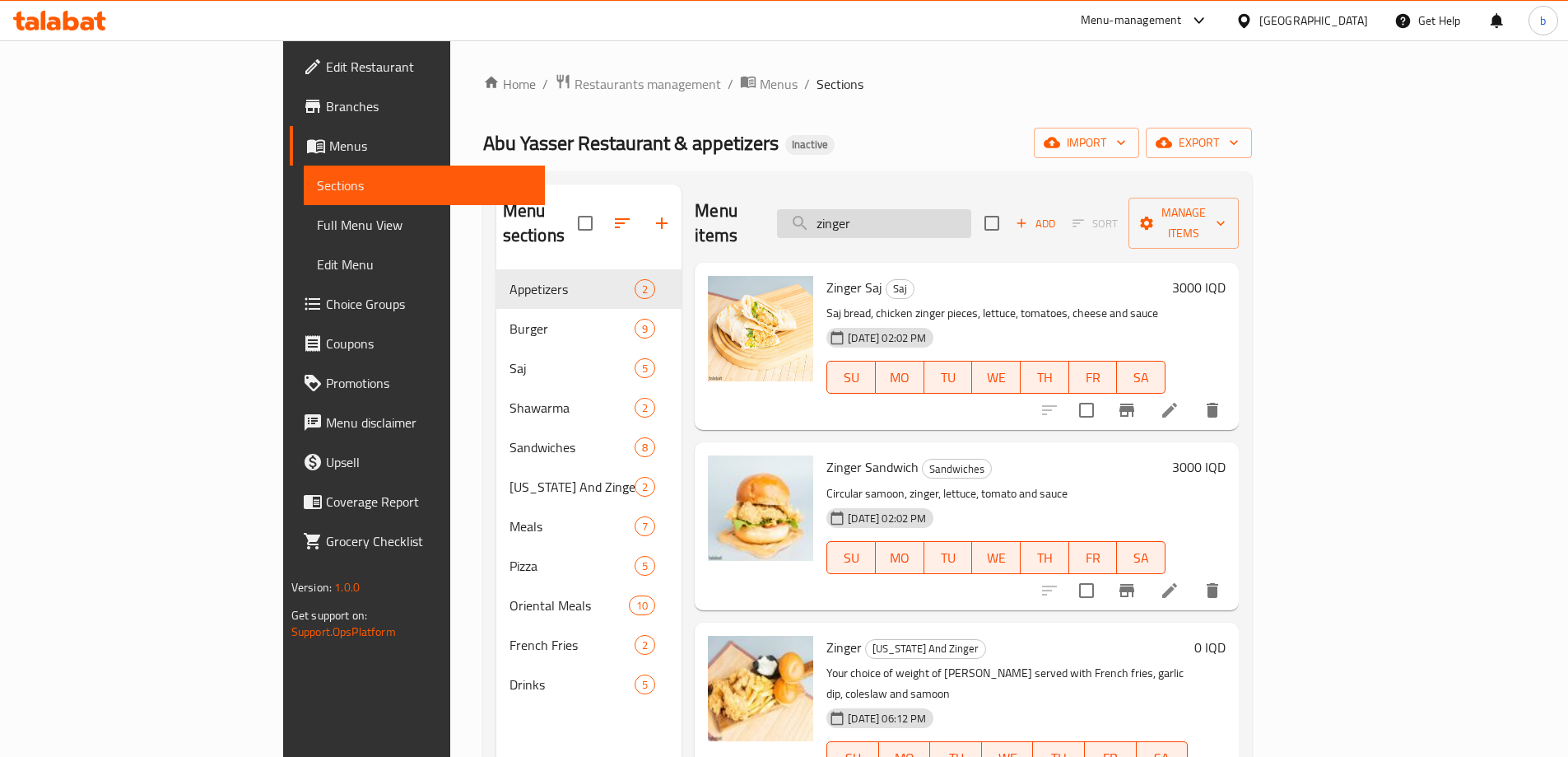
click at [971, 211] on input "zinger" at bounding box center [874, 224] width 195 height 29
drag, startPoint x: 983, startPoint y: 212, endPoint x: 815, endPoint y: 214, distance: 168.0
click at [815, 214] on div "Menu items zinger Add Sort Manage items" at bounding box center [967, 223] width 544 height 78
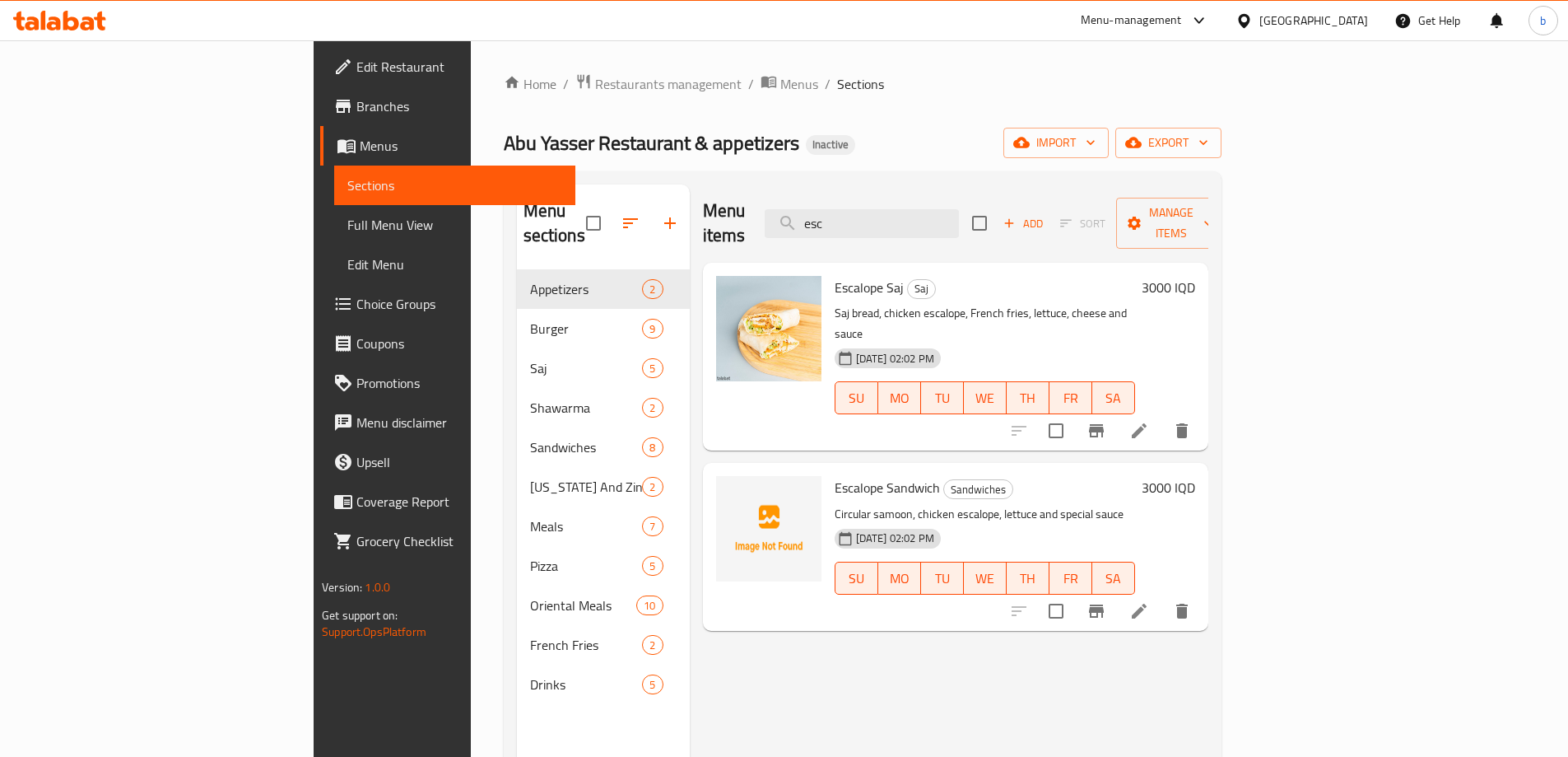
type input "esc"
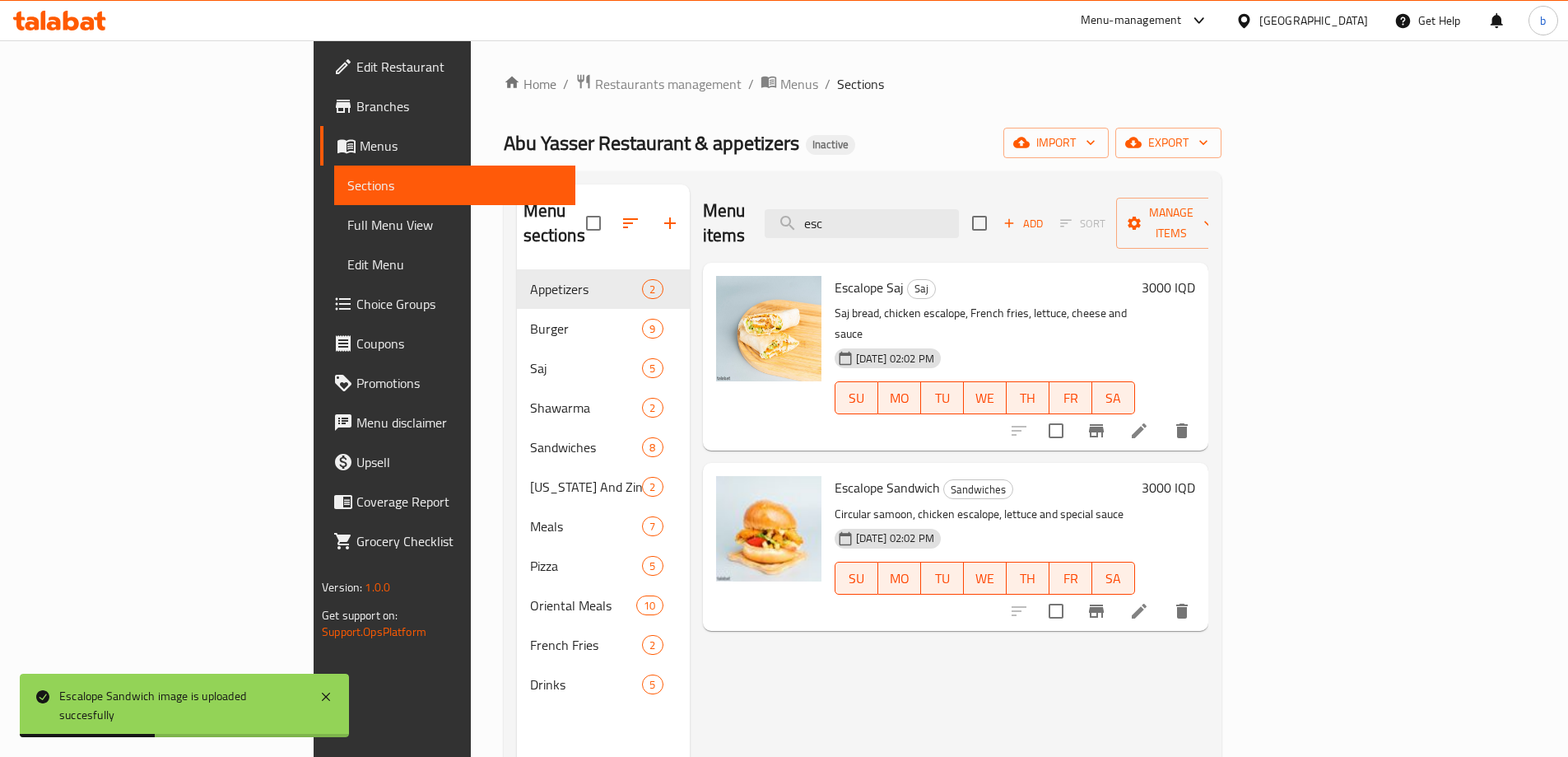
click at [347, 229] on span "Full Menu View" at bounding box center [454, 225] width 215 height 19
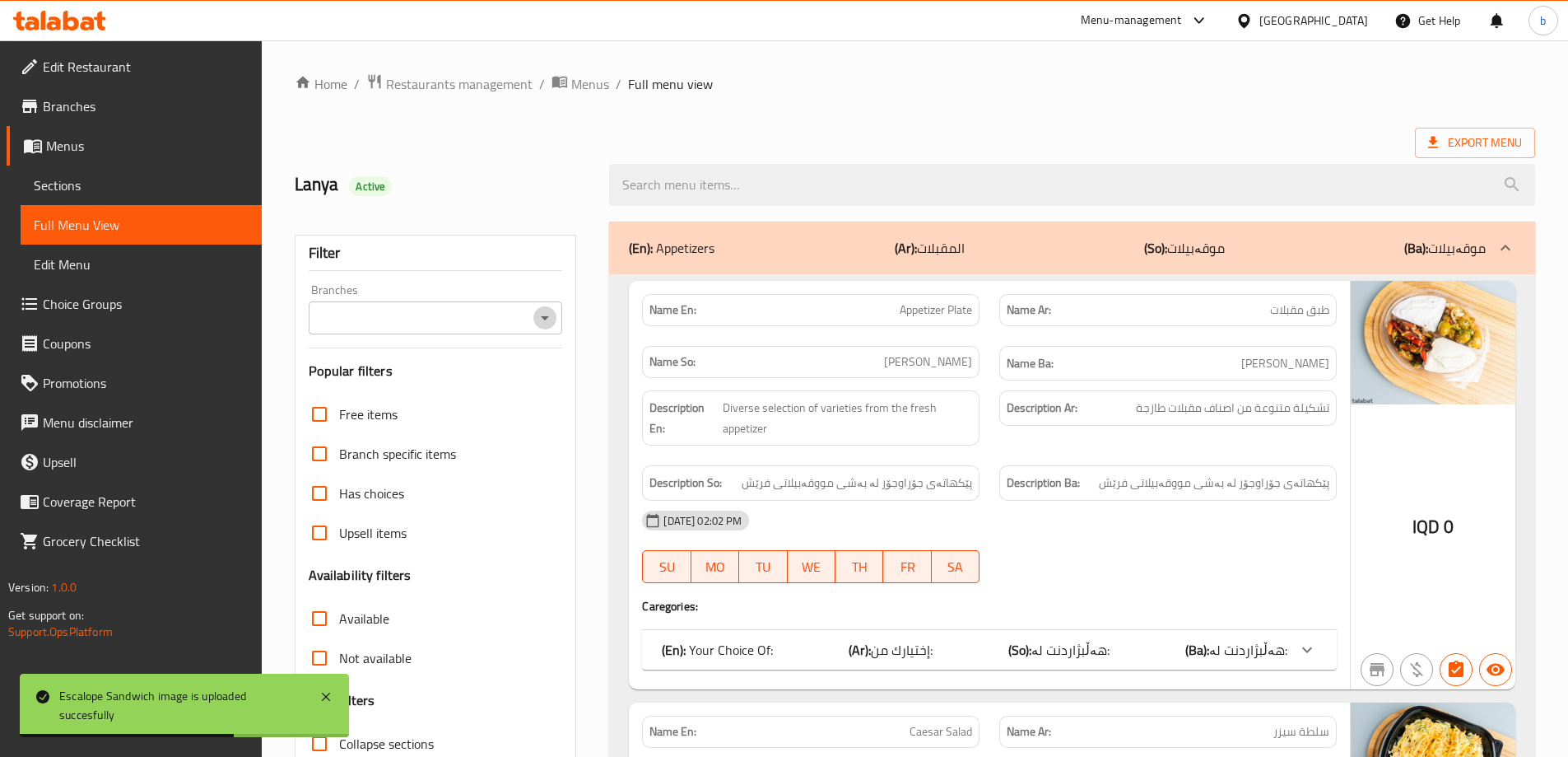
click at [551, 312] on icon "Open" at bounding box center [545, 317] width 19 height 19
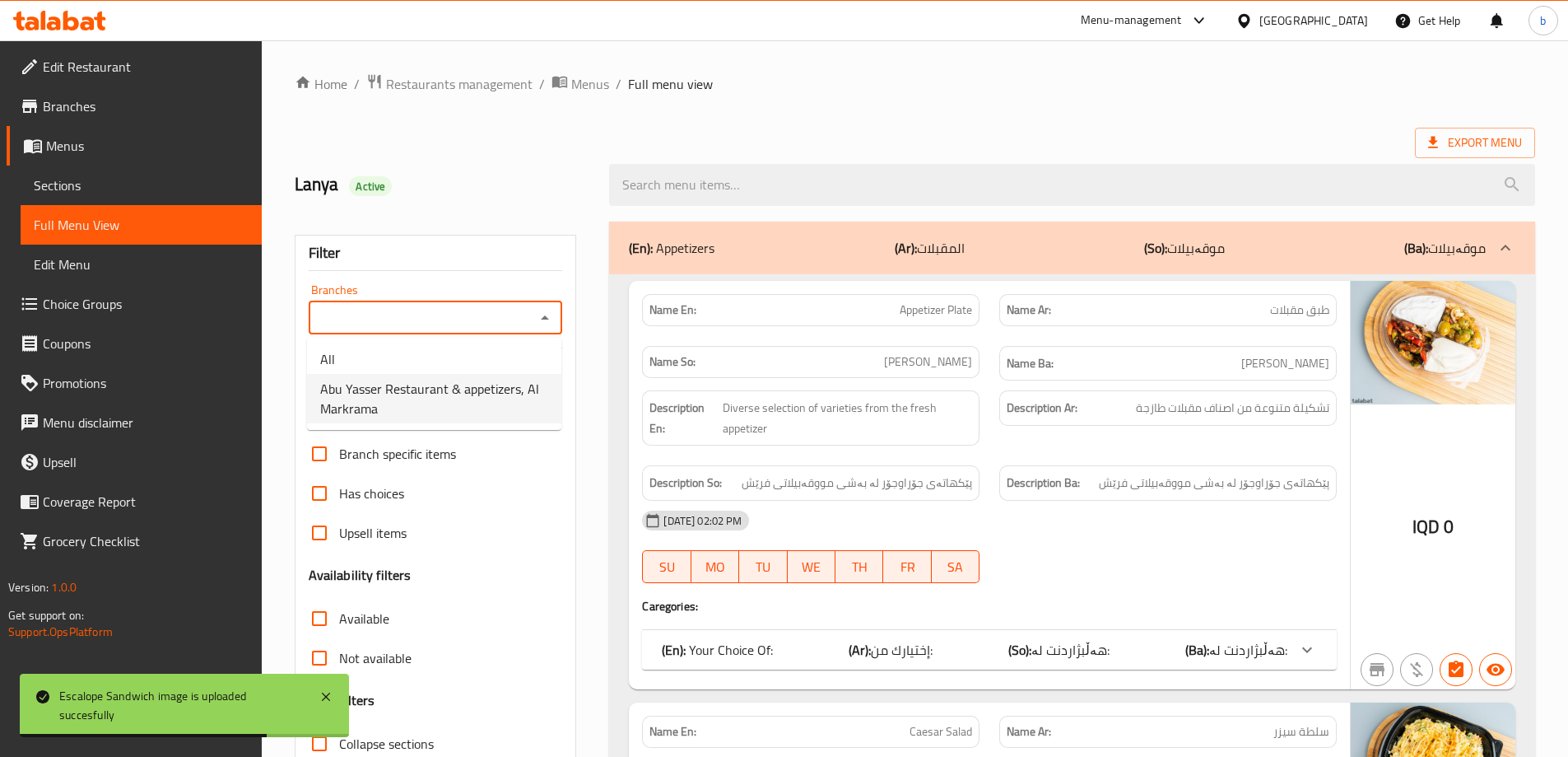
click at [448, 414] on span "Abu Yasser Restaurant & appetizers, Al Markrama" at bounding box center [434, 398] width 228 height 40
type input "Abu Yasser Restaurant & appetizers, Al Markrama"
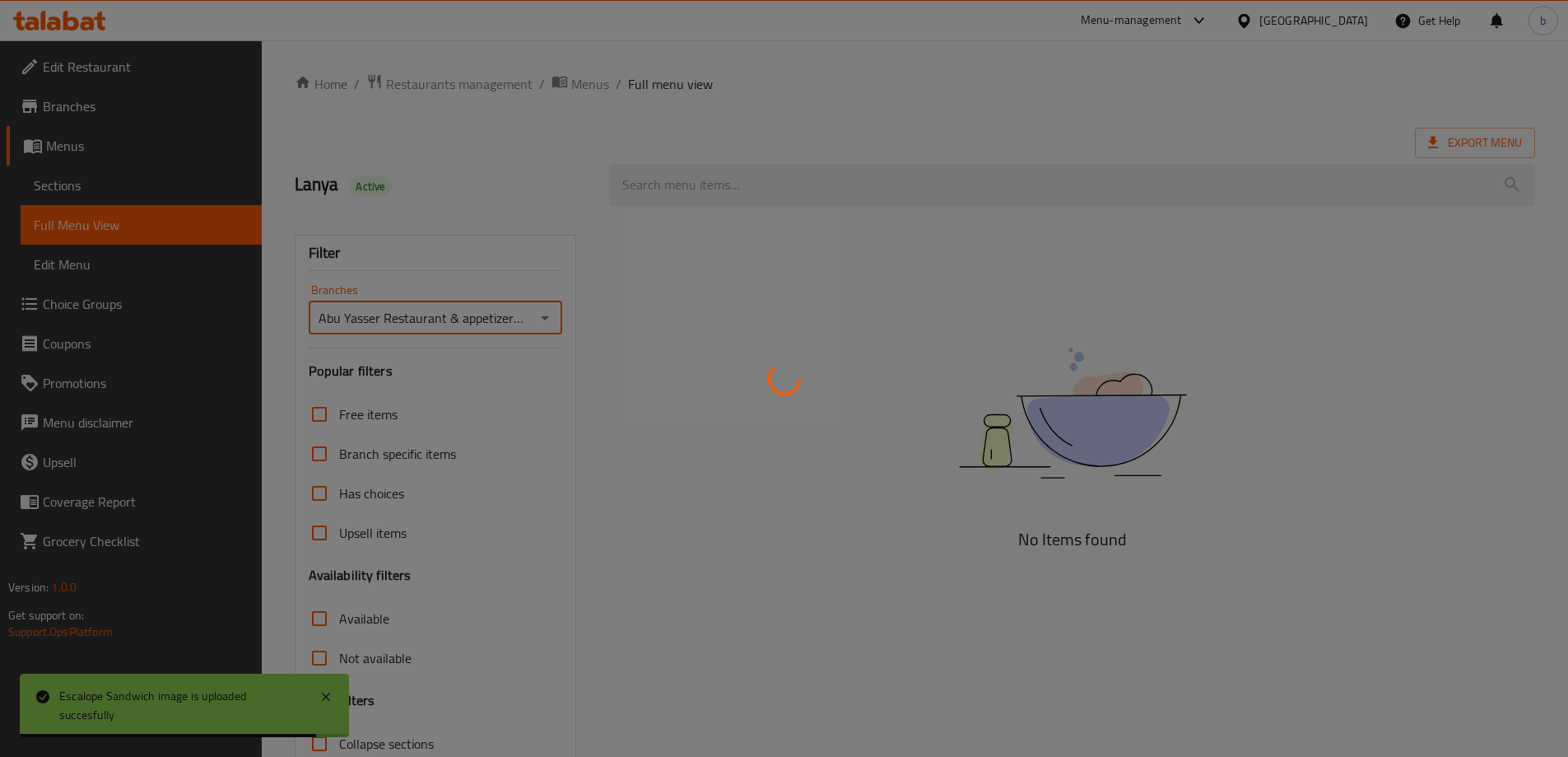
scroll to position [120, 0]
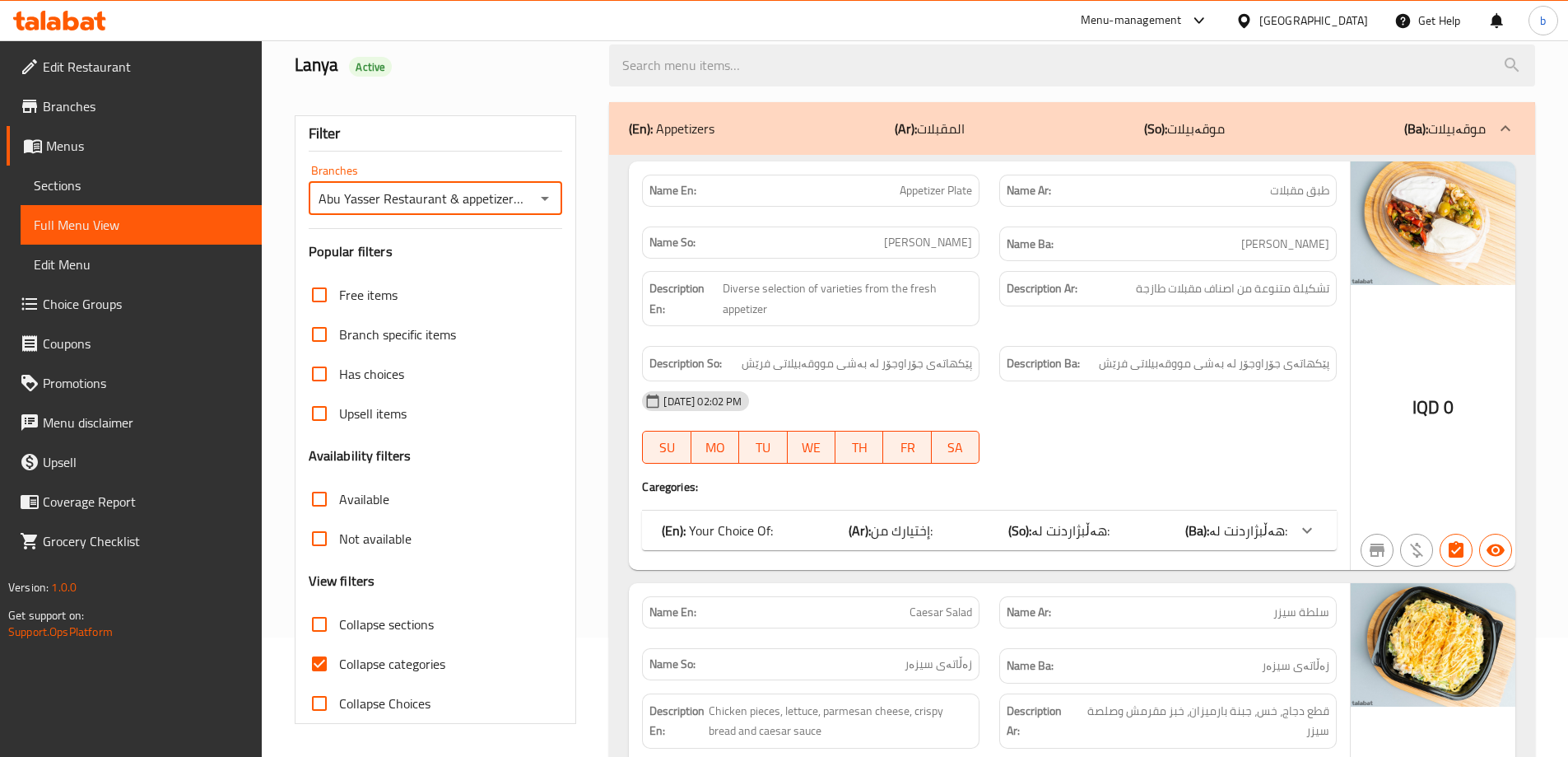
click at [323, 671] on input "Collapse categories" at bounding box center [319, 663] width 40 height 40
checkbox input "false"
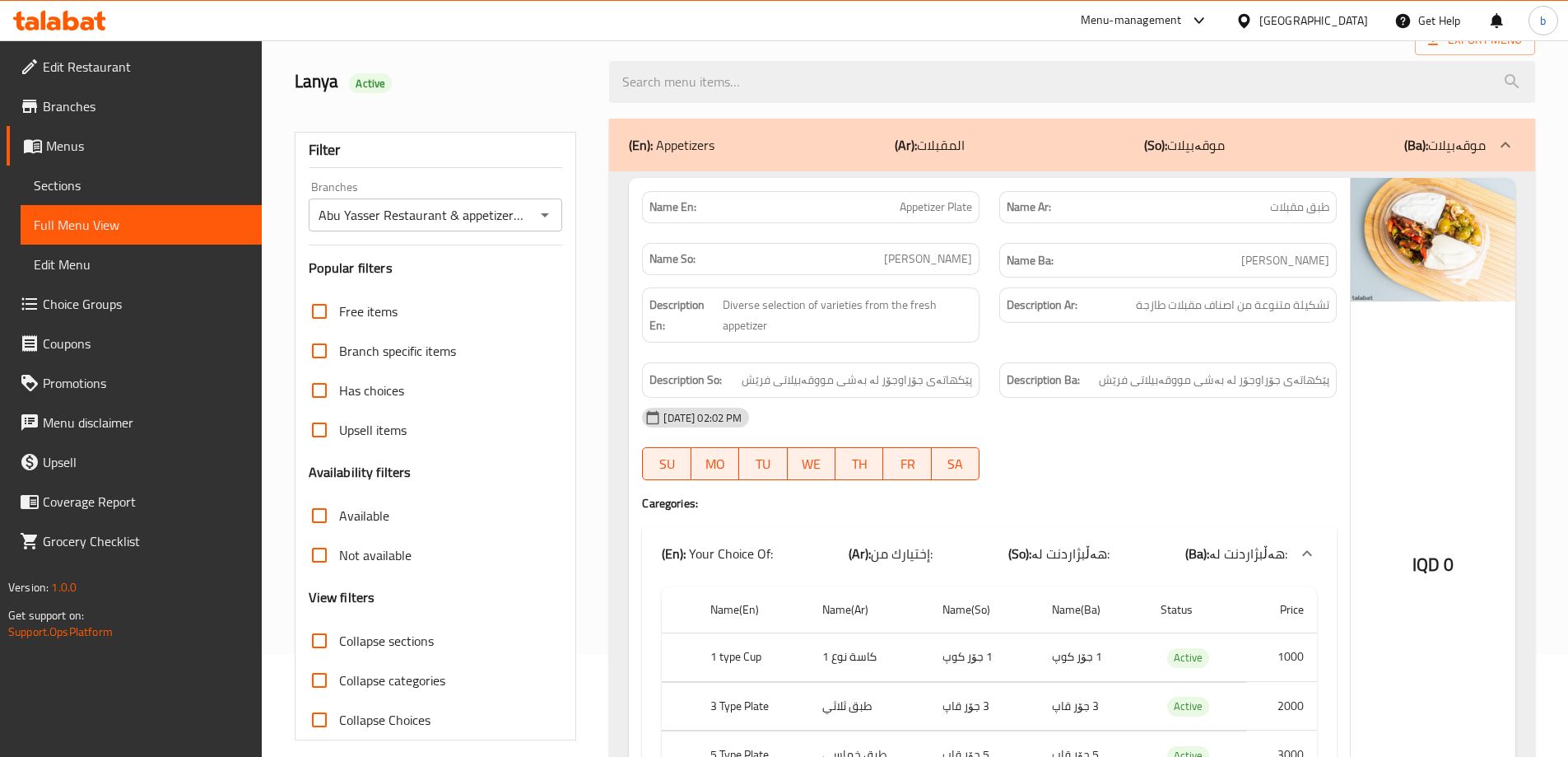
scroll to position [0, 0]
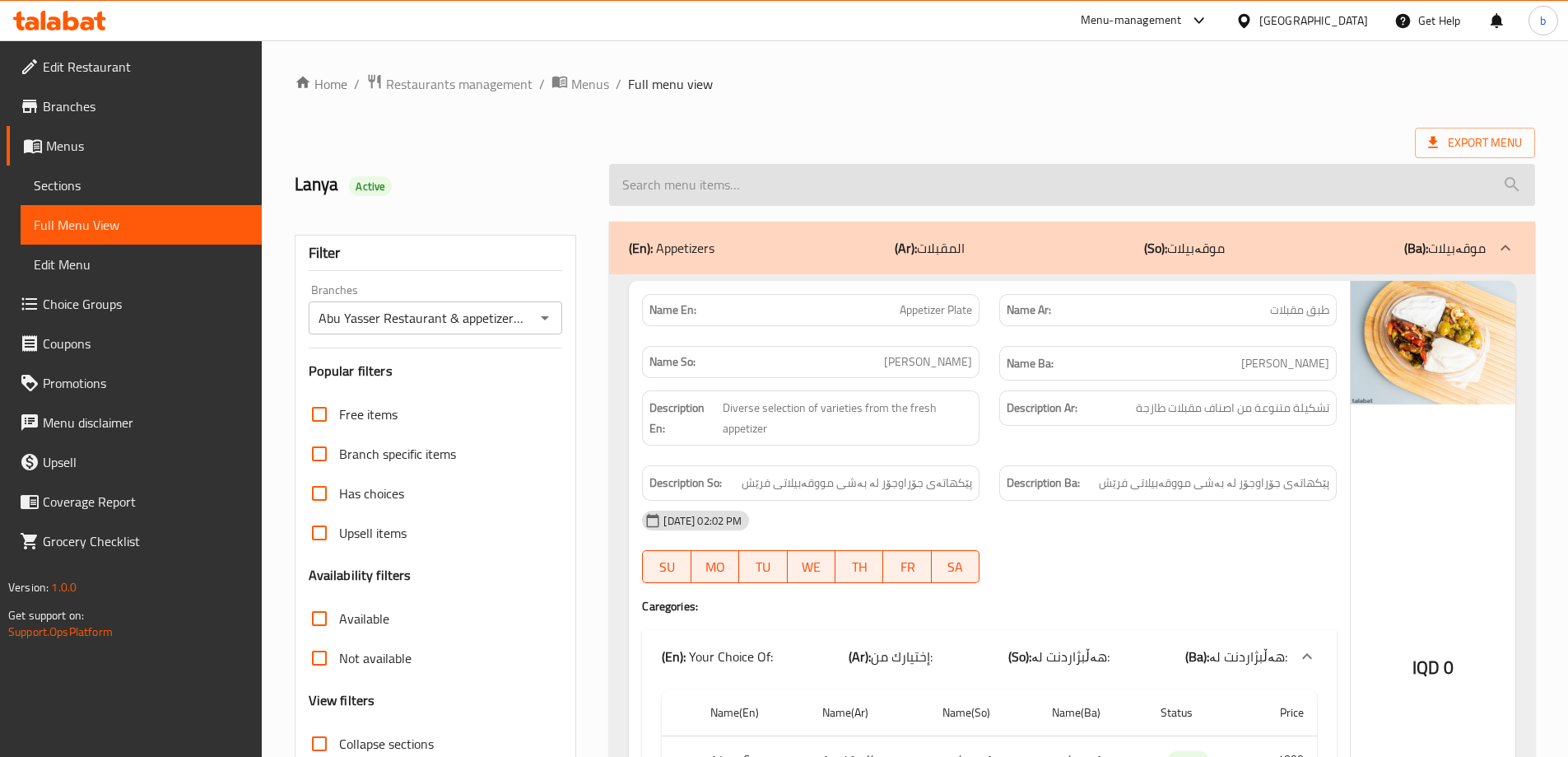
click at [763, 188] on input "search" at bounding box center [1072, 185] width 926 height 42
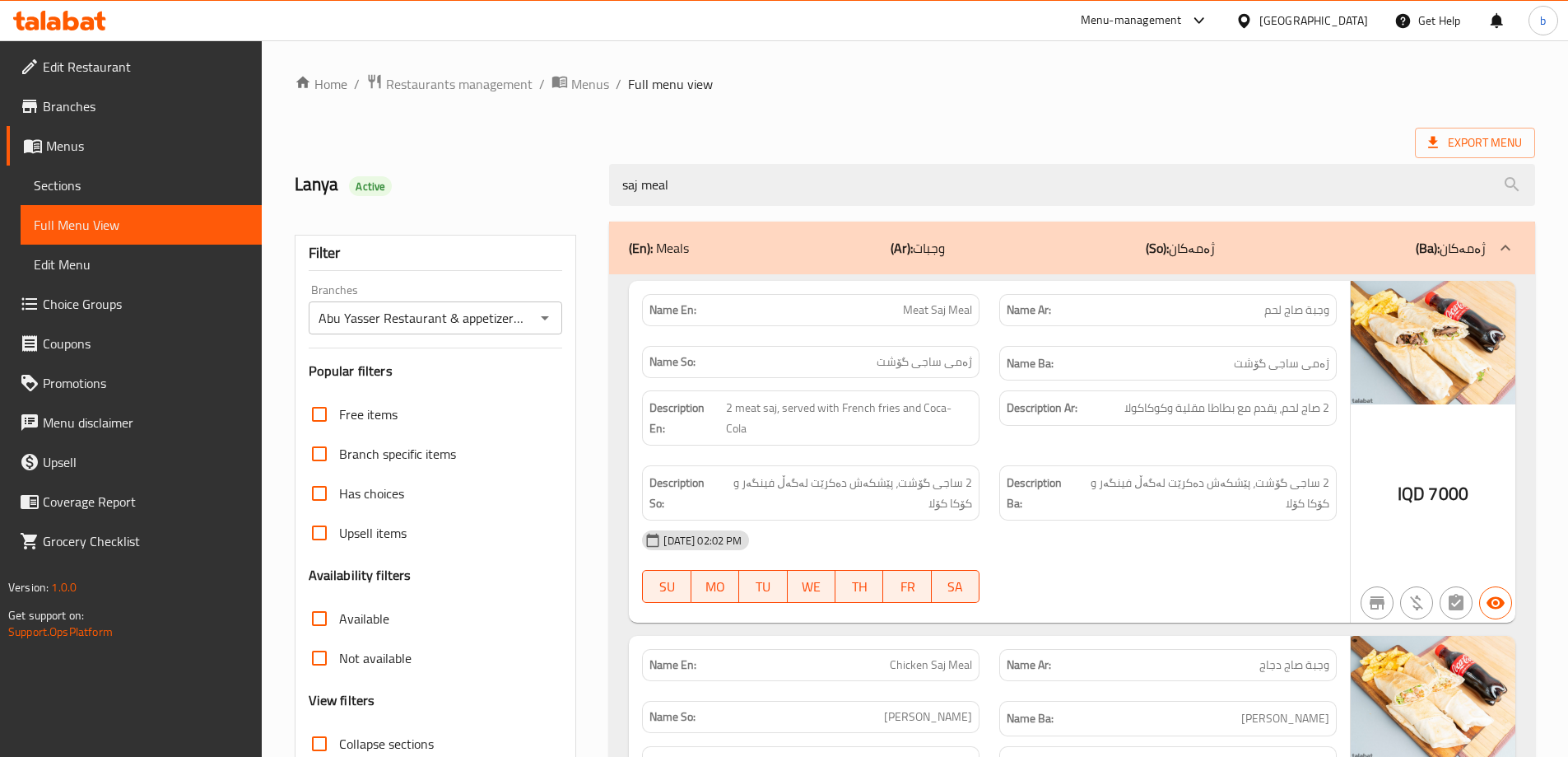
drag, startPoint x: 877, startPoint y: 184, endPoint x: 395, endPoint y: 182, distance: 482.0
click at [391, 183] on div "Lanya Active saj meal" at bounding box center [914, 185] width 1260 height 73
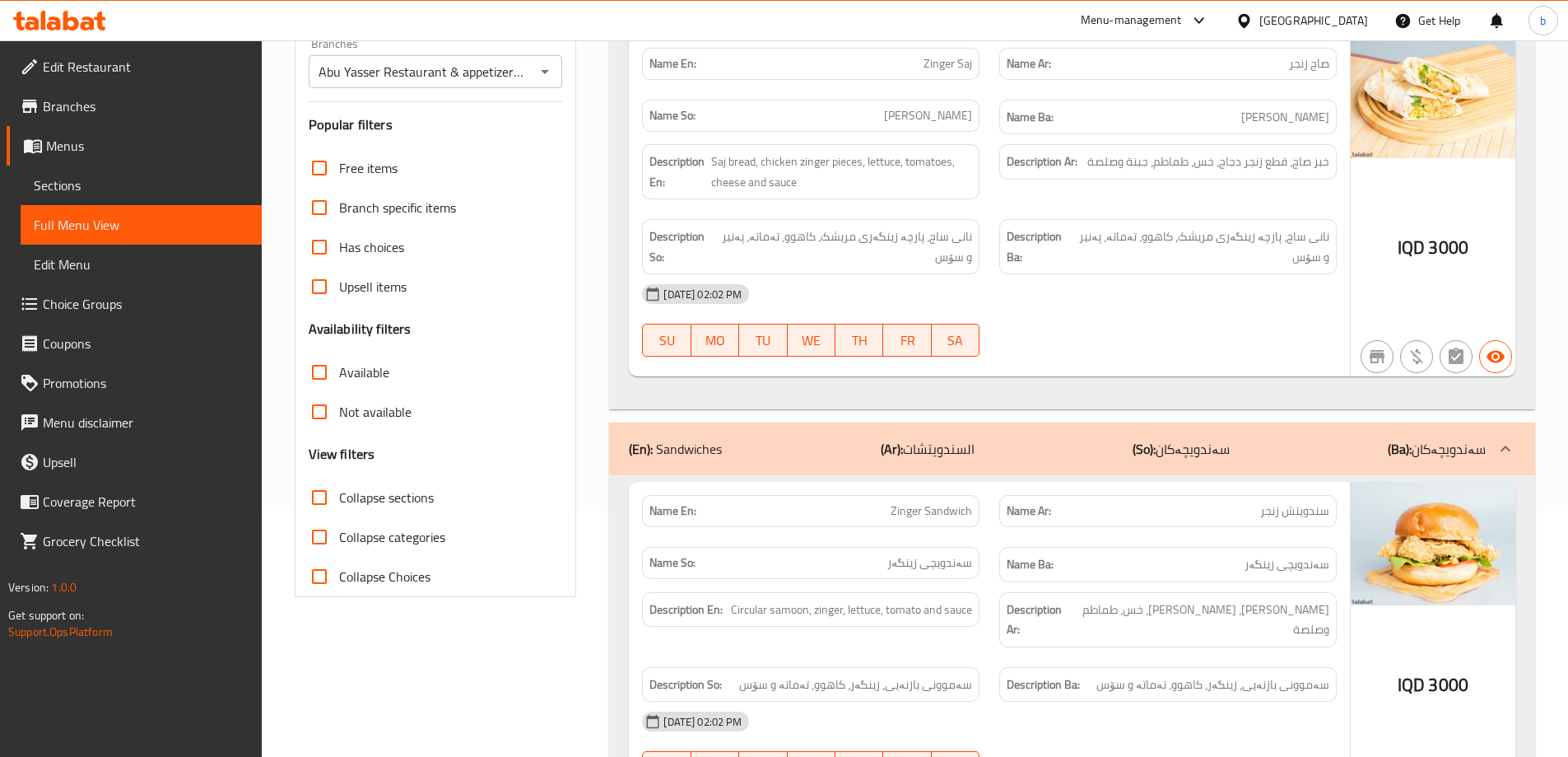
scroll to position [192, 0]
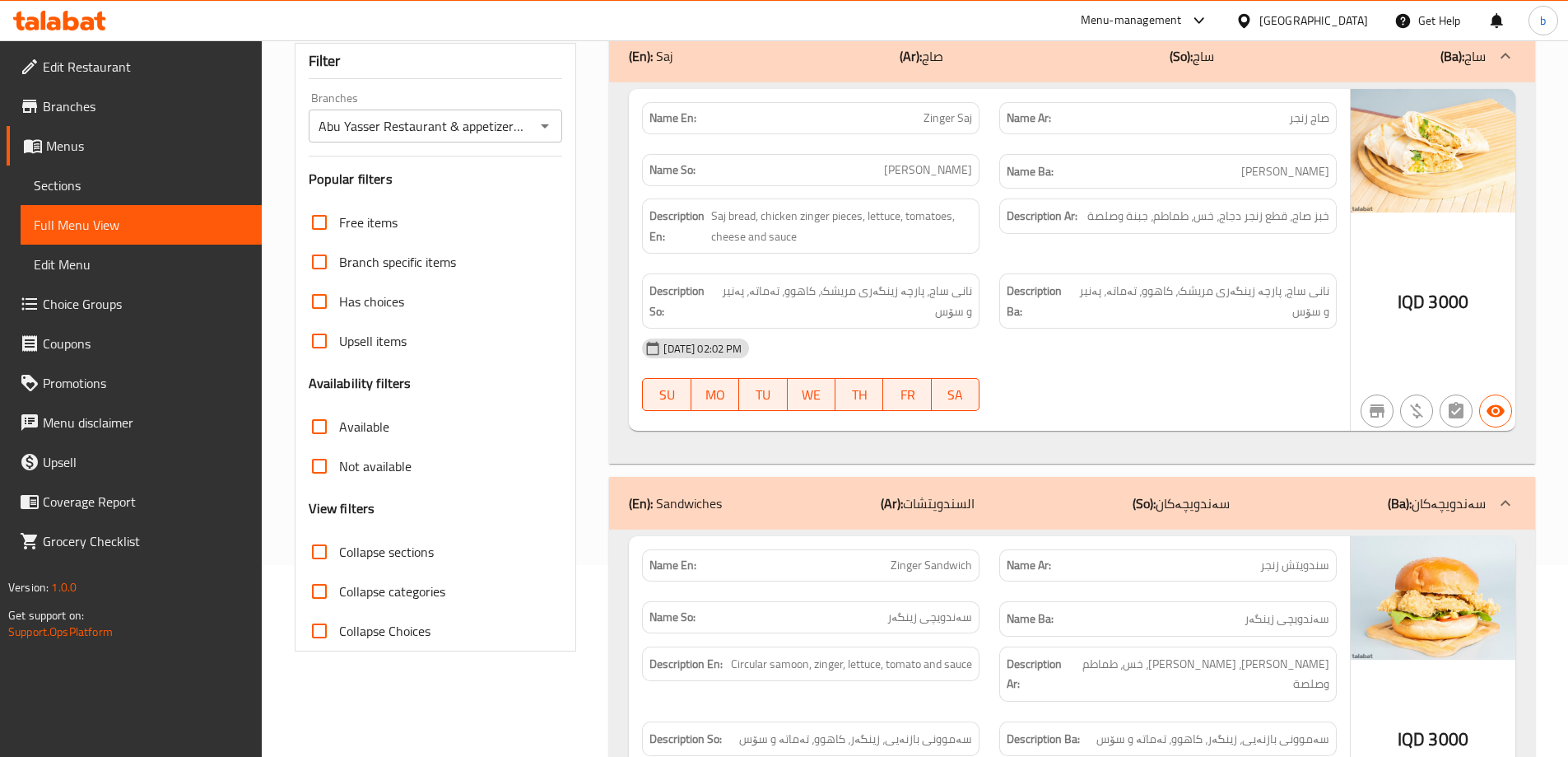
click at [1337, 79] on div "(En): Saj (Ar): صاج (So): ساج (Ba): ساج" at bounding box center [1072, 56] width 926 height 53
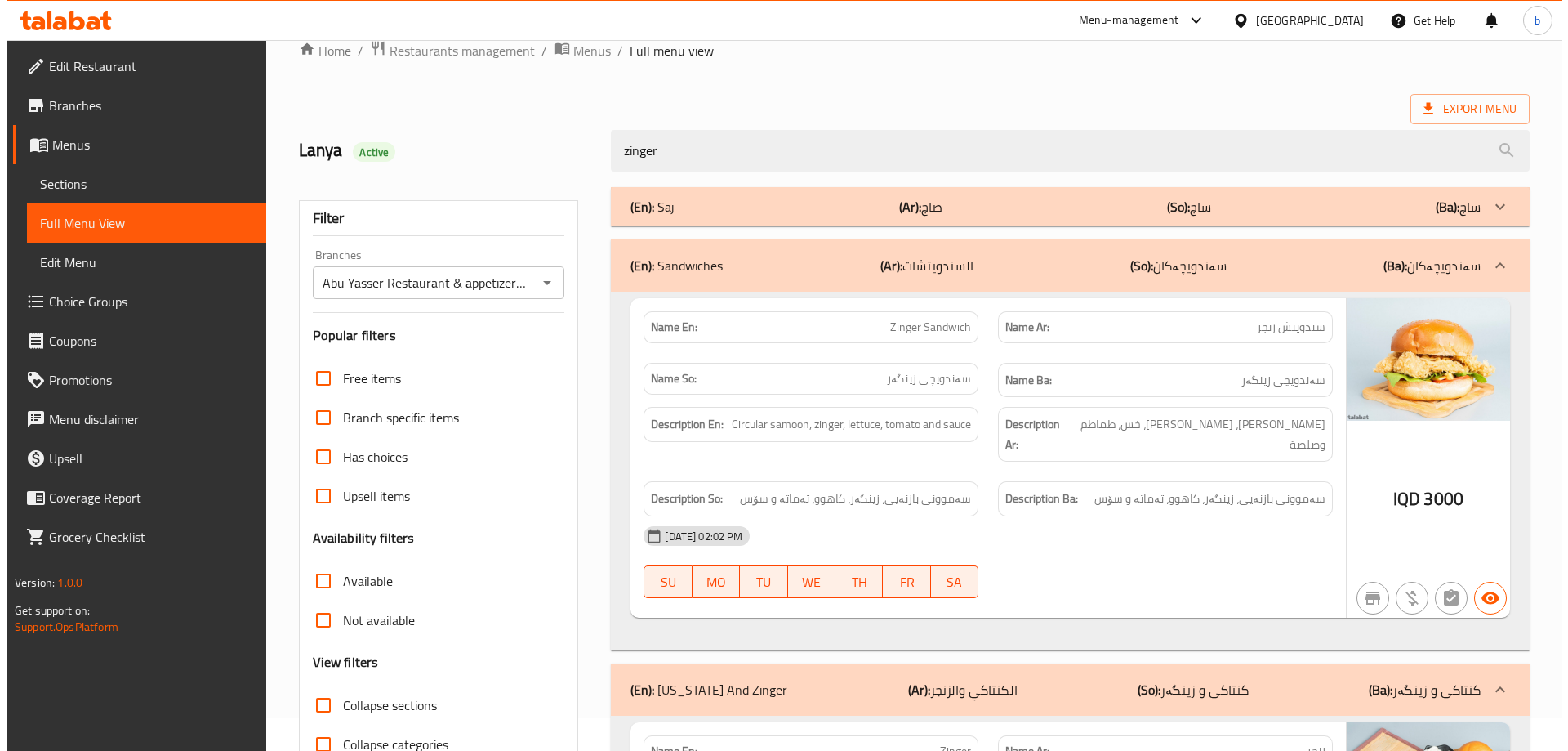
scroll to position [0, 0]
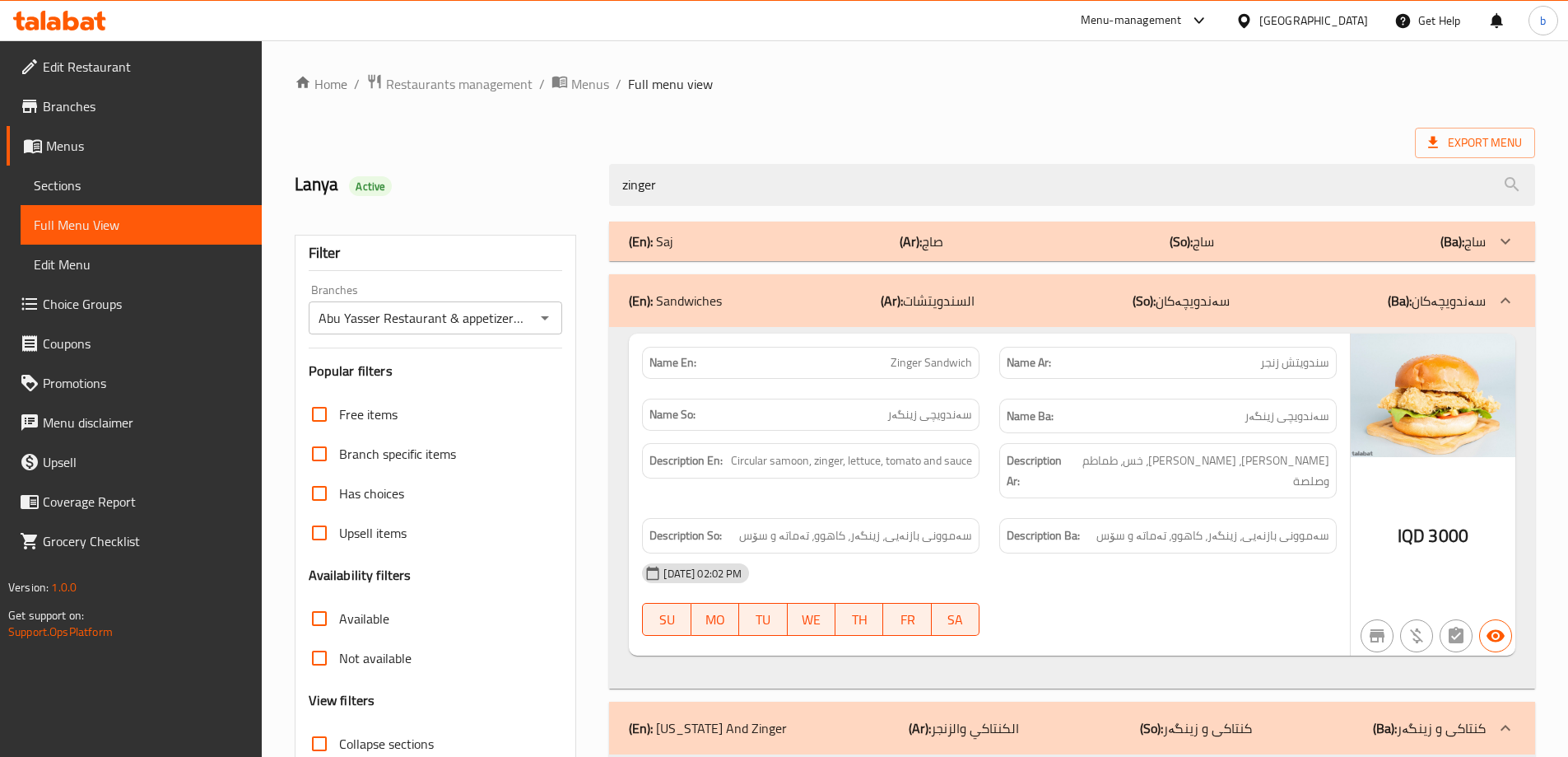
drag, startPoint x: 639, startPoint y: 175, endPoint x: 593, endPoint y: 172, distance: 46.1
click at [595, 173] on div "Lanya Active zinger" at bounding box center [914, 185] width 1260 height 73
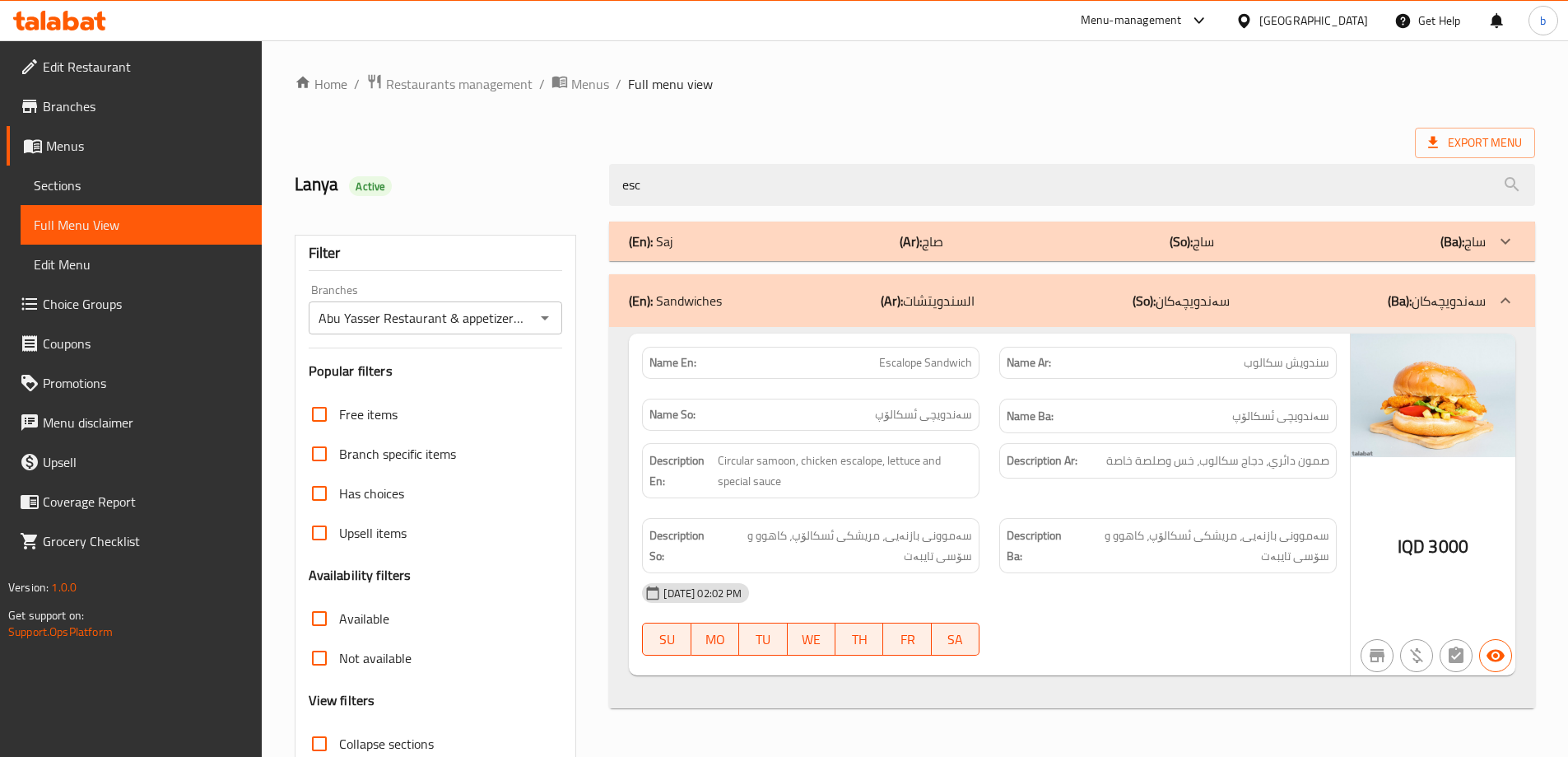
type input "esc"
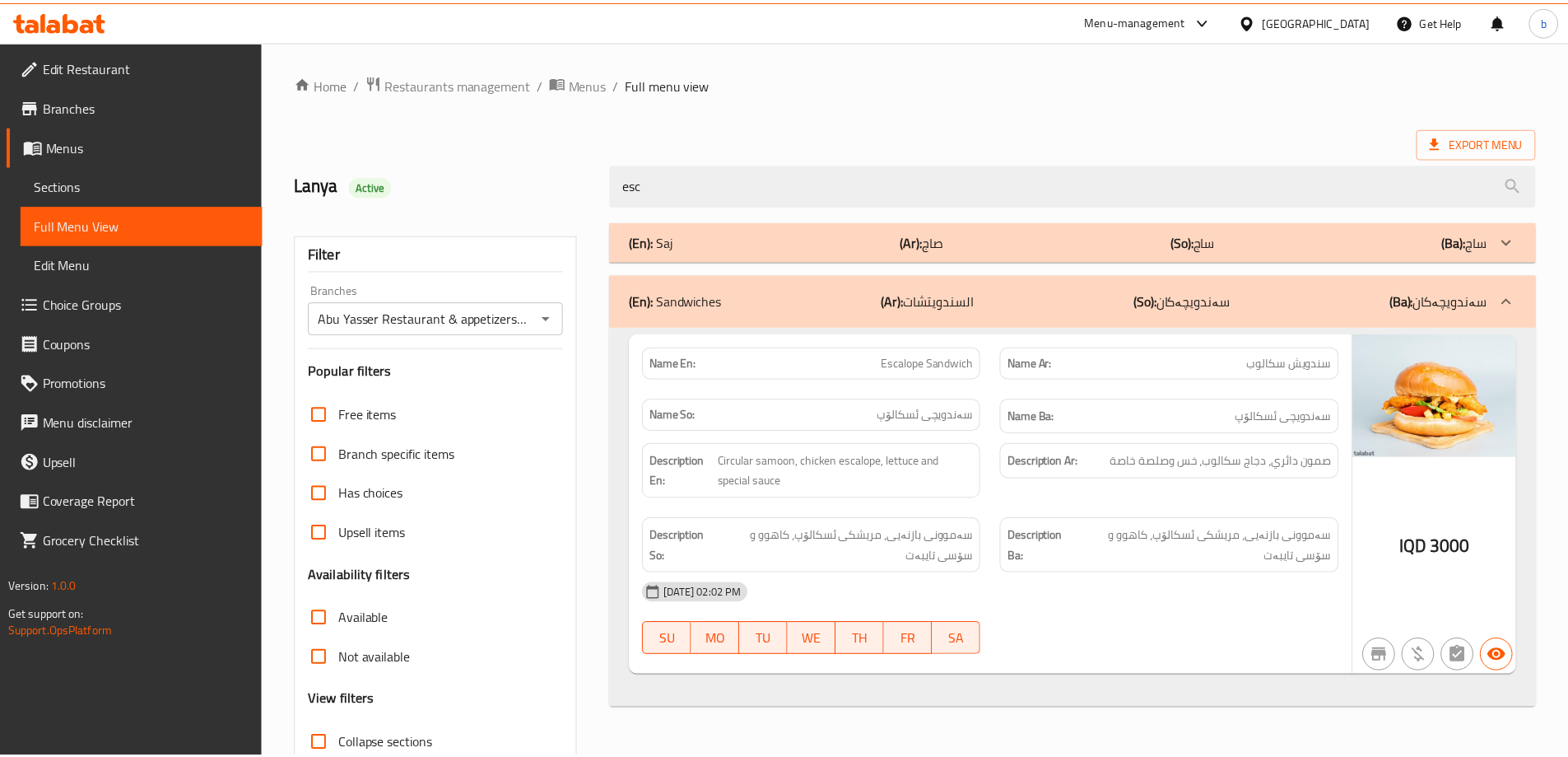
scroll to position [120, 0]
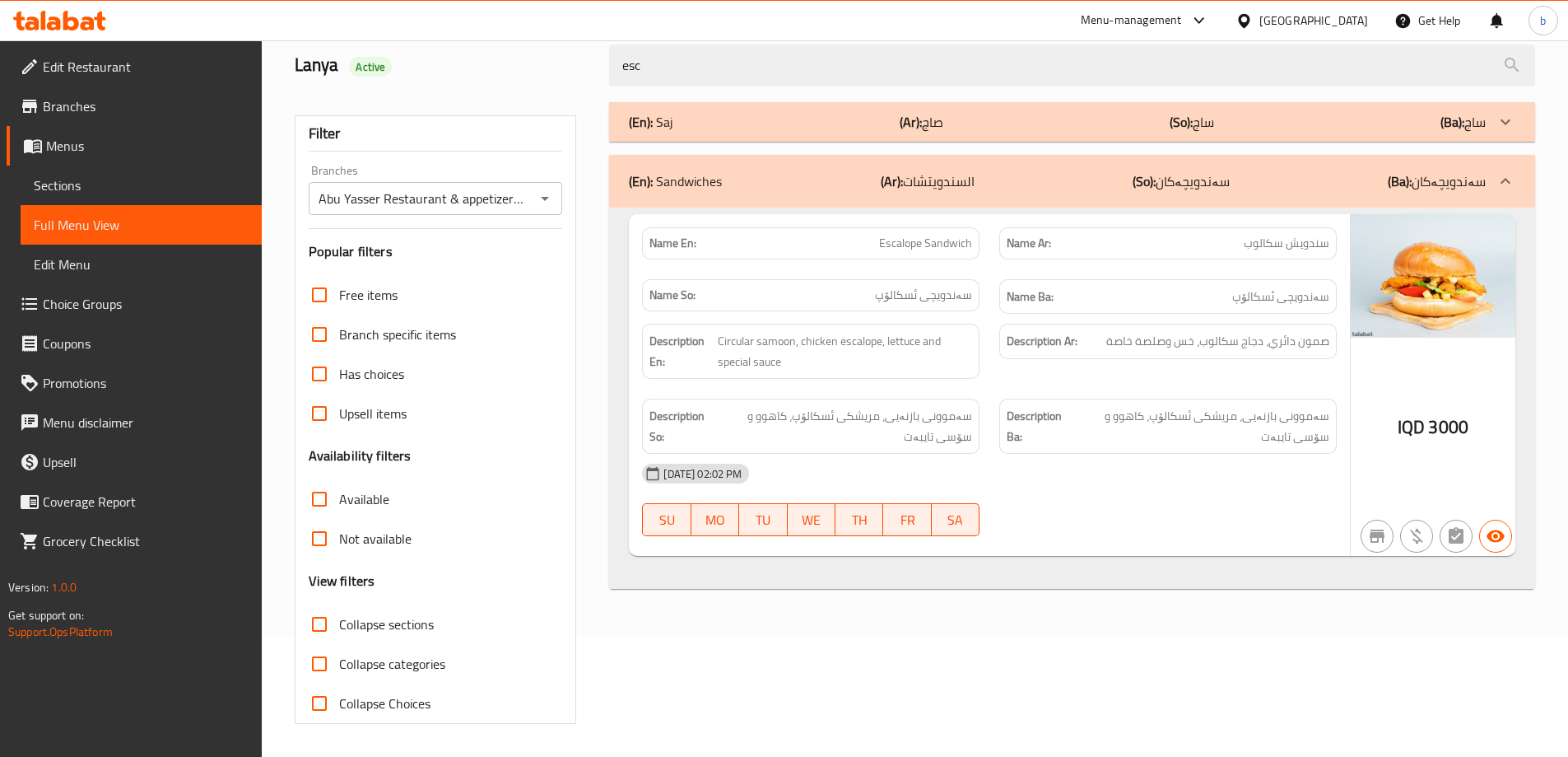
click at [86, 21] on icon at bounding box center [60, 20] width 93 height 19
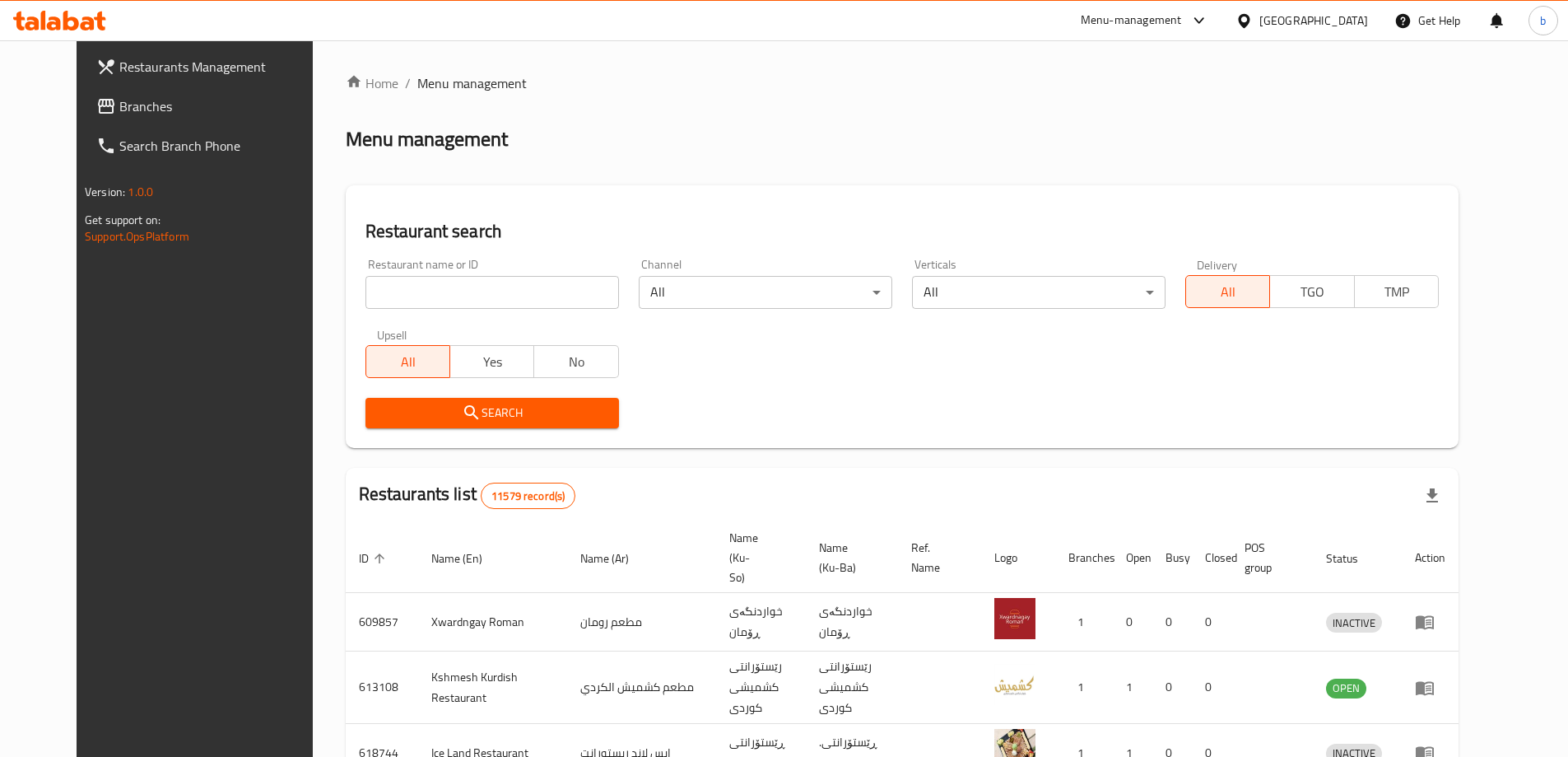
click at [120, 104] on span "Branches" at bounding box center [222, 106] width 205 height 19
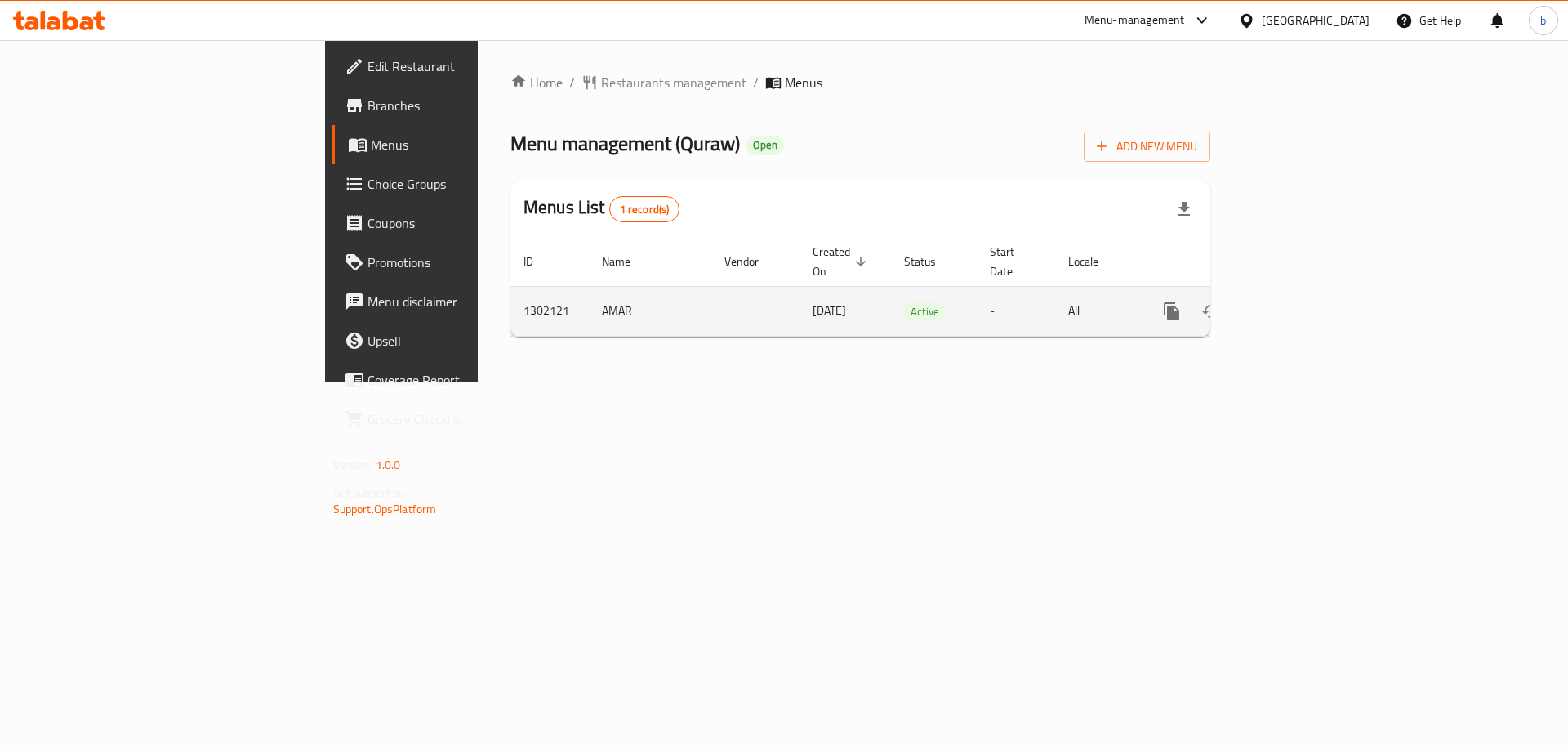
click at [1309, 292] on link "enhanced table" at bounding box center [1289, 311] width 39 height 39
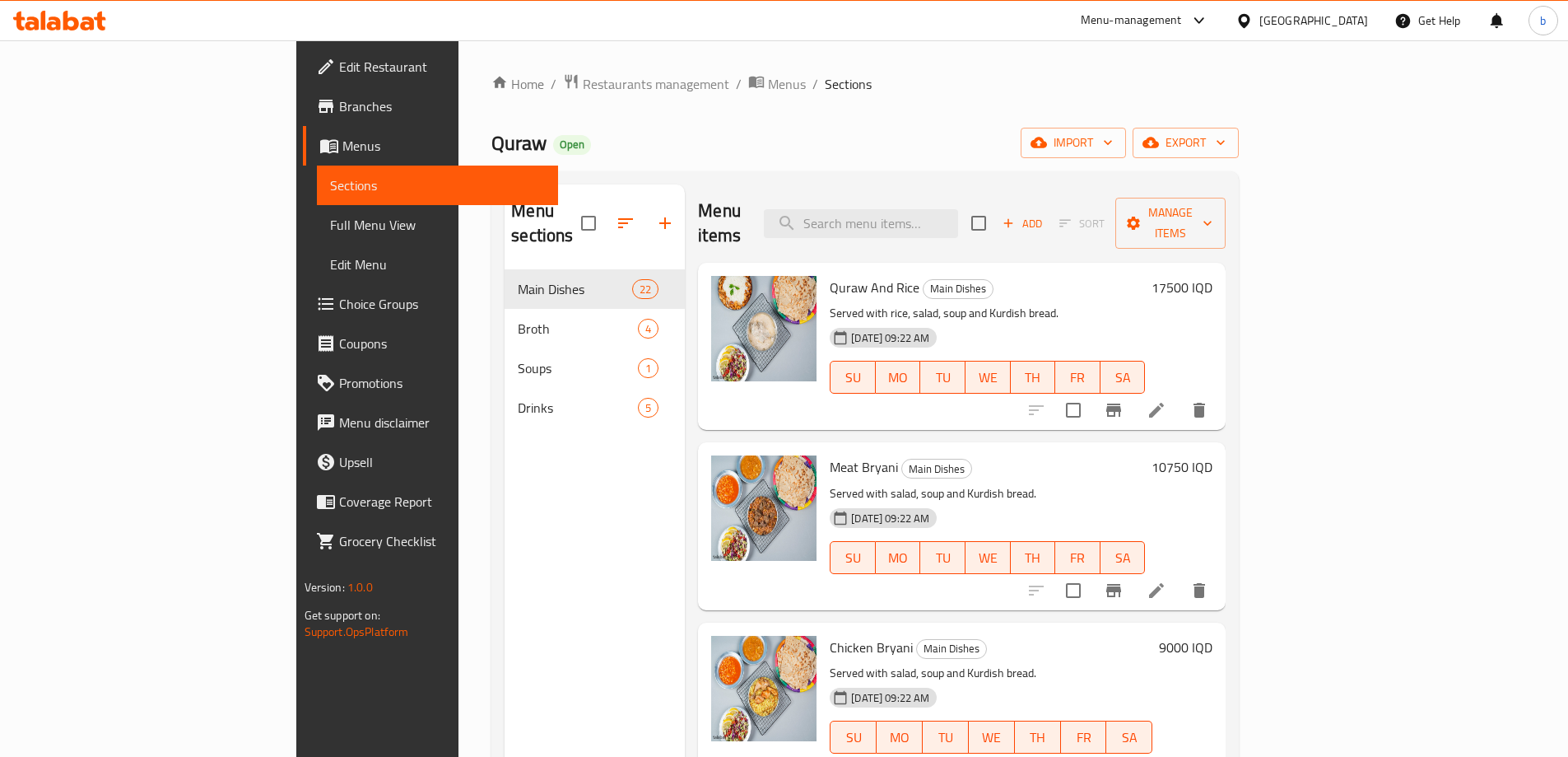
click at [54, 18] on icon at bounding box center [54, 23] width 14 height 14
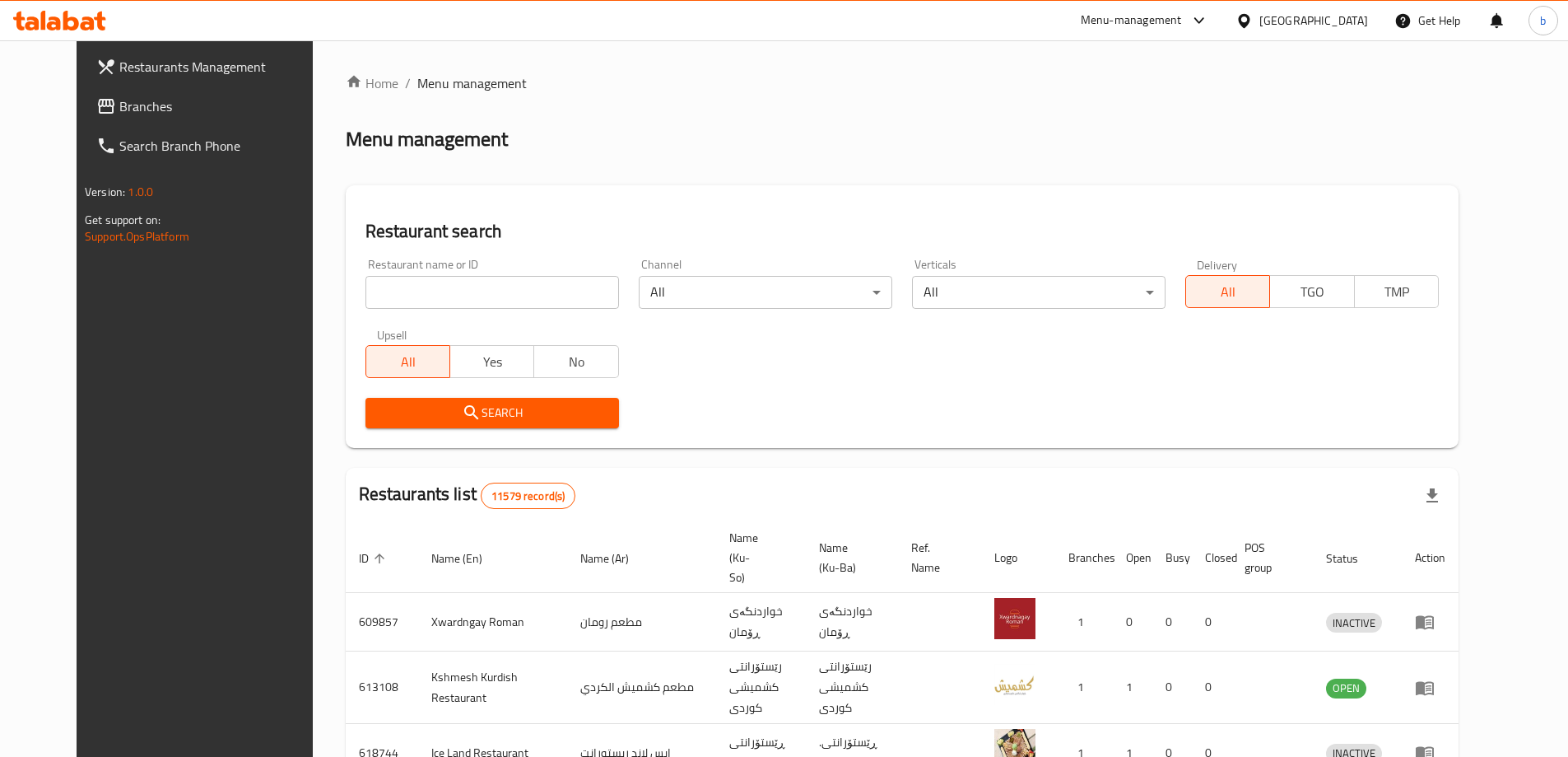
click at [120, 106] on span "Branches" at bounding box center [222, 106] width 205 height 19
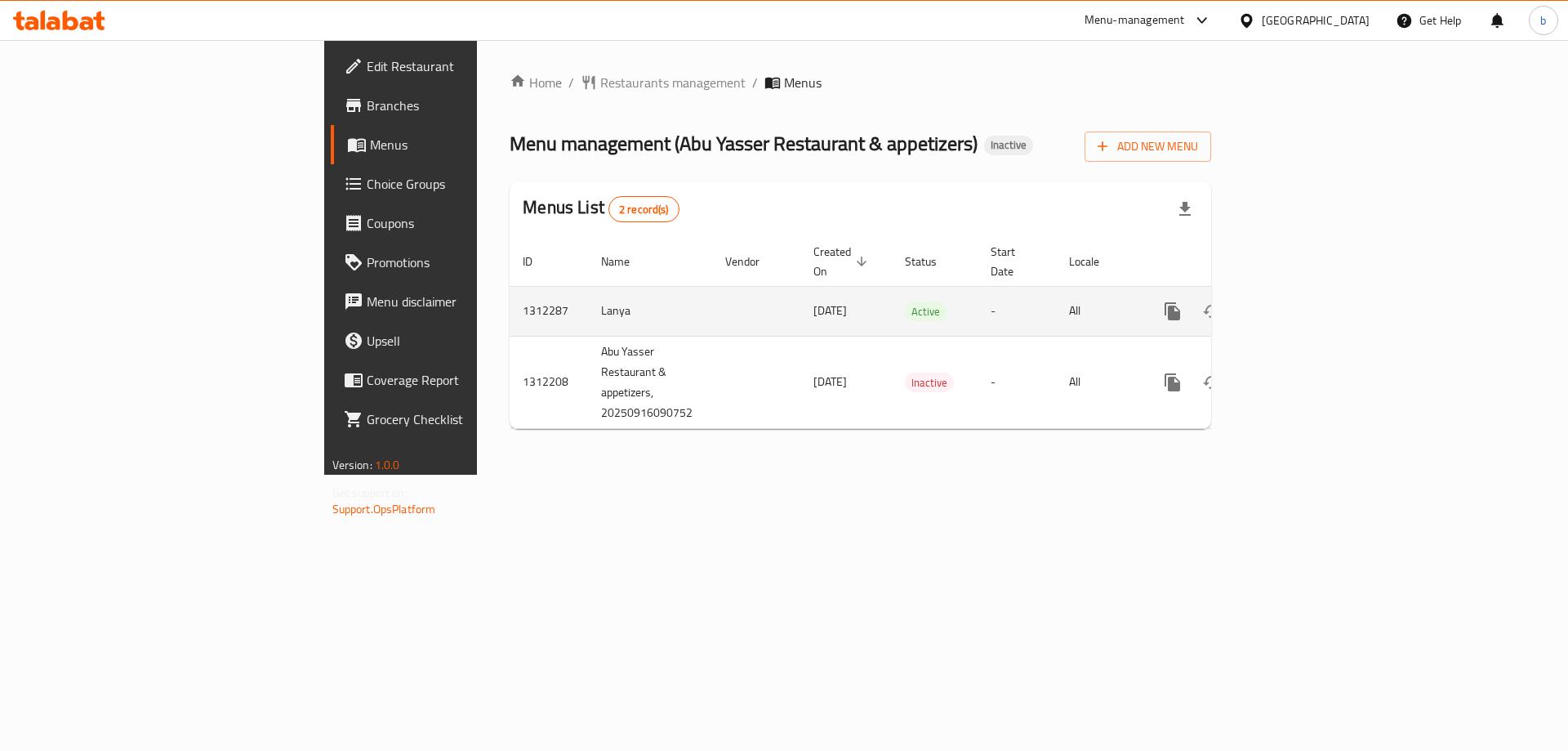
click at [1299, 301] on icon "enhanced table" at bounding box center [1290, 311] width 19 height 19
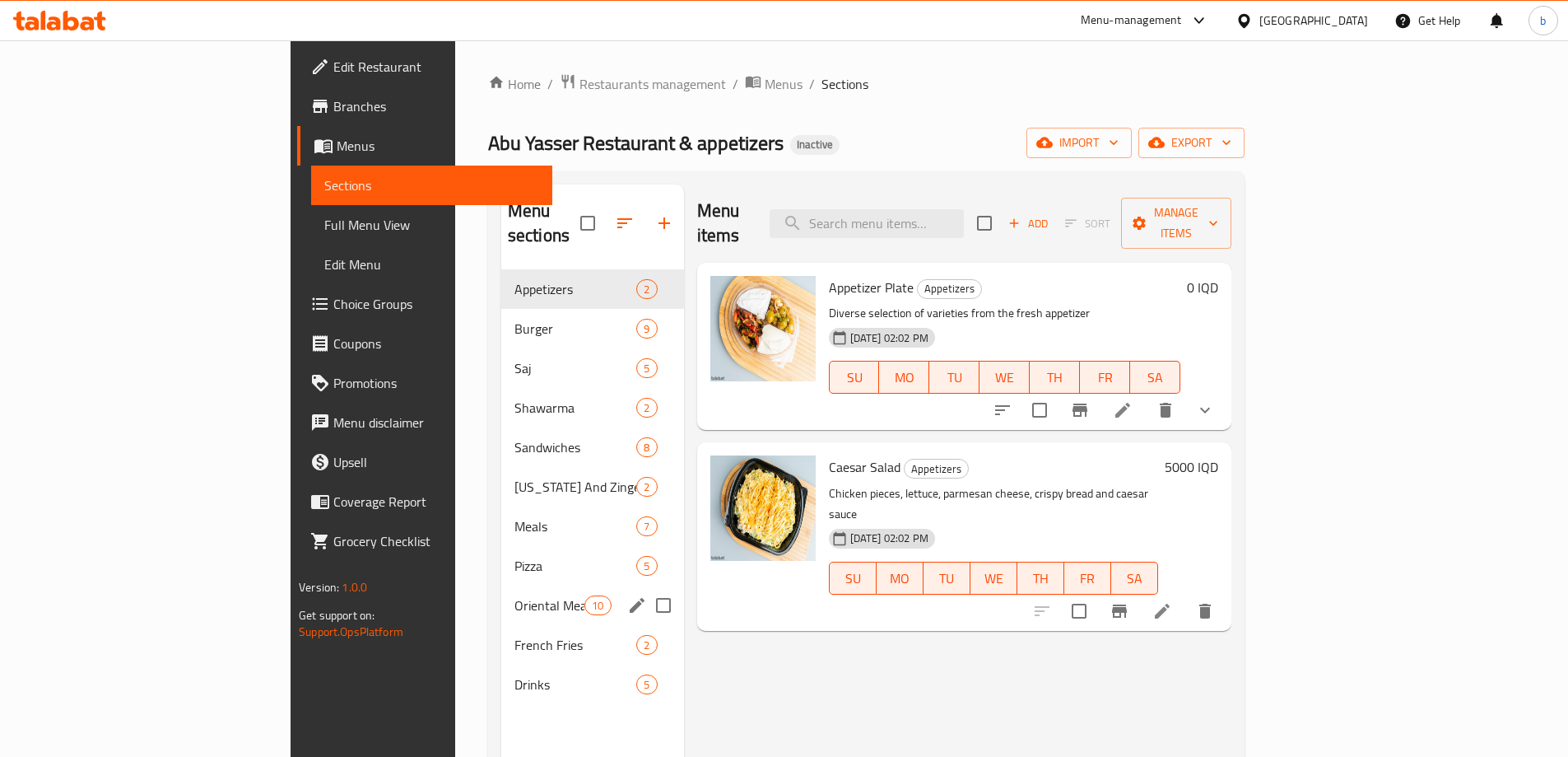
click at [501, 585] on div "Oriental Meals 10" at bounding box center [593, 605] width 183 height 40
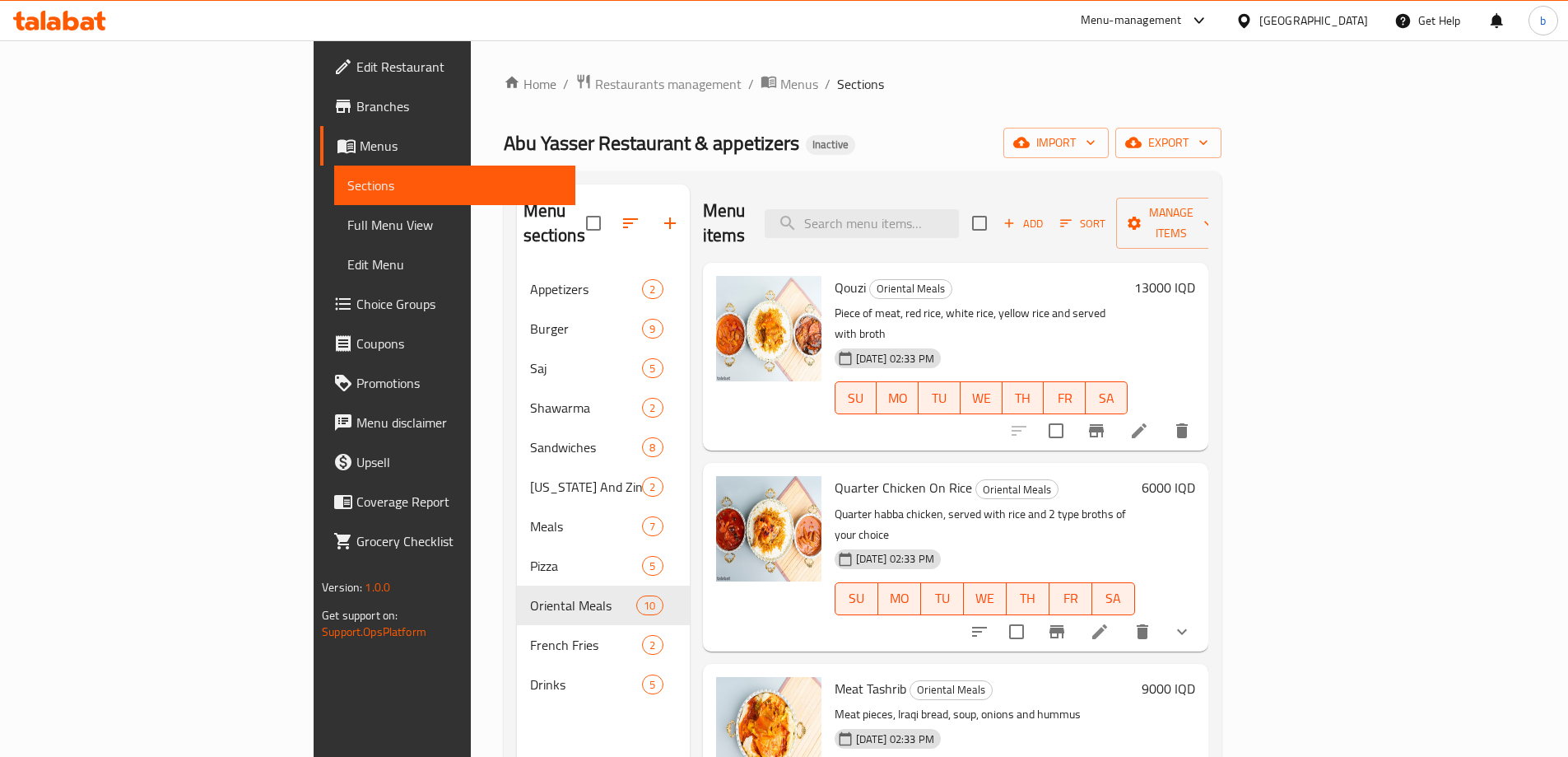
click at [1046, 214] on span "Add" at bounding box center [1023, 224] width 44 height 19
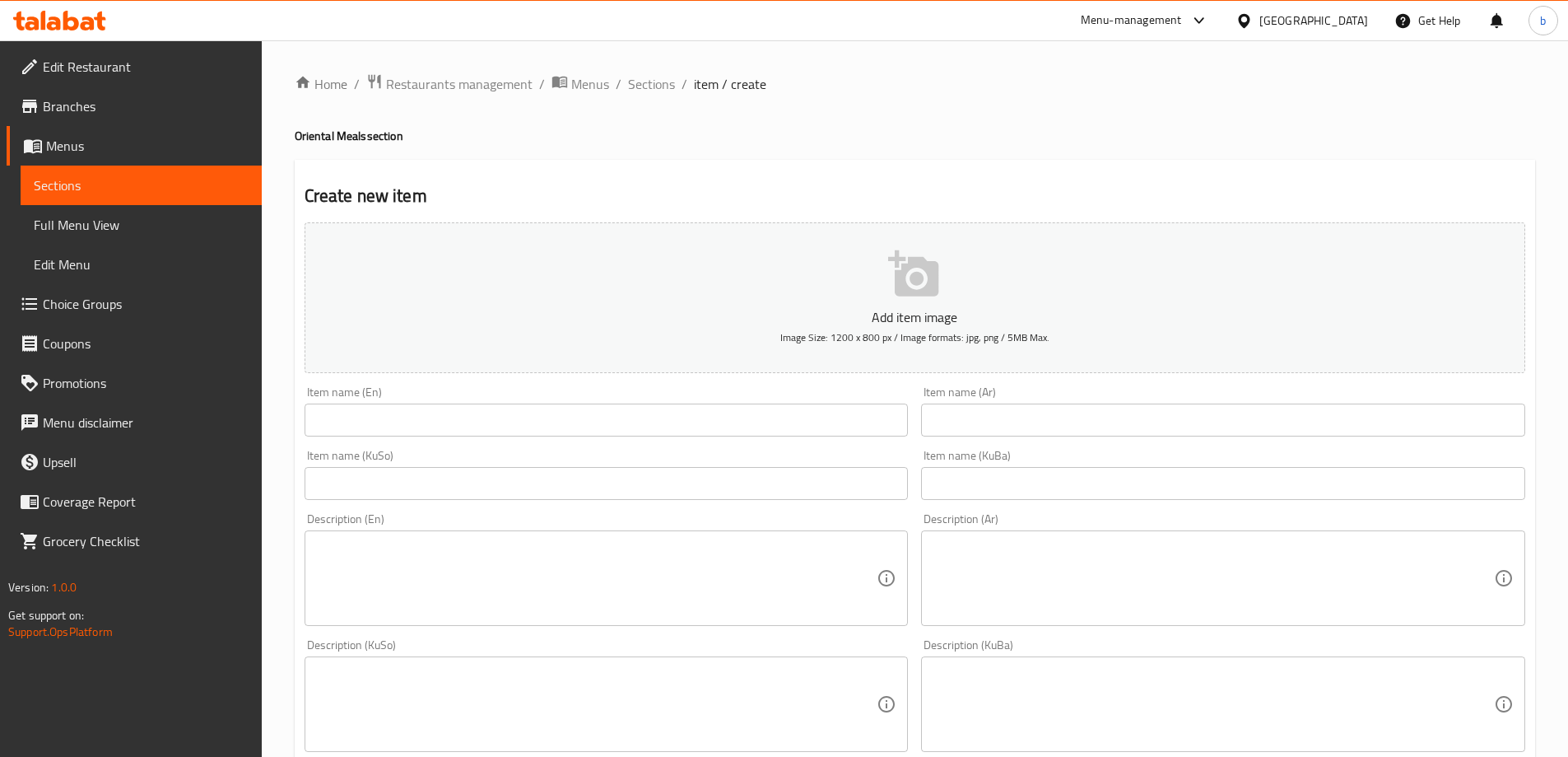
click at [431, 425] on input "text" at bounding box center [606, 419] width 604 height 33
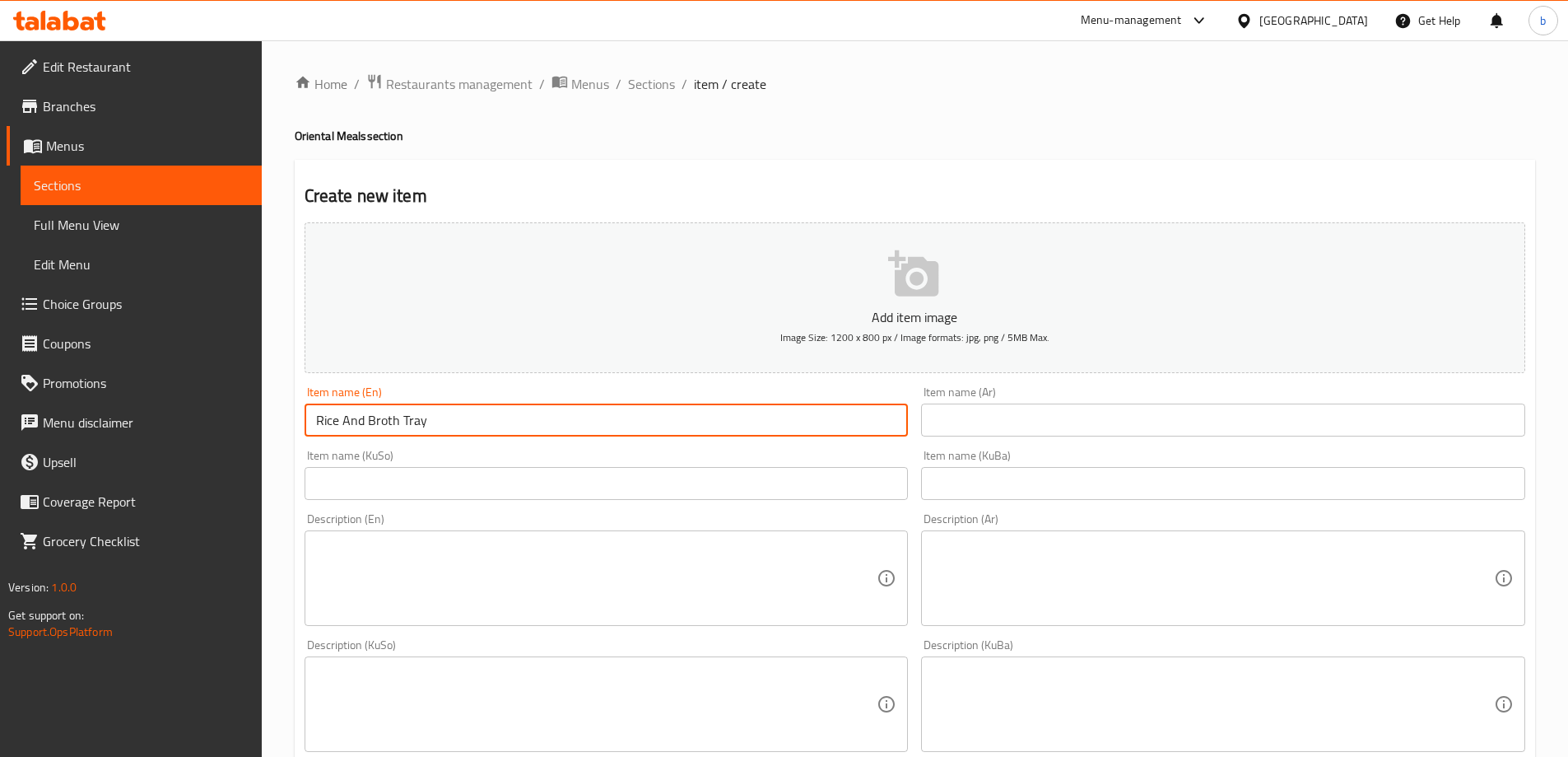
type input "Rice And Broth Tray"
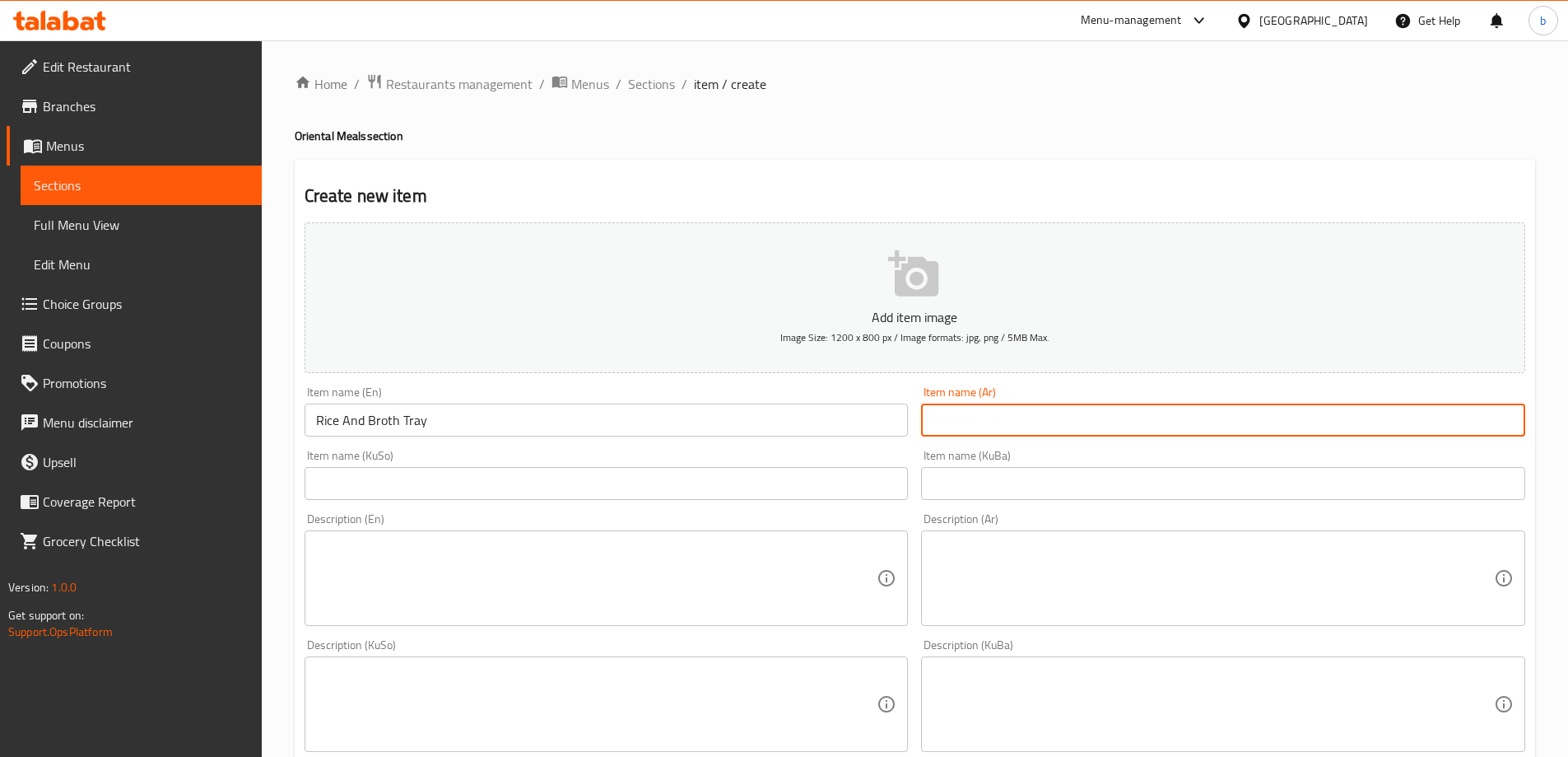
type input "چ"
type input "صينية رز ومرق"
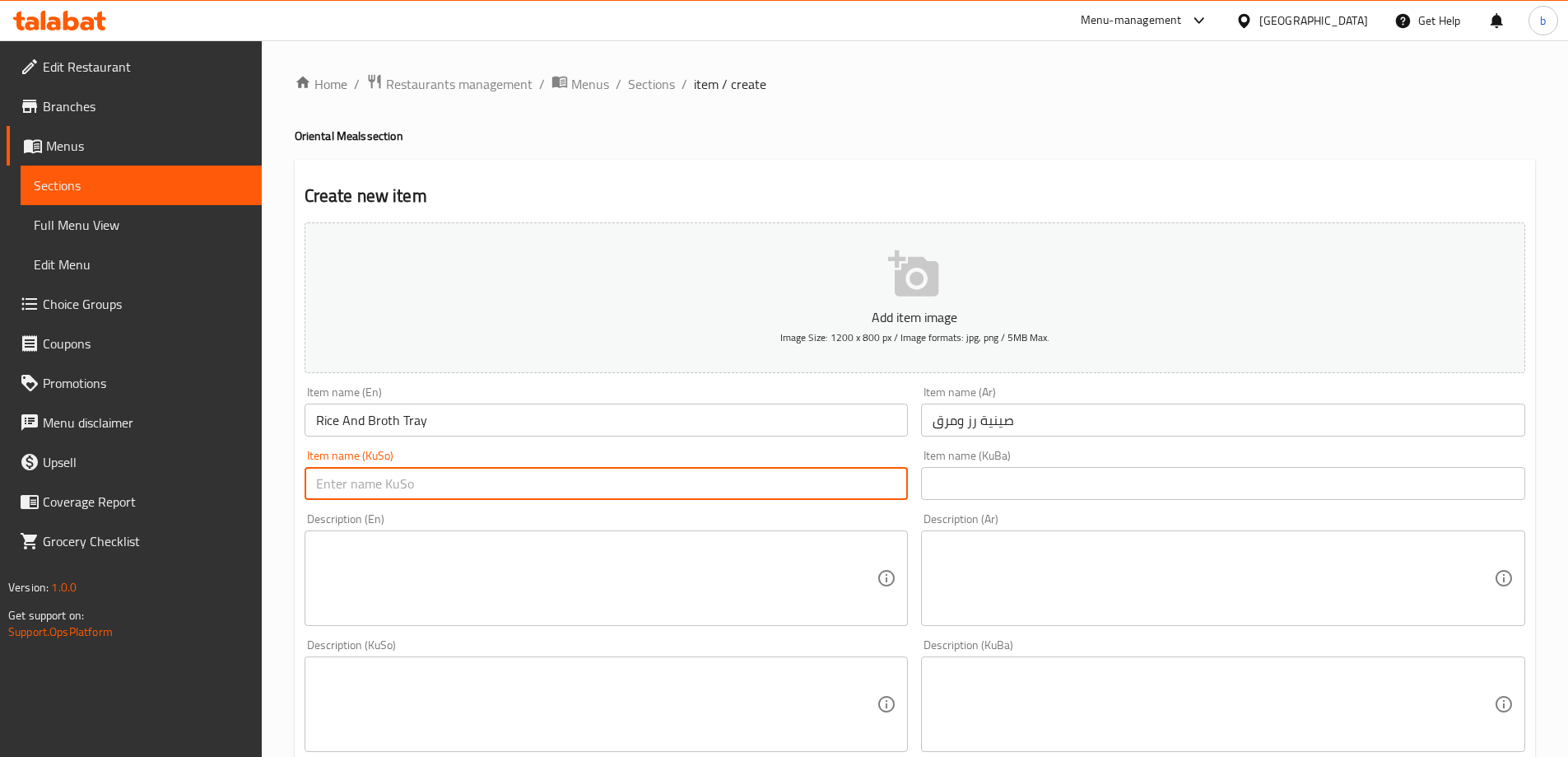
click at [553, 490] on input "text" at bounding box center [606, 483] width 604 height 33
type input "سینیەک برنج و شلە"
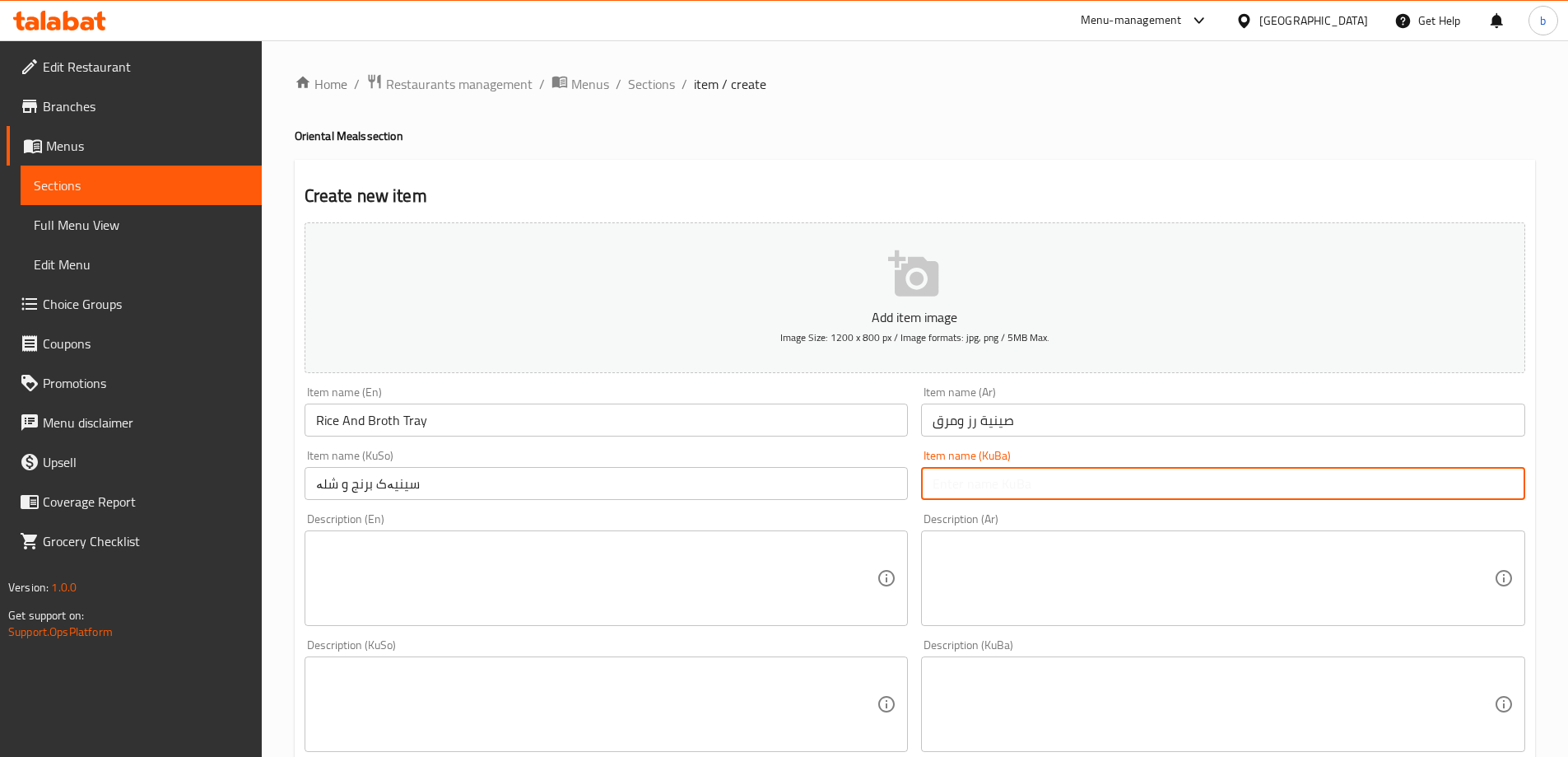
paste input "سینیەک برنج و شلە"
type input "سینیەک برنج و شلە"
click at [1119, 574] on textarea at bounding box center [1213, 578] width 561 height 78
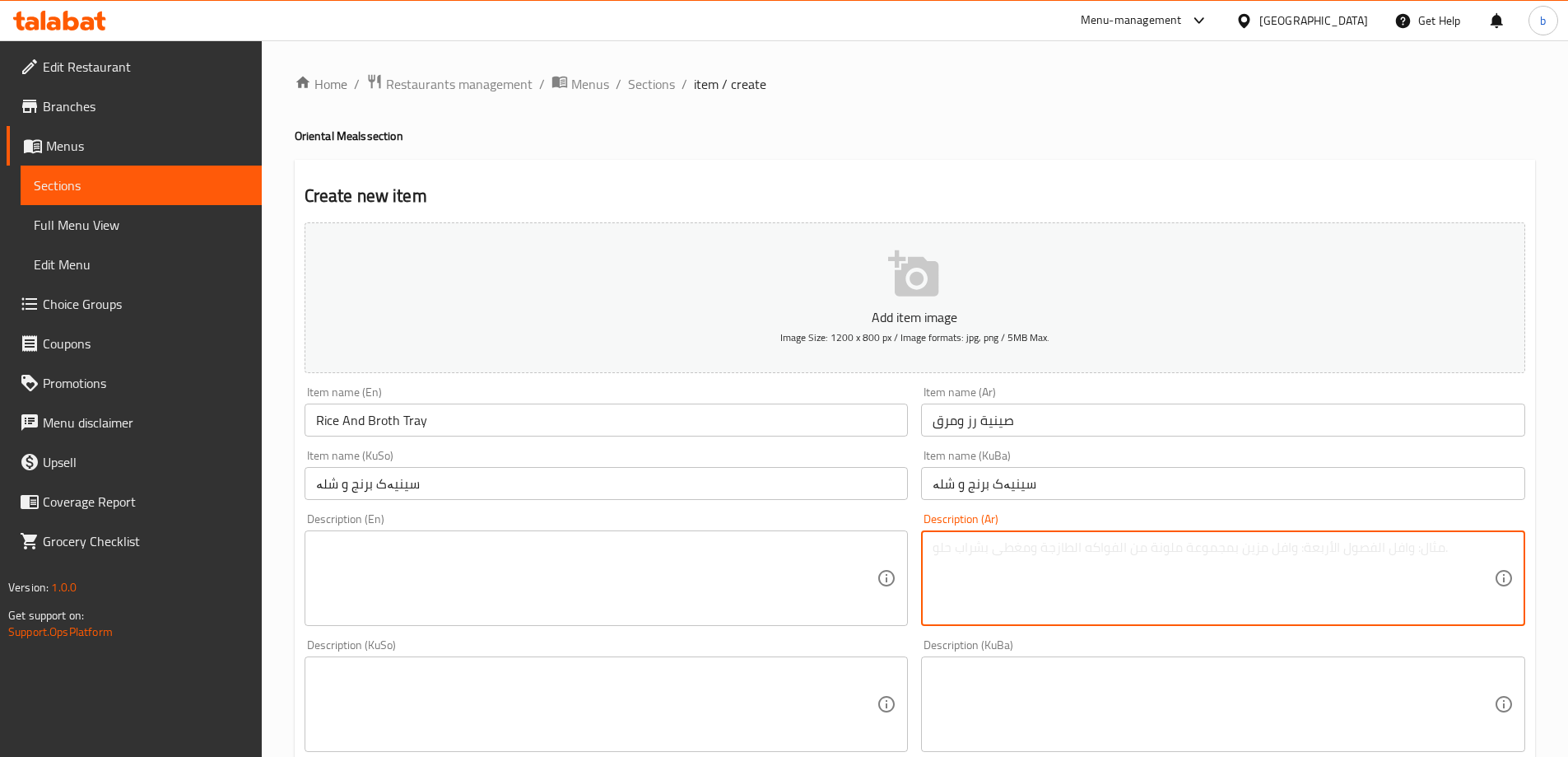
paste textarea "اختيارك من الحجم صينية رز ابيض تقدم مع مرق من اختيارك."
type textarea "اختيارك من الحجم صينية رز ابيض تقدم مع مرق من اختيارك."
click at [571, 555] on textarea at bounding box center [597, 578] width 561 height 78
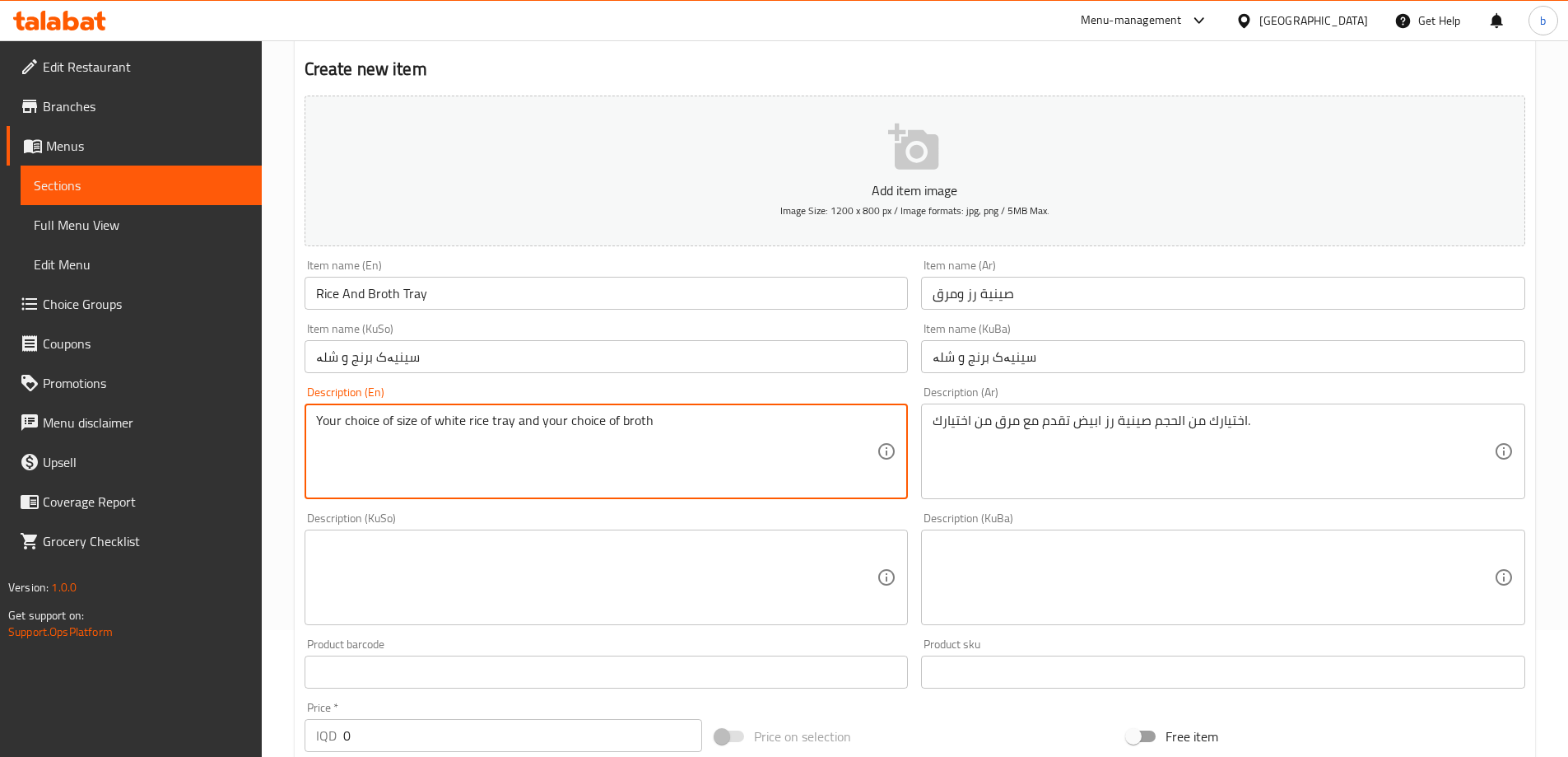
scroll to position [192, 0]
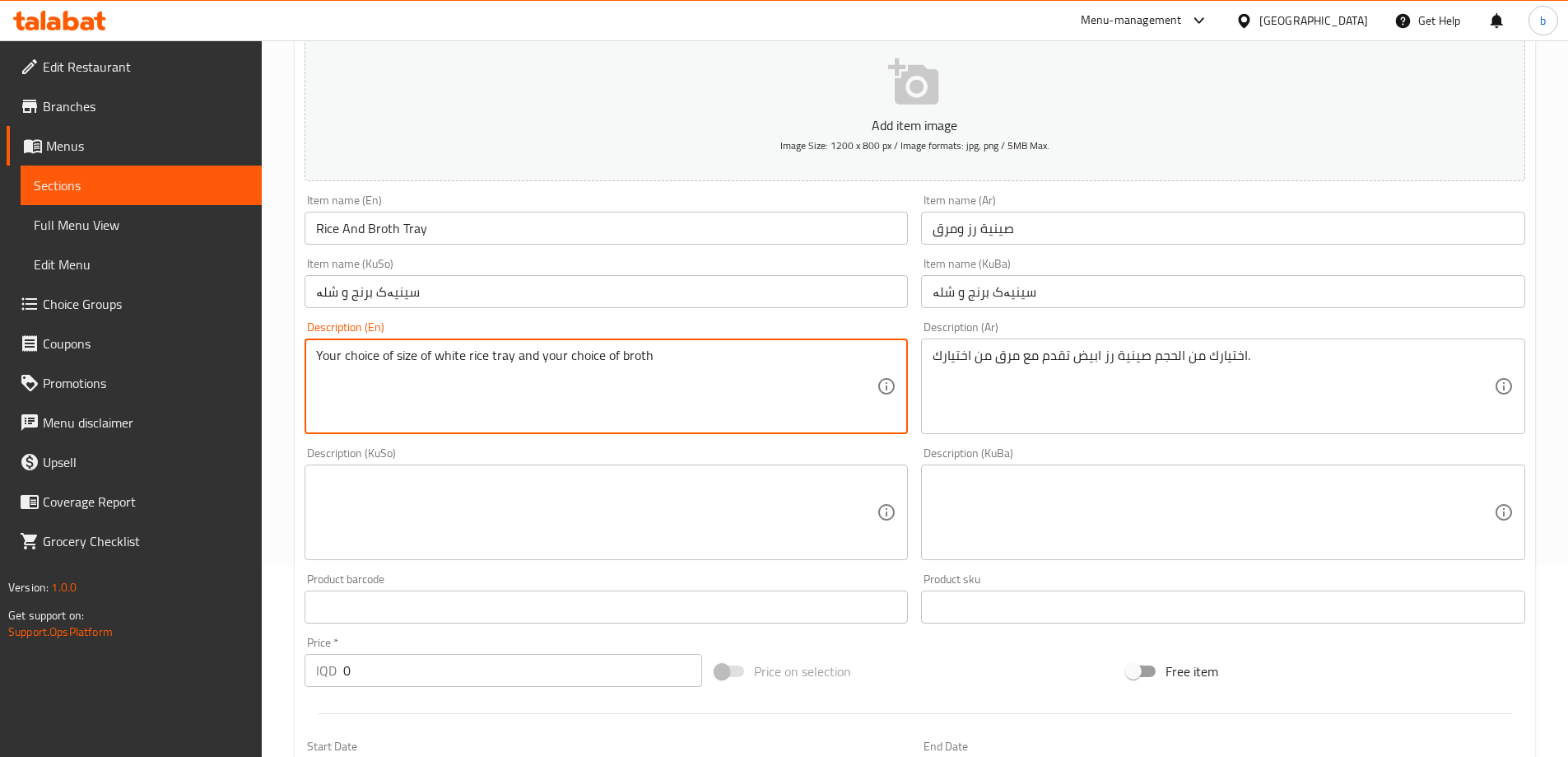
click at [534, 358] on textarea "Your choice of size of white rice tray and your choice of broth" at bounding box center [597, 386] width 561 height 78
drag, startPoint x: 684, startPoint y: 352, endPoint x: 602, endPoint y: 361, distance: 82.5
click at [602, 361] on textarea "Your choice of size of white rice tray and served with your choice of broth" at bounding box center [597, 386] width 561 height 78
type textarea "Your choice of size of white rice tray and served with broth of your choice"
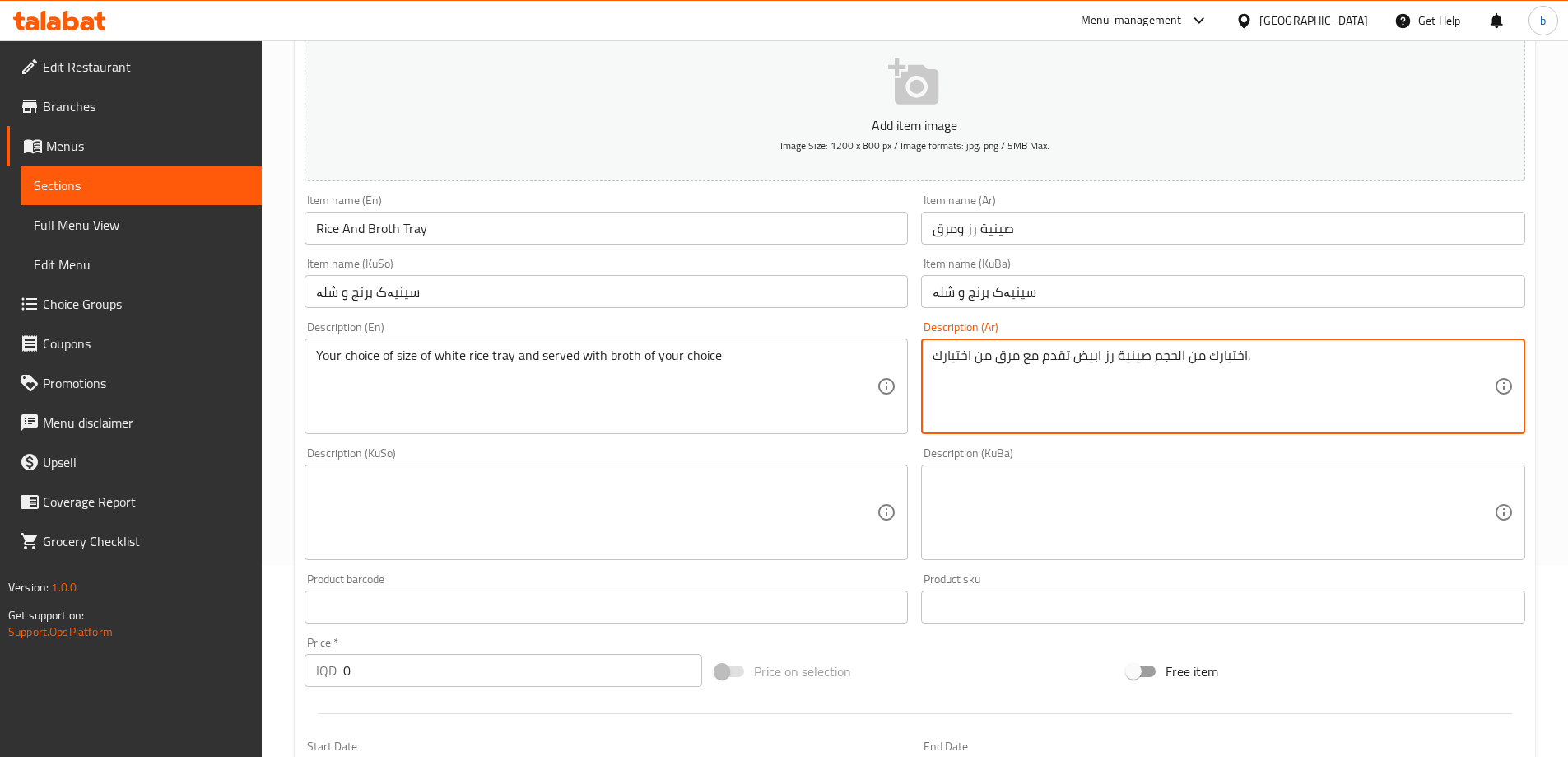
click at [1173, 359] on textarea "اختيارك من الحجم صينية رز ابيض تقدم مع مرق من اختيارك." at bounding box center [1213, 386] width 561 height 78
type textarea "اختيارك من حجم صينية رز ابيض تقدم مع مرق من اختيارك."
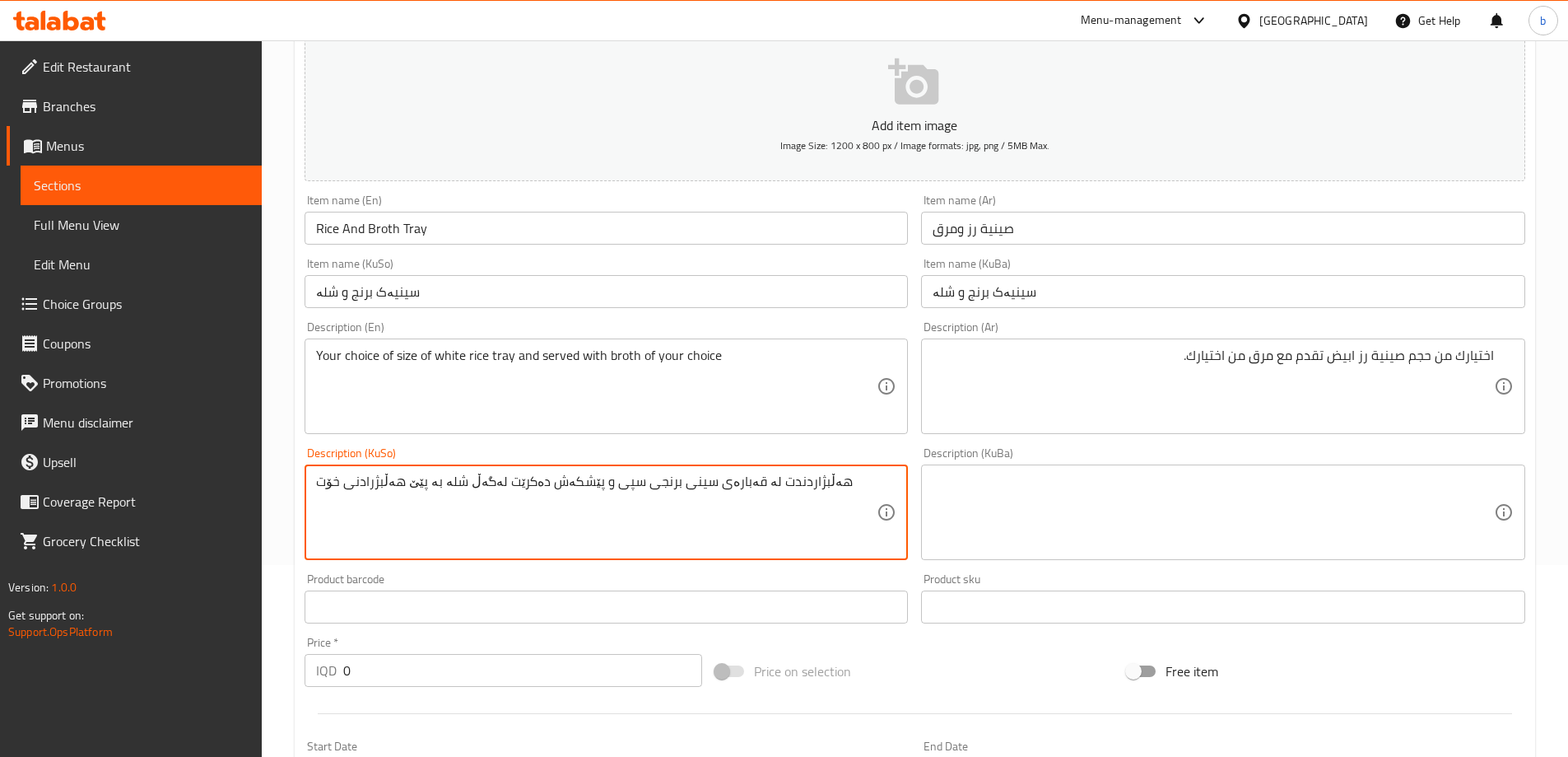
type textarea "هەڵبژاردندت لە قەبارەی سینی برنجی سپی و پێشکەش دەکرێت لەگەڵ شلە بە پێێ هەڵبژراد…"
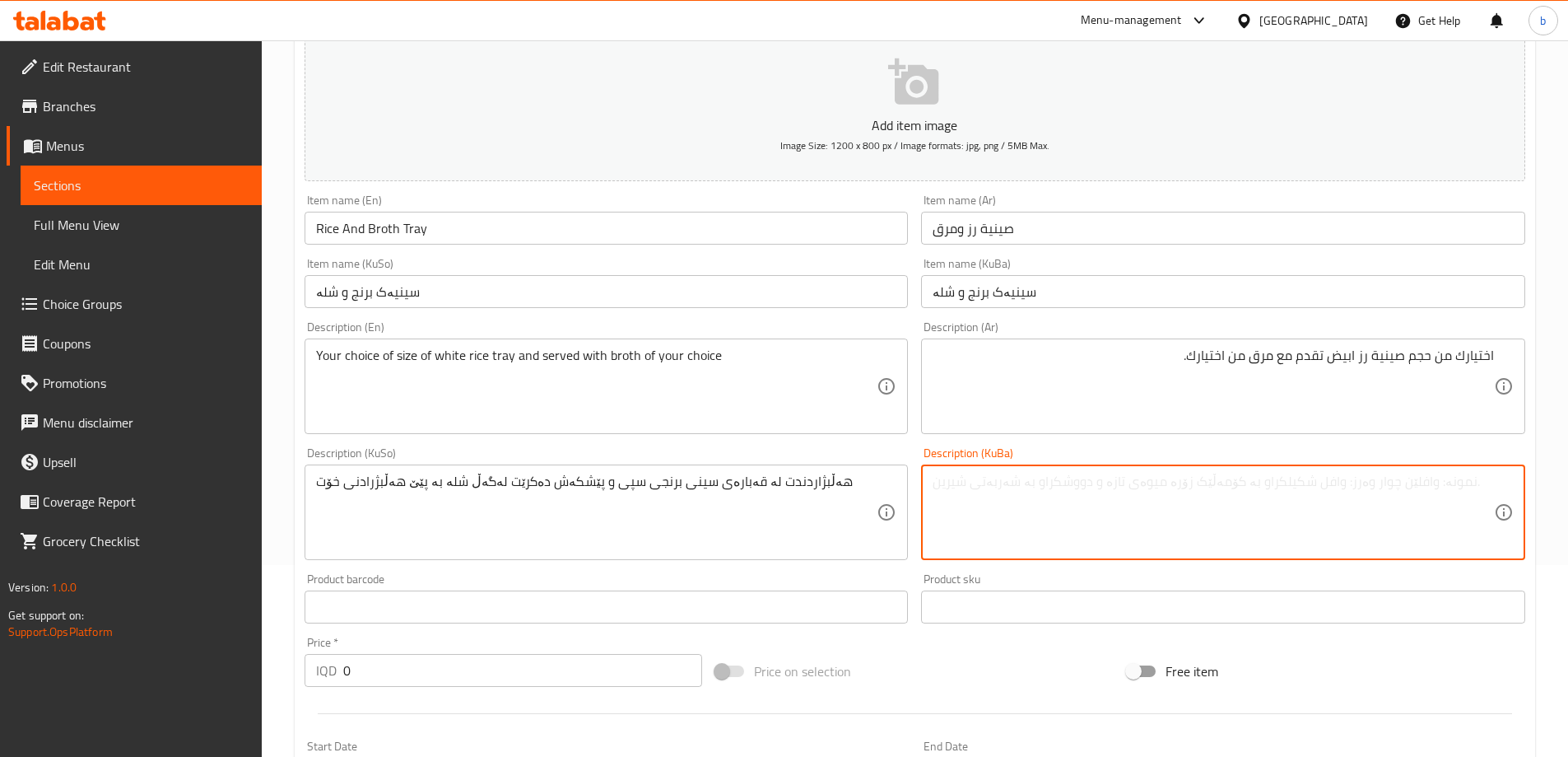
paste textarea "هەڵبژاردندت لە قەبارەی سینی برنجی سپی و پێشکەش دەکرێت لەگەڵ شلە بە پێێ هەڵبژراد…"
type textarea "هەڵبژاردندت لە قەبارەی سینی برنجی سپی و پێشکەش دەکرێت لەگەڵ شلە بە پێێ هەڵبژراد…"
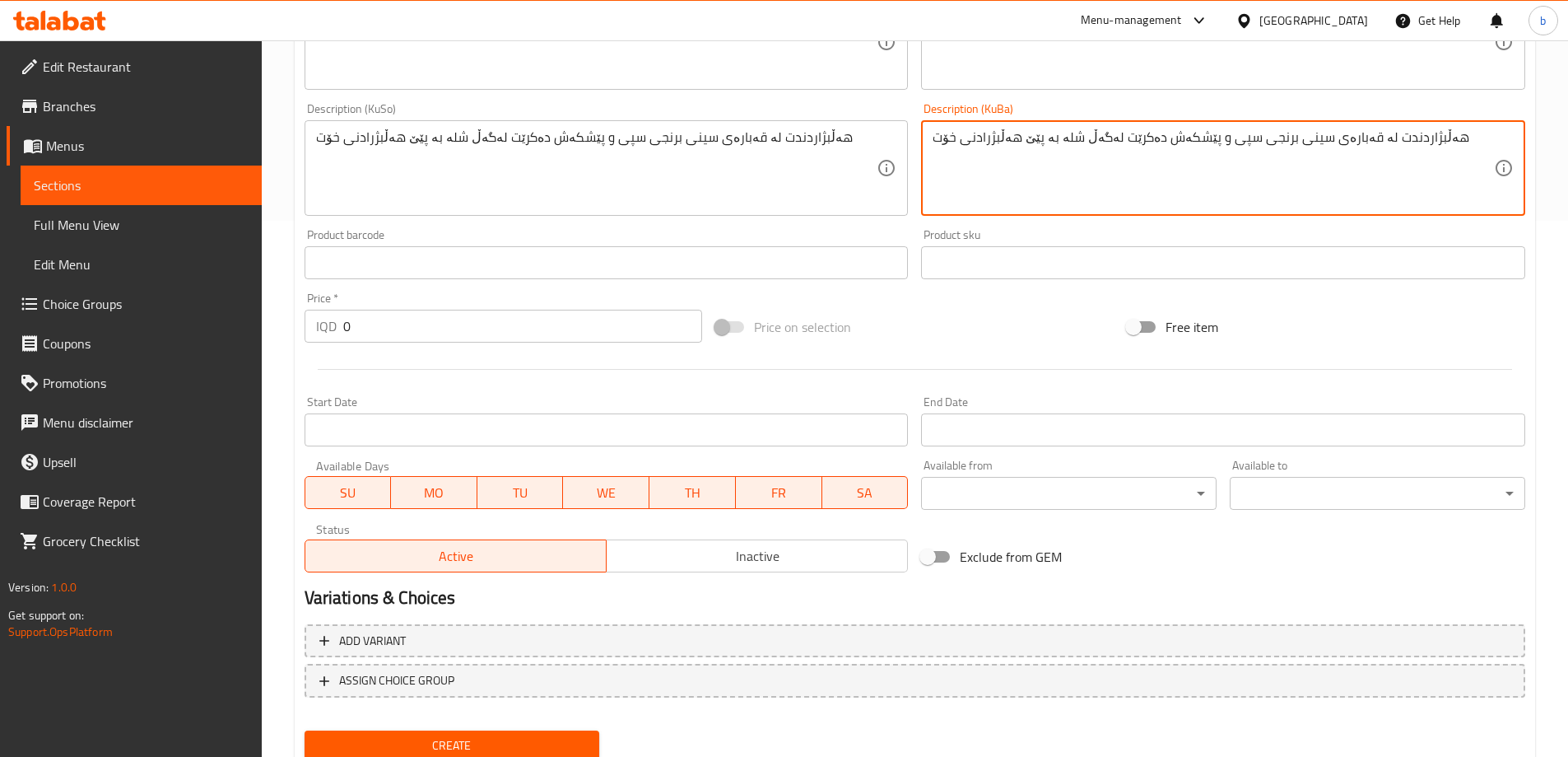
scroll to position [596, 0]
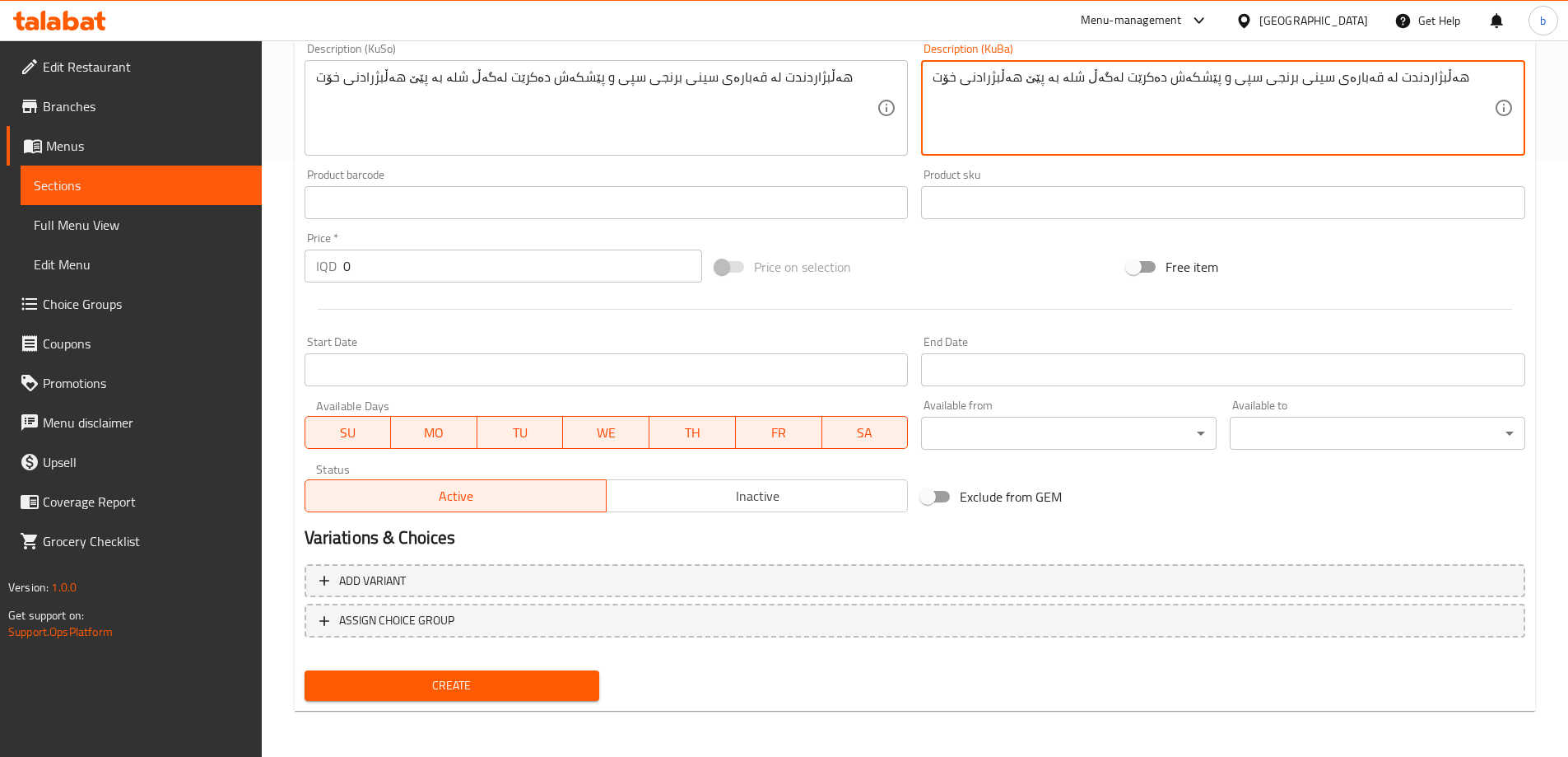
click at [465, 697] on button "Create" at bounding box center [452, 686] width 296 height 31
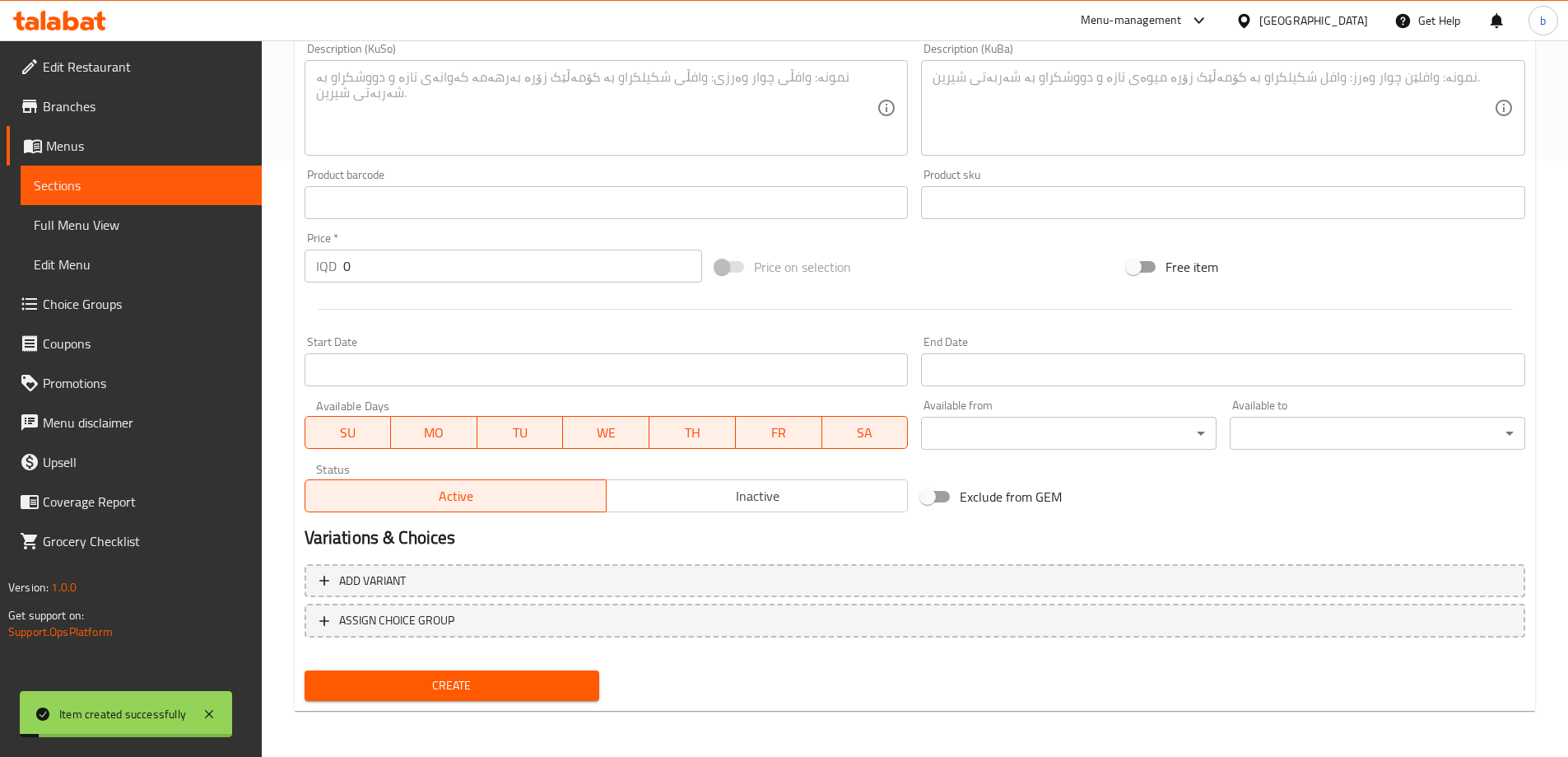
click at [97, 296] on span "Choice Groups" at bounding box center [145, 304] width 205 height 19
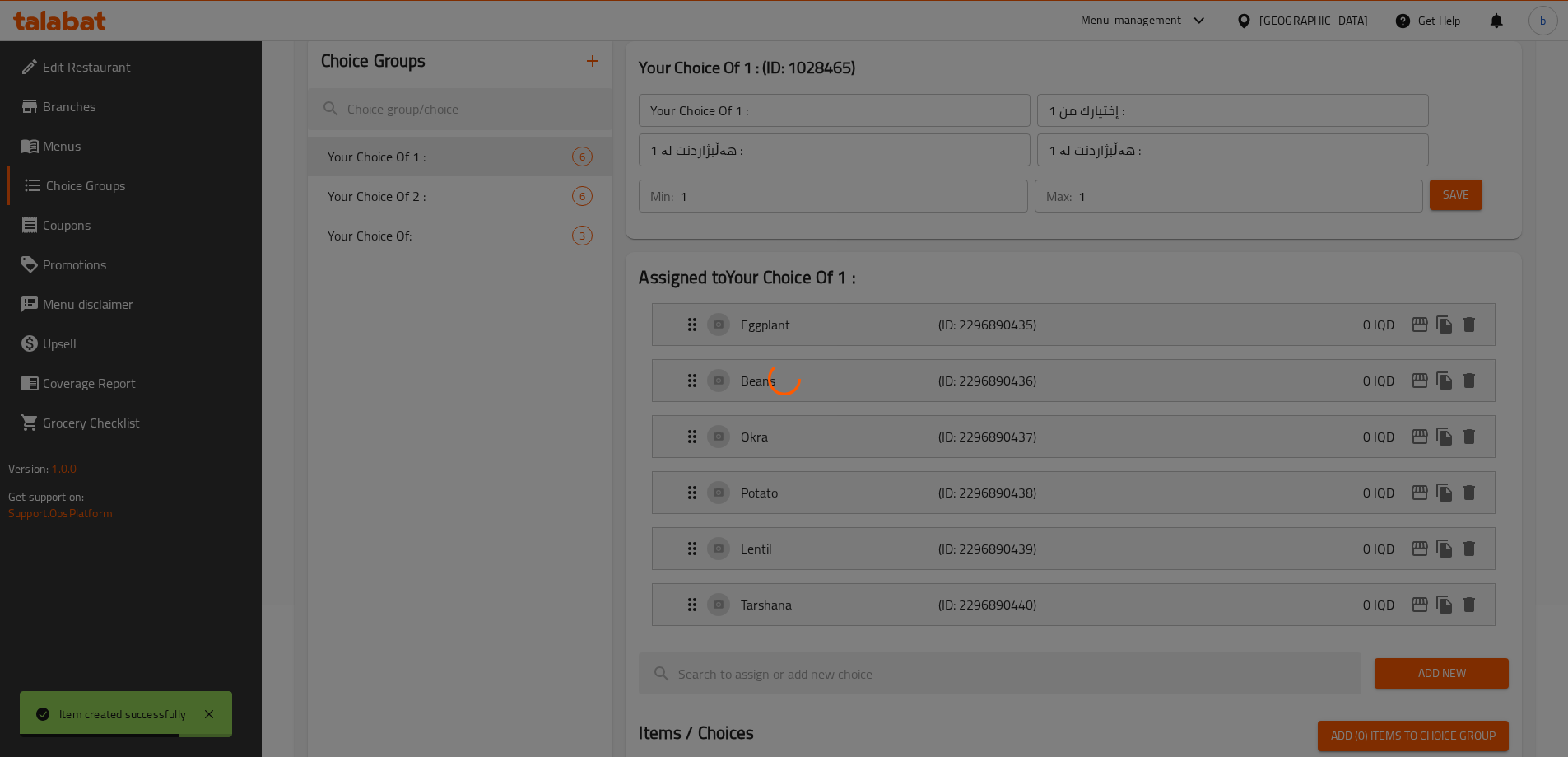
scroll to position [116, 0]
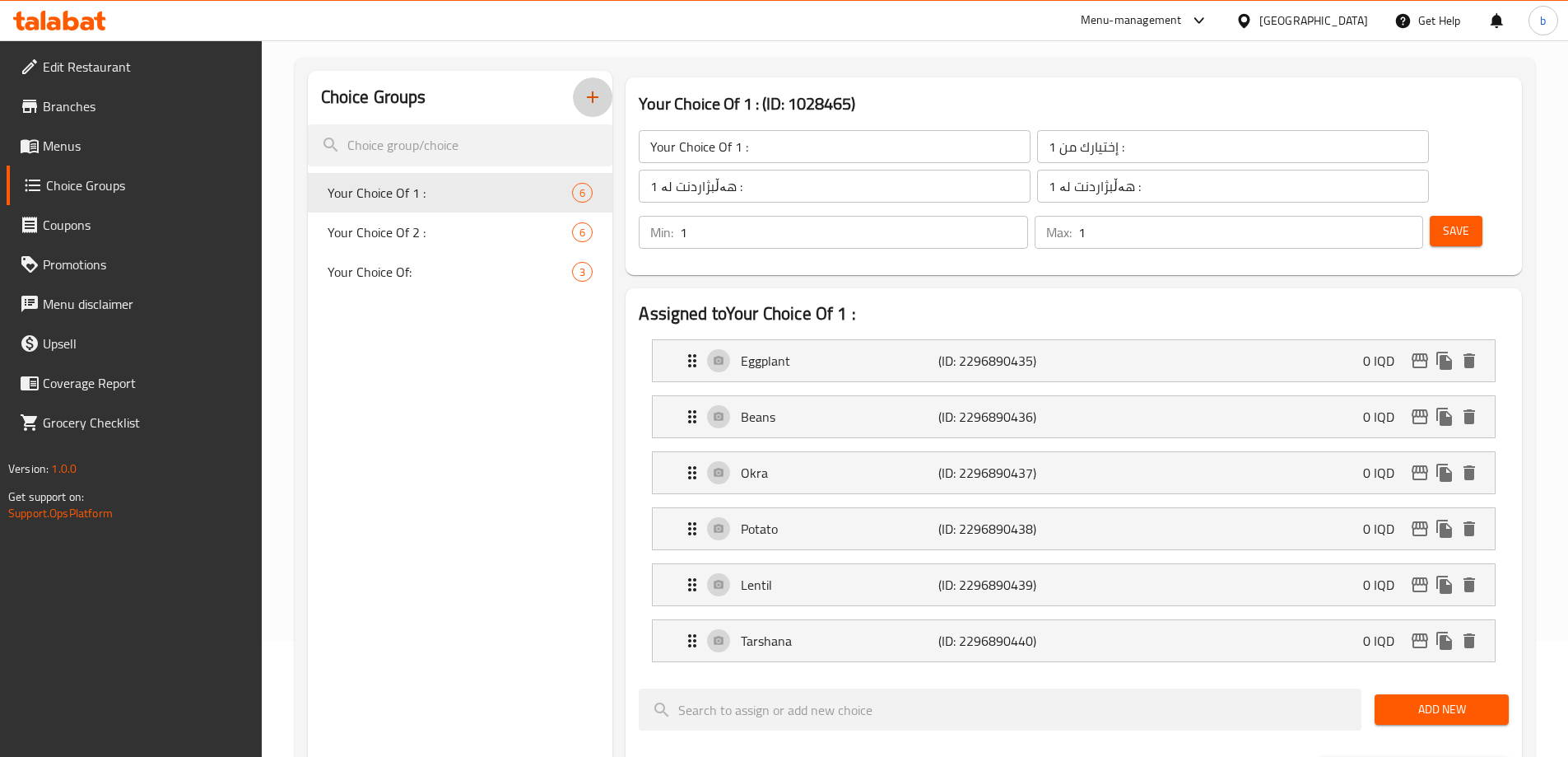
click at [586, 101] on icon "button" at bounding box center [593, 97] width 19 height 19
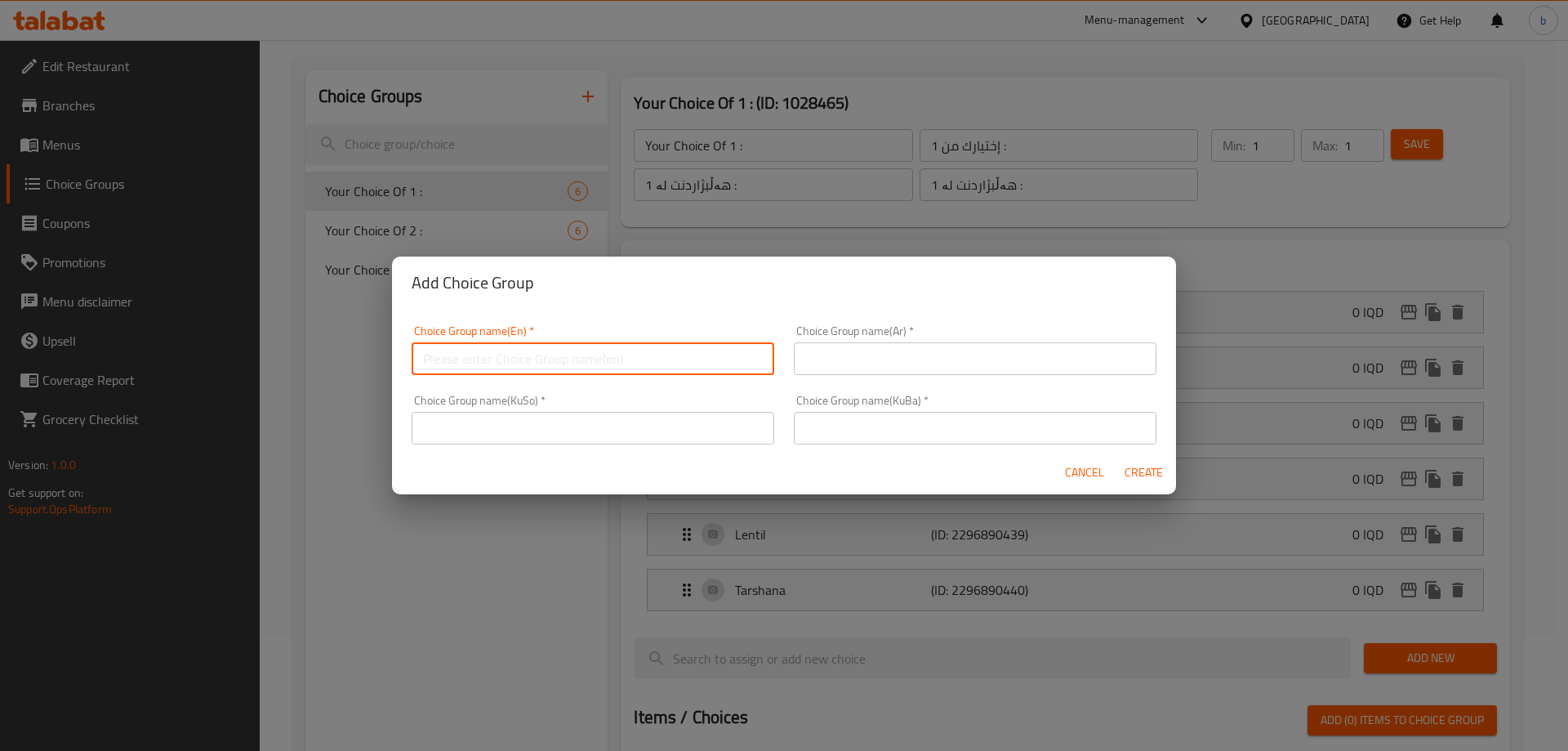
drag, startPoint x: 577, startPoint y: 374, endPoint x: 567, endPoint y: 372, distance: 10.2
click at [577, 374] on input "text" at bounding box center [592, 359] width 362 height 33
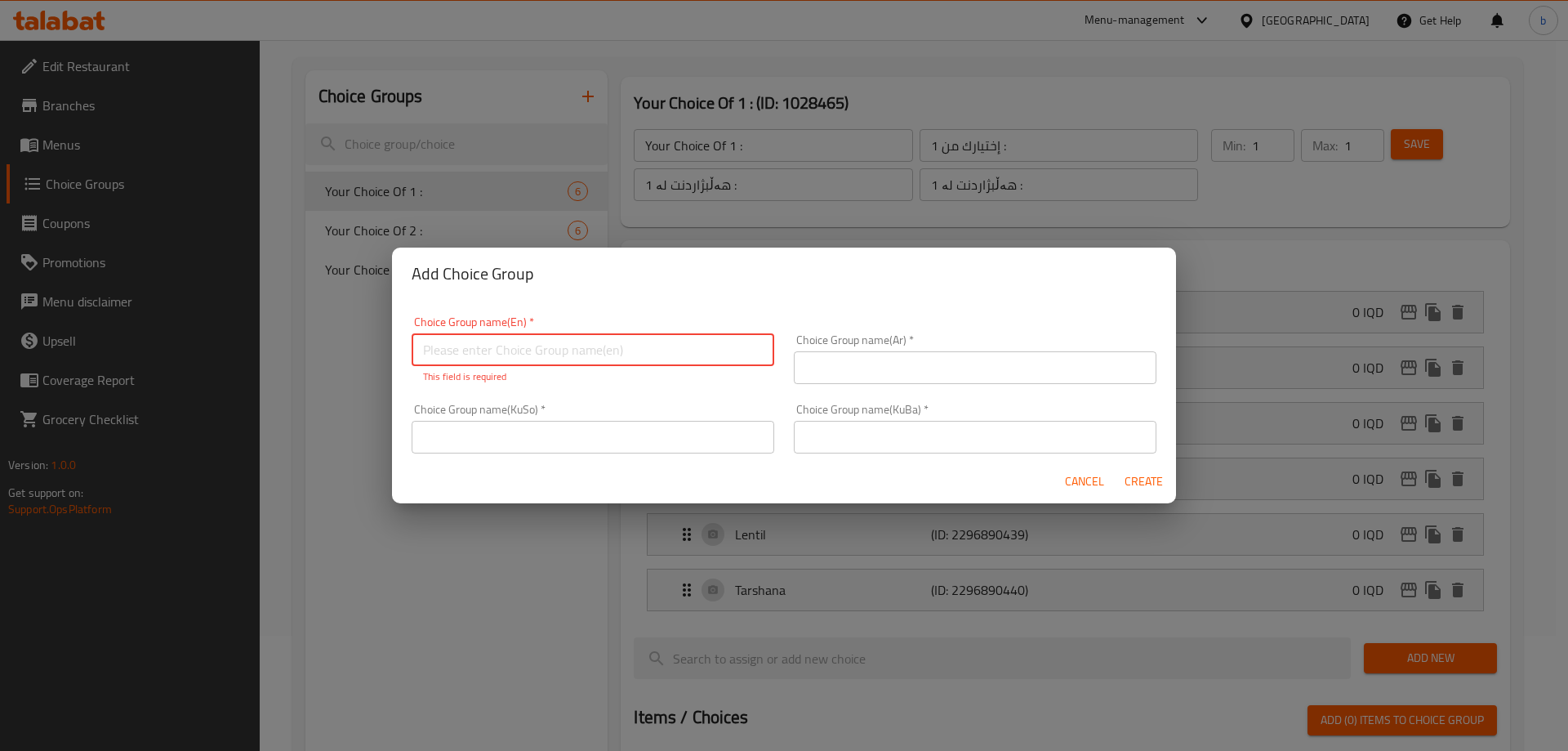
paste input "Your Choice Of Size:"
type input "Your Choice Of Size:"
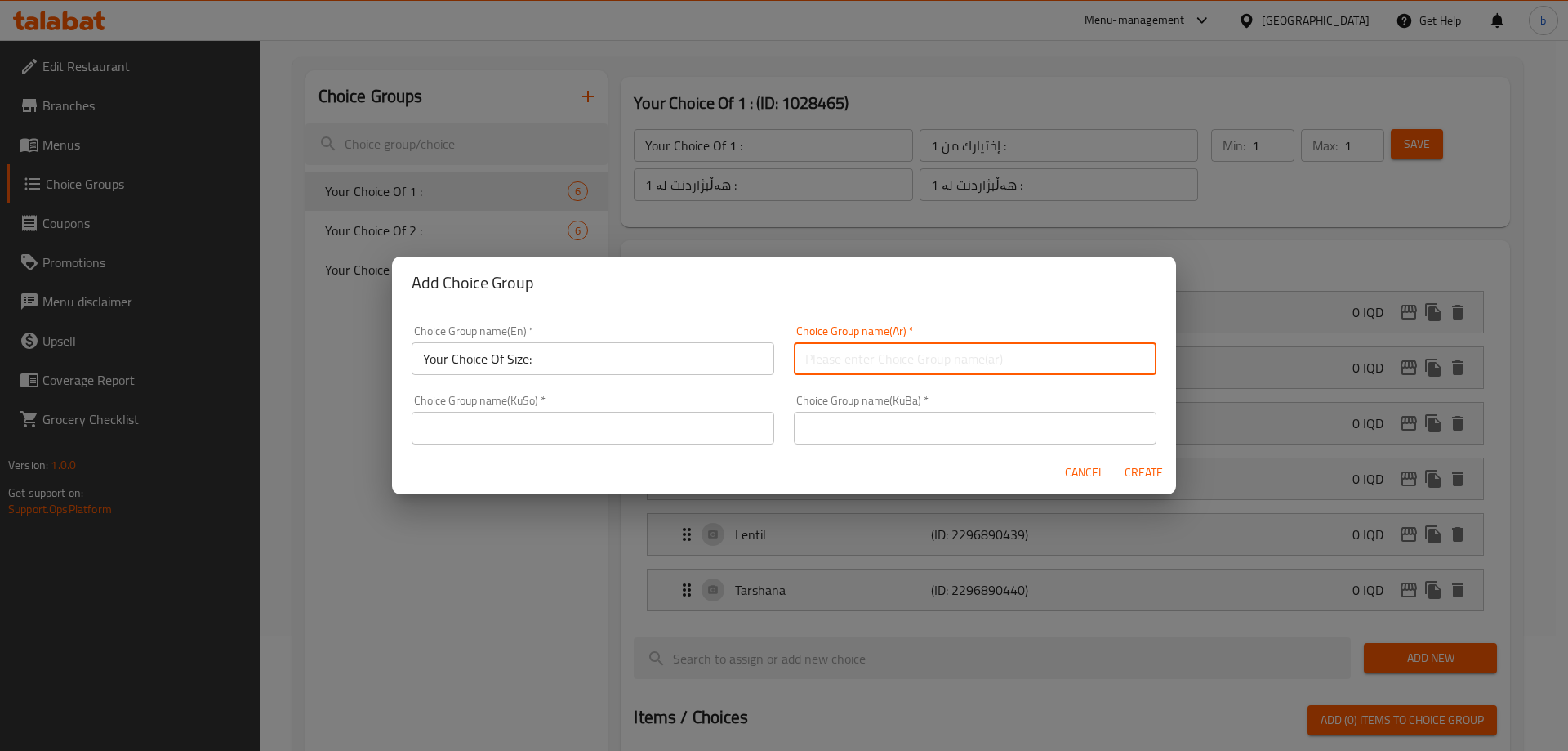
paste input "إختيارك من الحجم:"
type input "إختيارك من الحجم:"
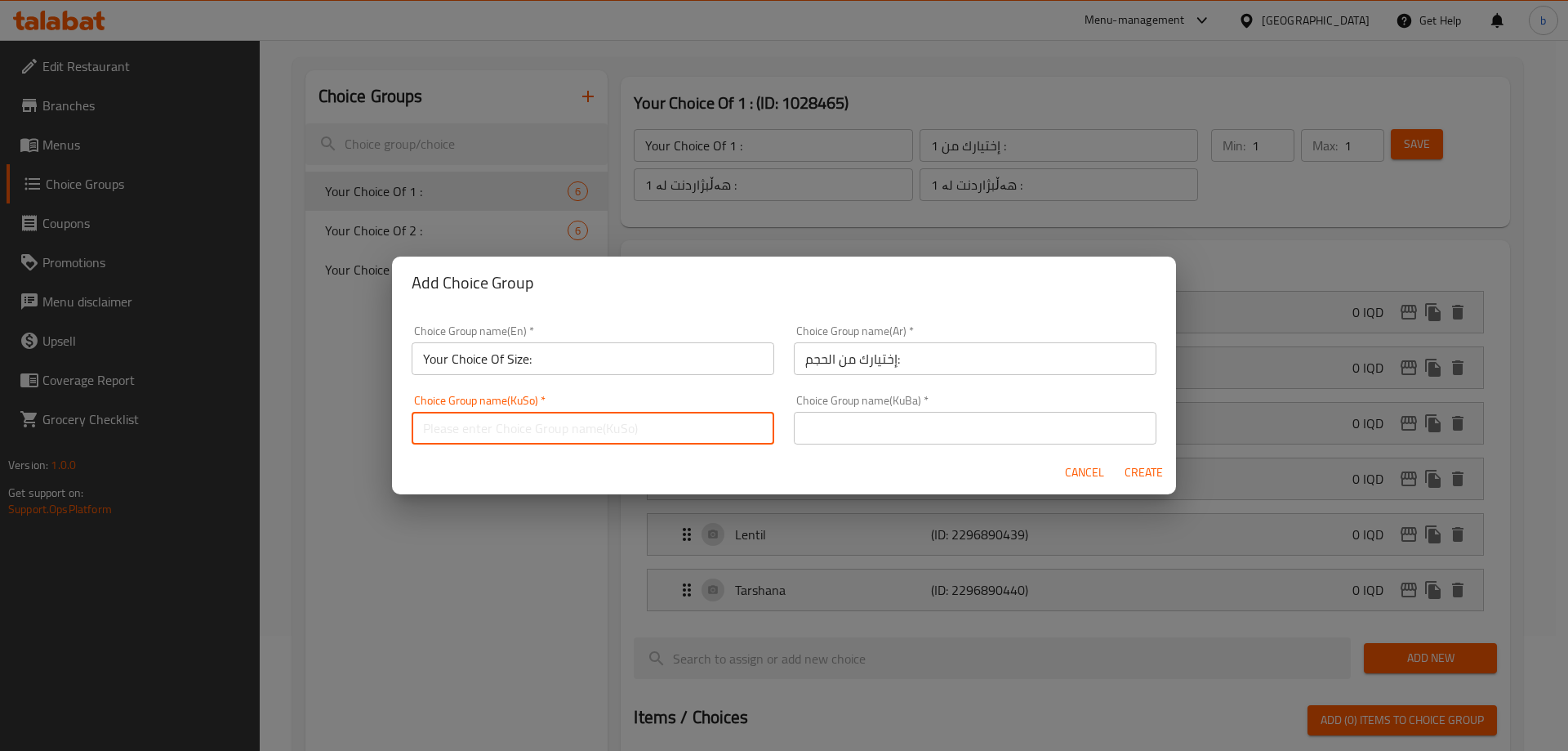
paste input "هەڵبژاردنت لە قەبارە:"
type input "هەڵبژاردنت لە قەبارە:"
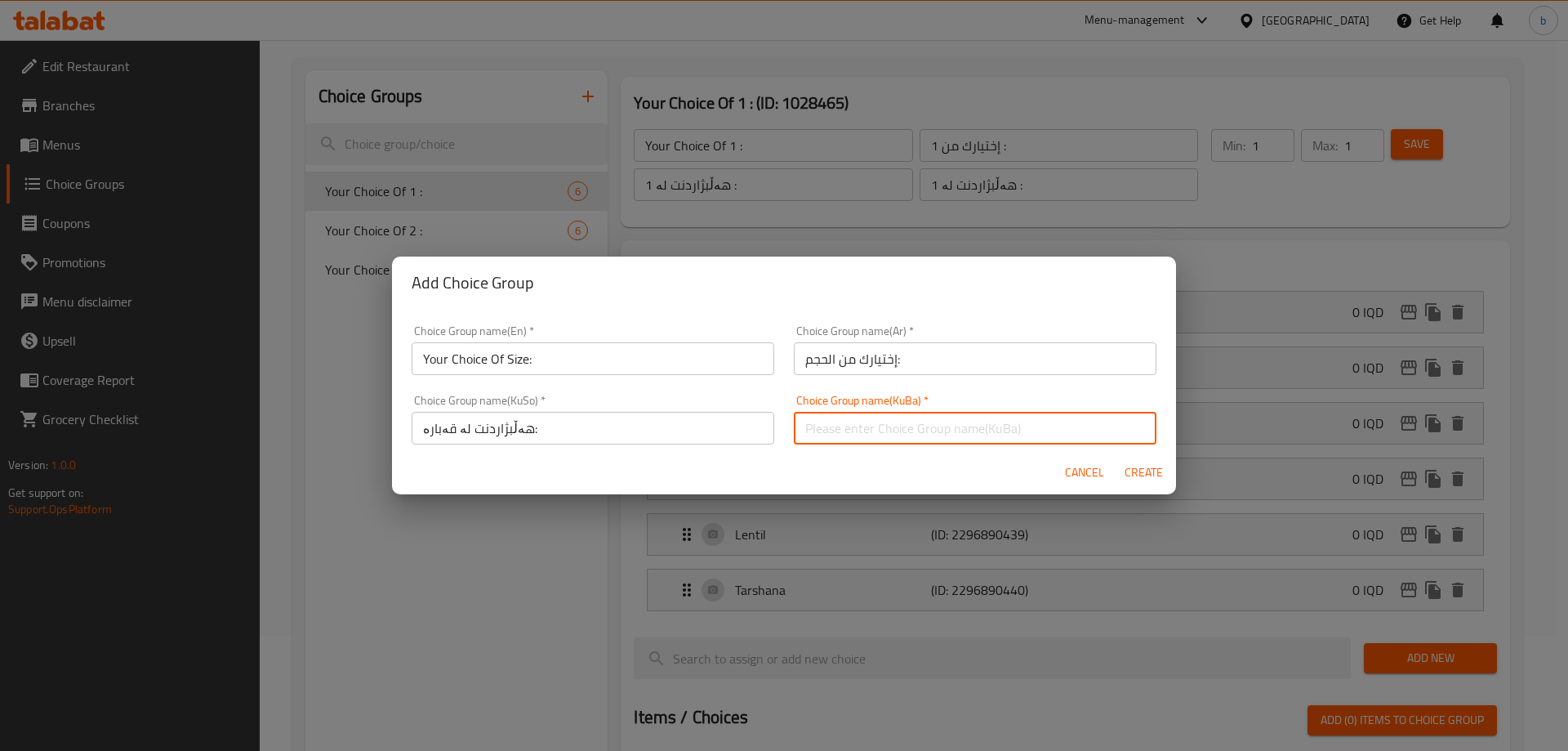
paste input "هەڵبژاردنت لە قەبارە:"
type input "هەڵبژاردنت لە قەبارە:"
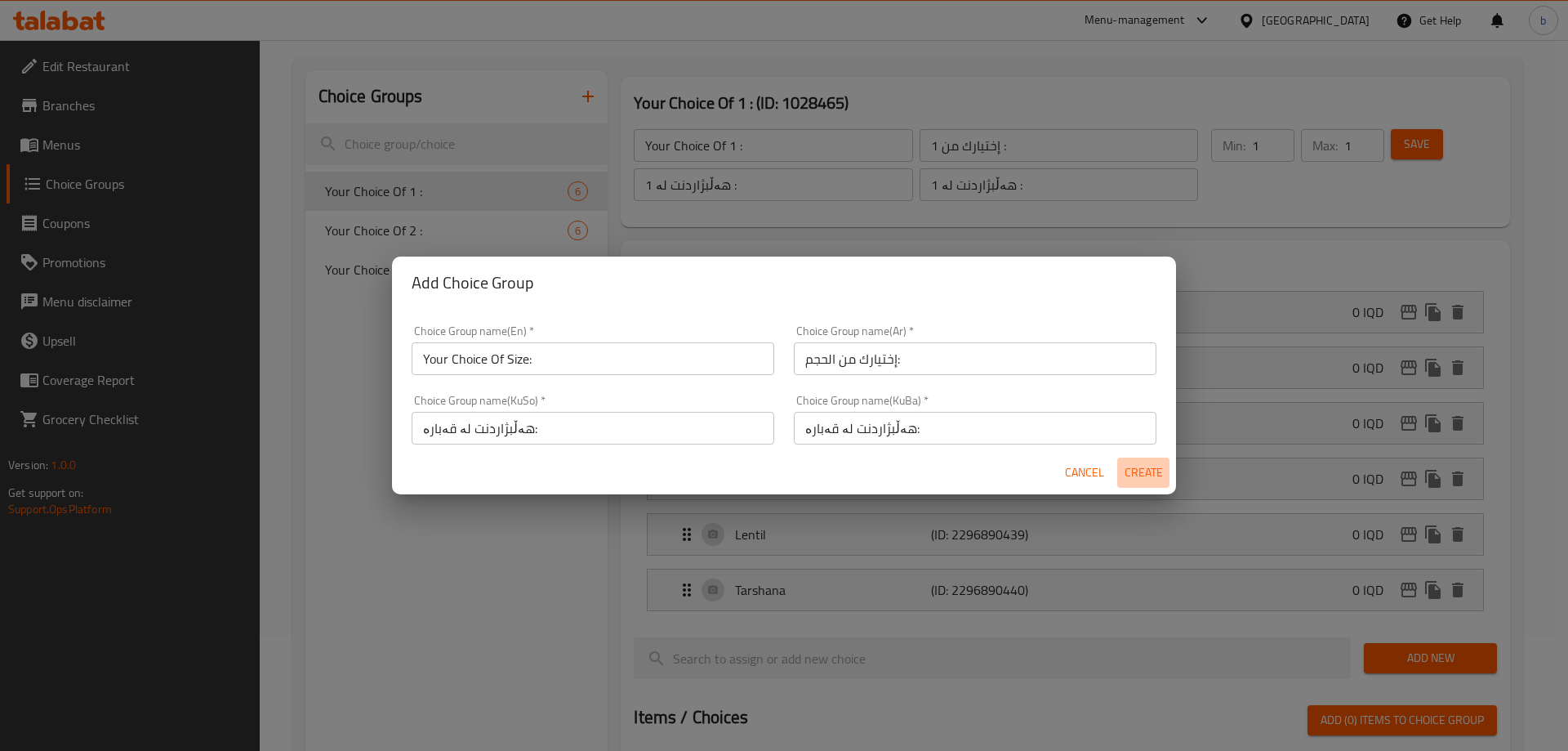
click at [1136, 467] on span "Create" at bounding box center [1143, 472] width 39 height 20
type input "Your Choice Of Size:"
type input "إختيارك من الحجم:"
type input "هەڵبژاردنت لە قەبارە:"
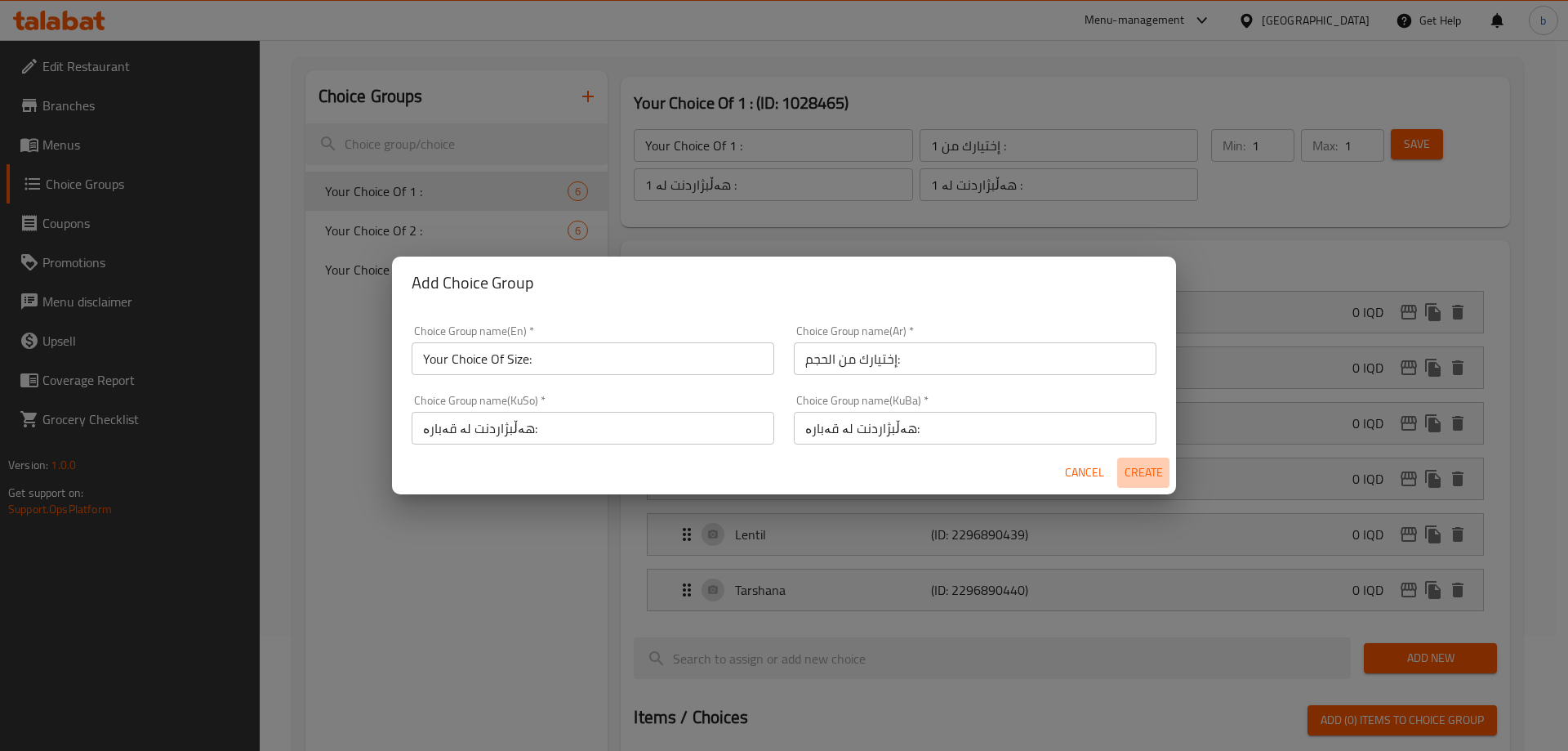
type input "0"
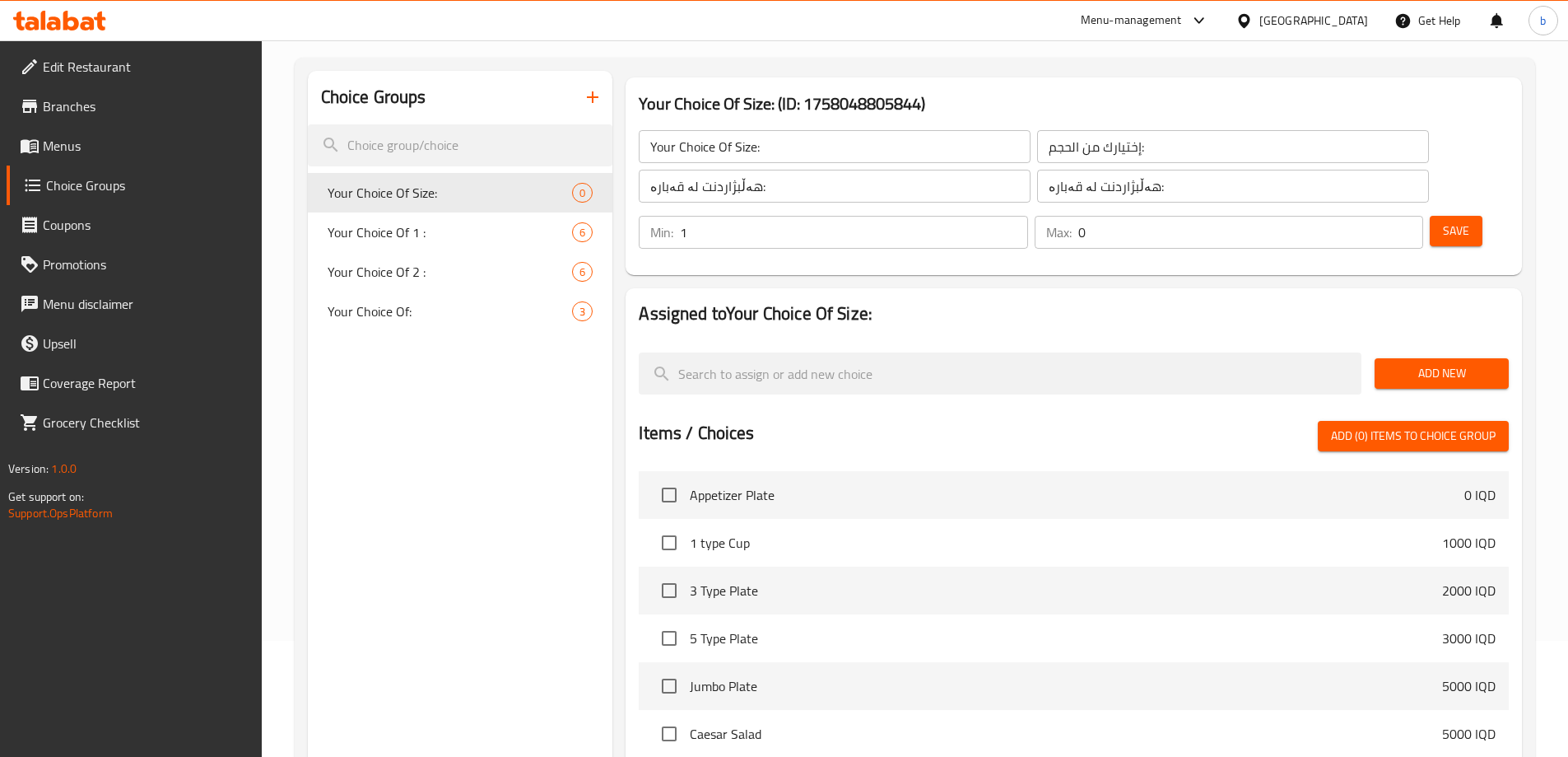
type input "1"
click at [1027, 216] on input "1" at bounding box center [853, 232] width 347 height 33
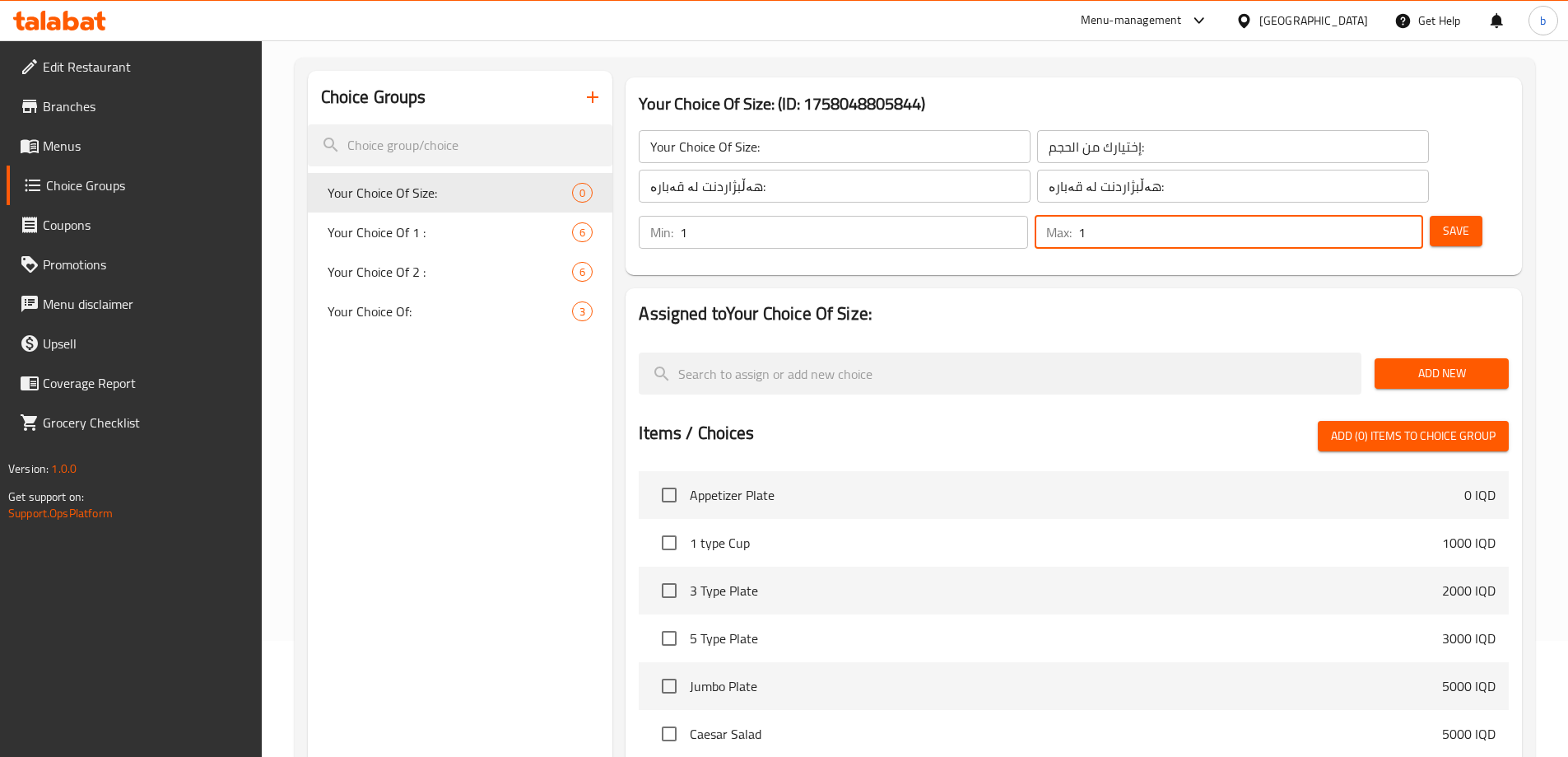
type input "1"
click at [1376, 216] on input "1" at bounding box center [1251, 232] width 345 height 33
click at [1443, 221] on span "Save" at bounding box center [1455, 230] width 26 height 20
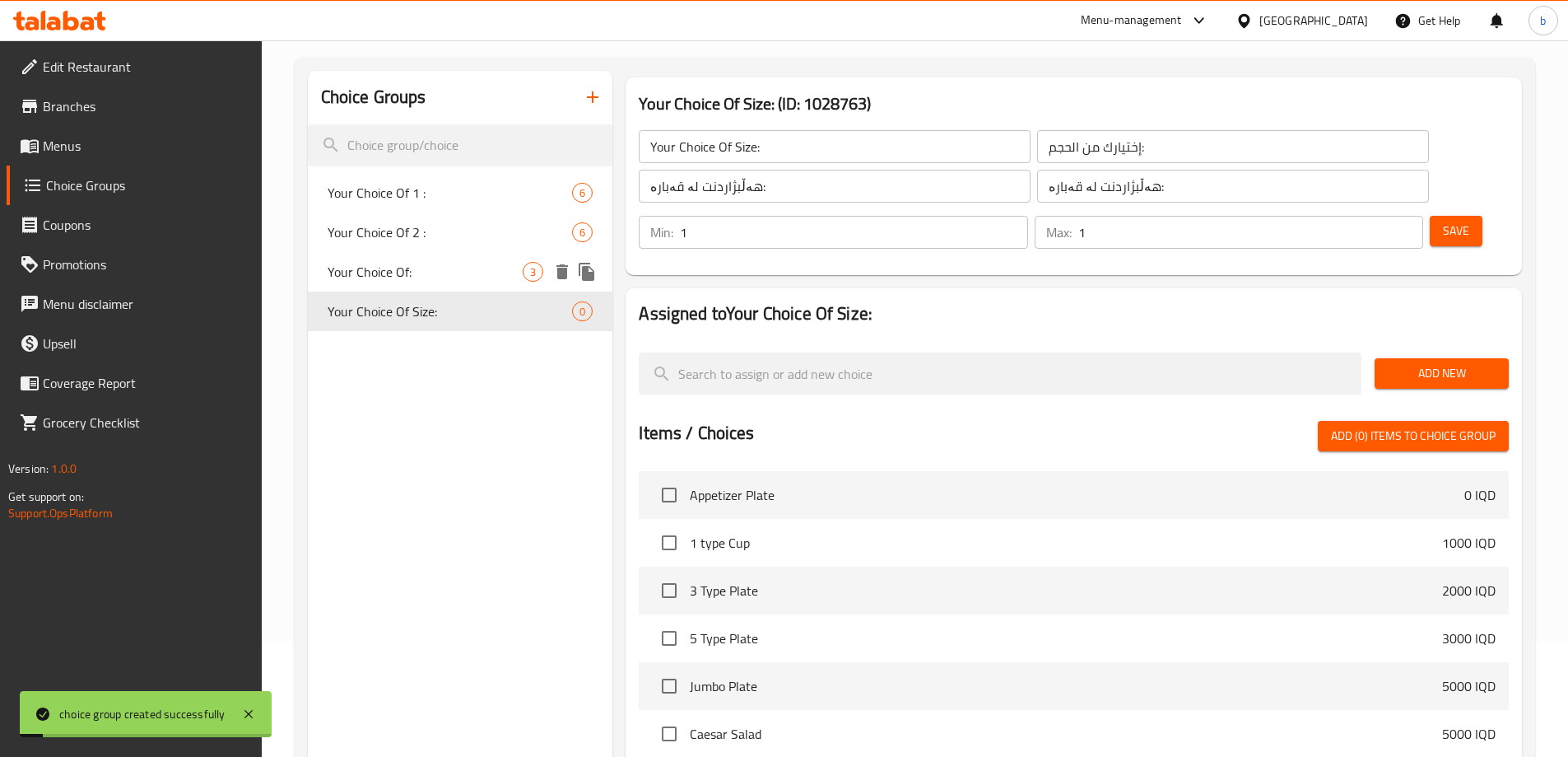
click at [439, 269] on span "Your Choice Of:" at bounding box center [425, 272] width 196 height 19
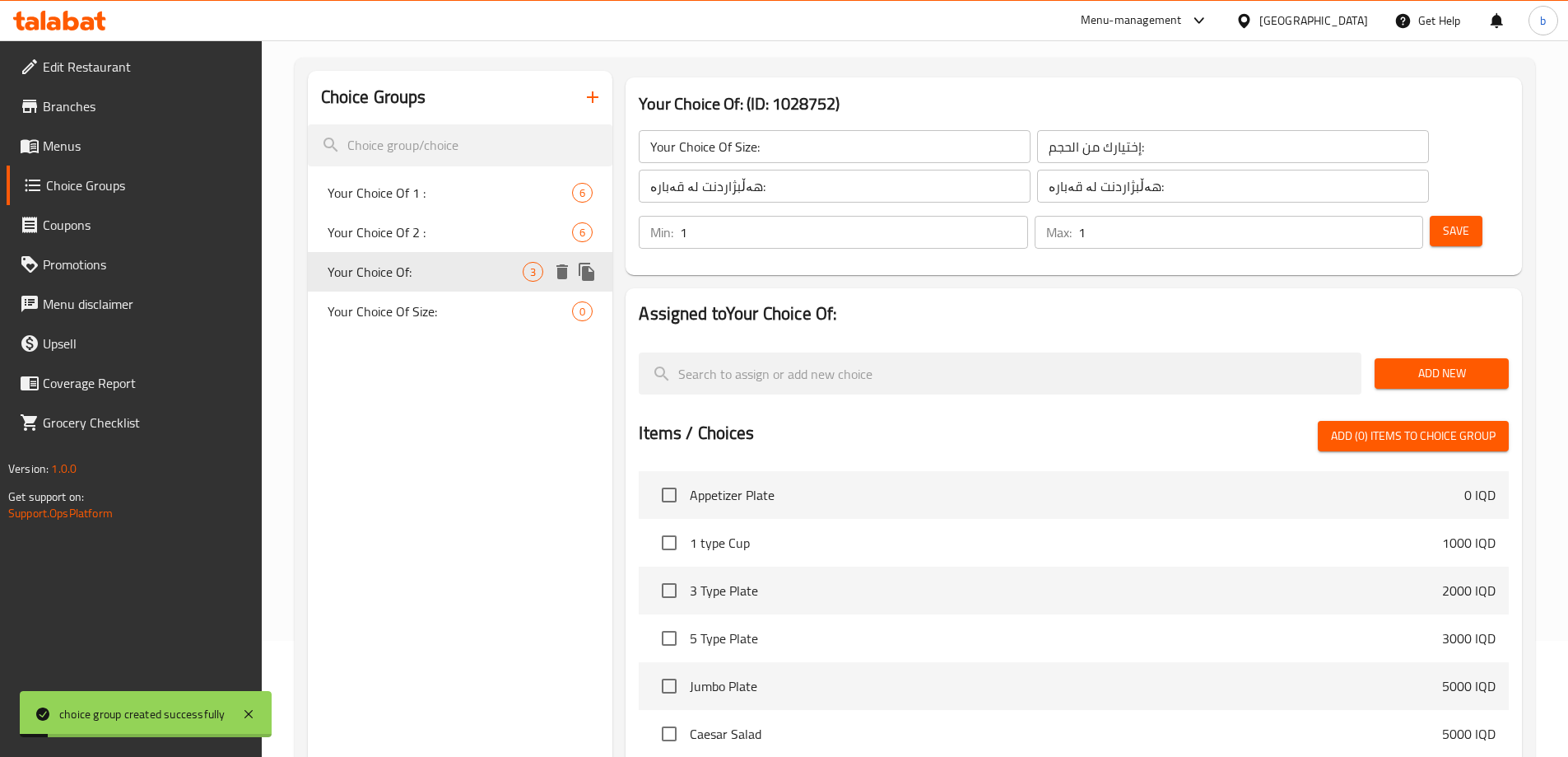
type input "Your Choice Of:"
type input "إختيارك من:"
type input "هەڵبژاردنت لە:"
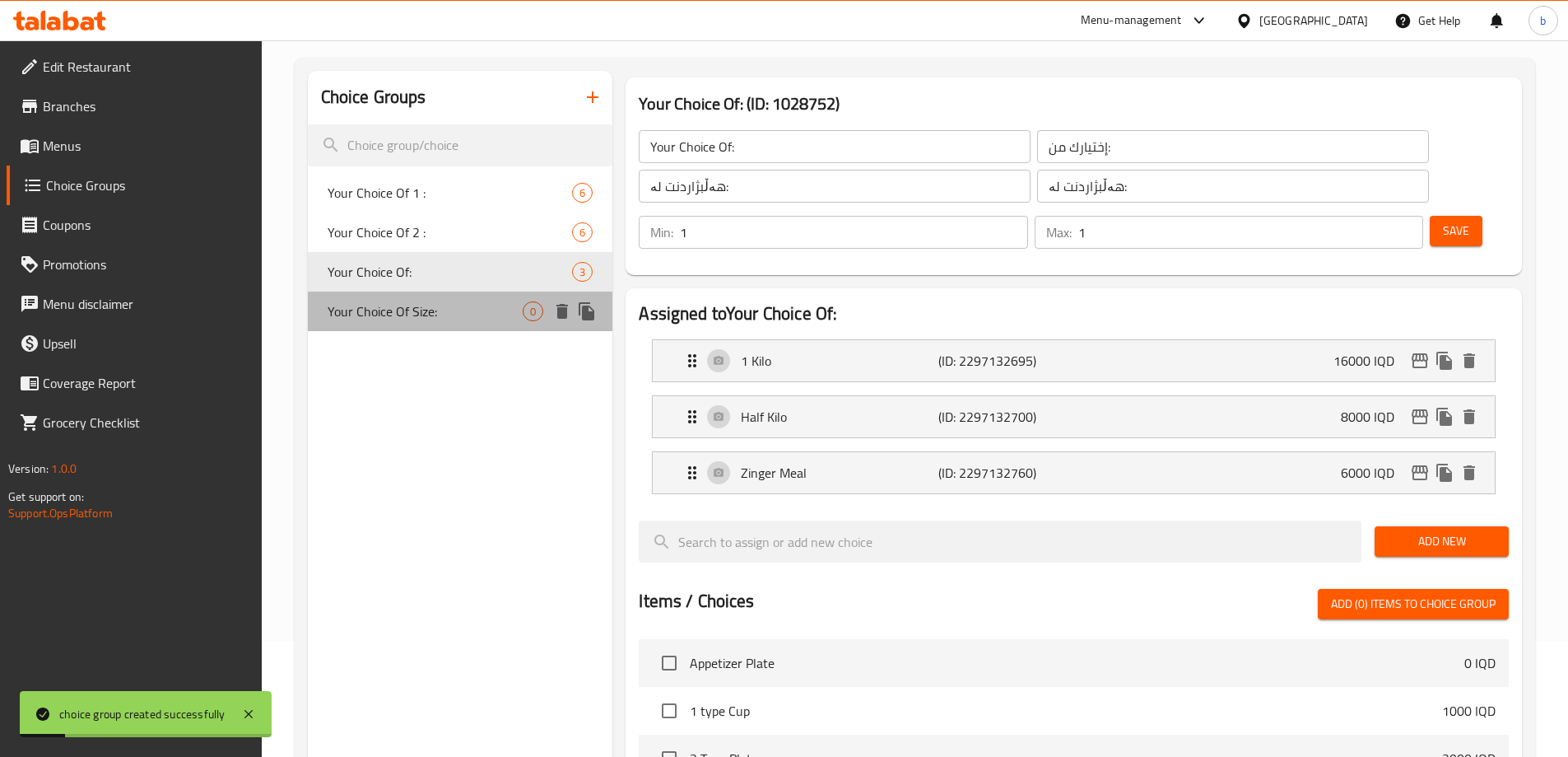
click at [452, 317] on span "Your Choice Of Size:" at bounding box center [425, 311] width 196 height 19
type input "Your Choice Of Size:"
type input "إختيارك من الحجم:"
type input "هەڵبژاردنت لە قەبارە:"
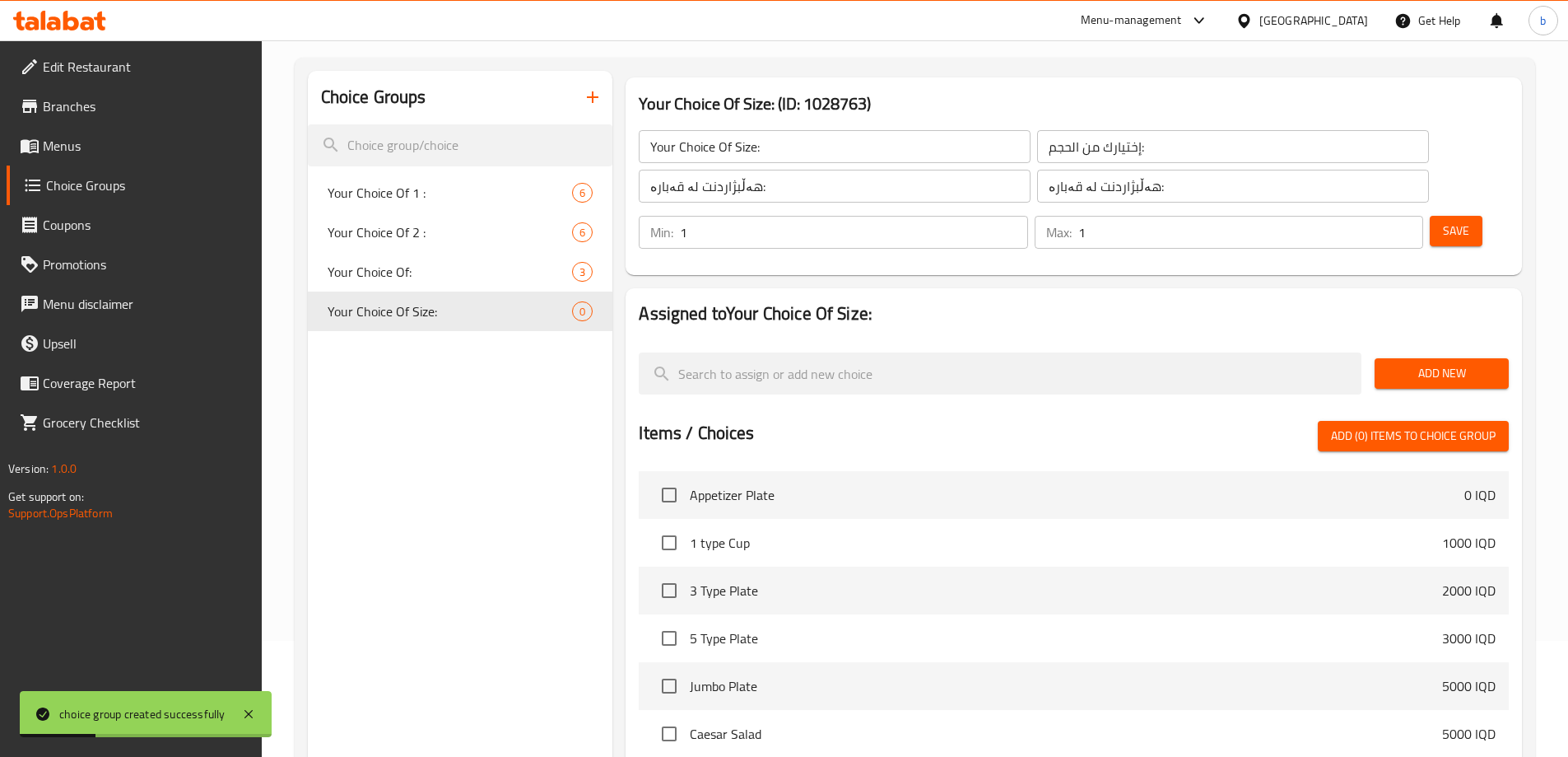
click at [1448, 364] on span "Add New" at bounding box center [1442, 373] width 108 height 20
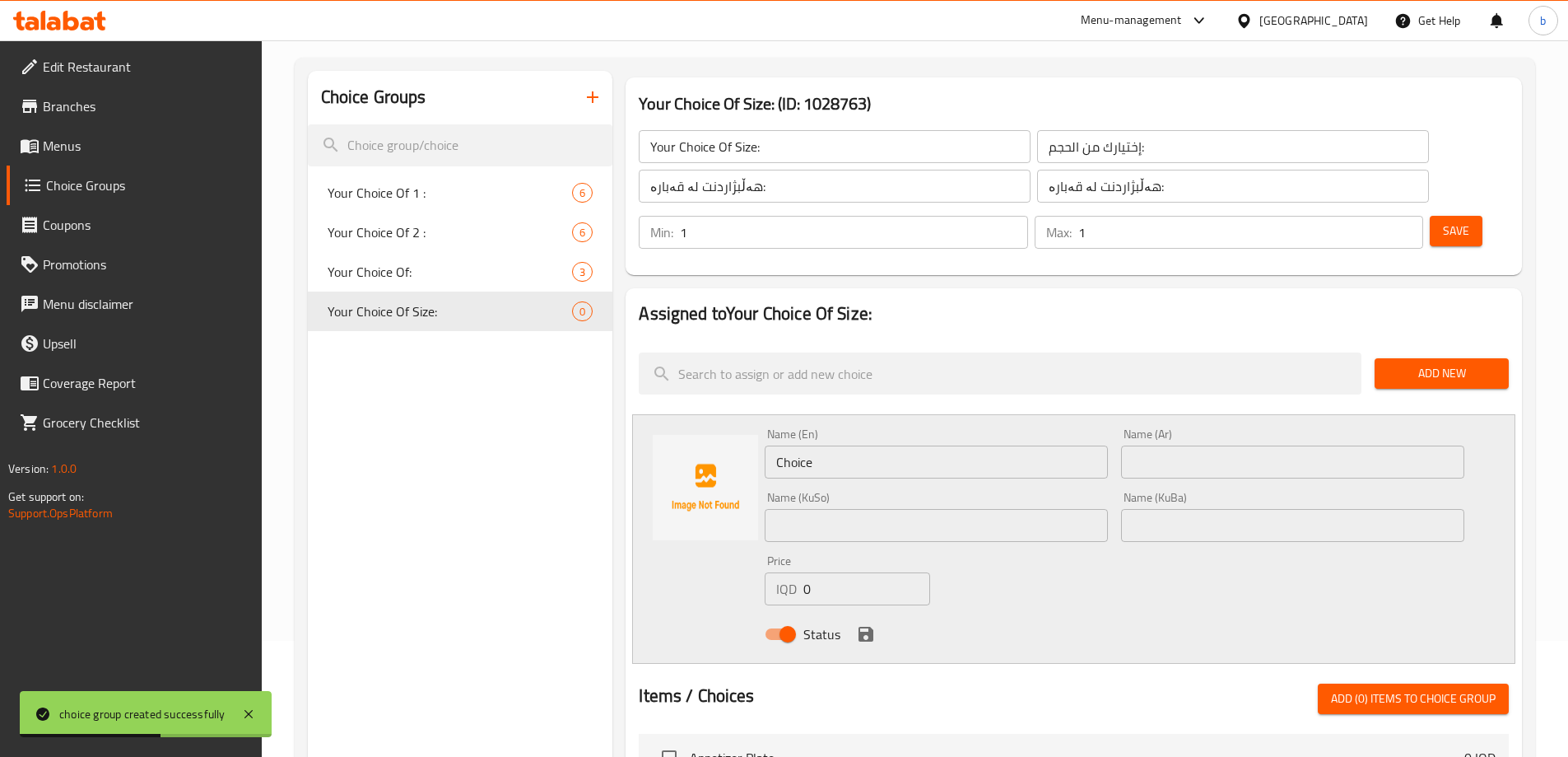
drag, startPoint x: 676, startPoint y: 425, endPoint x: 598, endPoint y: 411, distance: 79.2
click at [499, 424] on div "Choice Groups Your Choice Of 1 : 6 Your Choice Of 2 : 6 Your Choice Of: 3 Your …" at bounding box center [917, 692] width 1220 height 1245
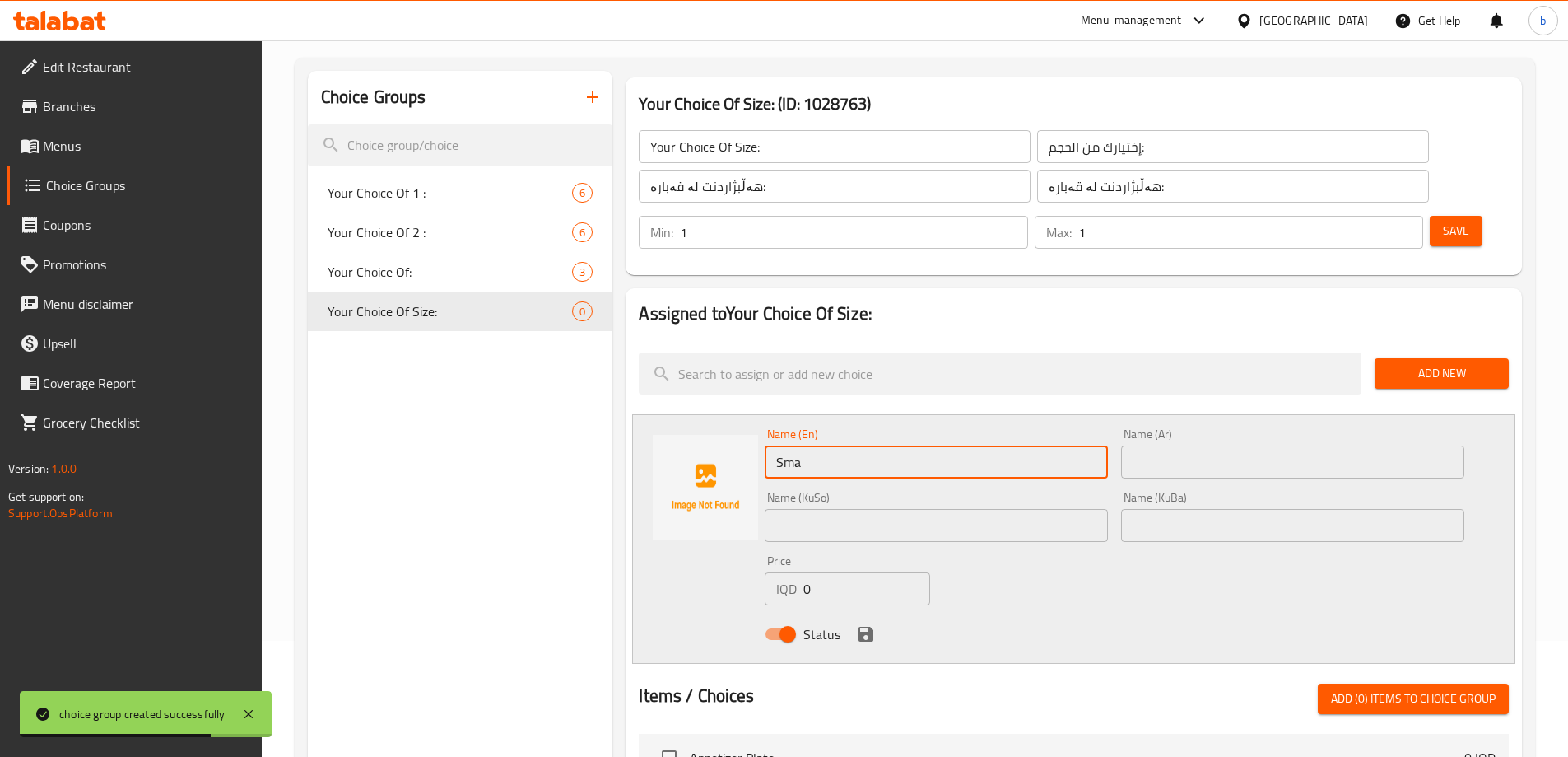
type input "Small"
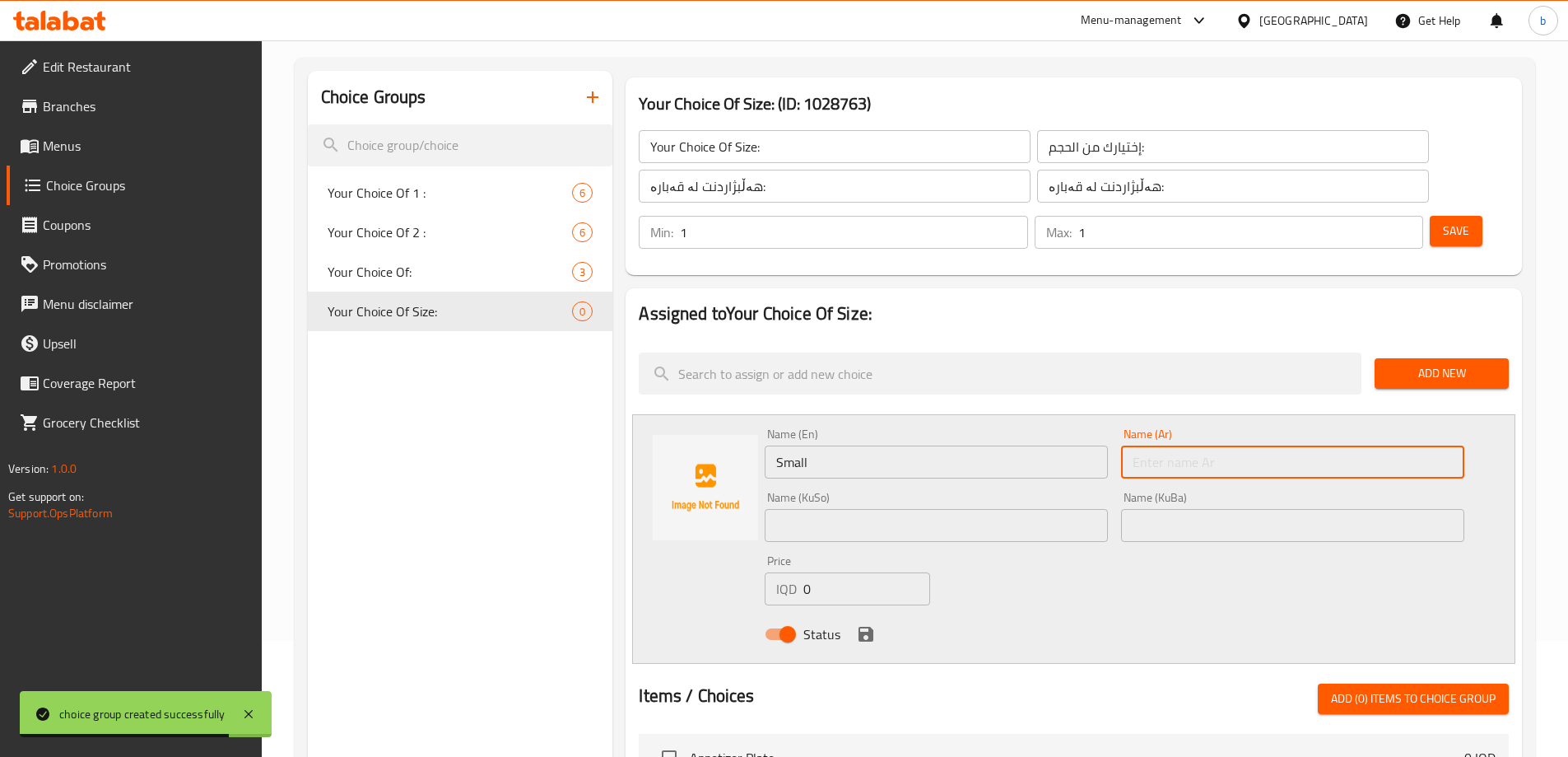
type input "X"
type input "چ"
type input "صغير"
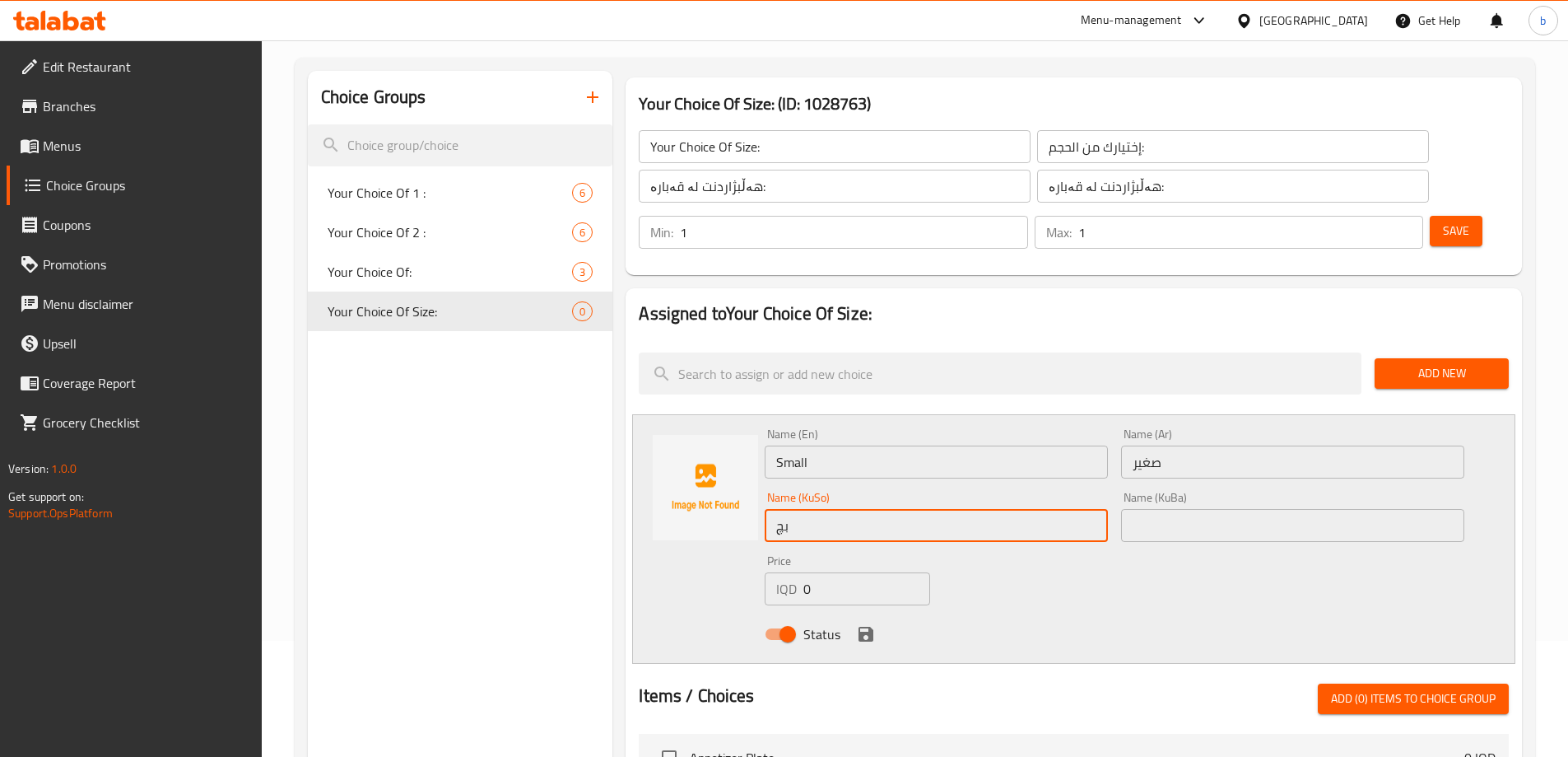
type input "بچووک"
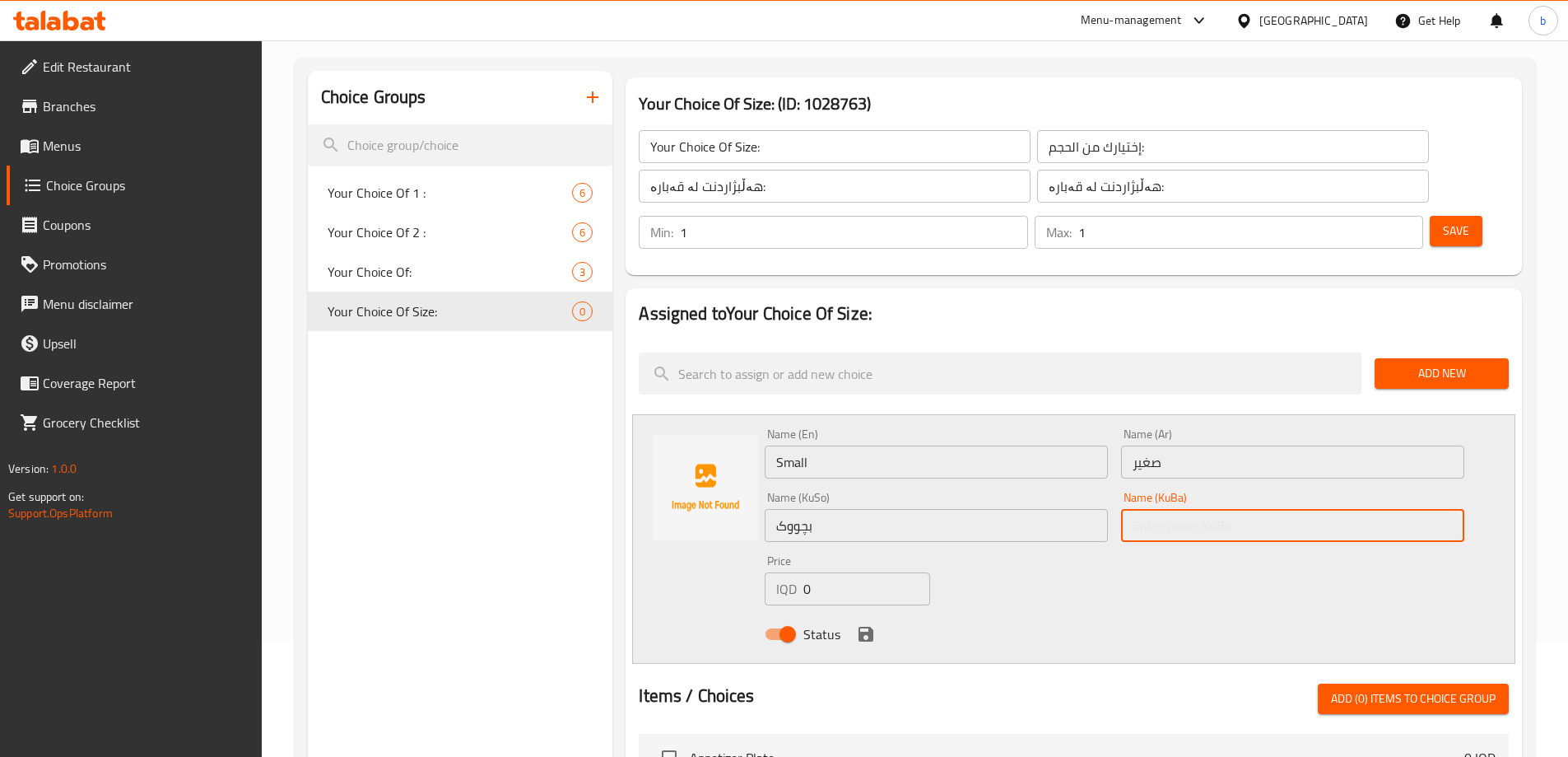
paste input "بچووک"
type input "بچووک"
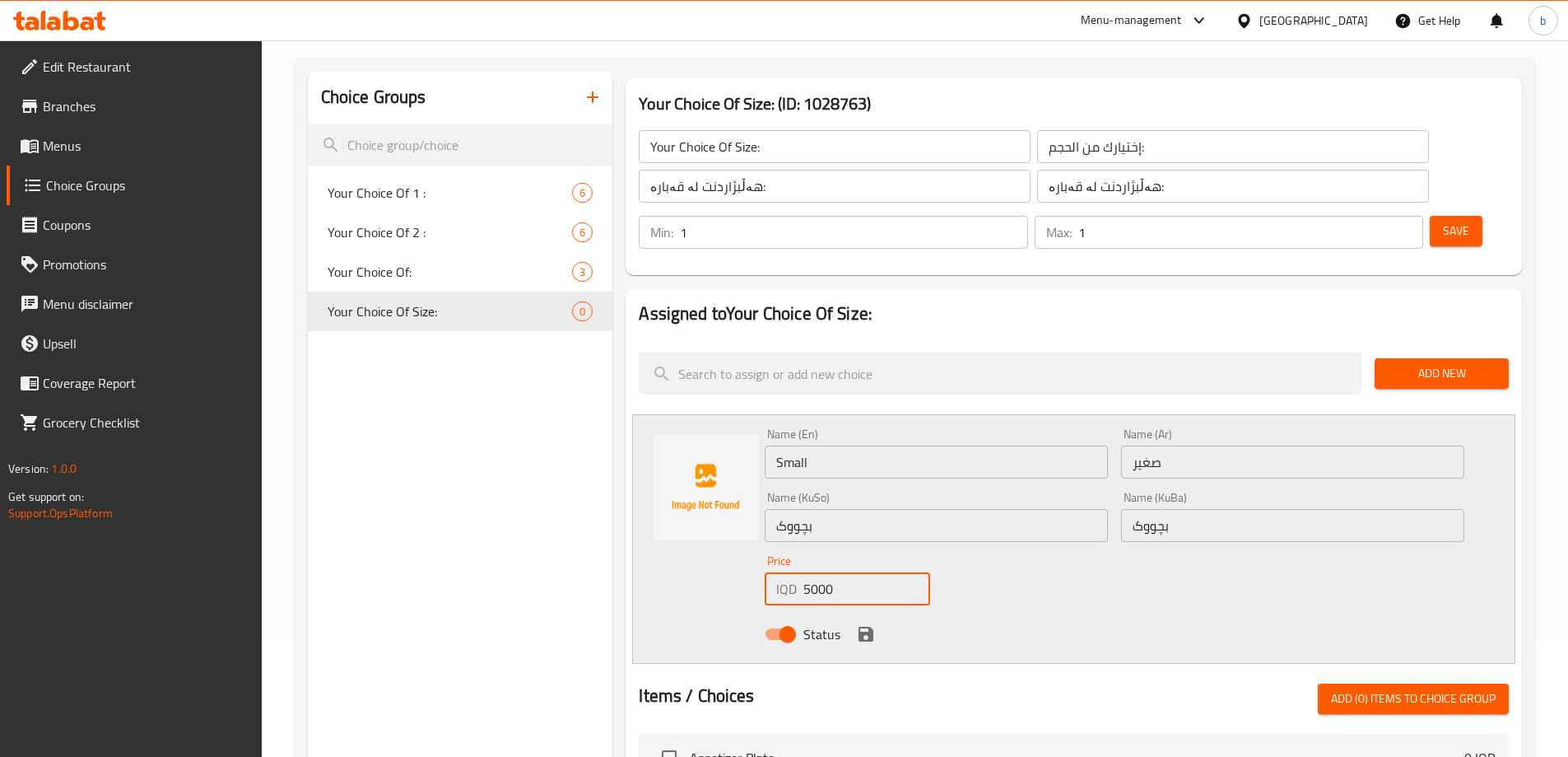
type input "5000"
click at [860, 627] on icon "save" at bounding box center [865, 634] width 14 height 14
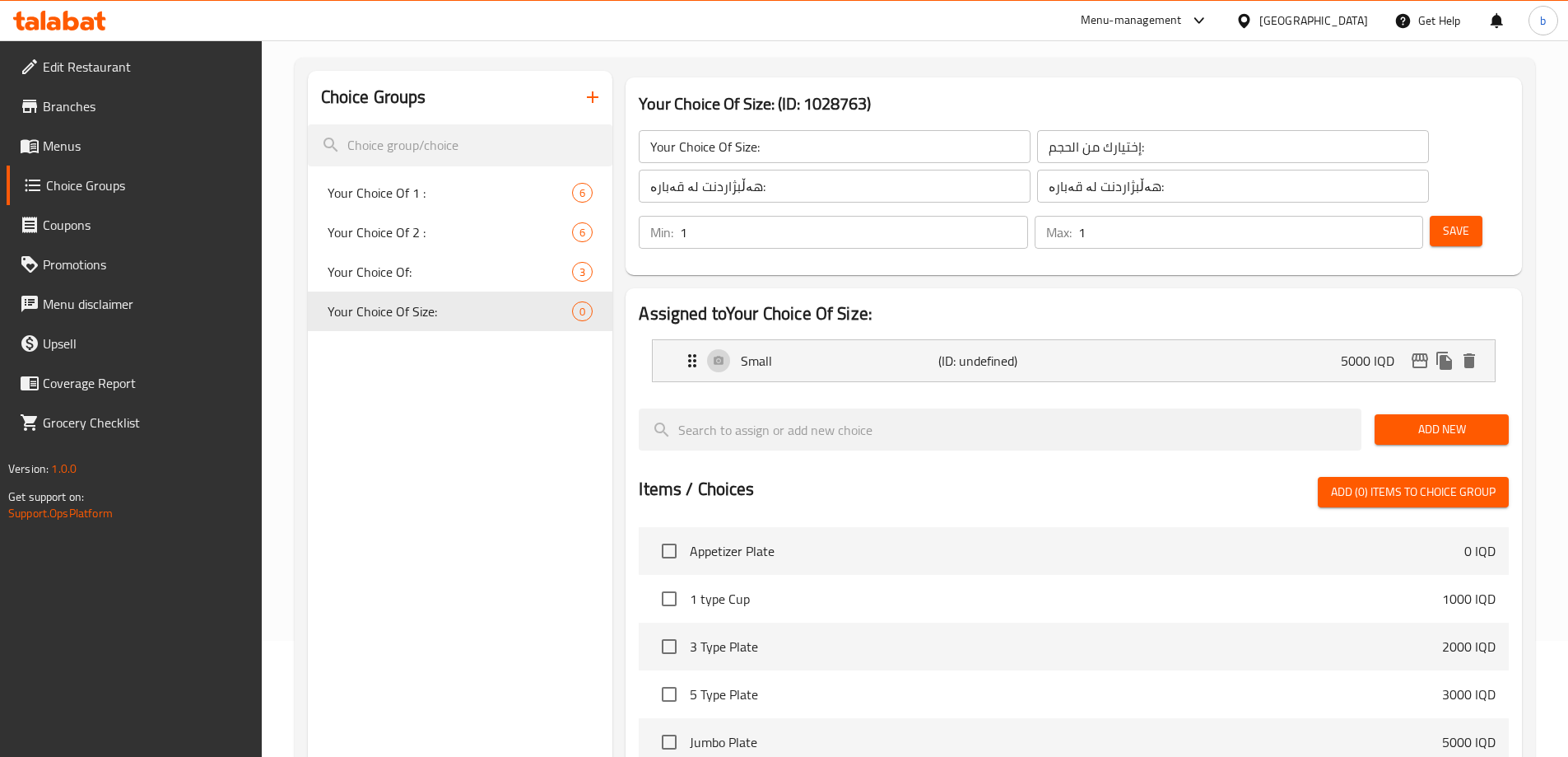
click at [1443, 221] on span "Save" at bounding box center [1455, 230] width 26 height 20
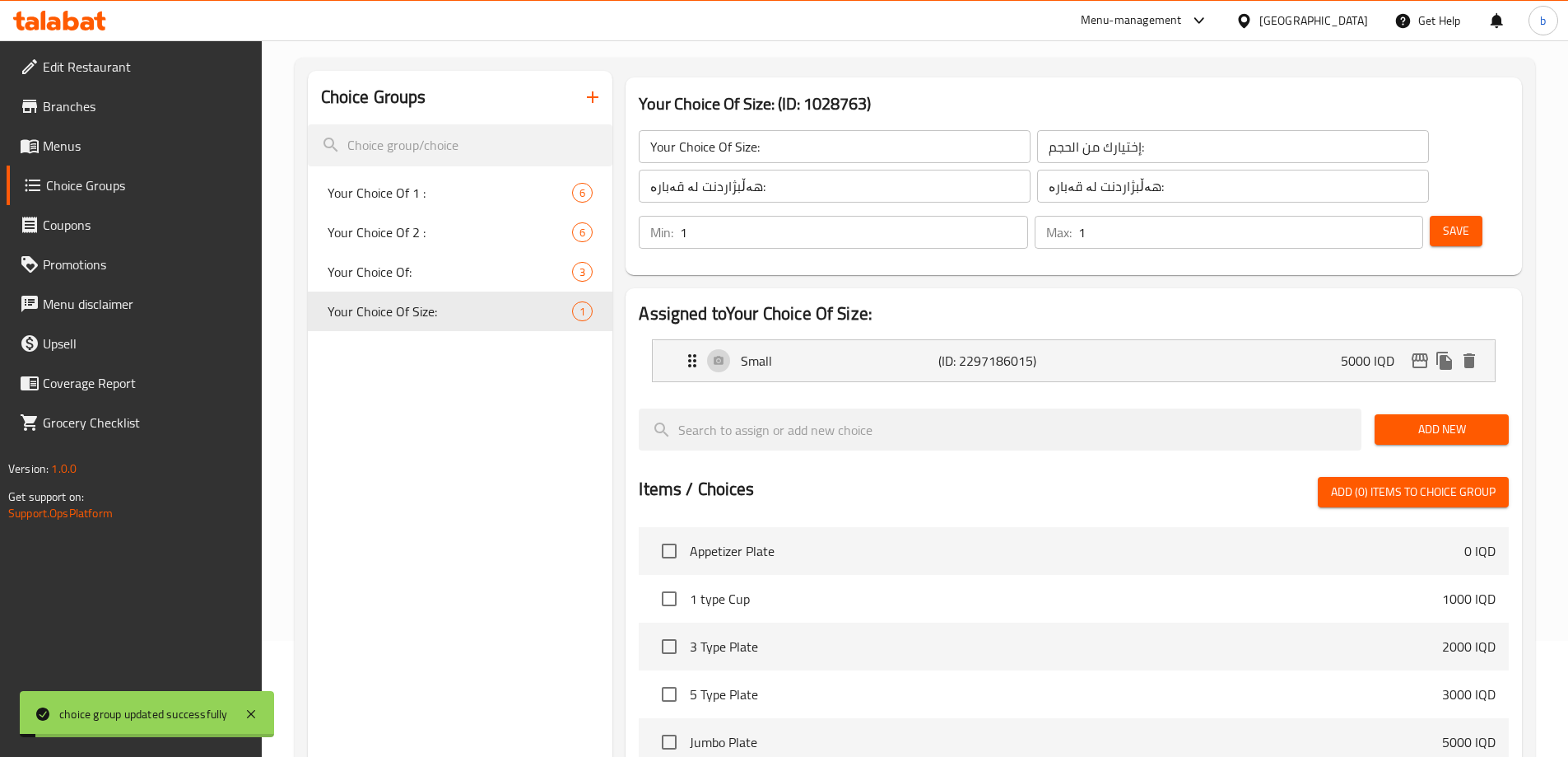
click at [1422, 419] on span "Add New" at bounding box center [1442, 429] width 108 height 20
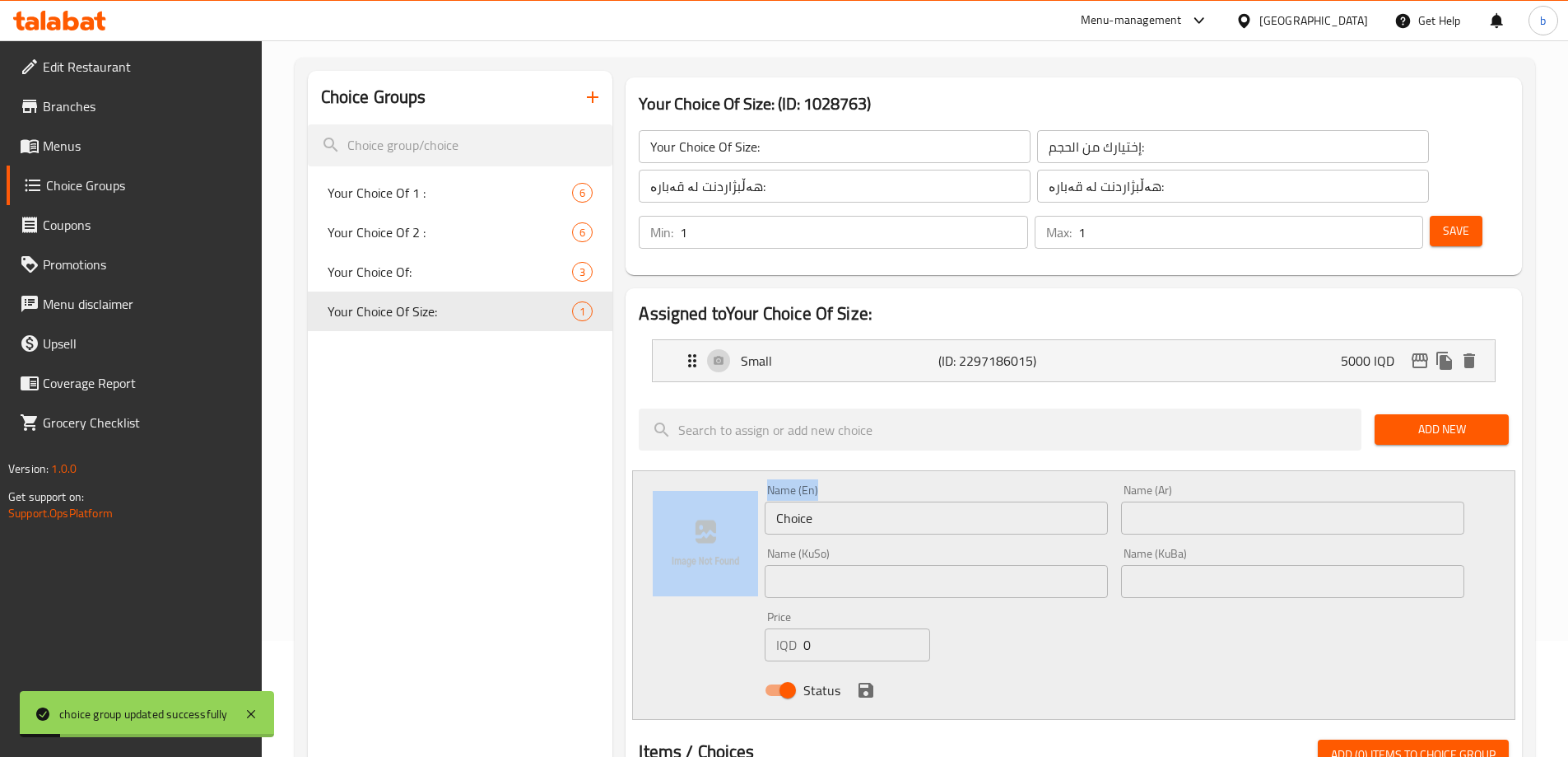
drag, startPoint x: 705, startPoint y: 473, endPoint x: 694, endPoint y: 471, distance: 11.2
click at [695, 471] on div "Name (En) Choice Name (En) Name (Ar) Name (Ar) Name (KuSo) Name (KuSo) Name (Ku…" at bounding box center [1074, 595] width 883 height 250
click at [903, 501] on input "Choice" at bounding box center [936, 518] width 343 height 33
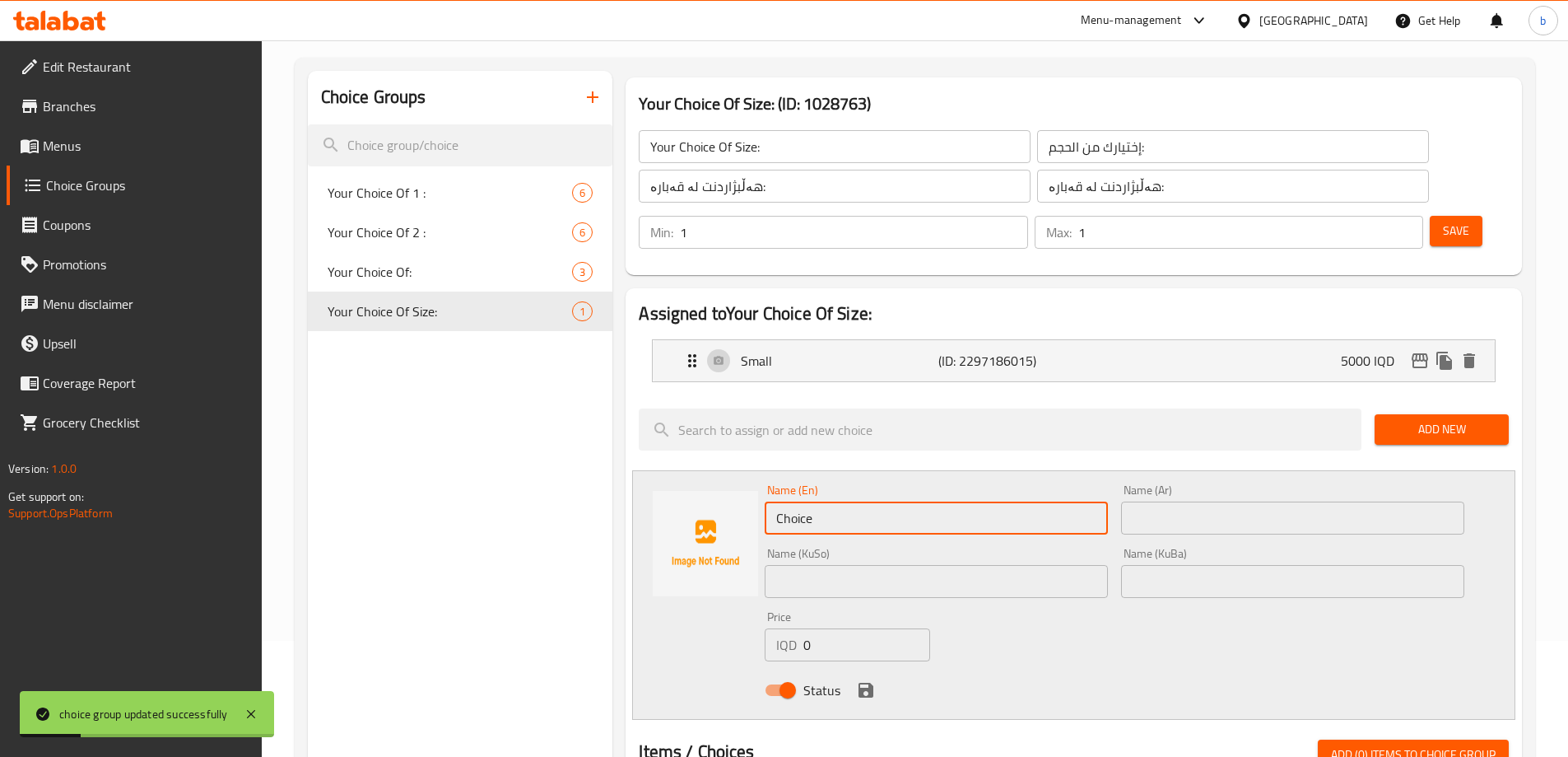
drag, startPoint x: 965, startPoint y: 472, endPoint x: 462, endPoint y: 482, distance: 503.1
click at [462, 482] on div "Choice Groups Your Choice Of 1 : 6 Your Choice Of 2 : 6 Your Choice Of: 3 Your …" at bounding box center [917, 720] width 1220 height 1301
type input "Medium"
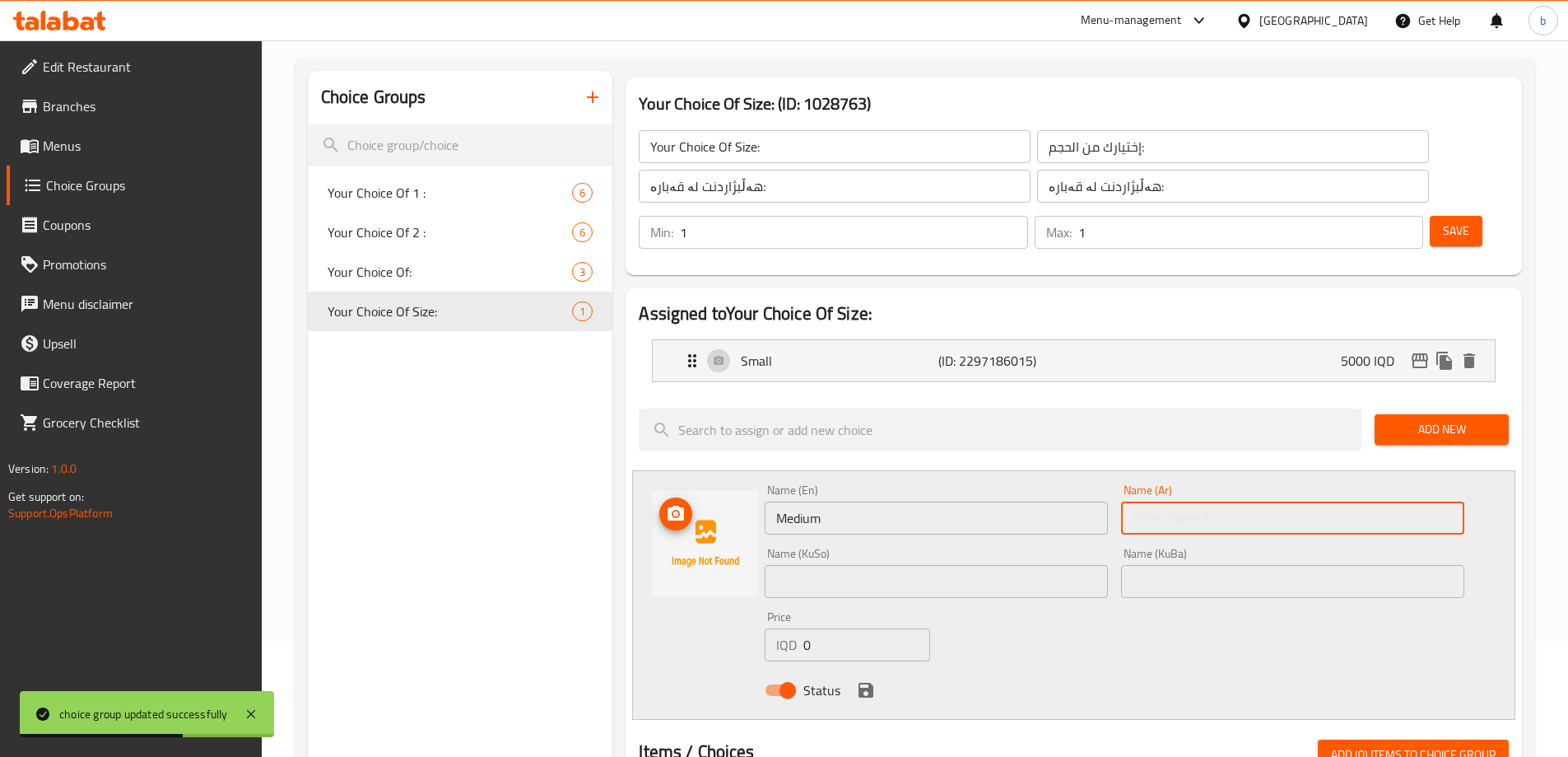
type input "w"
type input "وسط"
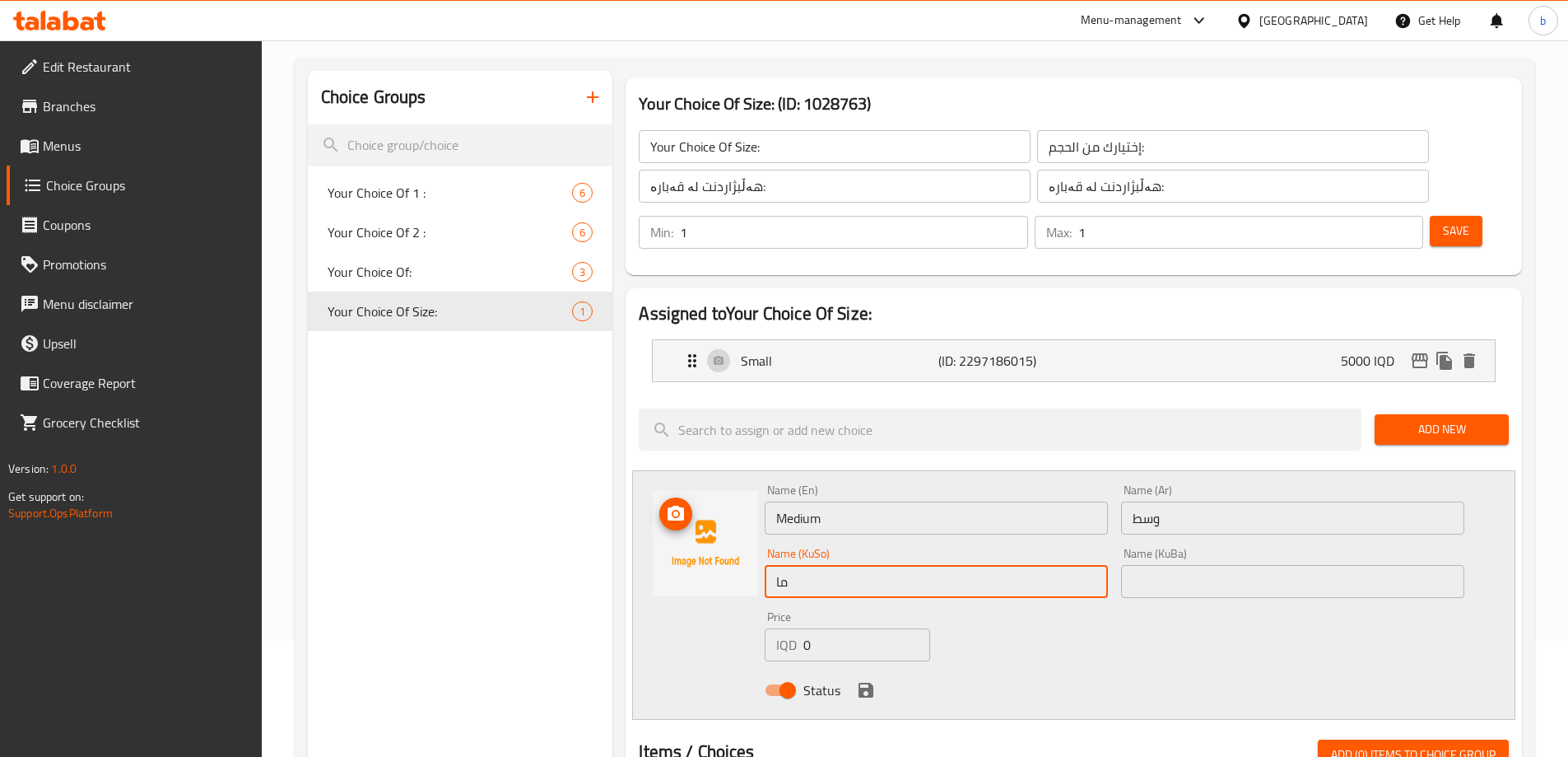
type input "م"
type input "ناوەند"
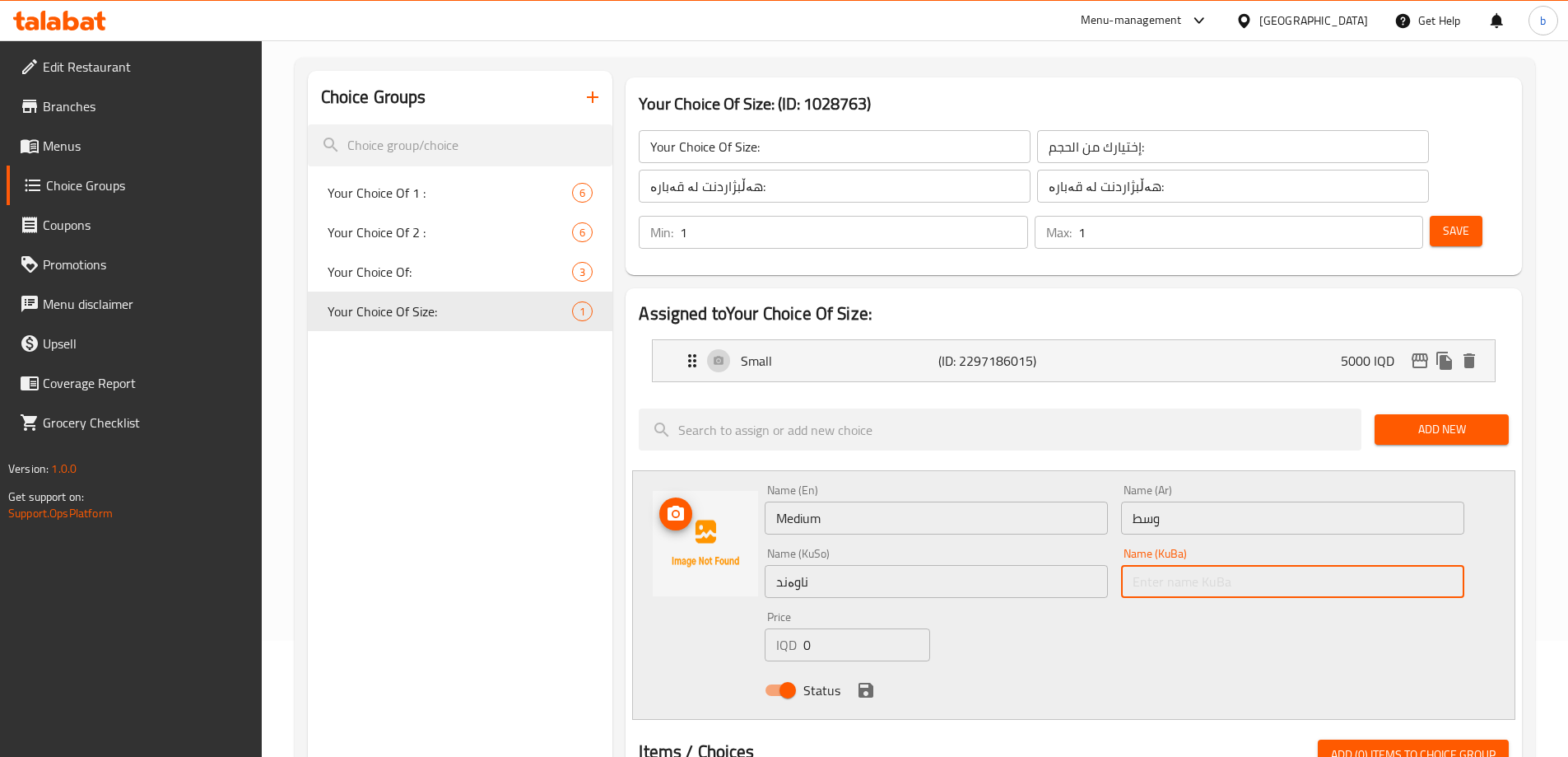
paste input "ناوەند"
type input "ناوەند"
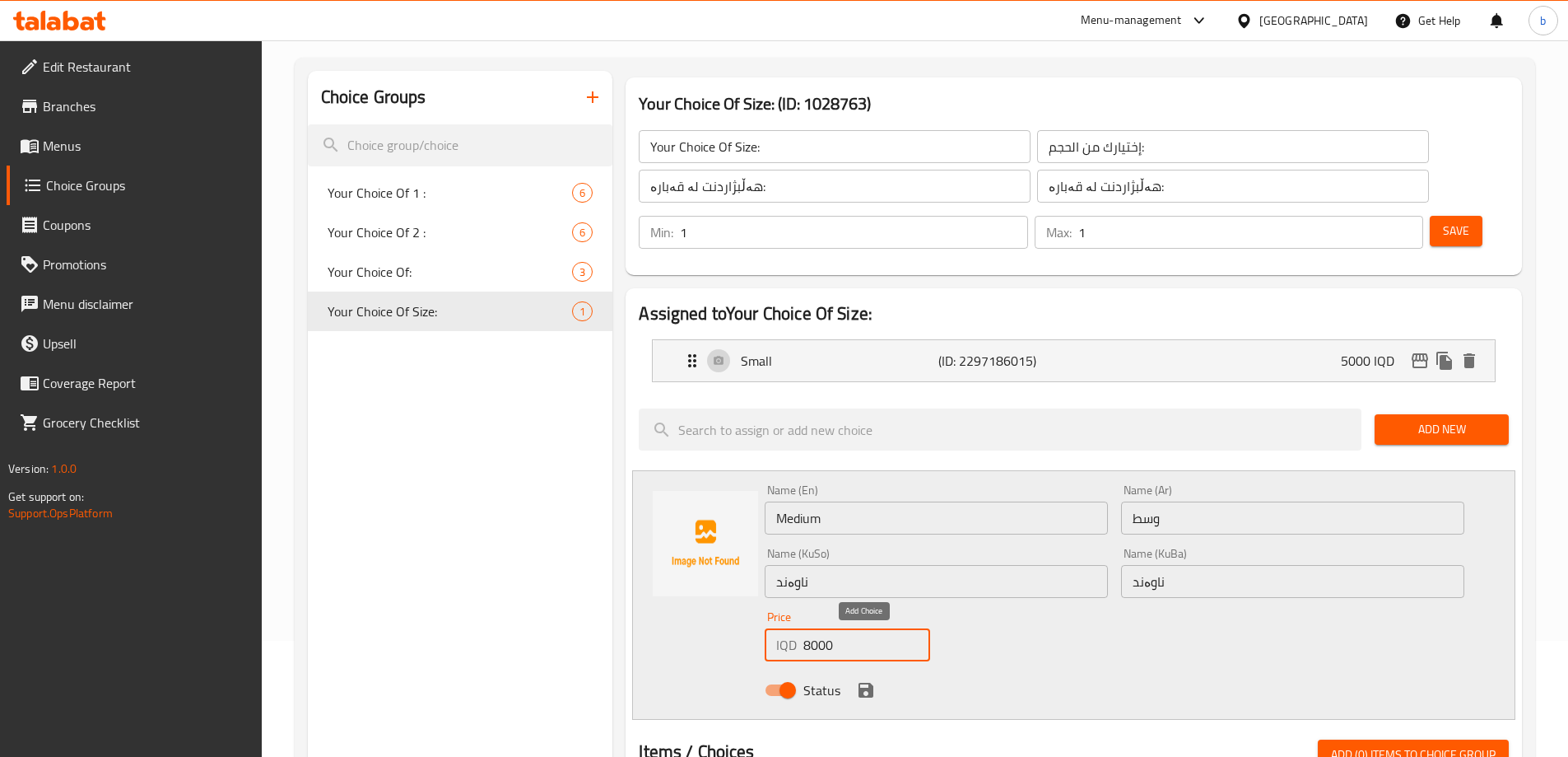
type input "8000"
click at [868, 683] on icon "save" at bounding box center [865, 689] width 14 height 14
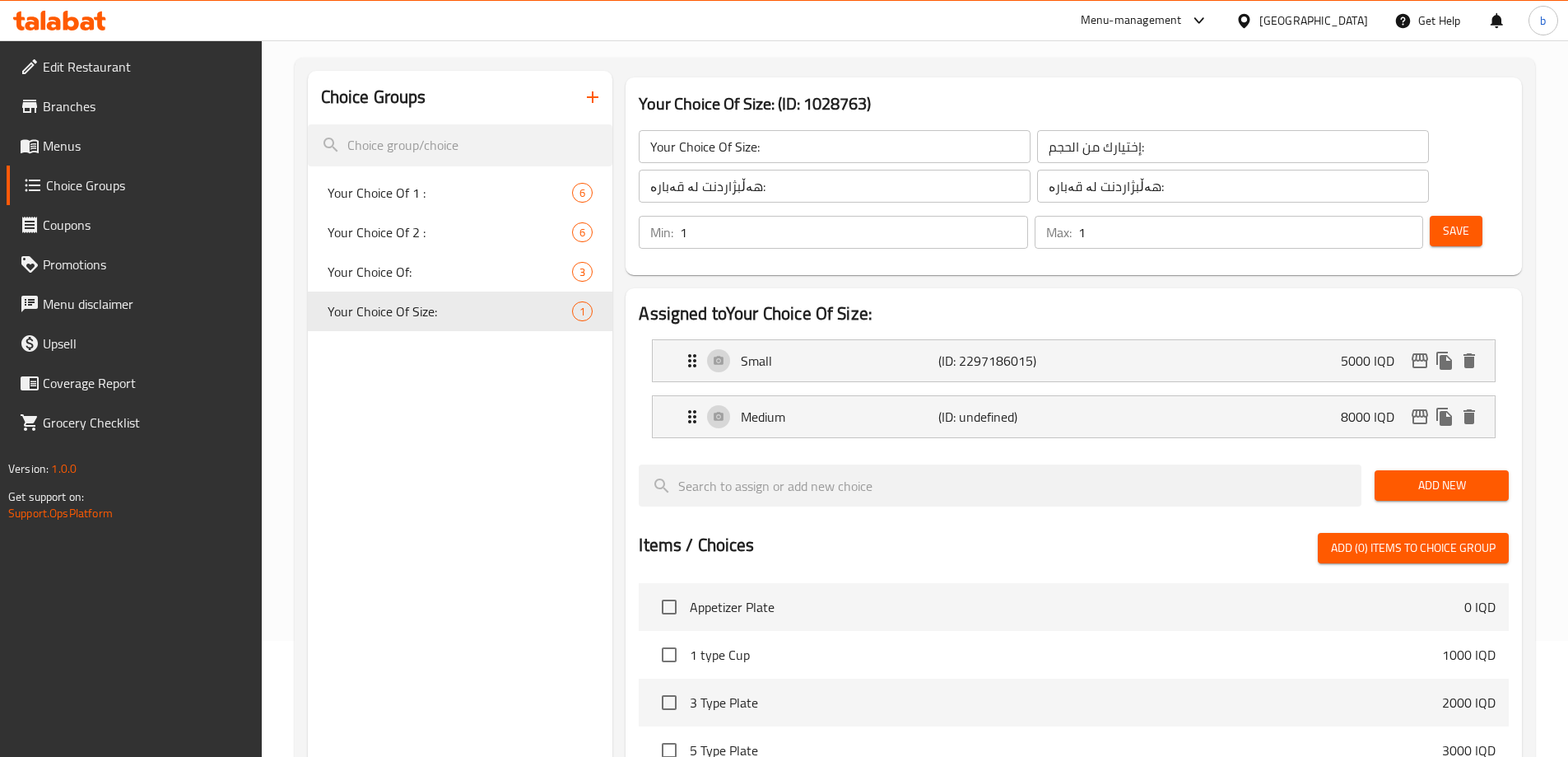
click at [1443, 221] on span "Save" at bounding box center [1455, 230] width 26 height 20
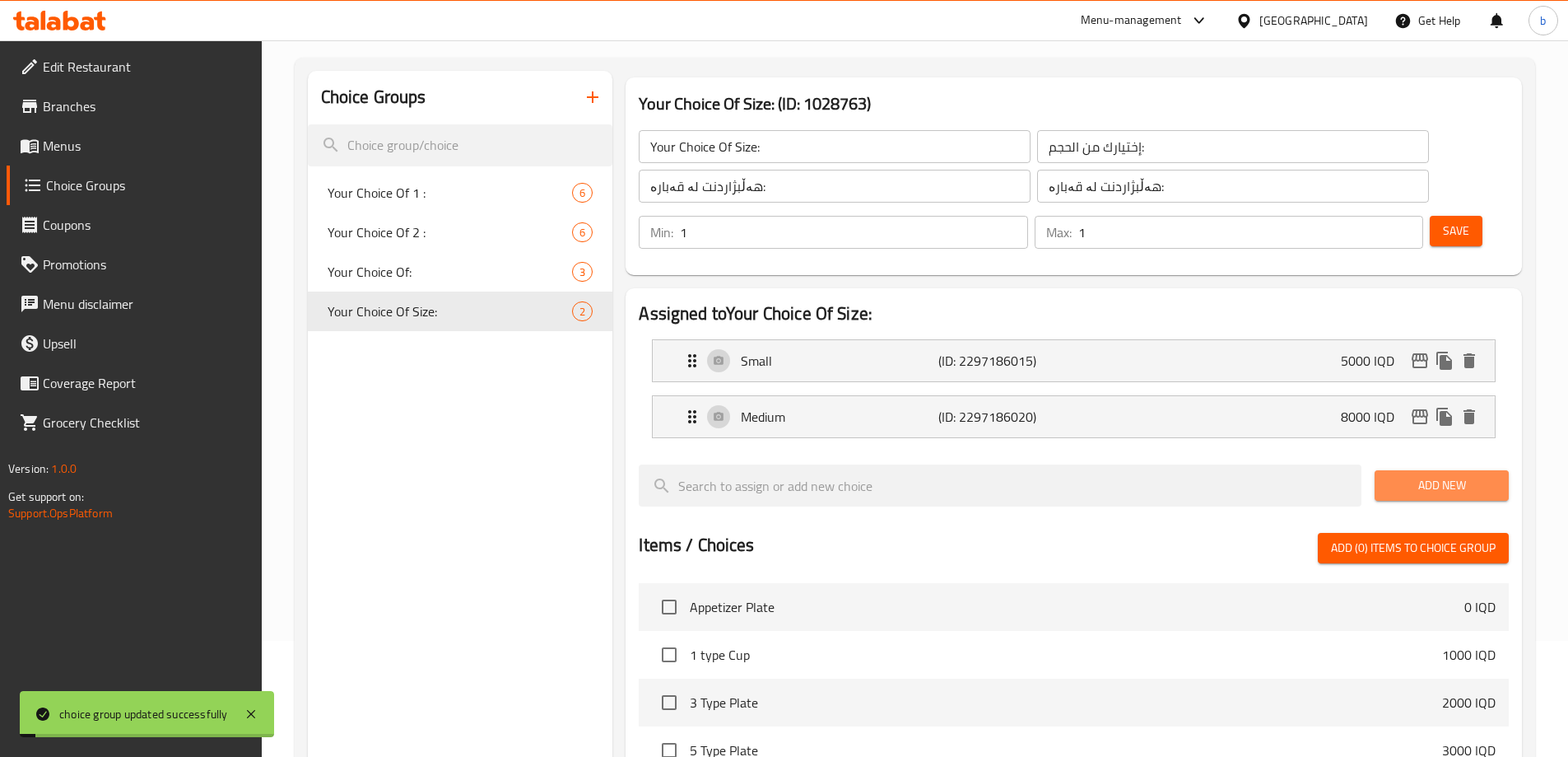
click at [1431, 475] on span "Add New" at bounding box center [1442, 485] width 108 height 20
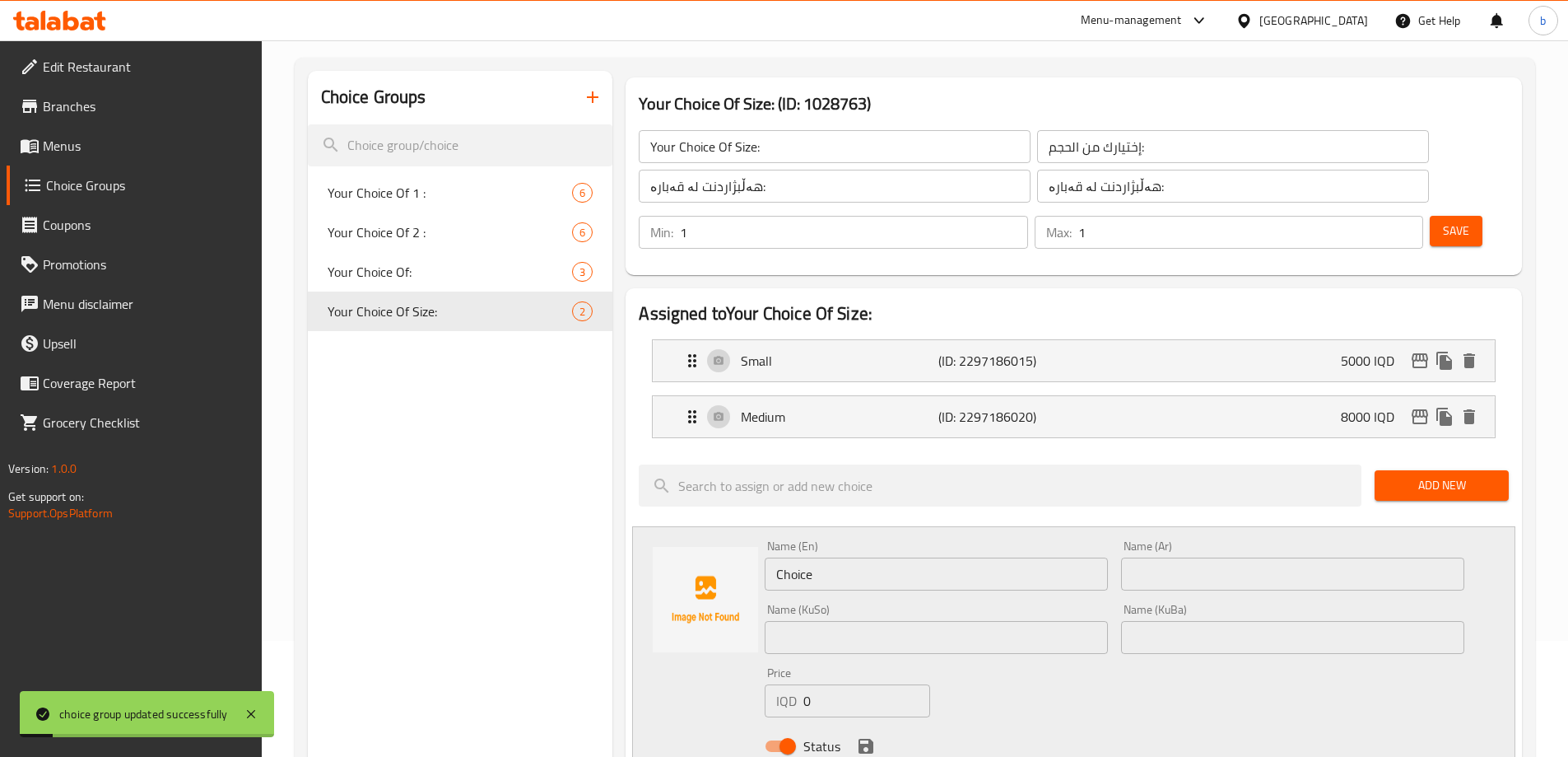
drag, startPoint x: 661, startPoint y: 523, endPoint x: 774, endPoint y: 499, distance: 115.5
click at [613, 526] on div "Your Choice Of Size: (ID: 1028763) Your Choice Of Size: ​ إختيارك من الحجم: ​ ه…" at bounding box center [1070, 748] width 916 height 1357
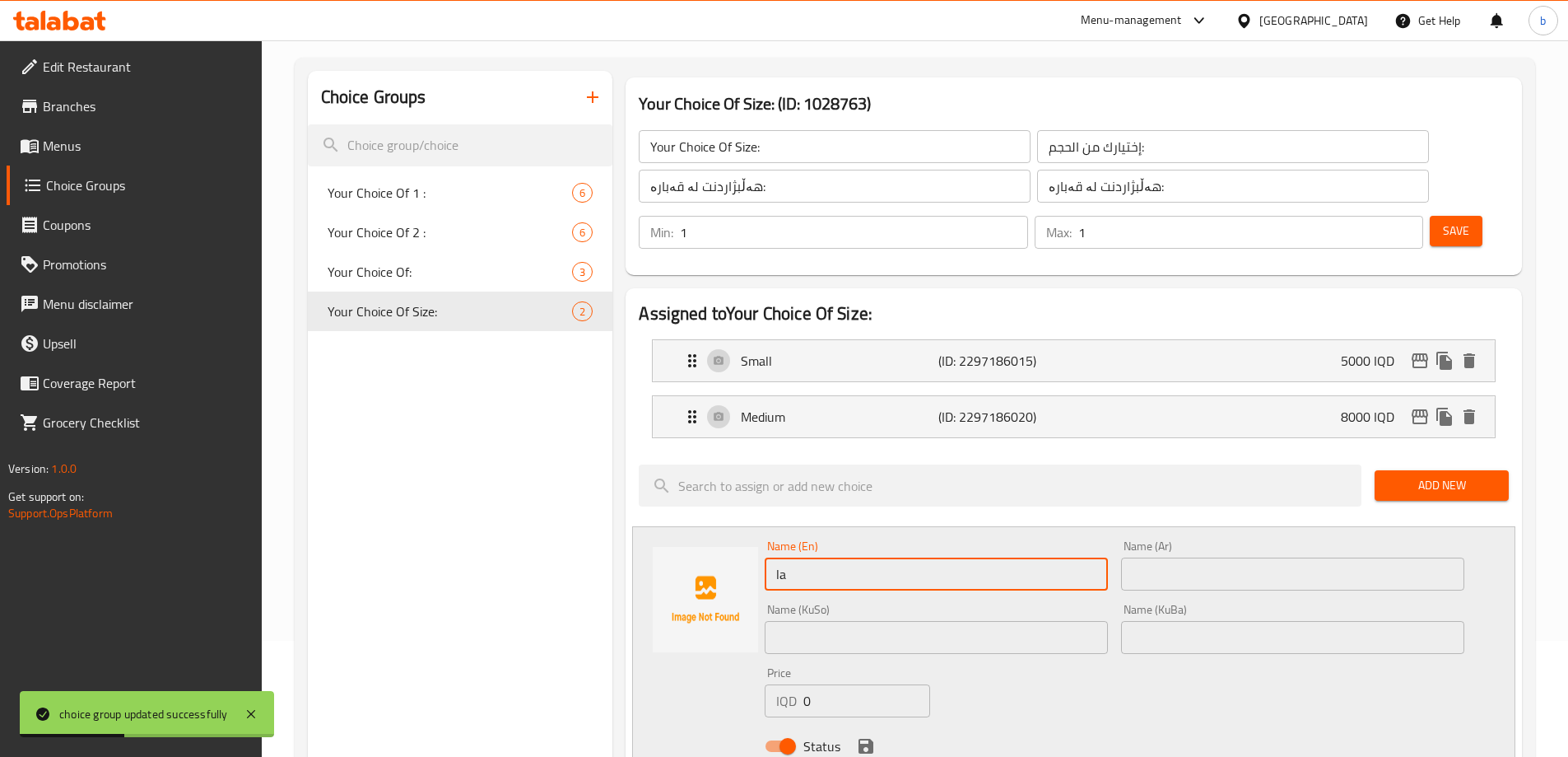
type input "Large"
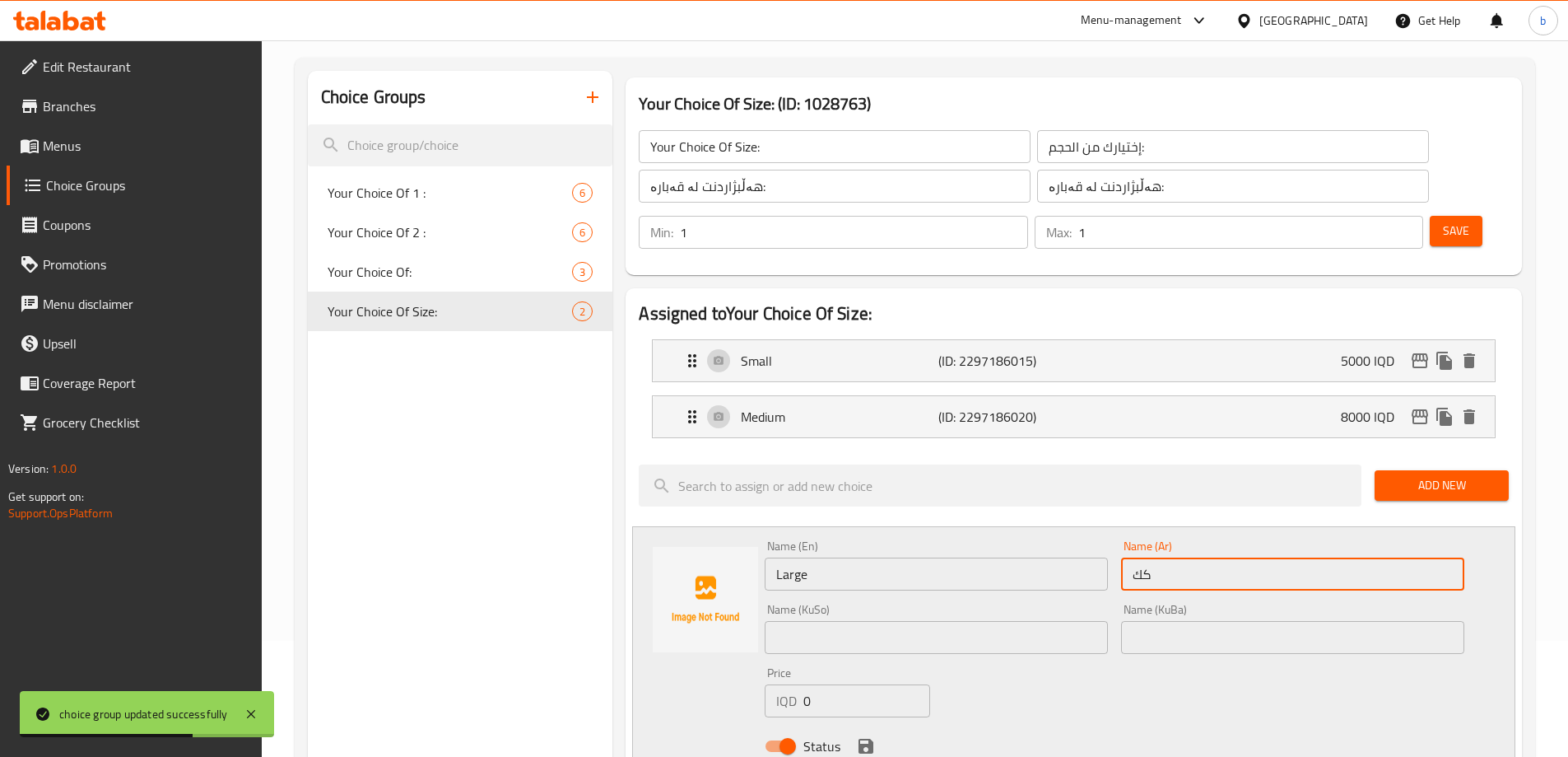
type input "كبير"
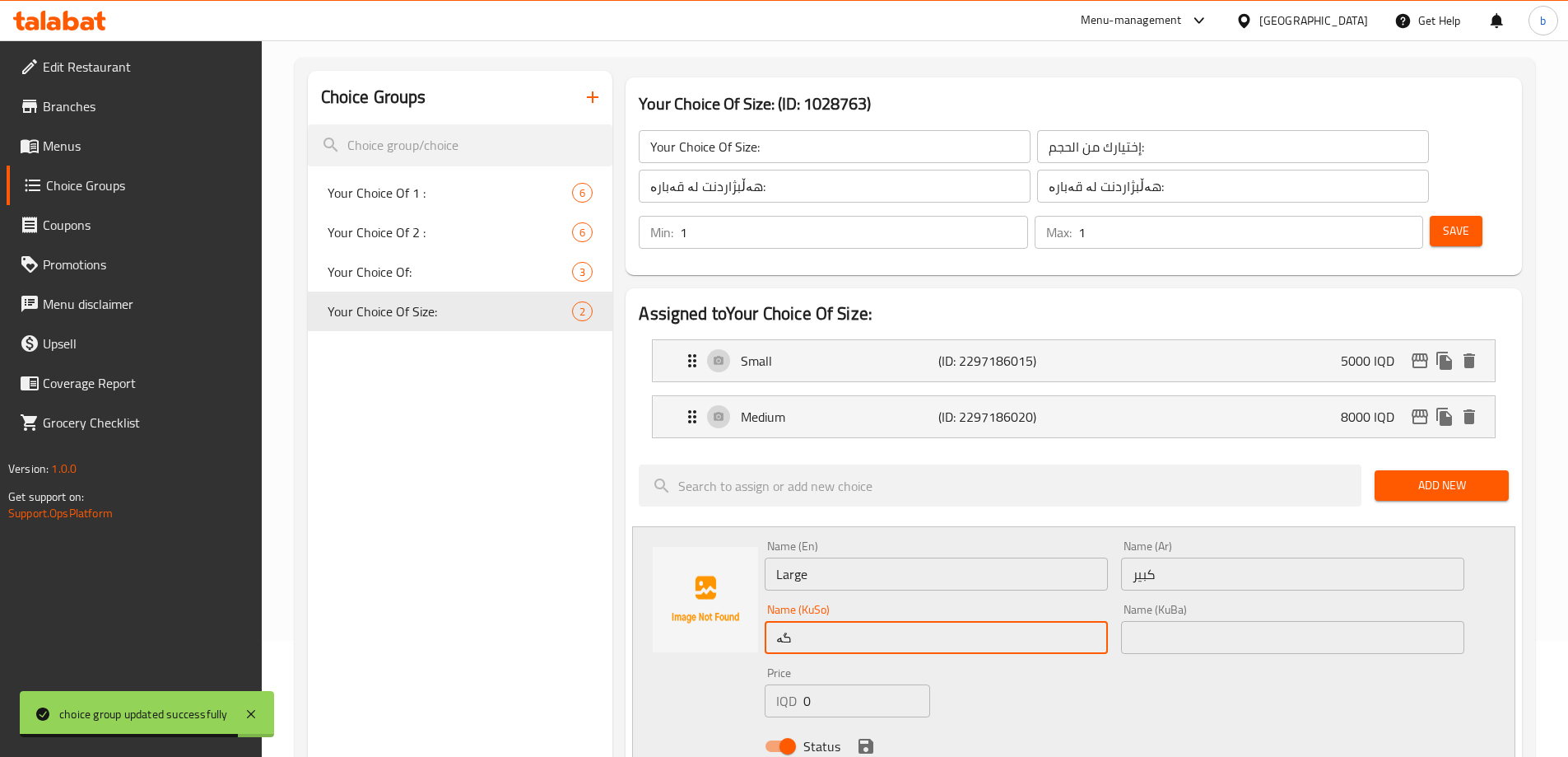
type input "گەورە"
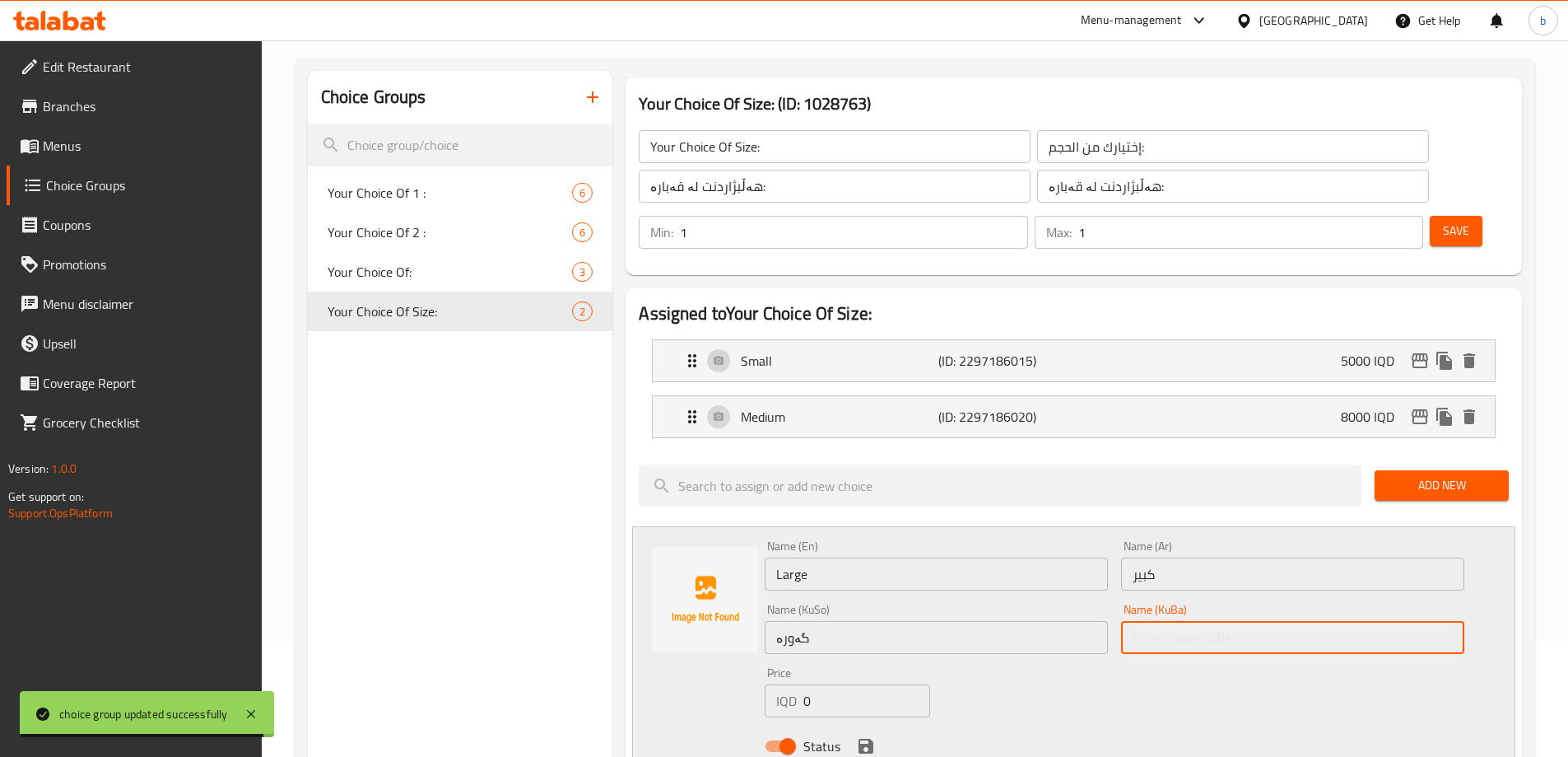
paste input "گەورە"
type input "گەورە"
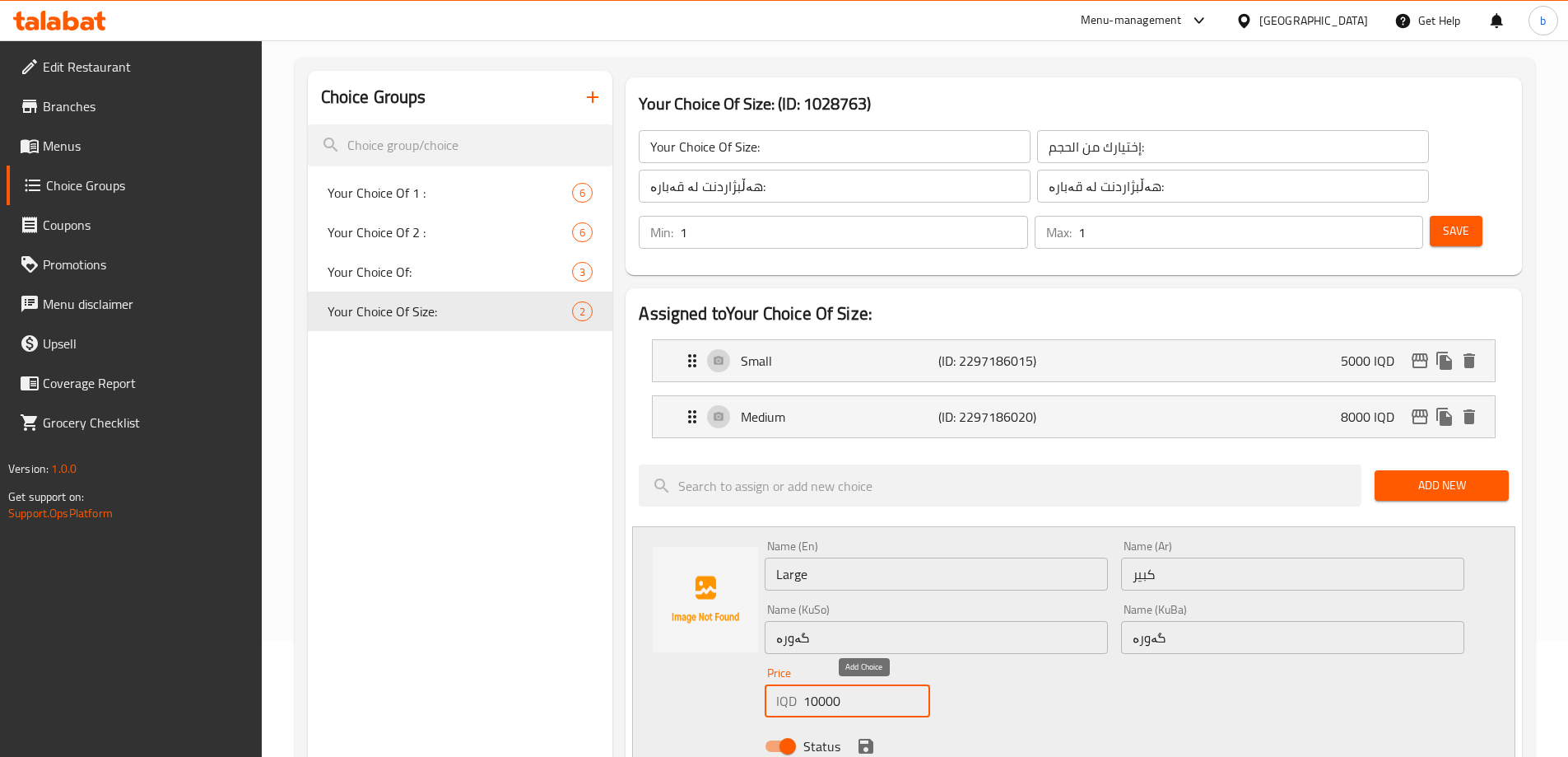
type input "10000"
click at [870, 736] on icon "save" at bounding box center [865, 745] width 19 height 19
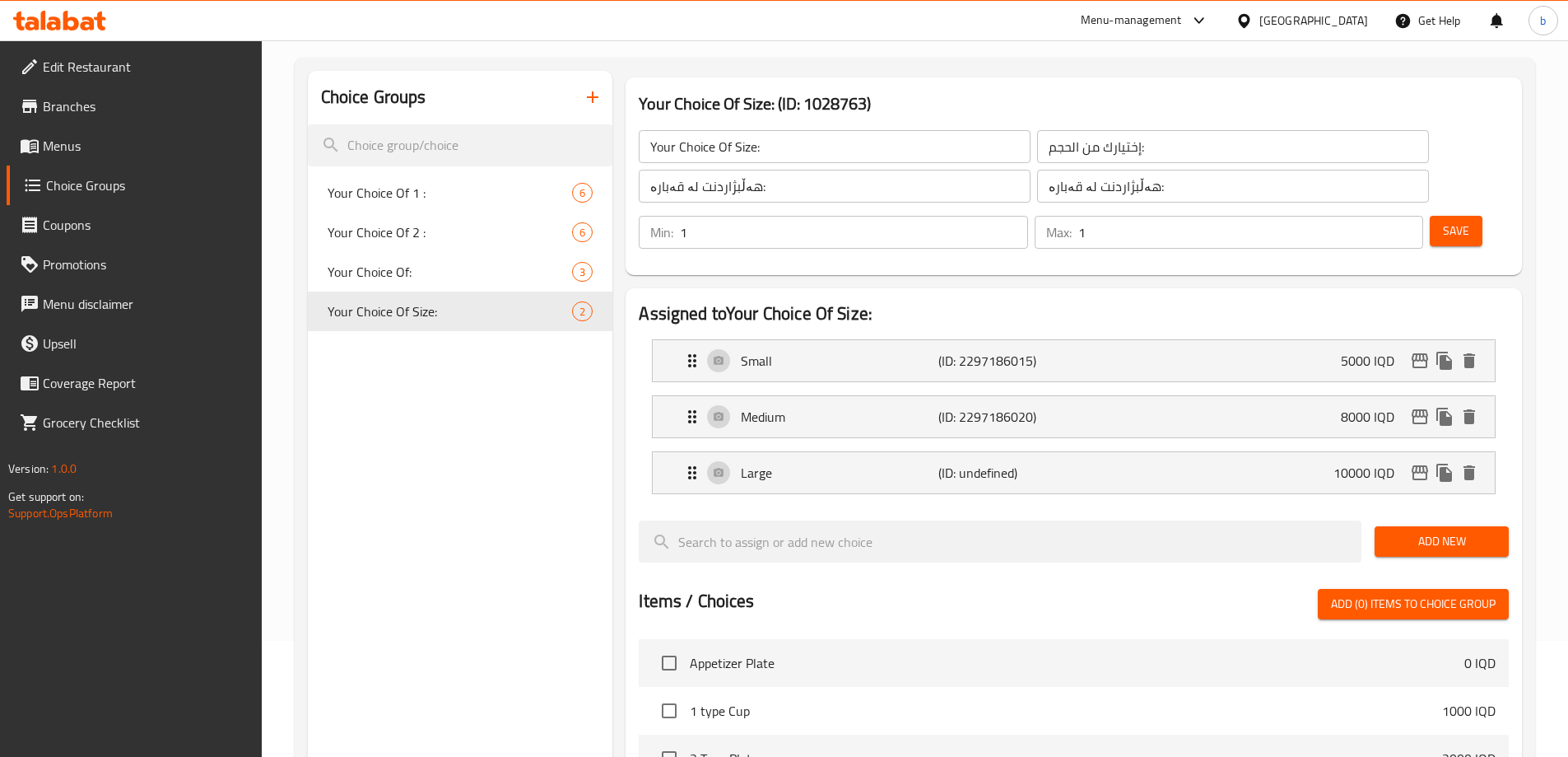
click at [1429, 216] on button "Save" at bounding box center [1455, 231] width 53 height 31
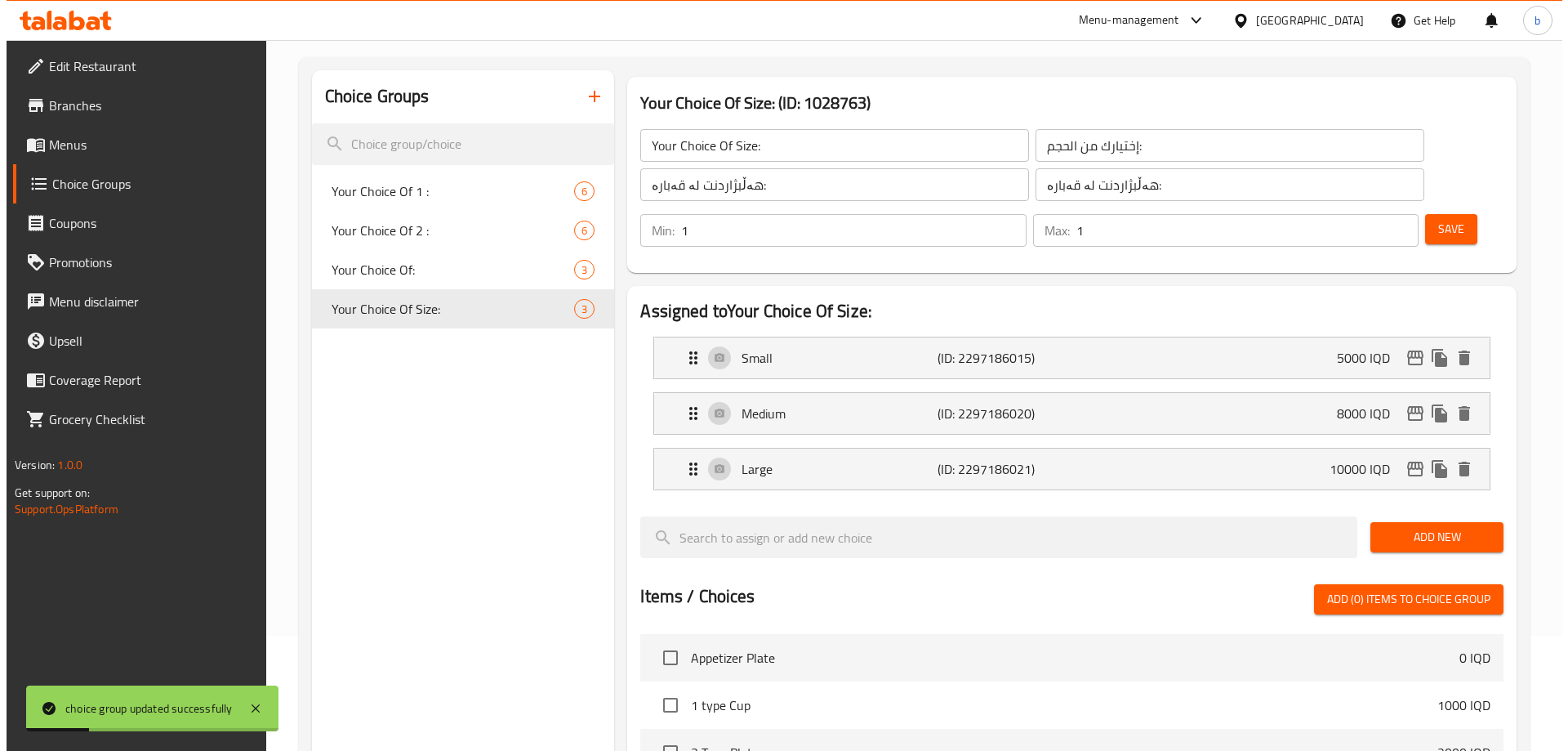
scroll to position [576, 0]
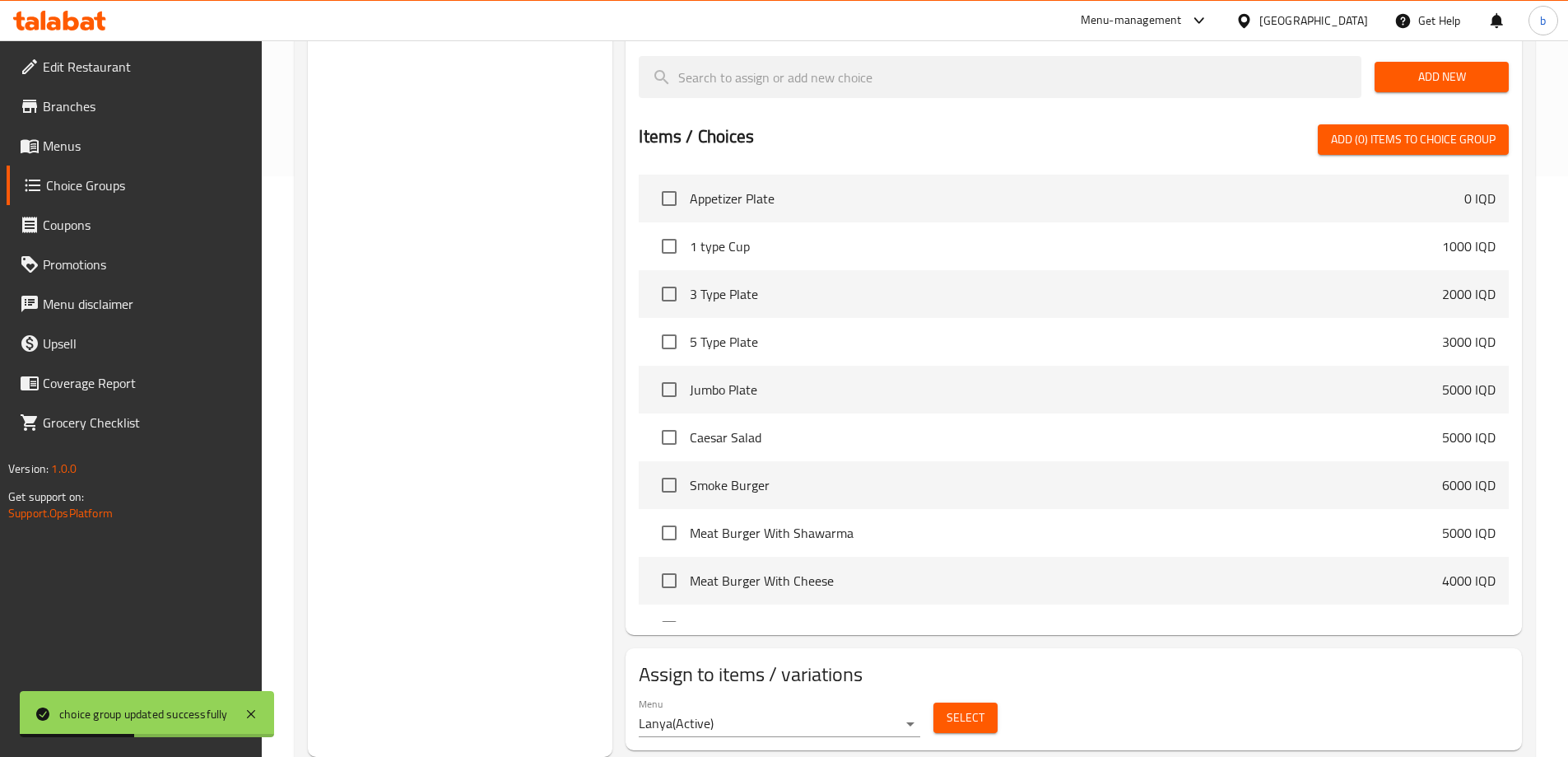
click at [972, 696] on div "Select" at bounding box center [966, 717] width 77 height 43
click at [978, 708] on span "Select" at bounding box center [965, 717] width 38 height 20
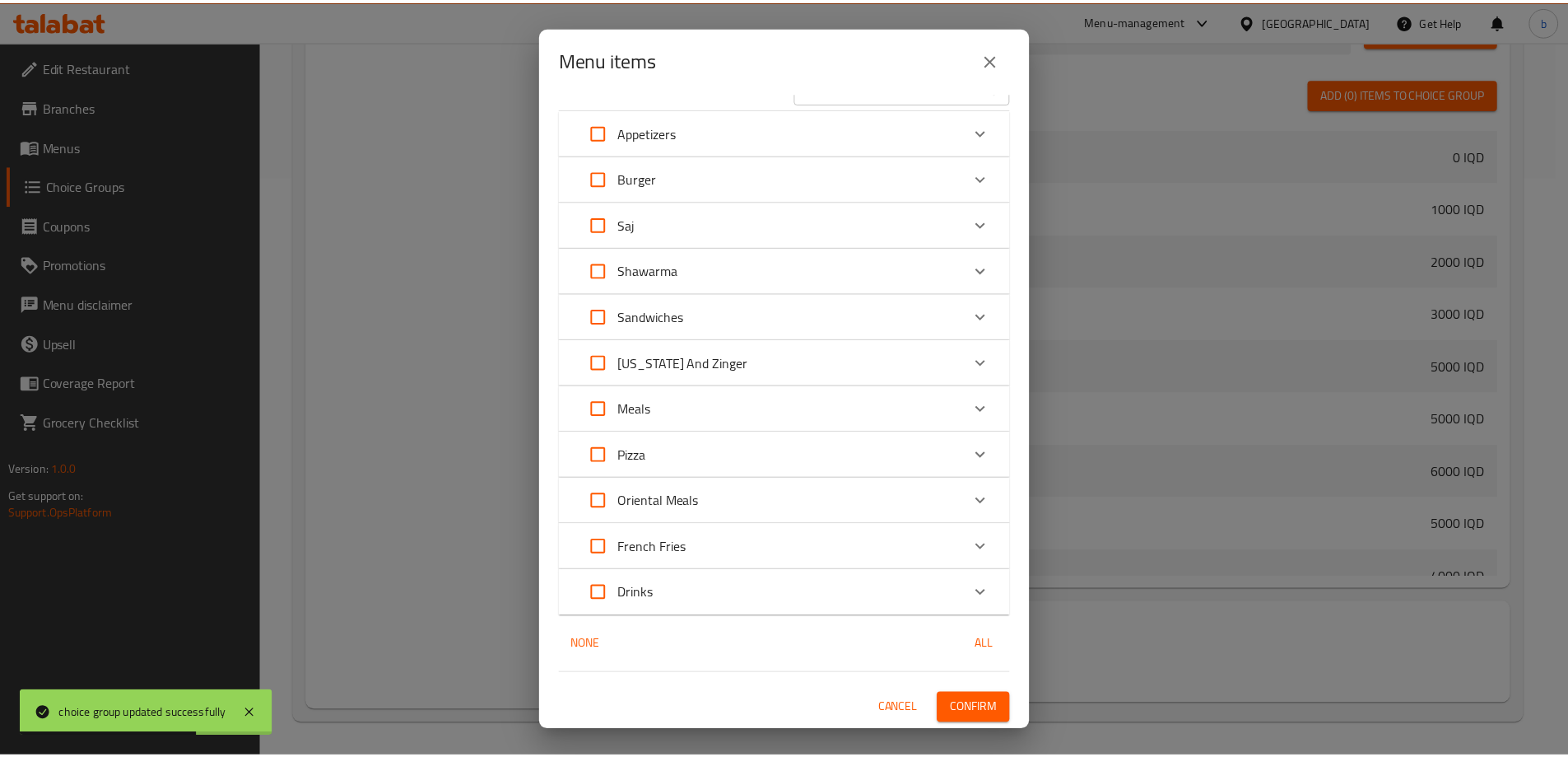
scroll to position [0, 0]
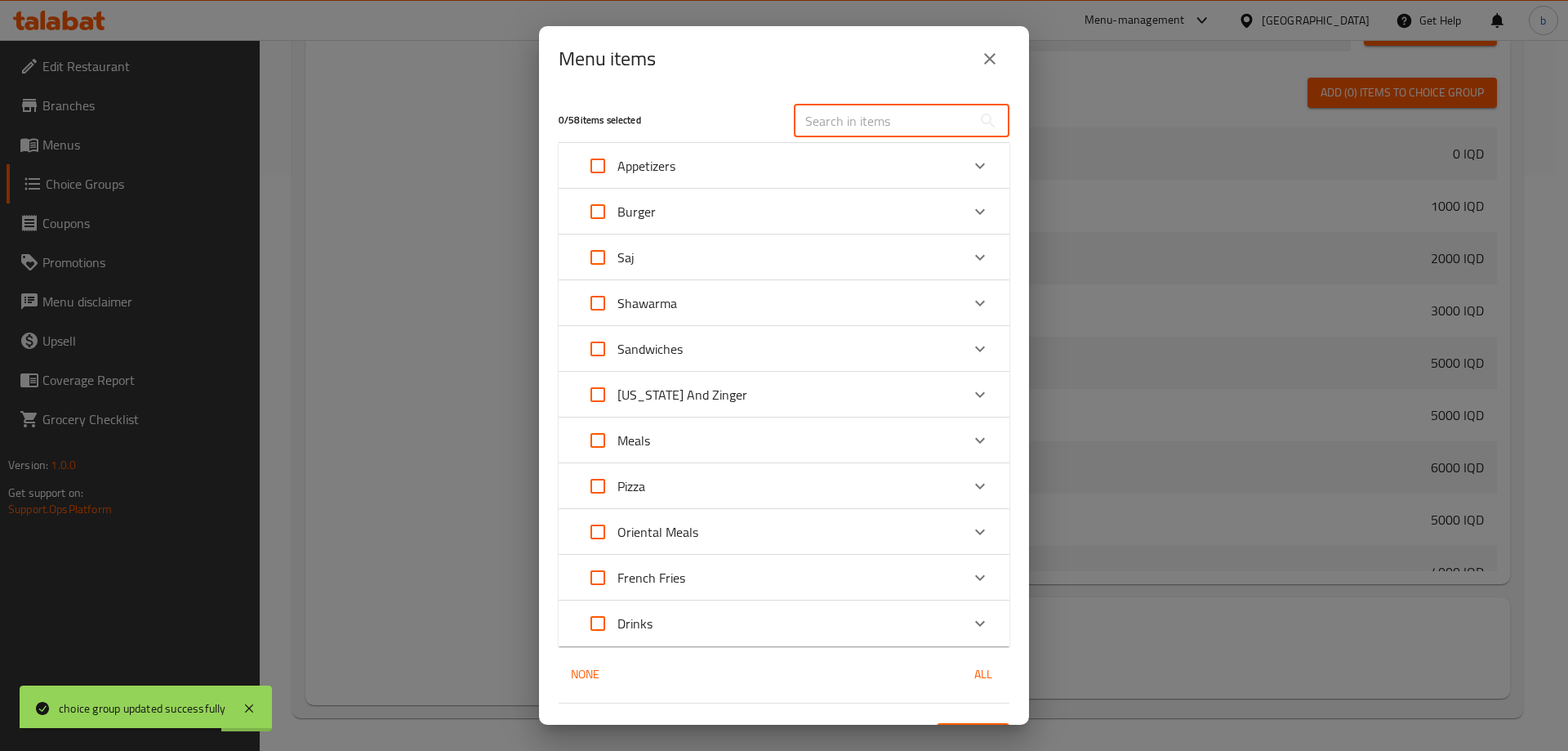
click at [888, 120] on input "text" at bounding box center [882, 121] width 178 height 33
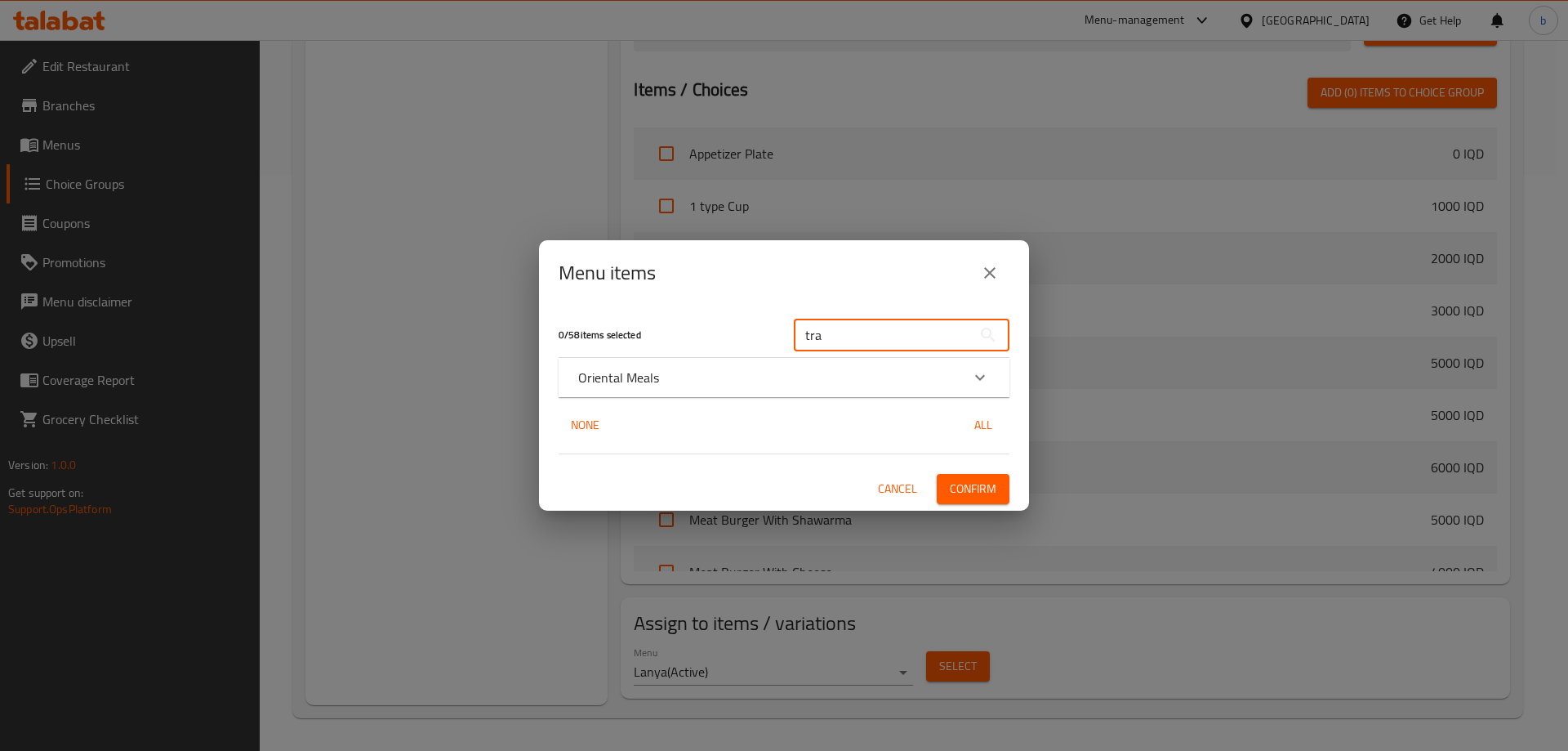
type input "tra"
click at [979, 382] on icon "Expand" at bounding box center [979, 377] width 19 height 19
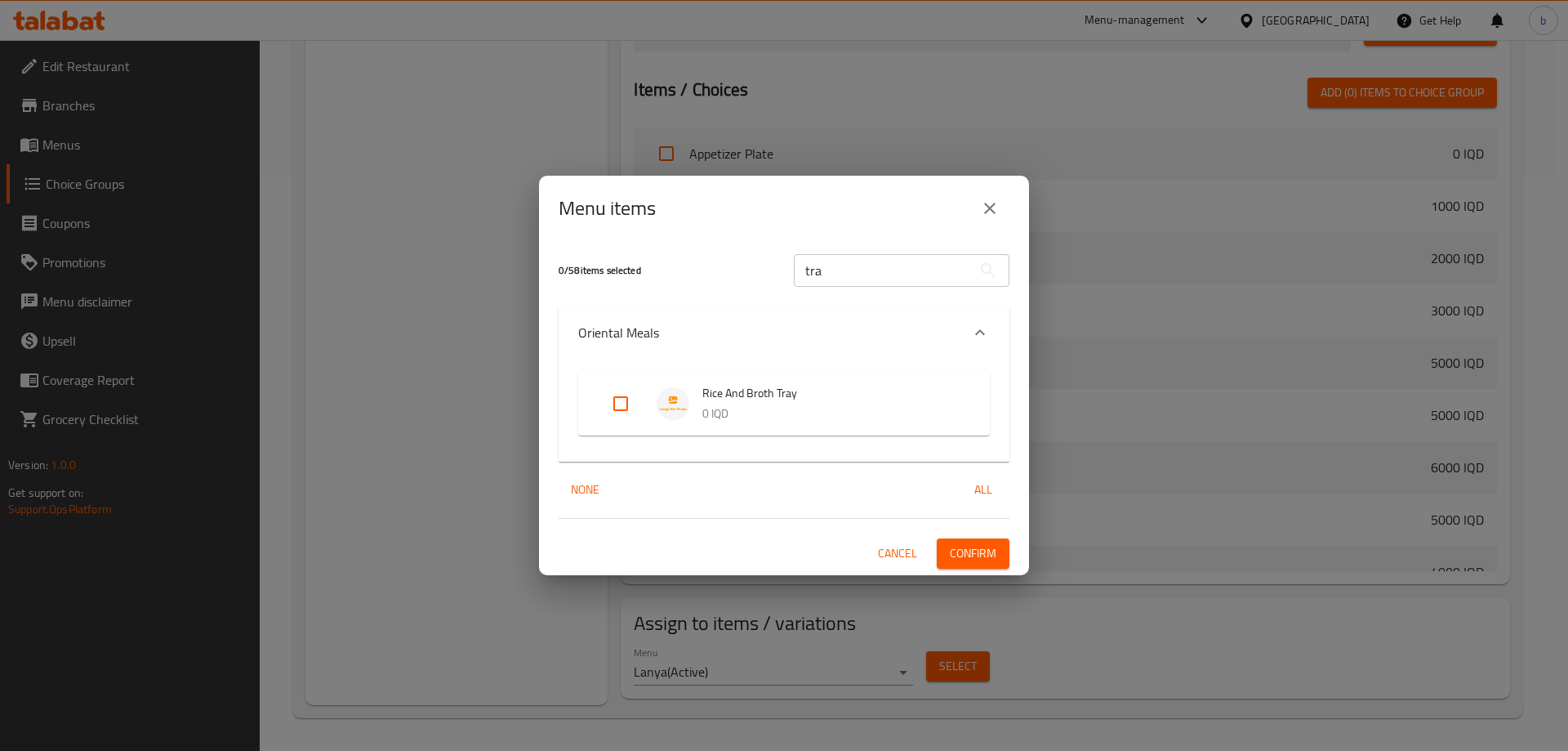
click at [609, 411] on input "Expand" at bounding box center [621, 403] width 39 height 39
checkbox input "true"
click at [967, 548] on span "Confirm" at bounding box center [972, 553] width 47 height 20
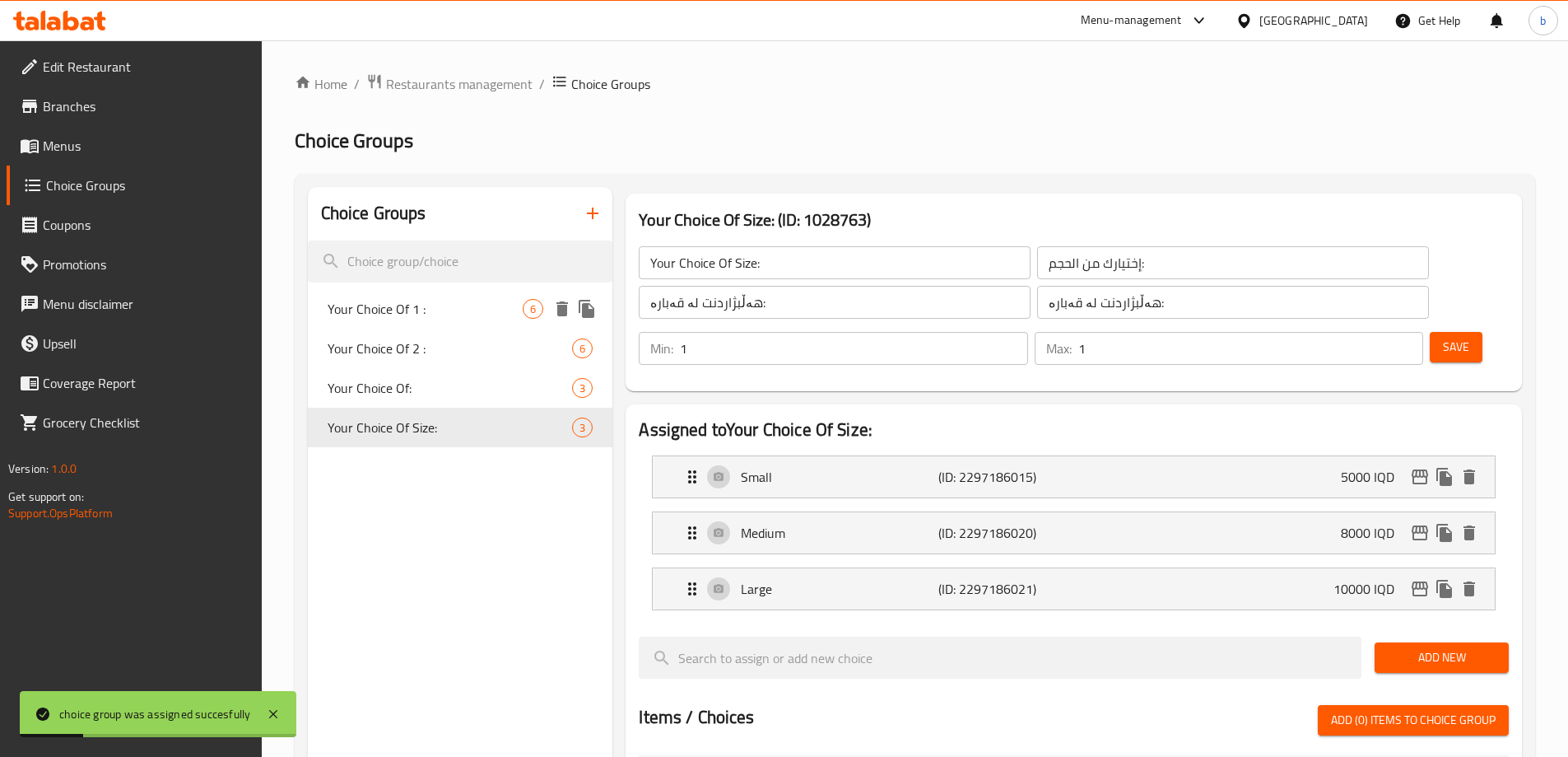
click at [398, 308] on span "Your Choice Of 1 :" at bounding box center [425, 309] width 196 height 19
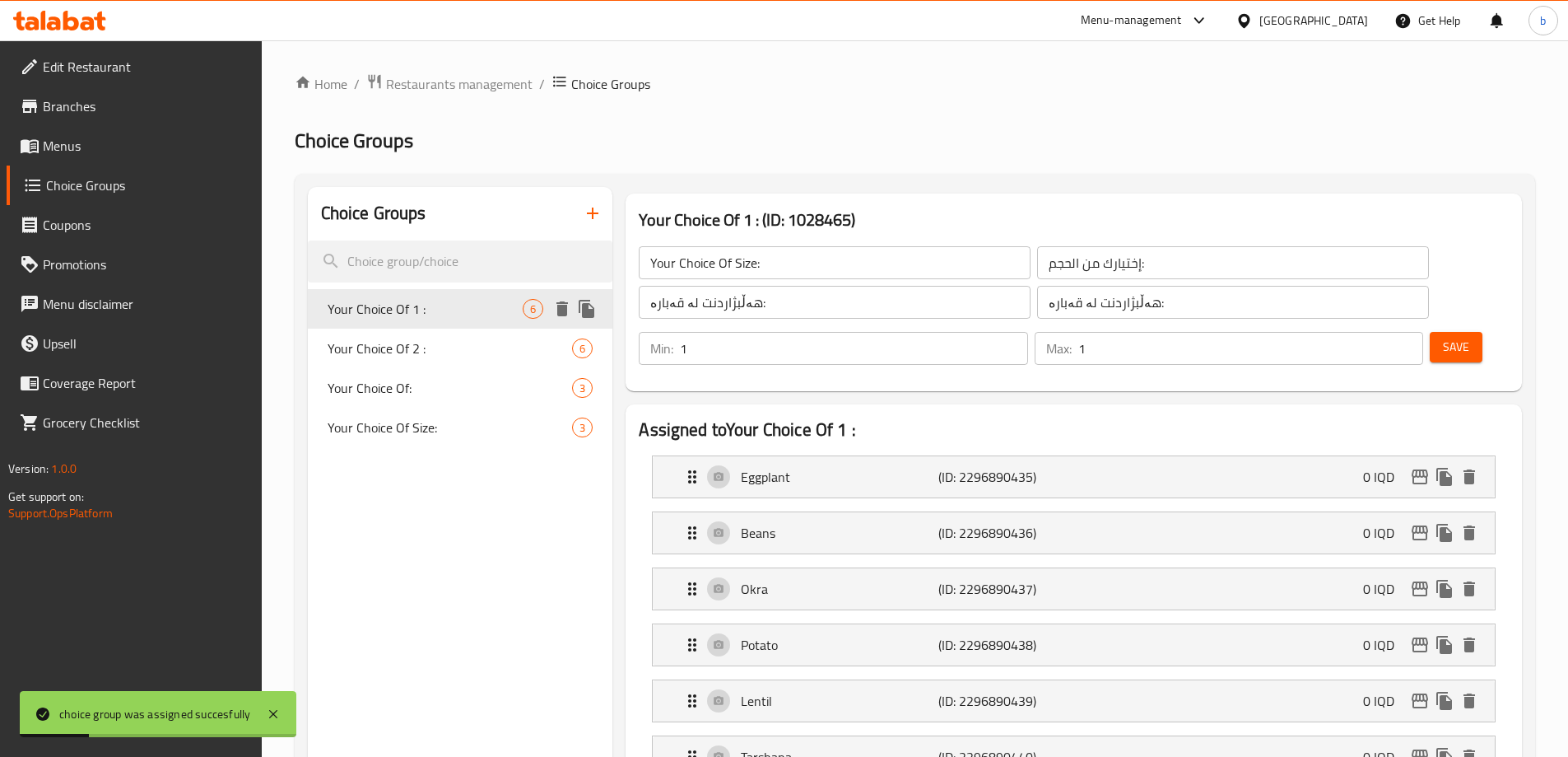
type input "Your Choice Of 1 :"
type input "إختيارك من 1 :"
type input "هەڵبژاردنت لە 1 :"
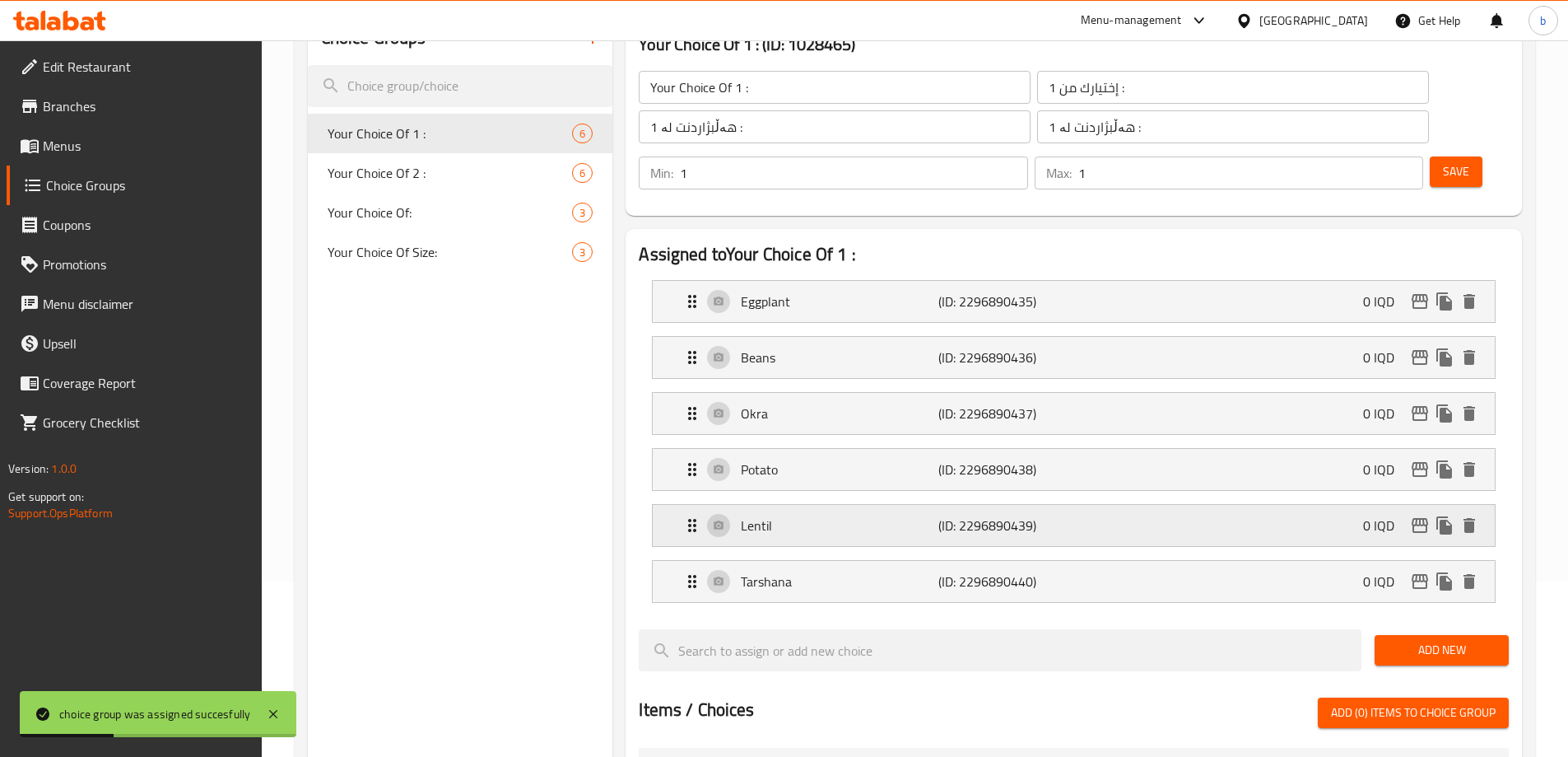
scroll to position [192, 0]
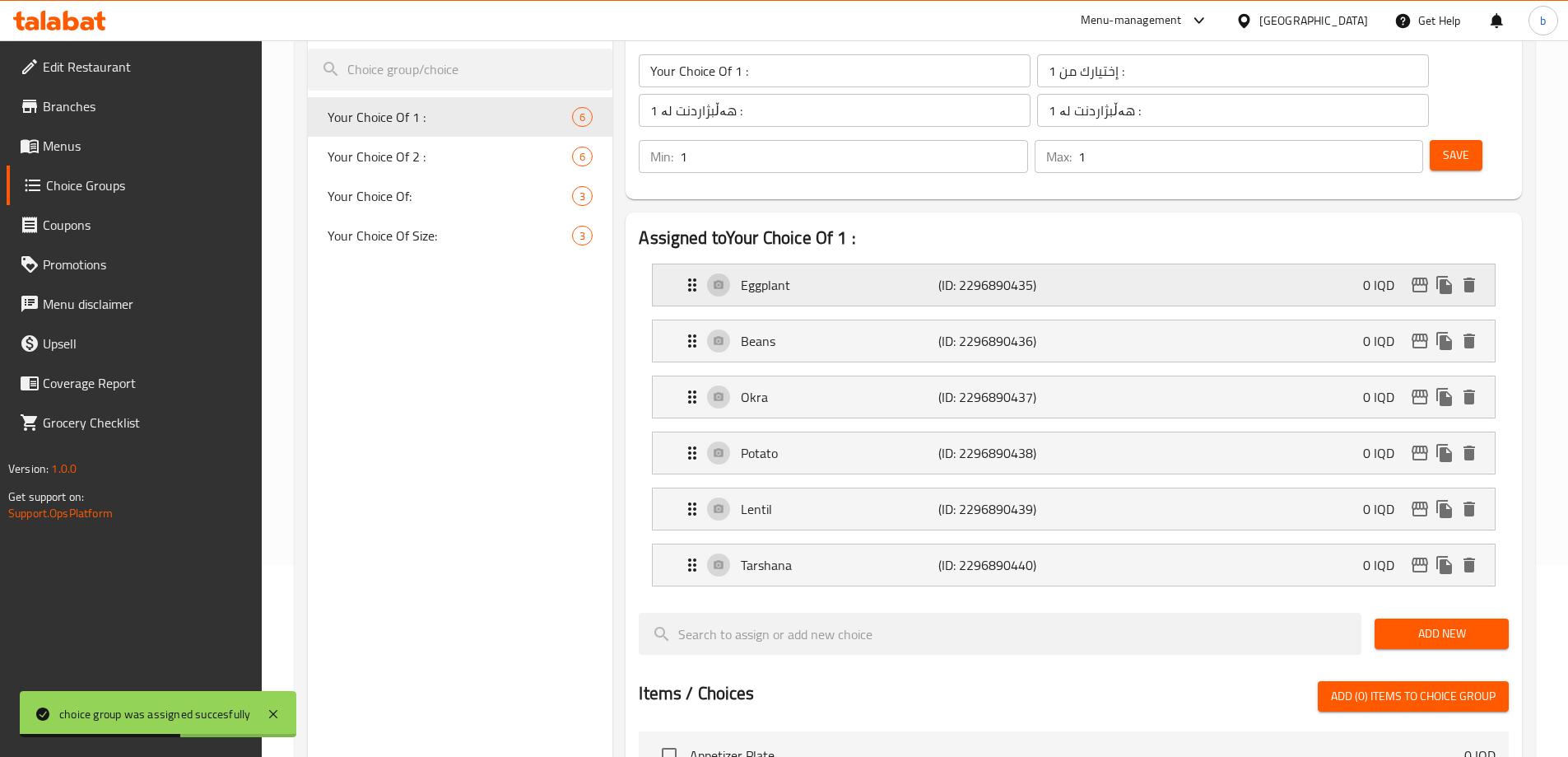
click at [965, 275] on p "(ID: 2296890435)" at bounding box center [1003, 284] width 132 height 19
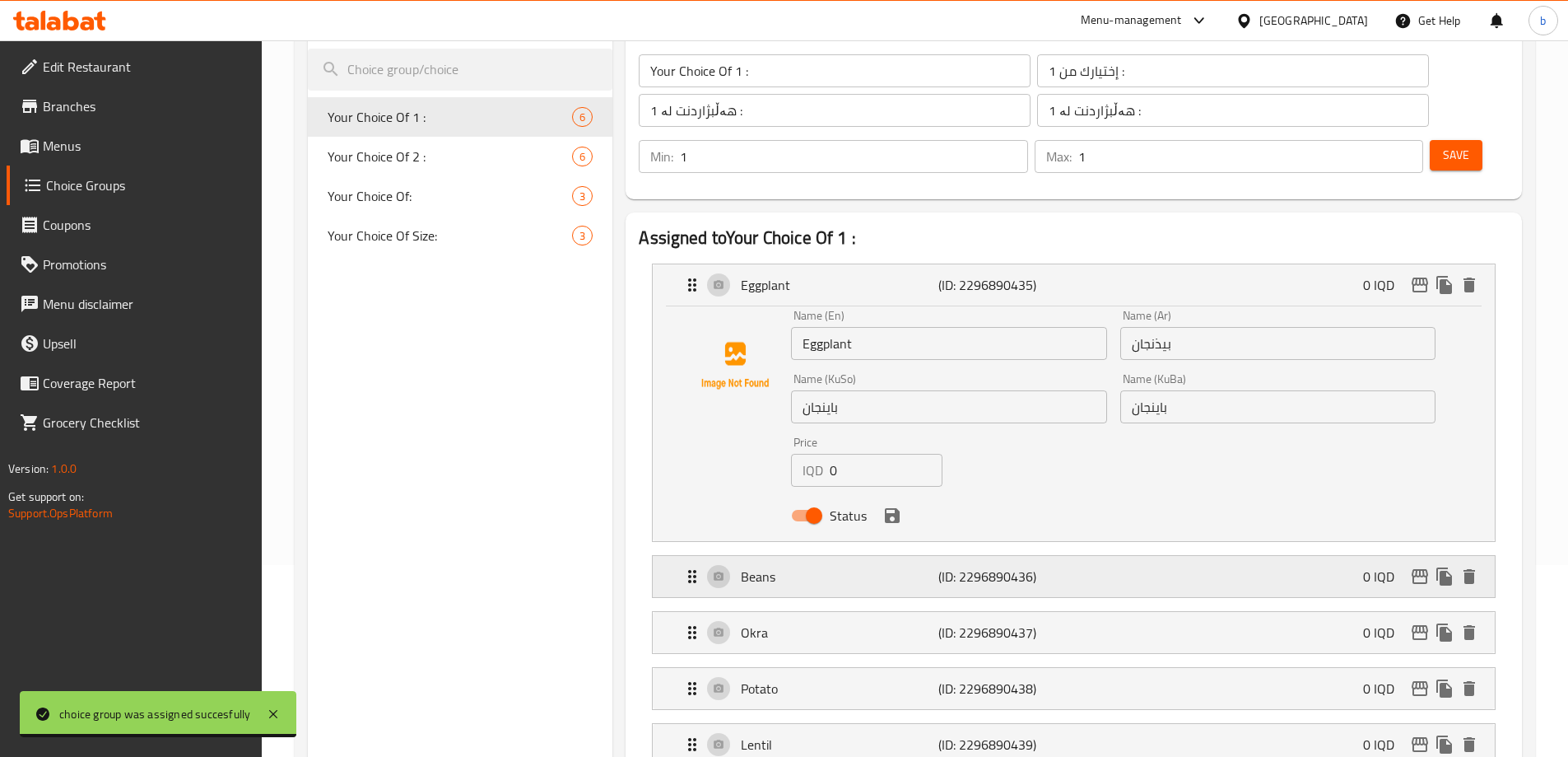
click at [973, 567] on p "(ID: 2296890436)" at bounding box center [1003, 577] width 132 height 19
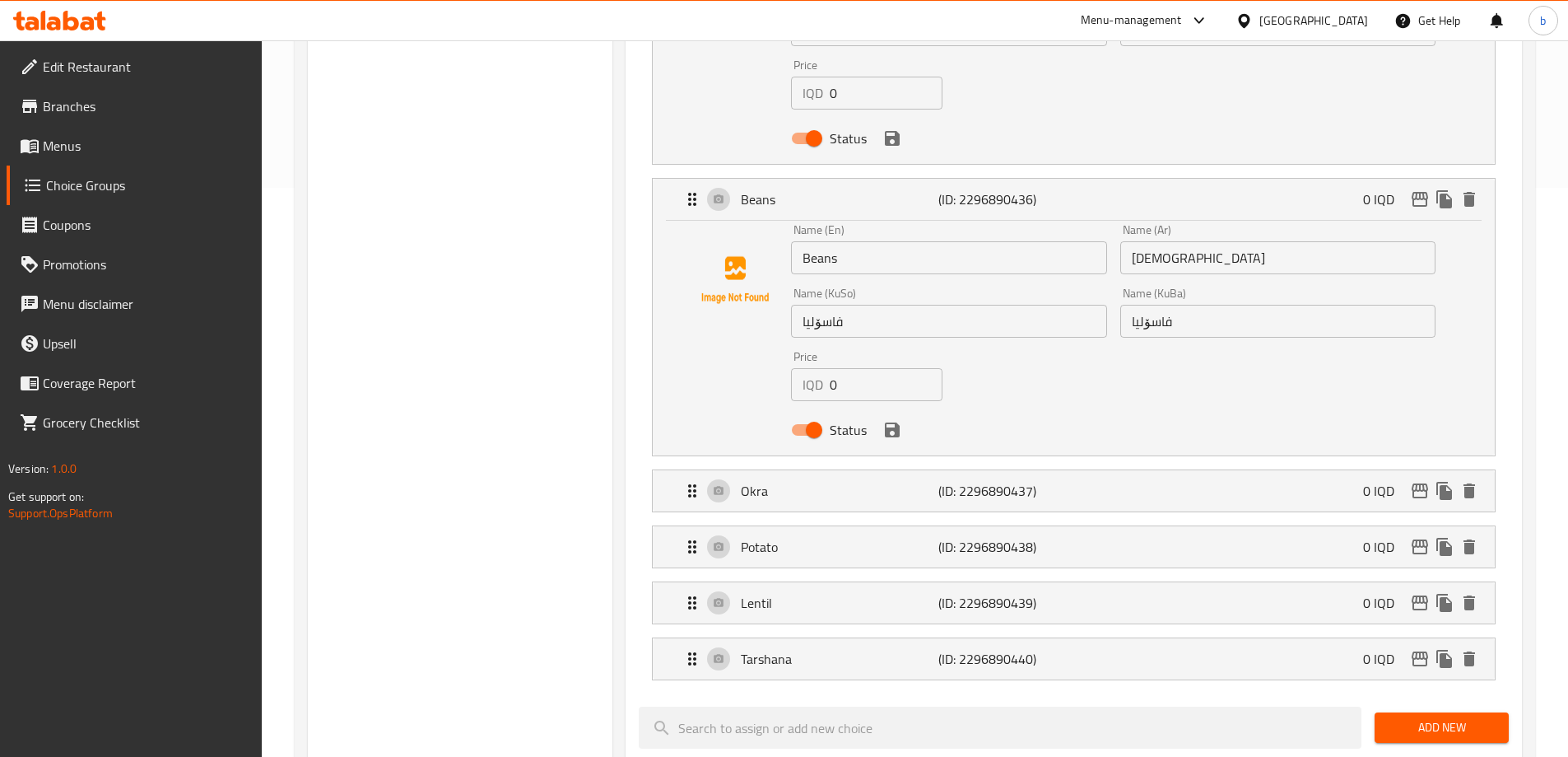
scroll to position [577, 0]
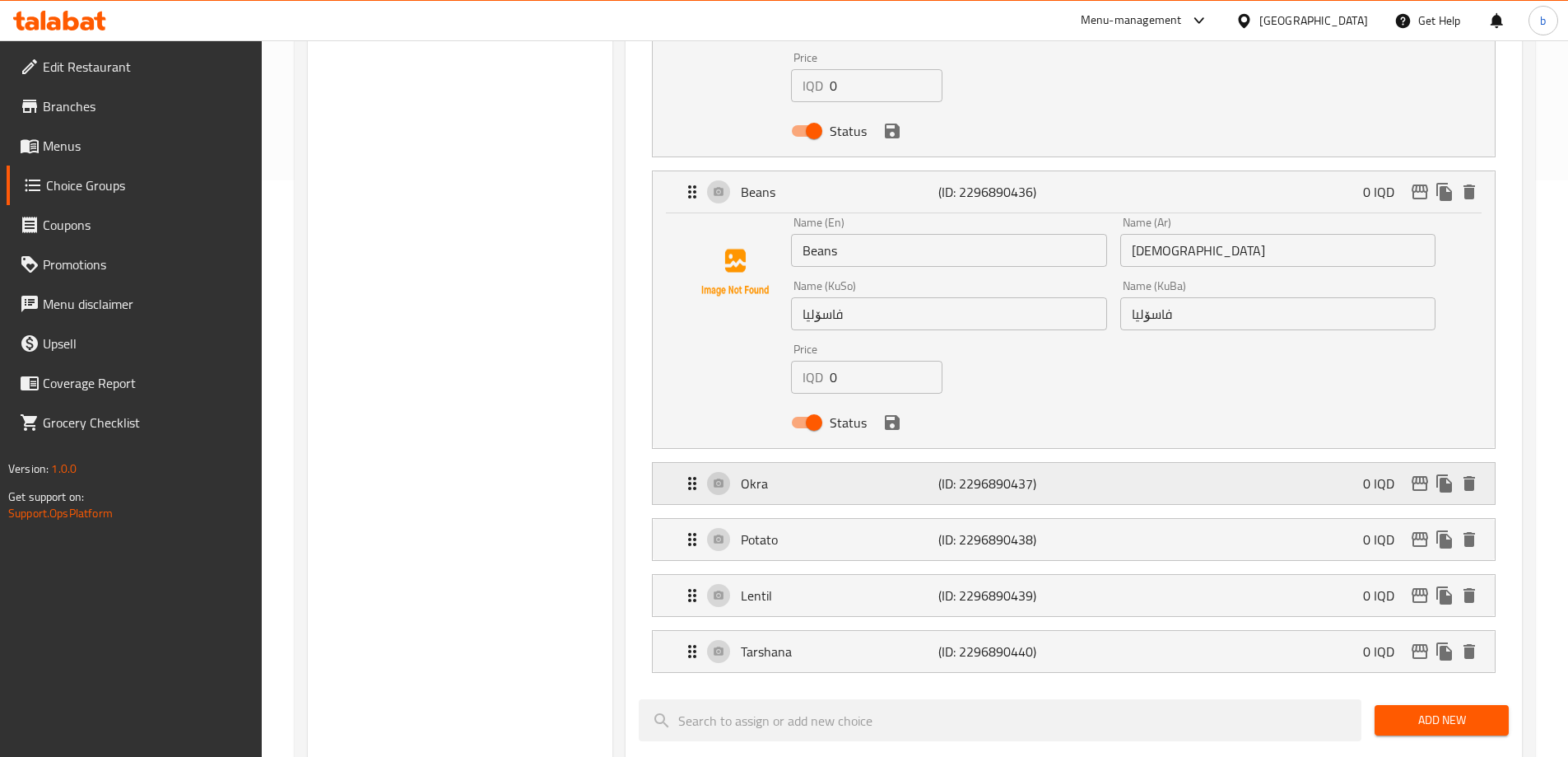
click at [998, 473] on p "(ID: 2296890437)" at bounding box center [1003, 483] width 132 height 19
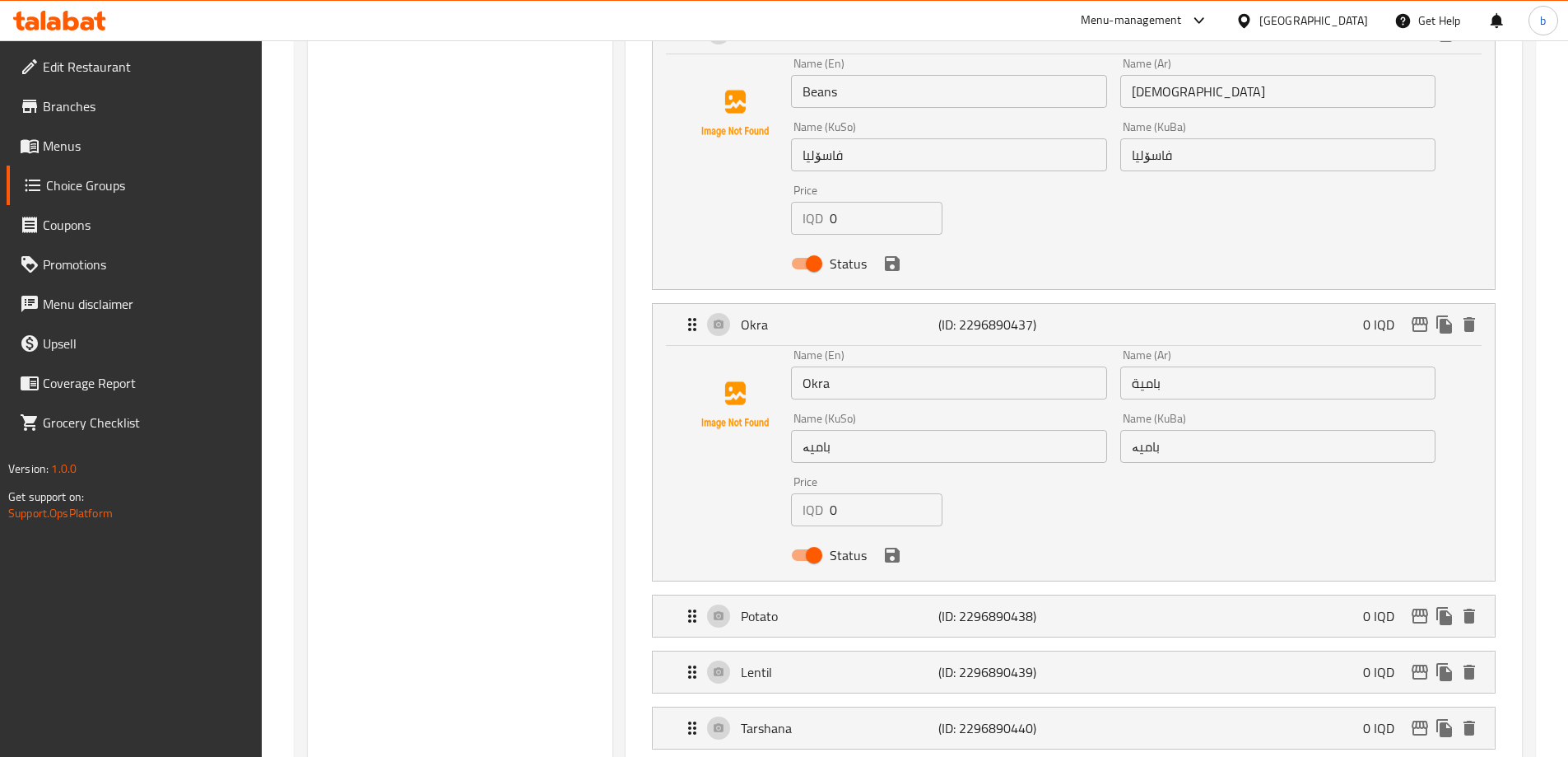
scroll to position [769, 0]
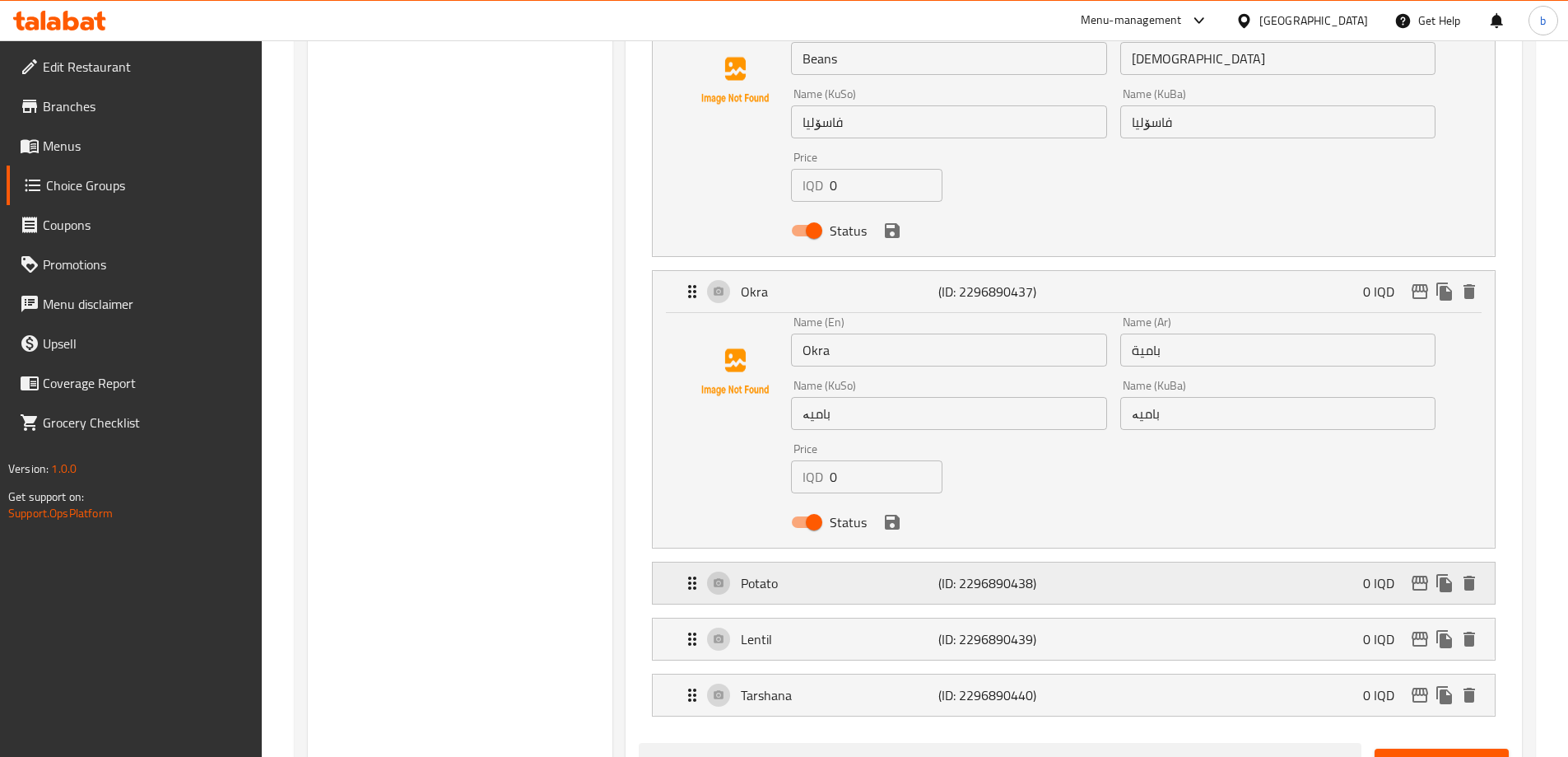
click at [1075, 562] on div "Potato (ID: 2296890438) 0 IQD" at bounding box center [1078, 582] width 792 height 41
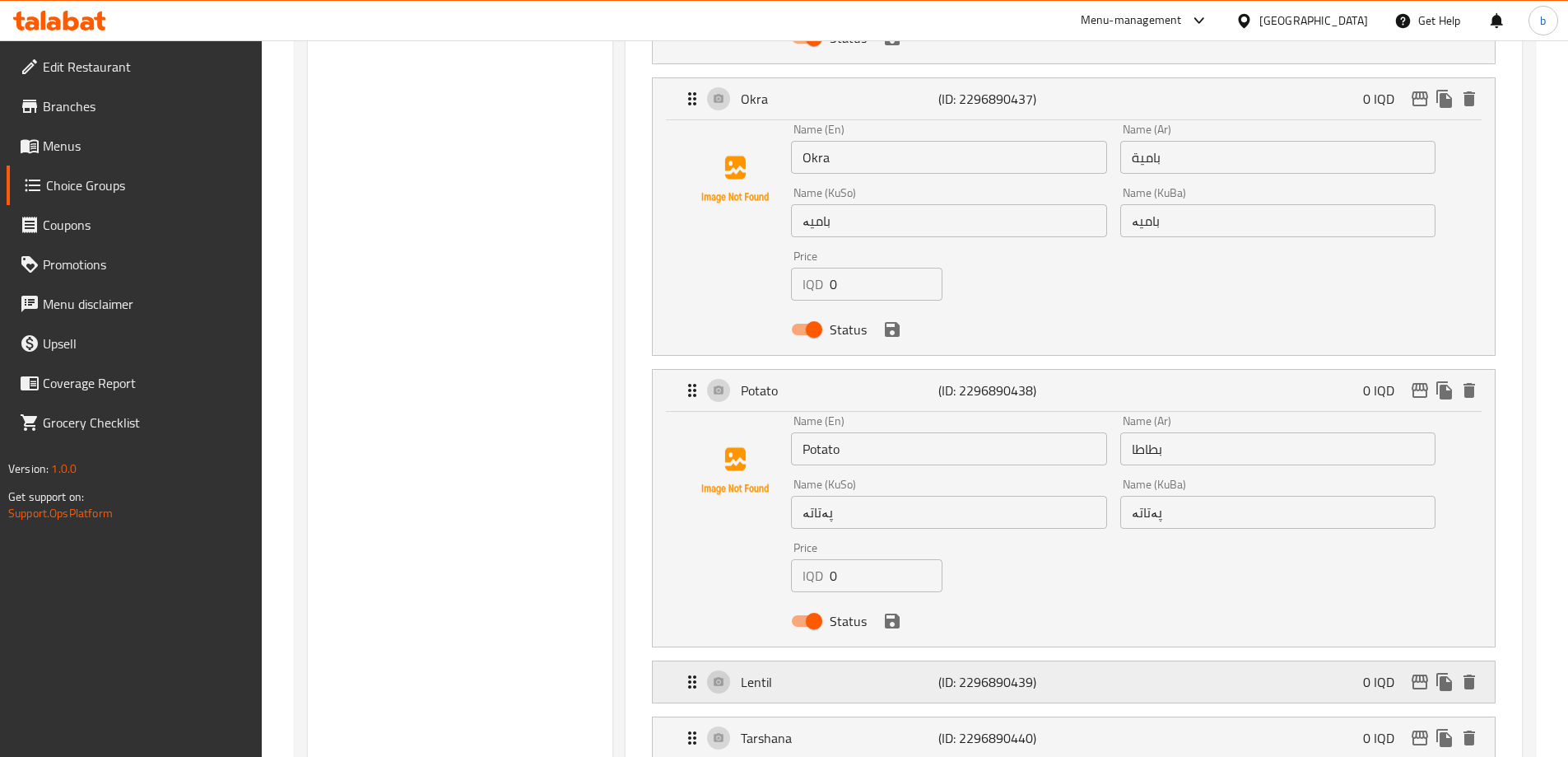
scroll to position [1153, 0]
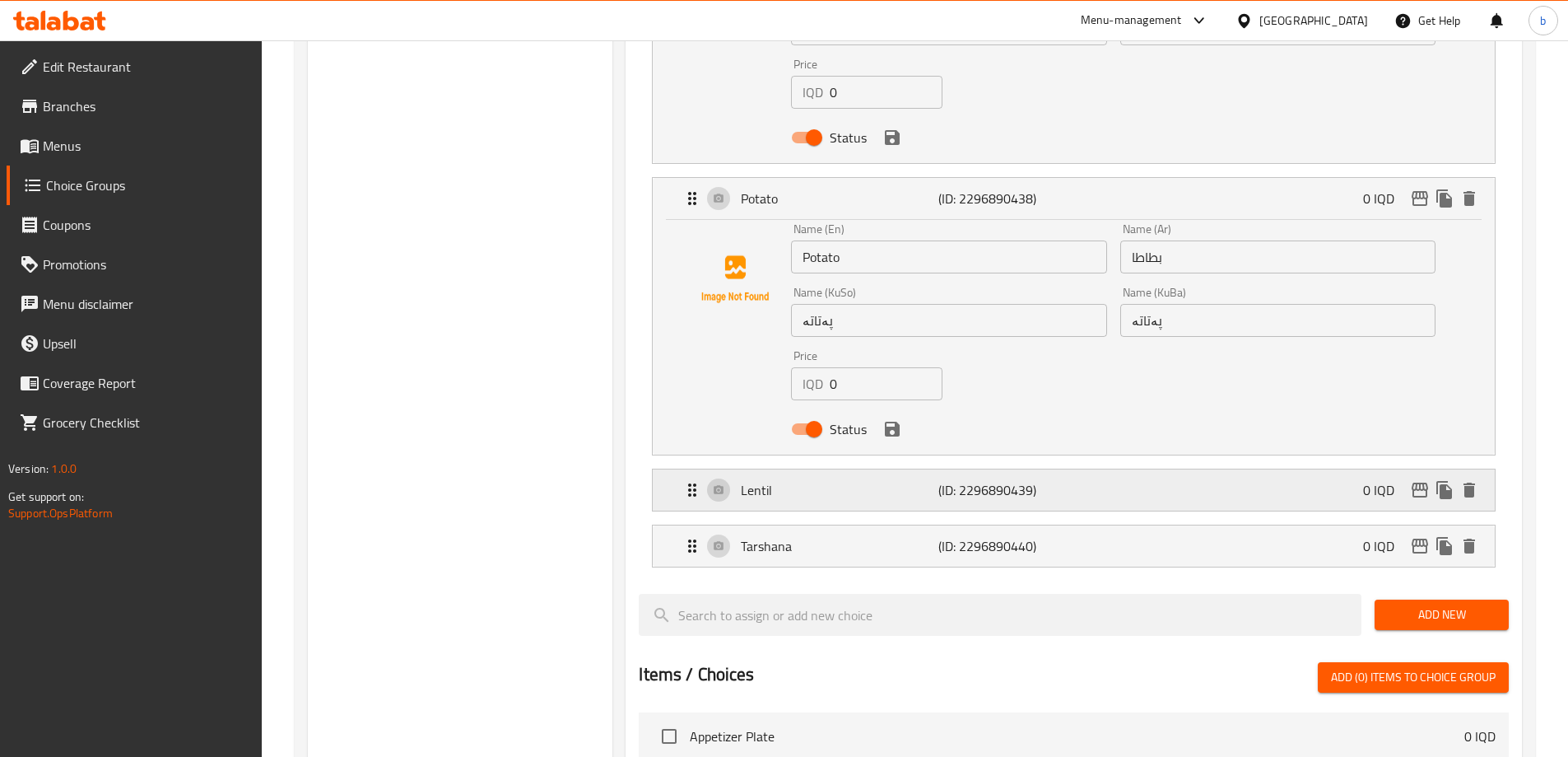
click at [1013, 480] on p "(ID: 2296890439)" at bounding box center [1003, 490] width 132 height 19
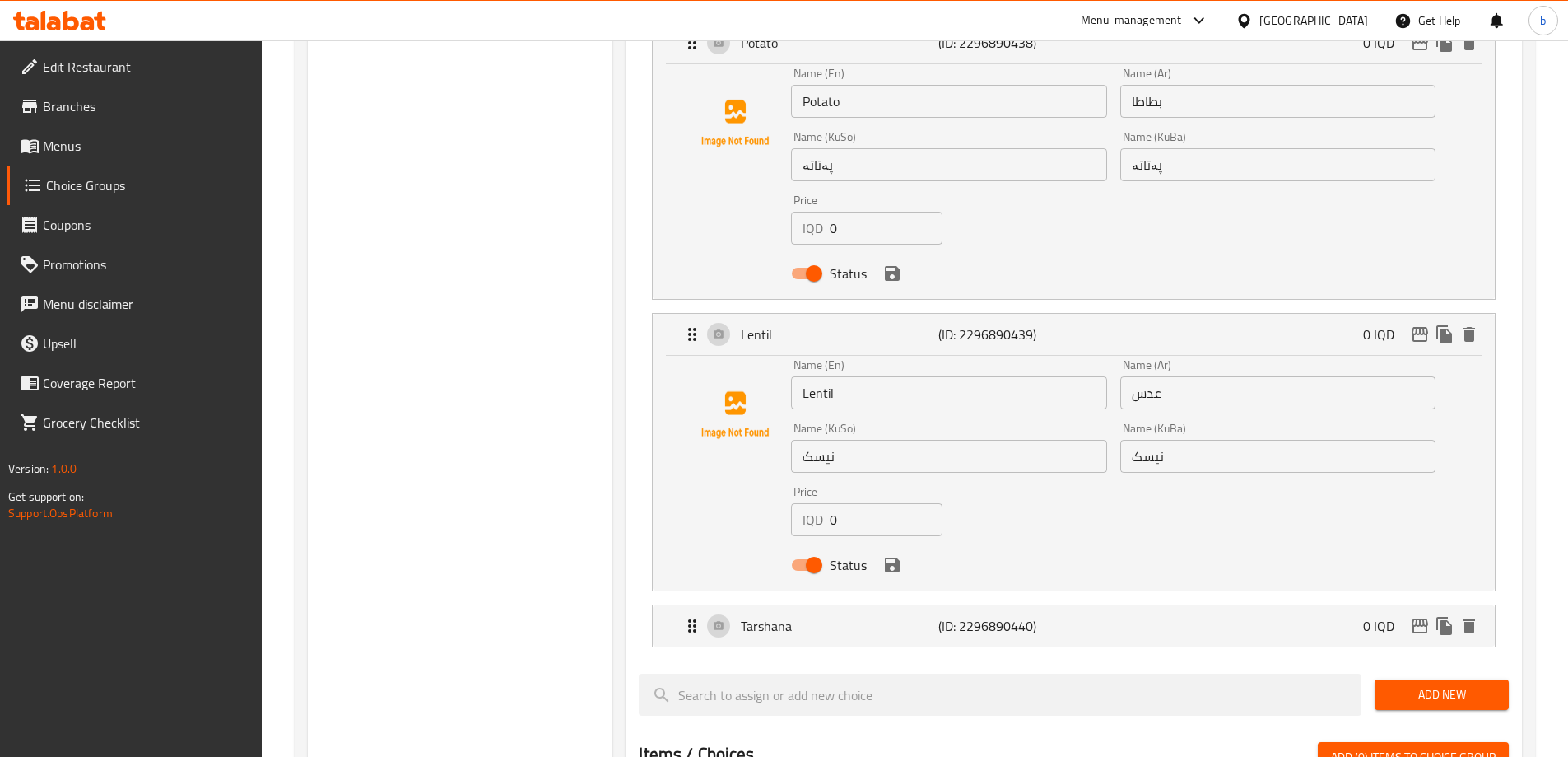
scroll to position [1344, 0]
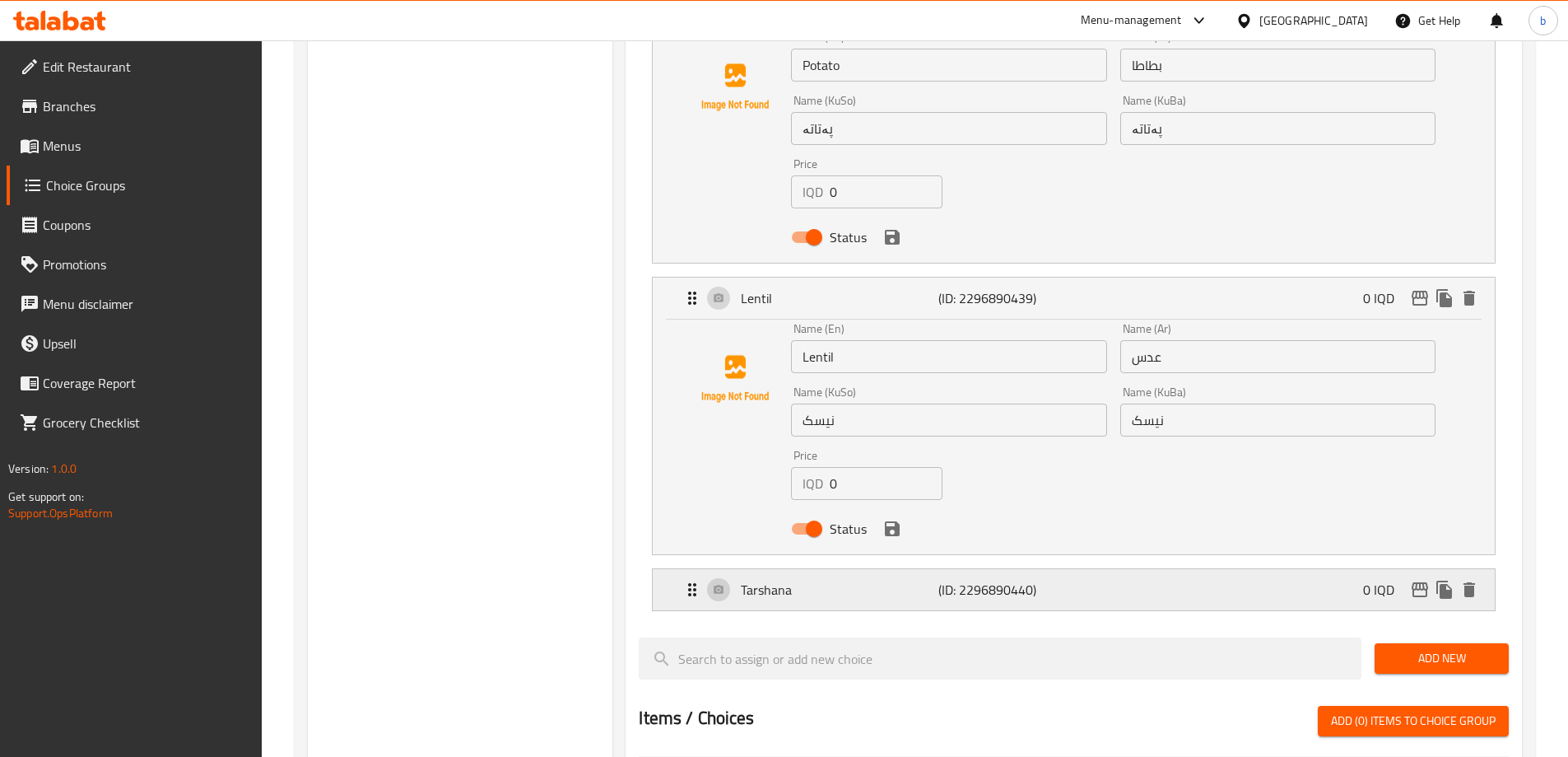
click at [1041, 569] on div "Tarshana (ID: 2296890440) 0 IQD" at bounding box center [1078, 589] width 792 height 41
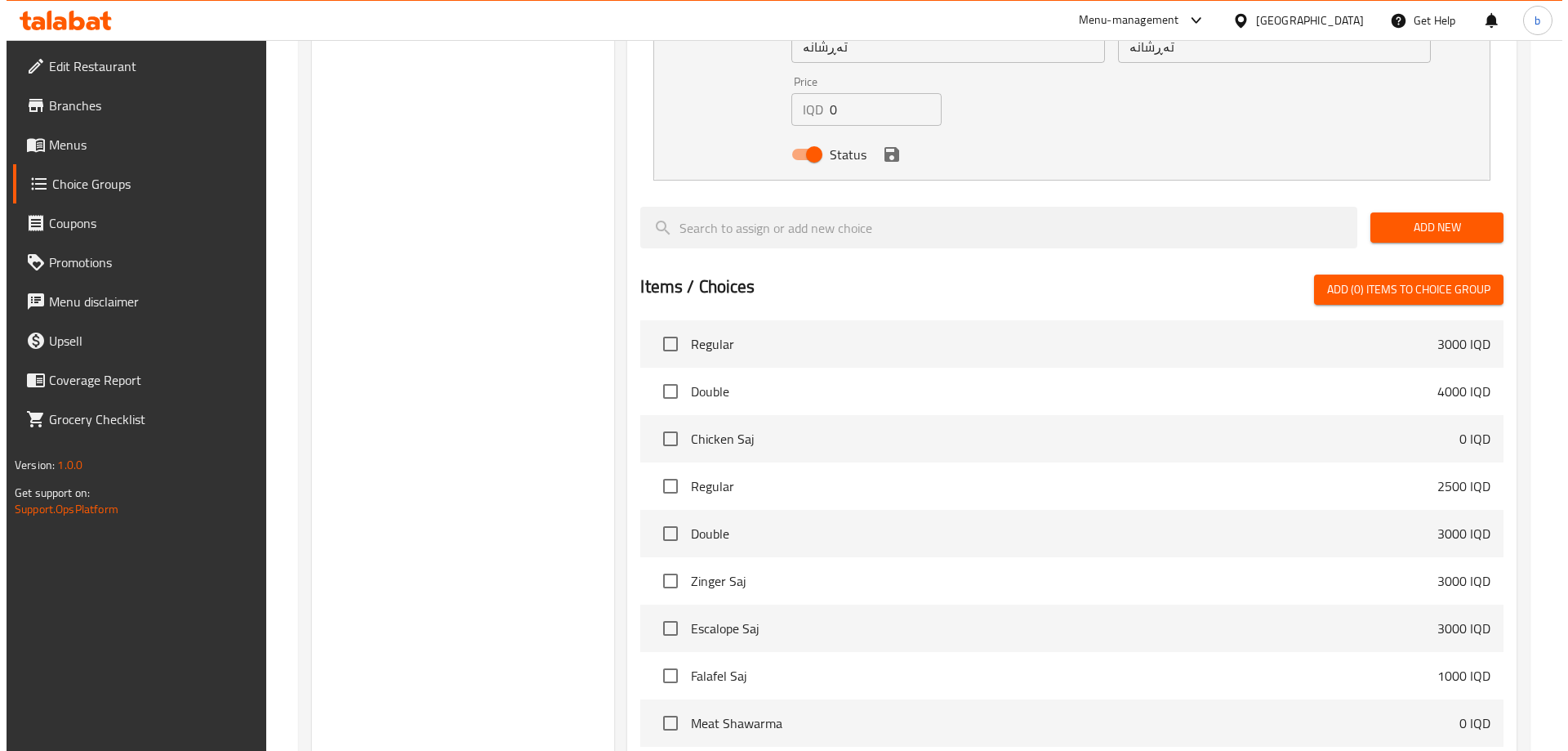
scroll to position [2145, 0]
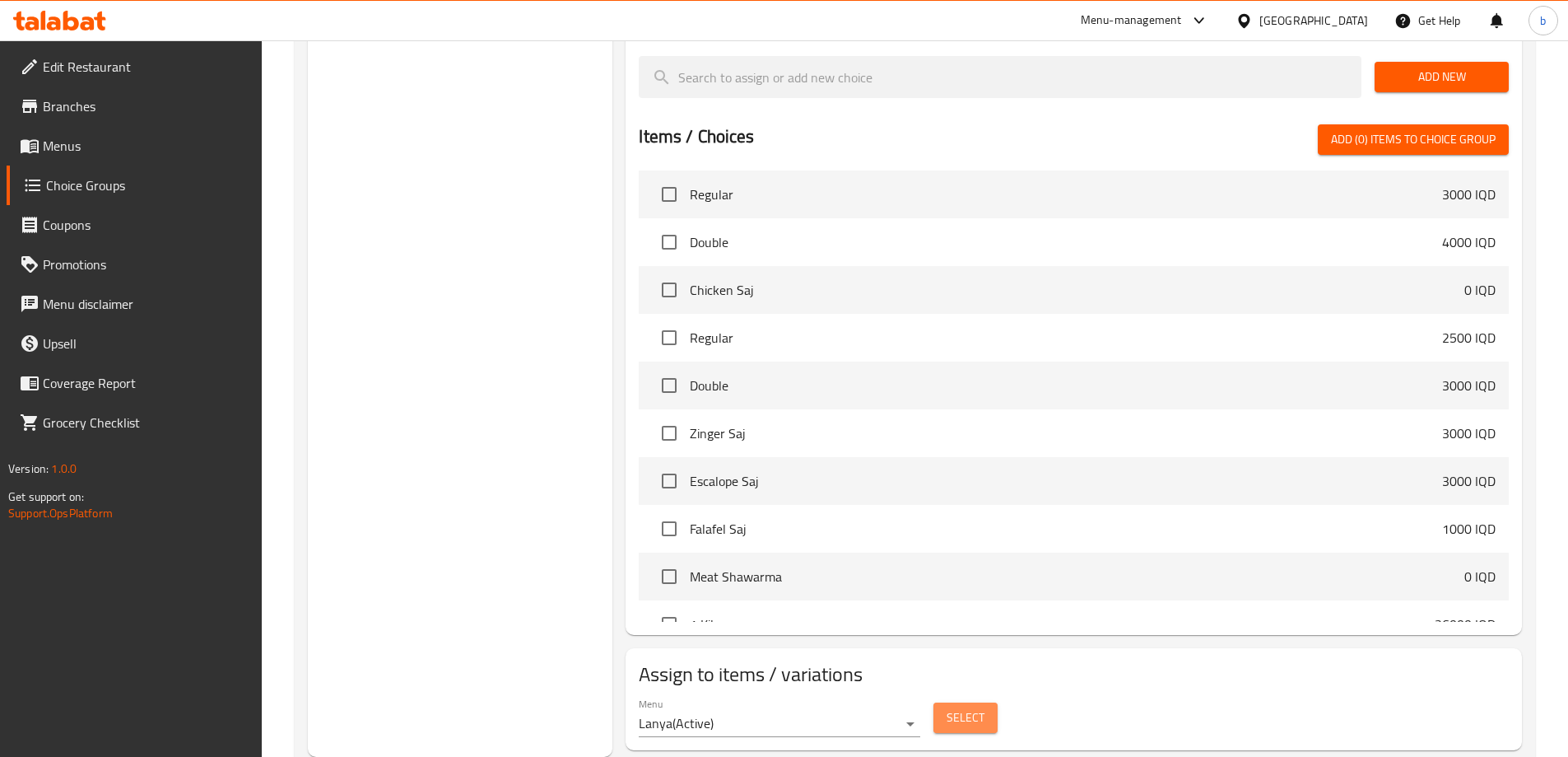
click at [955, 708] on span "Select" at bounding box center [965, 717] width 38 height 20
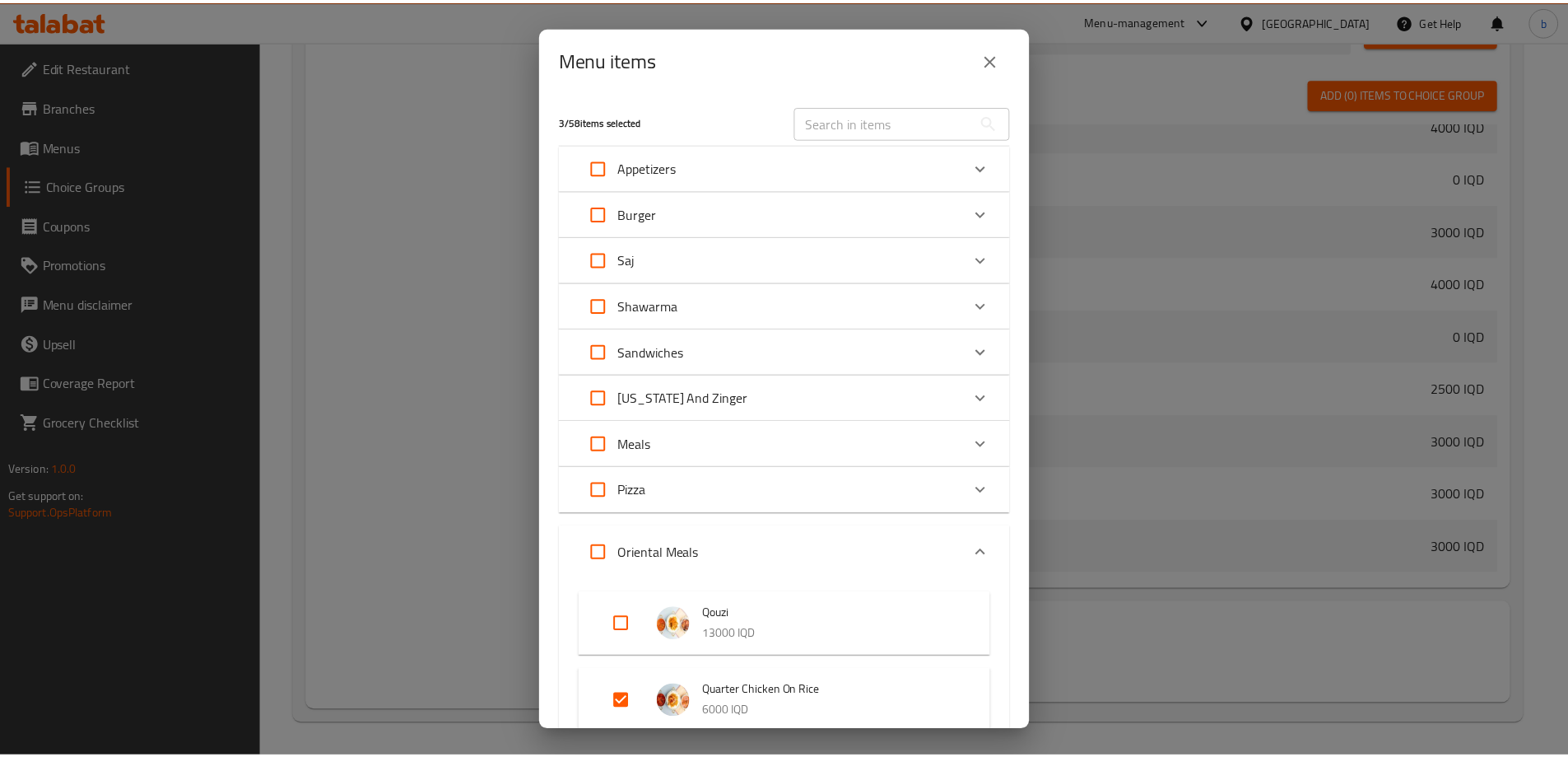
scroll to position [843, 0]
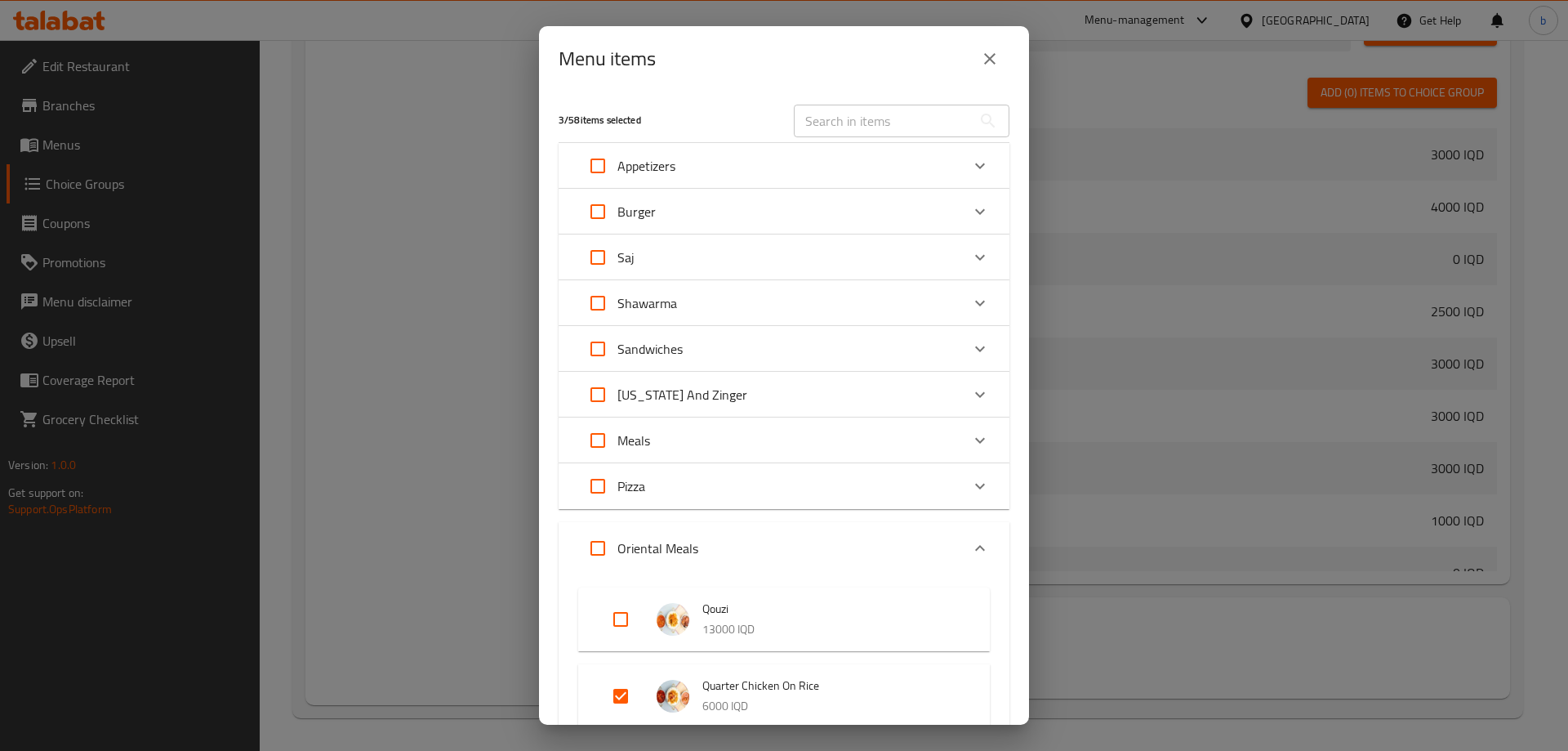
click at [868, 198] on div "Burger" at bounding box center [770, 211] width 382 height 39
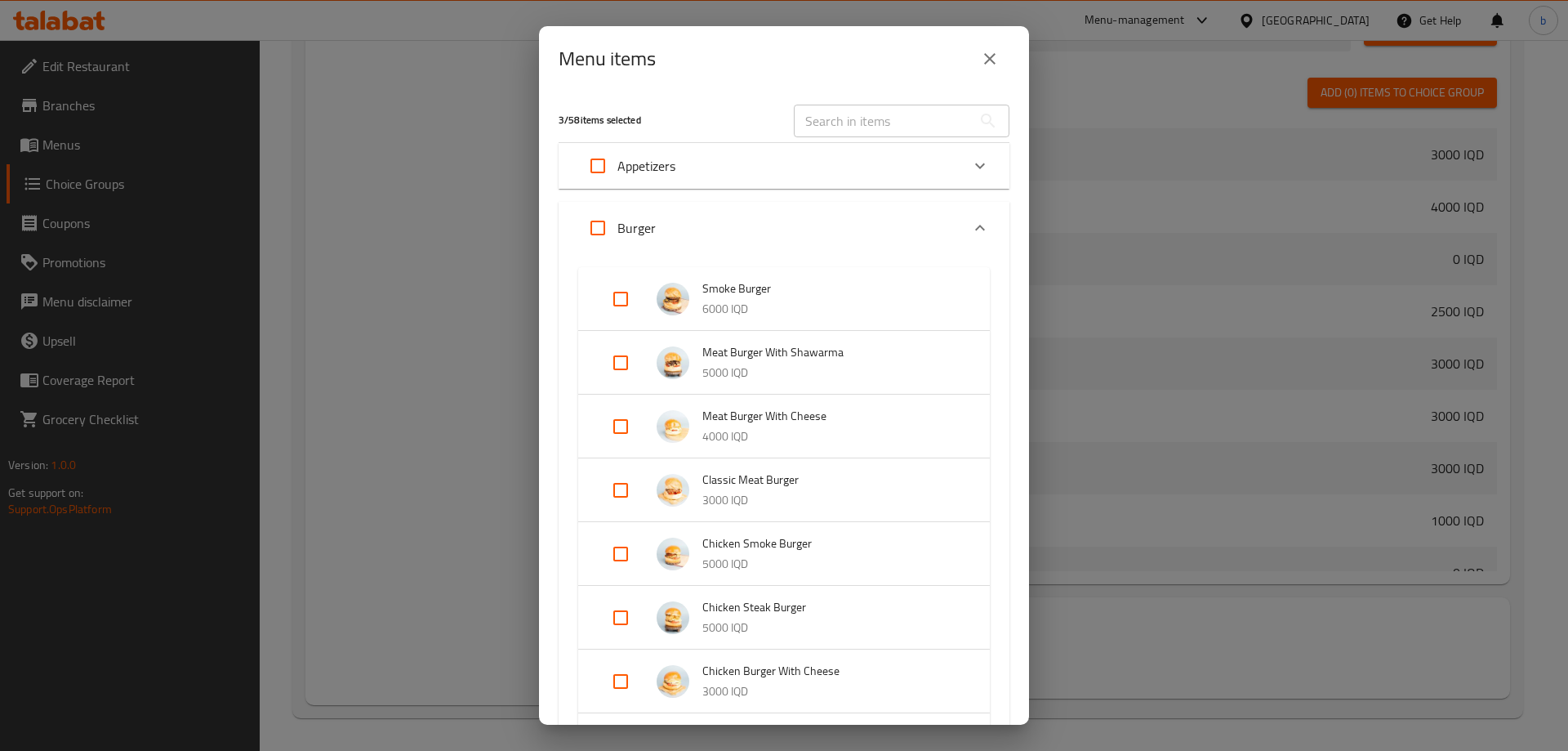
click at [841, 124] on input "text" at bounding box center [882, 121] width 178 height 33
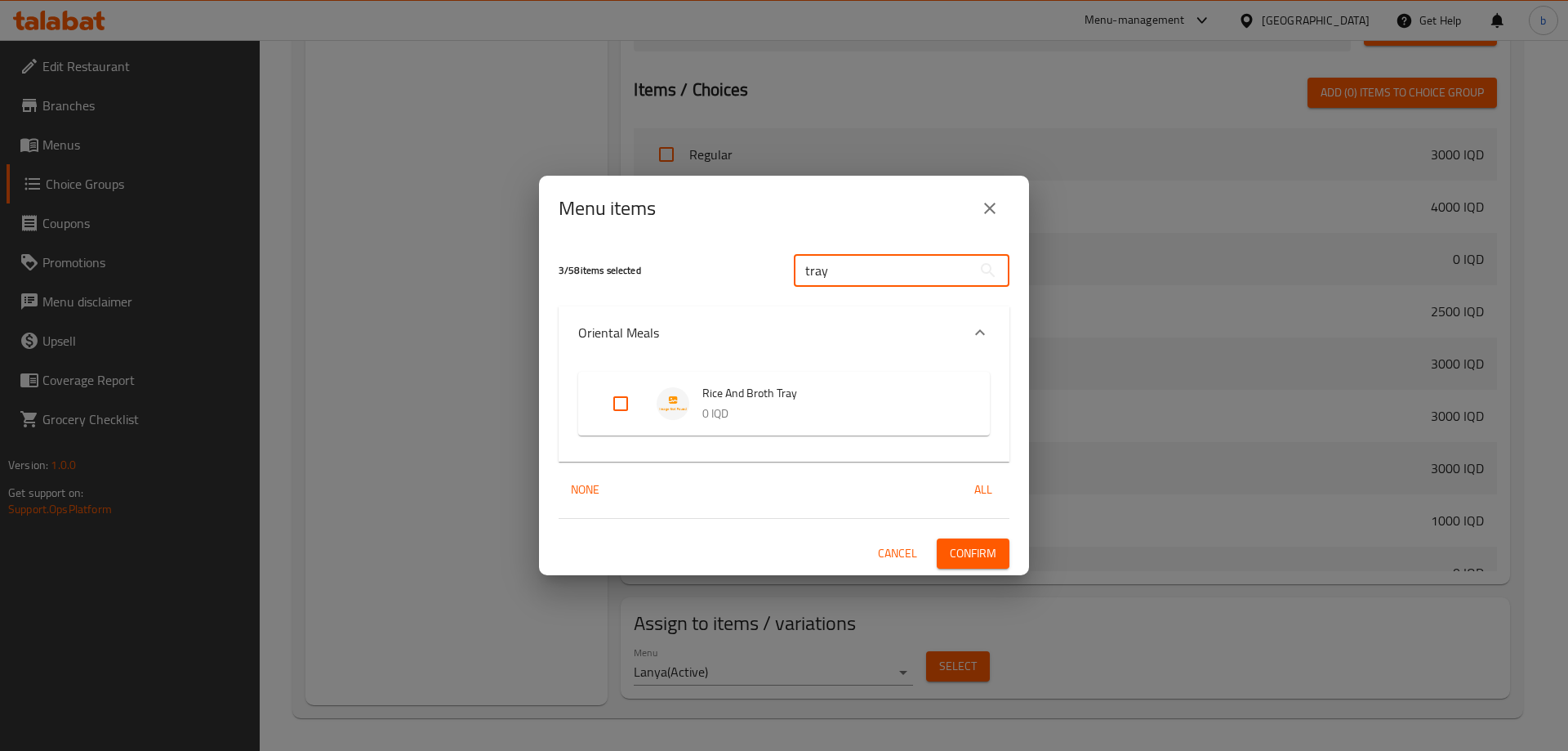
type input "tray"
click at [623, 397] on input "Expand" at bounding box center [621, 403] width 39 height 39
checkbox input "true"
click at [971, 550] on span "Confirm" at bounding box center [972, 553] width 47 height 20
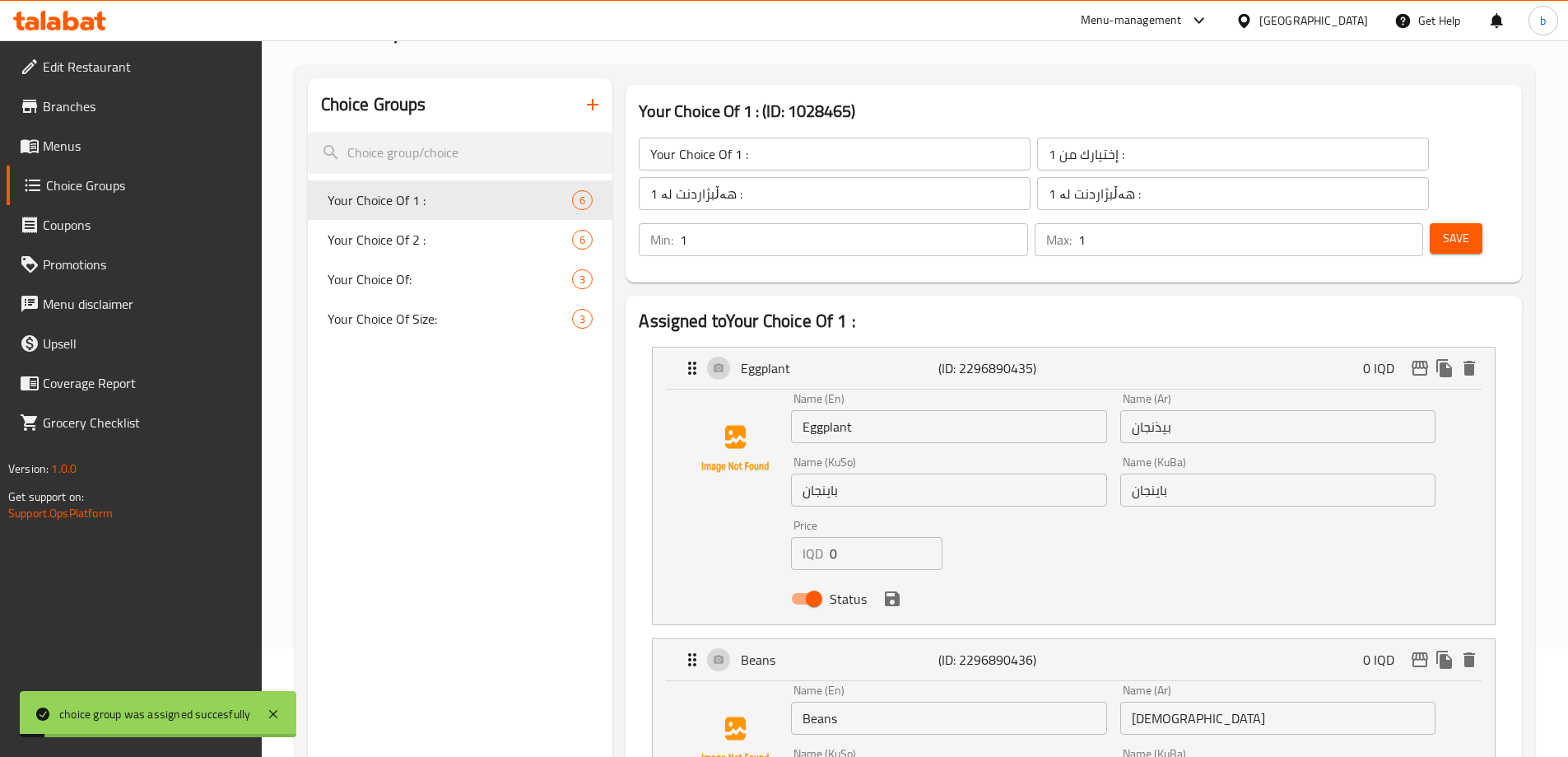
scroll to position [0, 0]
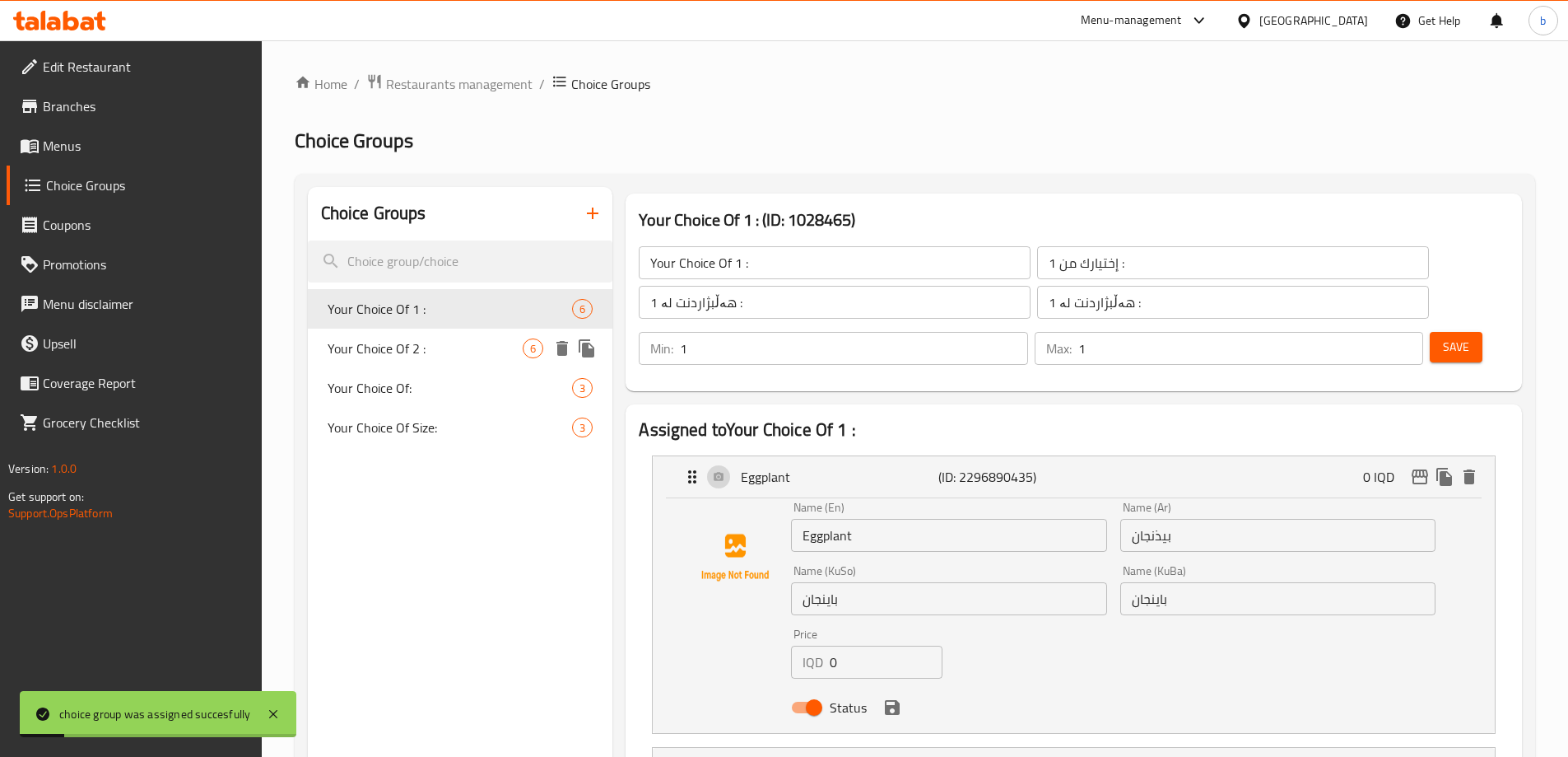
click at [376, 353] on span "Your Choice Of 2 :" at bounding box center [425, 348] width 196 height 19
type input "Your Choice Of 2 :"
type input "إختيارك من 2 :"
type input "هەڵبژاردنت لە 2 :"
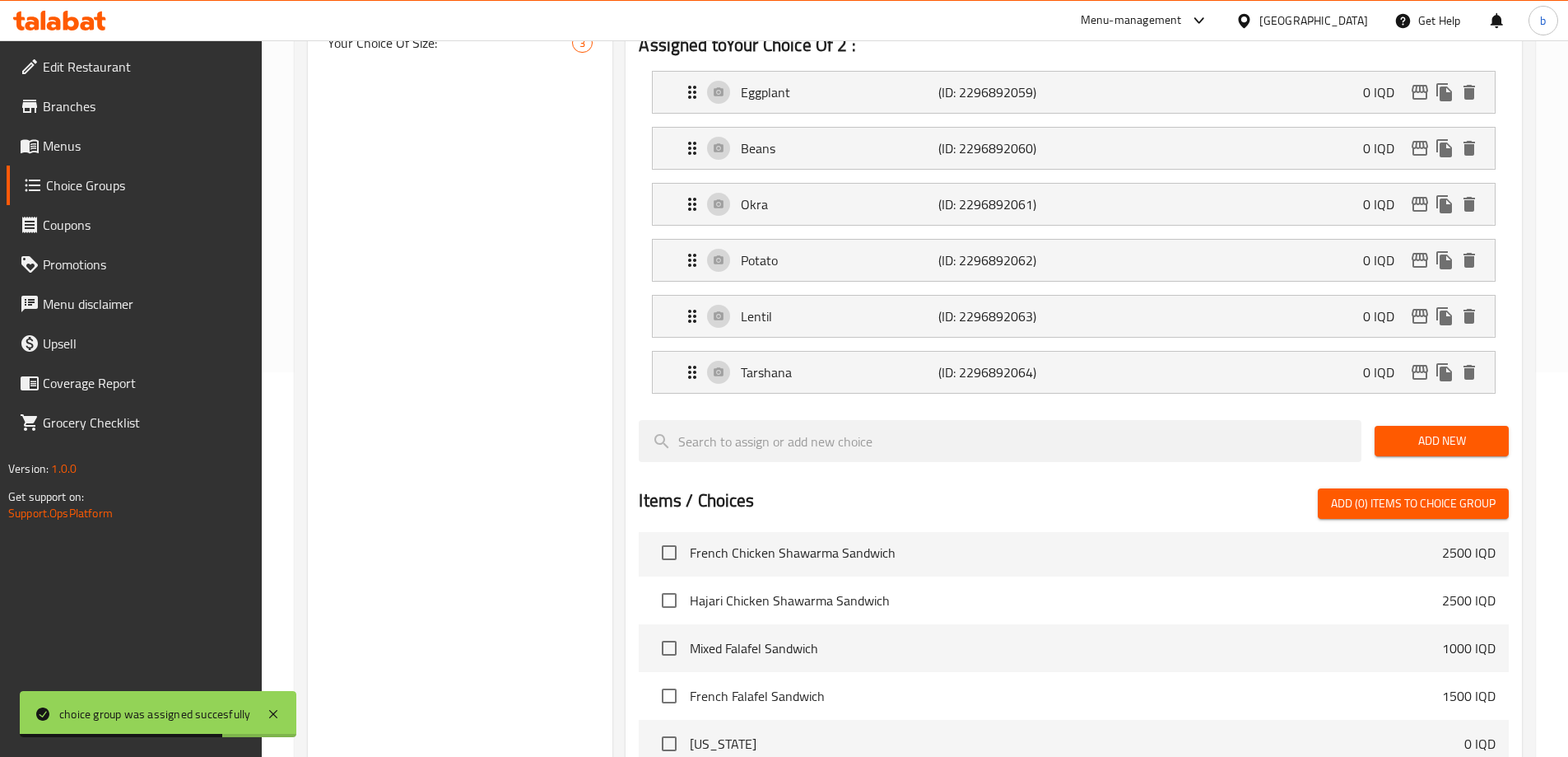
scroll to position [748, 0]
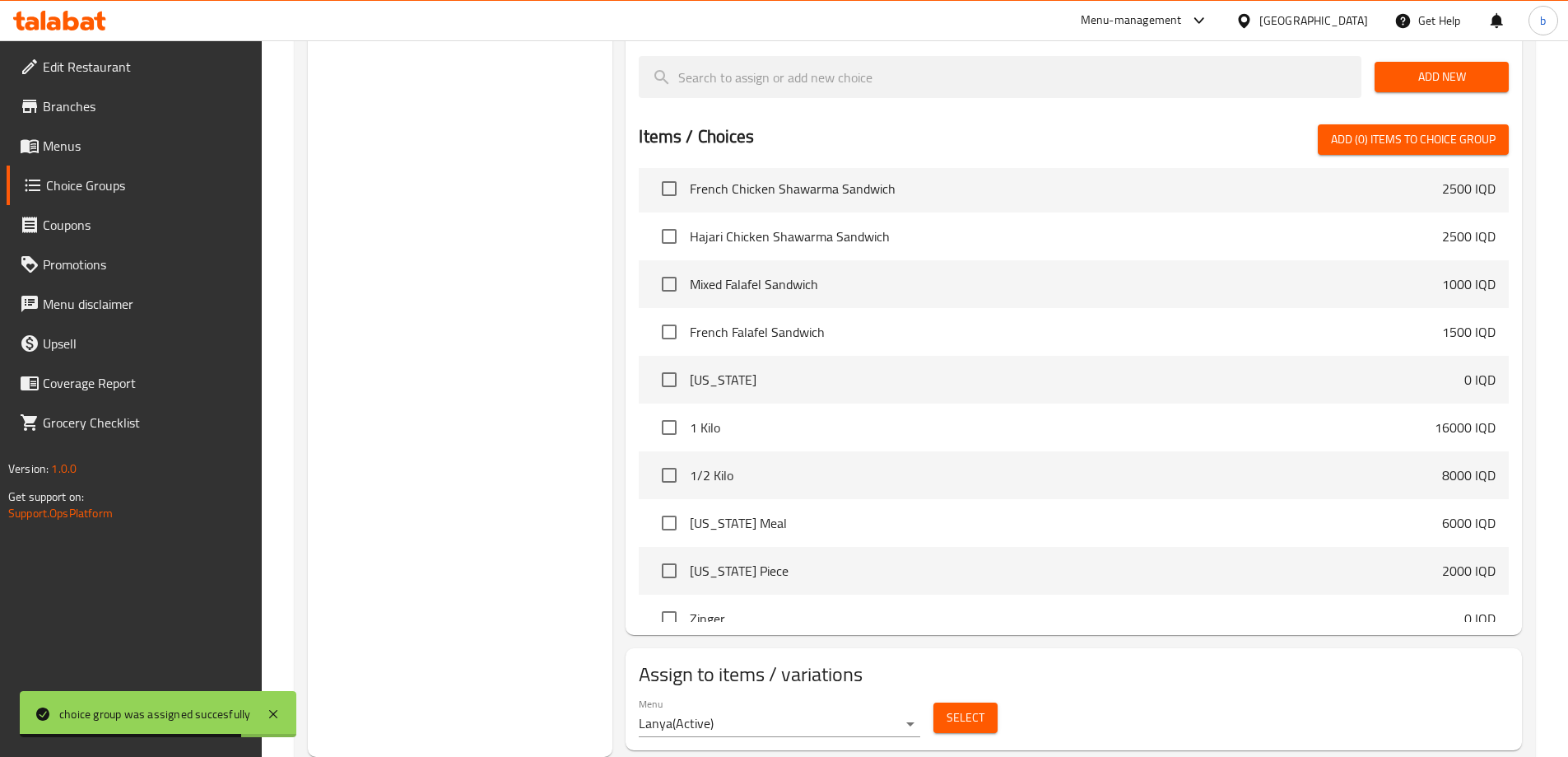
click at [975, 708] on span "Select" at bounding box center [965, 717] width 38 height 20
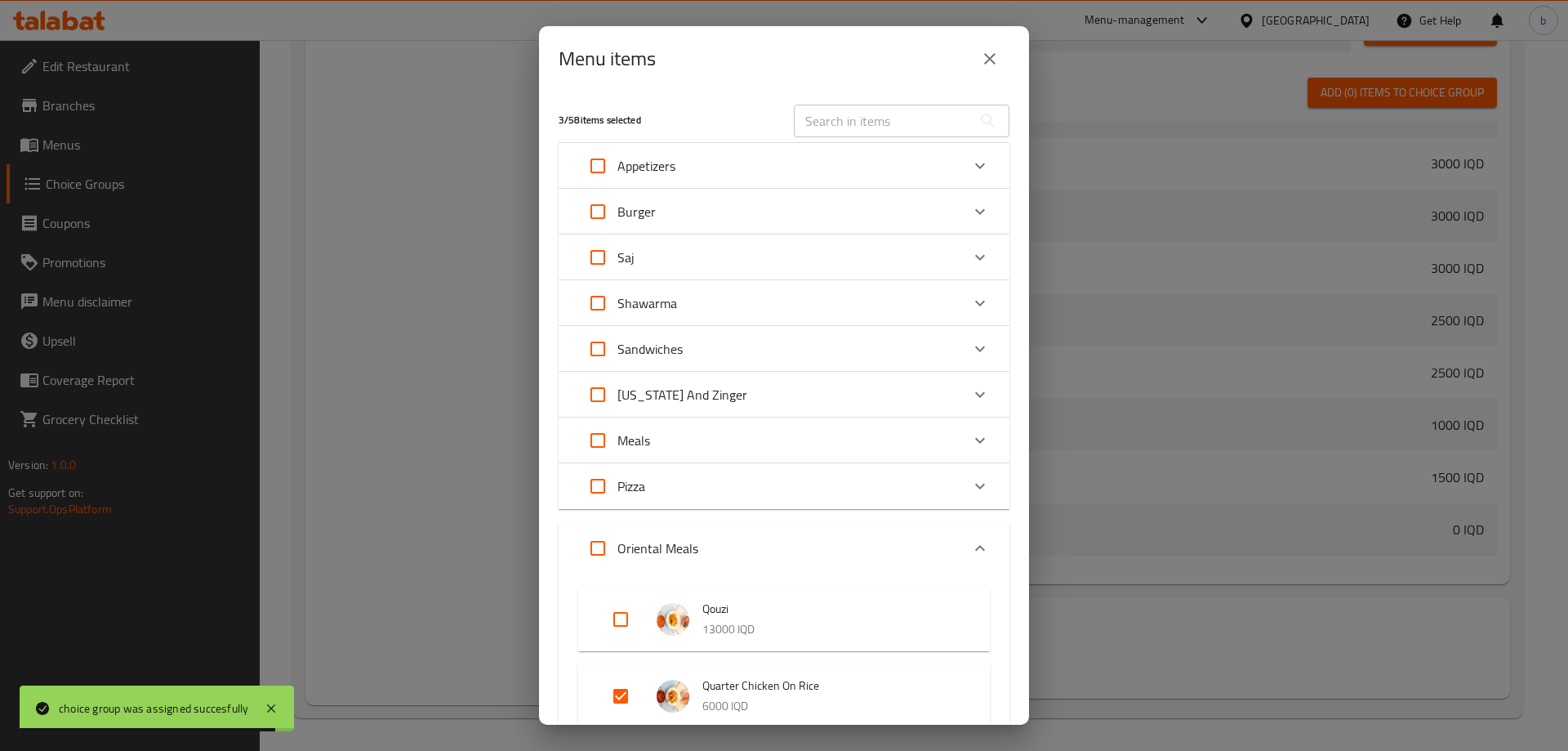
click at [891, 200] on div "Burger" at bounding box center [770, 211] width 382 height 39
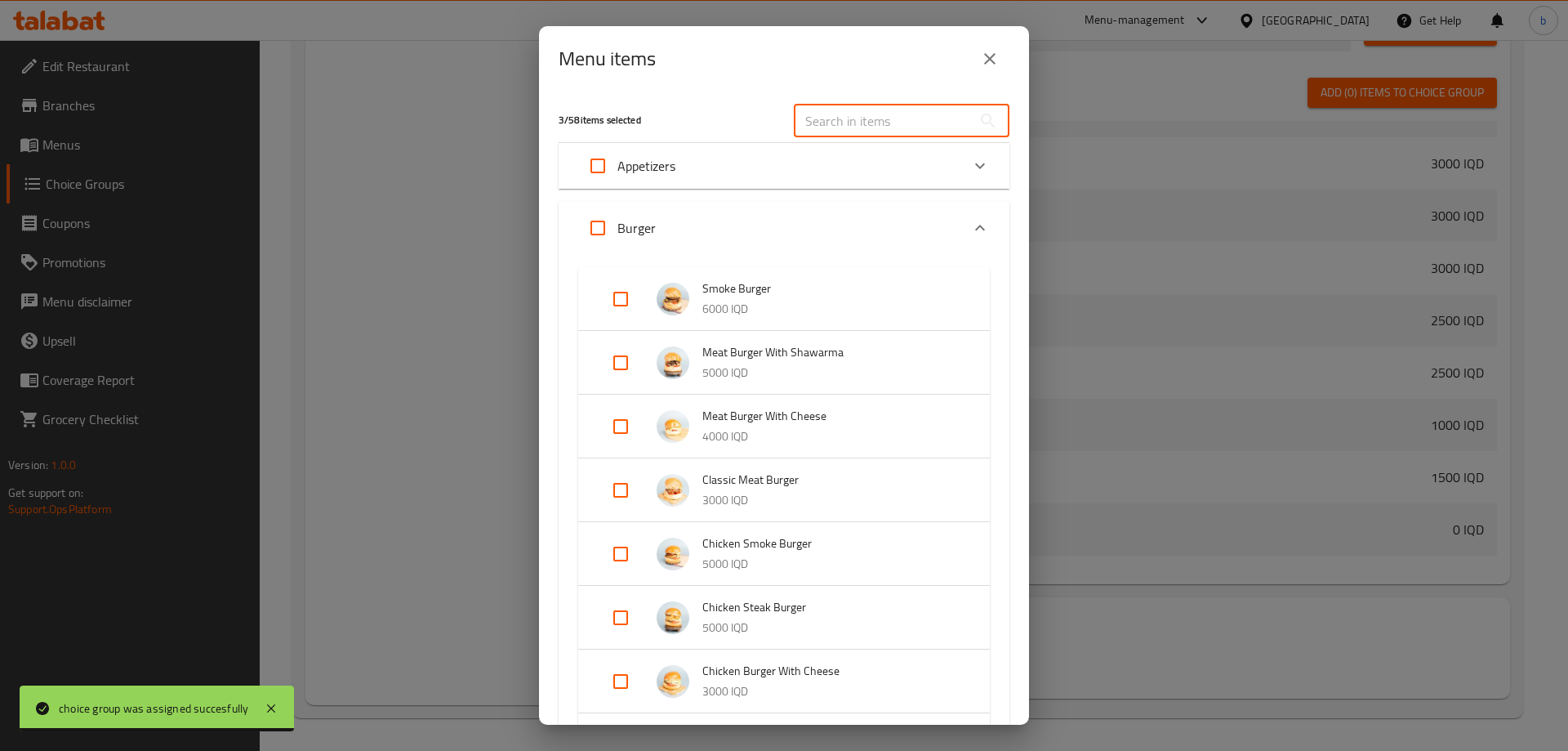
click at [892, 132] on input "text" at bounding box center [882, 121] width 178 height 33
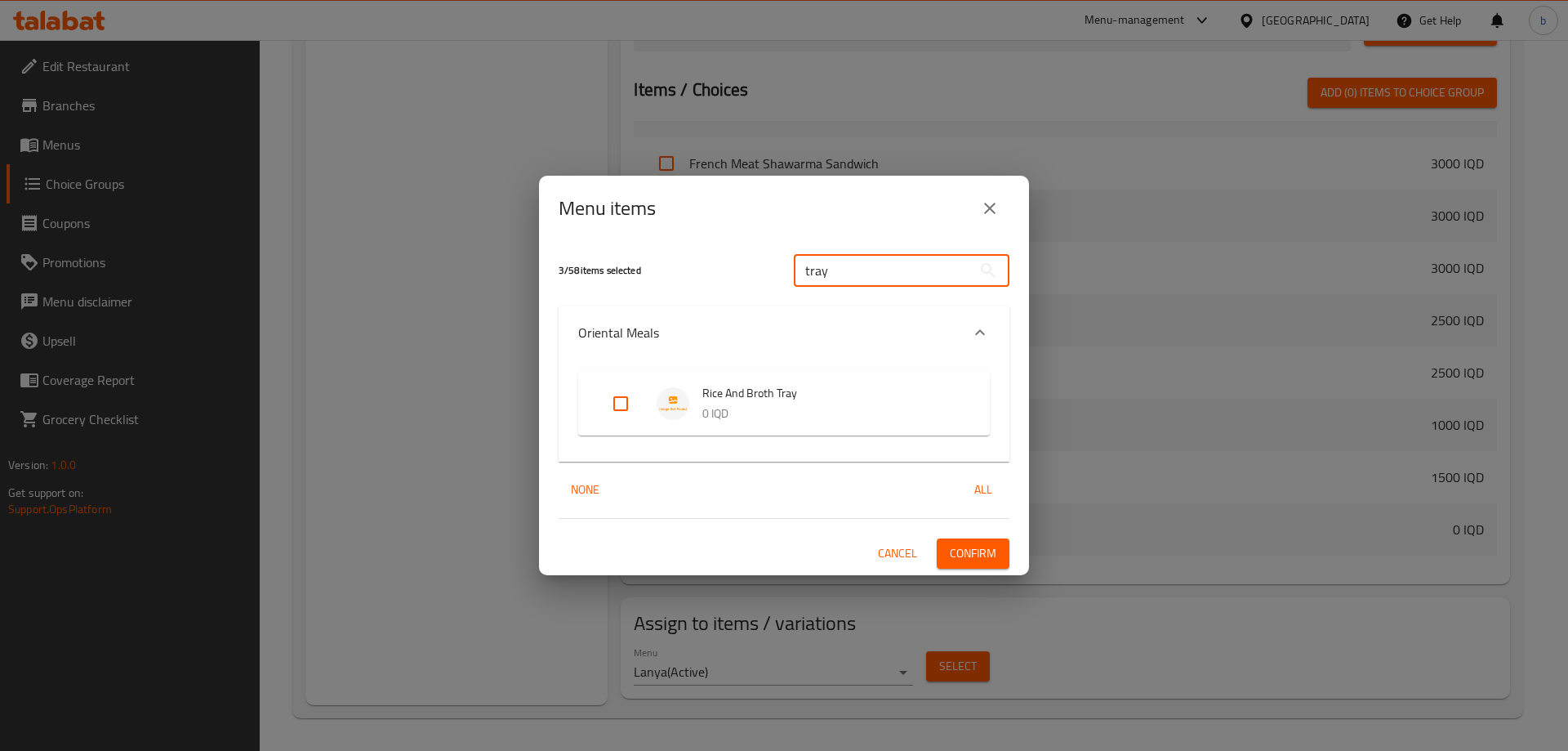
type input "tray"
click at [617, 411] on input "Expand" at bounding box center [621, 403] width 39 height 39
checkbox input "true"
click at [1001, 544] on button "Confirm" at bounding box center [972, 554] width 73 height 31
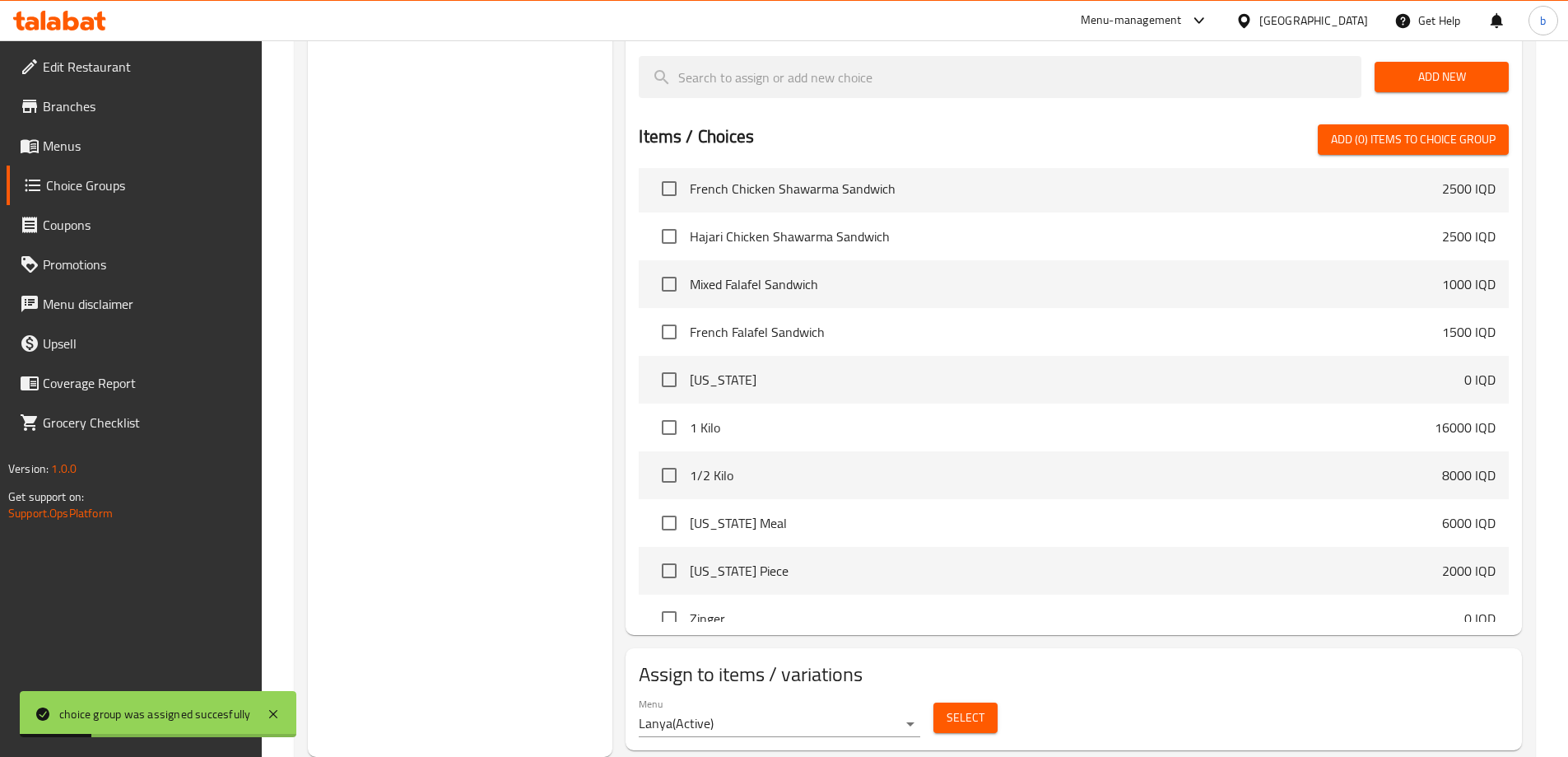
click at [104, 154] on span "Menus" at bounding box center [145, 146] width 205 height 19
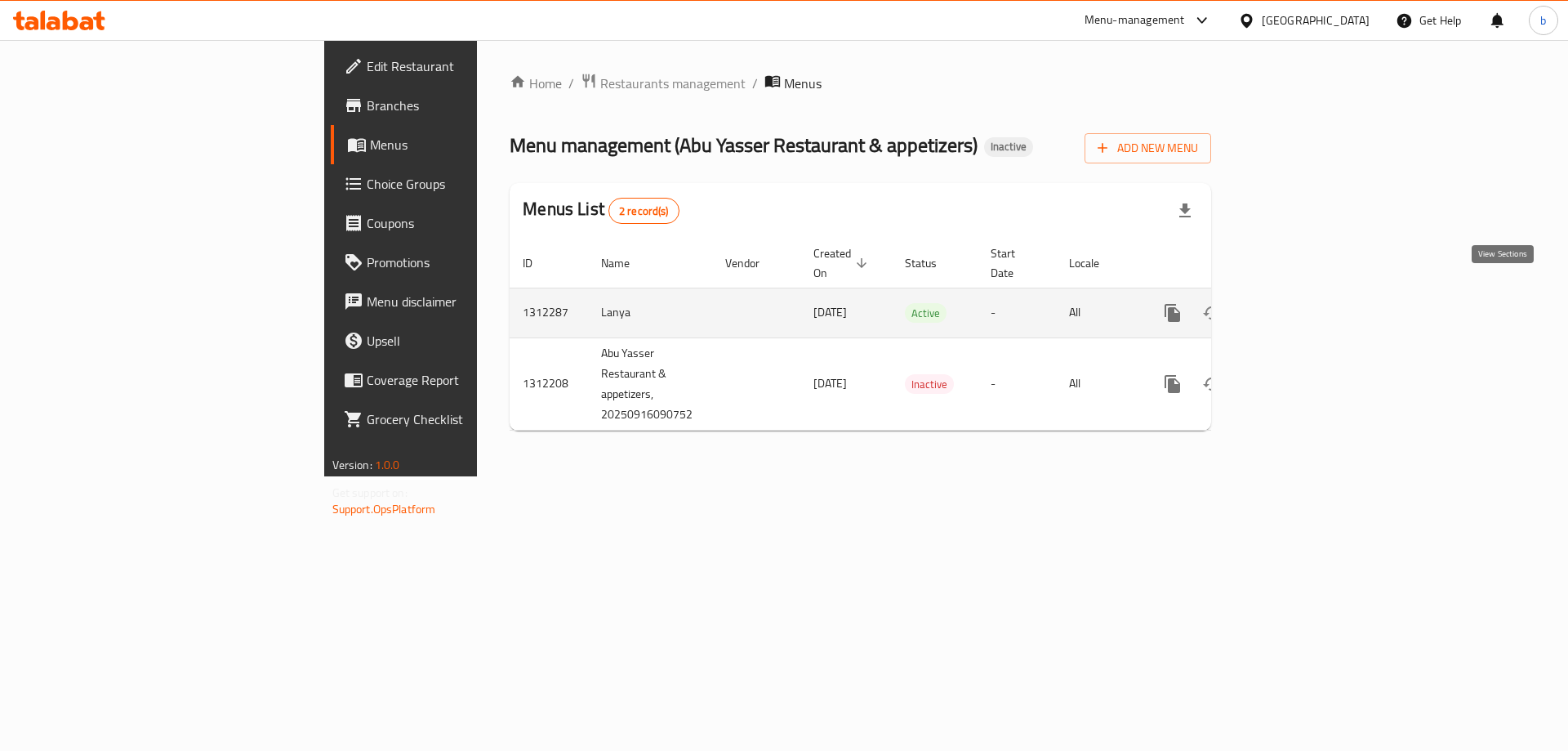
click at [1299, 303] on icon "enhanced table" at bounding box center [1290, 313] width 19 height 19
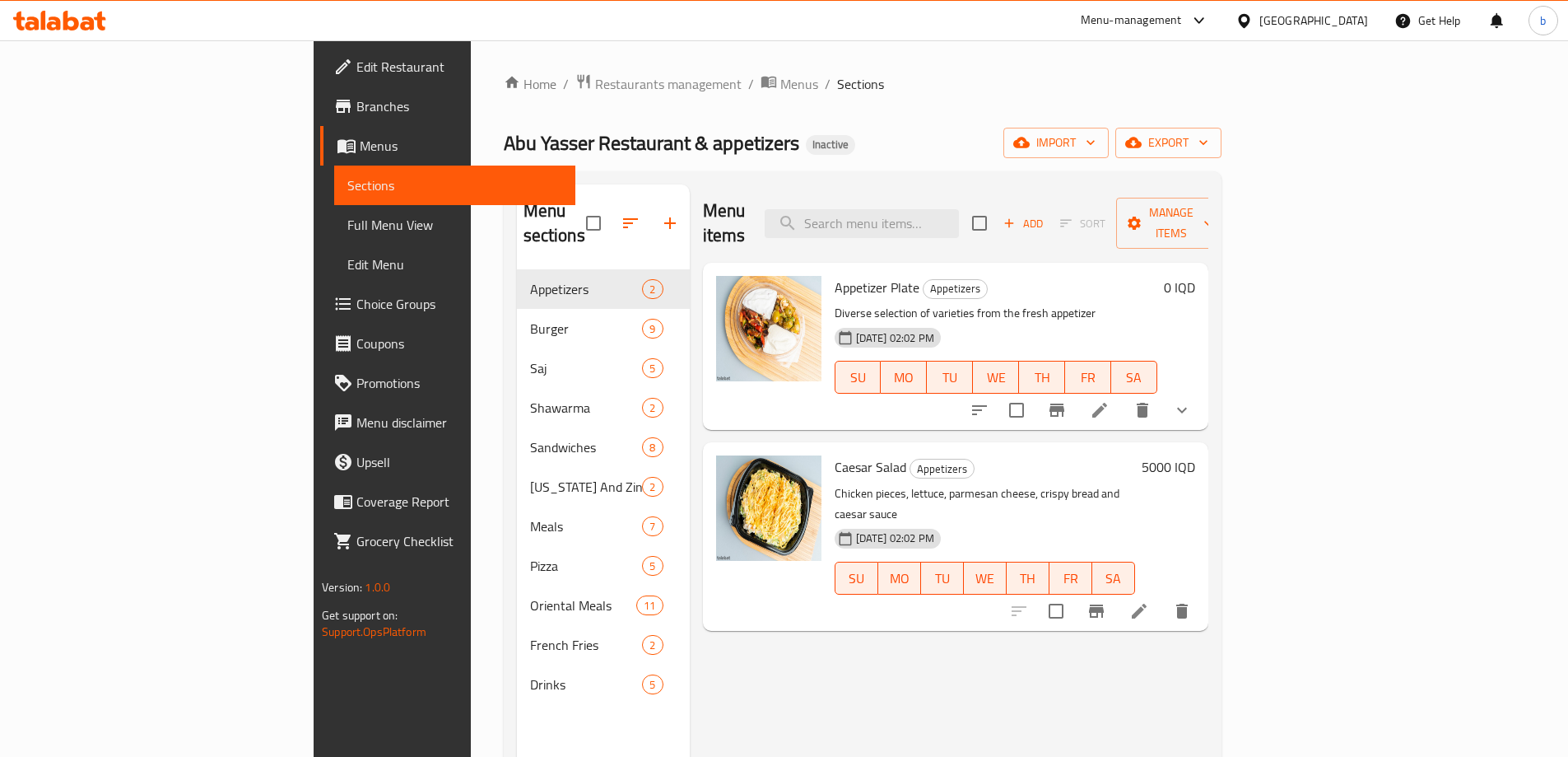
click at [947, 232] on div "Menu items Add Sort Manage items" at bounding box center [955, 223] width 505 height 78
click at [947, 211] on input "search" at bounding box center [862, 224] width 195 height 29
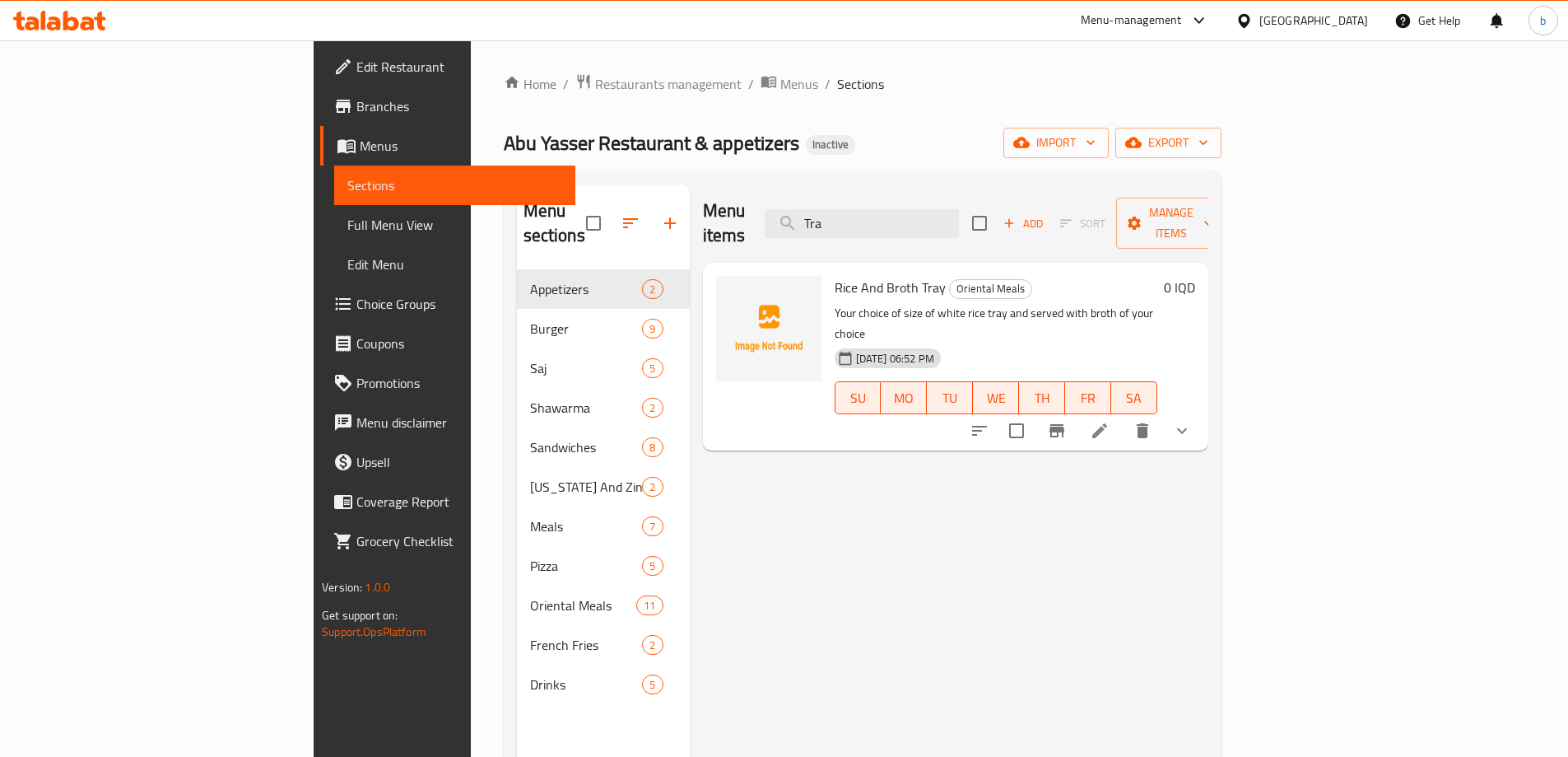
type input "Tra"
drag, startPoint x: 864, startPoint y: 261, endPoint x: 753, endPoint y: 265, distance: 111.1
click at [828, 269] on div "Rice And Broth Tray Oriental Meals Your choice of size of white rice tray and s…" at bounding box center [996, 356] width 335 height 175
copy span "Rice And Broth Tray"
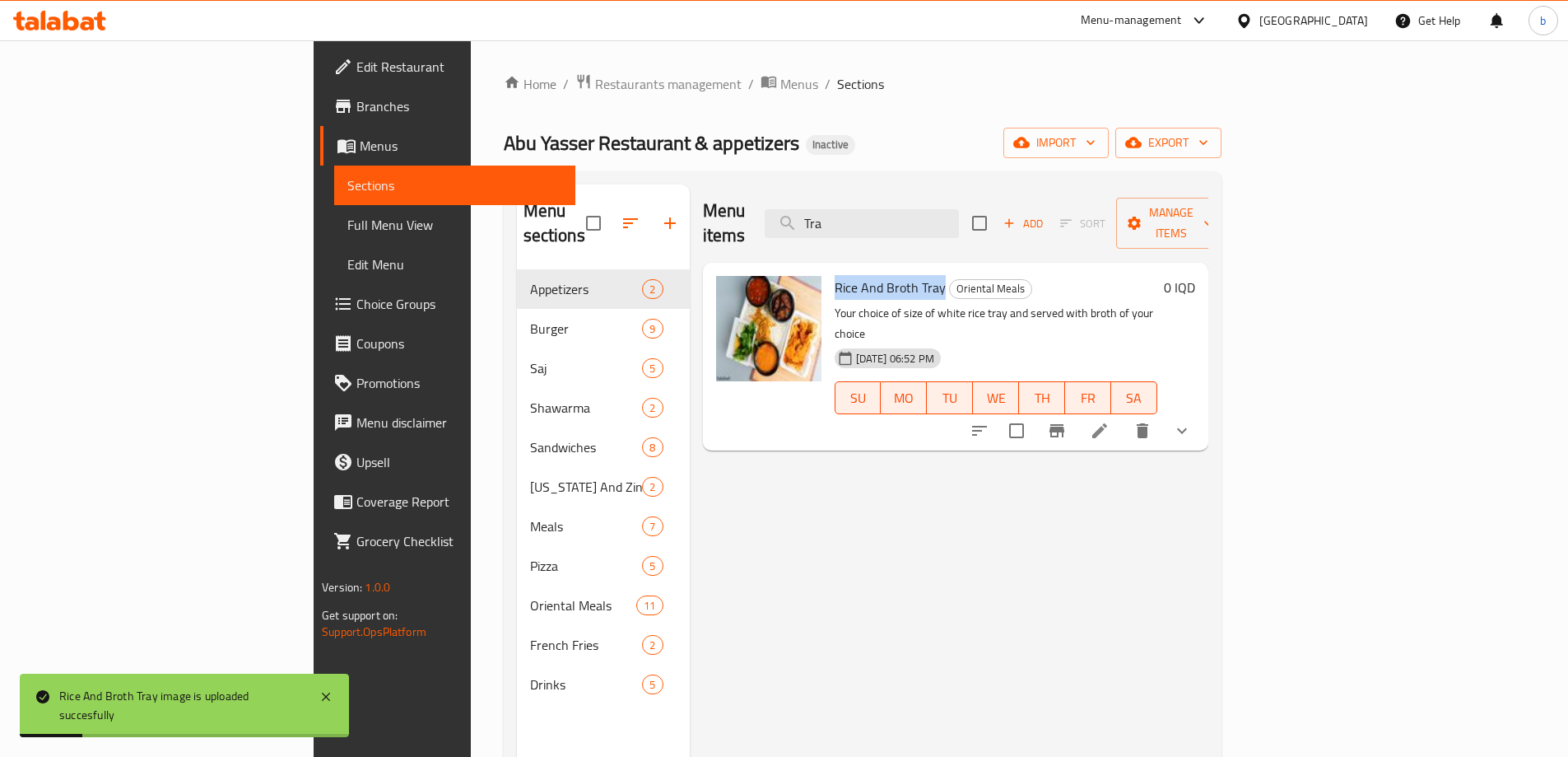
click at [347, 222] on span "Full Menu View" at bounding box center [454, 225] width 215 height 19
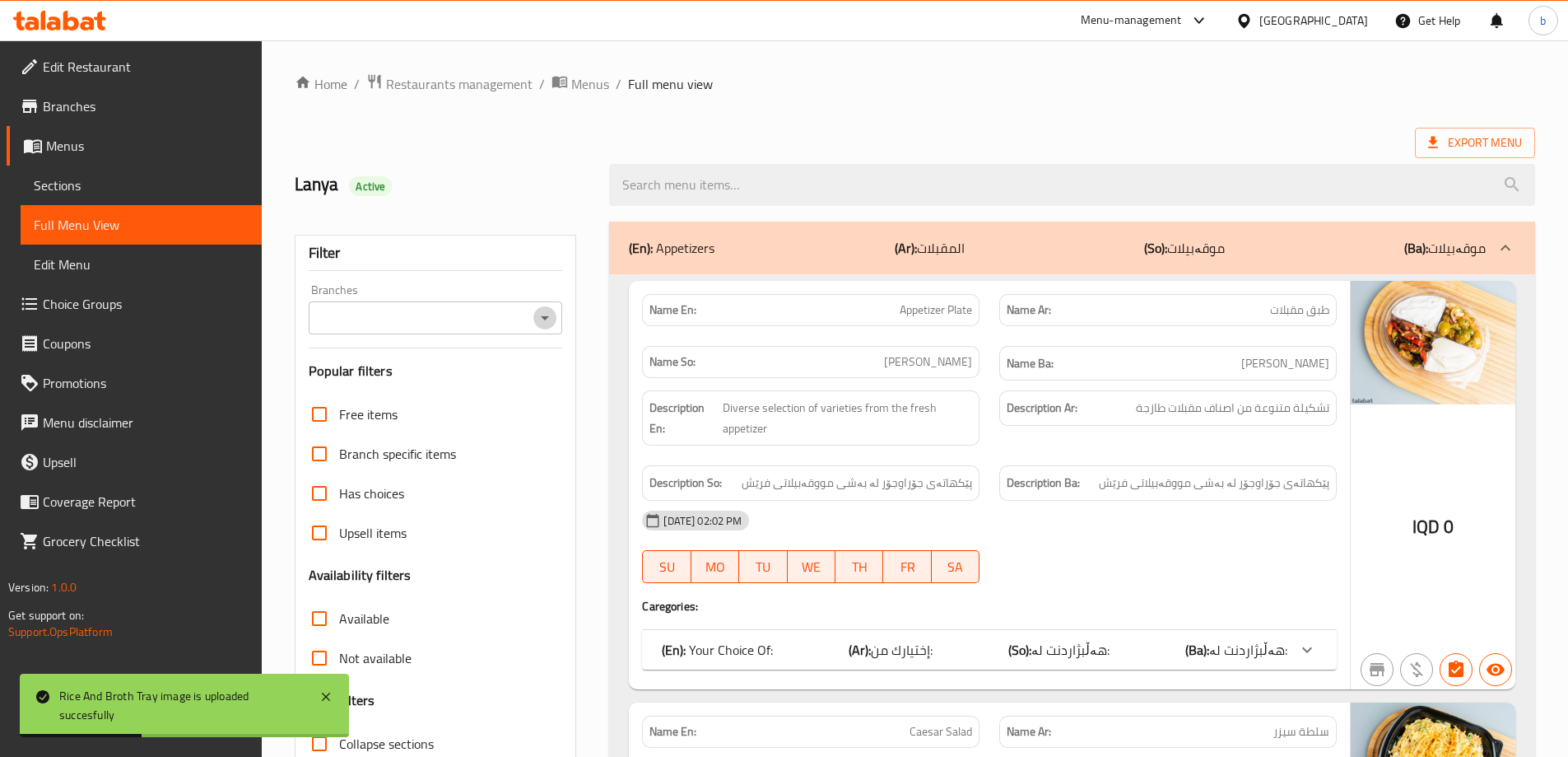
click at [544, 318] on icon "Open" at bounding box center [545, 318] width 9 height 4
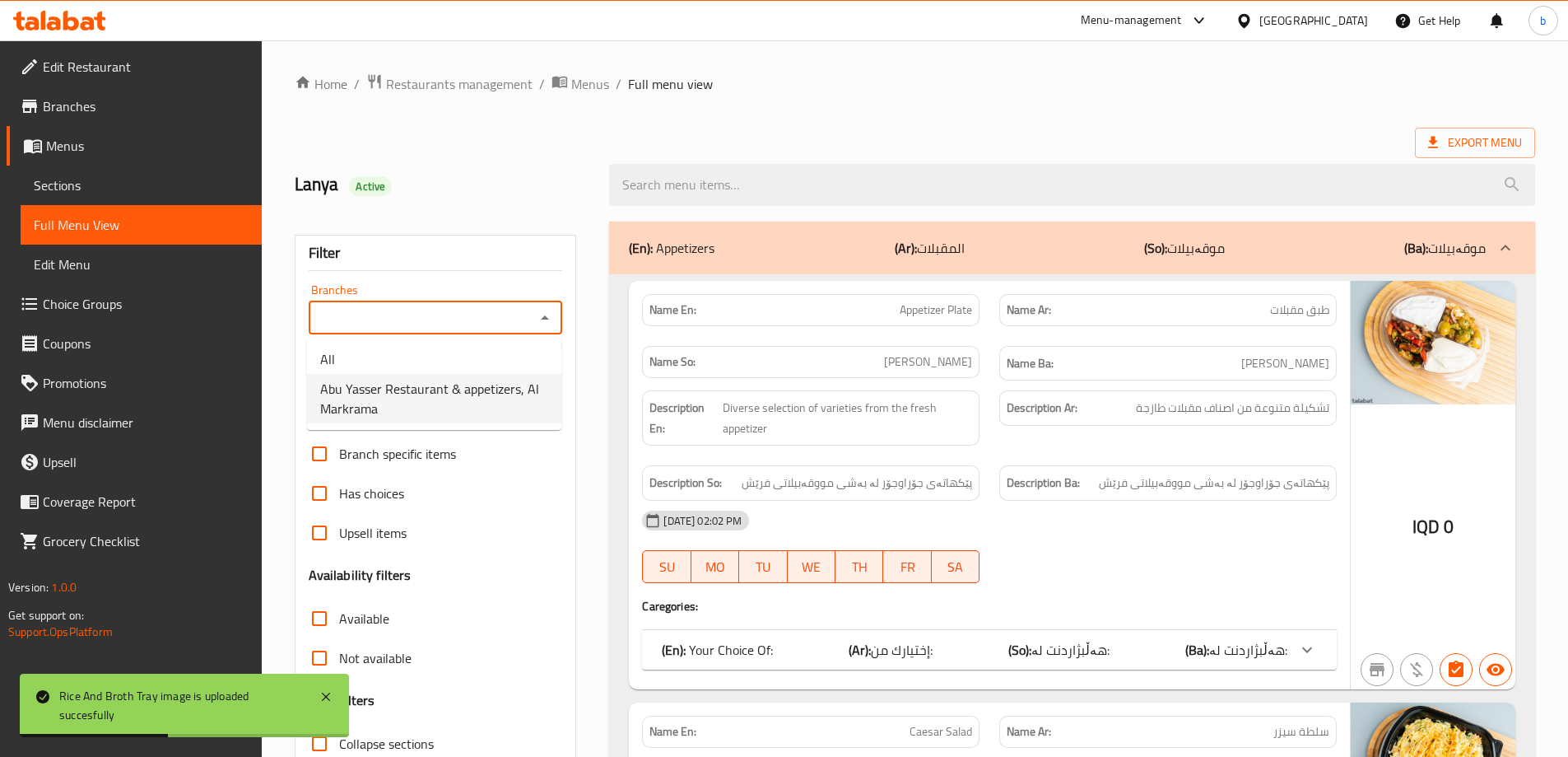
click at [425, 395] on span "Abu Yasser Restaurant & appetizers, Al Markrama" at bounding box center [434, 398] width 228 height 40
type input "Abu Yasser Restaurant & appetizers, Al Markrama"
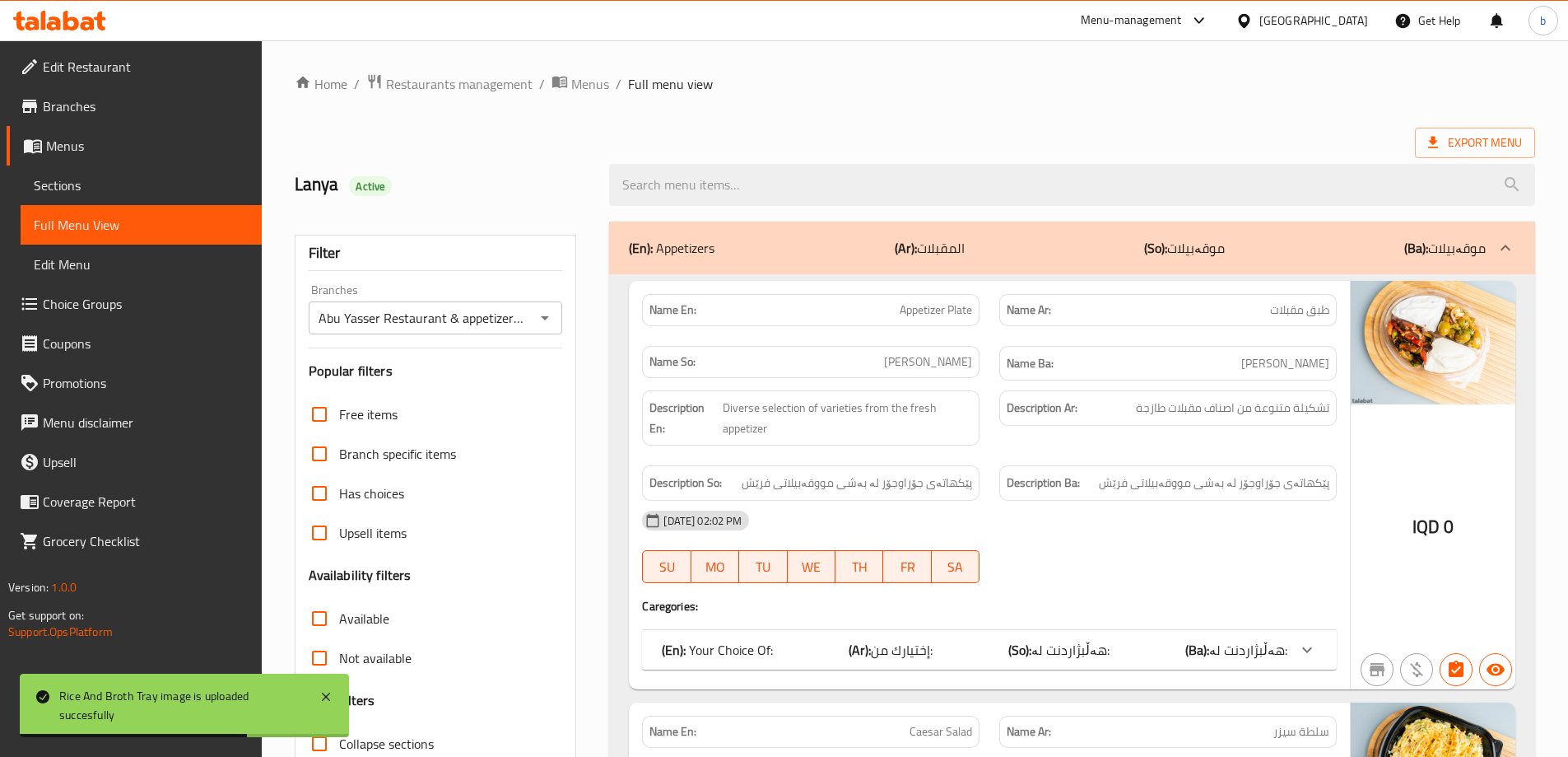
click at [785, 185] on input "search" at bounding box center [1072, 185] width 926 height 42
paste input "Rice And Broth Tray"
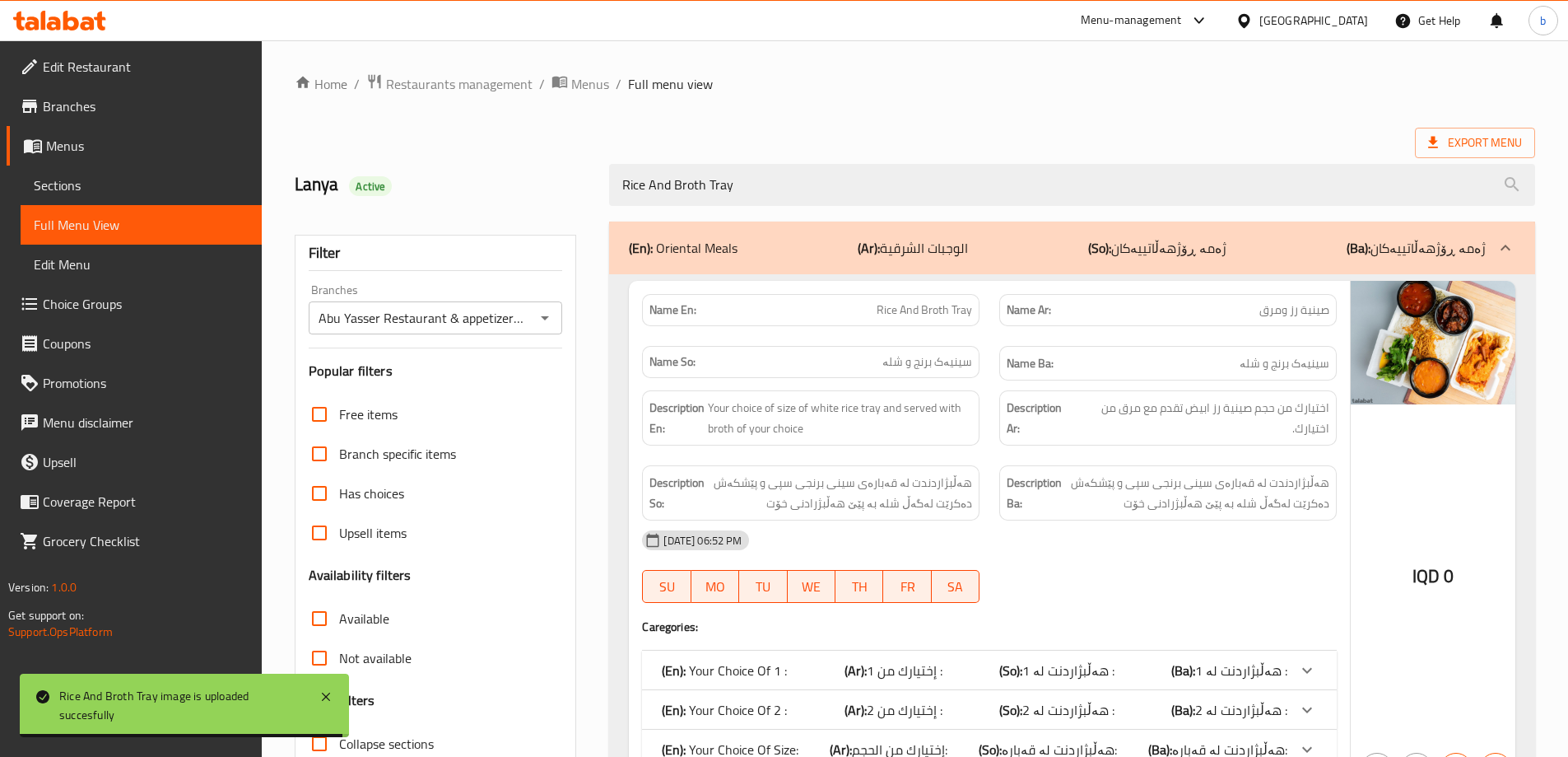
scroll to position [120, 0]
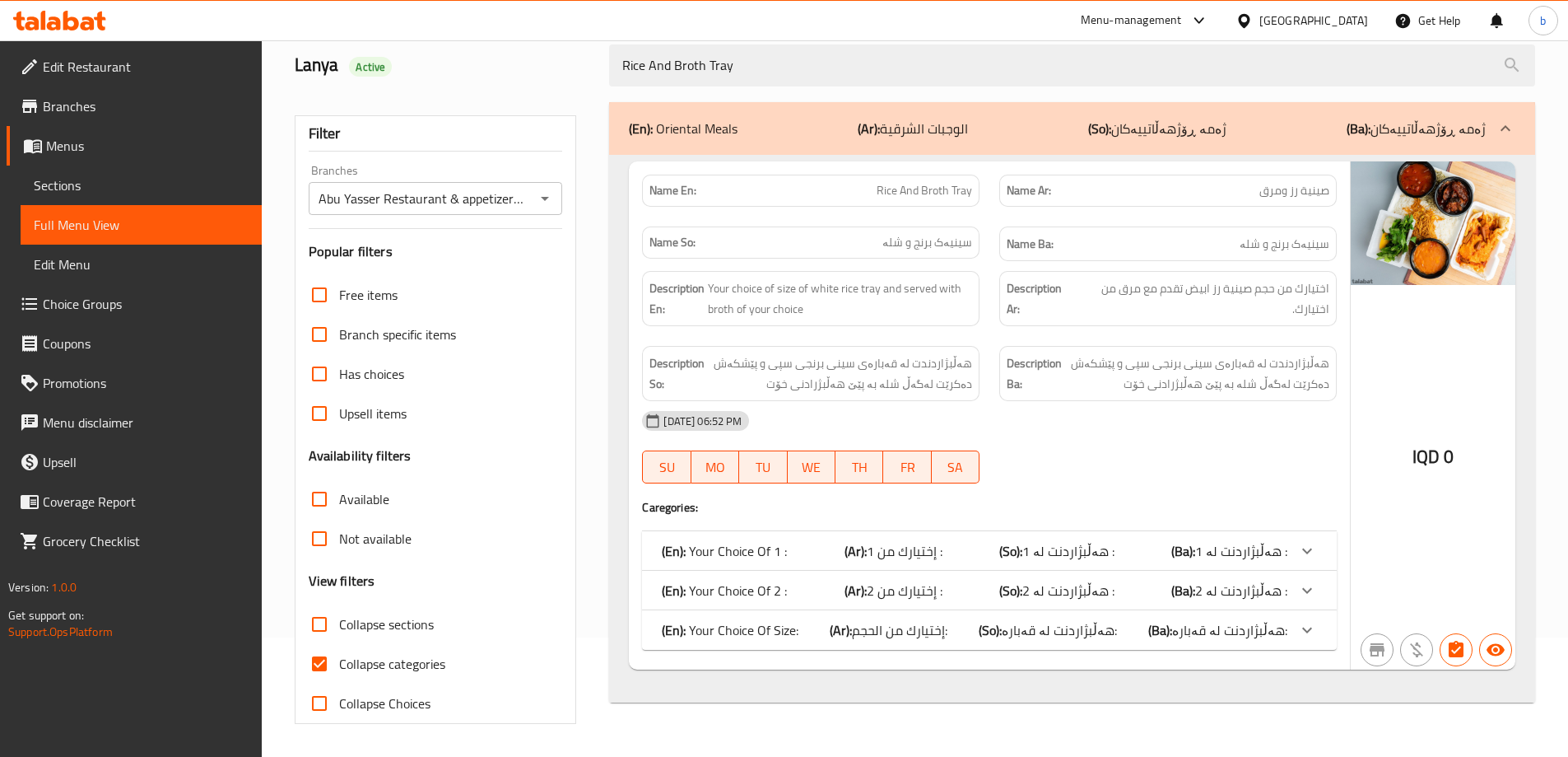
type input "Rice And Broth Tray"
click at [313, 668] on input "Collapse categories" at bounding box center [319, 663] width 40 height 40
checkbox input "false"
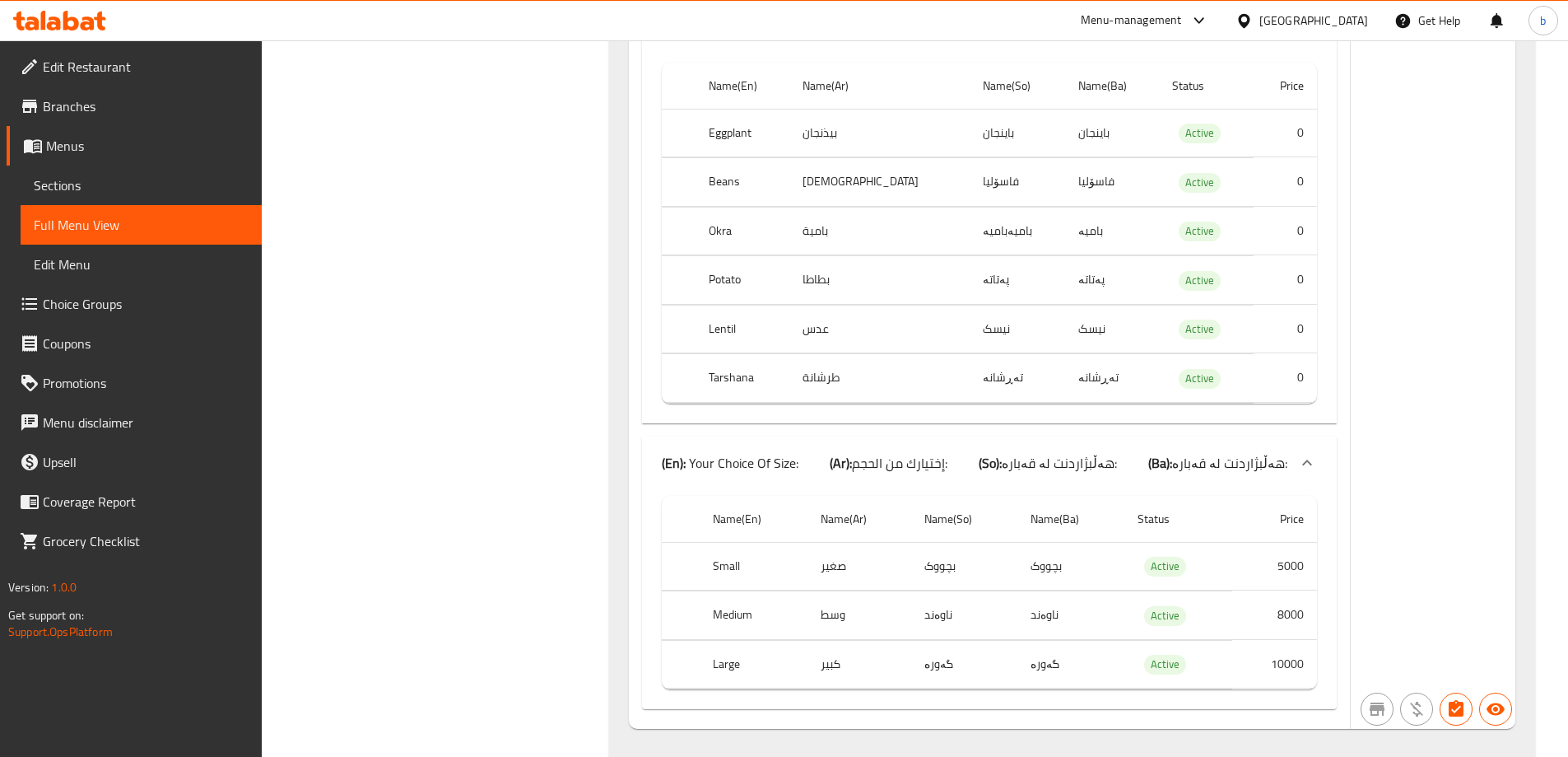
scroll to position [1119, 0]
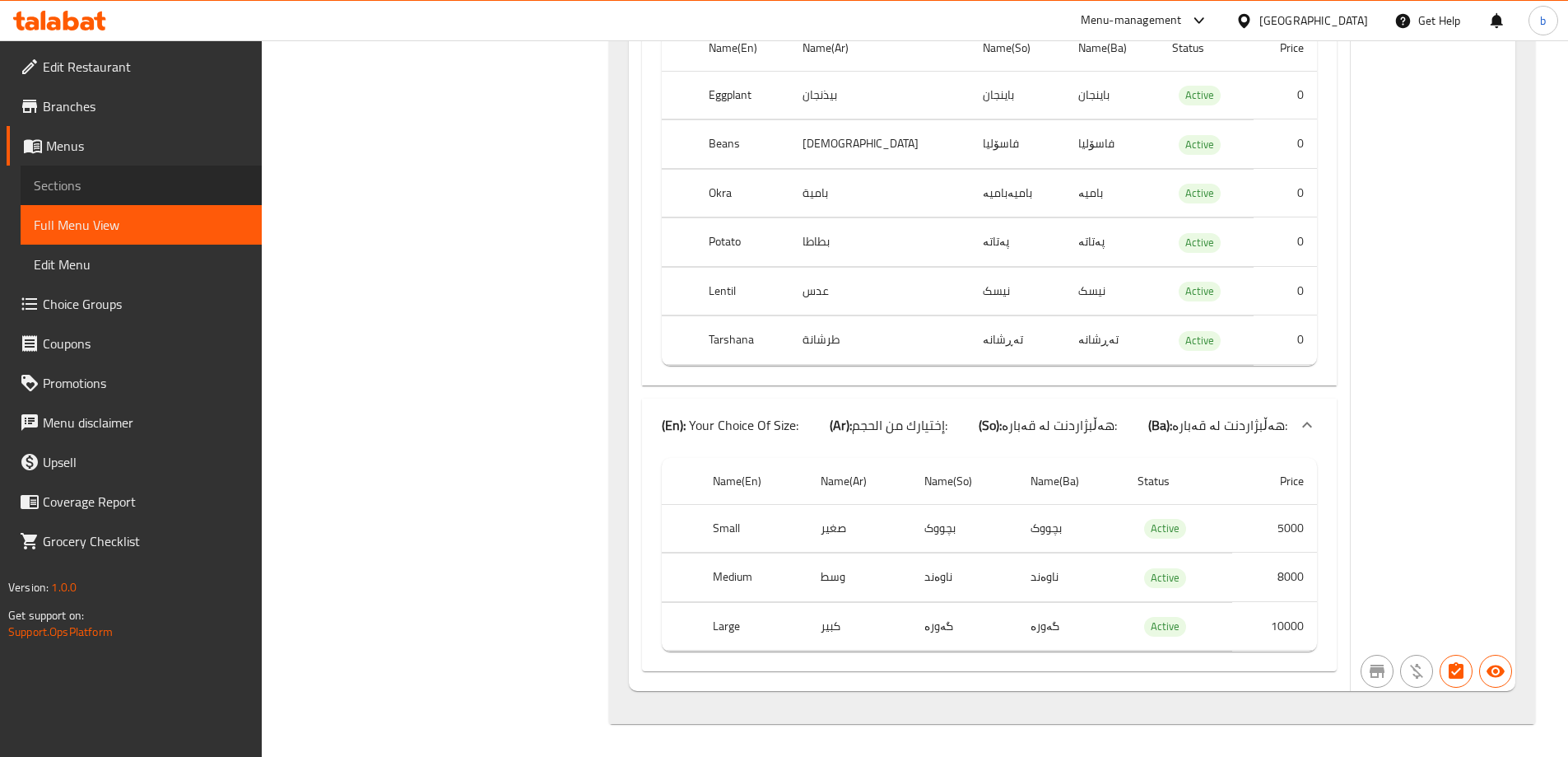
click at [103, 186] on span "Sections" at bounding box center [141, 185] width 215 height 19
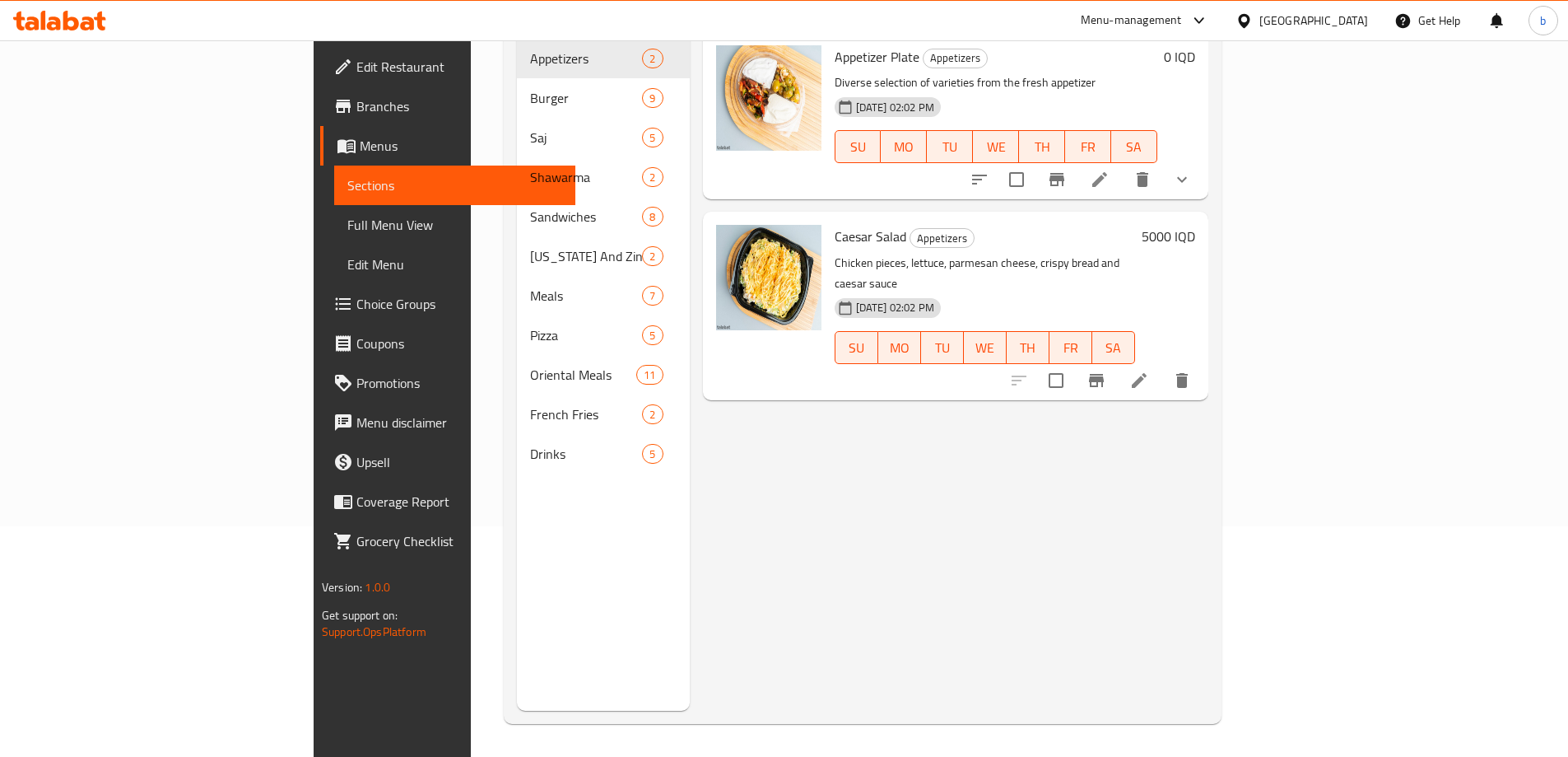
click at [357, 301] on span "Choice Groups" at bounding box center [459, 304] width 205 height 19
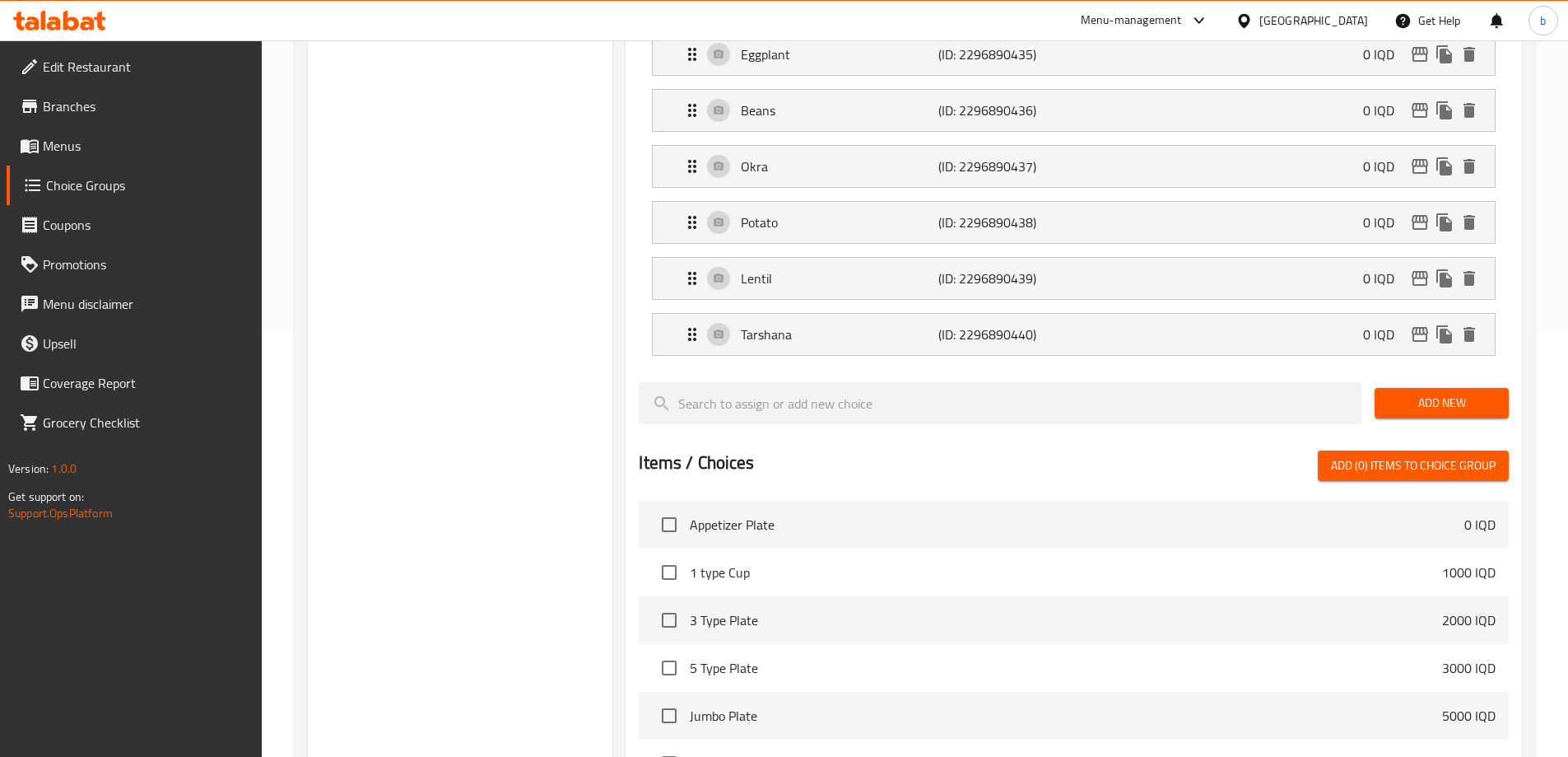
scroll to position [230, 0]
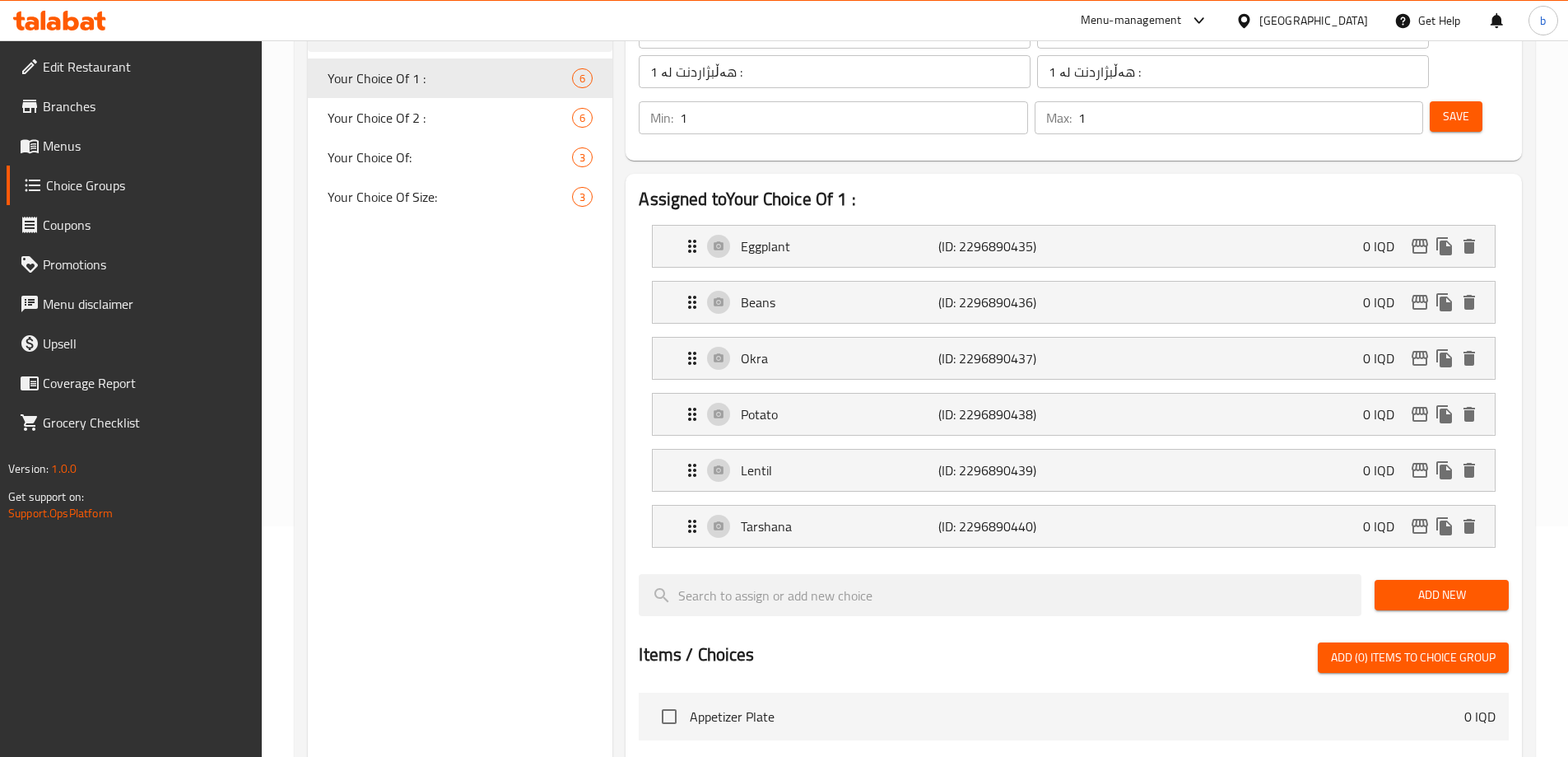
click at [107, 145] on span "Menus" at bounding box center [145, 146] width 205 height 19
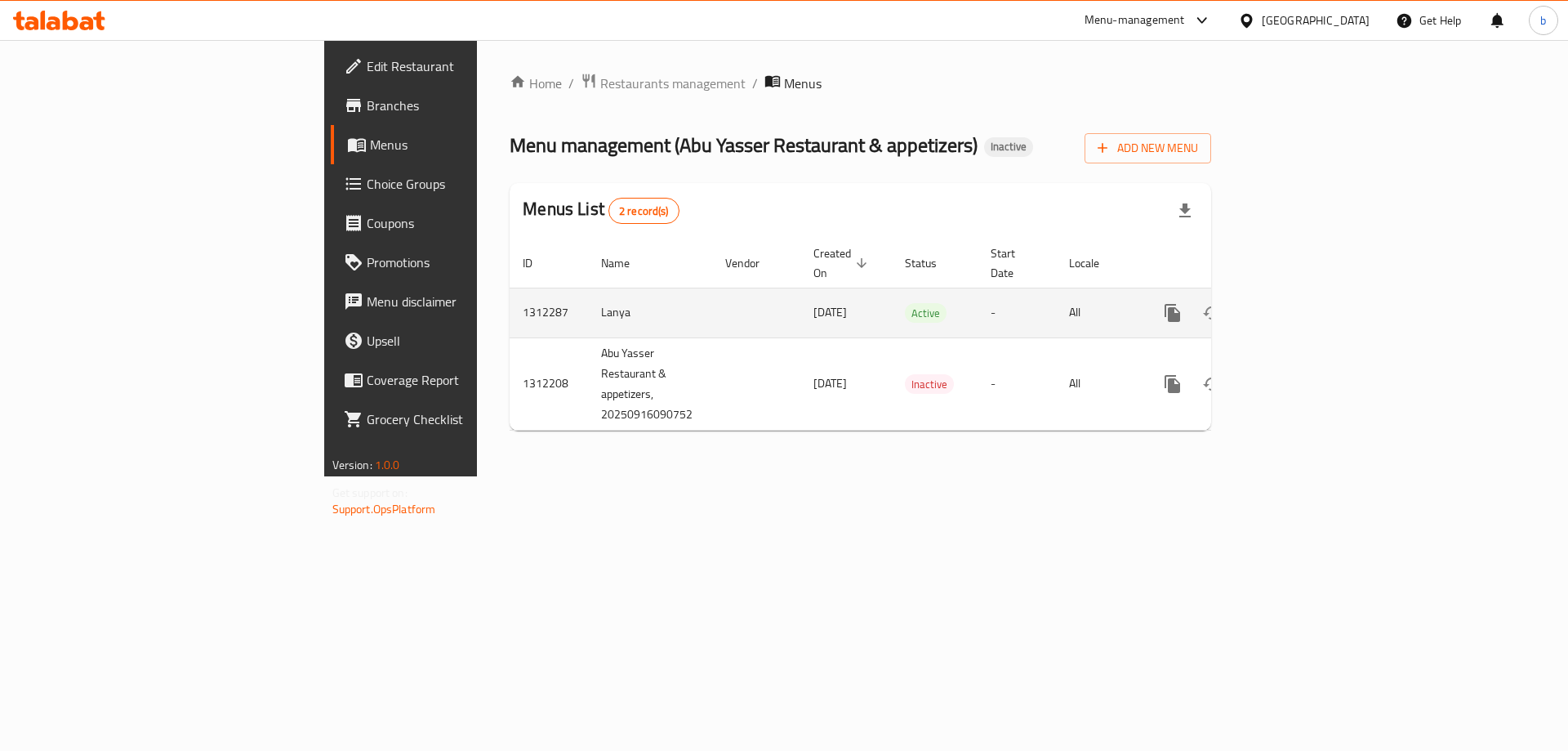
click at [1310, 294] on link "enhanced table" at bounding box center [1290, 313] width 39 height 39
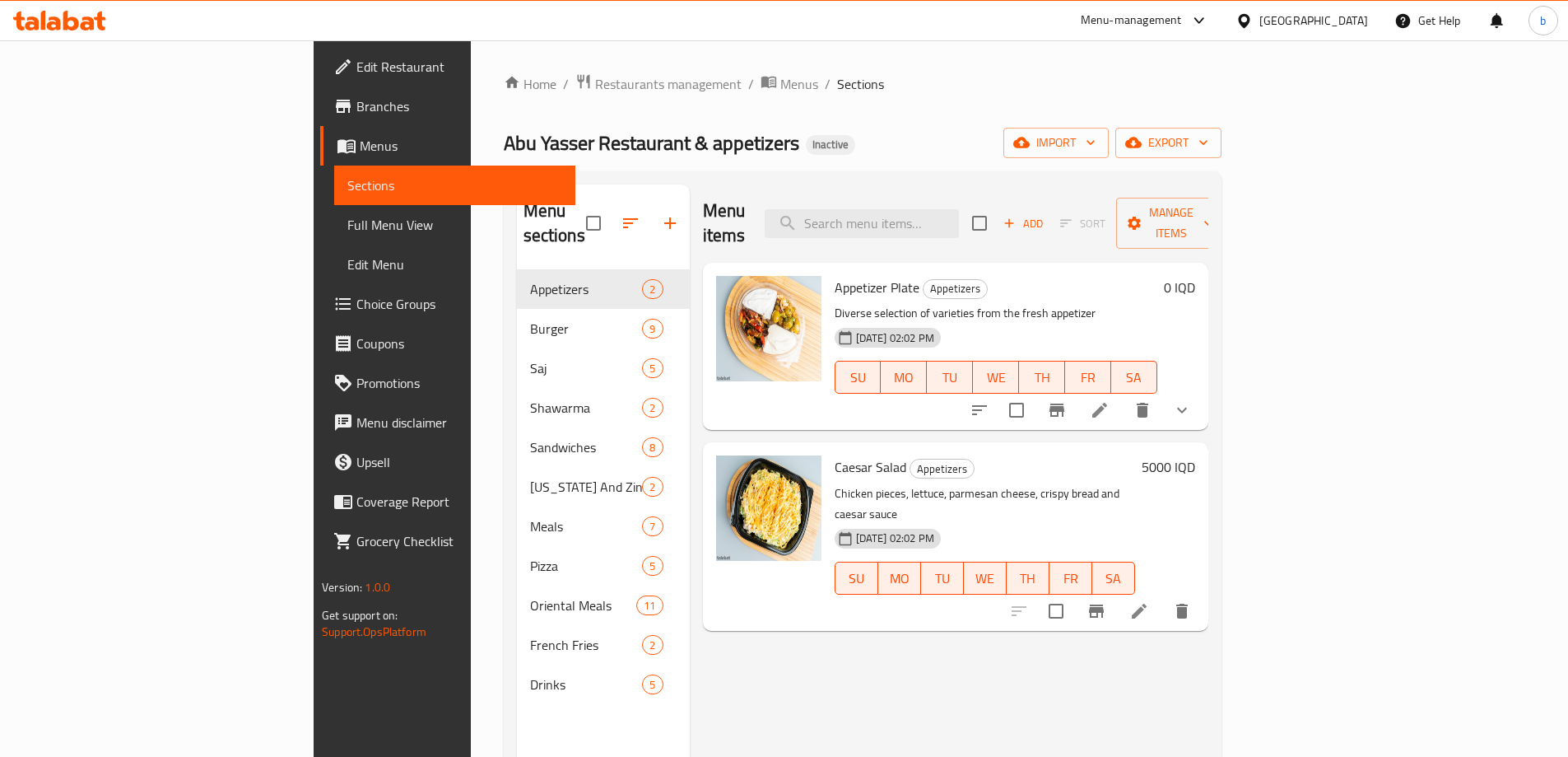
click at [977, 192] on div "Menu items Add Sort Manage items" at bounding box center [955, 223] width 505 height 78
click at [959, 209] on input "search" at bounding box center [862, 224] width 195 height 29
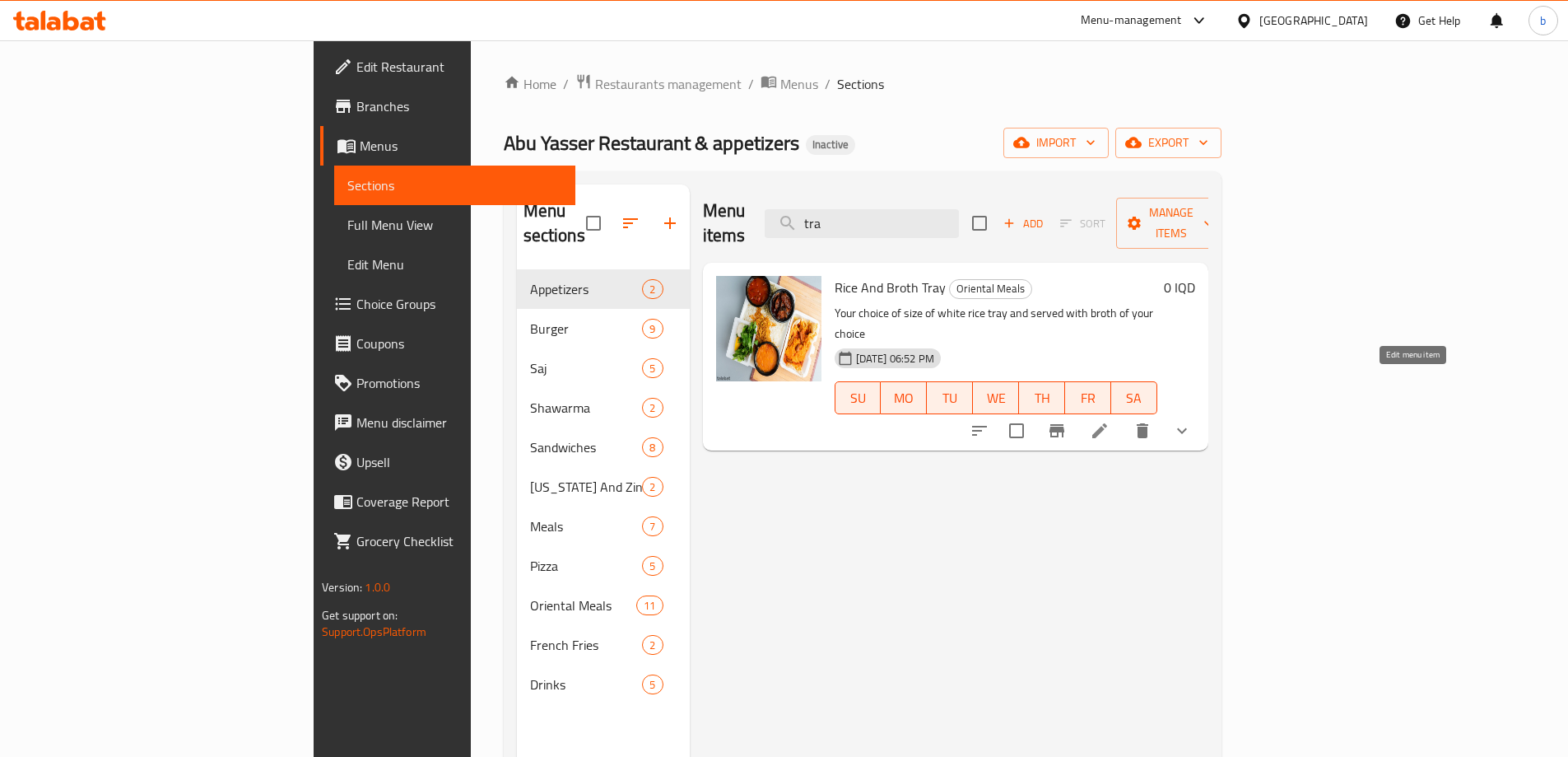
type input "tra"
click at [1107, 423] on icon at bounding box center [1099, 430] width 14 height 14
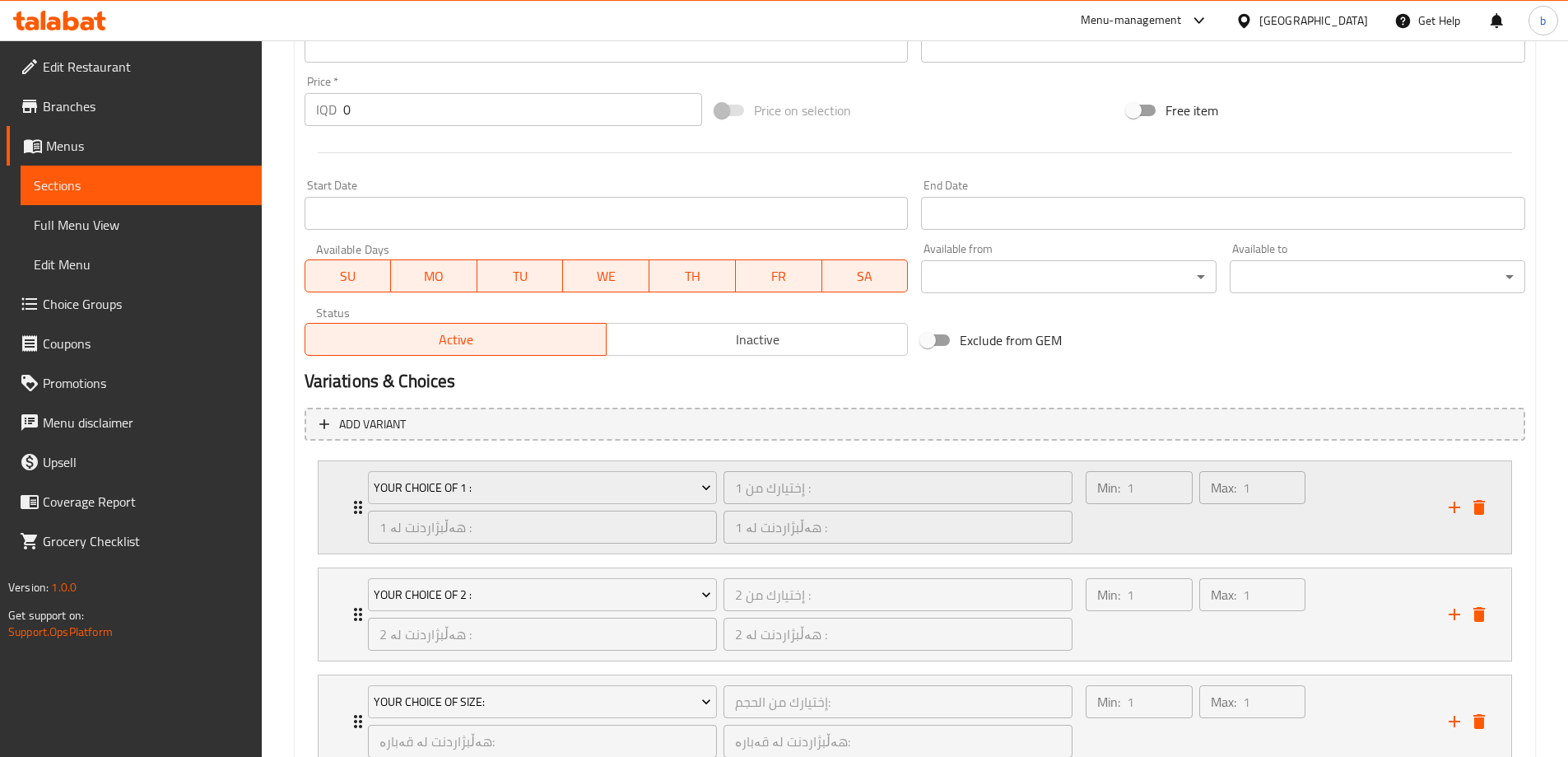
scroll to position [901, 0]
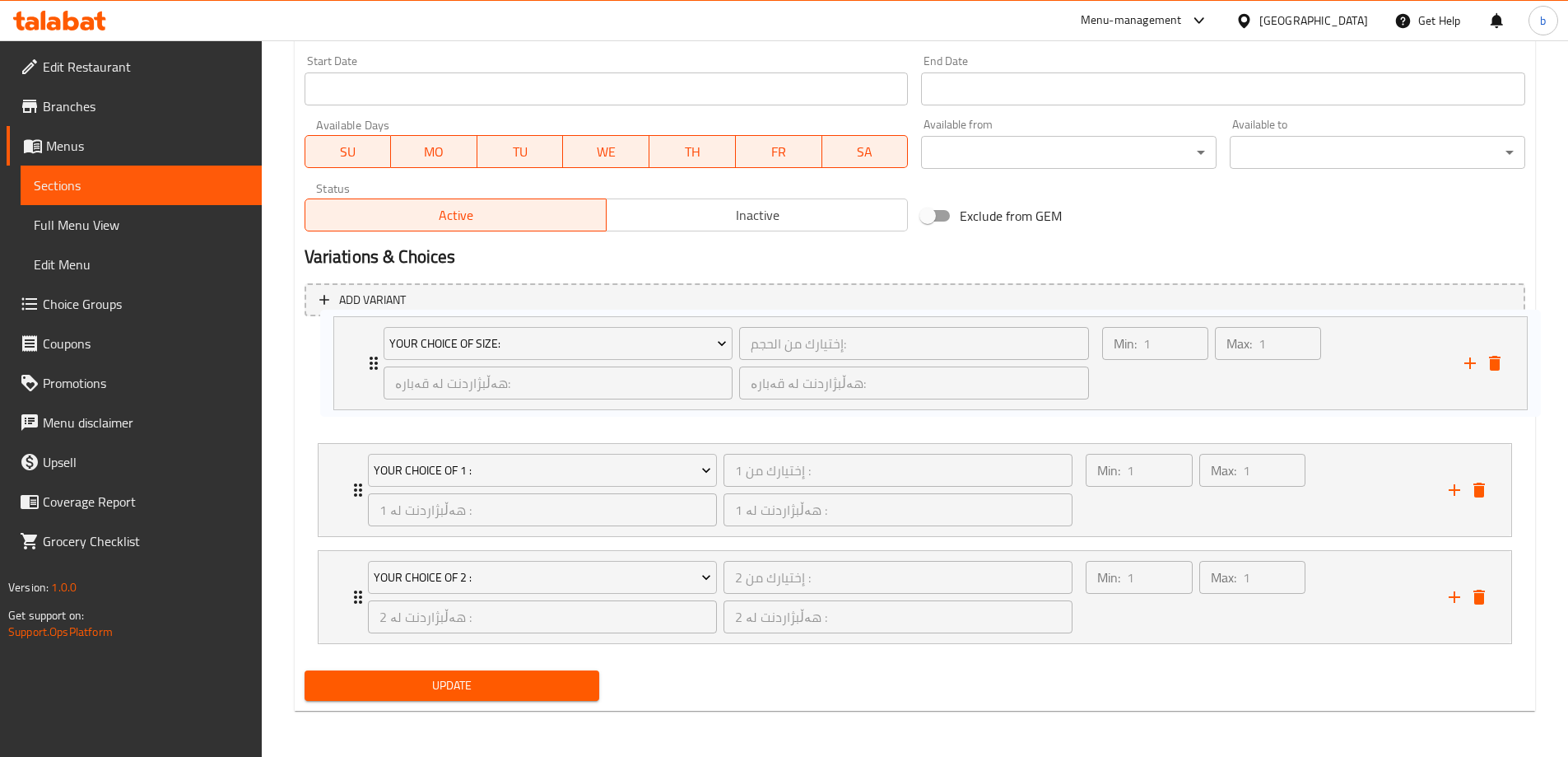
drag, startPoint x: 346, startPoint y: 592, endPoint x: 371, endPoint y: 319, distance: 274.1
click at [371, 319] on div "Add variant Your Choice Of 1 : إختيارك من 1 : ​ هەڵبژاردنت لە 1 : ​ هەڵبژاردنت …" at bounding box center [915, 471] width 1234 height 388
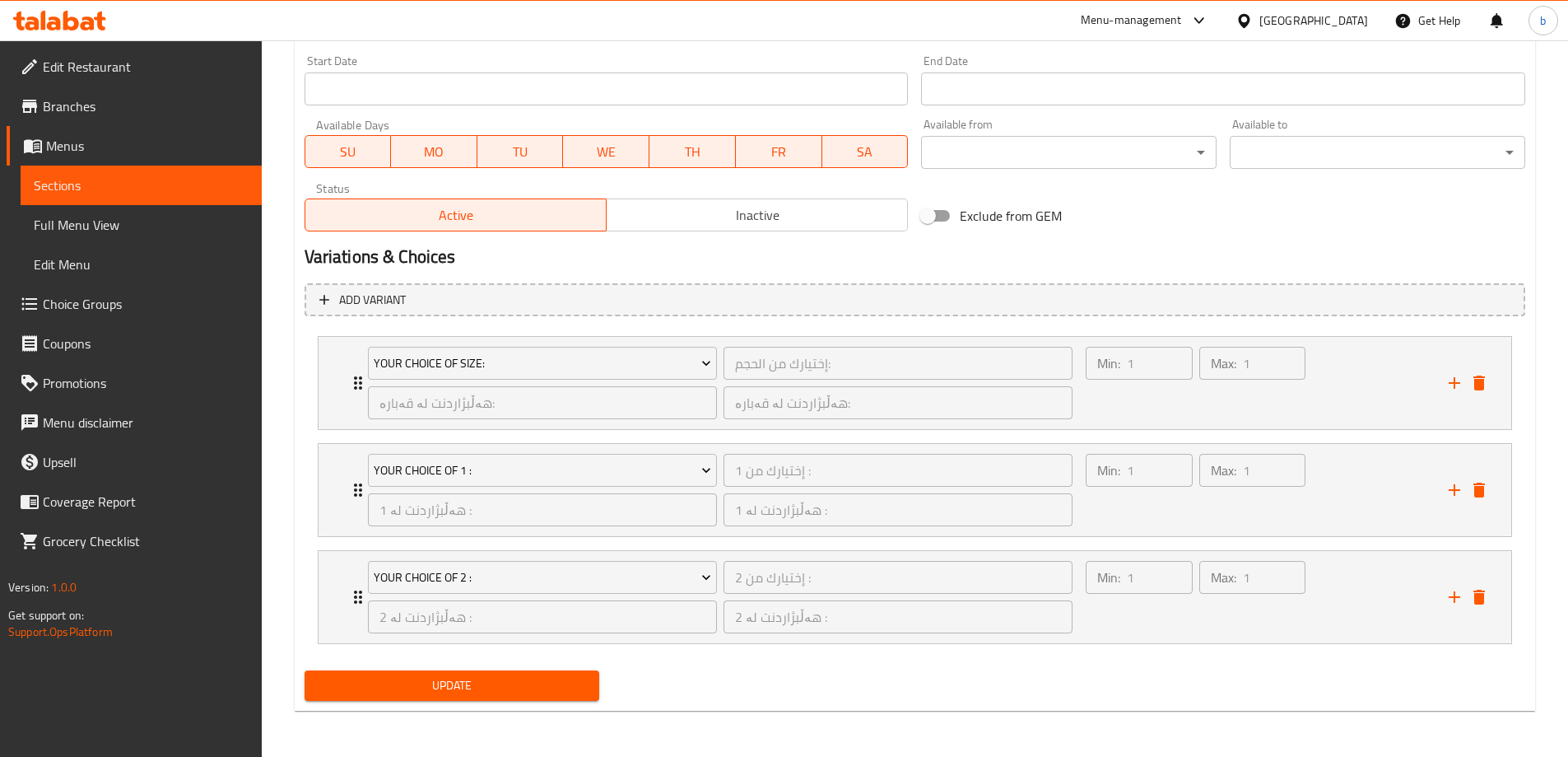
click at [456, 684] on span "Update" at bounding box center [452, 685] width 269 height 20
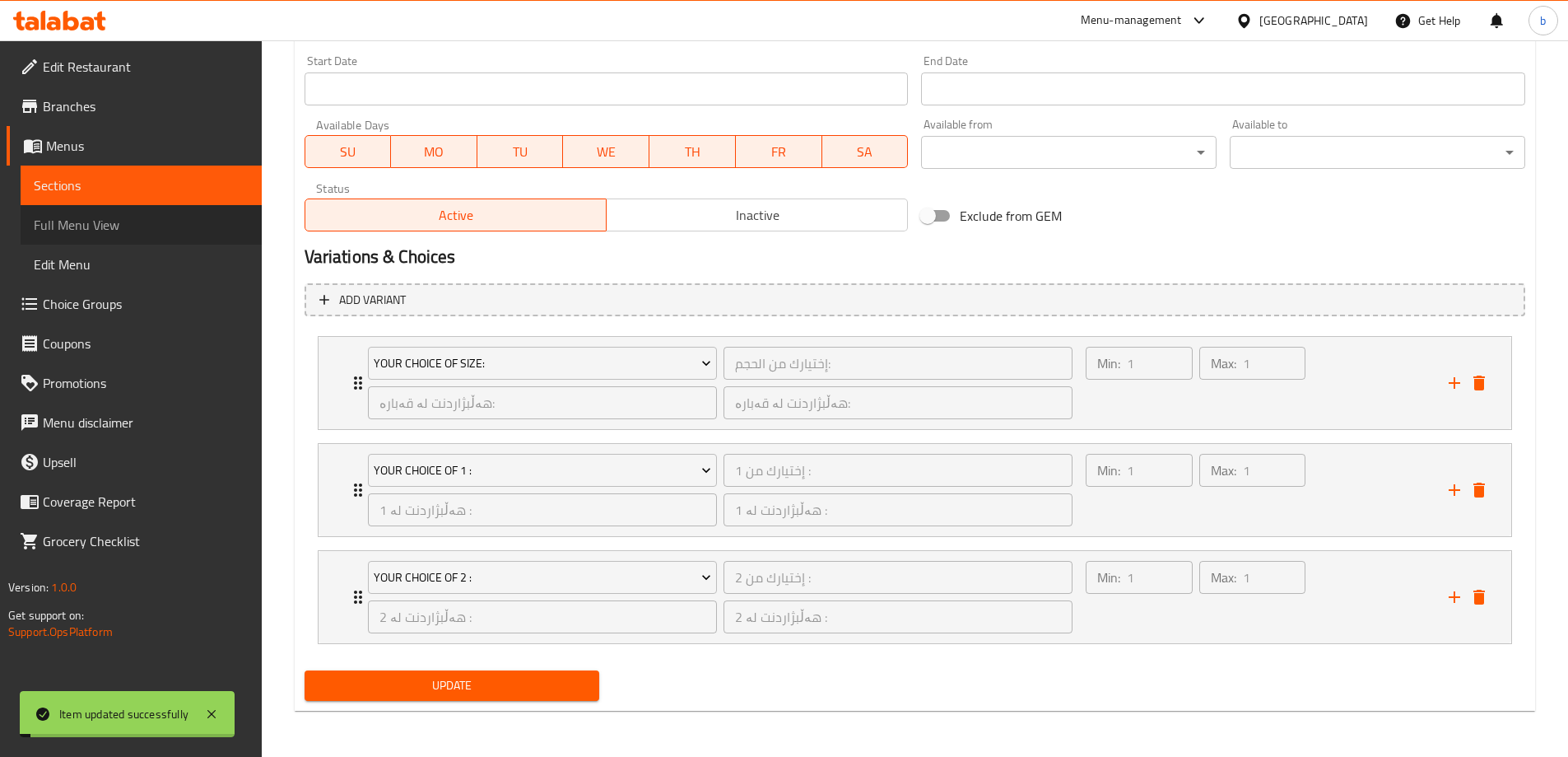
click at [126, 231] on span "Full Menu View" at bounding box center [141, 225] width 215 height 19
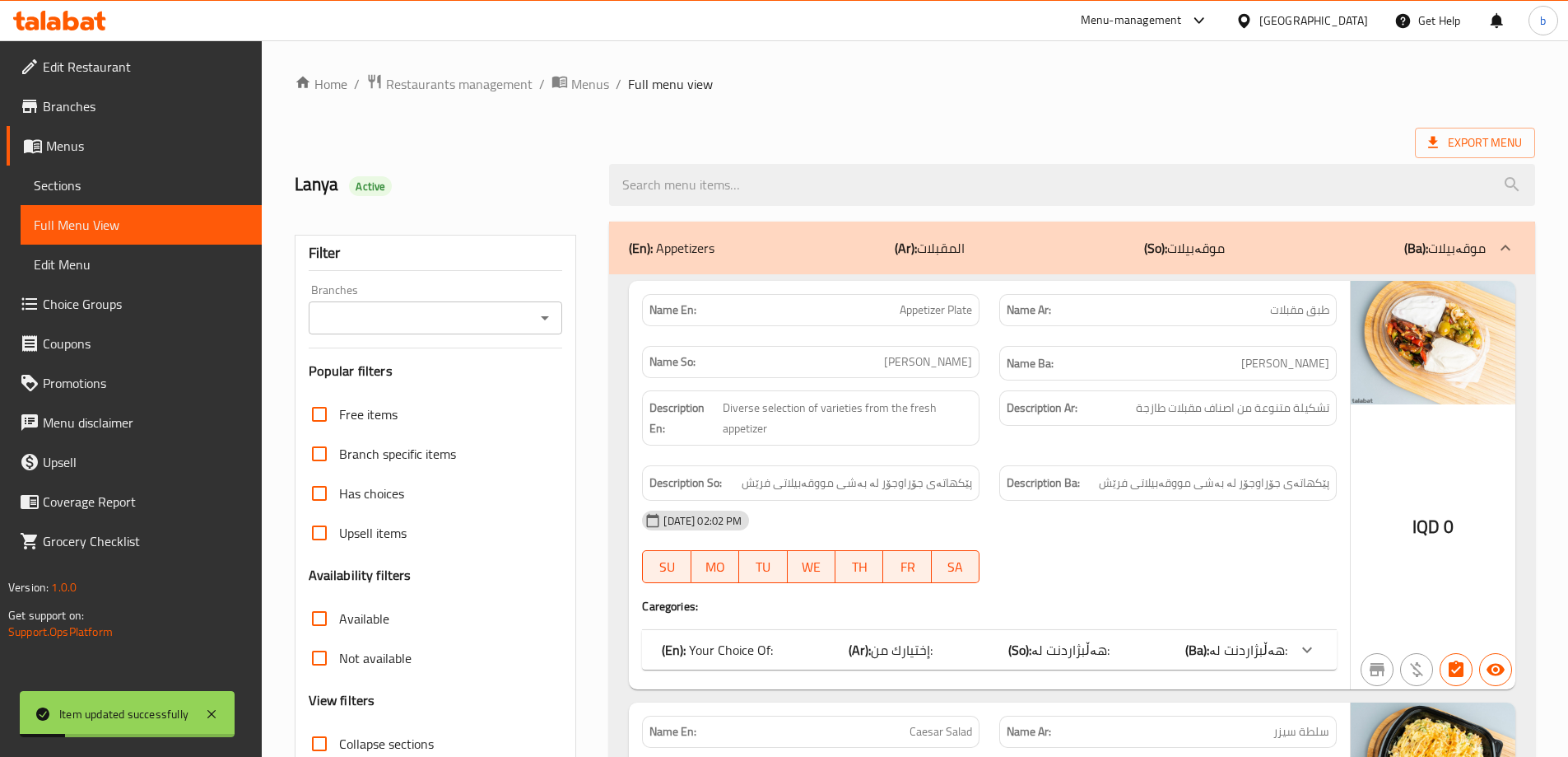
click at [550, 319] on icon "Open" at bounding box center [545, 317] width 19 height 19
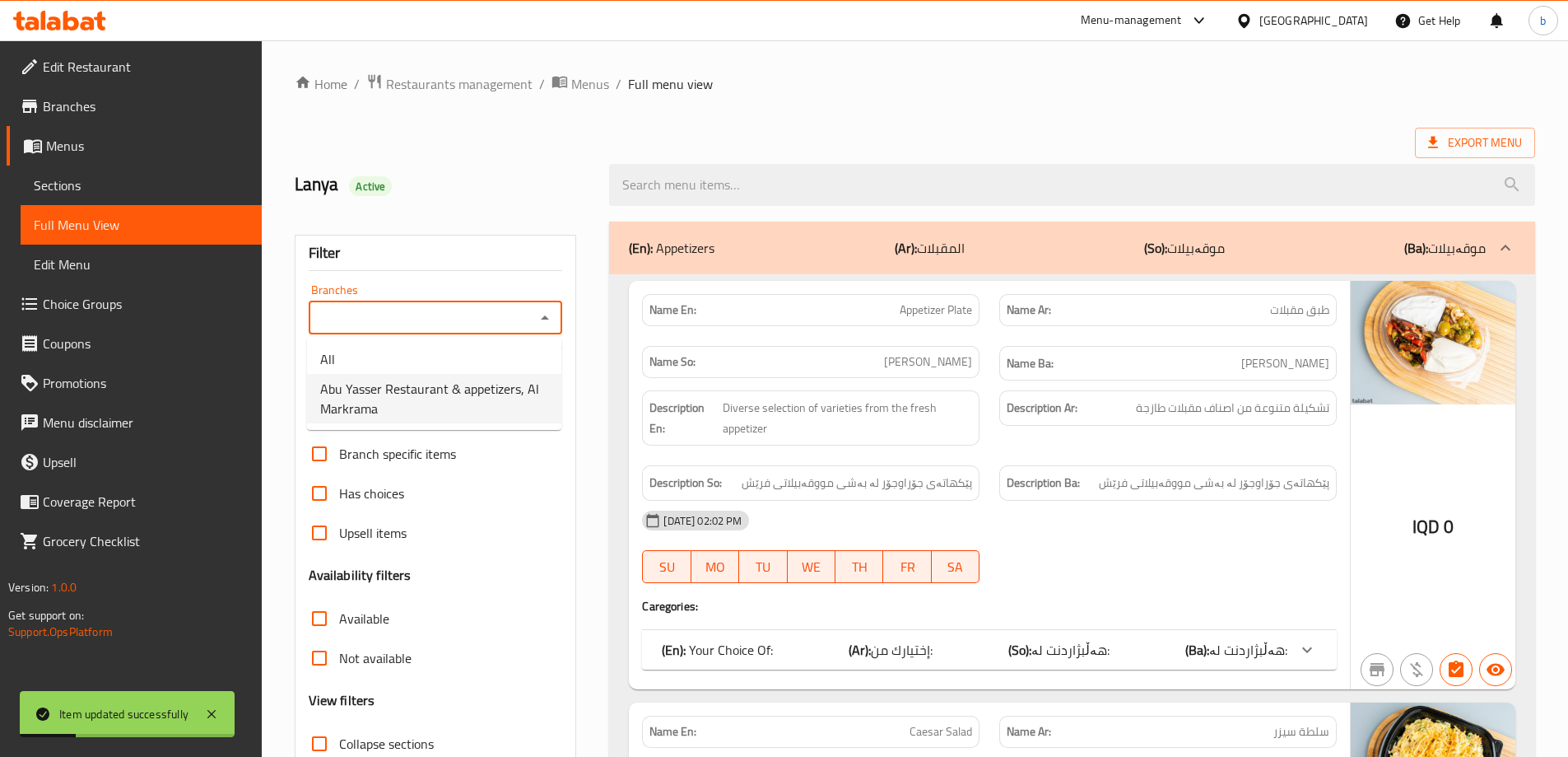
click at [425, 406] on span "Abu Yasser Restaurant & appetizers, Al Markrama" at bounding box center [434, 398] width 228 height 40
type input "Abu Yasser Restaurant & appetizers, Al Markrama"
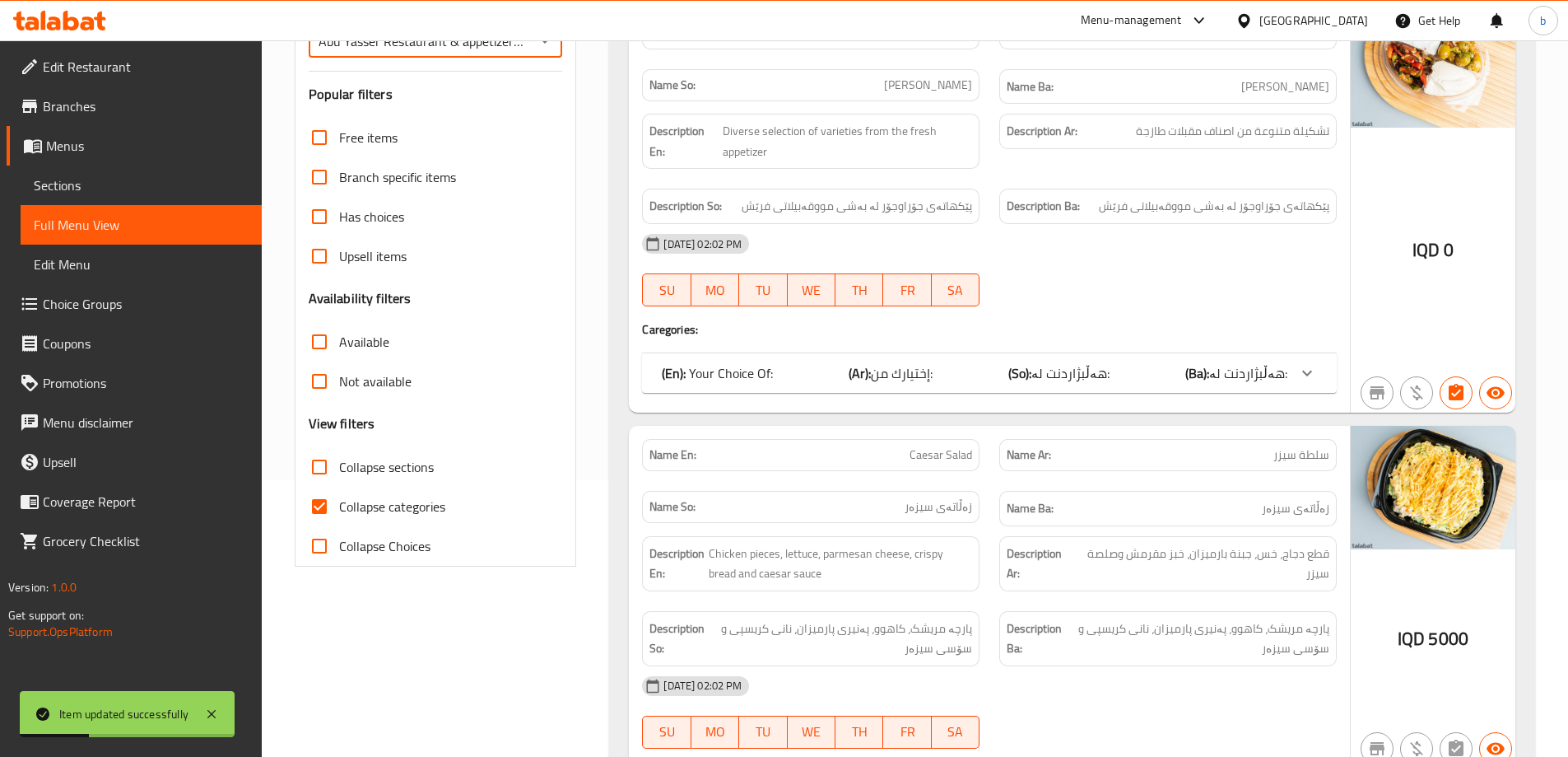
scroll to position [385, 0]
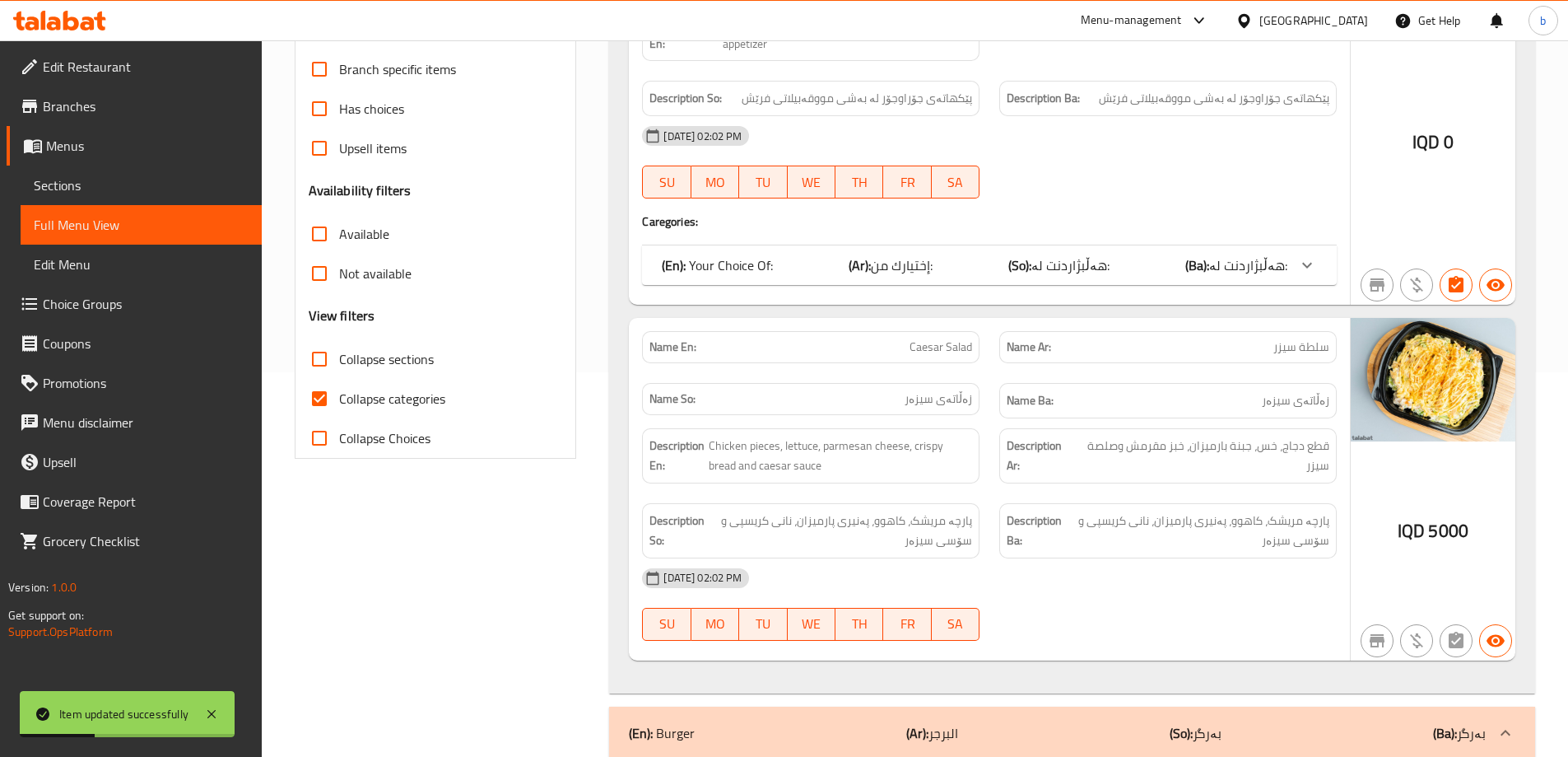
click at [324, 397] on input "Collapse categories" at bounding box center [319, 398] width 40 height 40
checkbox input "false"
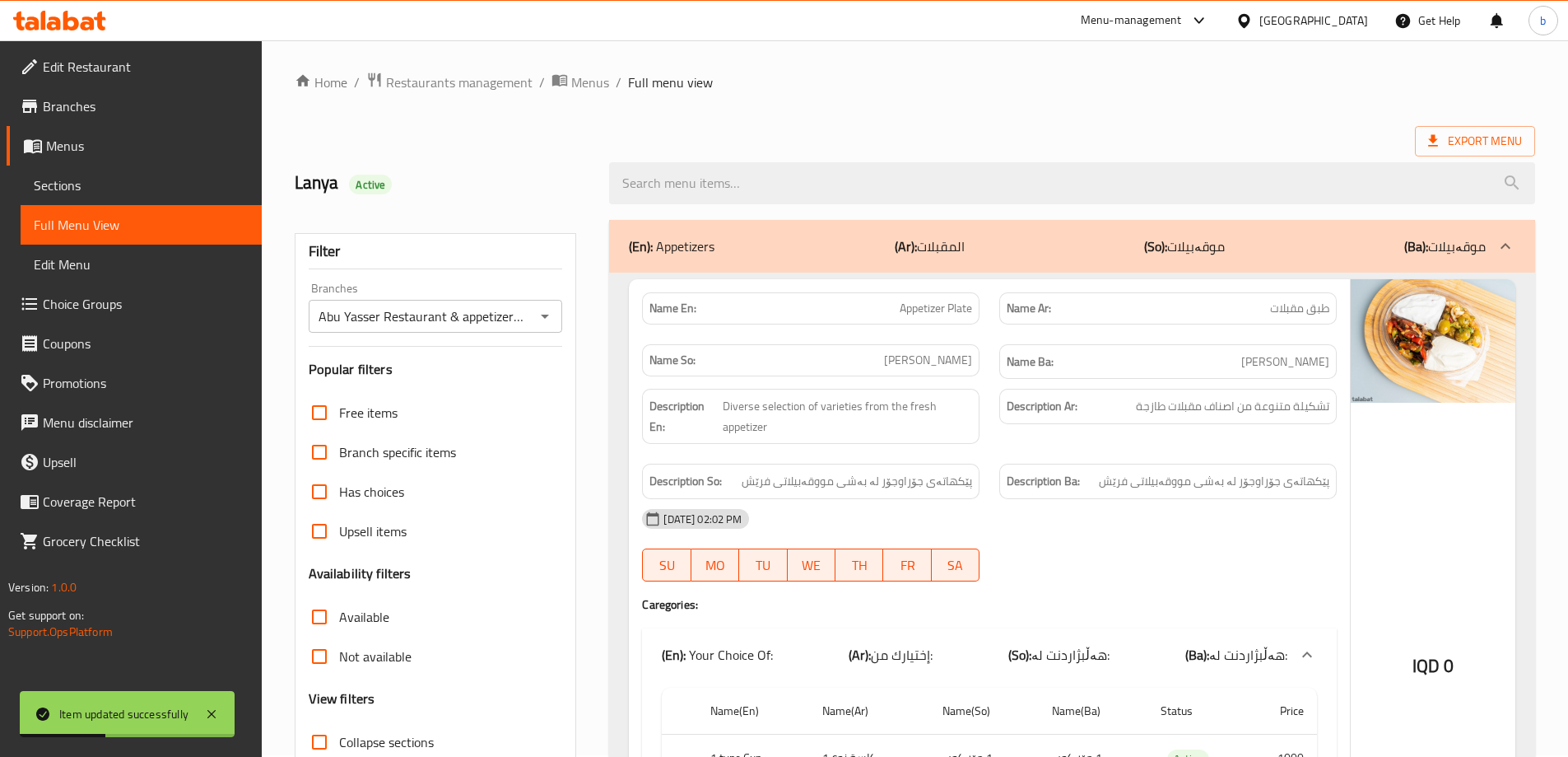
scroll to position [0, 0]
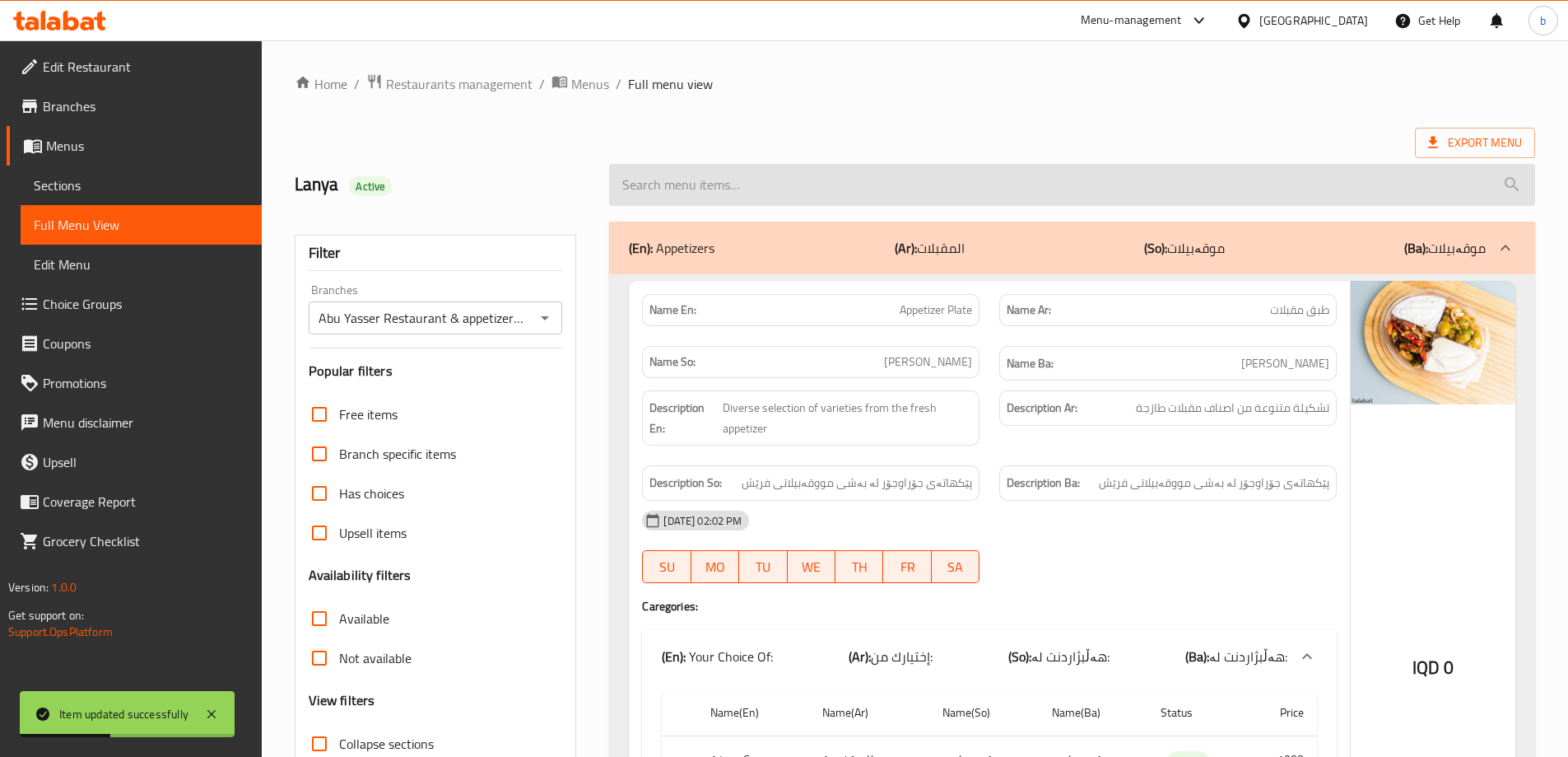
click at [848, 188] on input "search" at bounding box center [1072, 185] width 926 height 42
type input "r"
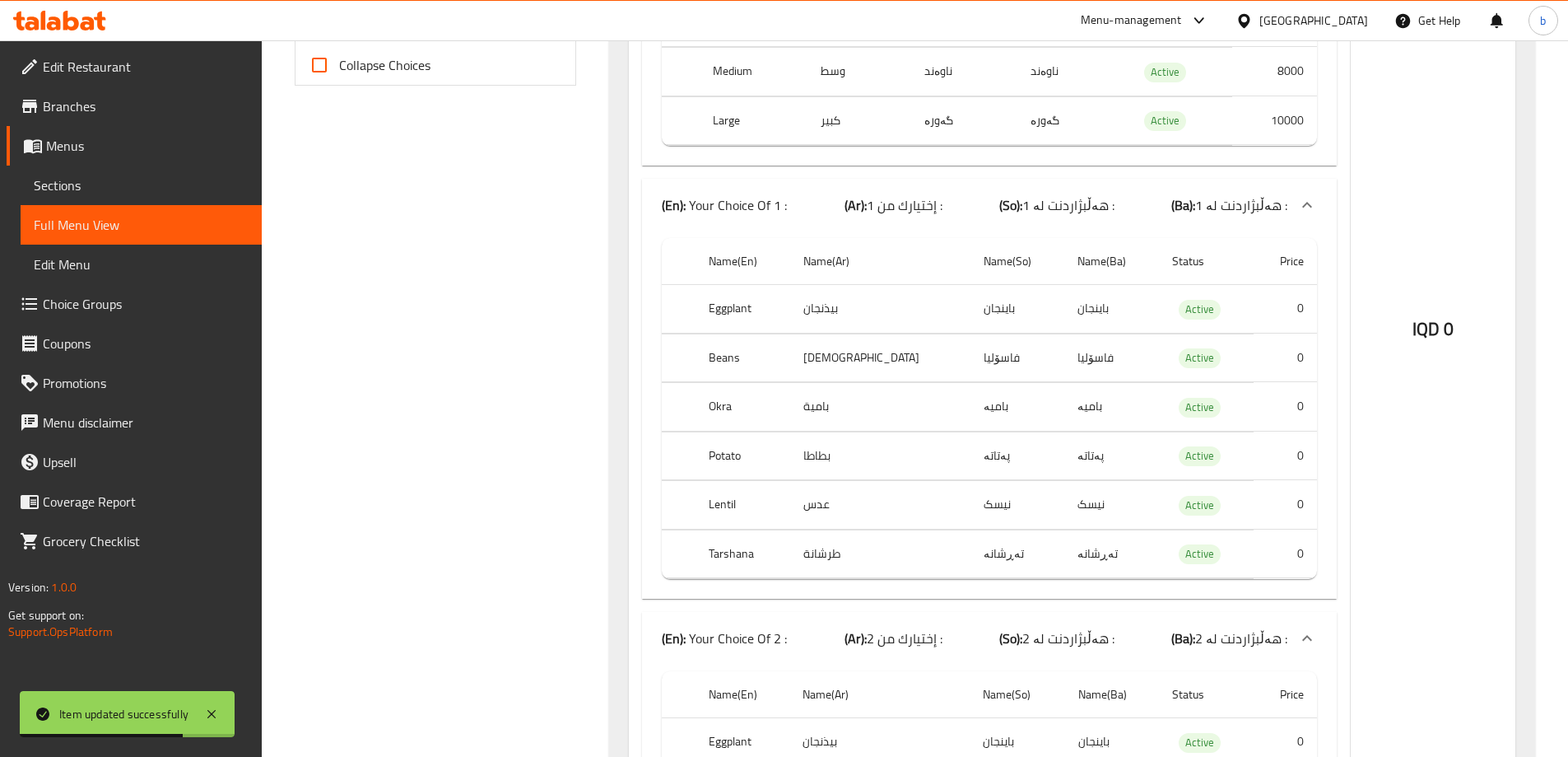
scroll to position [769, 0]
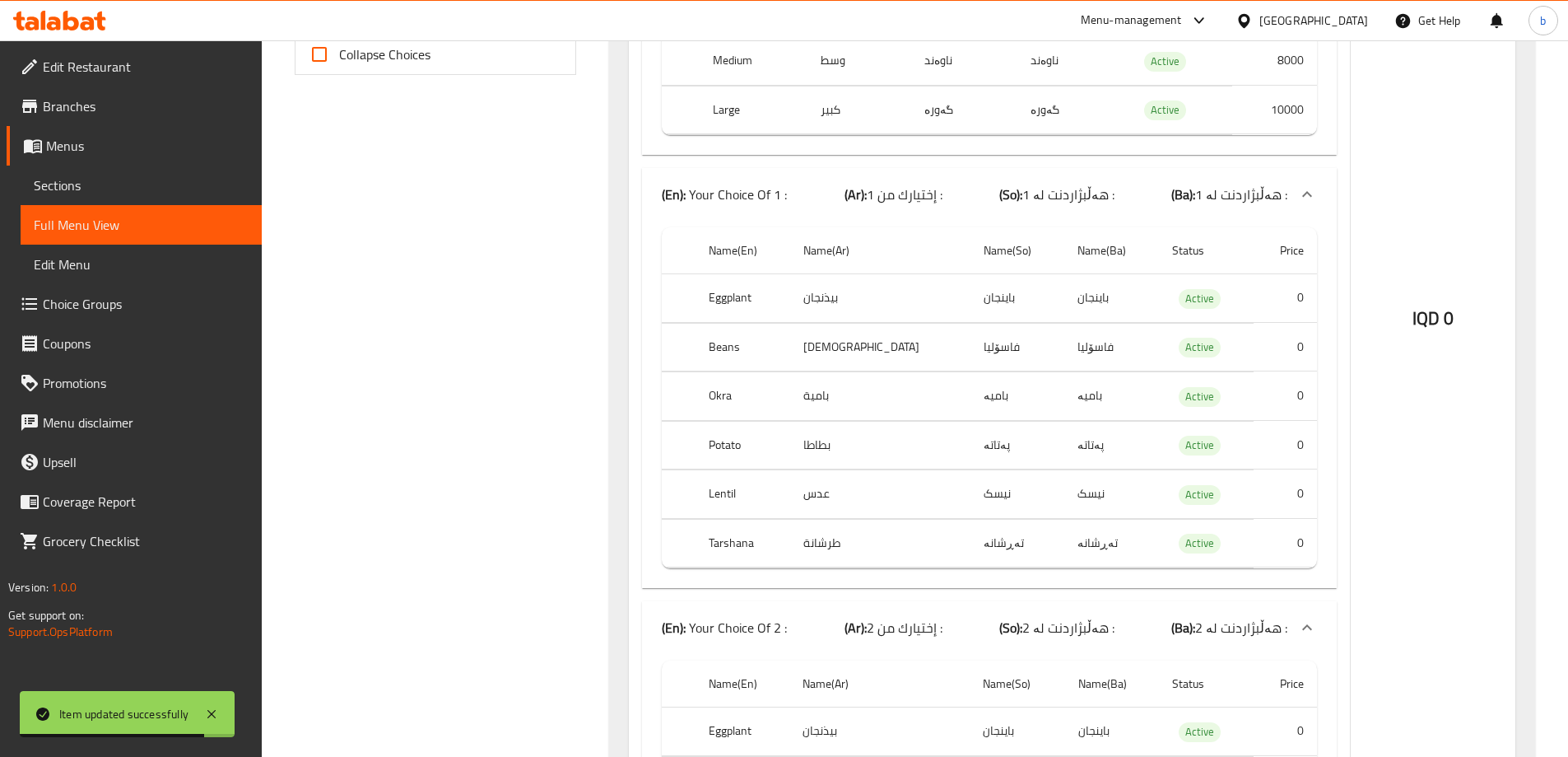
type input "tray"
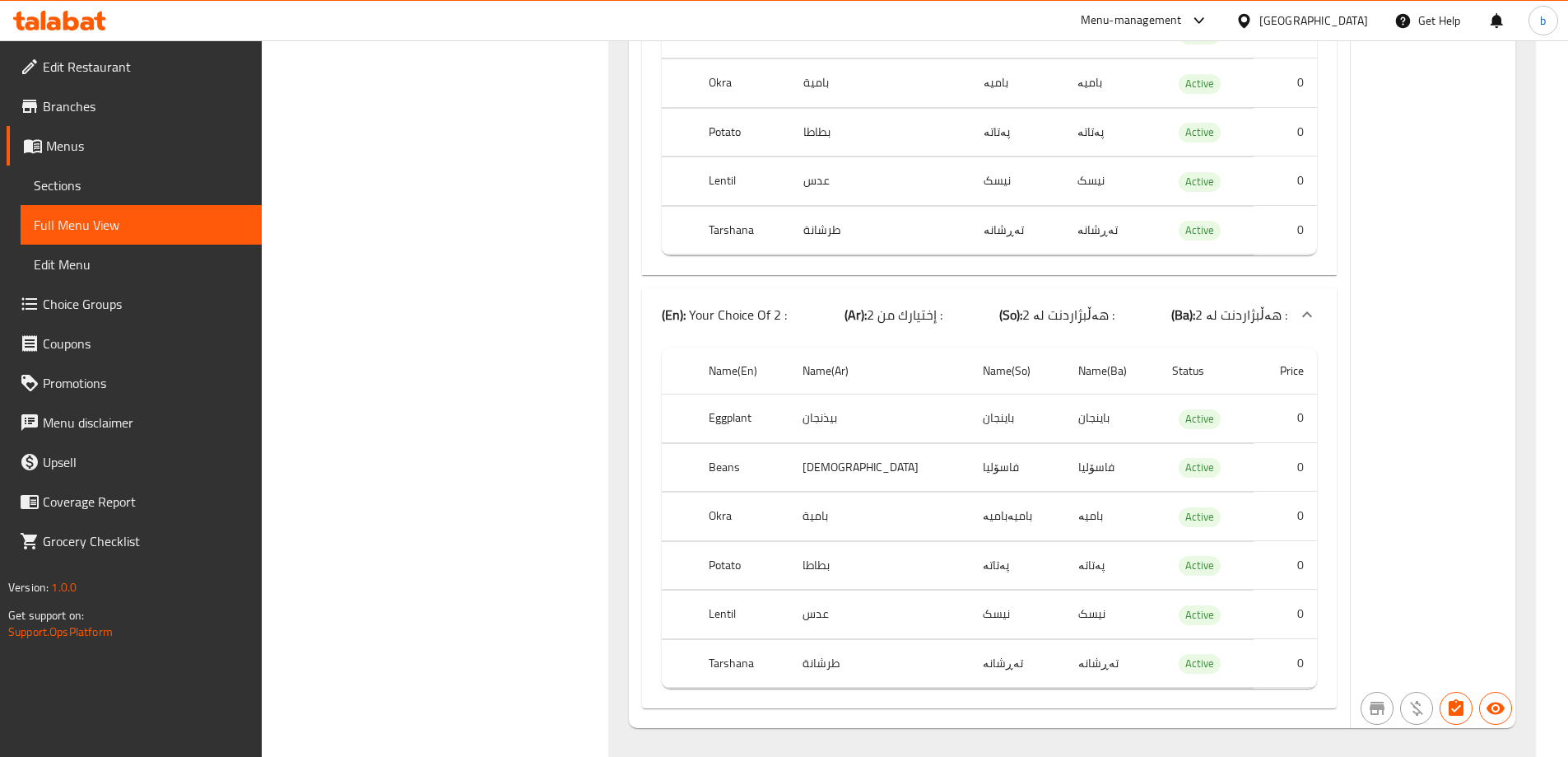
scroll to position [1119, 0]
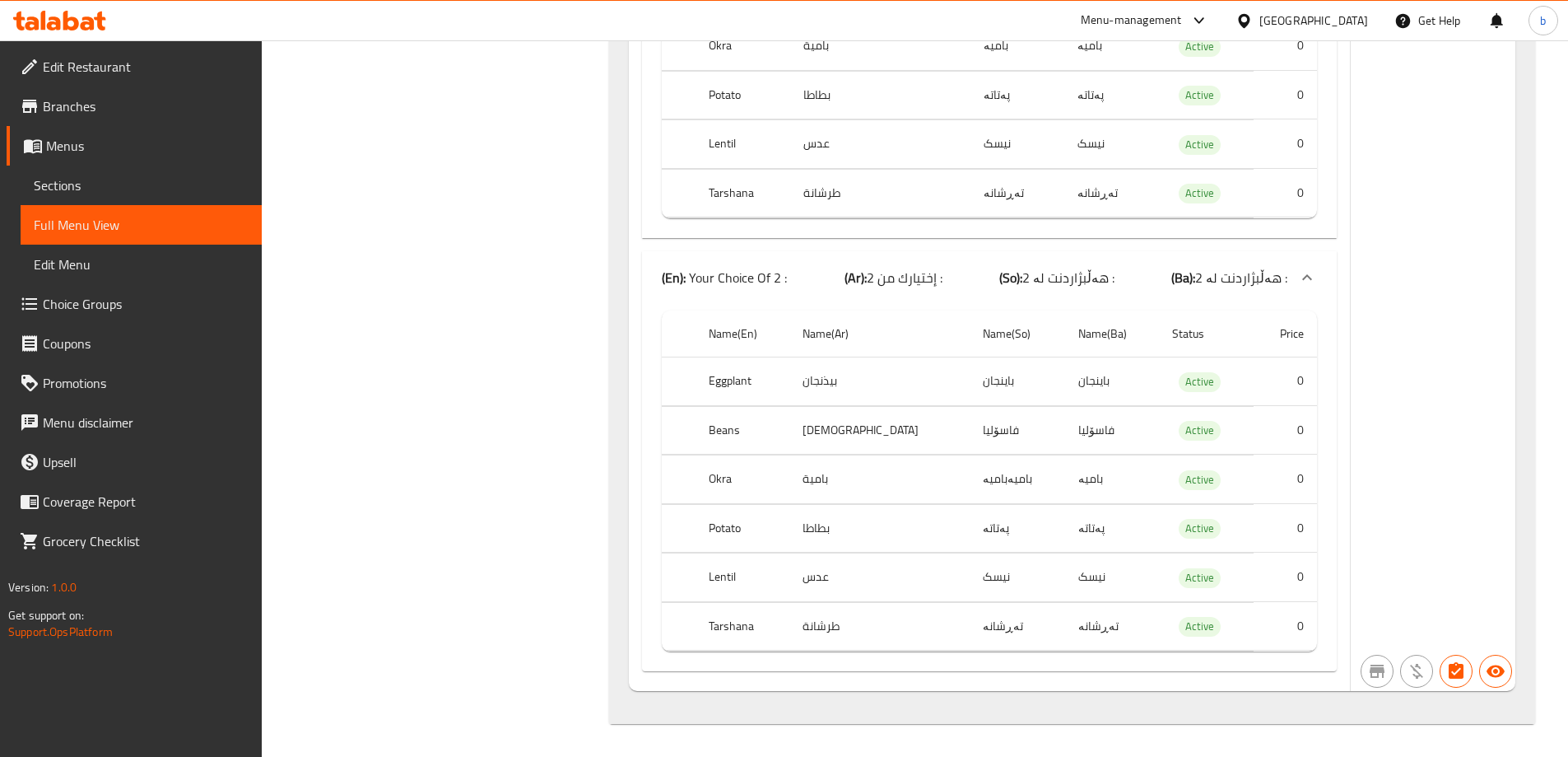
click at [116, 299] on span "Choice Groups" at bounding box center [145, 304] width 205 height 19
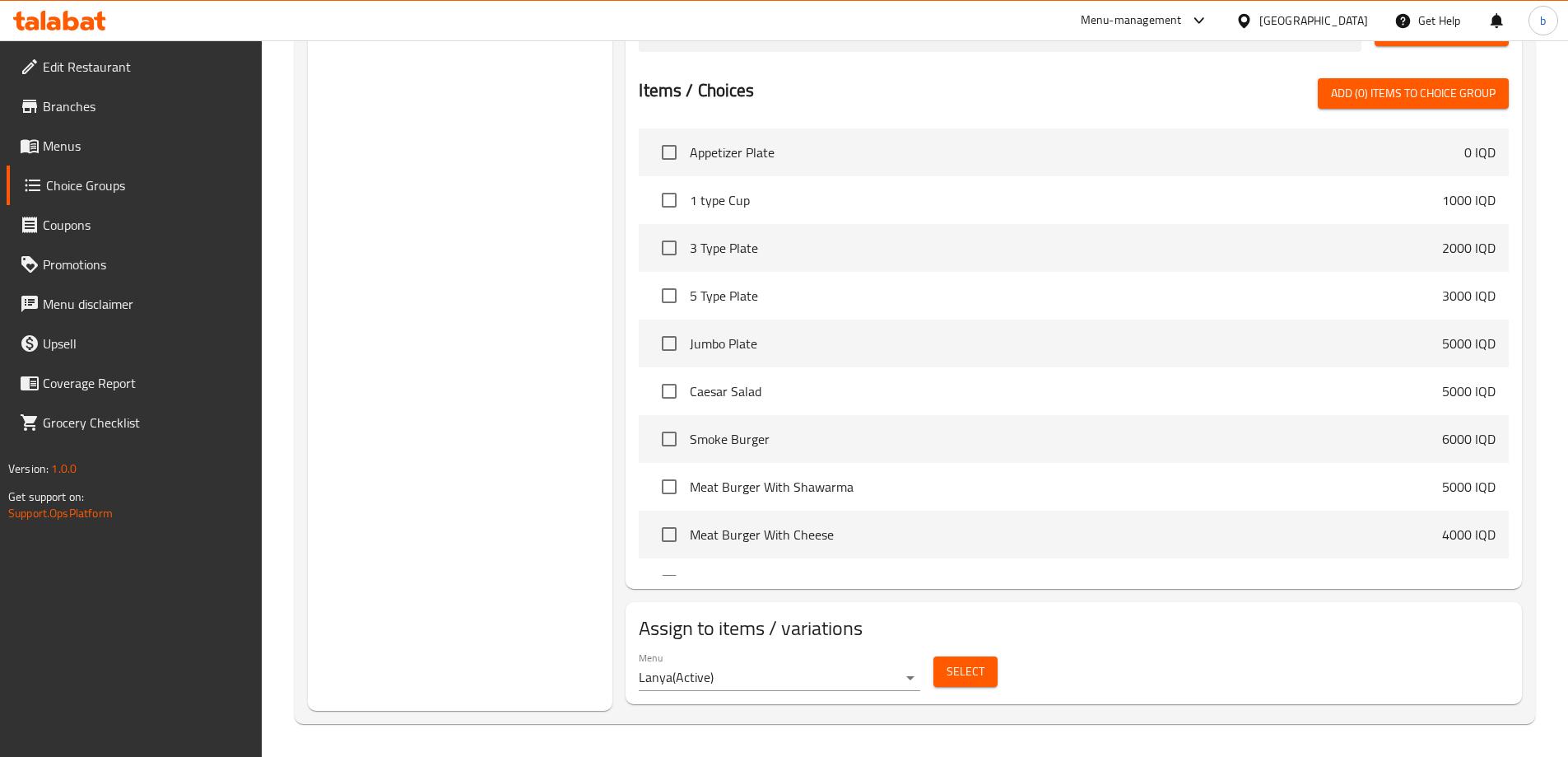
scroll to position [233, 0]
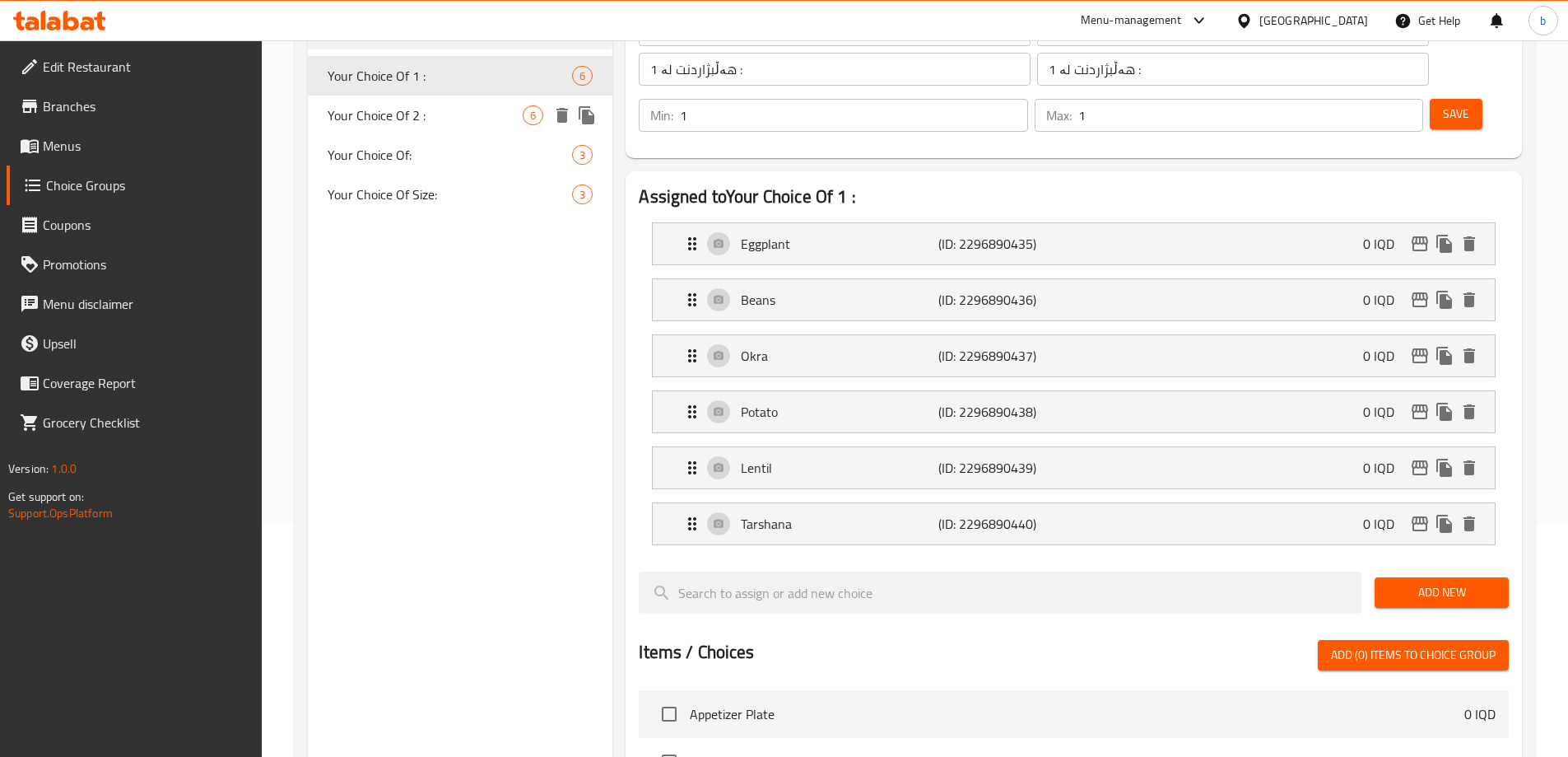
click at [510, 122] on span "Your Choice Of 2 :" at bounding box center [425, 115] width 196 height 19
type input "Your Choice Of 2 :"
type input "إختيارك من 2 :"
type input "هەڵبژاردنت لە 2 :"
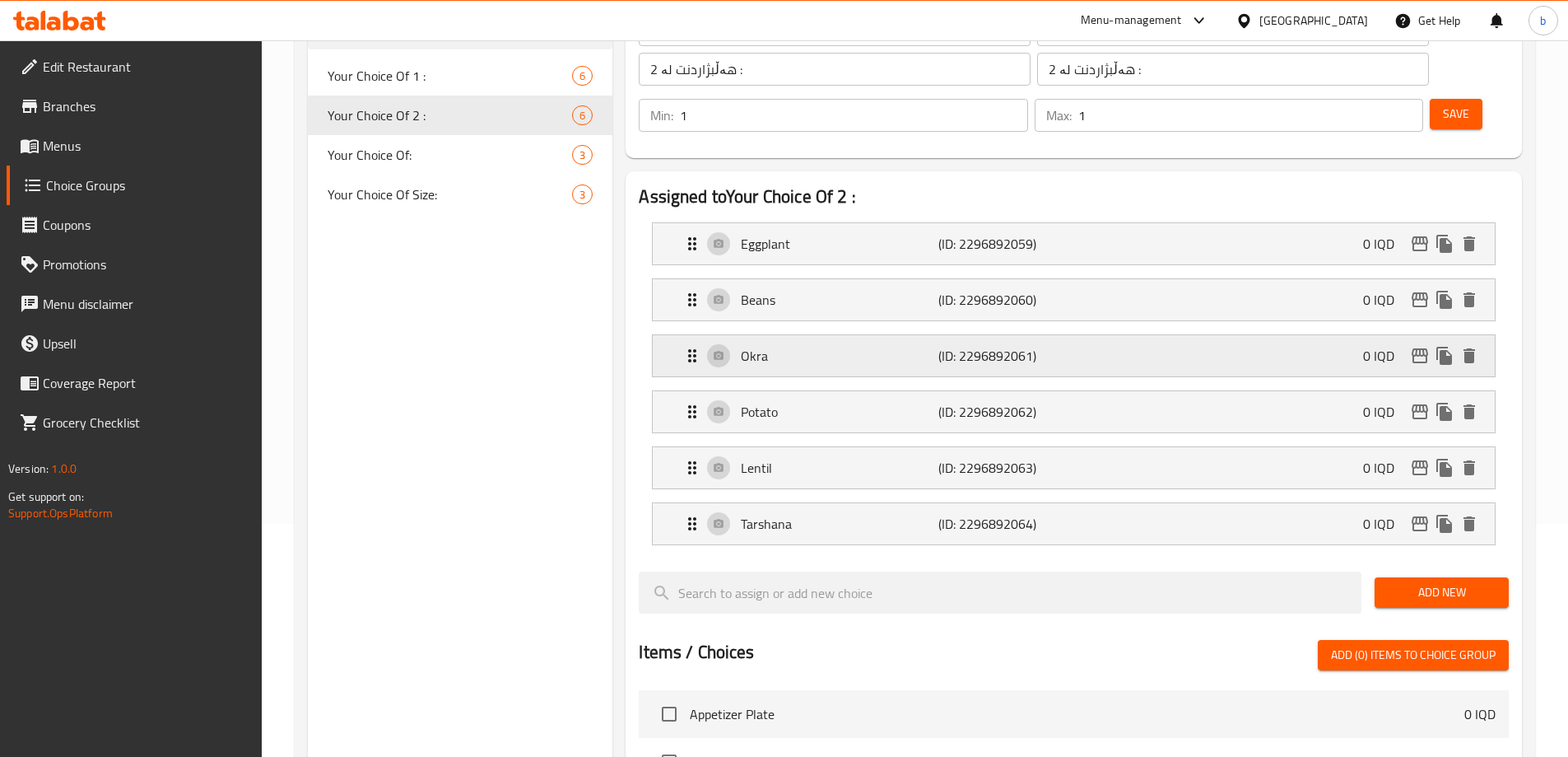
click at [972, 346] on p "(ID: 2296892061)" at bounding box center [1003, 356] width 132 height 19
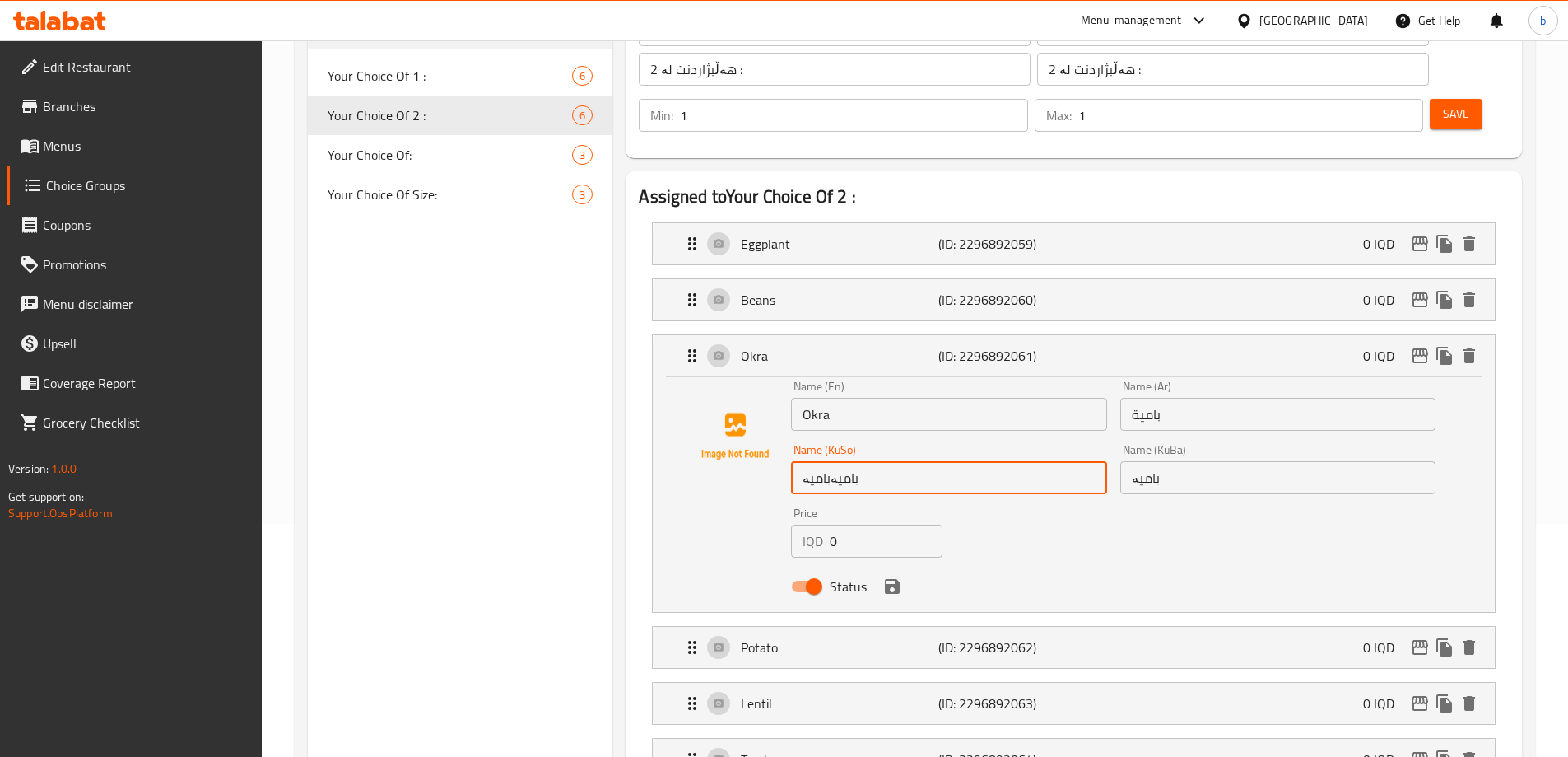
click at [826, 461] on input "بامیەبامیە" at bounding box center [948, 477] width 315 height 33
click at [823, 461] on input "بامیەبامیە" at bounding box center [948, 477] width 315 height 33
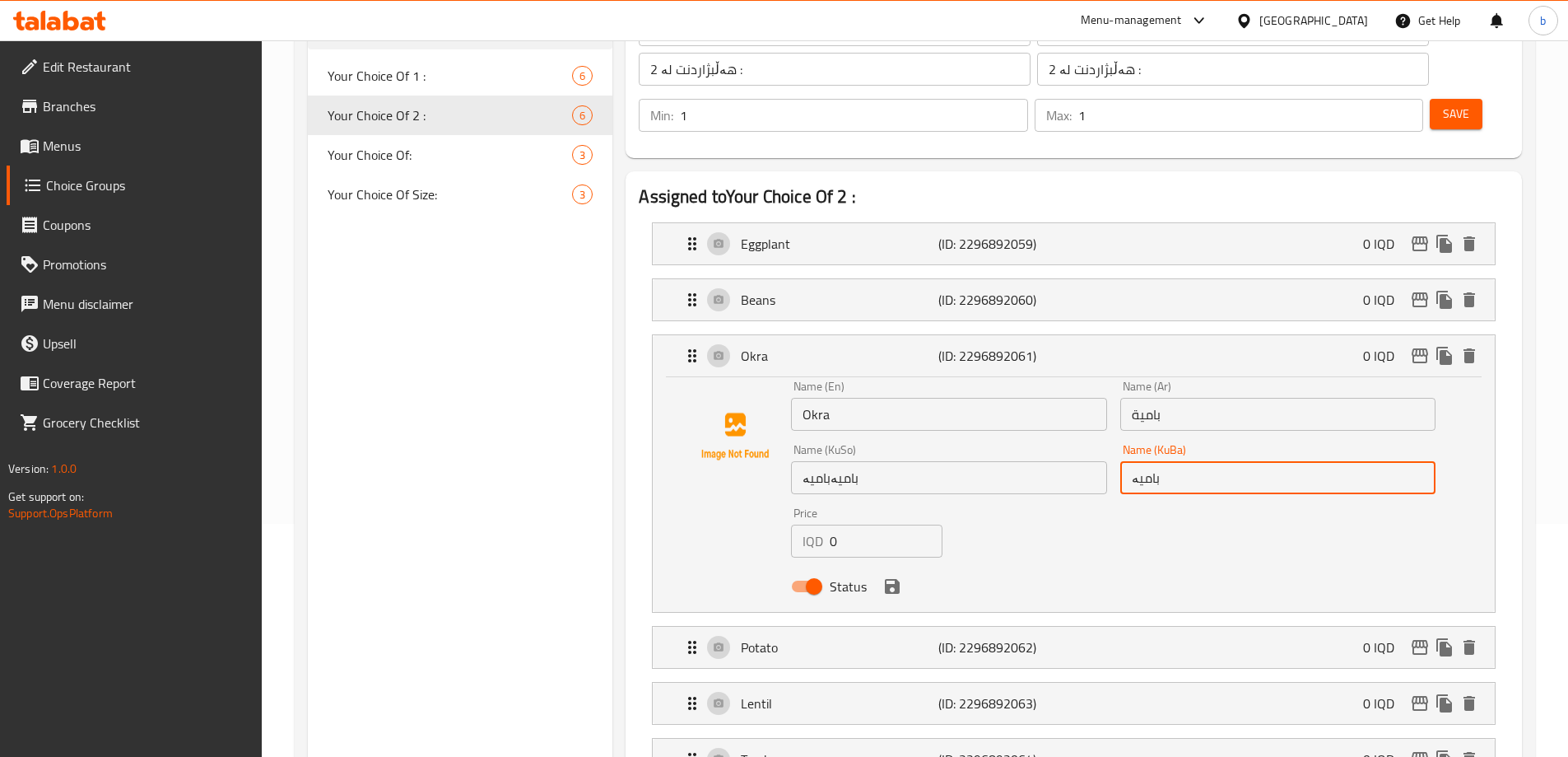
drag, startPoint x: 1185, startPoint y: 437, endPoint x: 820, endPoint y: 419, distance: 365.4
click at [820, 419] on div "Name (En) Okra Name (En) Name (Ar) بامية Name (Ar) Name (KuSo) بامیەبامیە Name …" at bounding box center [1113, 491] width 657 height 234
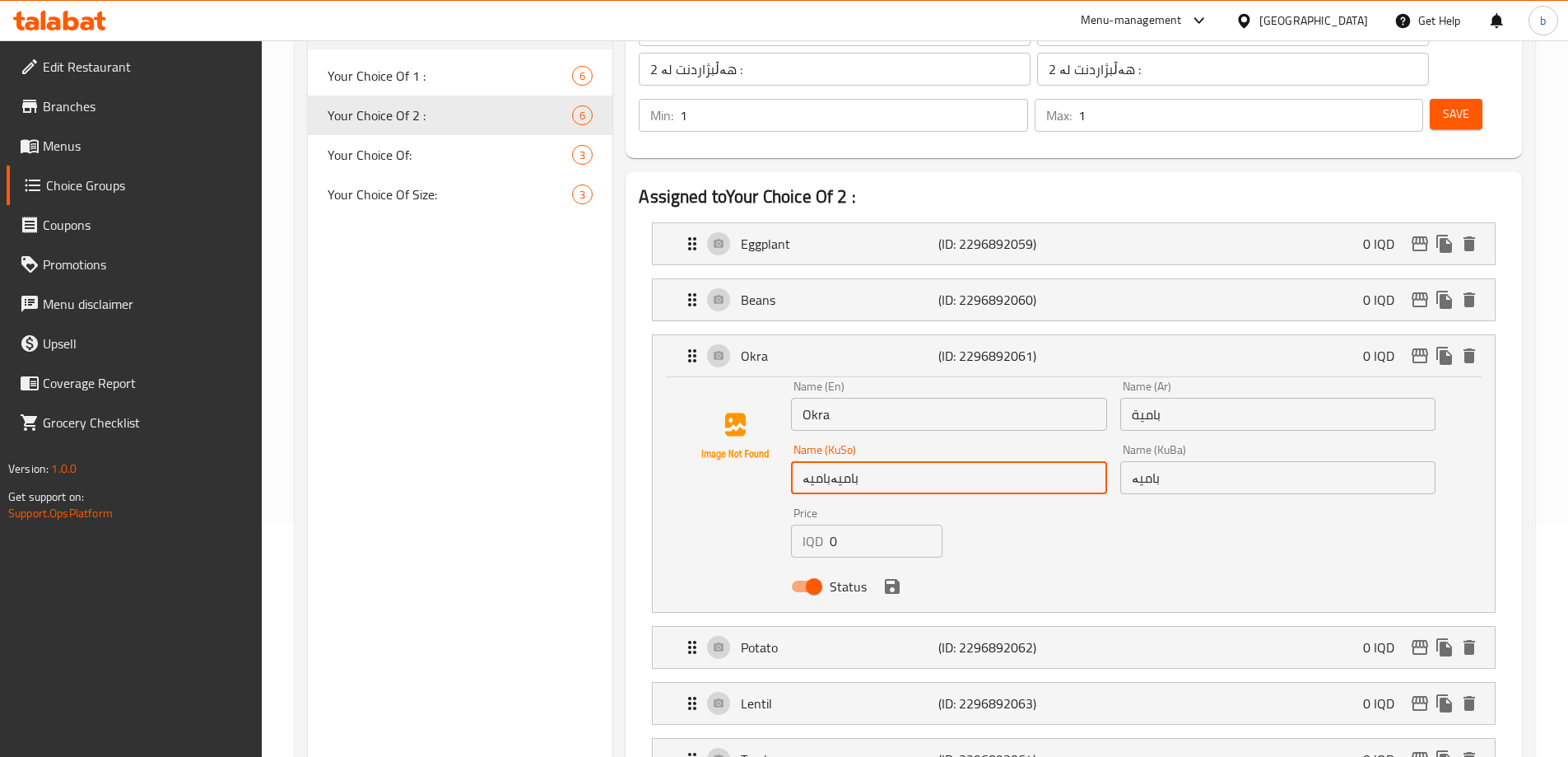
drag, startPoint x: 900, startPoint y: 442, endPoint x: 608, endPoint y: 426, distance: 292.4
click at [608, 426] on div "Choice Groups Your Choice Of 1 : 6 Your Choice Of 2 : 6 Your Choice Of: 3 Your …" at bounding box center [917, 730] width 1220 height 1554
paste input "text"
click at [899, 564] on div "Status" at bounding box center [1113, 586] width 657 height 44
click at [888, 579] on icon "save" at bounding box center [891, 585] width 14 height 14
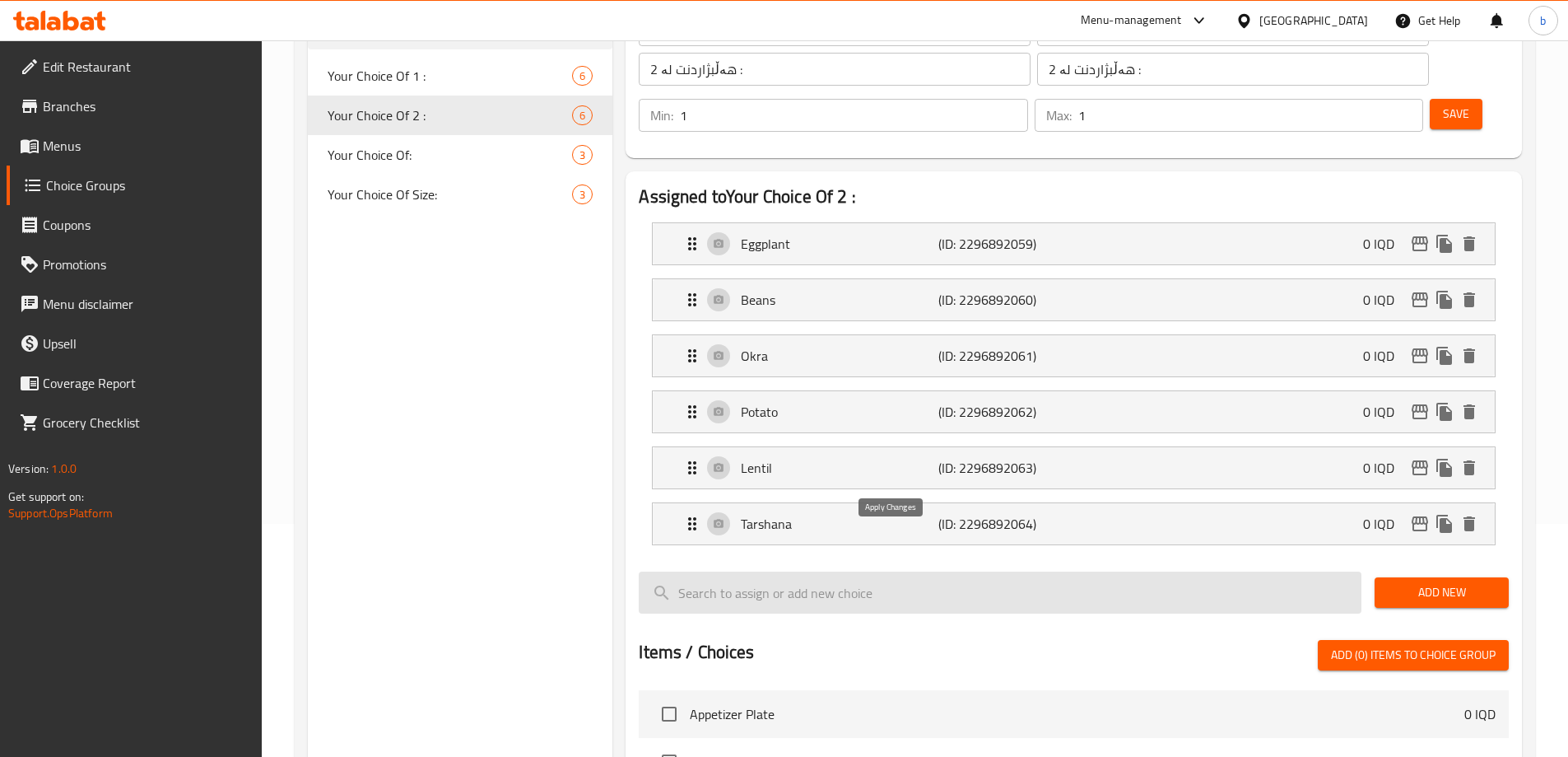
type input "بامیە"
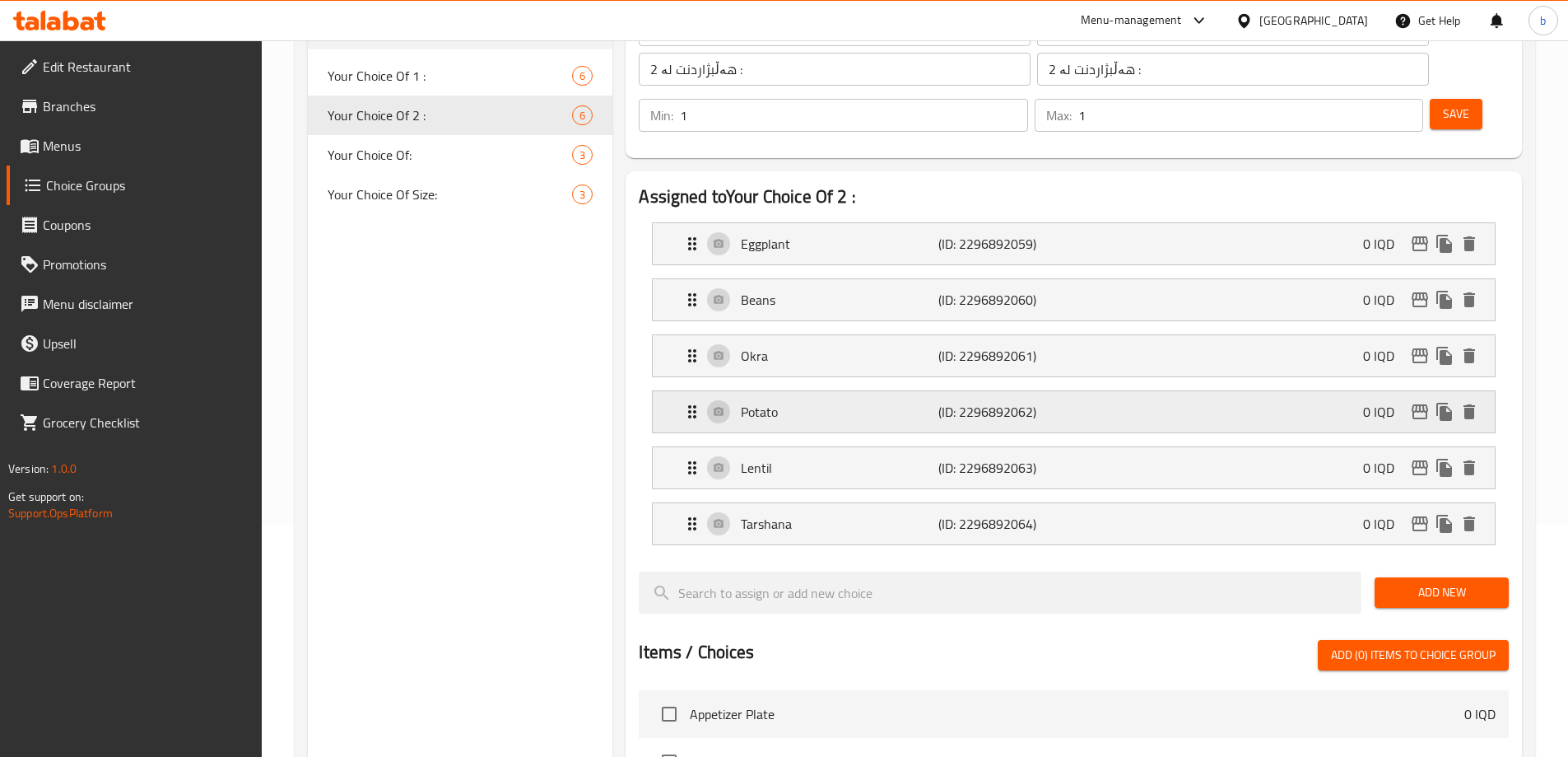
click at [1015, 402] on p "(ID: 2296892062)" at bounding box center [1003, 412] width 132 height 19
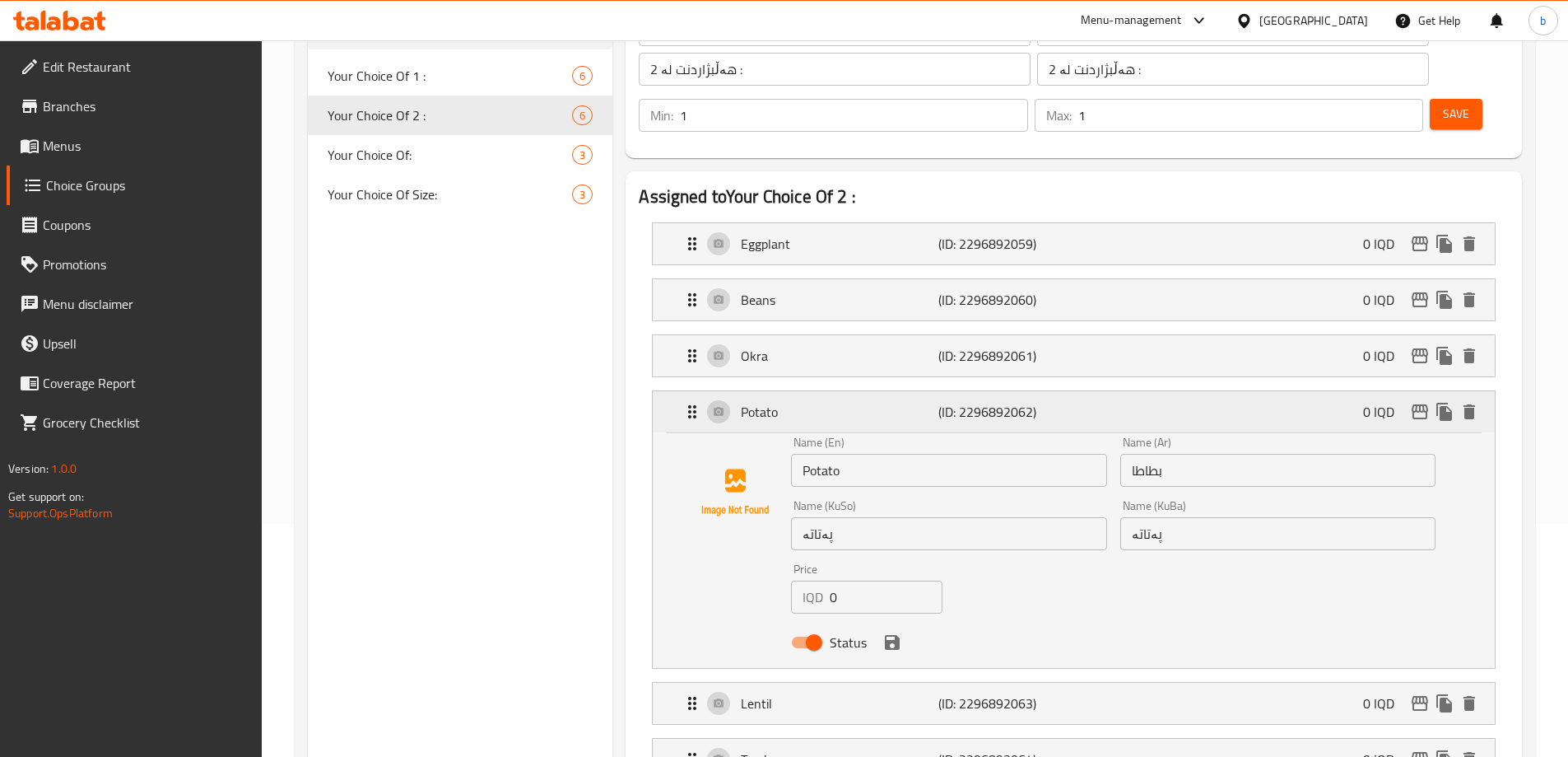
click at [1103, 392] on div "Potato (ID: 2296892062) 0 IQD" at bounding box center [1078, 412] width 792 height 41
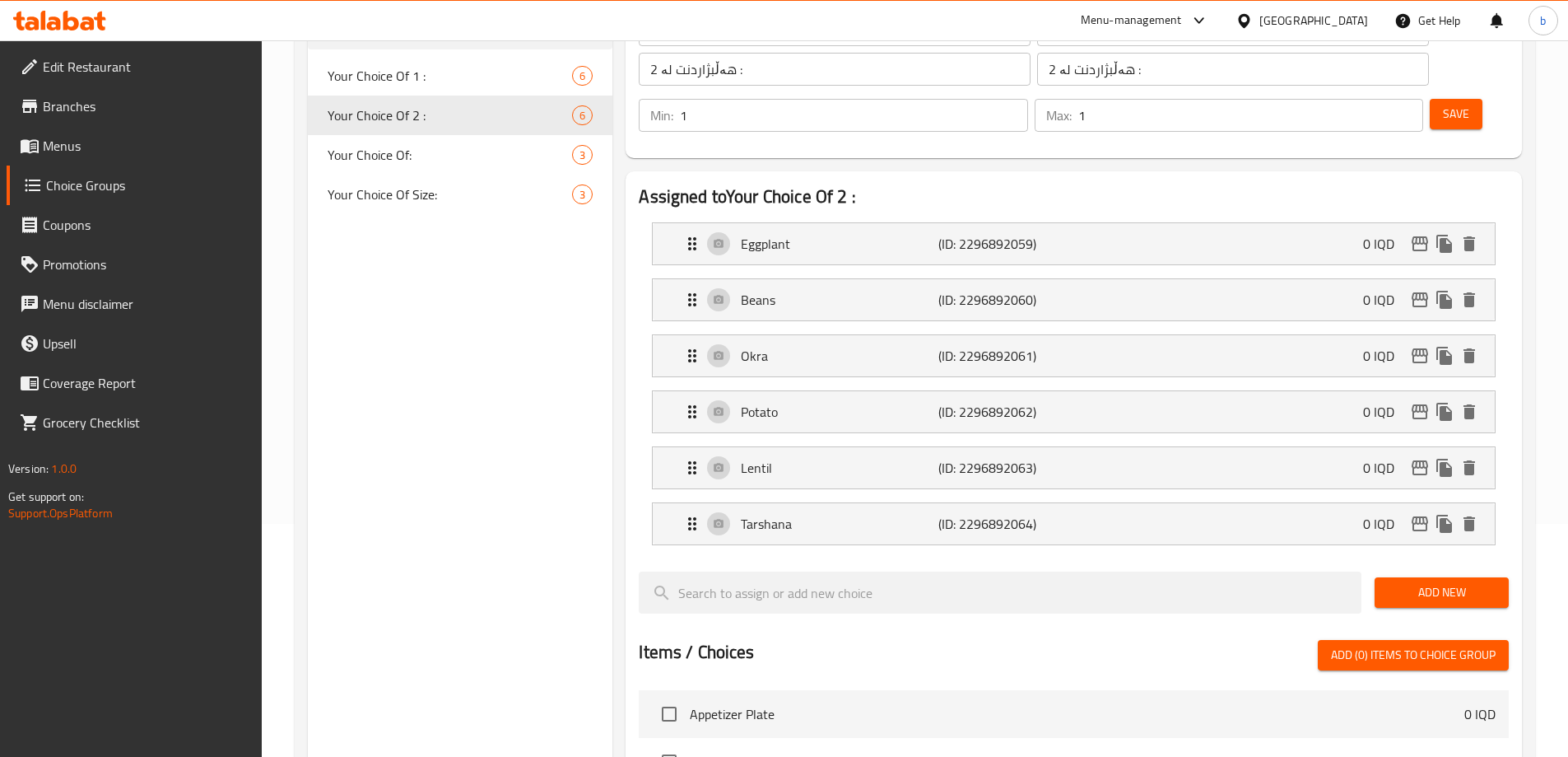
click at [1076, 446] on div "Lentil (ID: 2296892063) 0 IQD Name (En) Lentil Name (En) Name (Ar) عدس Name (Ar…" at bounding box center [1073, 468] width 843 height 42
click at [1031, 458] on p "(ID: 2296892063)" at bounding box center [1003, 468] width 132 height 19
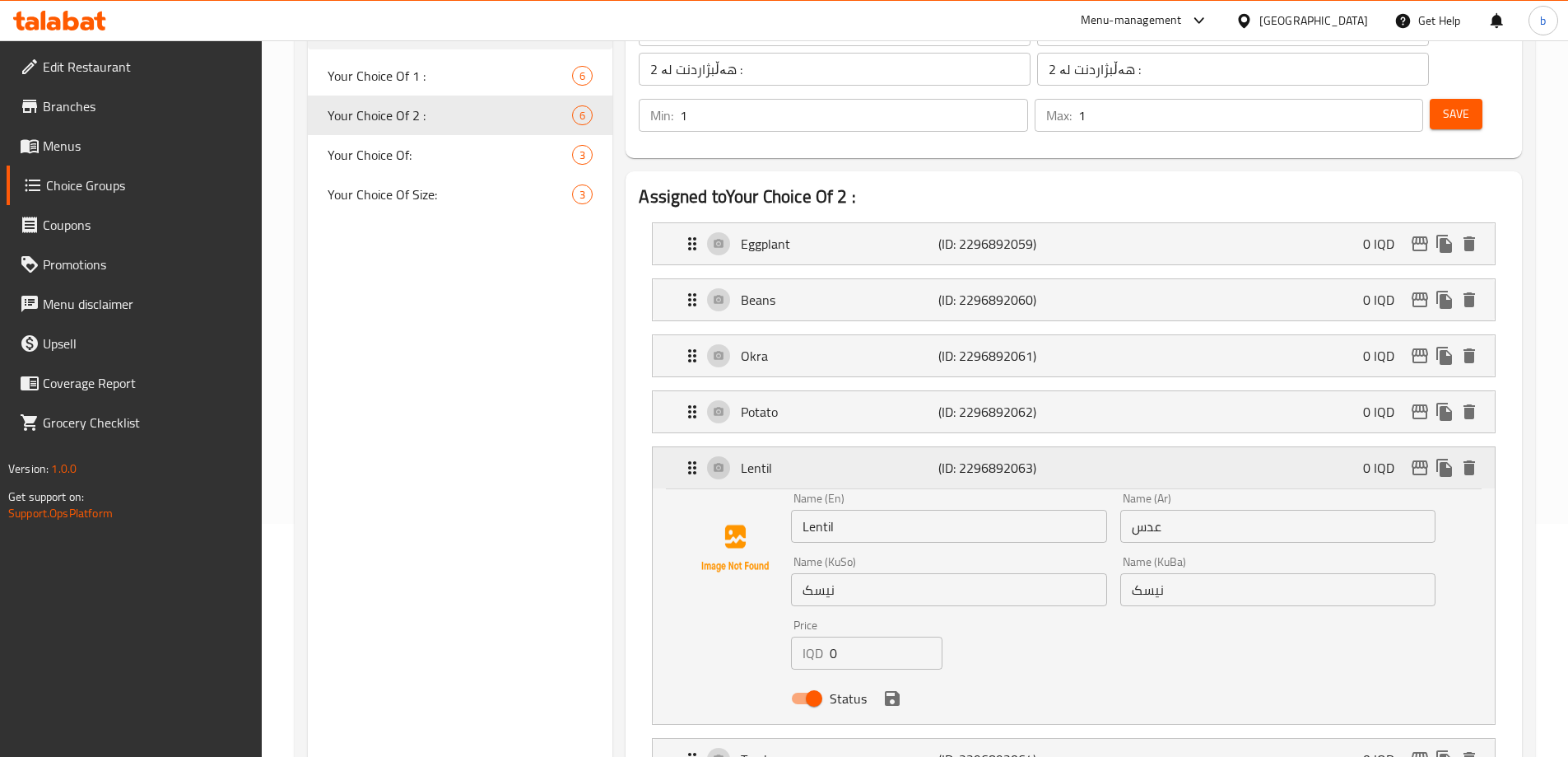
click at [1031, 458] on p "(ID: 2296892063)" at bounding box center [1003, 468] width 132 height 19
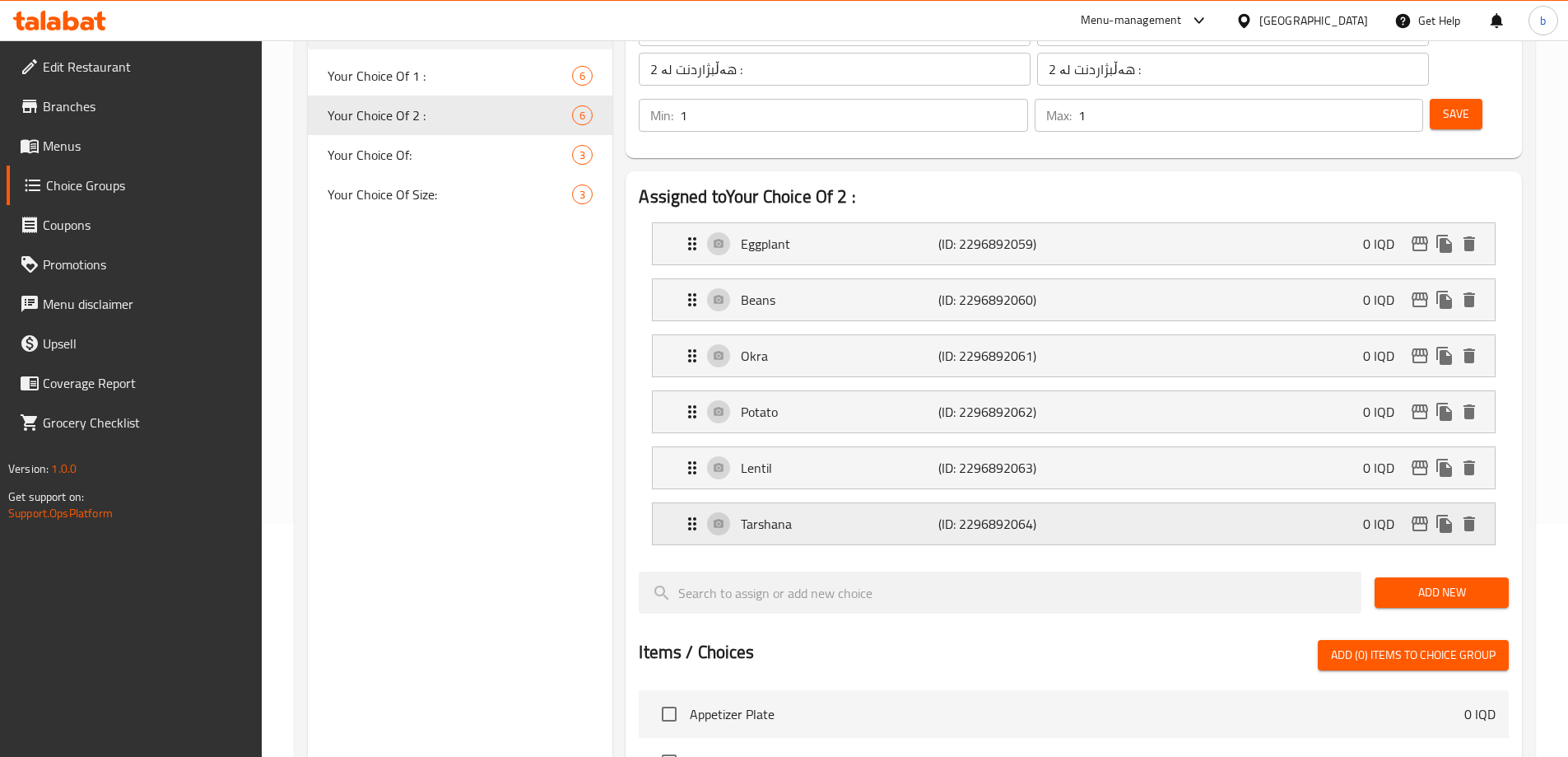
click at [999, 503] on div "Tarshana (ID: 2296892064) 0 IQD" at bounding box center [1078, 524] width 792 height 41
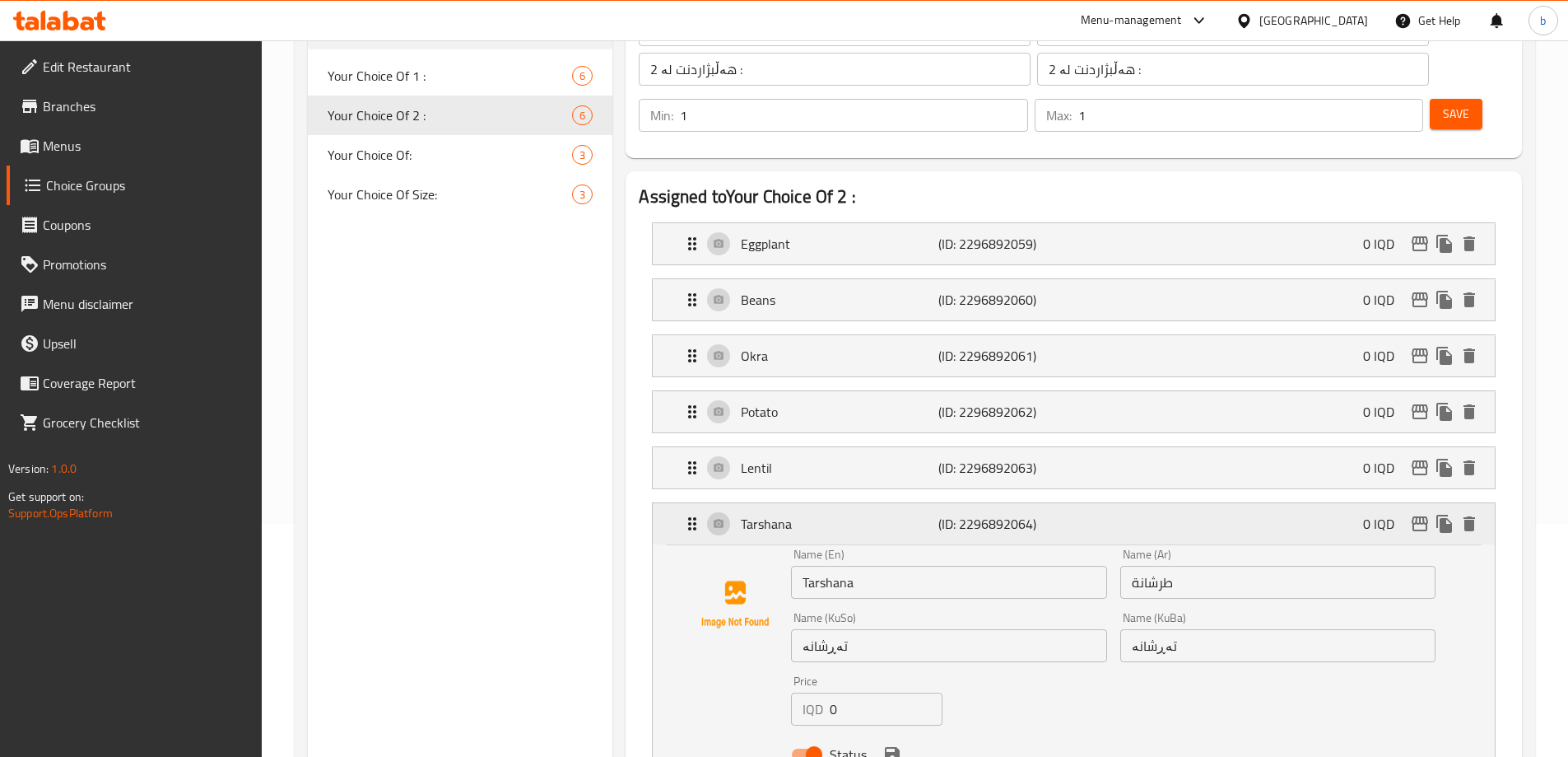
click at [1016, 514] on p "(ID: 2296892064)" at bounding box center [1003, 524] width 132 height 19
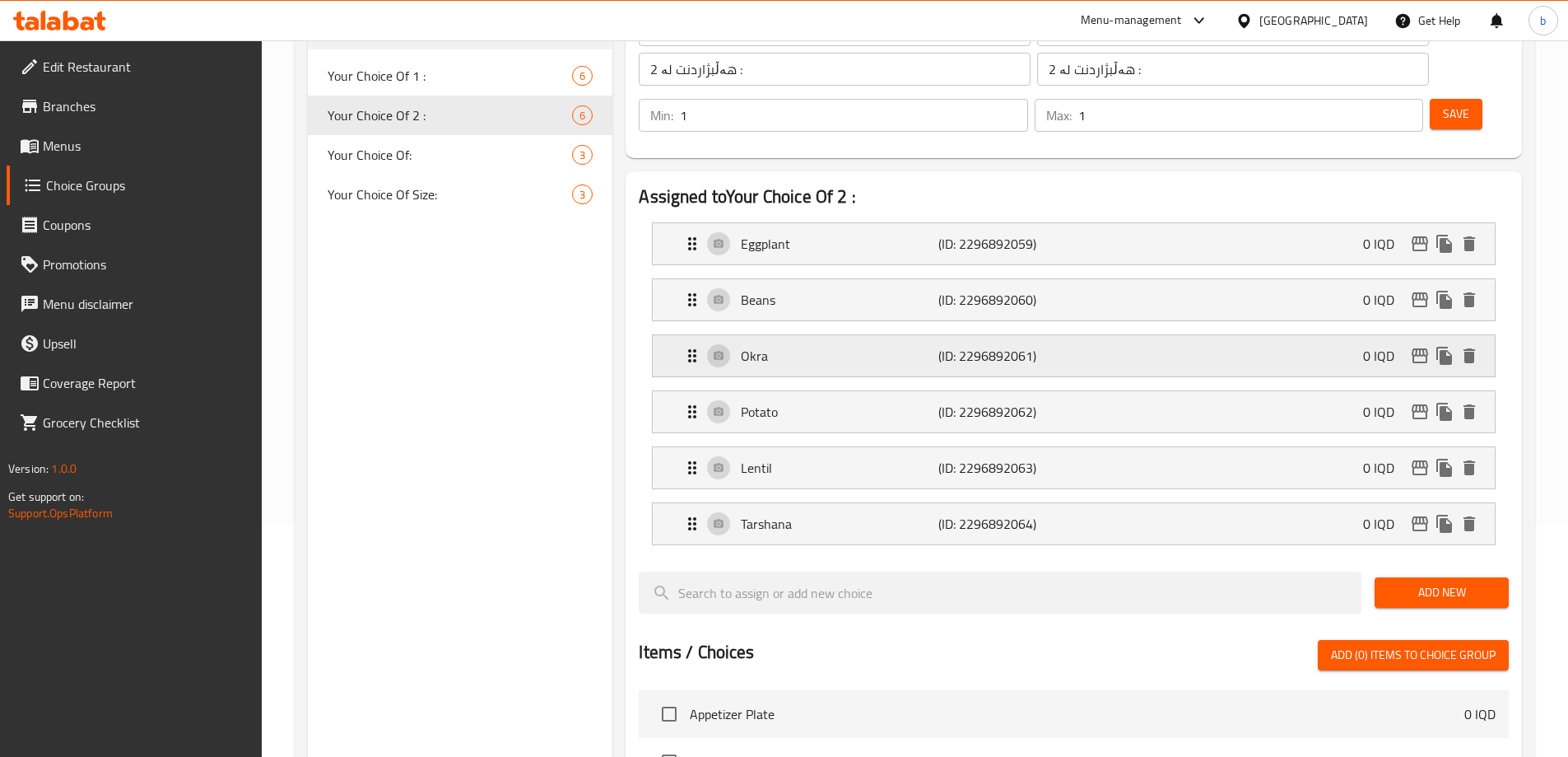
click at [1061, 336] on div "Okra (ID: 2296892061) 0 IQD" at bounding box center [1078, 356] width 792 height 41
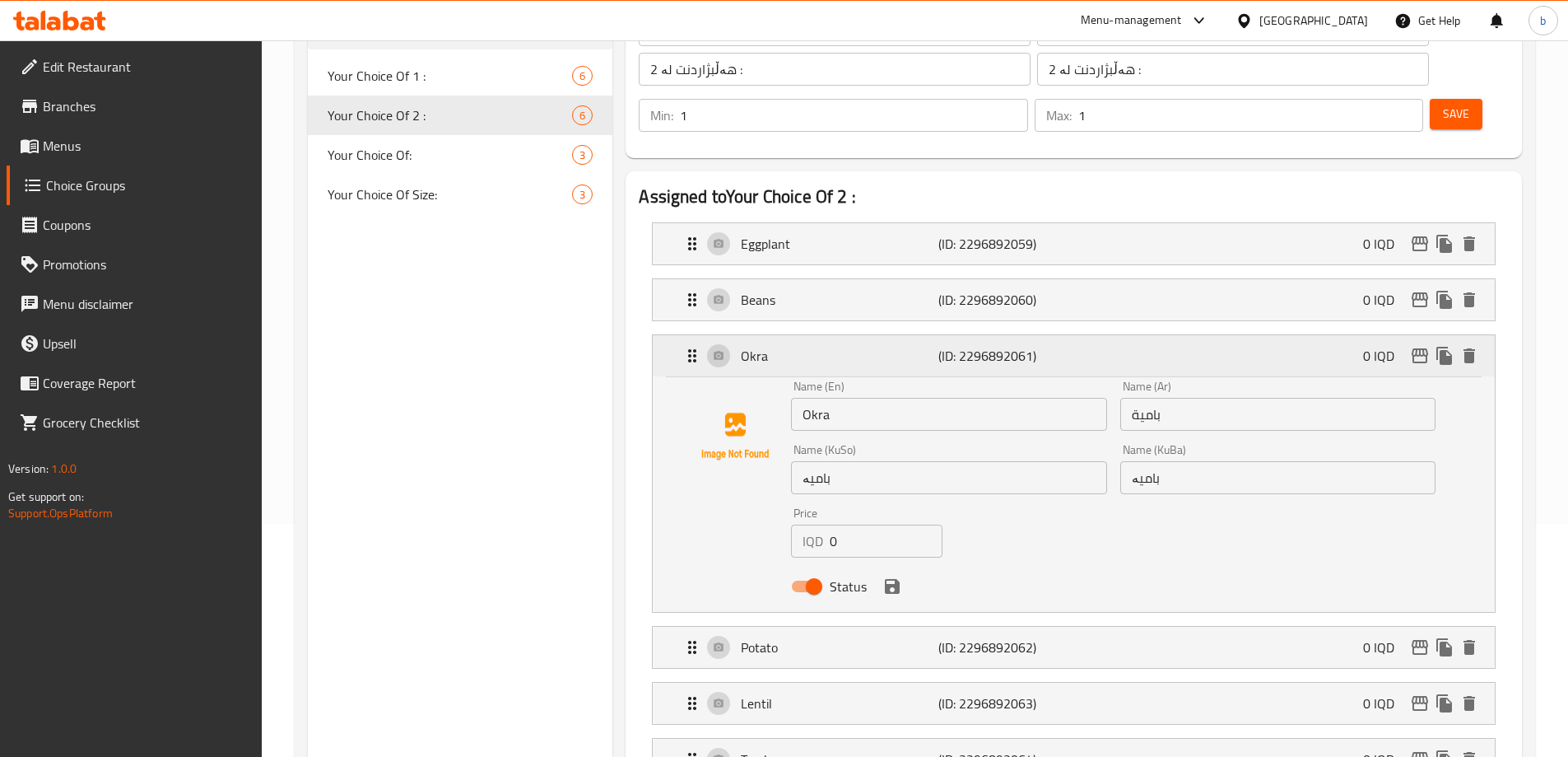
click at [1077, 336] on div "Okra (ID: 2296892061) 0 IQD" at bounding box center [1078, 356] width 792 height 41
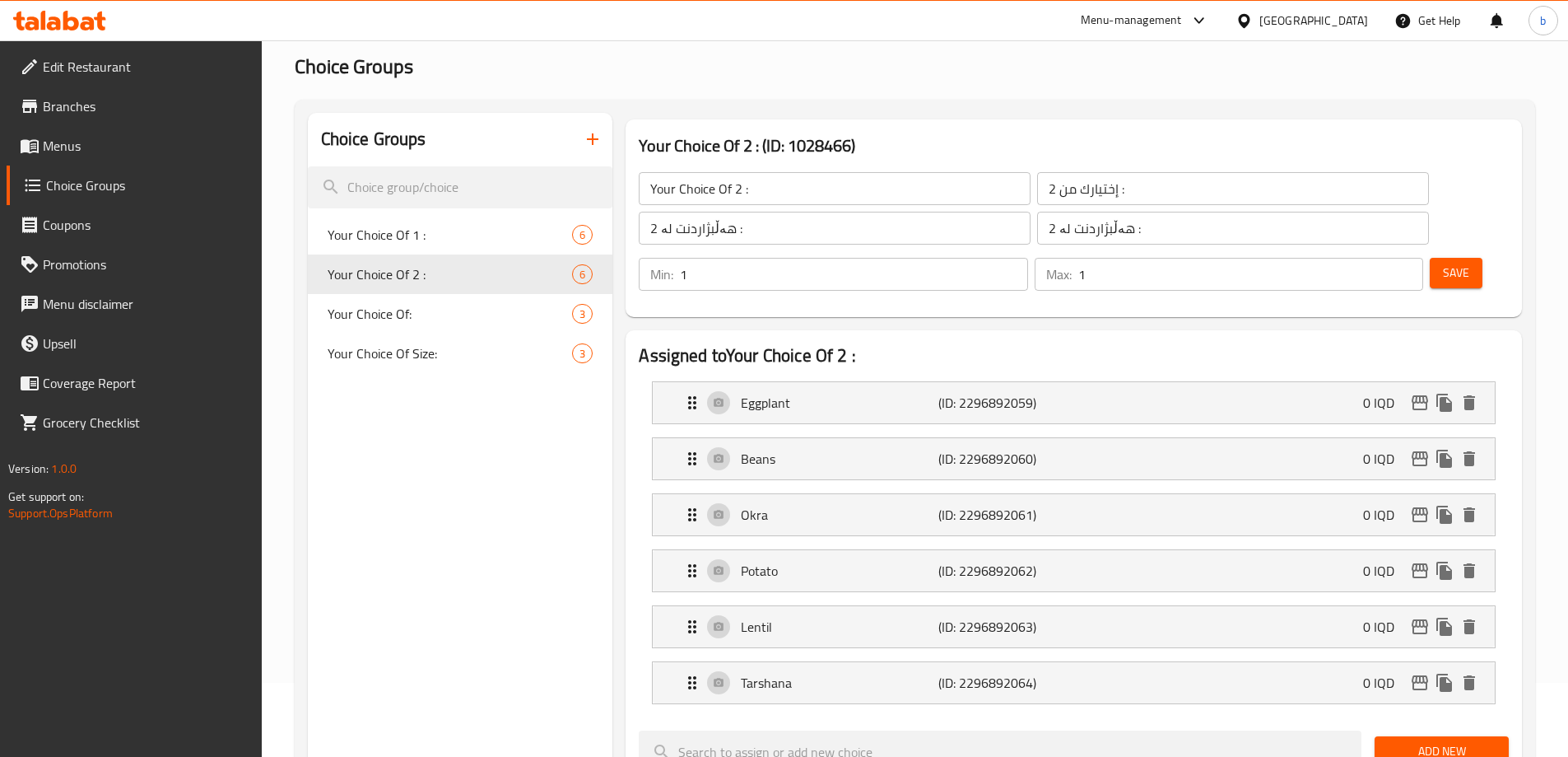
scroll to position [0, 0]
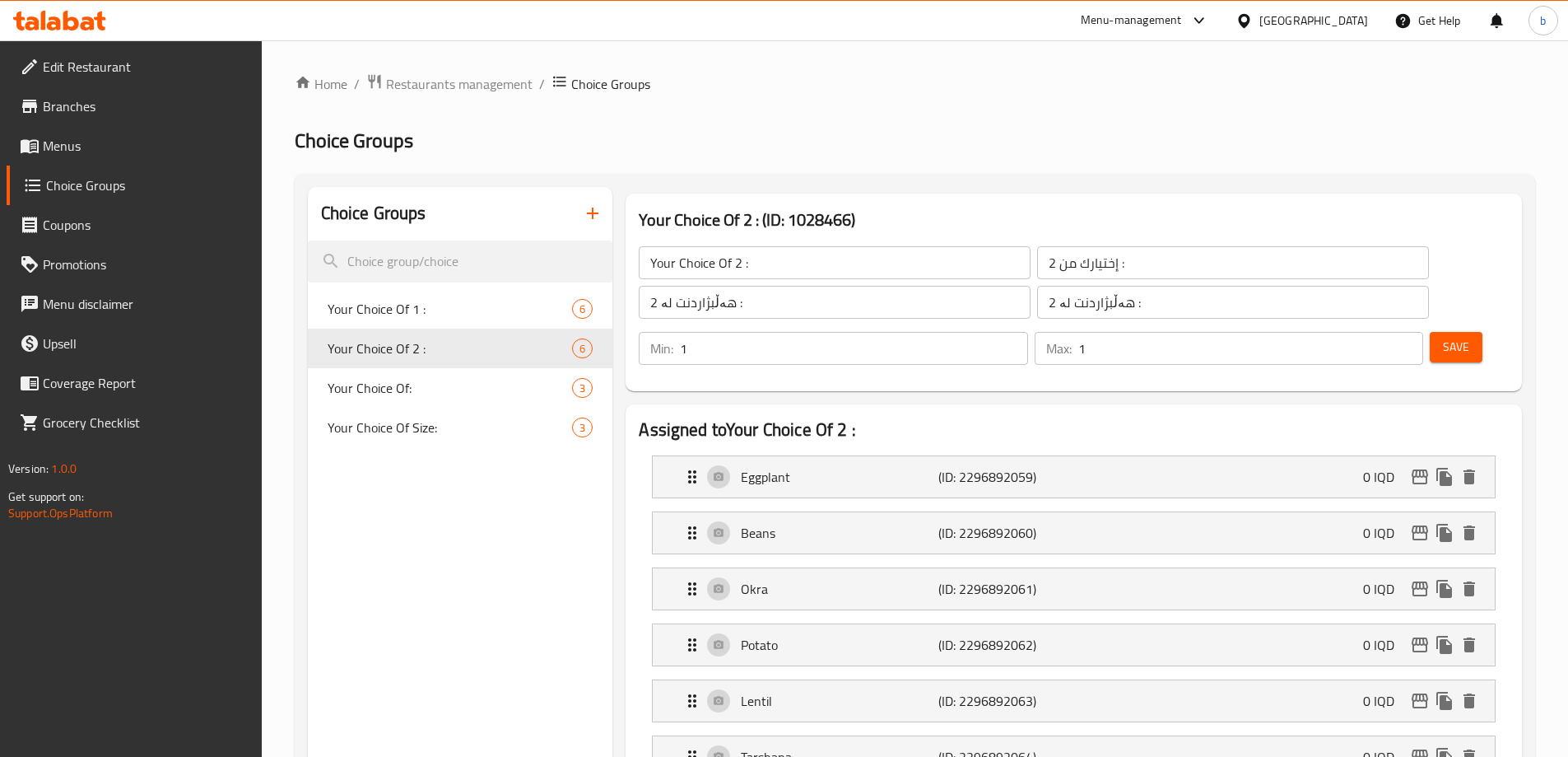
click at [1443, 337] on span "Save" at bounding box center [1455, 346] width 26 height 20
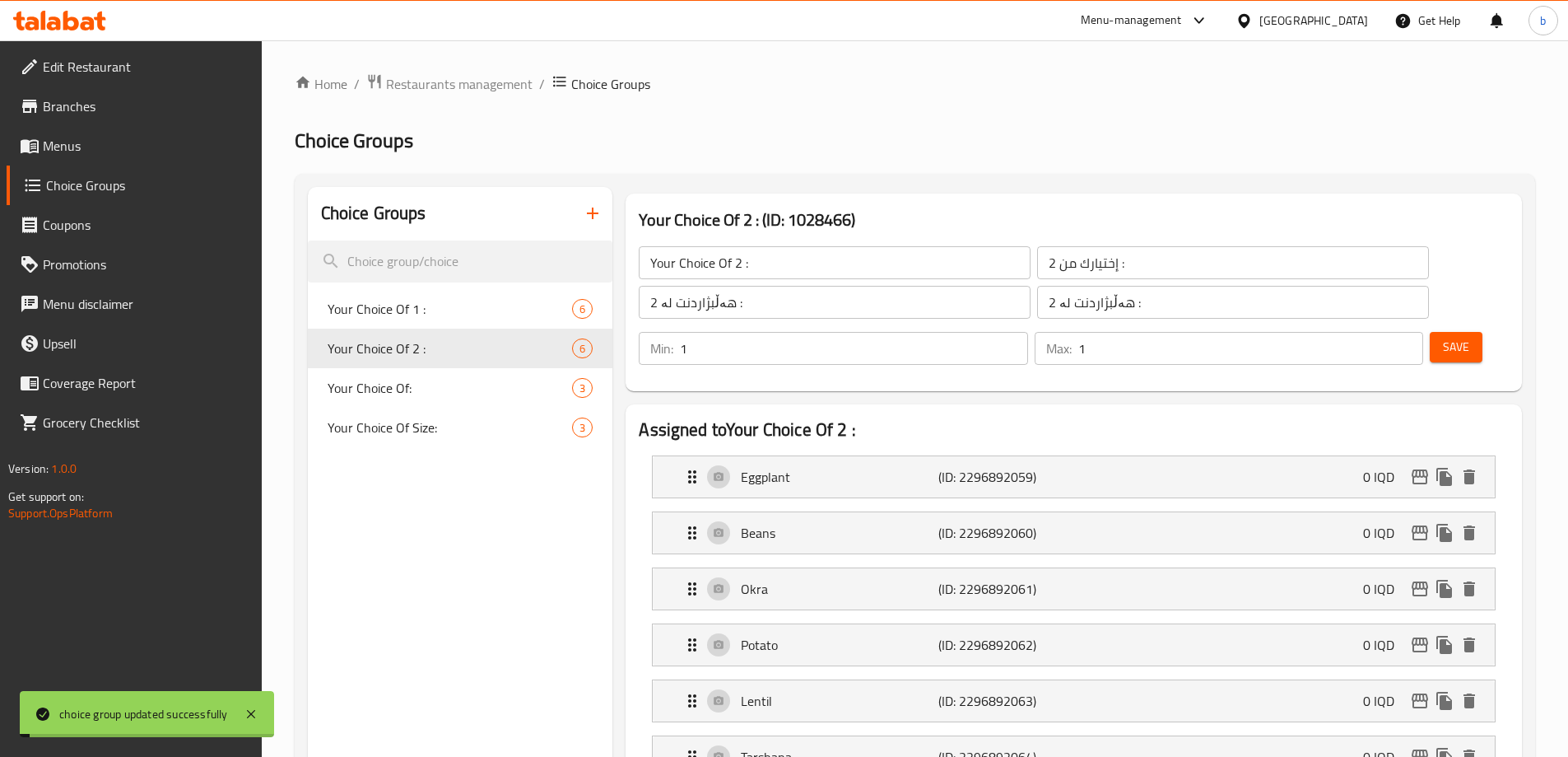
click at [68, 149] on span "Menus" at bounding box center [145, 146] width 205 height 19
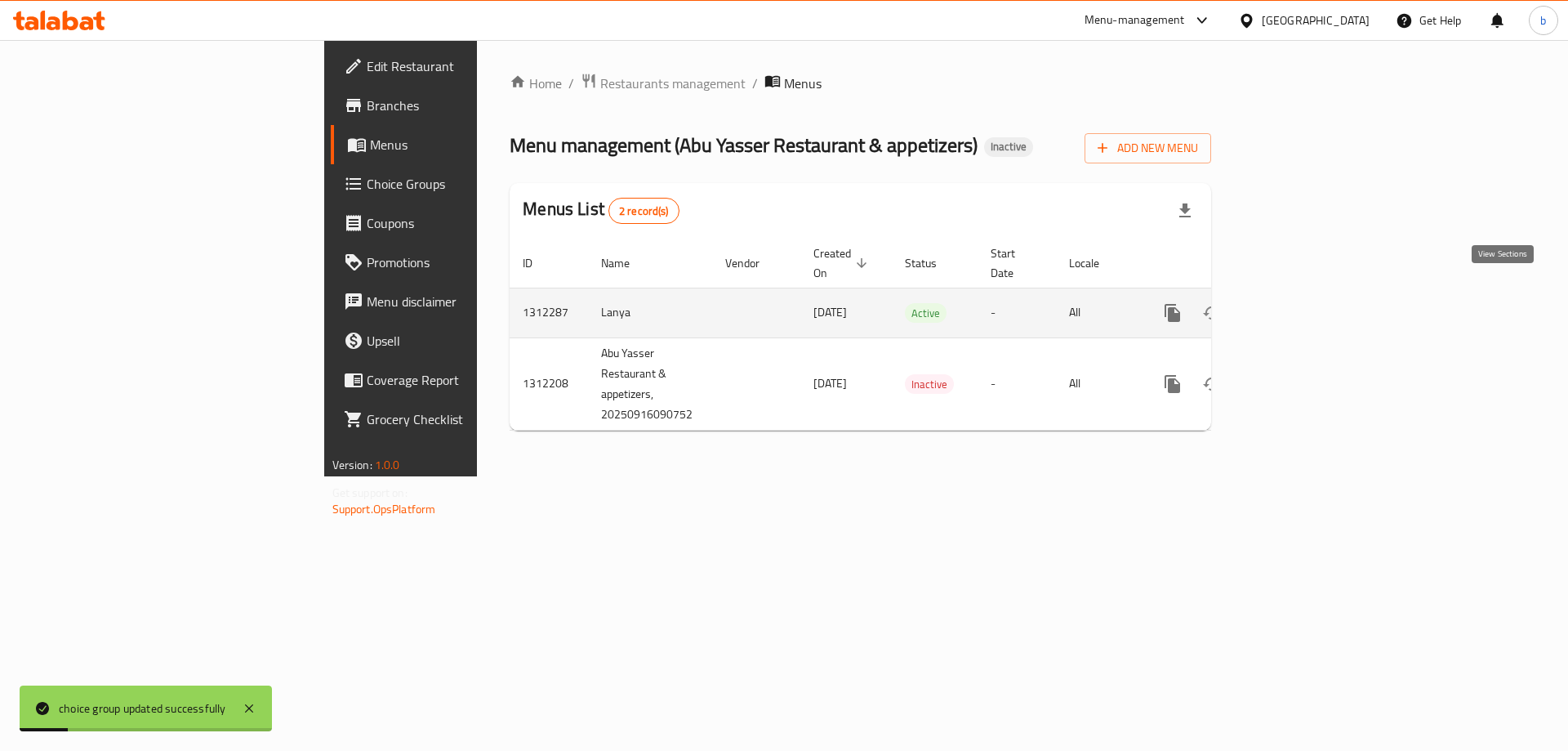
click at [1297, 305] on icon "enhanced table" at bounding box center [1290, 312] width 14 height 14
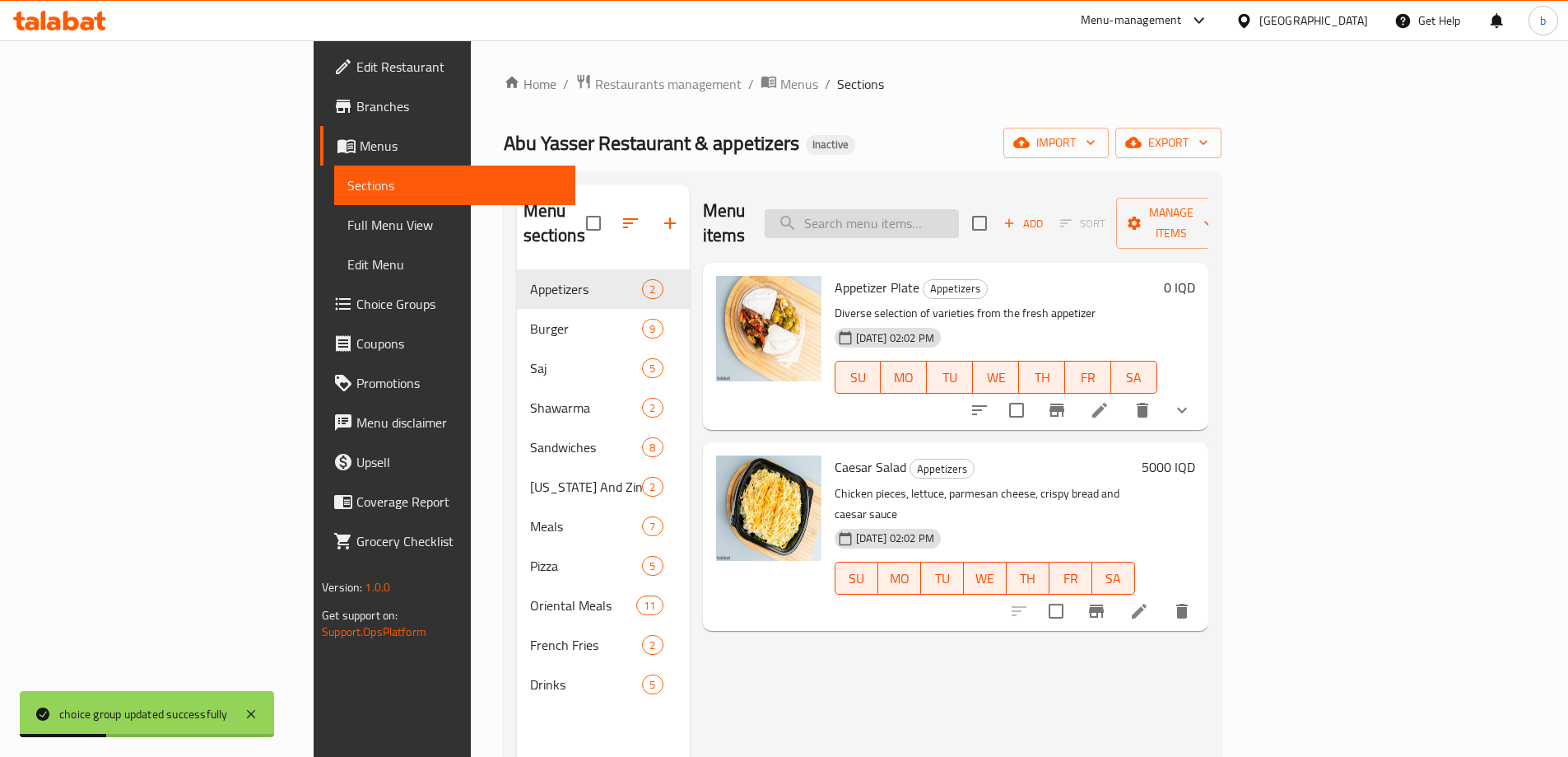
click at [948, 209] on input "search" at bounding box center [862, 224] width 195 height 29
click at [347, 234] on span "Full Menu View" at bounding box center [454, 225] width 215 height 19
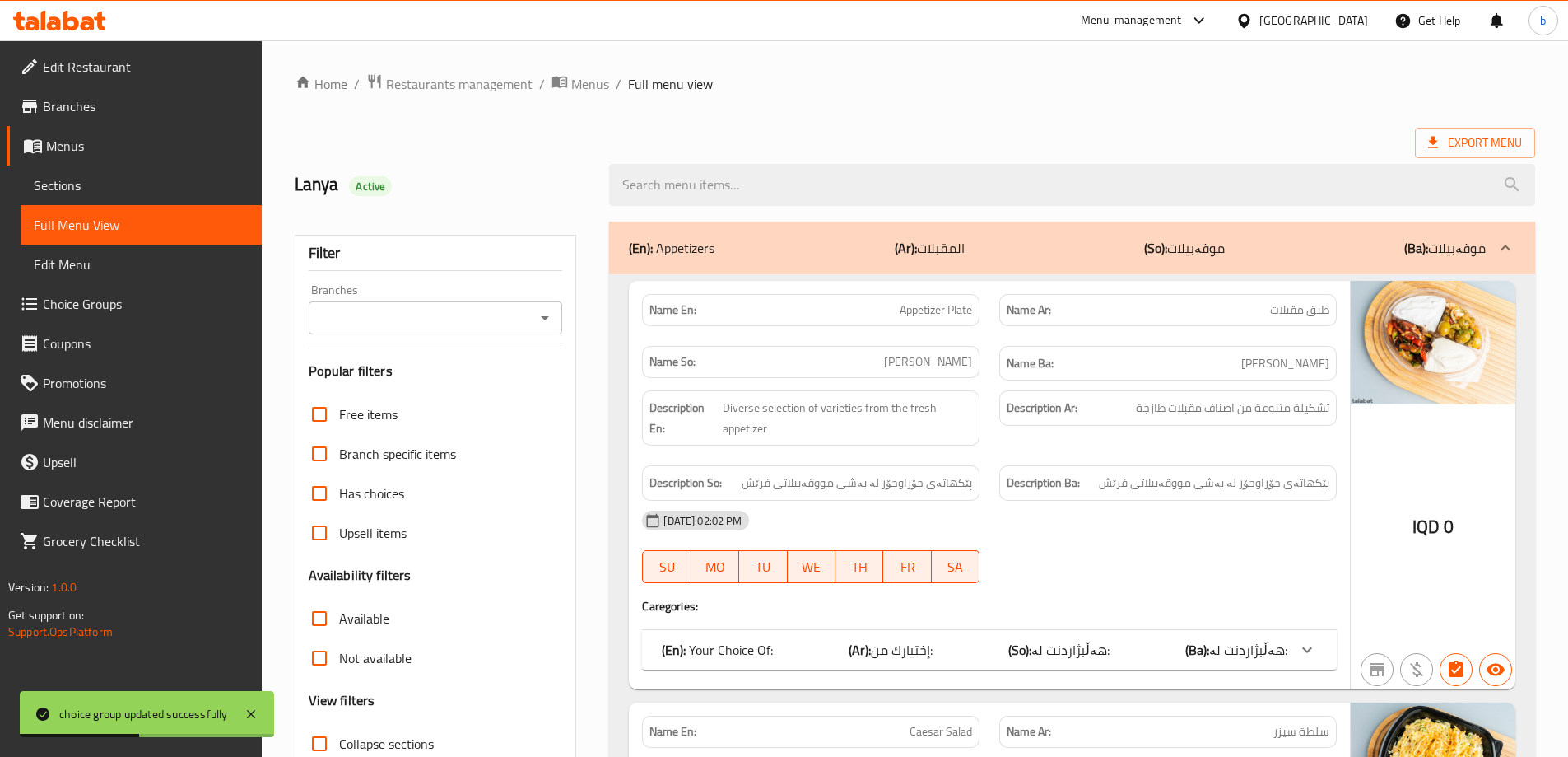
click at [545, 321] on icon "Open" at bounding box center [545, 317] width 19 height 19
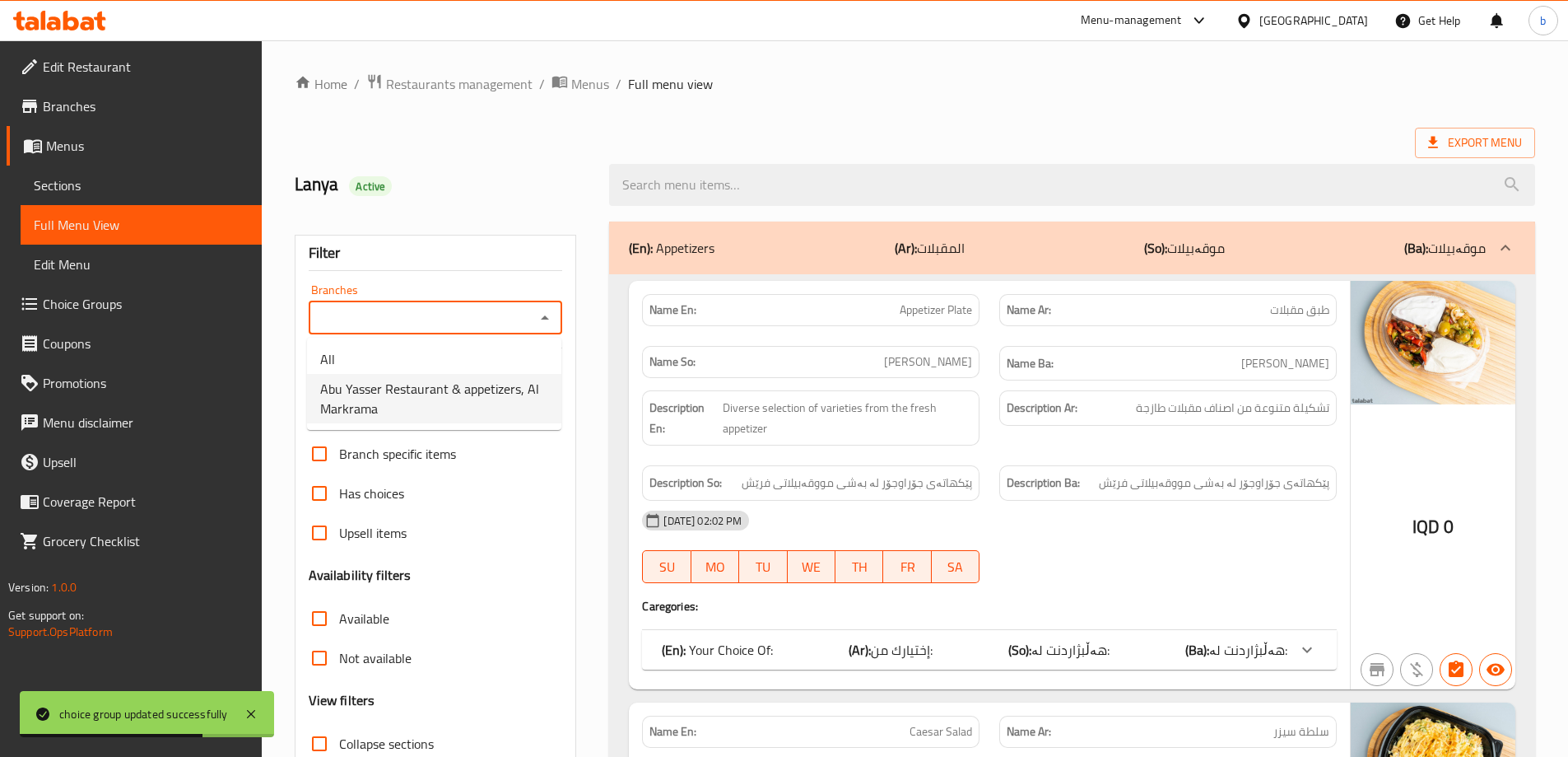
click at [388, 406] on span "Abu Yasser Restaurant & appetizers, Al Markrama" at bounding box center [434, 398] width 228 height 40
type input "Abu Yasser Restaurant & appetizers, Al Markrama"
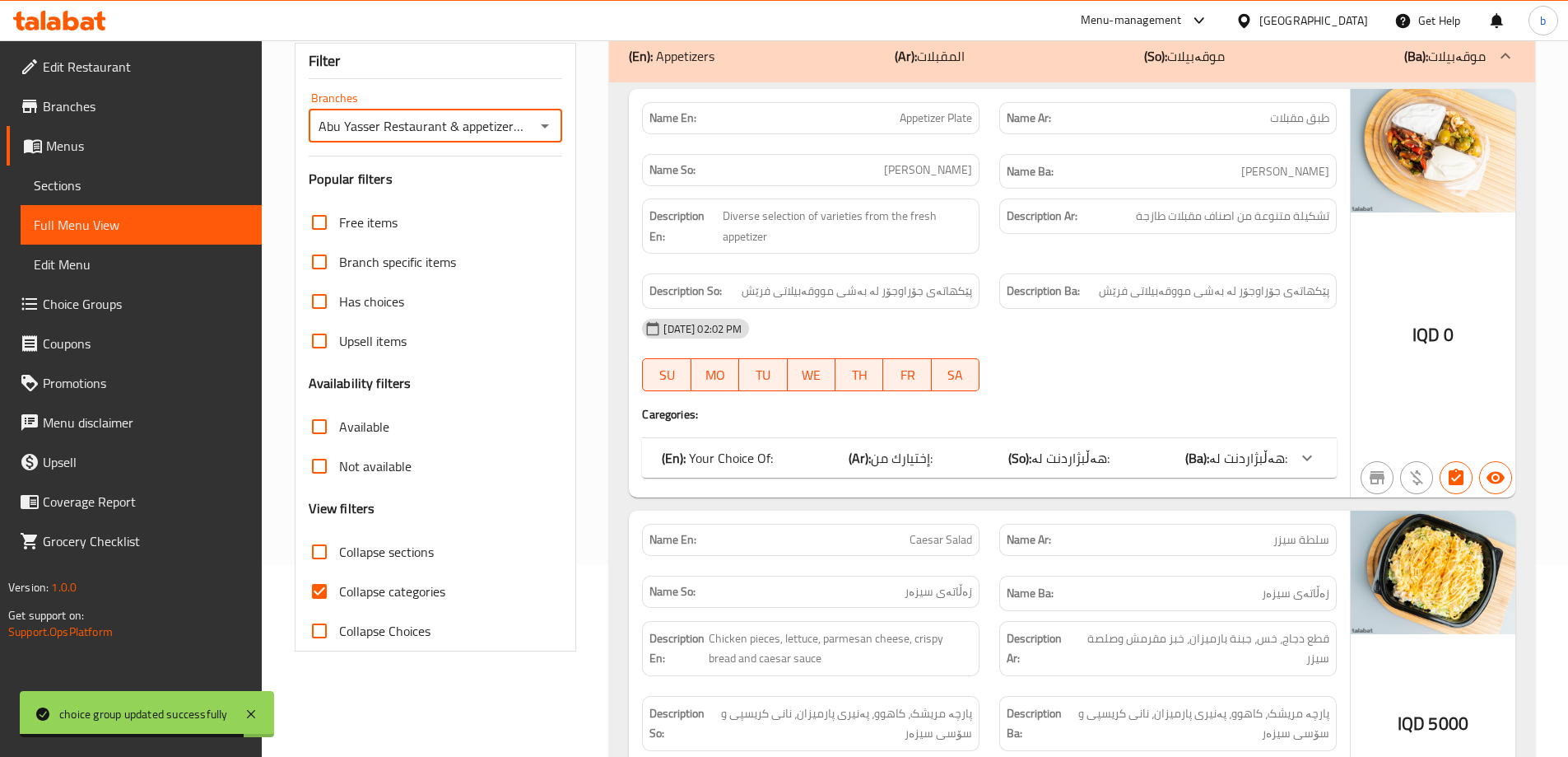
click at [312, 587] on input "Collapse categories" at bounding box center [319, 591] width 40 height 40
checkbox input "false"
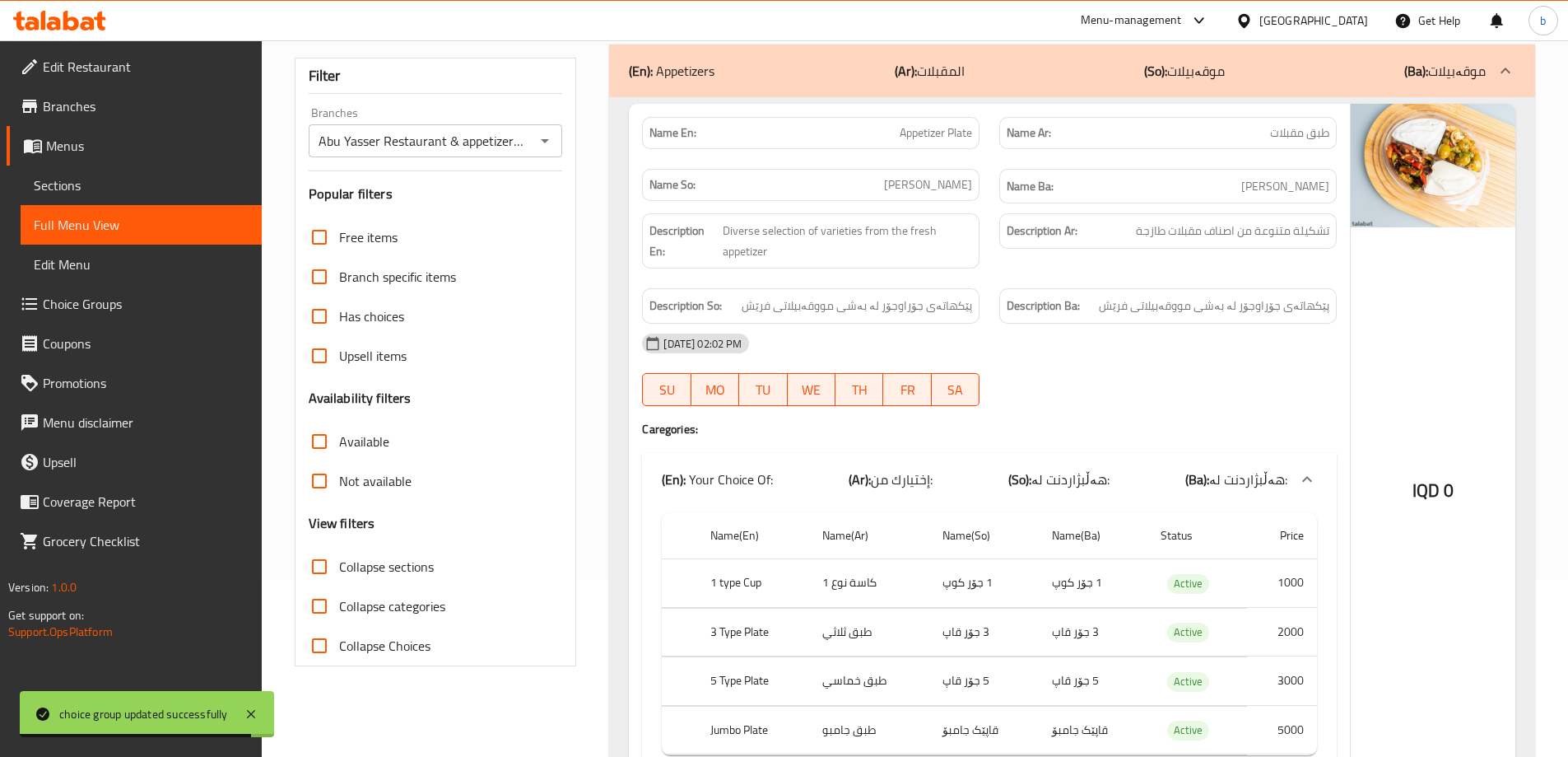
scroll to position [0, 0]
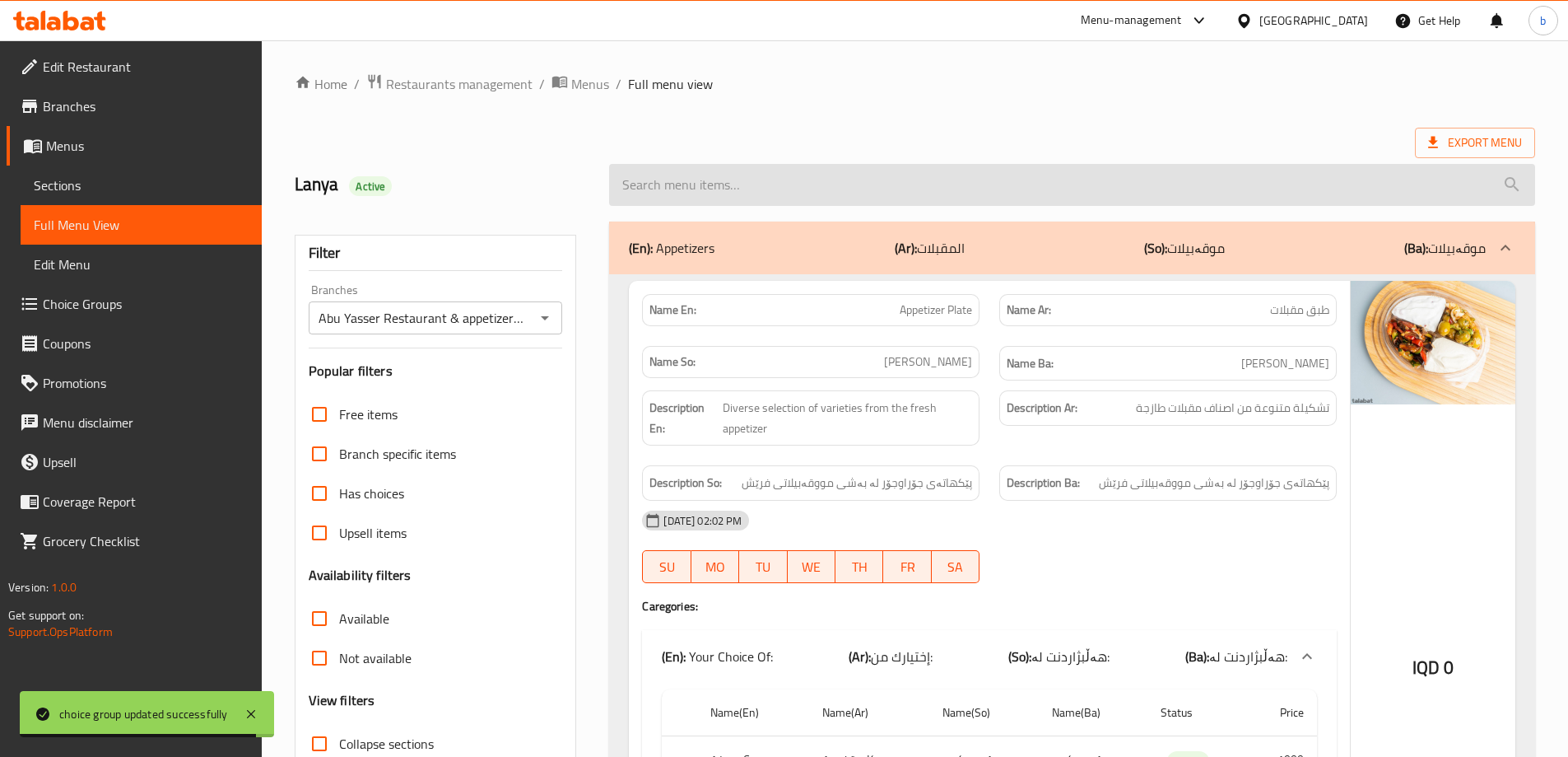
click at [772, 183] on input "search" at bounding box center [1072, 185] width 926 height 42
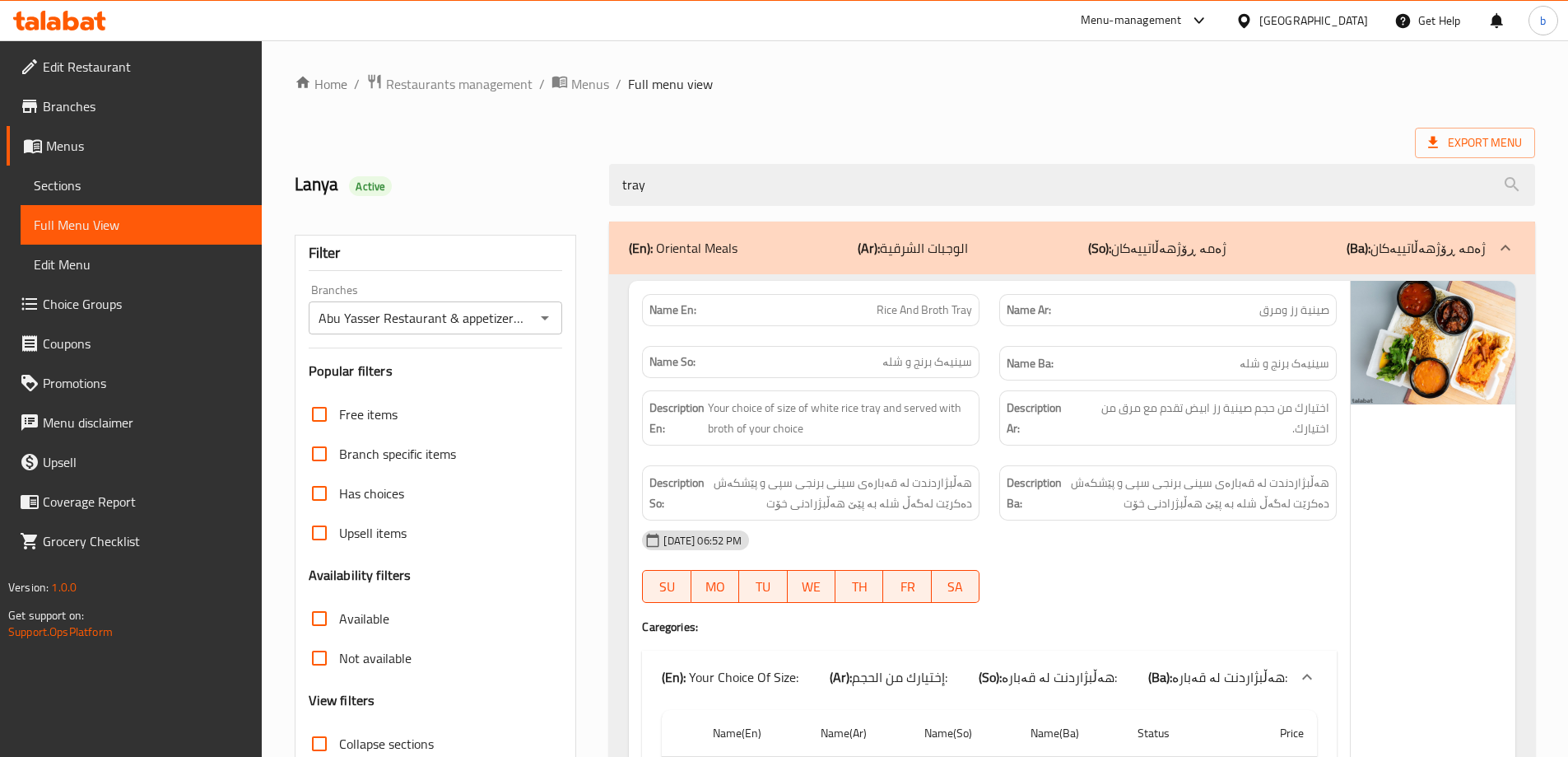
type input "tray"
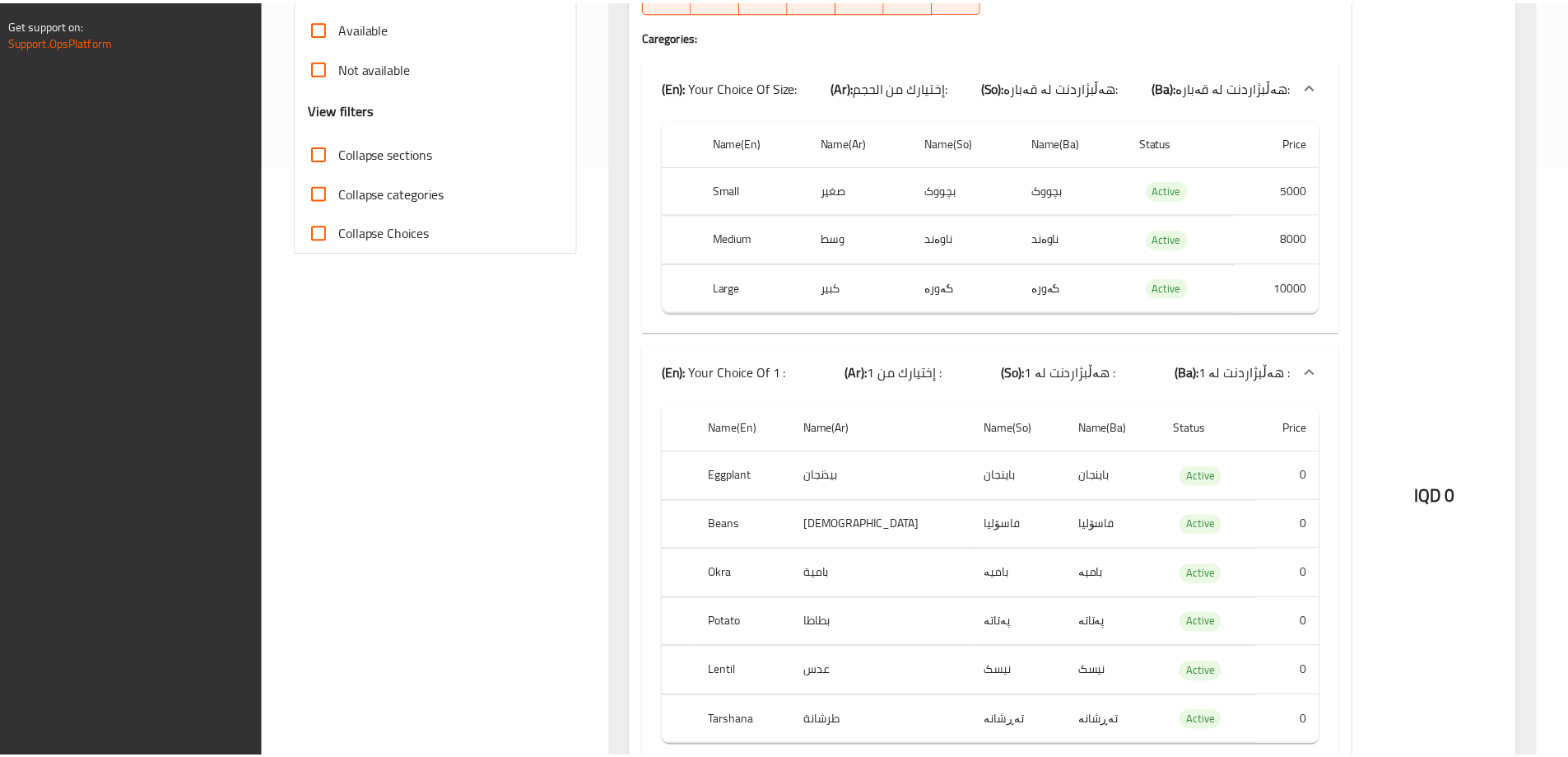
scroll to position [1119, 0]
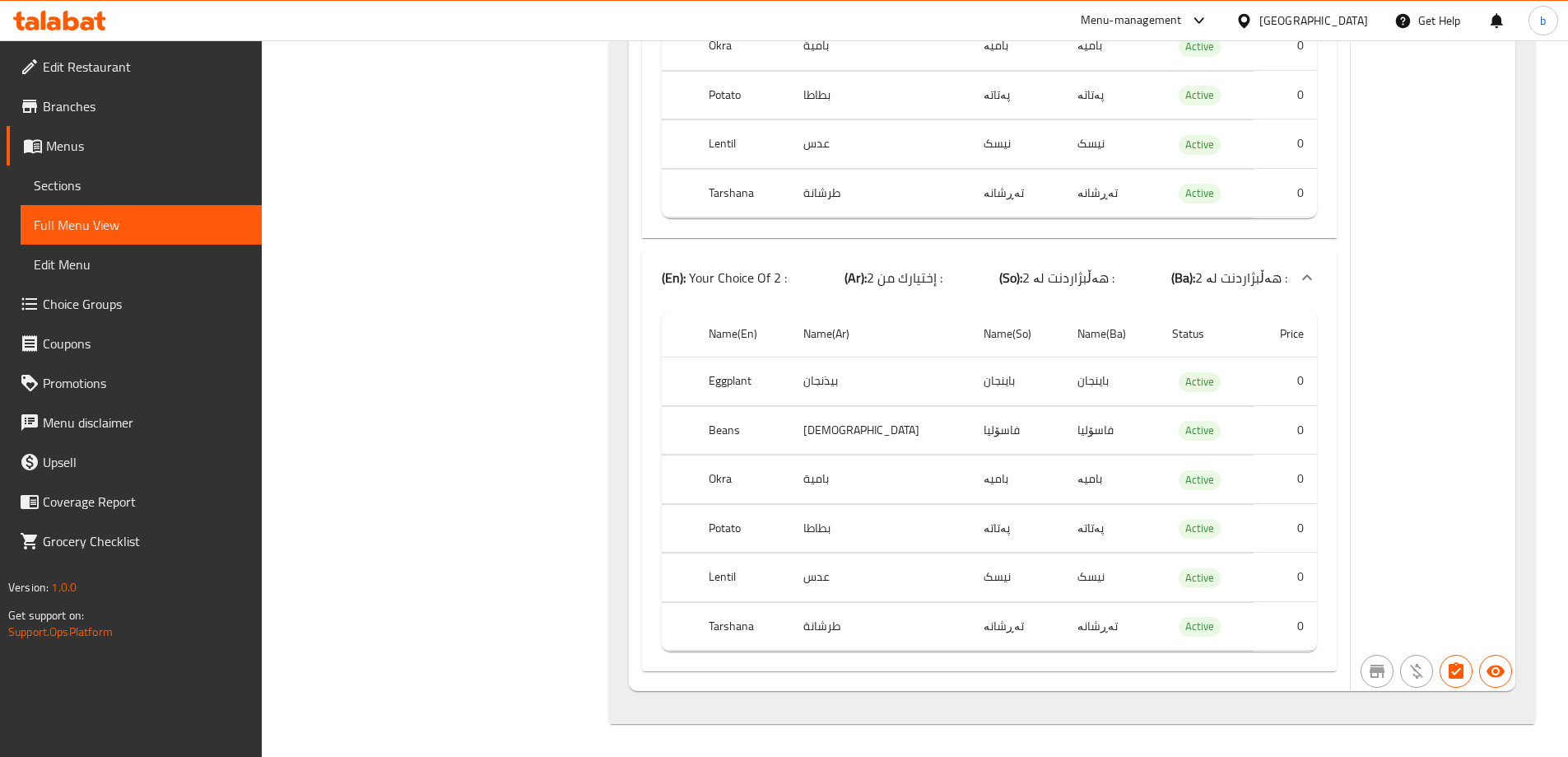
click at [73, 27] on icon at bounding box center [71, 20] width 15 height 19
